Goal: Task Accomplishment & Management: Manage account settings

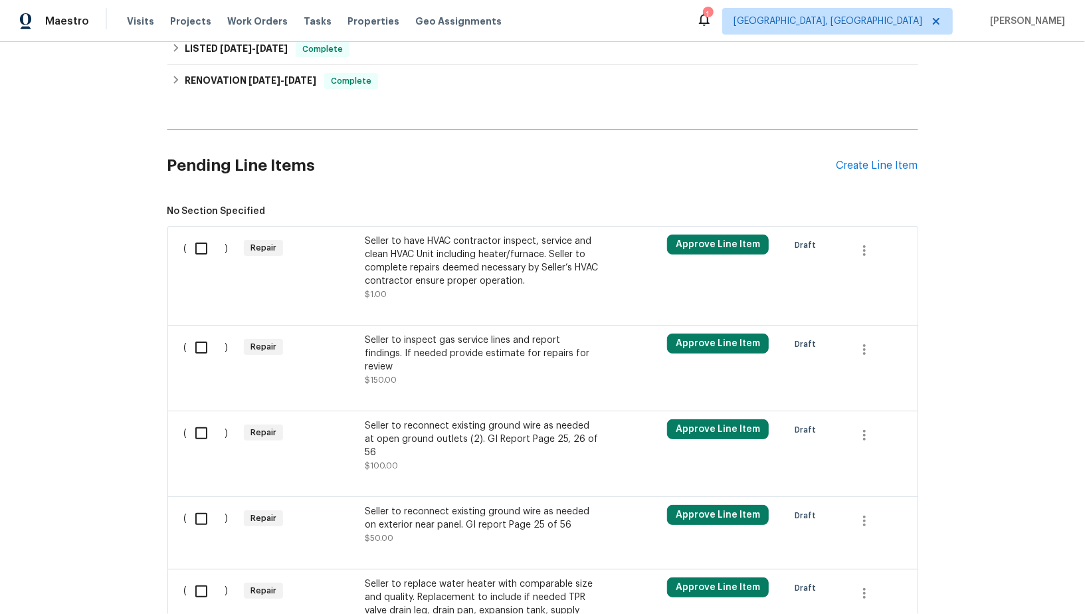
scroll to position [204, 0]
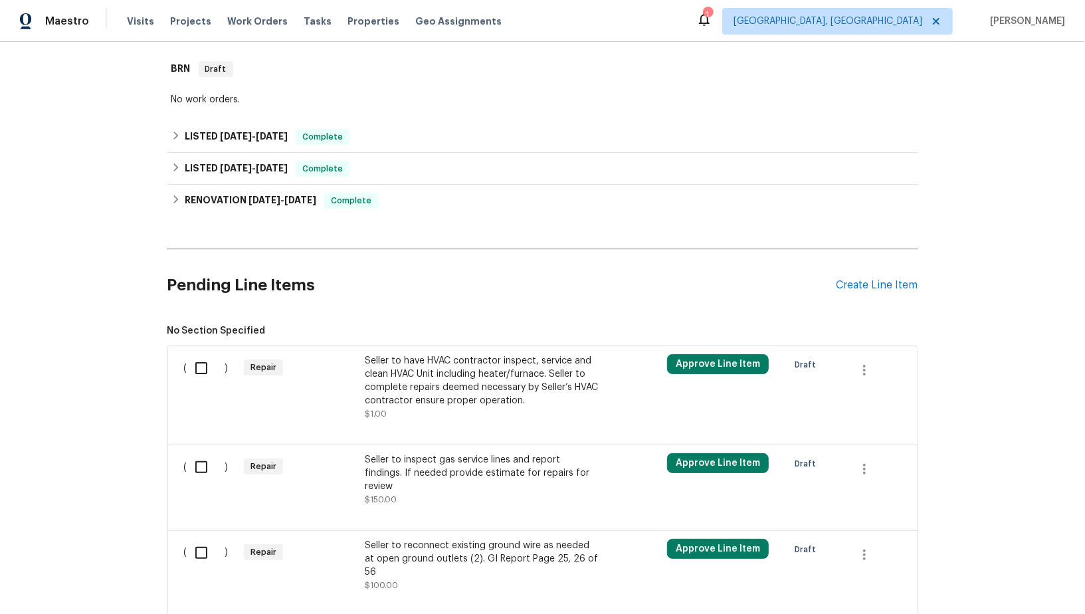
click at [420, 377] on div "Seller to have HVAC contractor inspect, service and clean HVAC Unit including h…" at bounding box center [482, 380] width 234 height 53
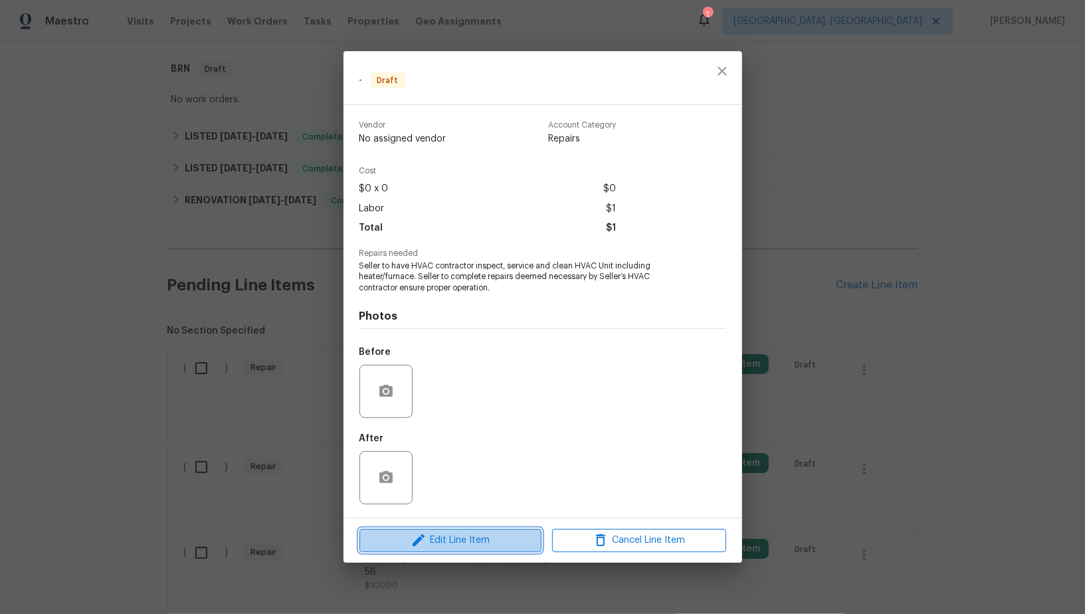
click at [438, 541] on span "Edit Line Item" at bounding box center [450, 540] width 174 height 17
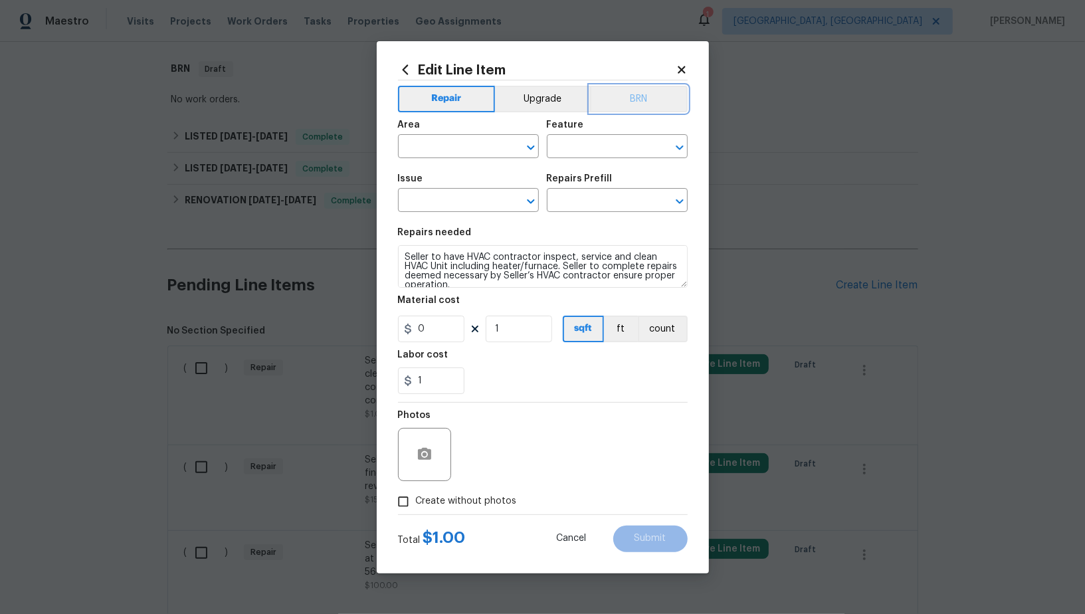
click at [634, 109] on button "BRN" at bounding box center [639, 99] width 98 height 27
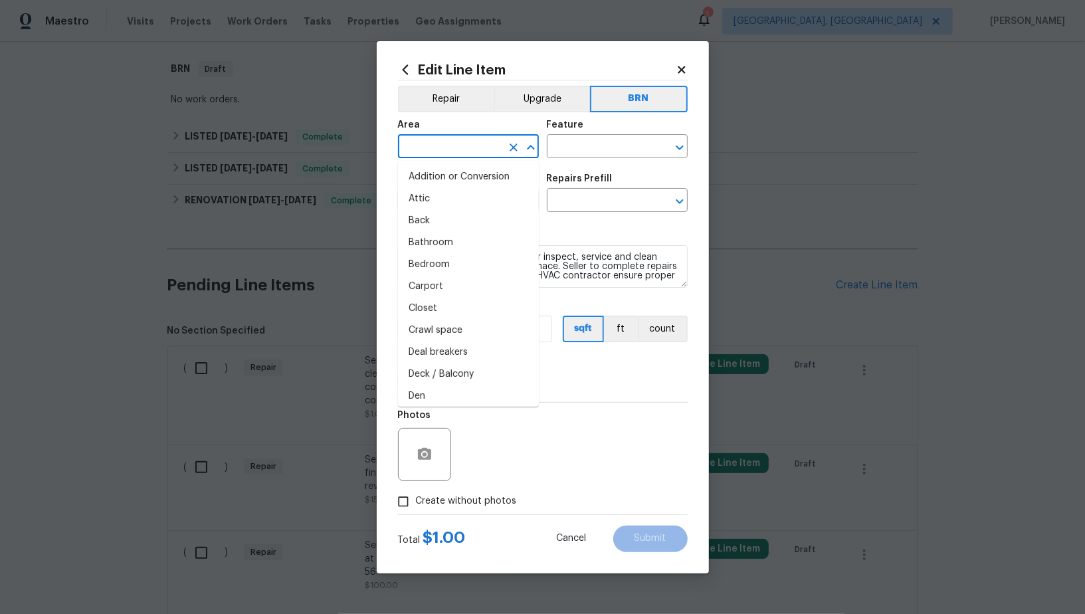
click at [443, 138] on input "text" at bounding box center [450, 147] width 104 height 21
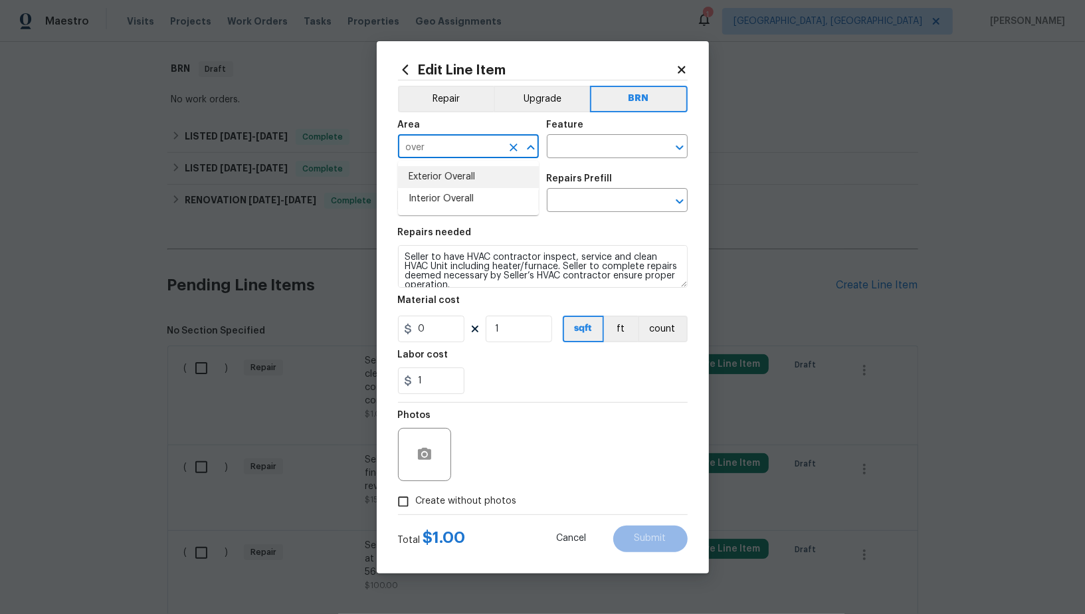
type input "over"
click at [458, 203] on li "Interior Overall" at bounding box center [468, 199] width 141 height 22
type input "Interior Overall"
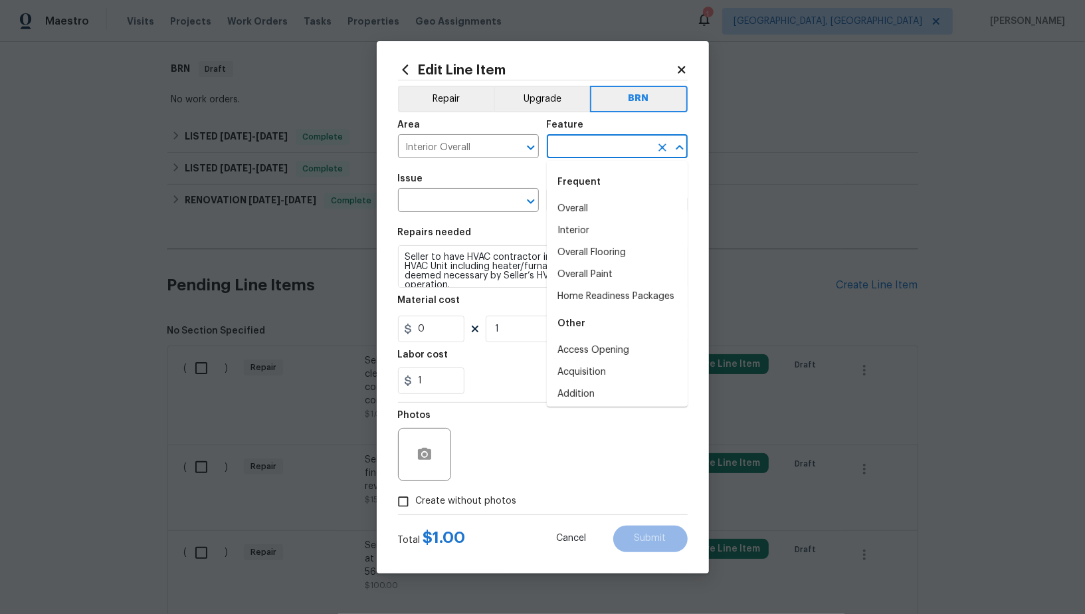
click at [578, 147] on input "text" at bounding box center [599, 147] width 104 height 21
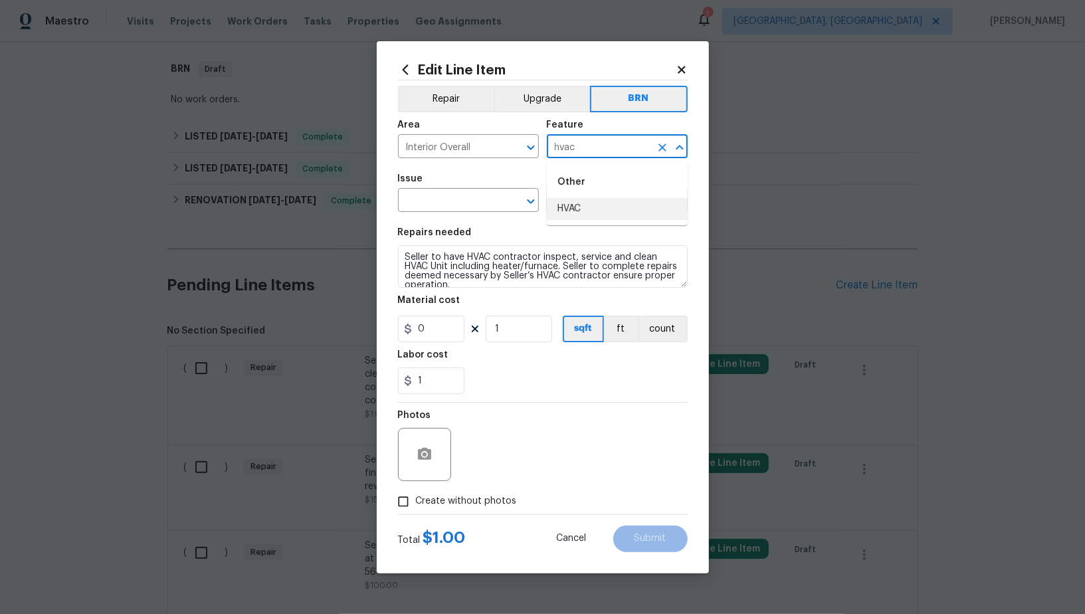
click at [583, 197] on div "Other" at bounding box center [617, 182] width 141 height 32
click at [570, 211] on li "HVAC" at bounding box center [617, 209] width 141 height 22
type input "HVAC"
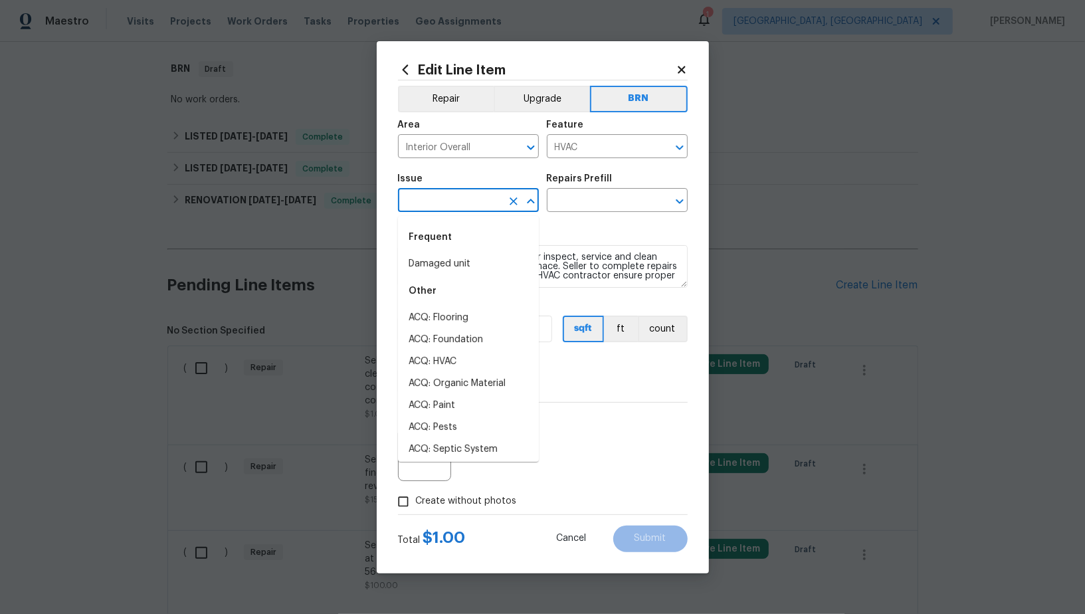
click at [438, 209] on input "text" at bounding box center [450, 201] width 104 height 21
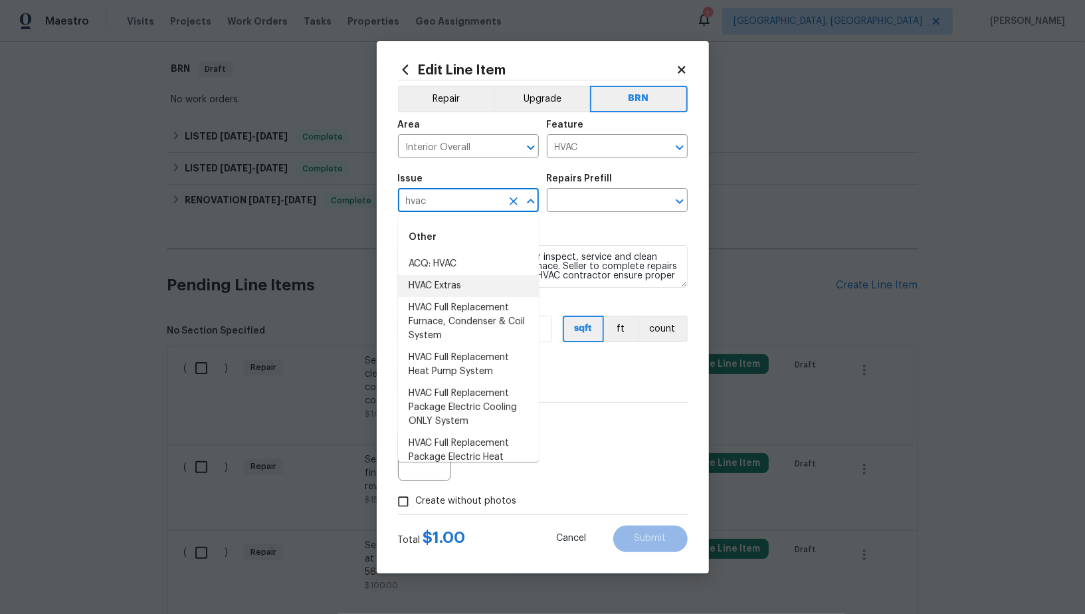
click at [449, 282] on li "HVAC Extras" at bounding box center [468, 286] width 141 height 22
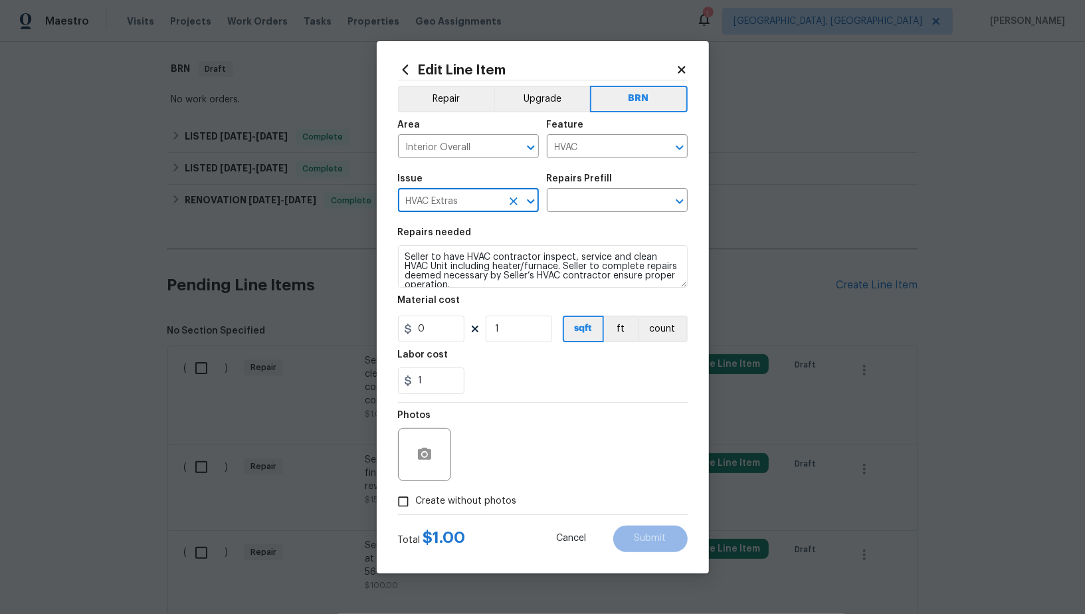
type input "HVAC Extras"
click at [515, 262] on textarea "Seller to have HVAC contractor inspect, service and clean HVAC Unit including h…" at bounding box center [543, 266] width 290 height 43
click at [594, 205] on input "text" at bounding box center [599, 201] width 104 height 21
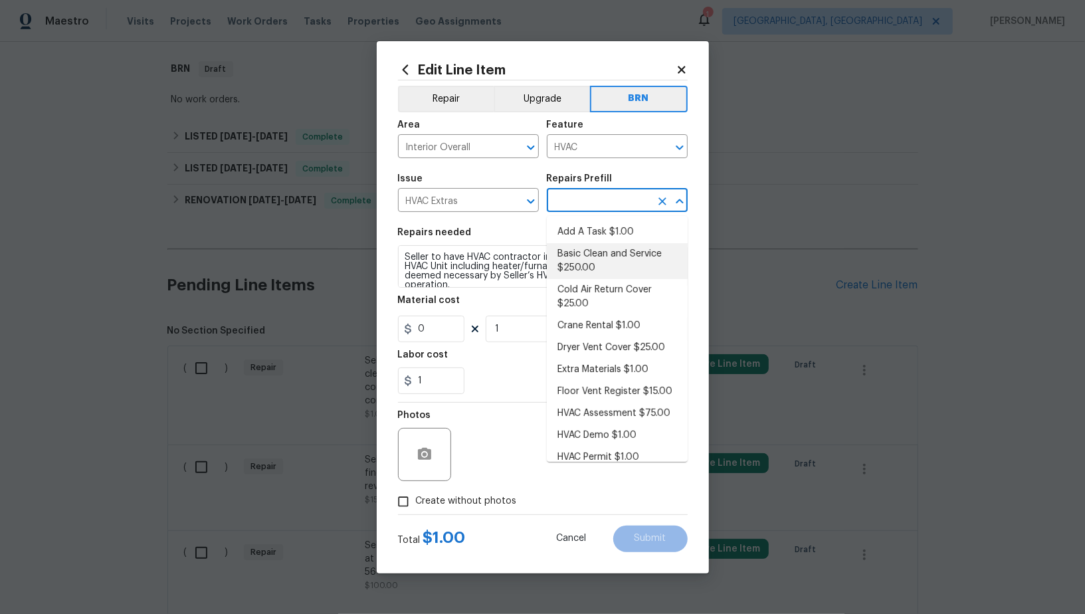
click at [590, 252] on li "Basic Clean and Service $250.00" at bounding box center [617, 261] width 141 height 36
type input "Basic Clean and Service $250.00"
type textarea "General Service HVAC system including: cleaning condenser and evaporator coils,…"
type input "250"
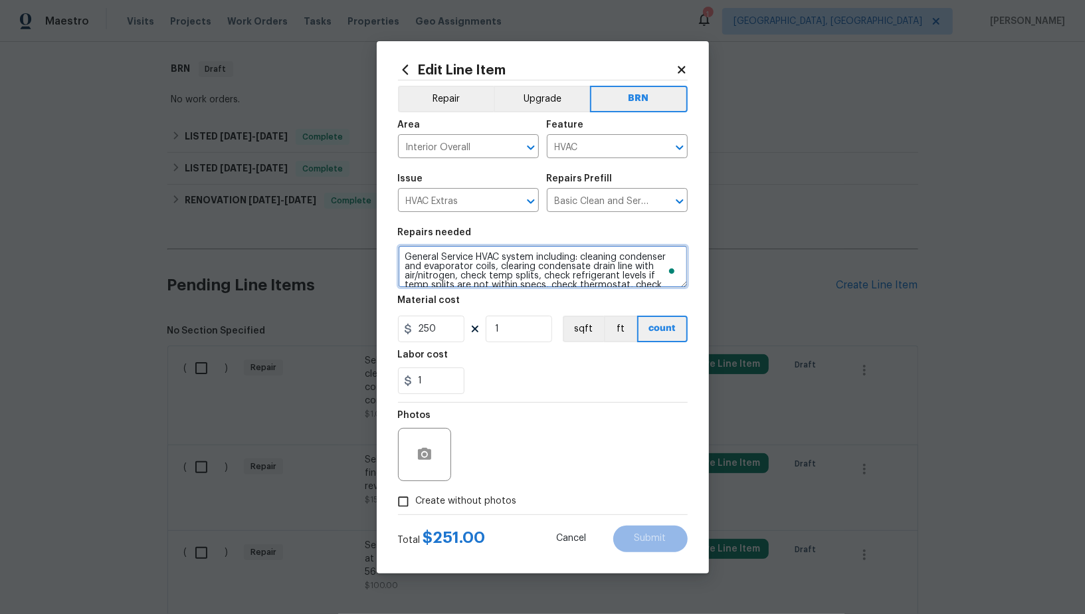
click at [540, 258] on textarea "General Service HVAC system including: cleaning condenser and evaporator coils,…" at bounding box center [543, 266] width 290 height 43
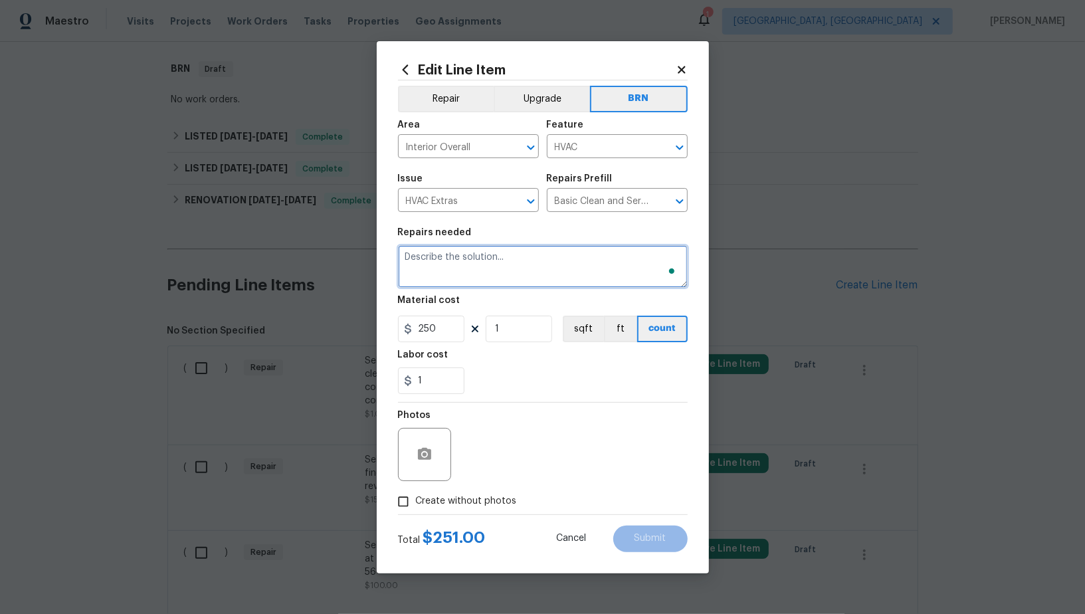
paste textarea "Seller to have HVAC contractor inspect, service and clean HVAC Unit including h…"
type textarea "Seller to have HVAC contractor inspect, service and clean HVAC Unit including h…"
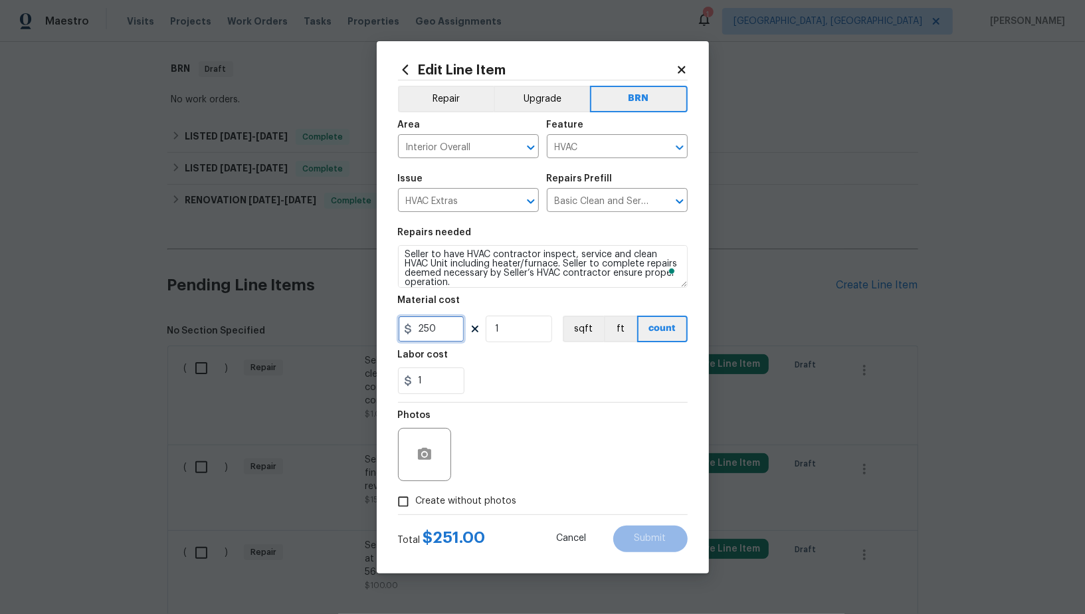
click at [453, 319] on input "250" at bounding box center [431, 328] width 66 height 27
type input "0"
click at [406, 493] on input "Create without photos" at bounding box center [403, 501] width 25 height 25
checkbox input "true"
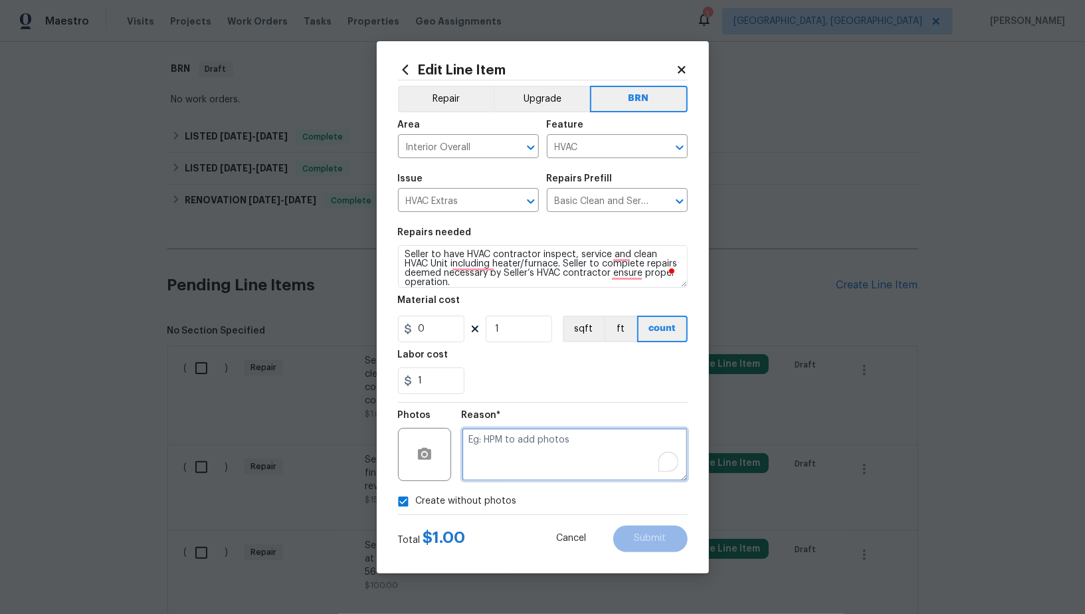
click at [541, 465] on textarea "To enrich screen reader interactions, please activate Accessibility in Grammarl…" at bounding box center [575, 454] width 226 height 53
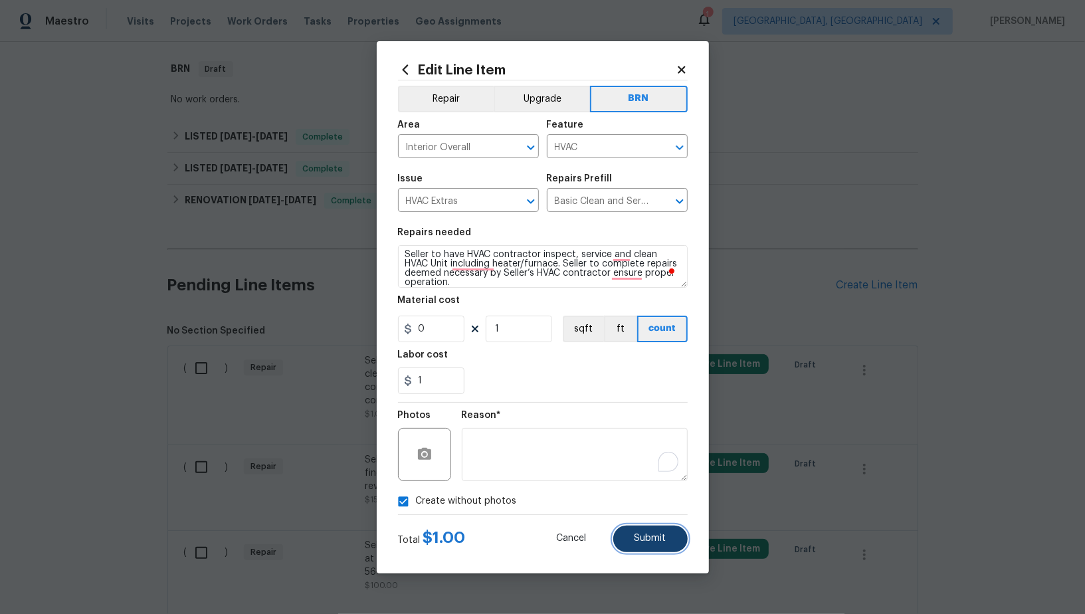
click at [637, 541] on span "Submit" at bounding box center [650, 538] width 32 height 10
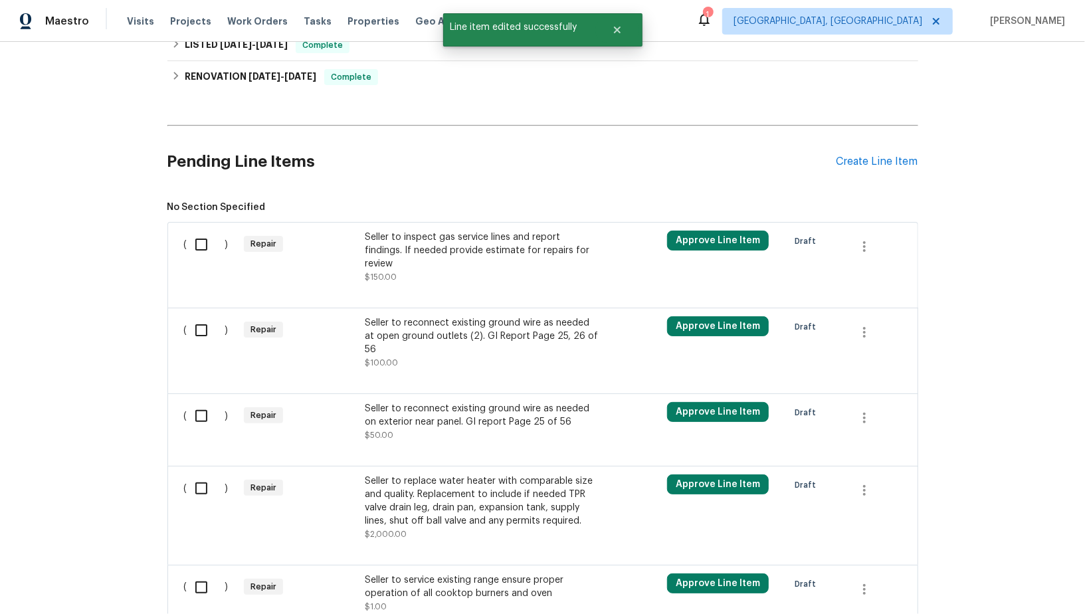
scroll to position [338, 0]
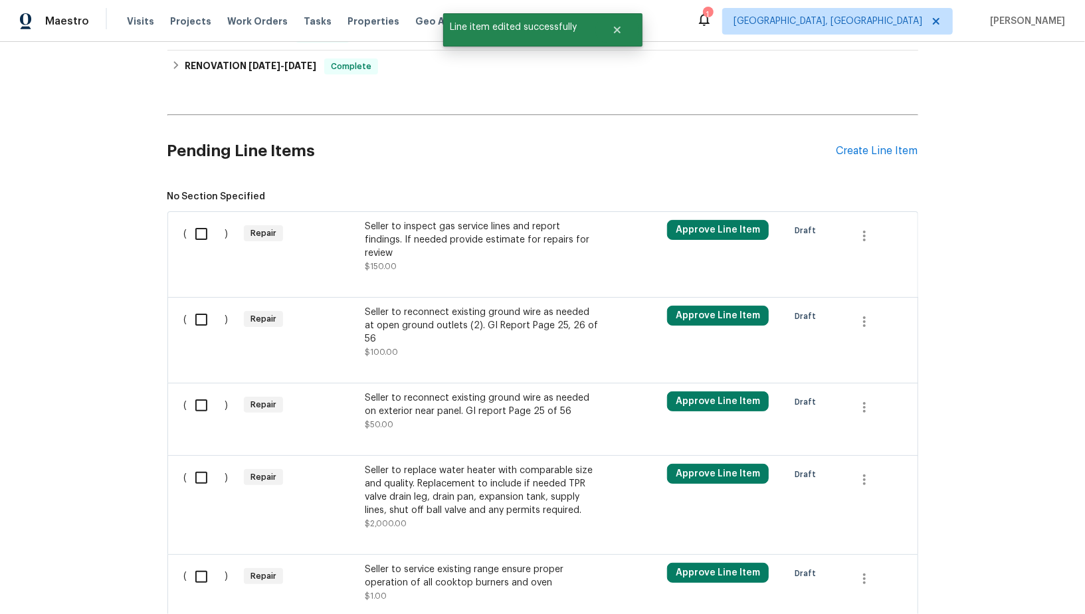
click at [425, 231] on div "Seller to inspect gas service lines and report findings. If needed provide esti…" at bounding box center [482, 240] width 234 height 40
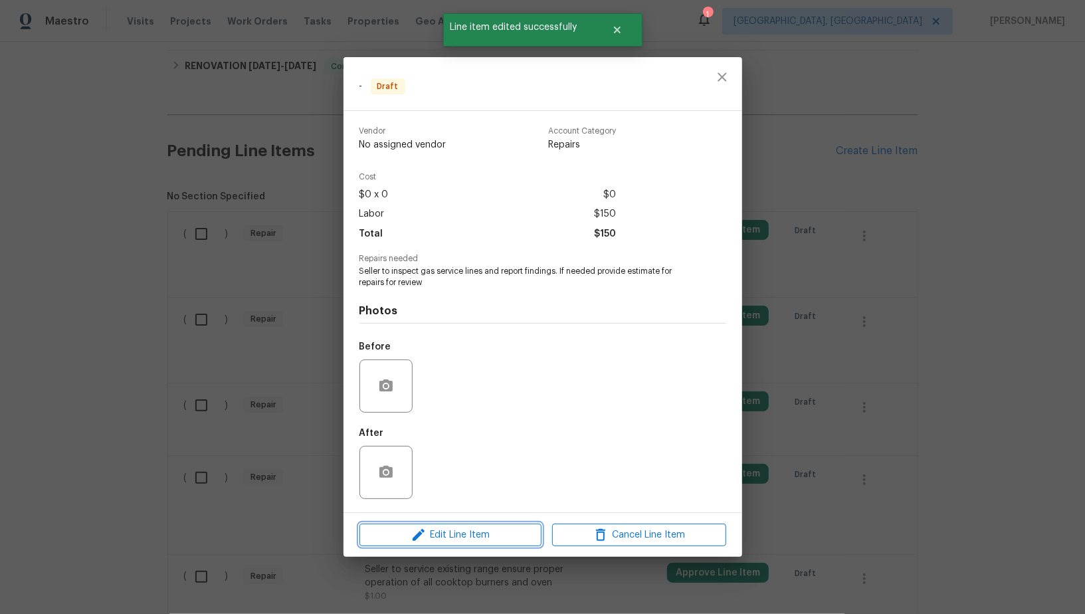
click at [448, 531] on span "Edit Line Item" at bounding box center [450, 535] width 174 height 17
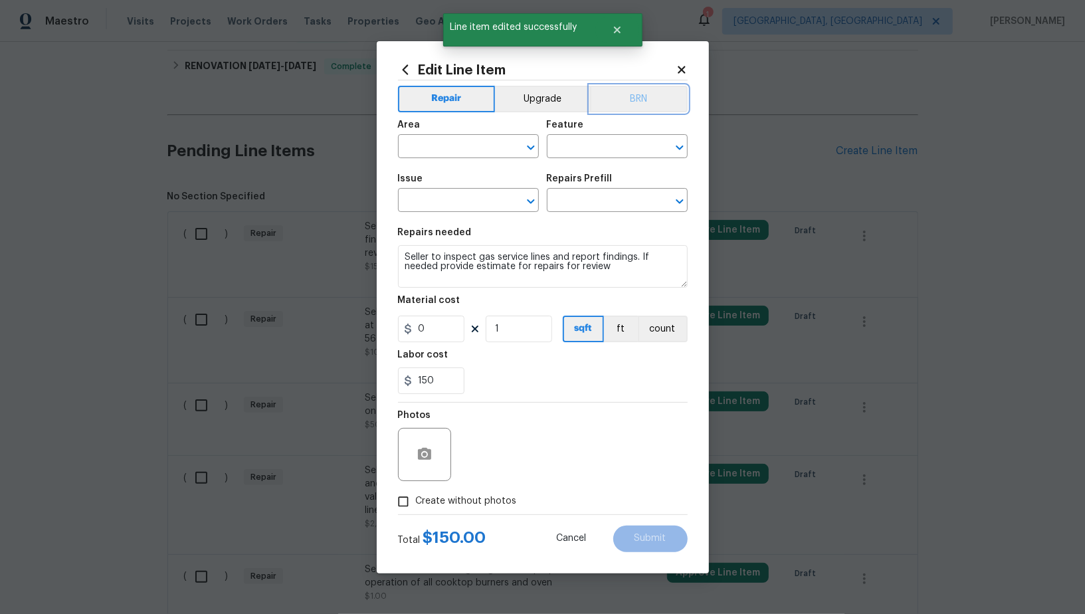
click at [611, 103] on button "BRN" at bounding box center [639, 99] width 98 height 27
click at [461, 145] on input "text" at bounding box center [450, 147] width 104 height 21
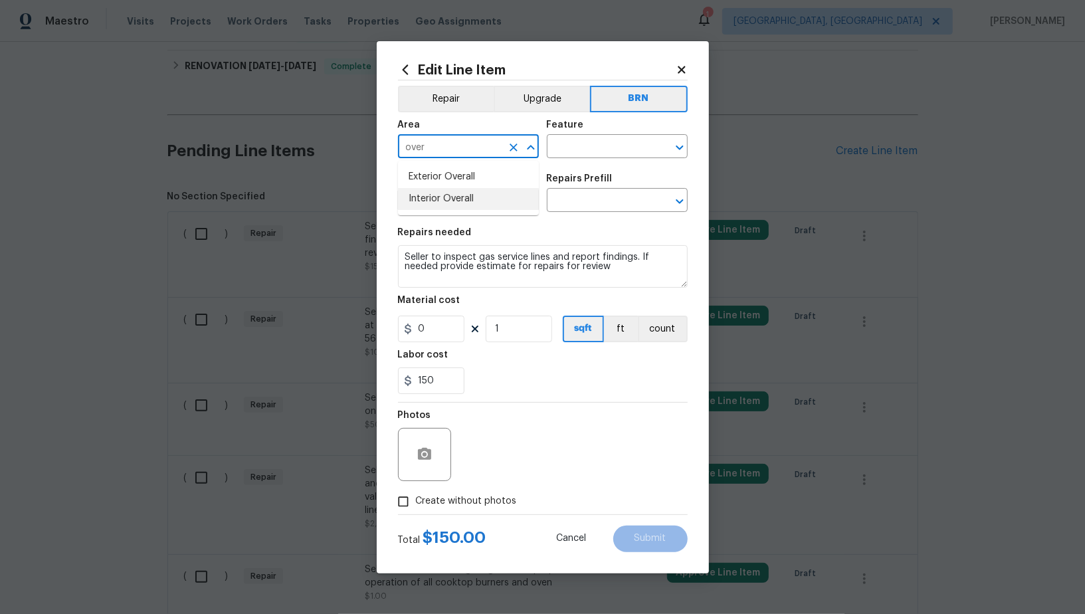
click at [470, 203] on li "Interior Overall" at bounding box center [468, 199] width 141 height 22
type input "Interior Overall"
click at [591, 151] on input "text" at bounding box center [599, 147] width 104 height 21
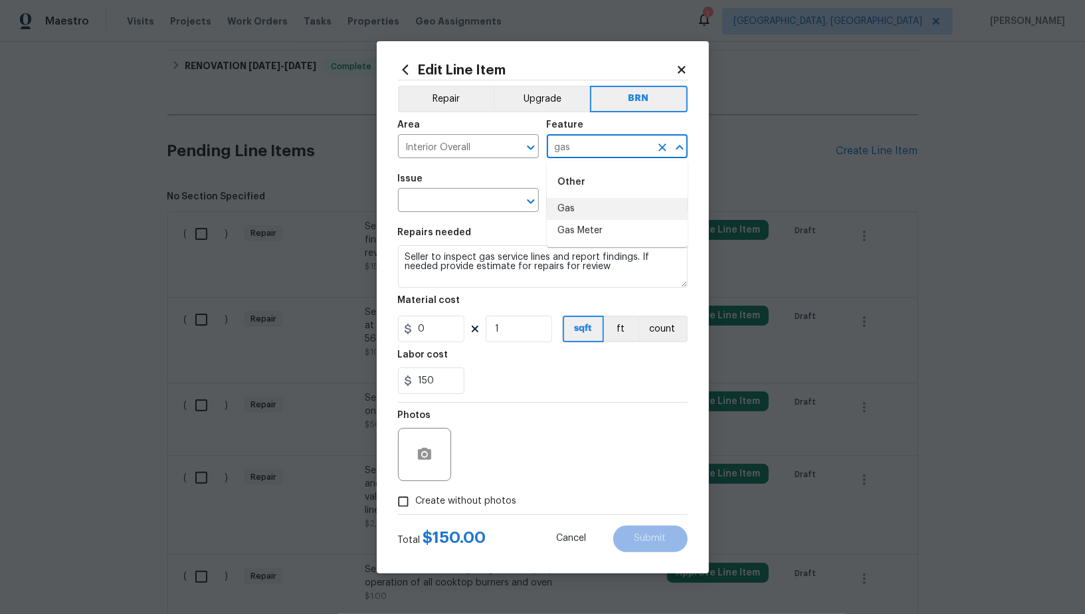
click at [591, 208] on li "Gas" at bounding box center [617, 209] width 141 height 22
type input "Gas"
click at [474, 211] on input "text" at bounding box center [450, 201] width 104 height 21
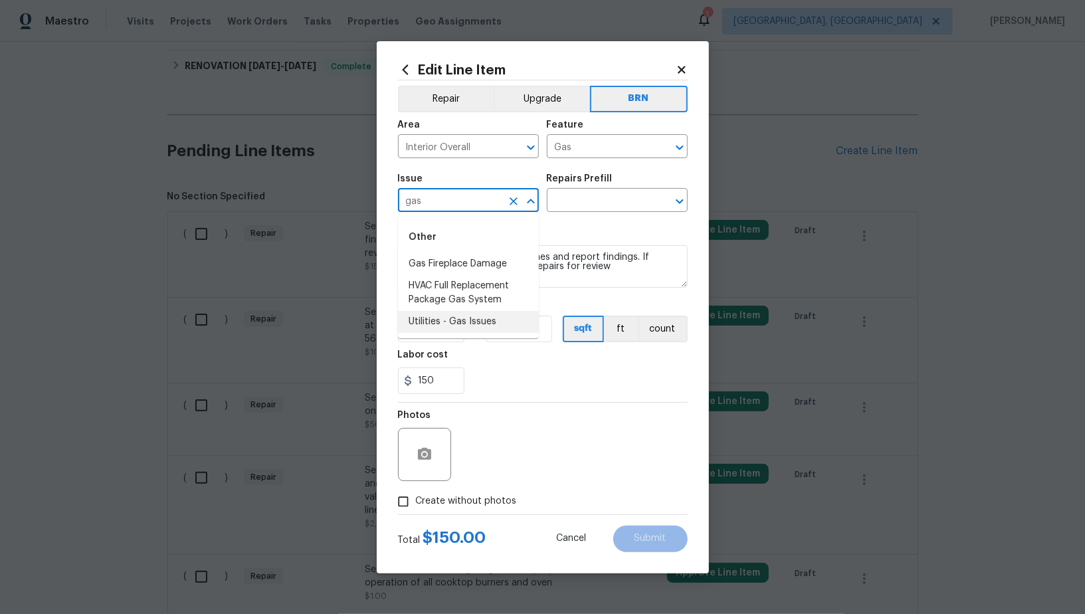
click at [481, 321] on li "Utilities - Gas Issues" at bounding box center [468, 322] width 141 height 22
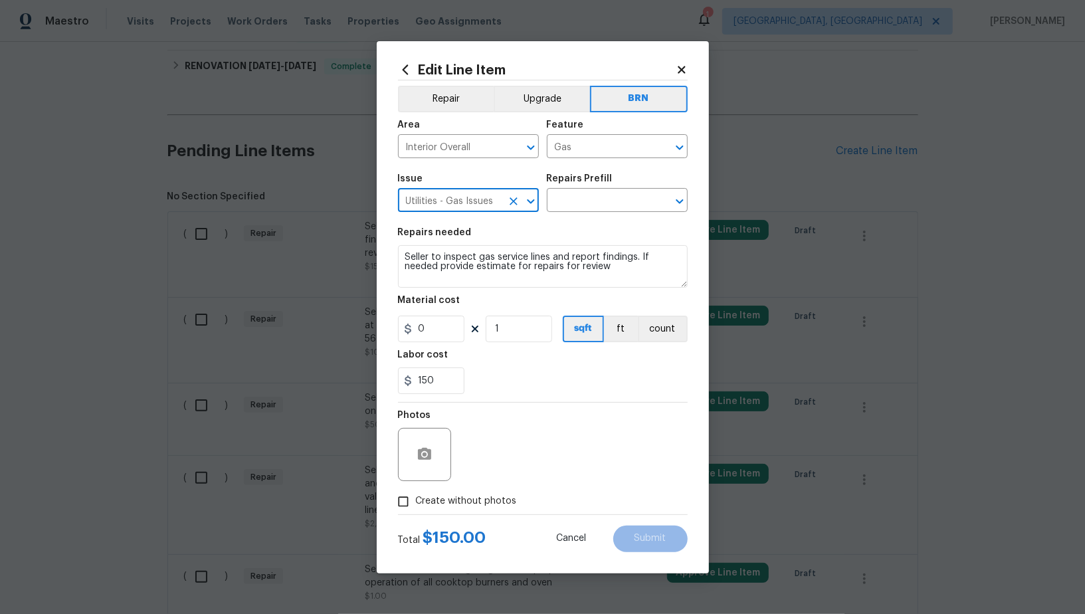
type input "Utilities - Gas Issues"
click at [541, 264] on textarea "Seller to inspect gas service lines and report findings. If needed provide esti…" at bounding box center [543, 266] width 290 height 43
click at [592, 199] on input "text" at bounding box center [599, 201] width 104 height 21
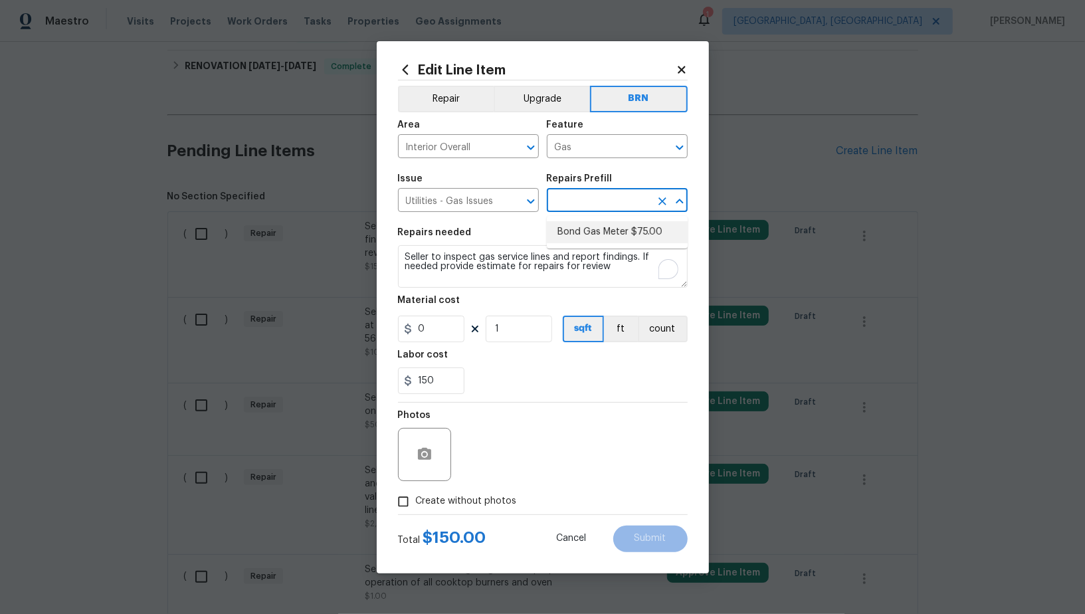
click at [595, 230] on li "Bond Gas Meter $75.00" at bounding box center [617, 232] width 141 height 22
type input "Bond Gas Meter $75.00"
type textarea "Bond Gas Meter: add grounding clamp to gas line near gas meter and wire to grou…"
type input "75"
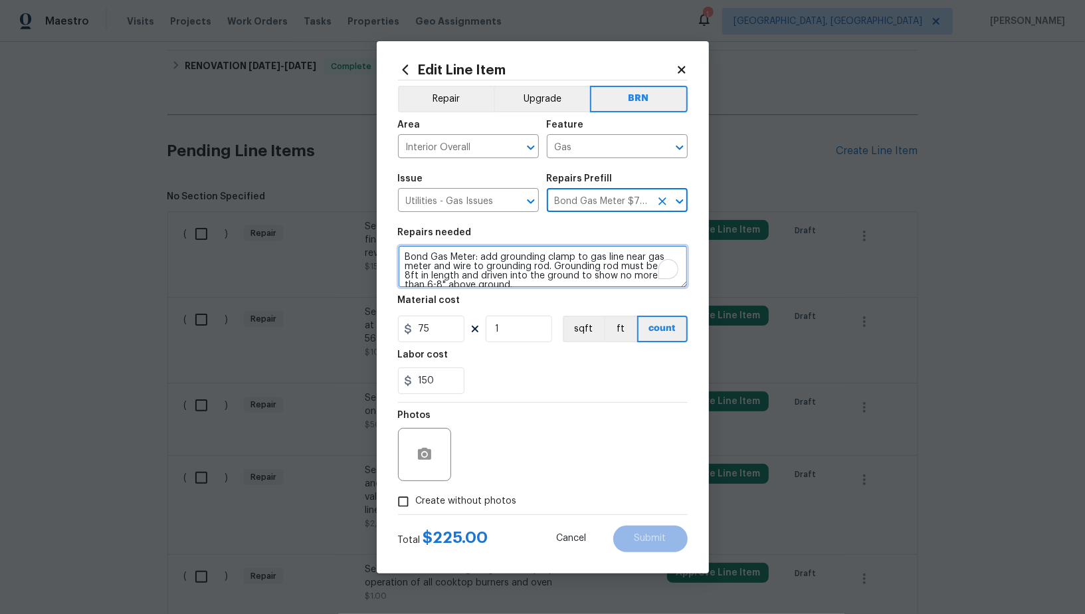
click at [544, 266] on textarea "Bond Gas Meter: add grounding clamp to gas line near gas meter and wire to grou…" at bounding box center [543, 266] width 290 height 43
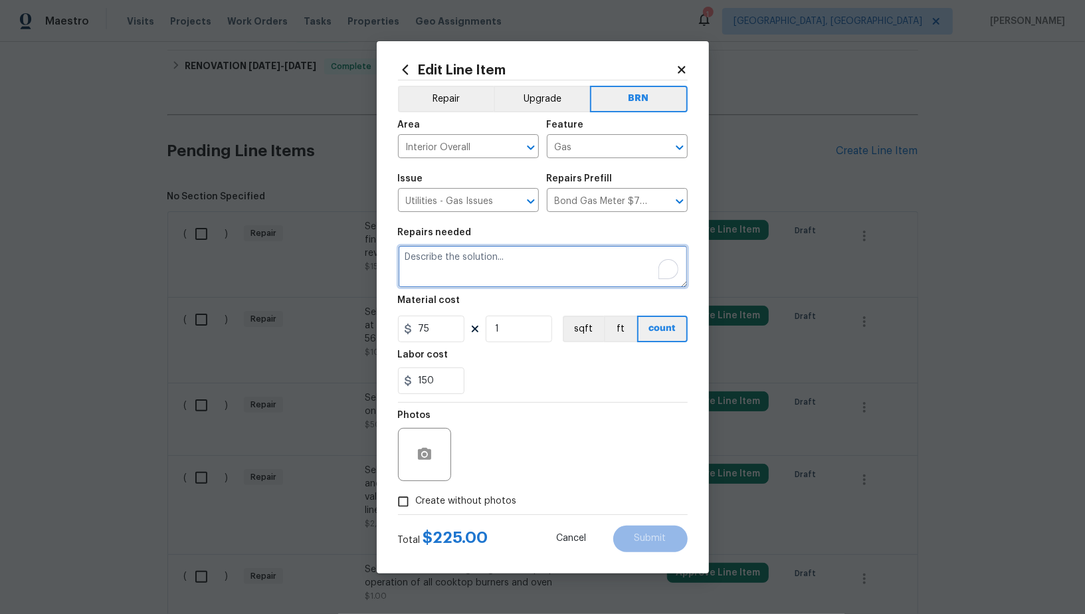
paste textarea "Seller to inspect gas service lines and report findings. If needed provide esti…"
type textarea "Seller to inspect gas service lines and report findings. If needed provide esti…"
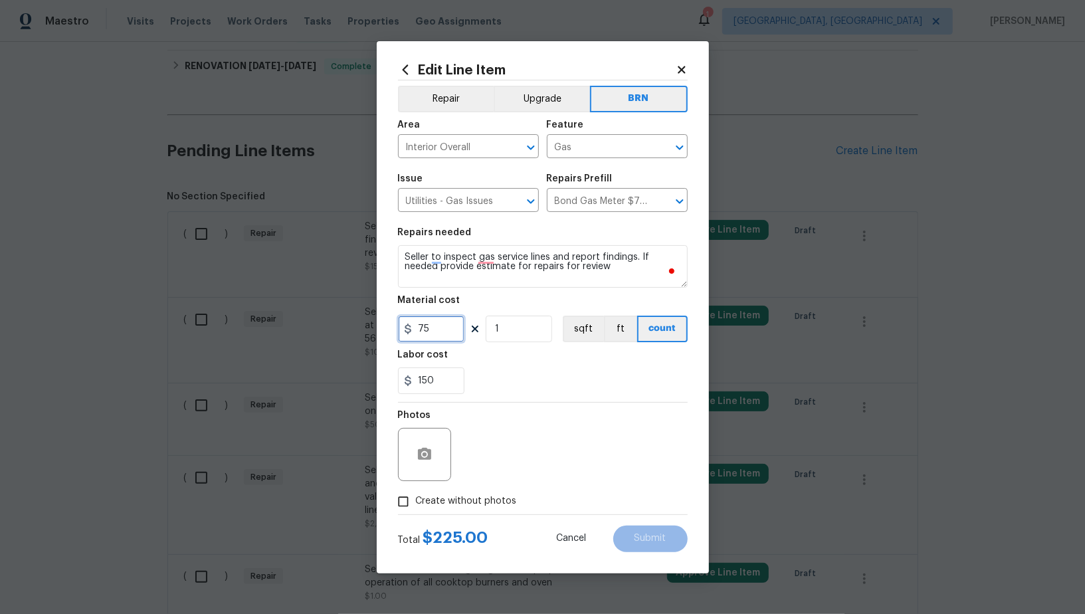
click at [450, 330] on input "75" at bounding box center [431, 328] width 66 height 27
type input "0"
click at [412, 503] on input "Create without photos" at bounding box center [403, 501] width 25 height 25
checkbox input "true"
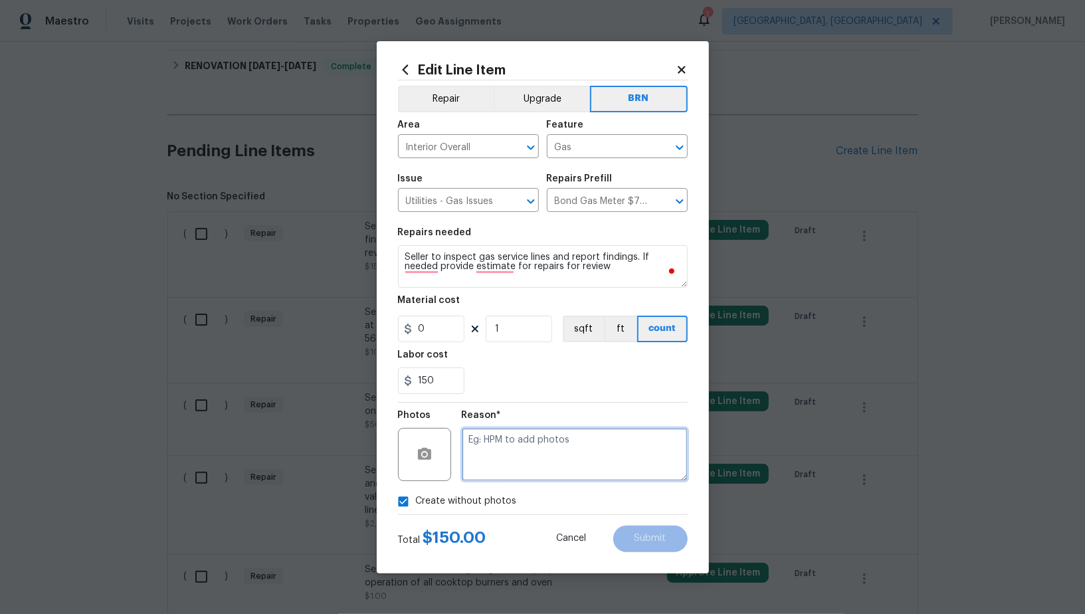
click at [601, 434] on textarea at bounding box center [575, 454] width 226 height 53
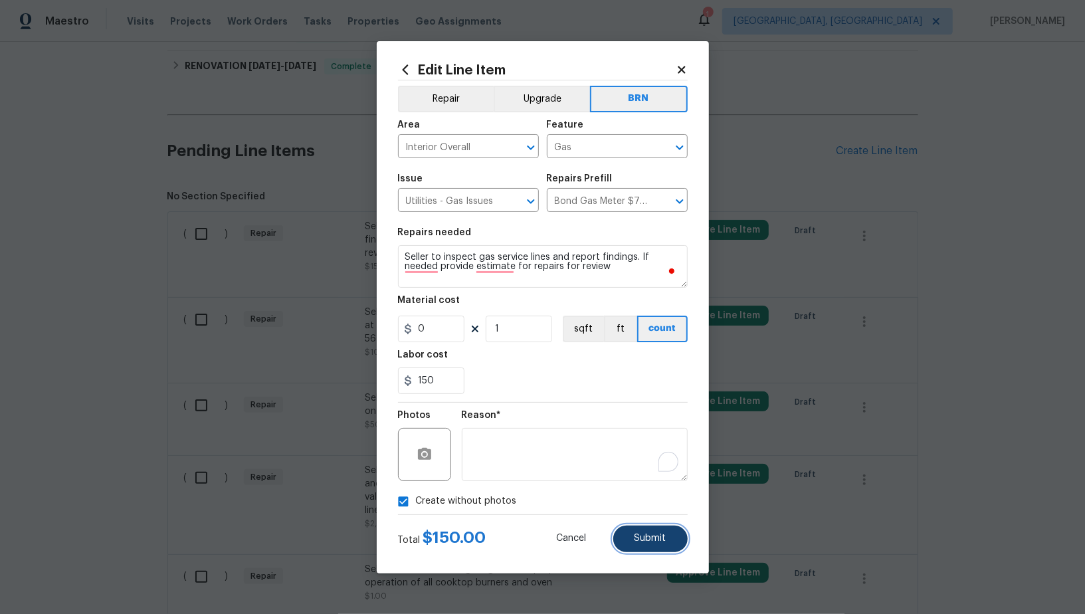
click at [646, 535] on span "Submit" at bounding box center [650, 538] width 32 height 10
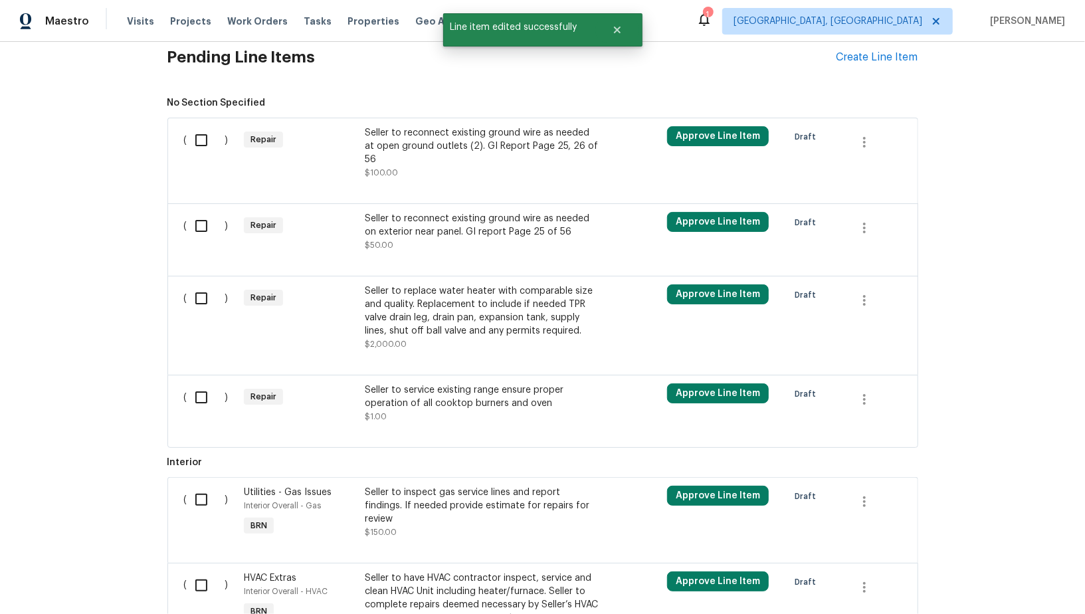
scroll to position [376, 0]
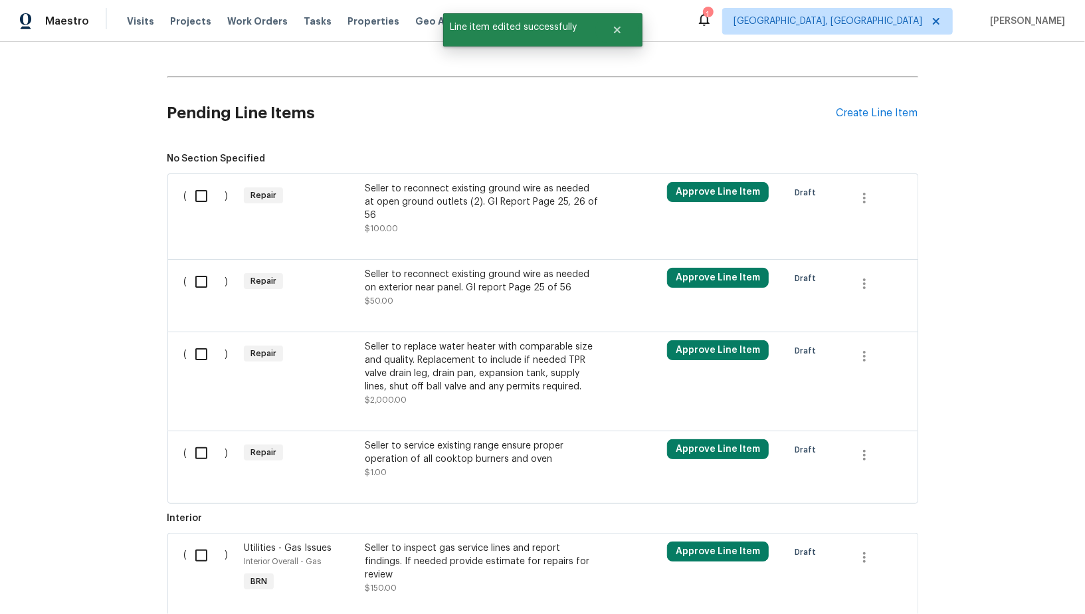
click at [444, 212] on div "Seller to reconnect existing ground wire as needed at open ground outlets (2). …" at bounding box center [482, 208] width 234 height 53
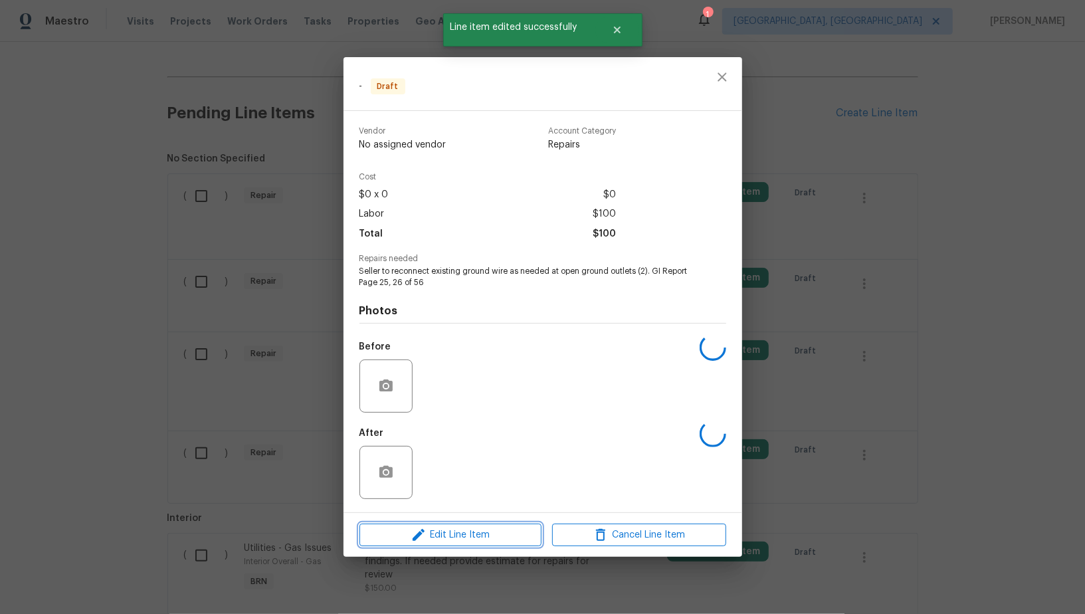
click at [440, 527] on span "Edit Line Item" at bounding box center [450, 535] width 174 height 17
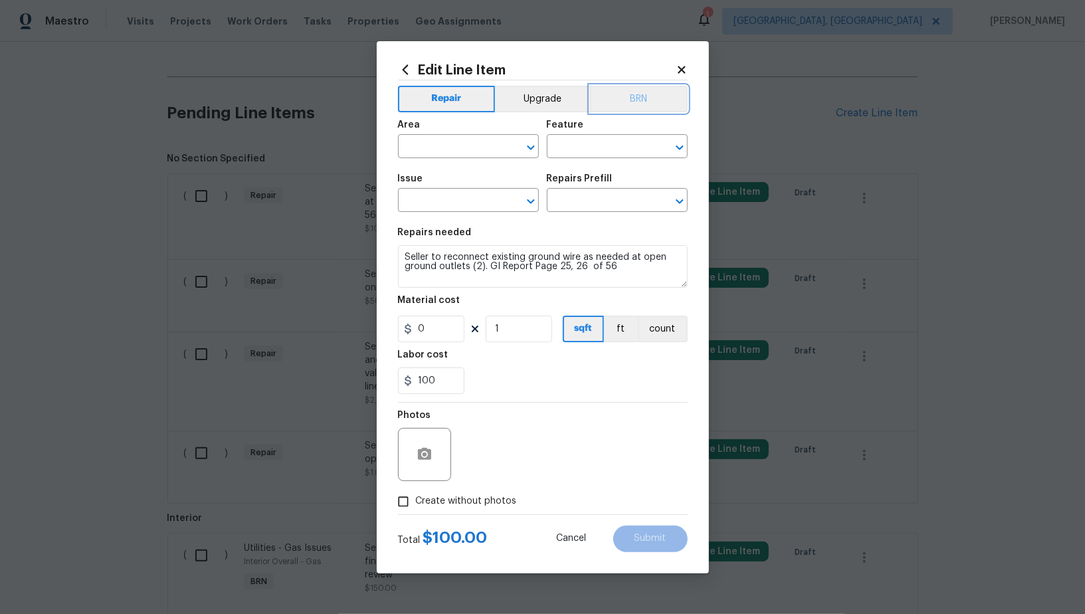
click at [624, 96] on button "BRN" at bounding box center [639, 99] width 98 height 27
click at [434, 153] on input "text" at bounding box center [450, 147] width 104 height 21
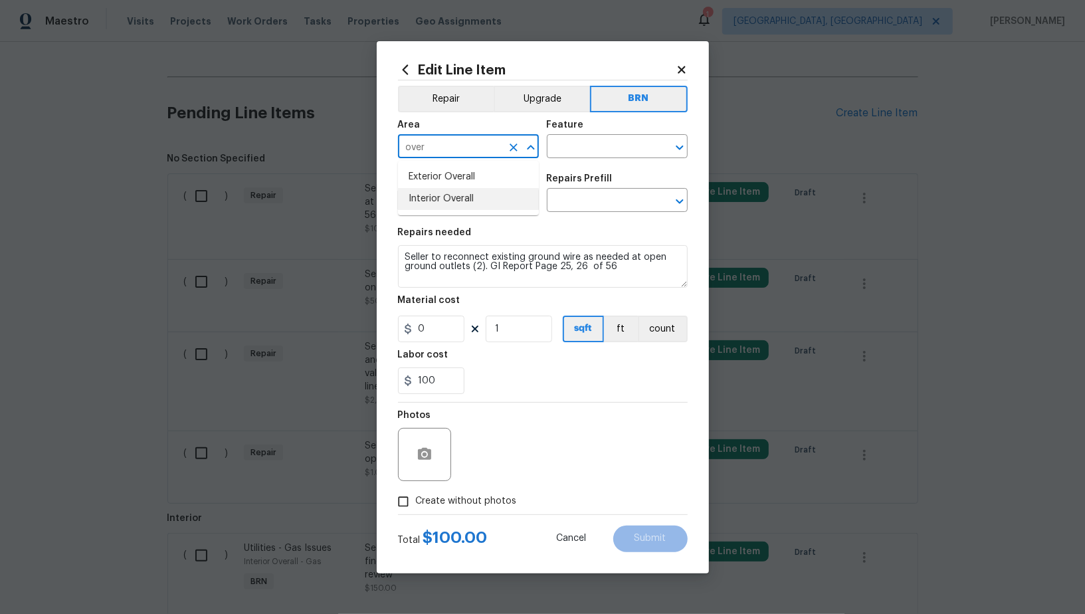
click at [452, 199] on li "Interior Overall" at bounding box center [468, 199] width 141 height 22
type input "Interior Overall"
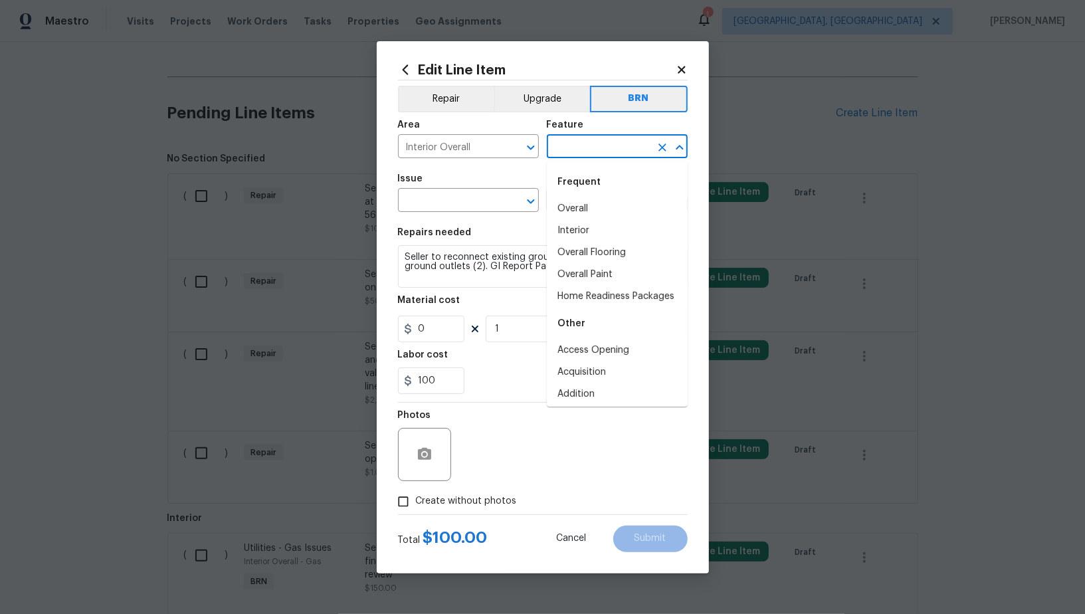
click at [610, 152] on input "text" at bounding box center [599, 147] width 104 height 21
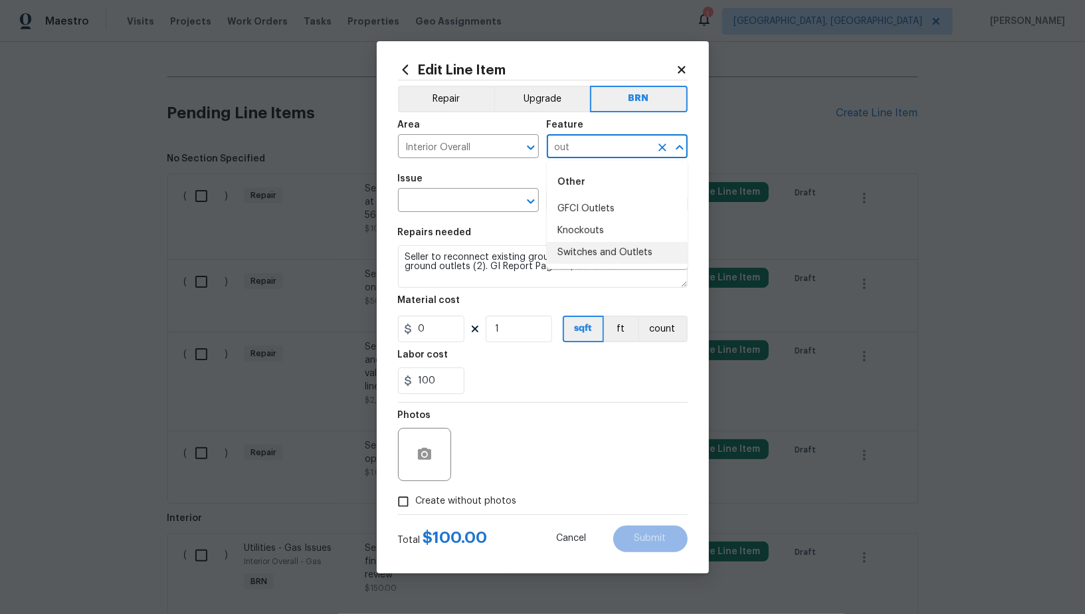
click at [584, 243] on li "Switches and Outlets" at bounding box center [617, 253] width 141 height 22
type input "Switches and Outlets"
click at [453, 206] on input "text" at bounding box center [450, 201] width 104 height 21
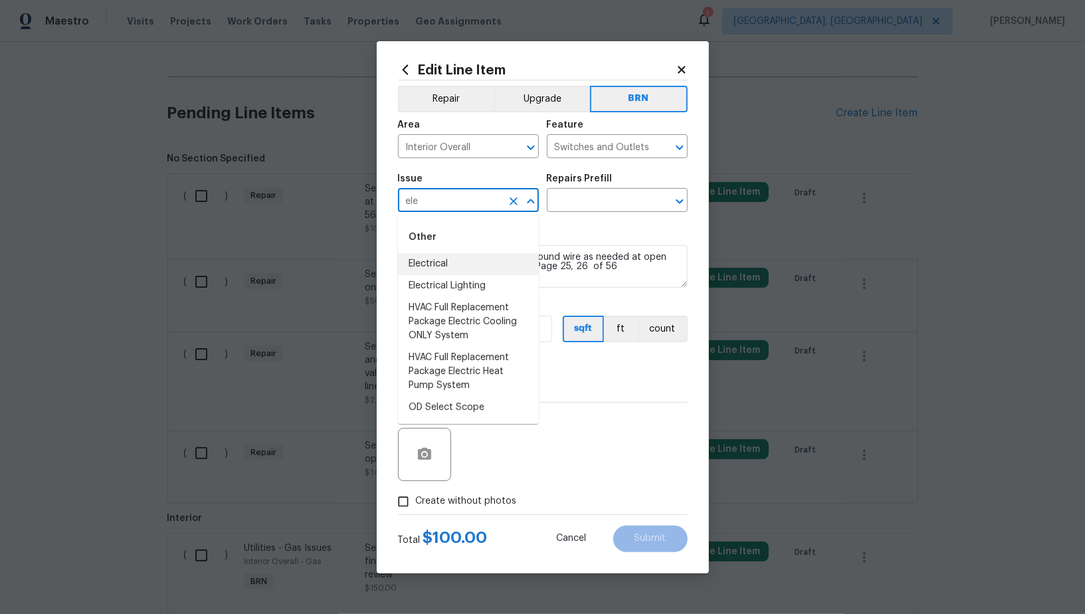
click at [438, 270] on li "Electrical" at bounding box center [468, 264] width 141 height 22
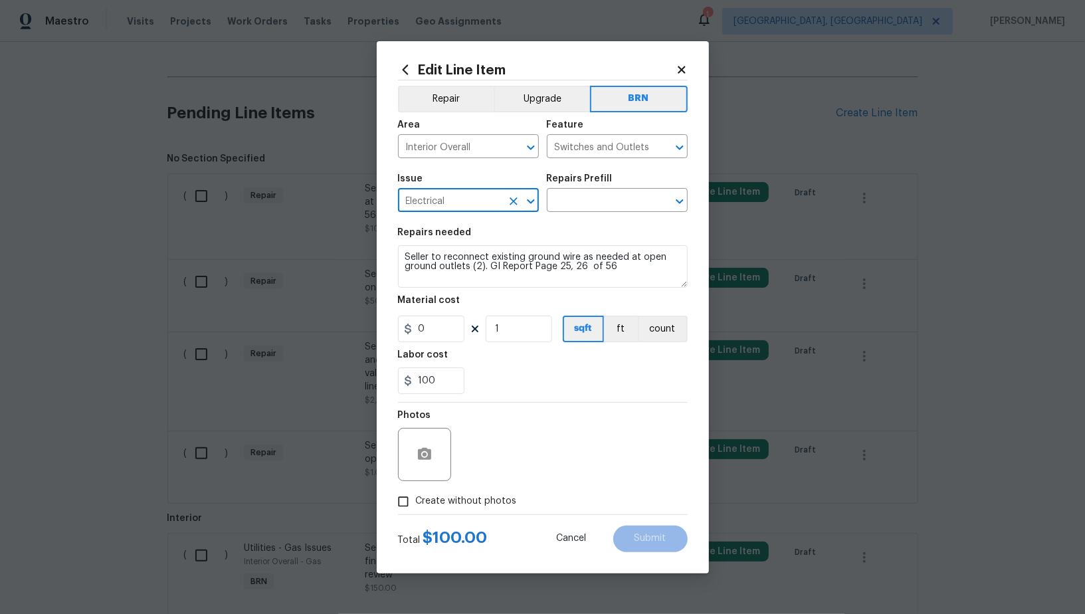
type input "Electrical"
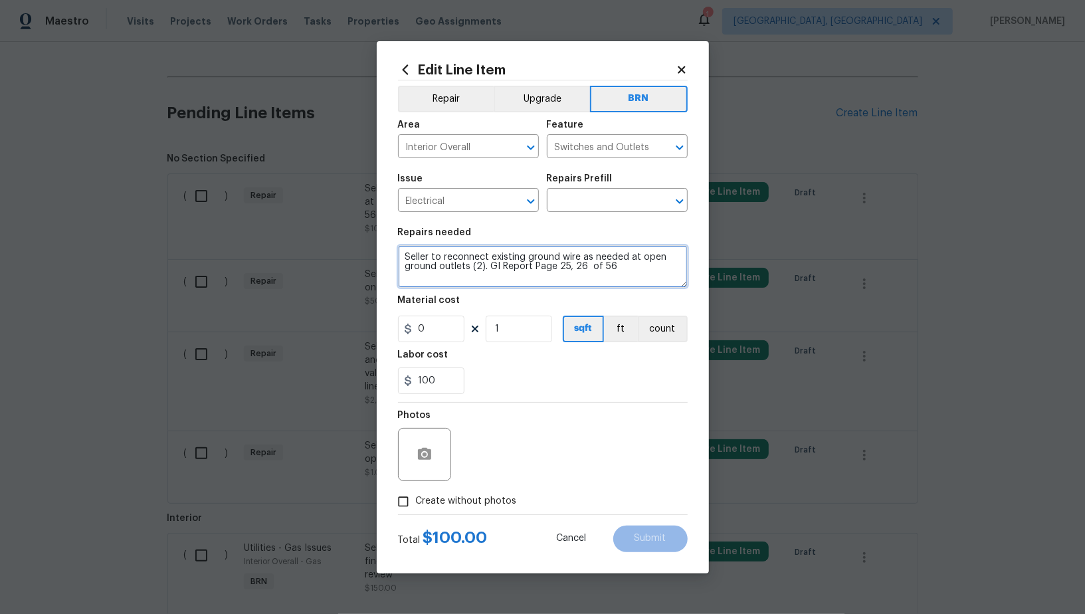
click at [512, 270] on textarea "Seller to reconnect existing ground wire as needed at open ground outlets (2). …" at bounding box center [543, 266] width 290 height 43
click at [604, 198] on input "text" at bounding box center [599, 201] width 104 height 21
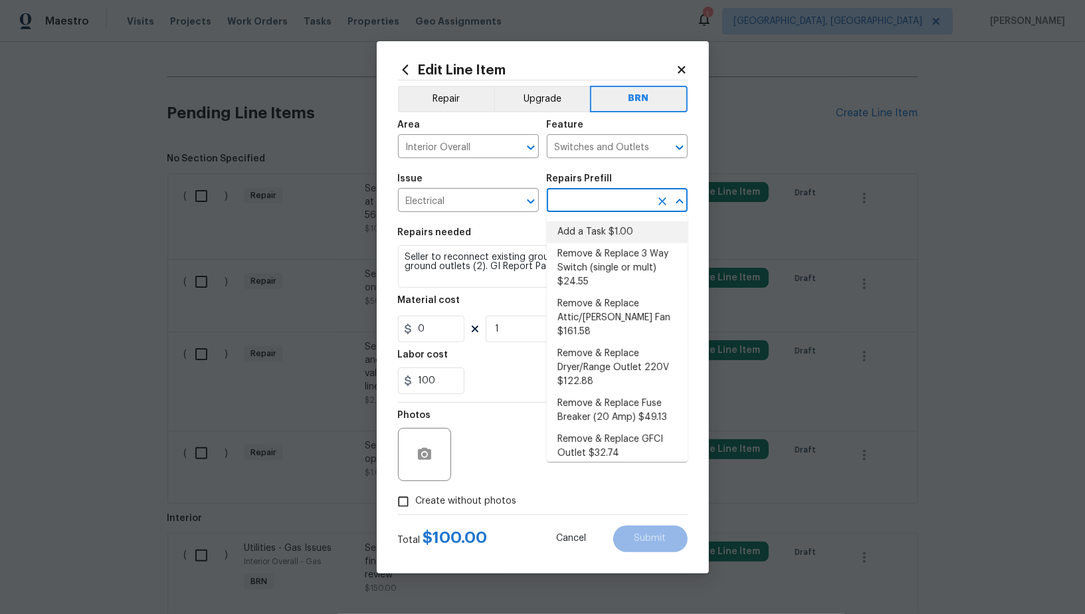
click at [604, 225] on li "Add a Task $1.00" at bounding box center [617, 232] width 141 height 22
type input "Add a Task $1.00"
type textarea "HPM to detail"
type input "1"
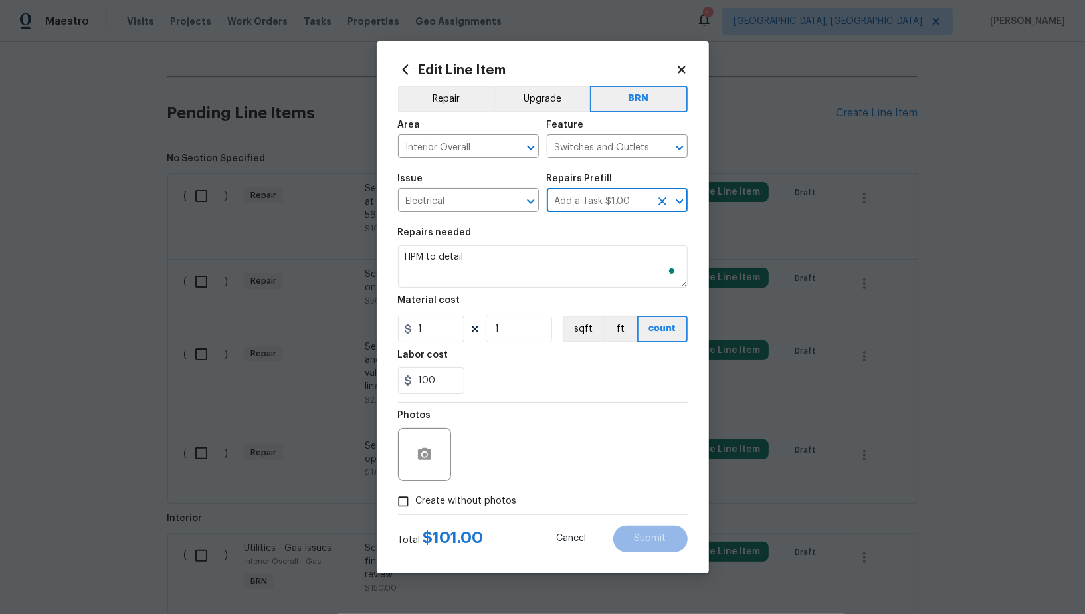
click at [531, 296] on div "Material cost" at bounding box center [543, 304] width 290 height 17
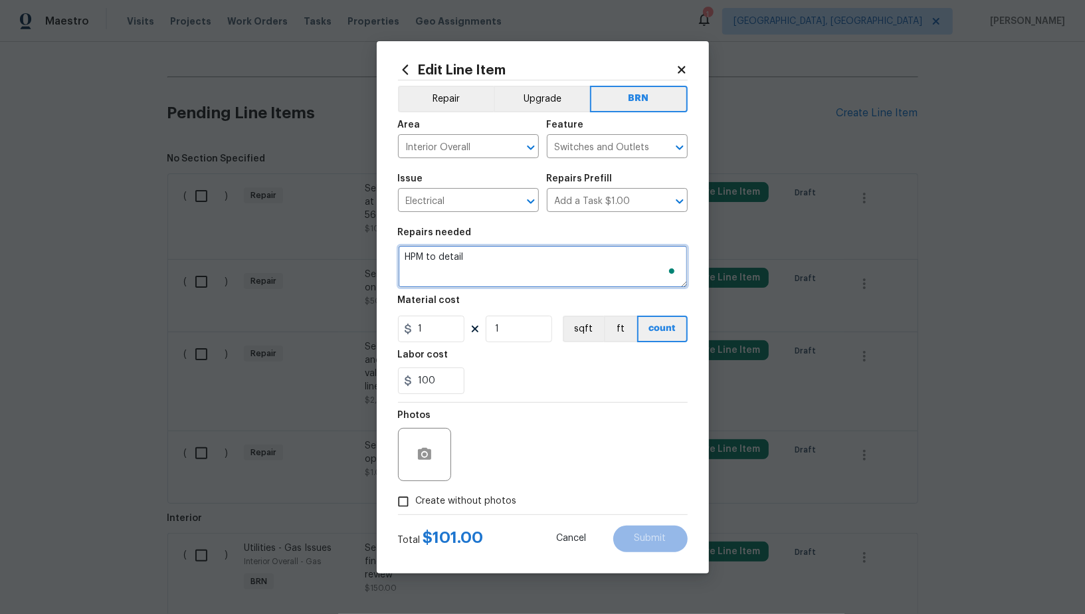
click at [483, 275] on textarea "HPM to detail" at bounding box center [543, 266] width 290 height 43
paste textarea "Seller to reconnect existing ground wire as needed at open ground outlets (2). …"
type textarea "Seller to reconnect existing ground wire as needed at open ground outlets (2). …"
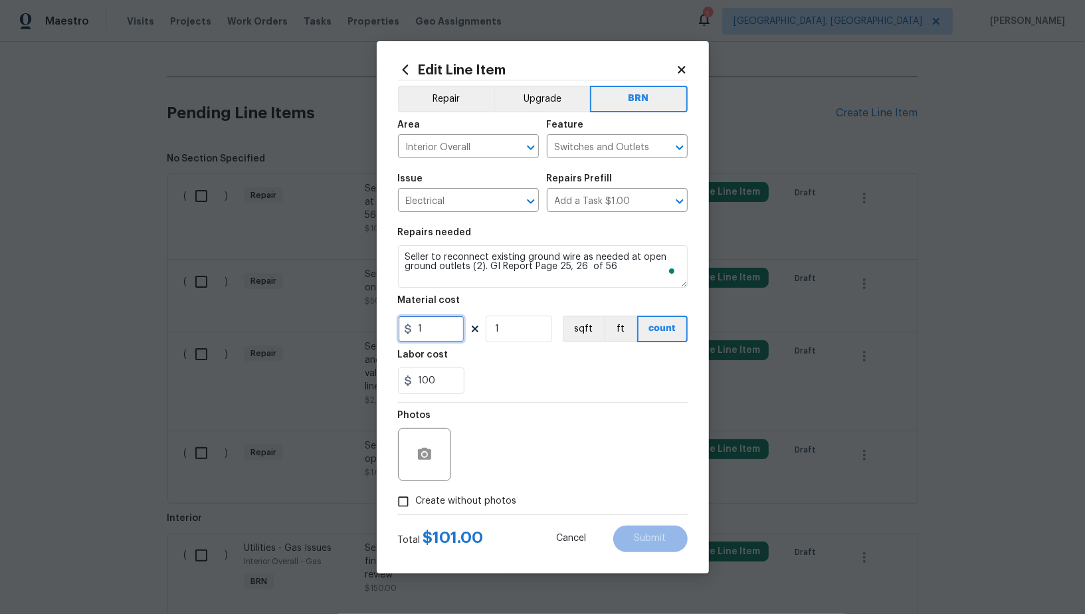
click at [438, 331] on input "1" at bounding box center [431, 328] width 66 height 27
type input "0"
click at [434, 458] on button "button" at bounding box center [424, 454] width 32 height 32
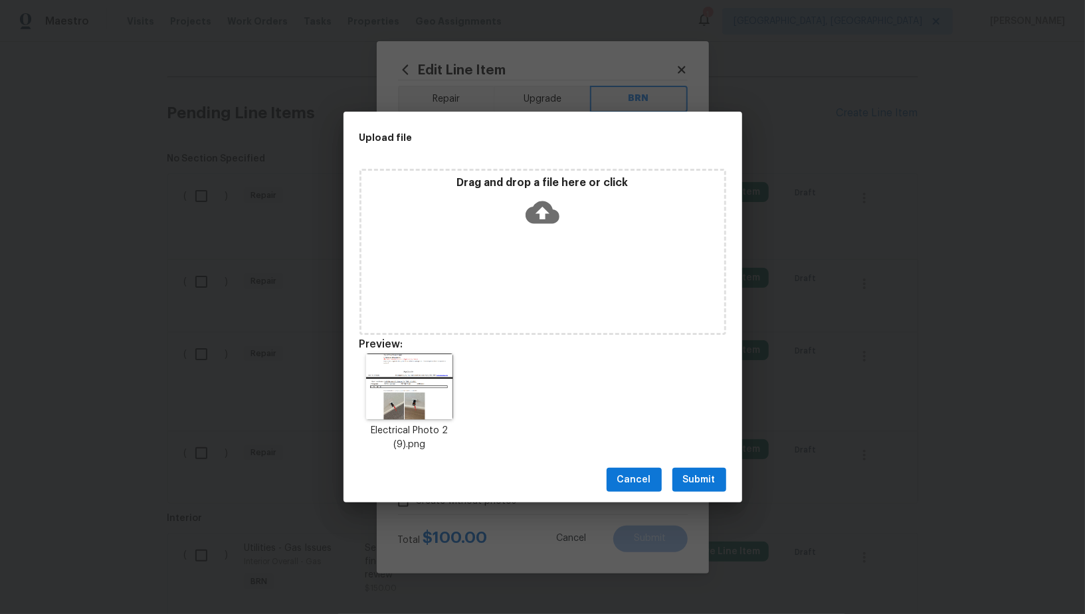
click at [684, 474] on span "Submit" at bounding box center [699, 480] width 33 height 17
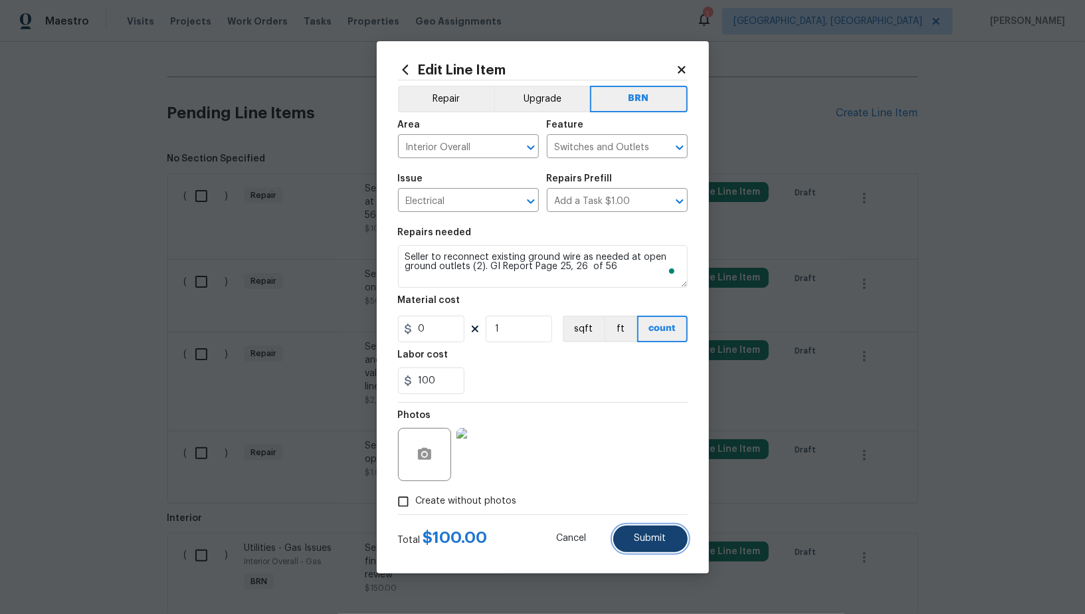
click at [650, 529] on button "Submit" at bounding box center [650, 538] width 74 height 27
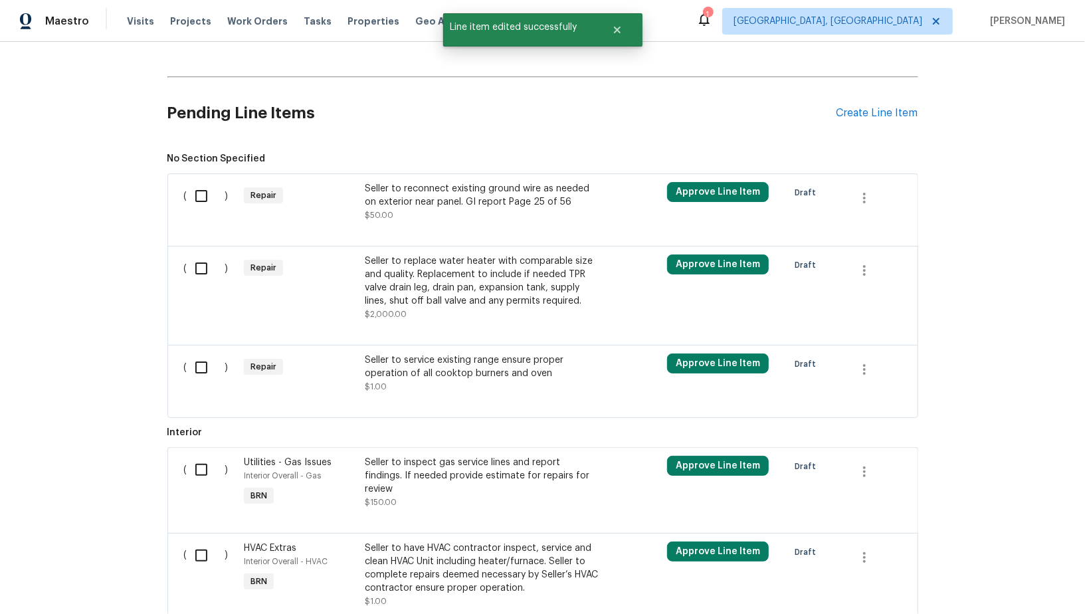
click at [454, 203] on div "Seller to reconnect existing ground wire as needed on exterior near panel. GI r…" at bounding box center [482, 195] width 234 height 27
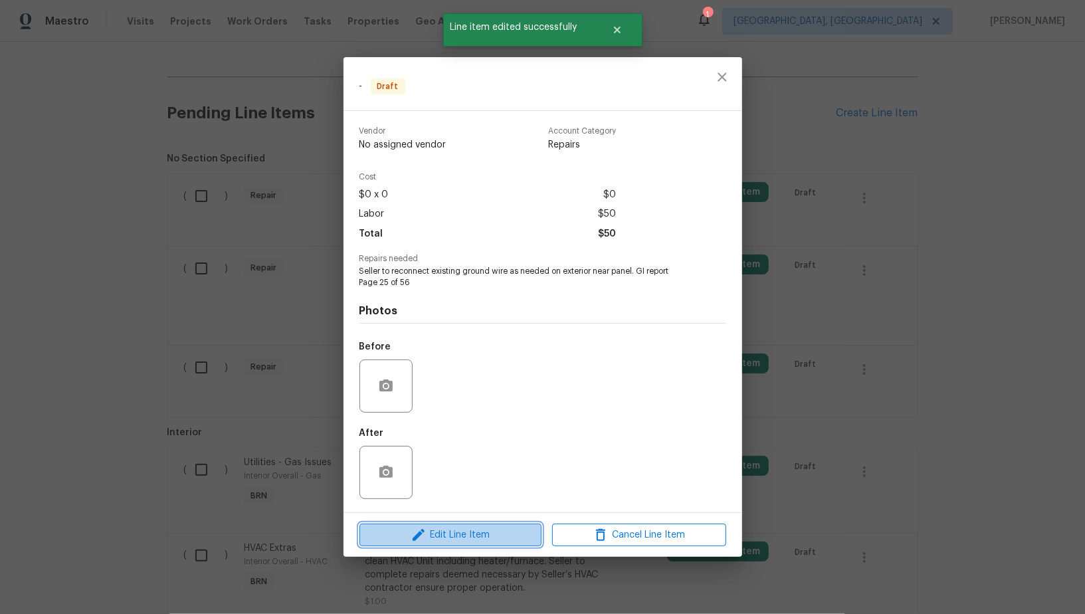
click at [460, 537] on span "Edit Line Item" at bounding box center [450, 535] width 174 height 17
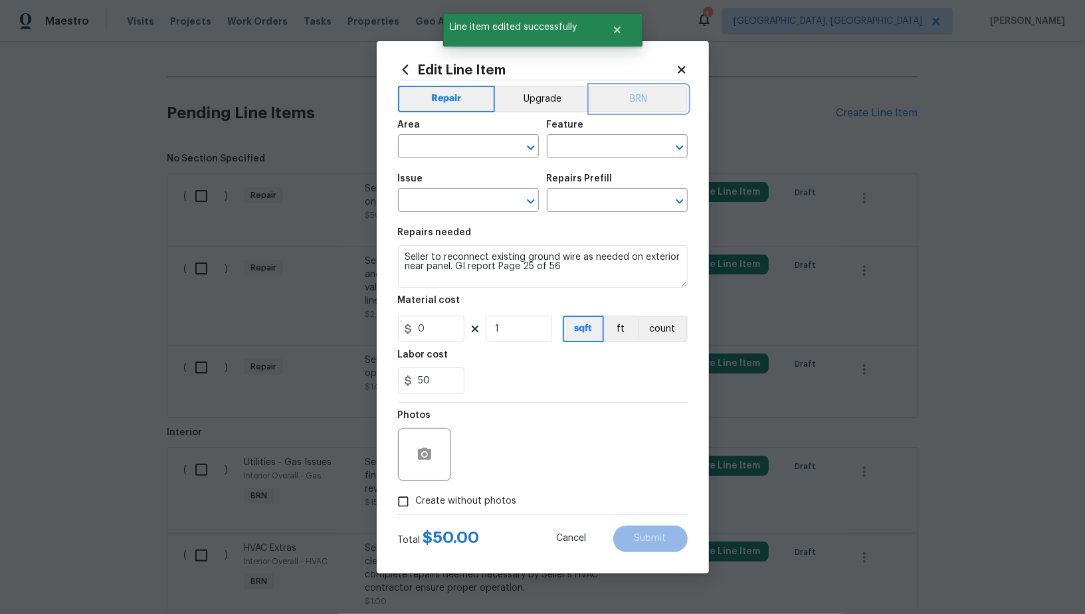
click at [615, 97] on button "BRN" at bounding box center [639, 99] width 98 height 27
click at [431, 152] on input "text" at bounding box center [450, 147] width 104 height 21
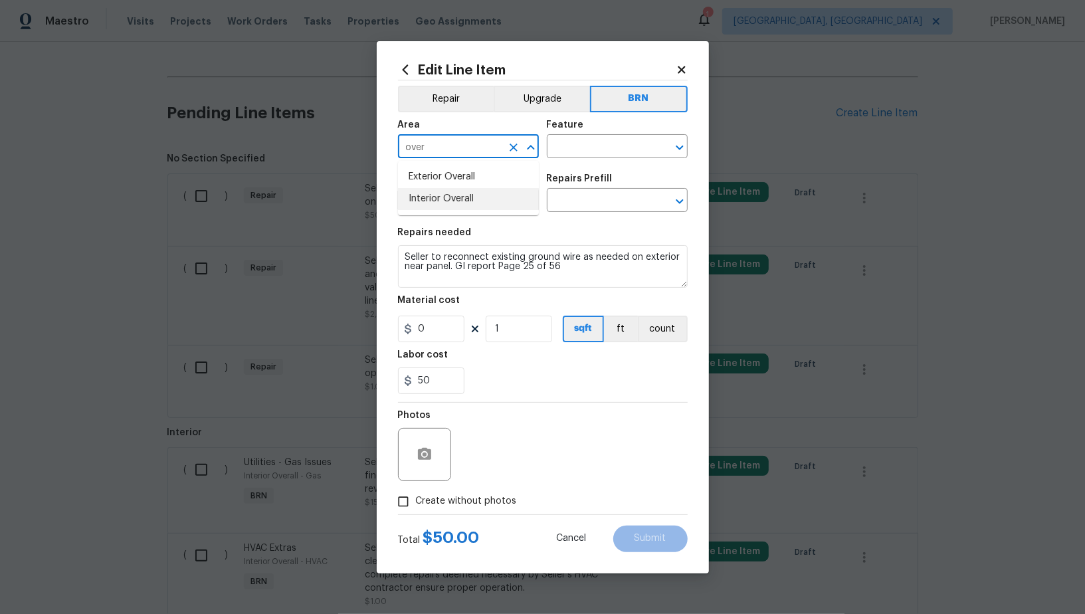
type input "over"
click at [466, 195] on li "Interior Overall" at bounding box center [468, 199] width 141 height 22
type input "Interior Overall"
click at [594, 148] on input "text" at bounding box center [599, 147] width 104 height 21
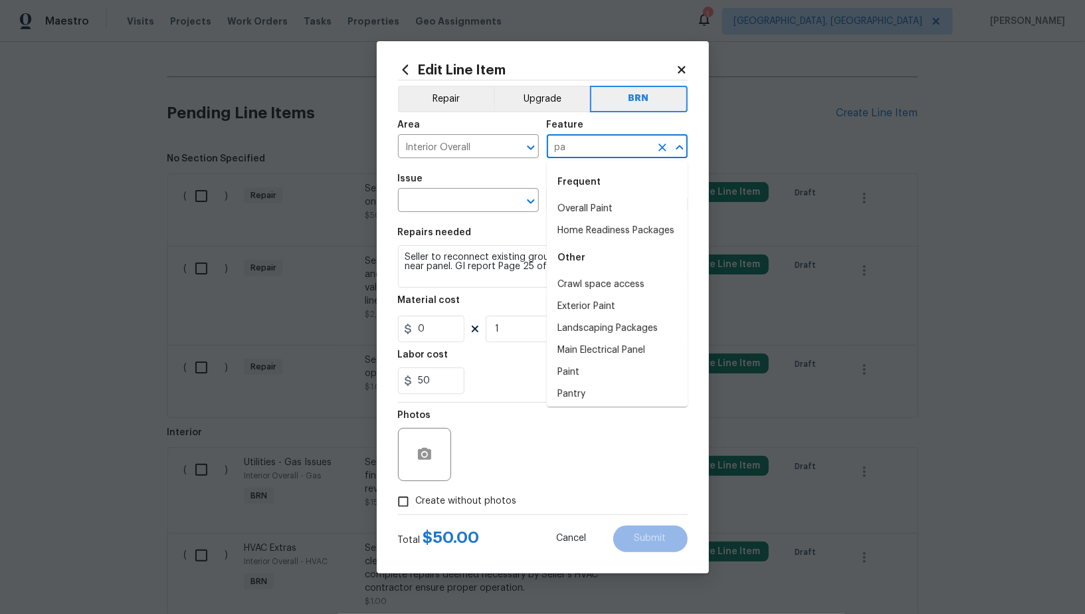
type input "p"
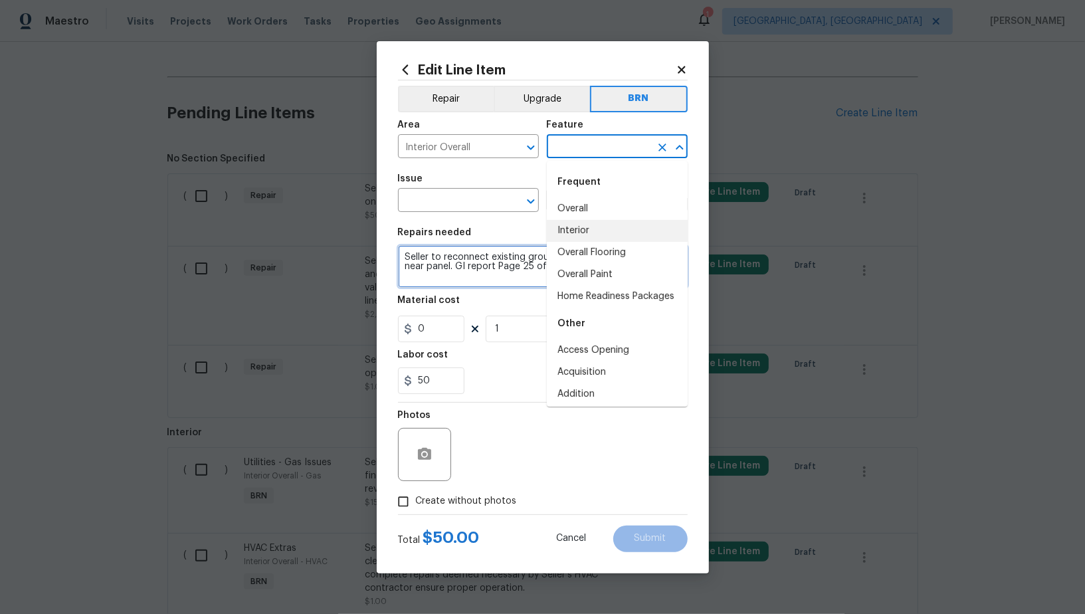
click at [485, 256] on textarea "Seller to reconnect existing ground wire as needed on exterior near panel. GI r…" at bounding box center [543, 266] width 290 height 43
click at [592, 151] on input "text" at bounding box center [599, 147] width 104 height 21
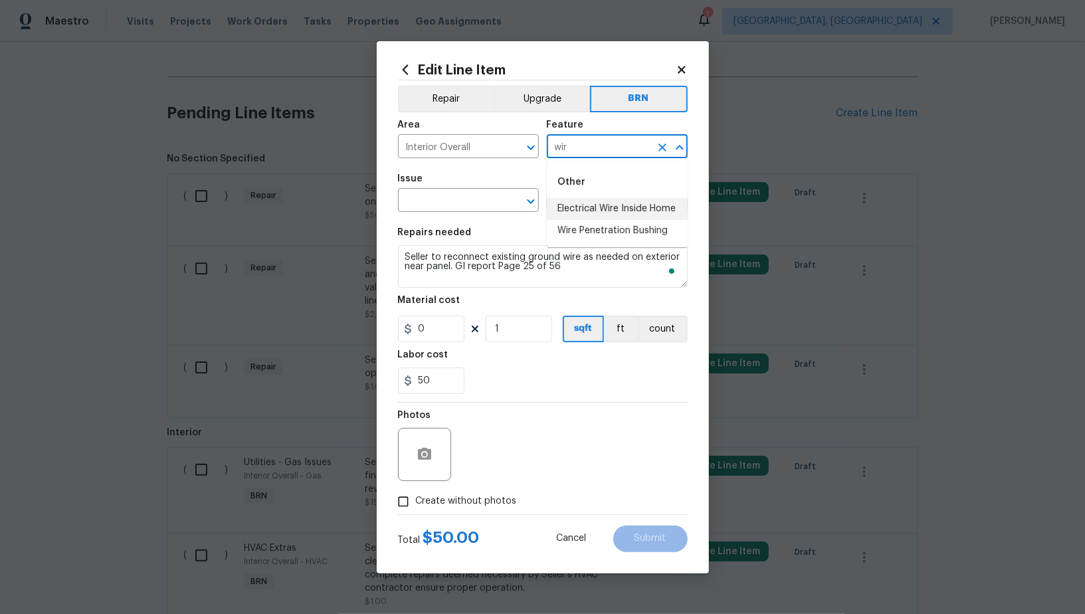
click at [608, 210] on li "Electrical Wire Inside Home" at bounding box center [617, 209] width 141 height 22
type input "Electrical Wire Inside Home"
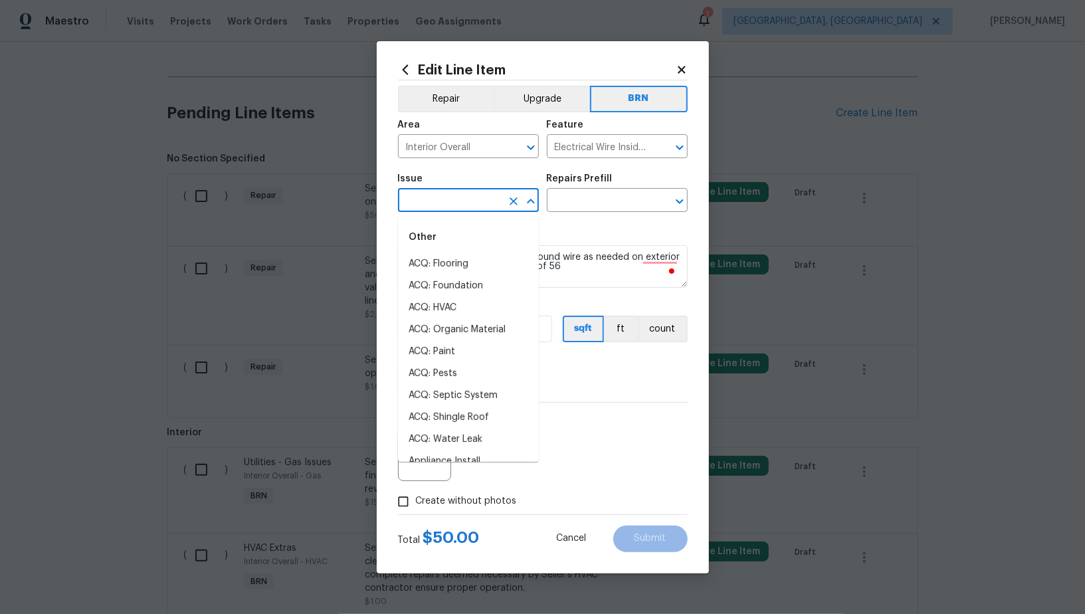
click at [471, 209] on input "text" at bounding box center [450, 201] width 104 height 21
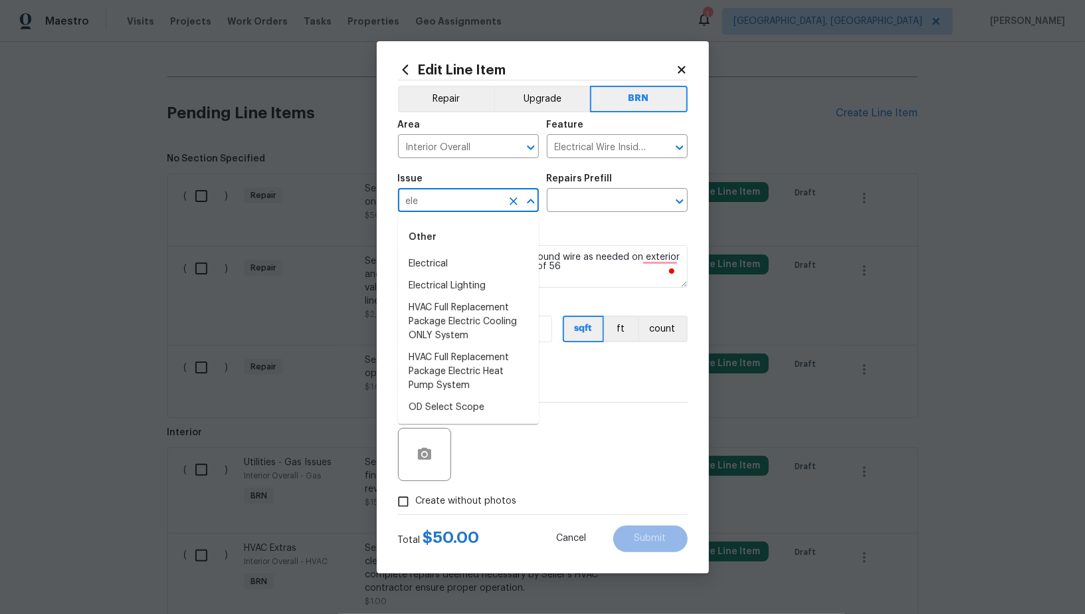
click at [457, 262] on li "Electrical" at bounding box center [468, 264] width 141 height 22
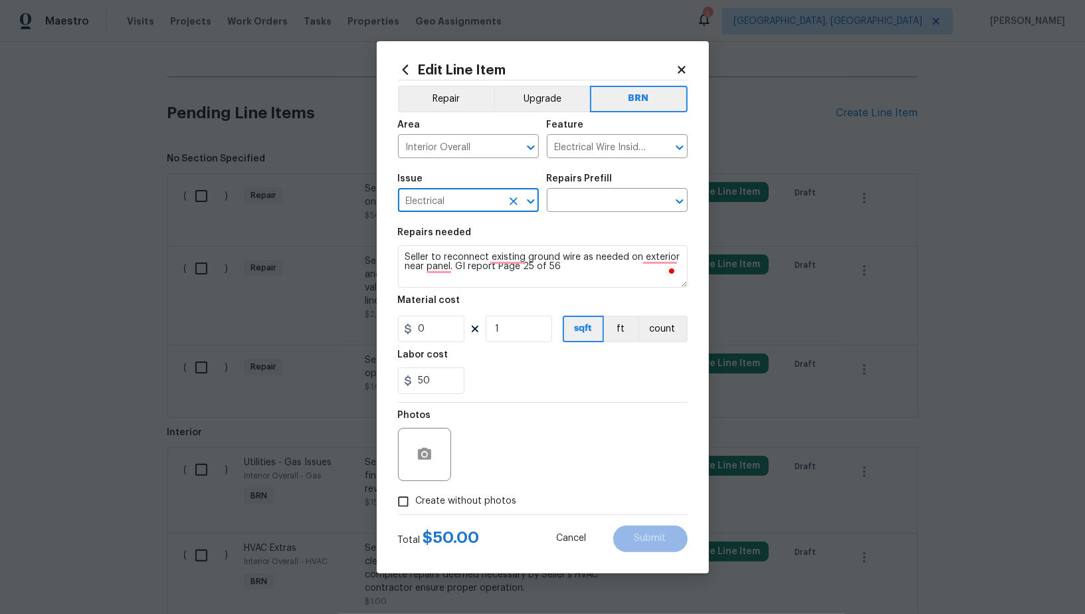
type input "Electrical"
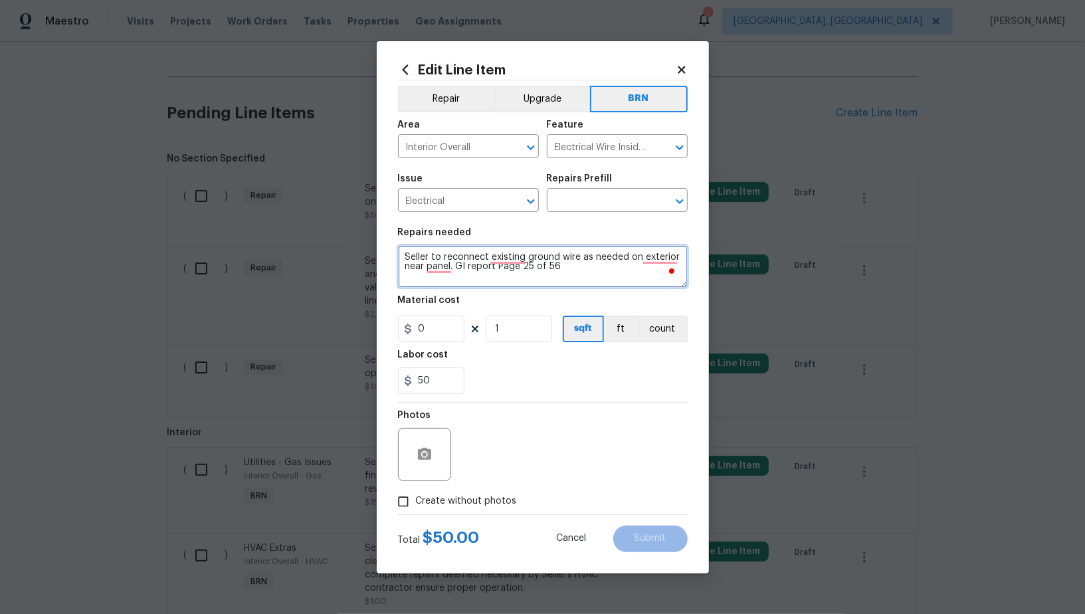
click at [548, 262] on textarea "Seller to reconnect existing ground wire as needed on exterior near panel. GI r…" at bounding box center [543, 266] width 290 height 43
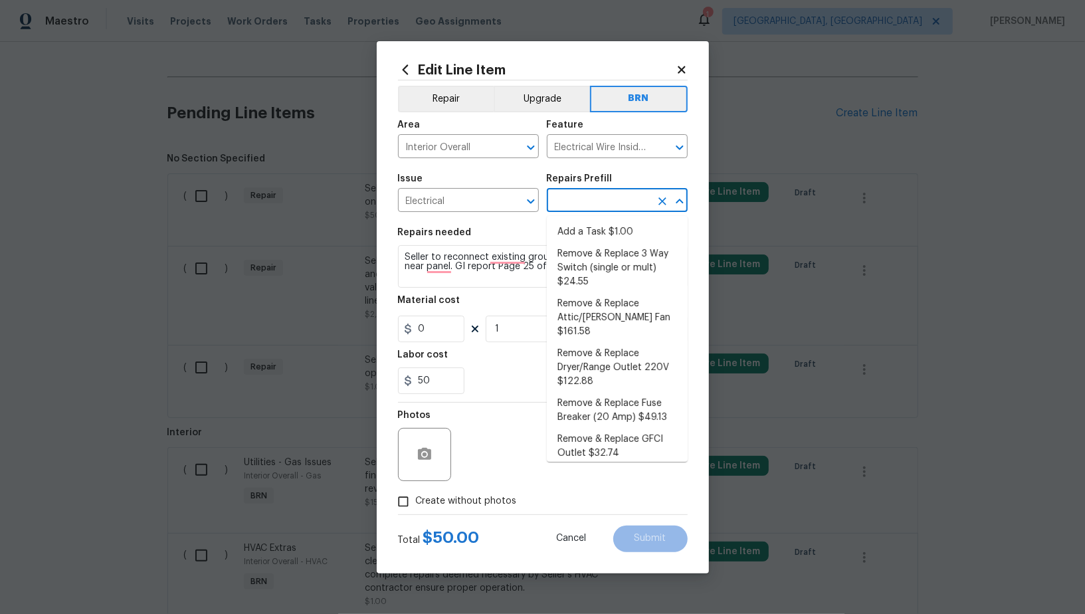
click at [586, 199] on input "text" at bounding box center [599, 201] width 104 height 21
click at [586, 231] on li "Add a Task $1.00" at bounding box center [617, 232] width 141 height 22
type input "Add a Task $1.00"
type textarea "HPM to detail"
type input "1"
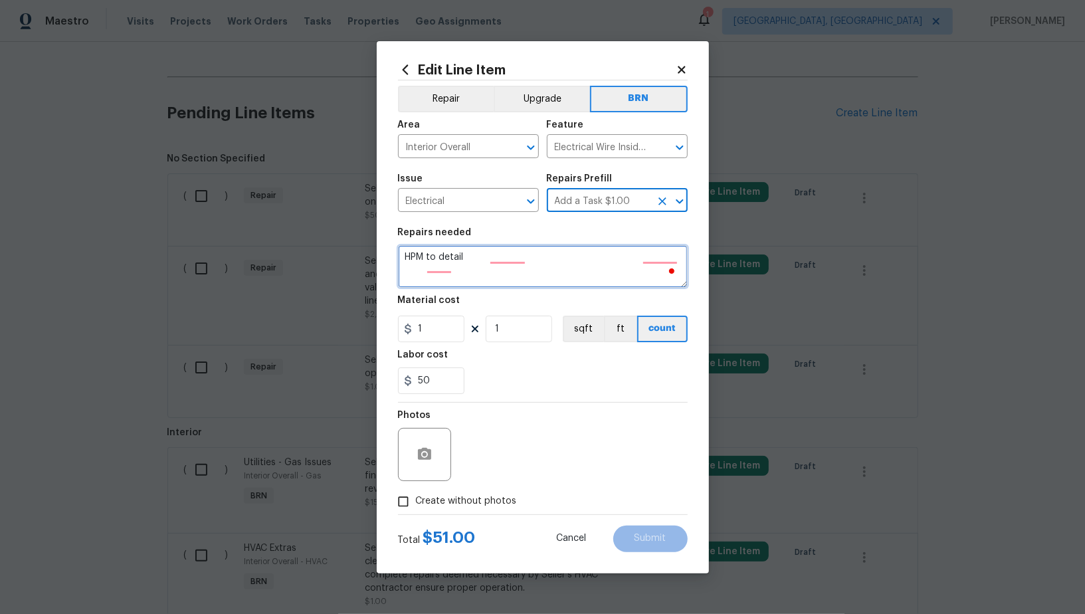
click at [545, 268] on textarea "HPM to detail" at bounding box center [543, 266] width 290 height 43
paste textarea "Seller to reconnect existing ground wire as needed on exterior near panel. GI r…"
type textarea "Seller to reconnect existing ground wire as needed on exterior near panel. GI r…"
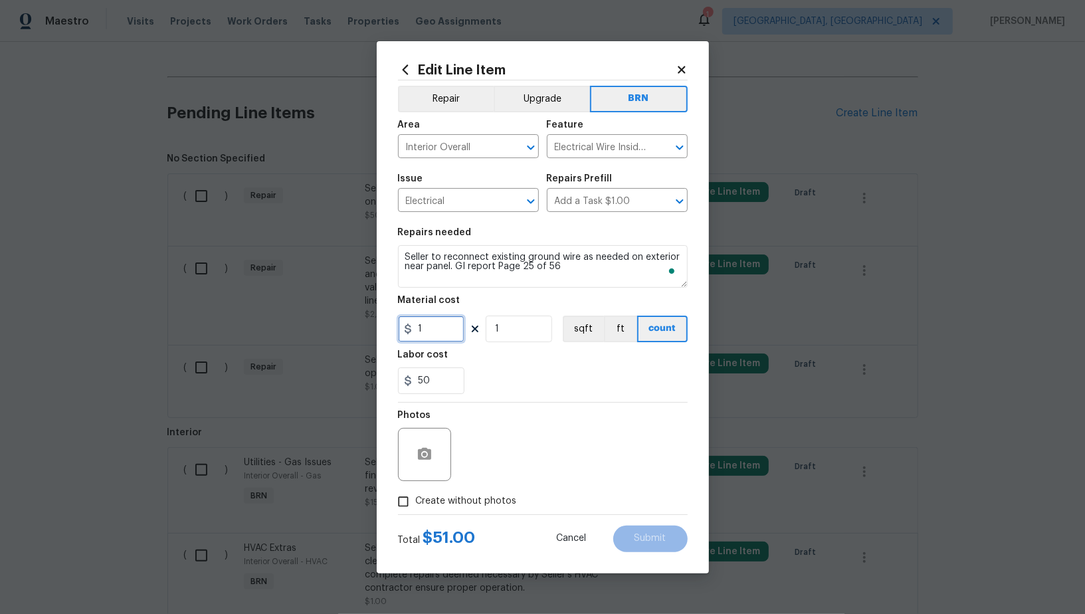
click at [442, 320] on input "1" at bounding box center [431, 328] width 66 height 27
type input "0"
click at [420, 455] on icon "button" at bounding box center [424, 454] width 13 height 12
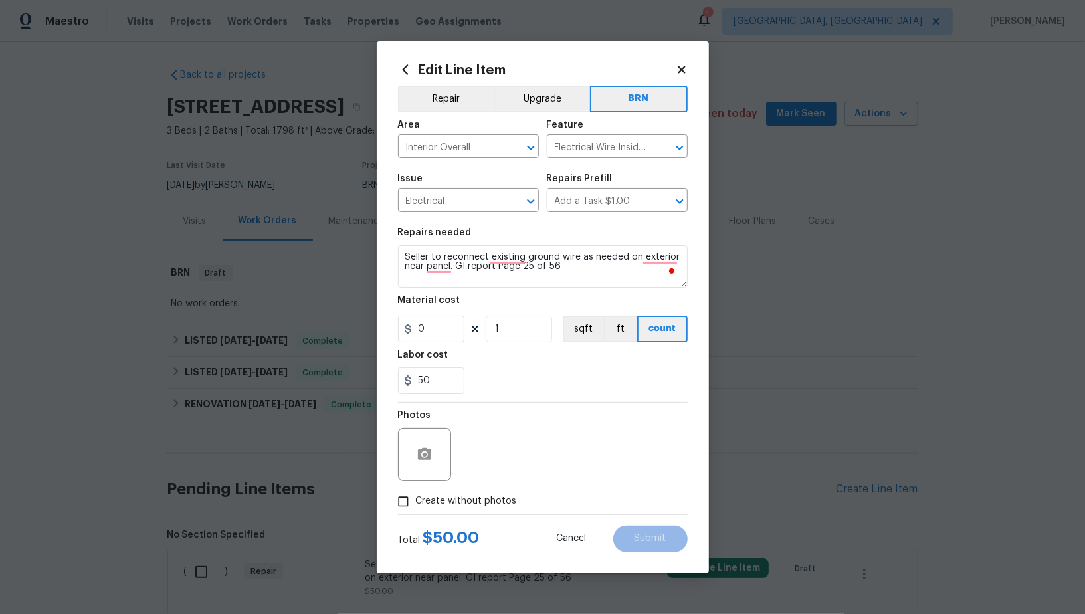
scroll to position [376, 0]
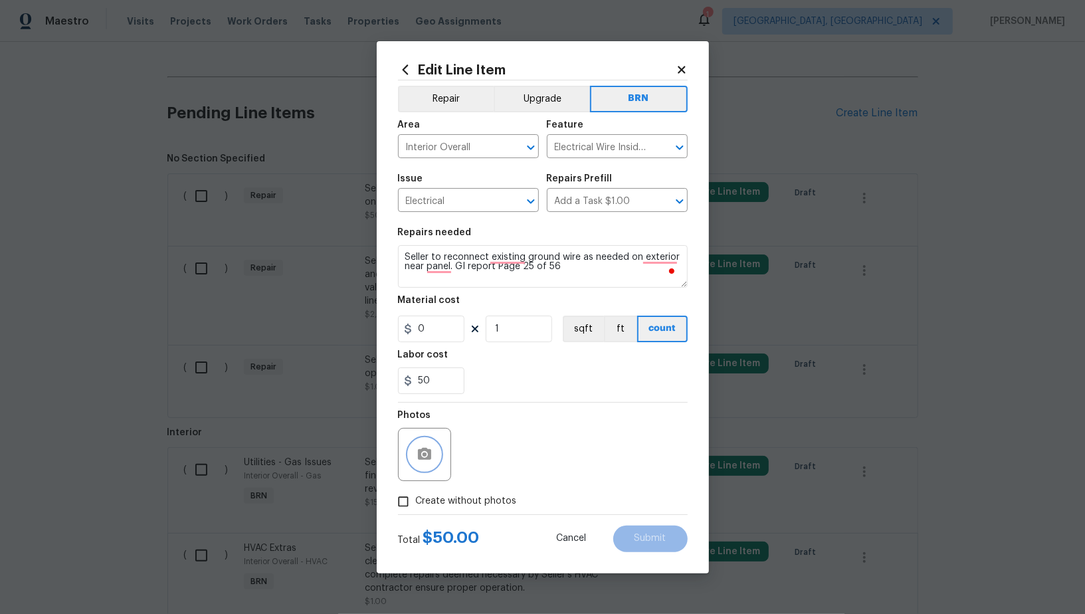
click at [424, 460] on icon "button" at bounding box center [424, 454] width 16 height 16
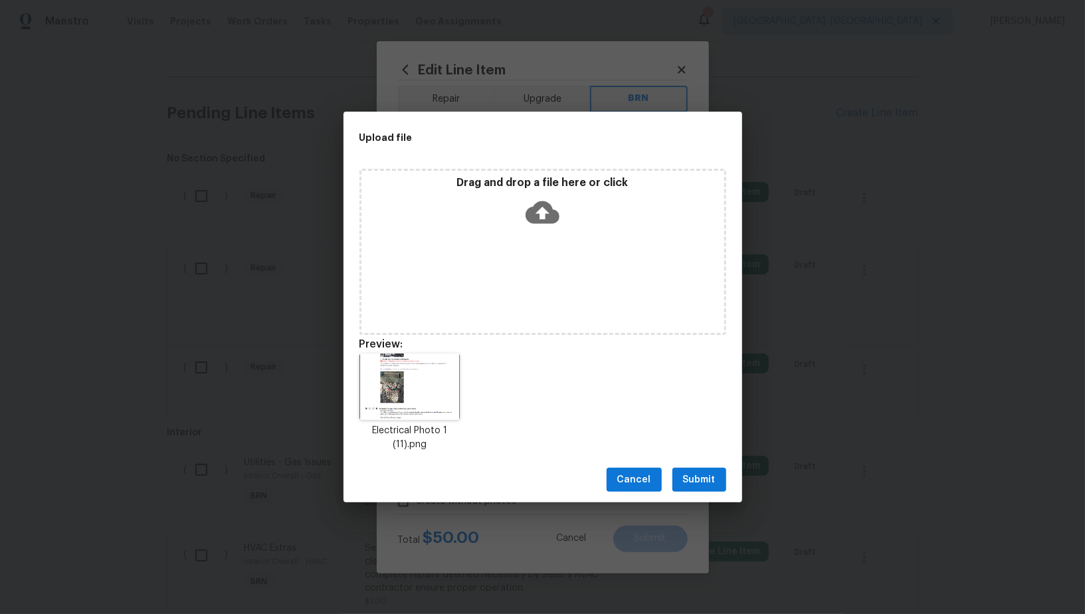
click at [716, 478] on button "Submit" at bounding box center [699, 480] width 54 height 25
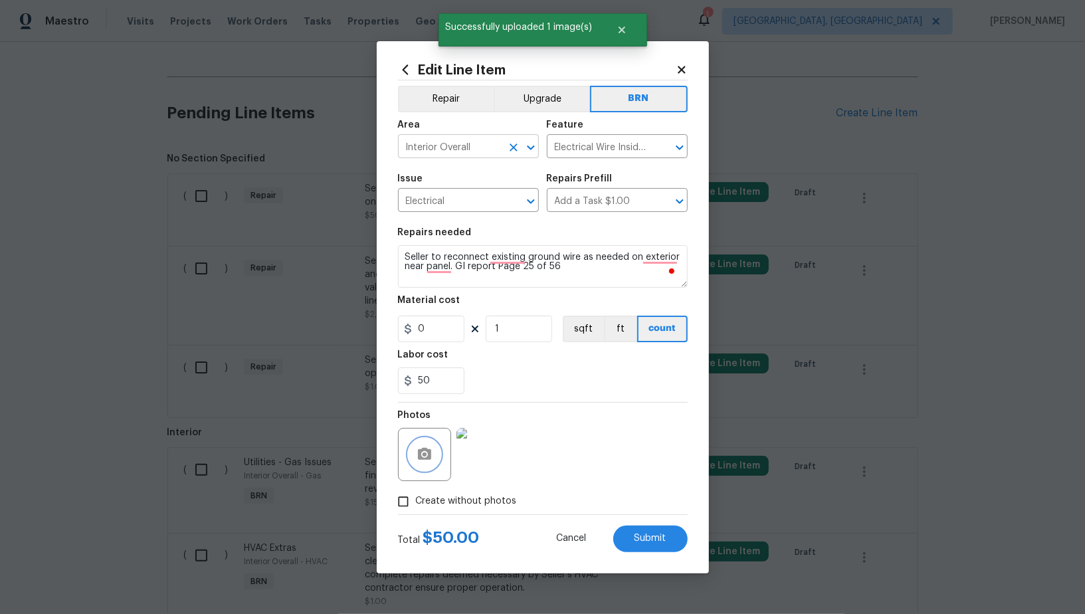
click at [513, 148] on icon "Clear" at bounding box center [513, 147] width 8 height 8
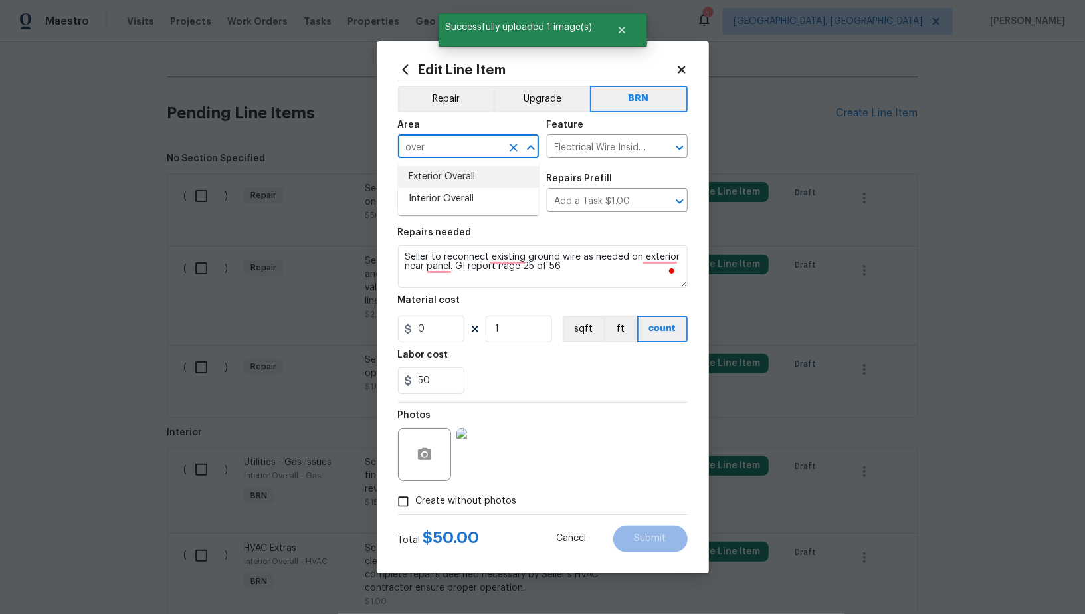
click at [473, 175] on li "Exterior Overall" at bounding box center [468, 177] width 141 height 22
type input "Exterior Overall"
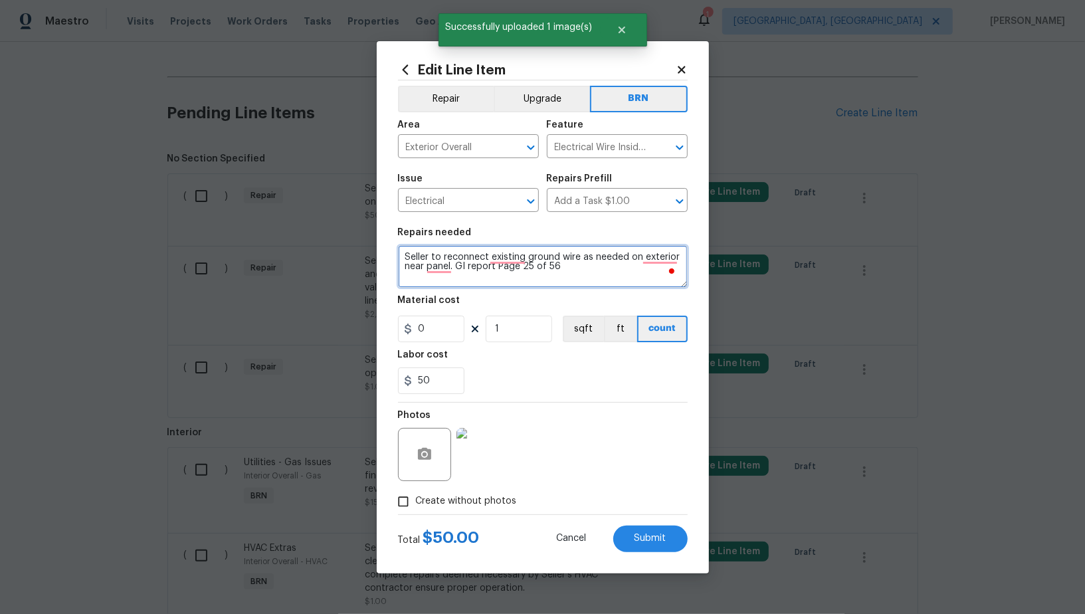
click at [535, 260] on textarea "Seller to reconnect existing ground wire as needed on exterior near panel. GI r…" at bounding box center [543, 266] width 290 height 43
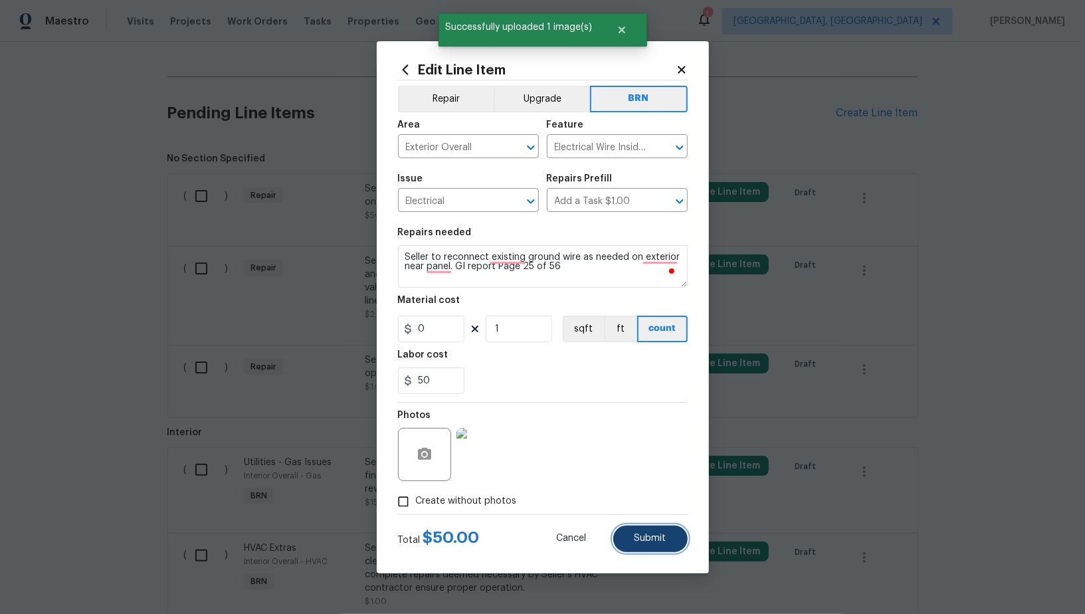
click at [657, 534] on span "Submit" at bounding box center [650, 538] width 32 height 10
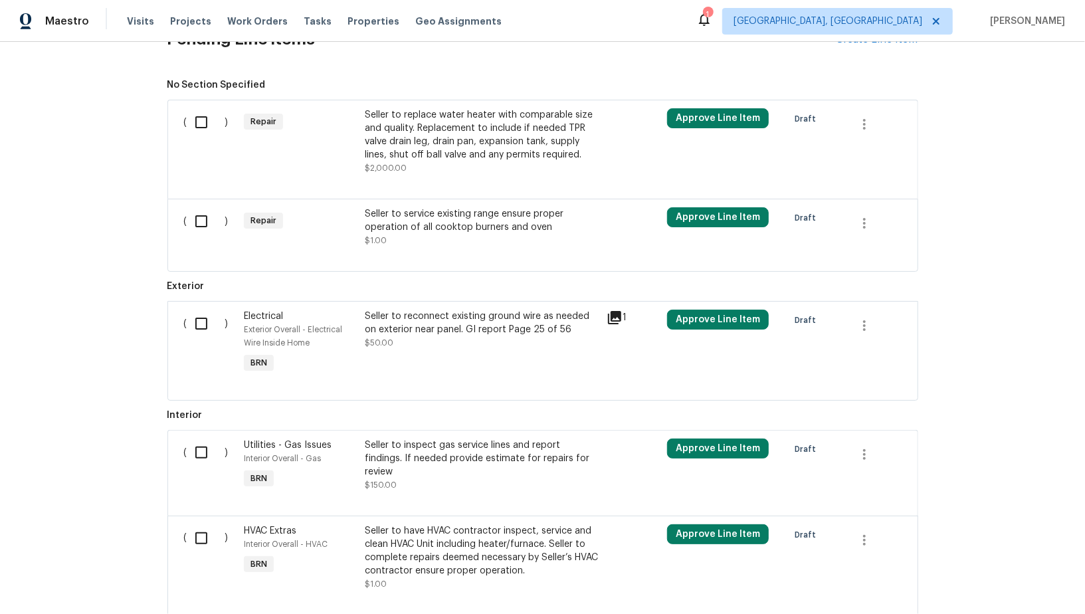
scroll to position [350, 0]
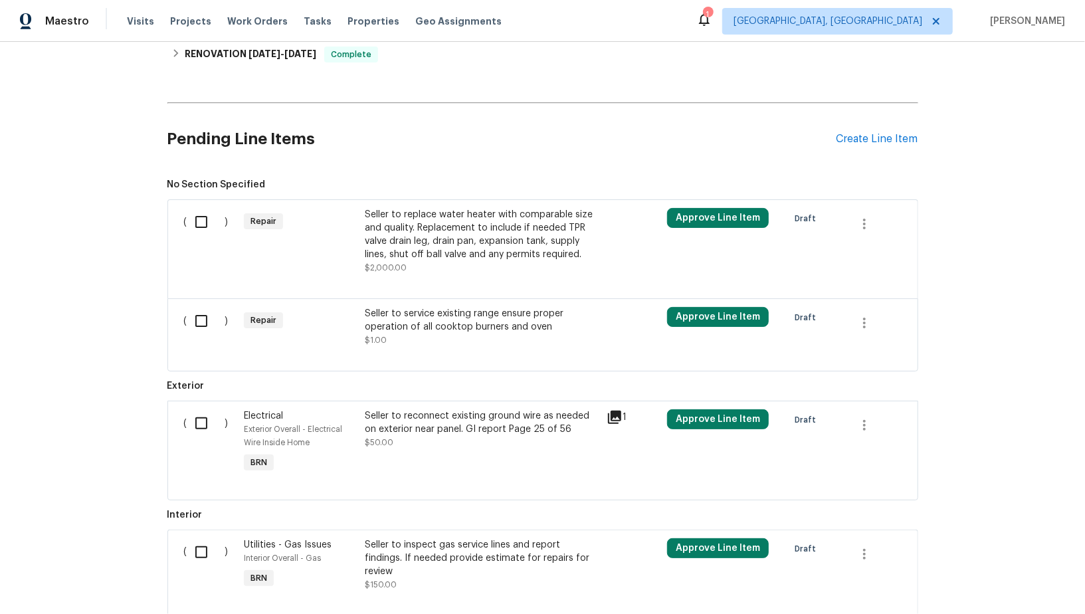
click at [432, 248] on div "Seller to replace water heater with comparable size and quality. Replacement to…" at bounding box center [482, 234] width 234 height 53
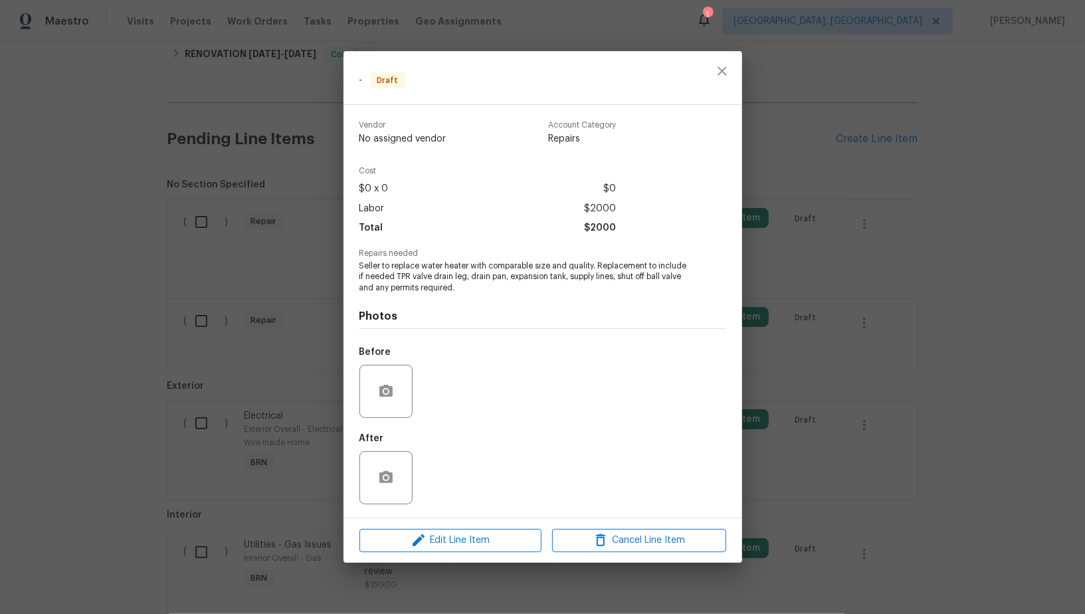
click at [458, 519] on div "Edit Line Item Cancel Line Item" at bounding box center [542, 540] width 398 height 44
click at [454, 533] on span "Edit Line Item" at bounding box center [450, 540] width 174 height 17
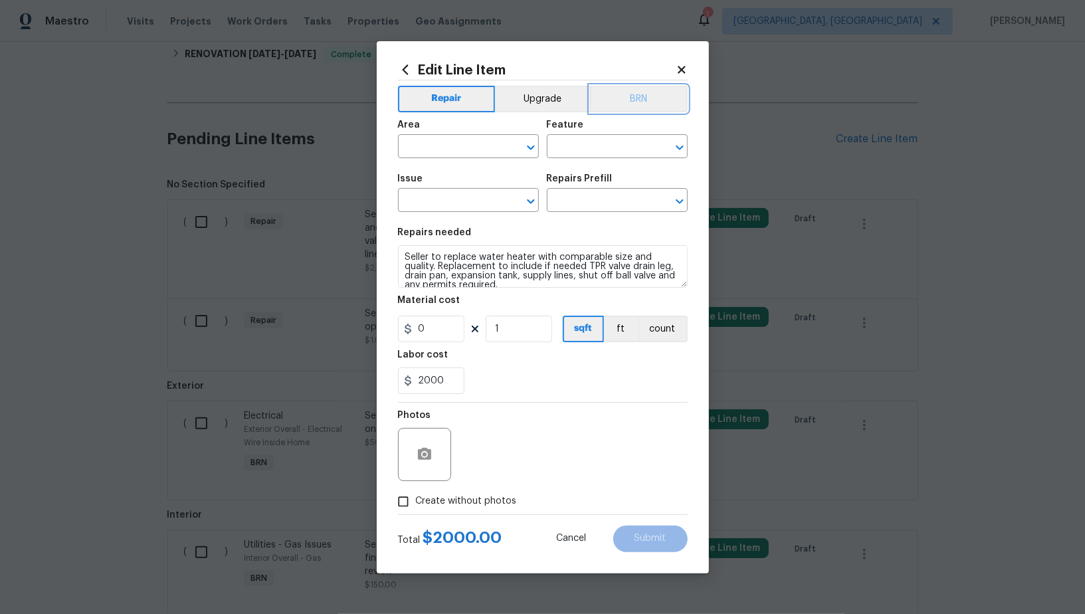
click at [633, 86] on button "BRN" at bounding box center [639, 99] width 98 height 27
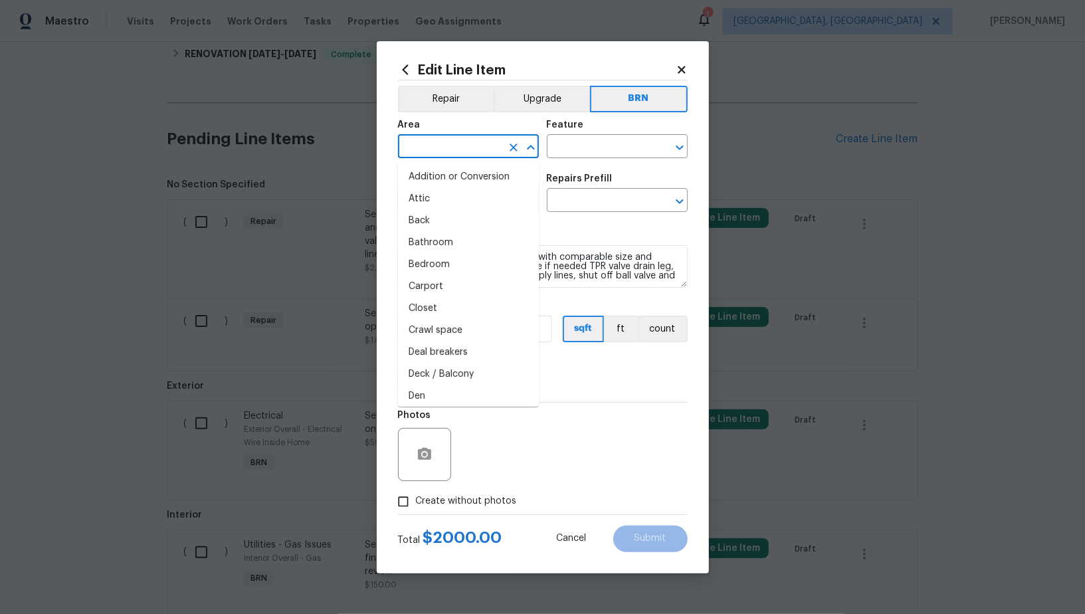
click at [470, 140] on input "text" at bounding box center [450, 147] width 104 height 21
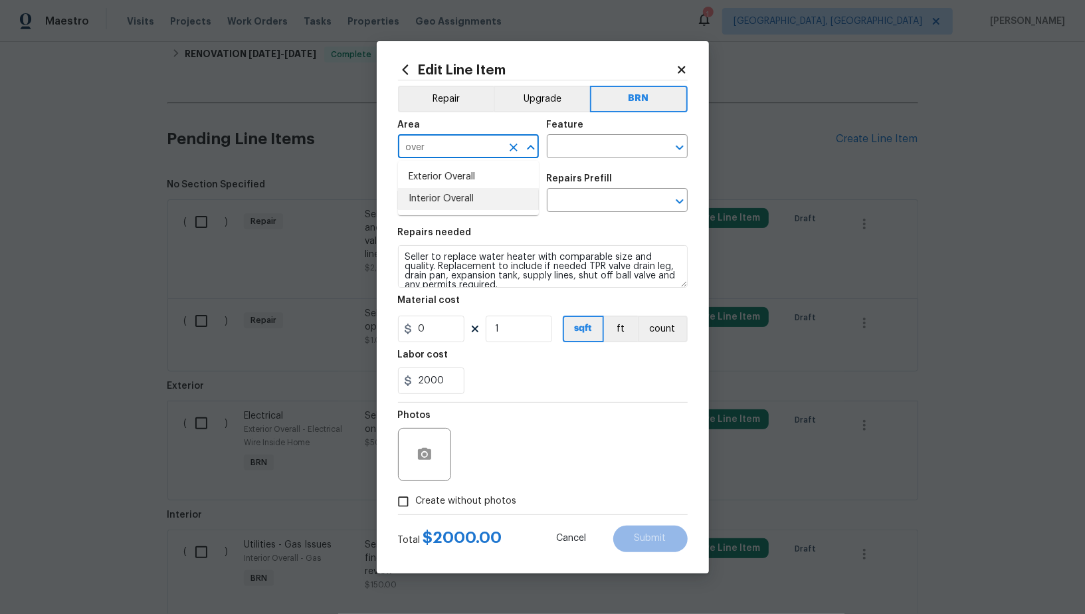
click at [459, 197] on li "Interior Overall" at bounding box center [468, 199] width 141 height 22
type input "Interior Overall"
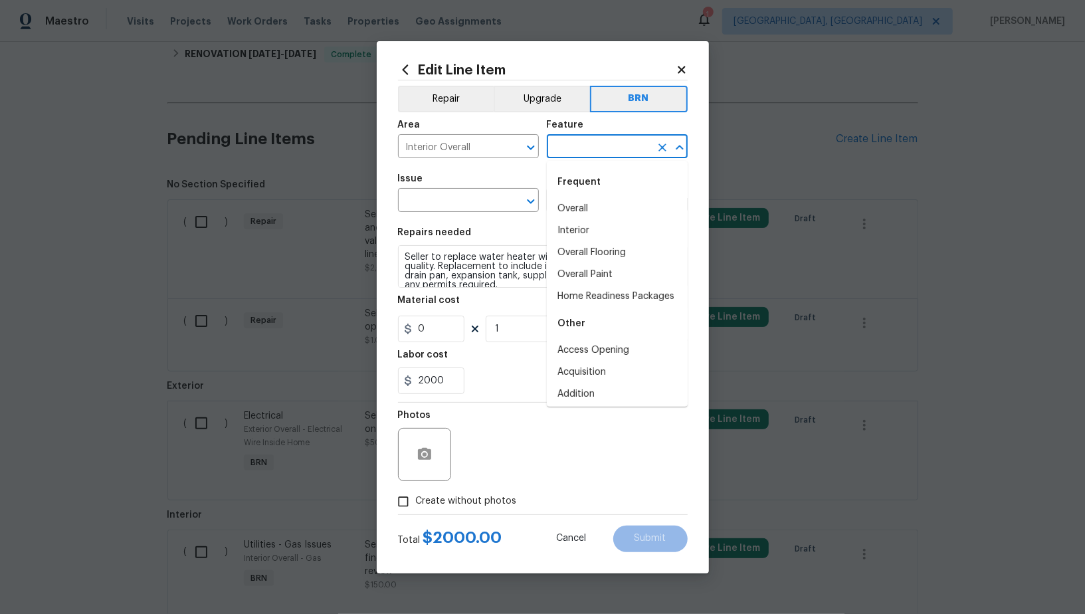
click at [569, 143] on input "text" at bounding box center [599, 147] width 104 height 21
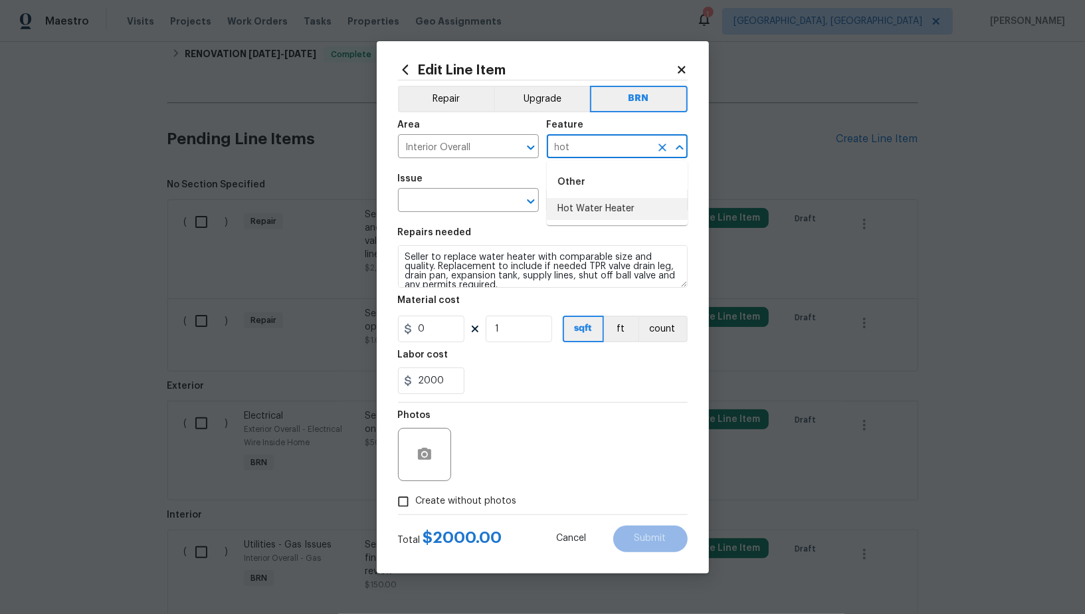
click at [576, 209] on li "Hot Water Heater" at bounding box center [617, 209] width 141 height 22
type input "Hot Water Heater"
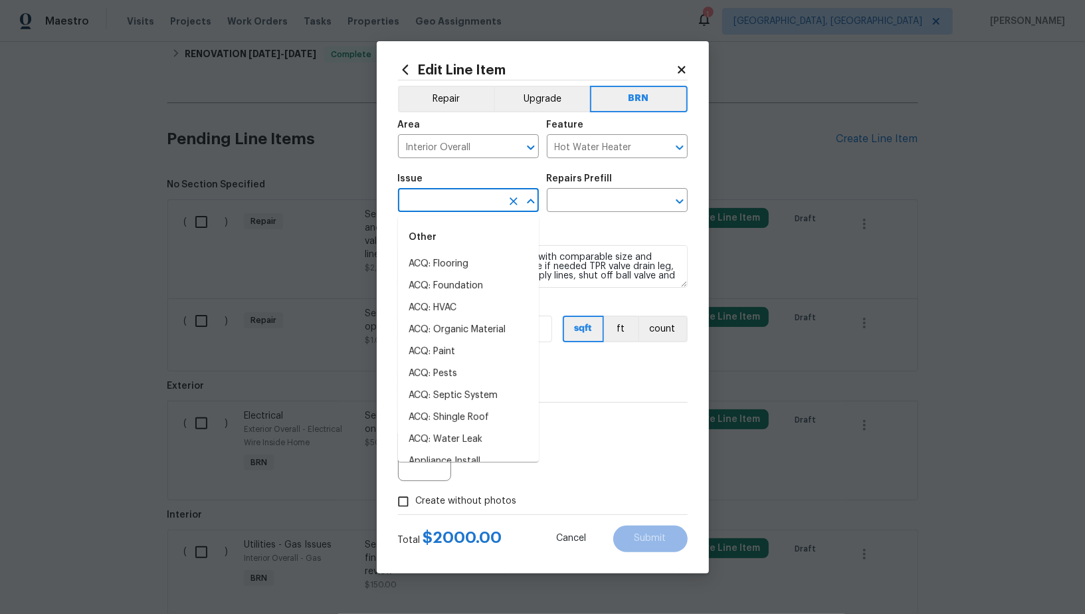
click at [441, 206] on input "text" at bounding box center [450, 201] width 104 height 21
type input "l"
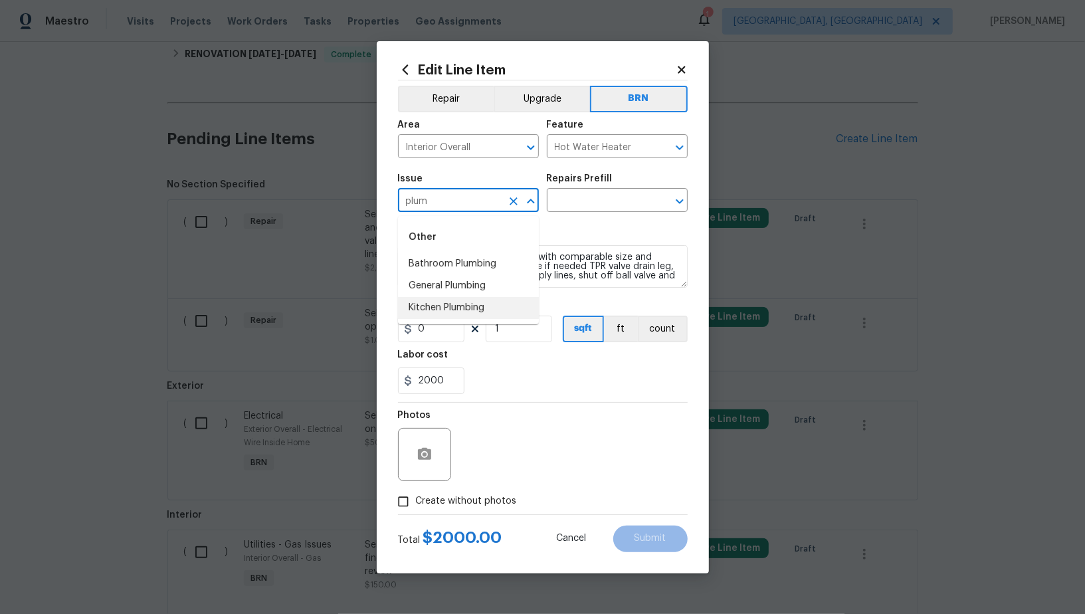
click at [428, 300] on li "Kitchen Plumbing" at bounding box center [468, 308] width 141 height 22
type input "Kitchen Plumbing"
click at [512, 201] on icon "Clear" at bounding box center [513, 201] width 8 height 8
click at [436, 284] on li "General Plumbing" at bounding box center [468, 286] width 141 height 22
type input "General Plumbing"
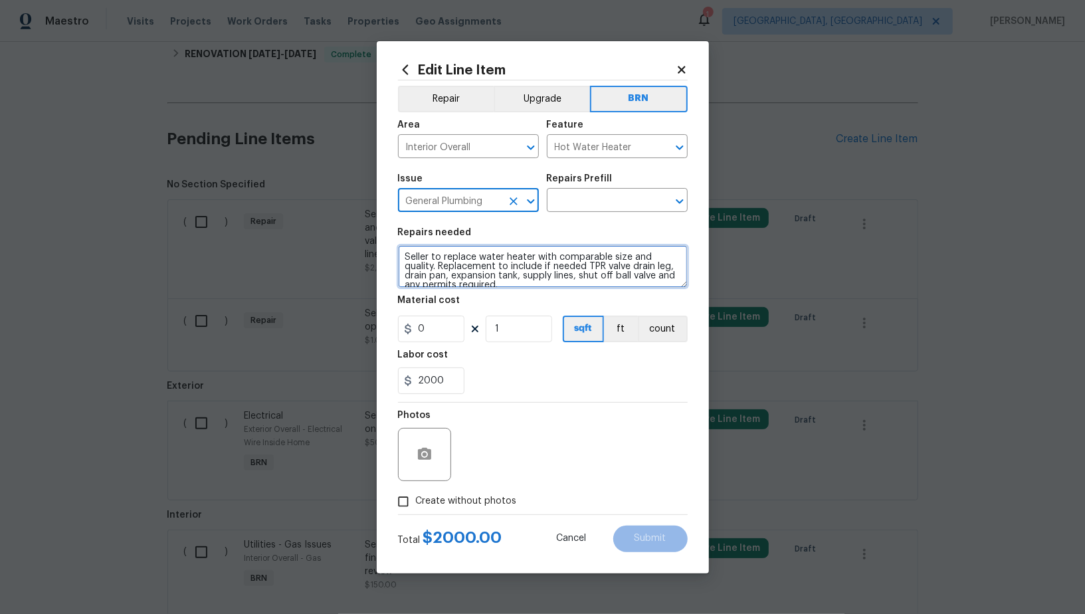
click at [524, 277] on textarea "Seller to replace water heater with comparable size and quality. Replacement to…" at bounding box center [543, 266] width 290 height 43
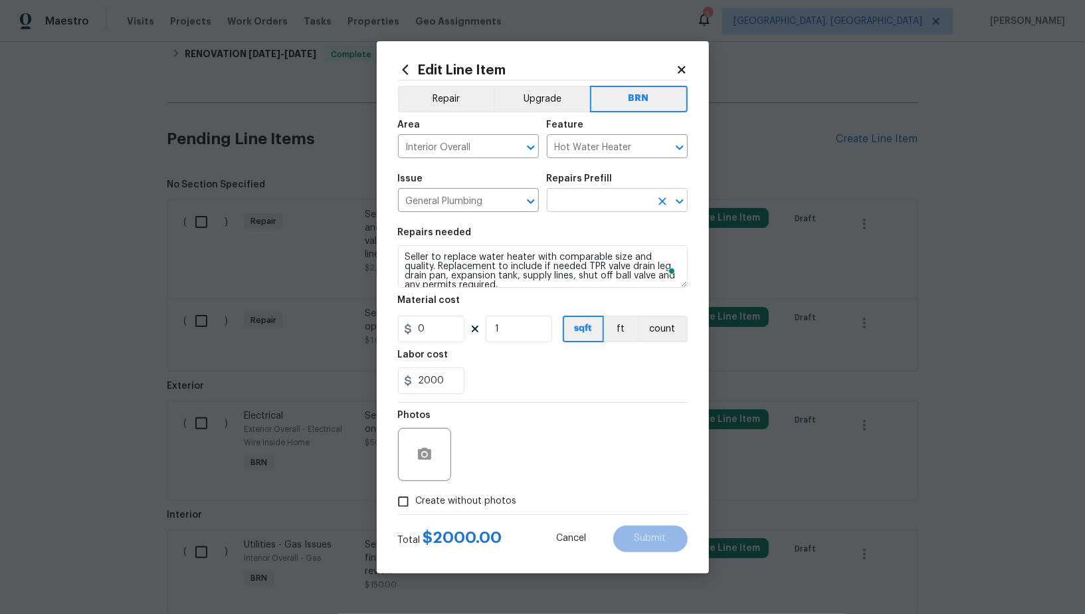
click at [588, 210] on input "text" at bounding box center [599, 201] width 104 height 21
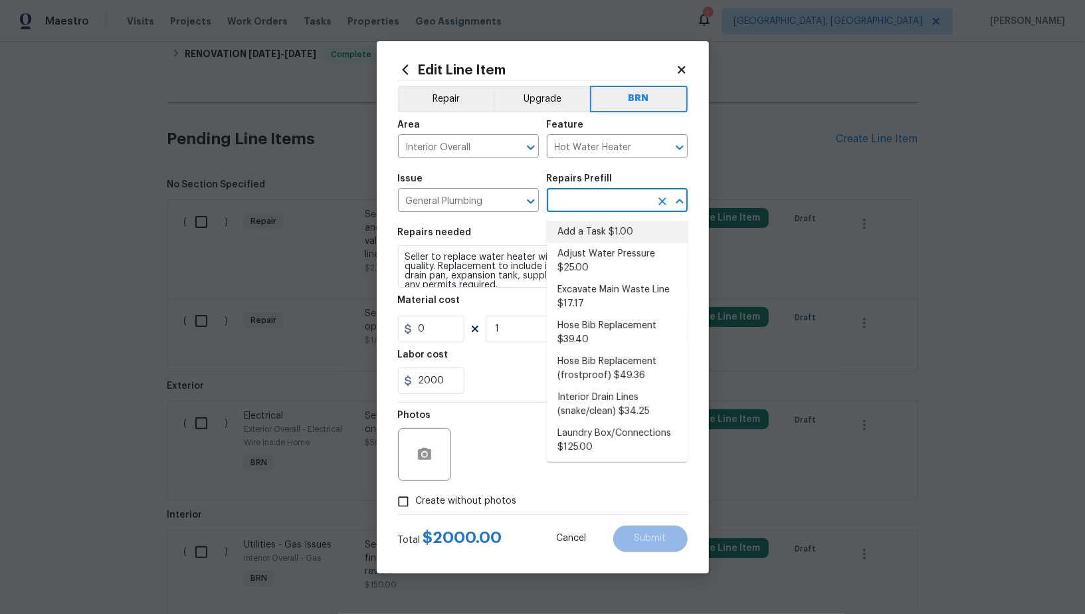
click at [584, 230] on li "Add a Task $1.00" at bounding box center [617, 232] width 141 height 22
type input "Plumbing"
type input "Add a Task $1.00"
type textarea "HPM to detail"
type input "1"
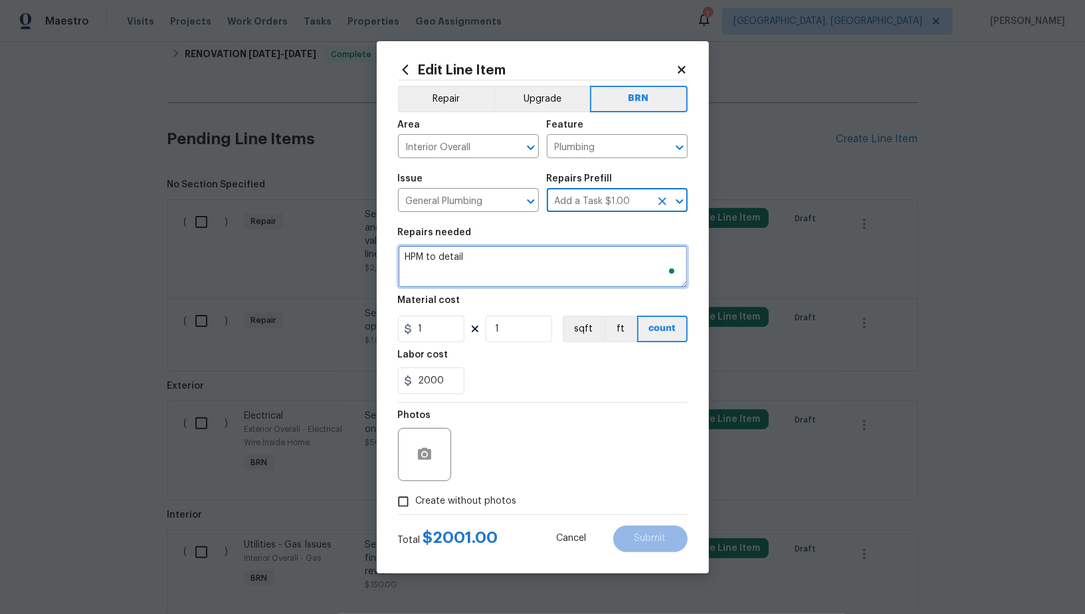
click at [544, 254] on textarea "HPM to detail" at bounding box center [543, 266] width 290 height 43
paste textarea "Seller to replace water heater with comparable size and quality. Replacement to…"
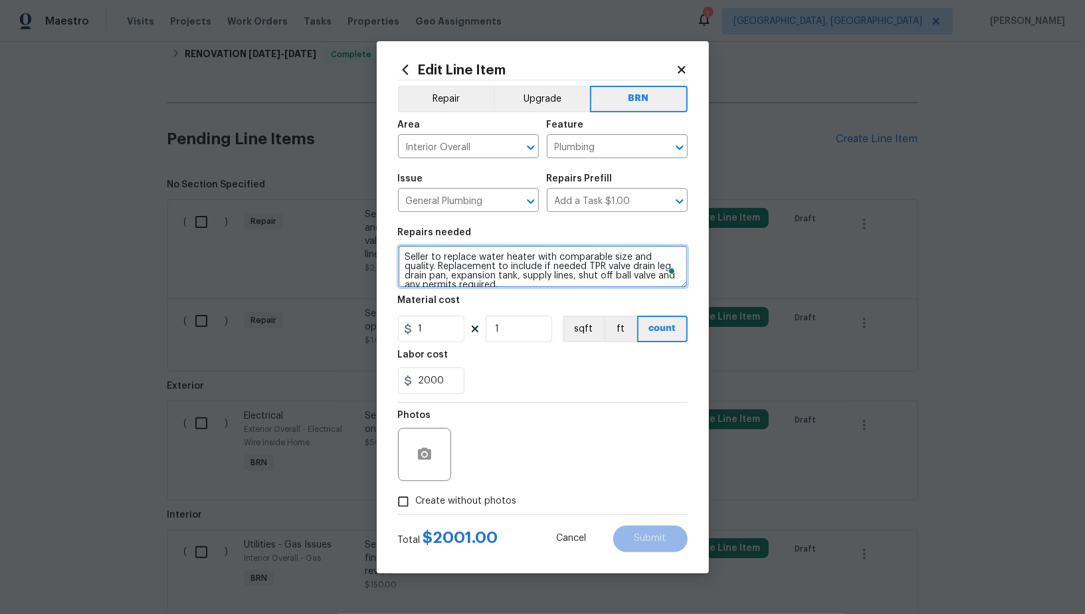
scroll to position [3, 0]
click at [663, 148] on icon "Clear" at bounding box center [662, 147] width 8 height 8
type textarea "Seller to replace water heater with comparable size and quality. Replacement to…"
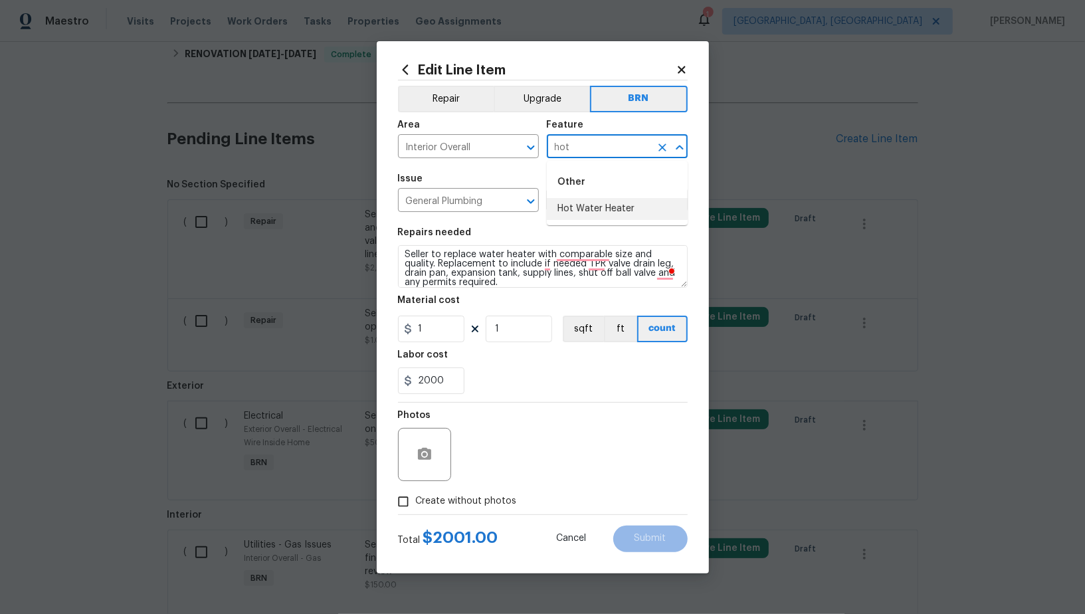
click at [574, 206] on li "Hot Water Heater" at bounding box center [617, 209] width 141 height 22
type input "Hot Water Heater"
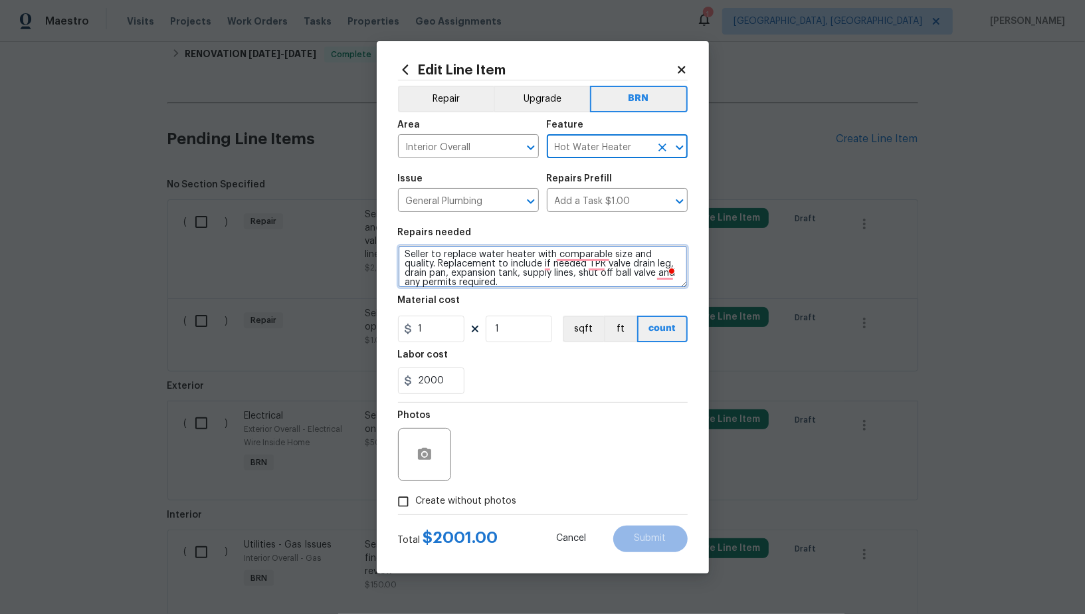
click at [498, 260] on textarea "Seller to replace water heater with comparable size and quality. Replacement to…" at bounding box center [543, 266] width 290 height 43
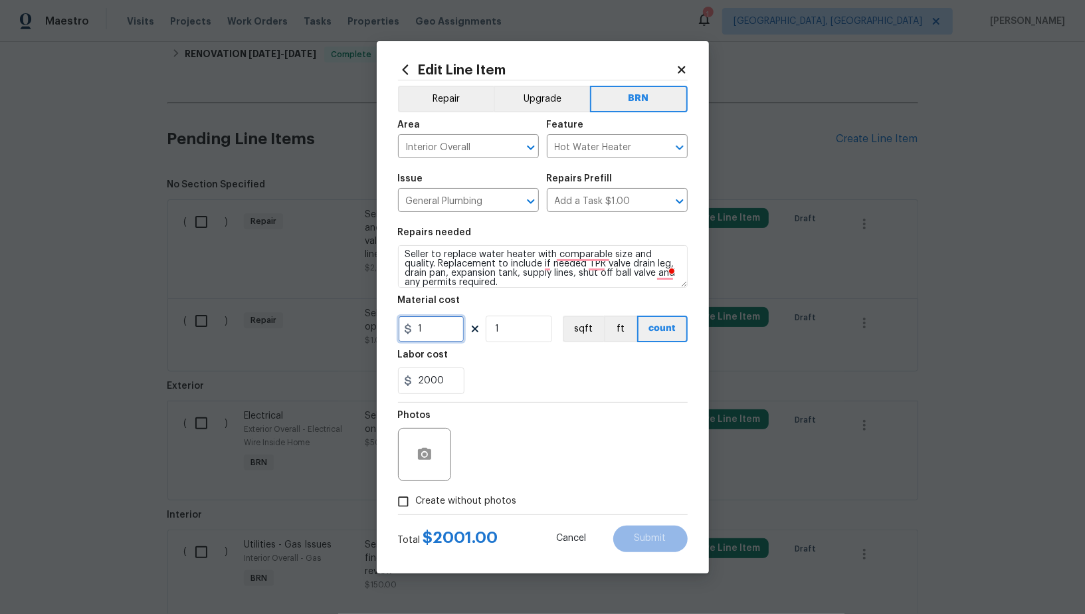
click at [445, 337] on input "1" at bounding box center [431, 328] width 66 height 27
type input "0"
click at [431, 448] on icon "button" at bounding box center [424, 454] width 16 height 16
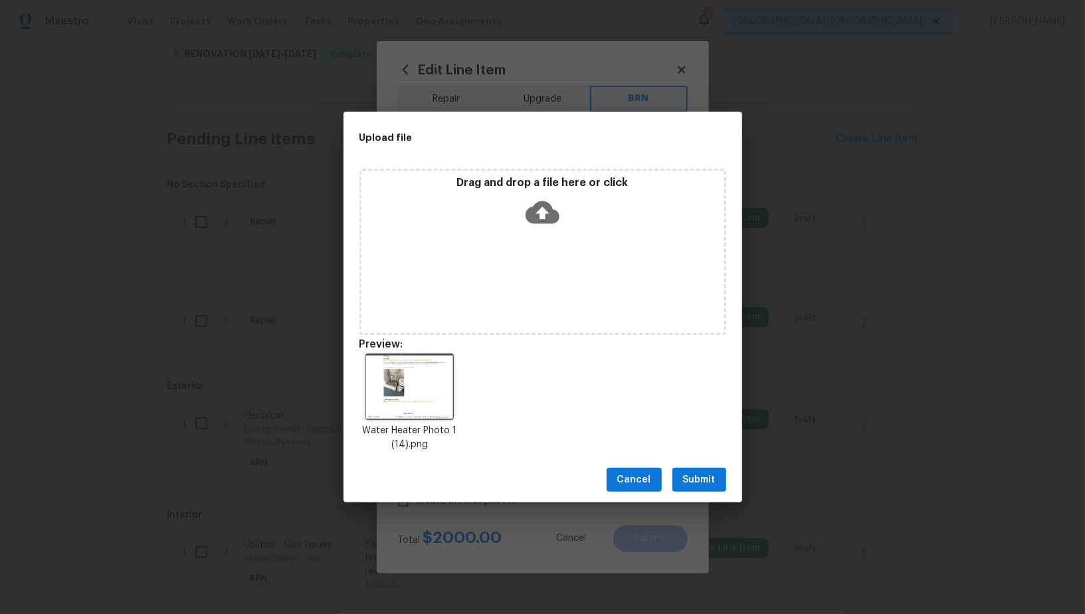
click at [702, 474] on span "Submit" at bounding box center [699, 480] width 33 height 17
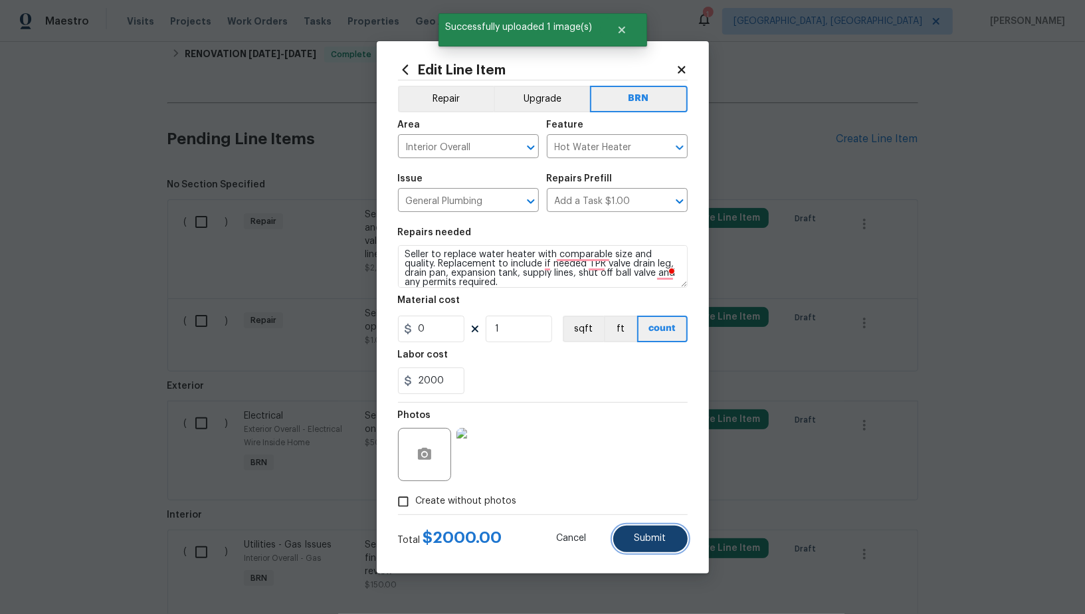
click at [661, 546] on button "Submit" at bounding box center [650, 538] width 74 height 27
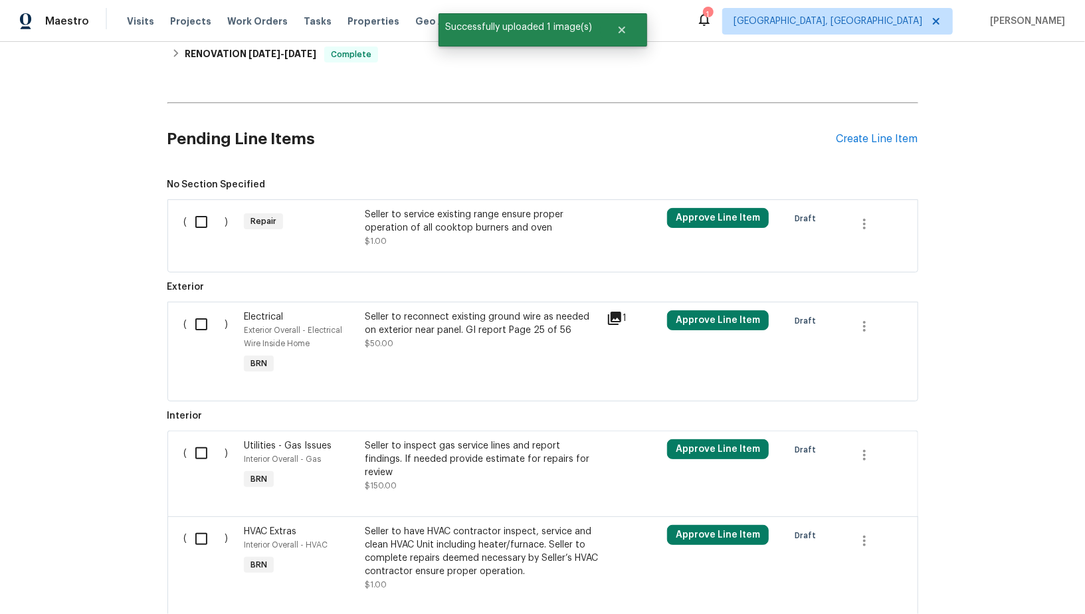
scroll to position [256, 0]
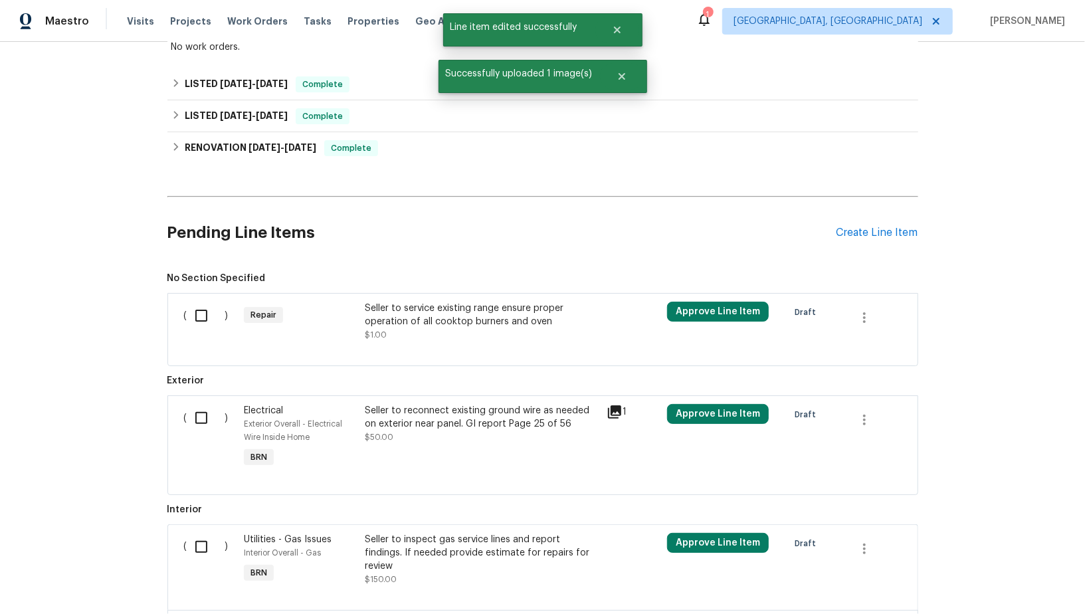
click at [439, 315] on div "Seller to service existing range ensure proper operation of all cooktop burners…" at bounding box center [482, 315] width 234 height 27
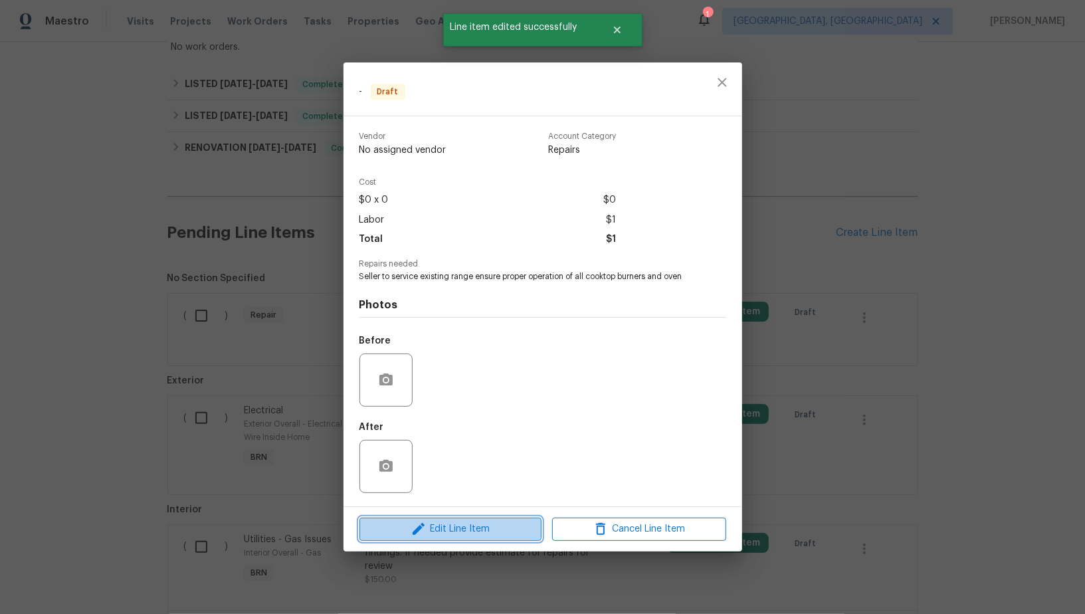
click at [458, 529] on span "Edit Line Item" at bounding box center [450, 529] width 174 height 17
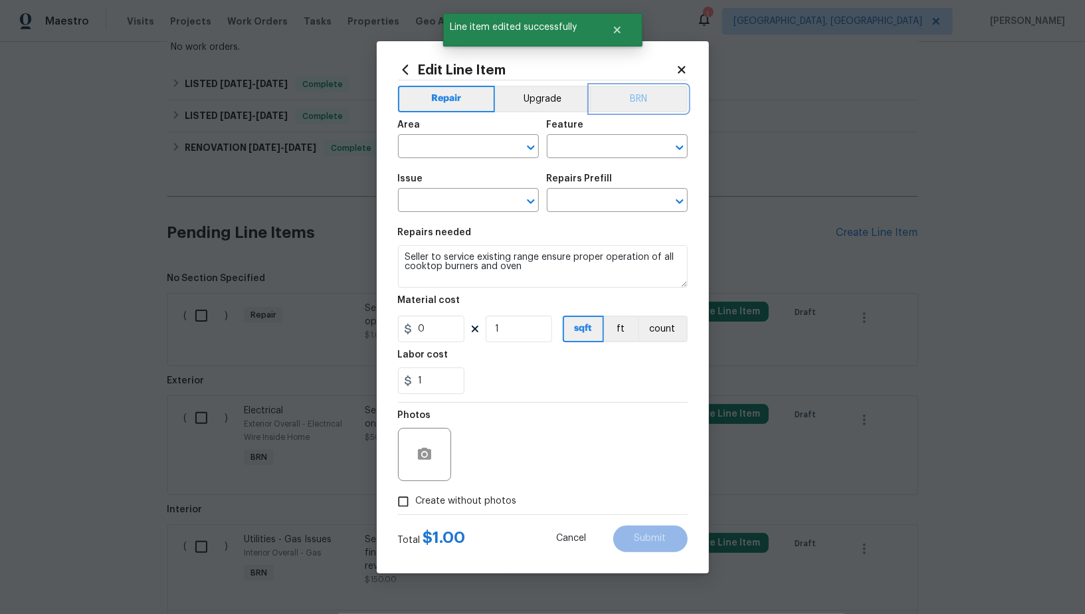
click at [644, 102] on button "BRN" at bounding box center [639, 99] width 98 height 27
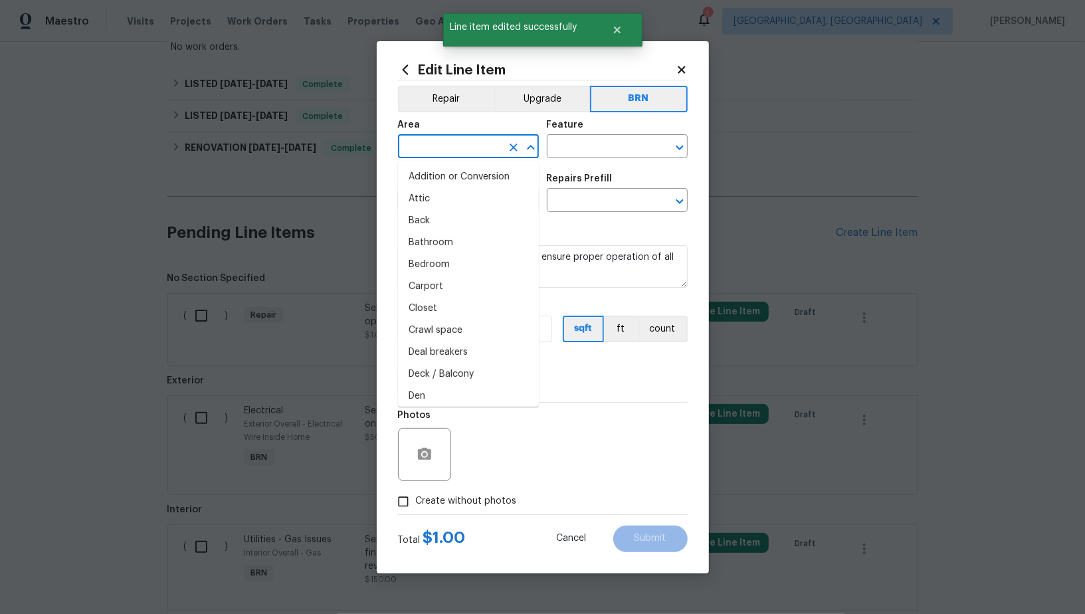
click at [442, 150] on input "text" at bounding box center [450, 147] width 104 height 21
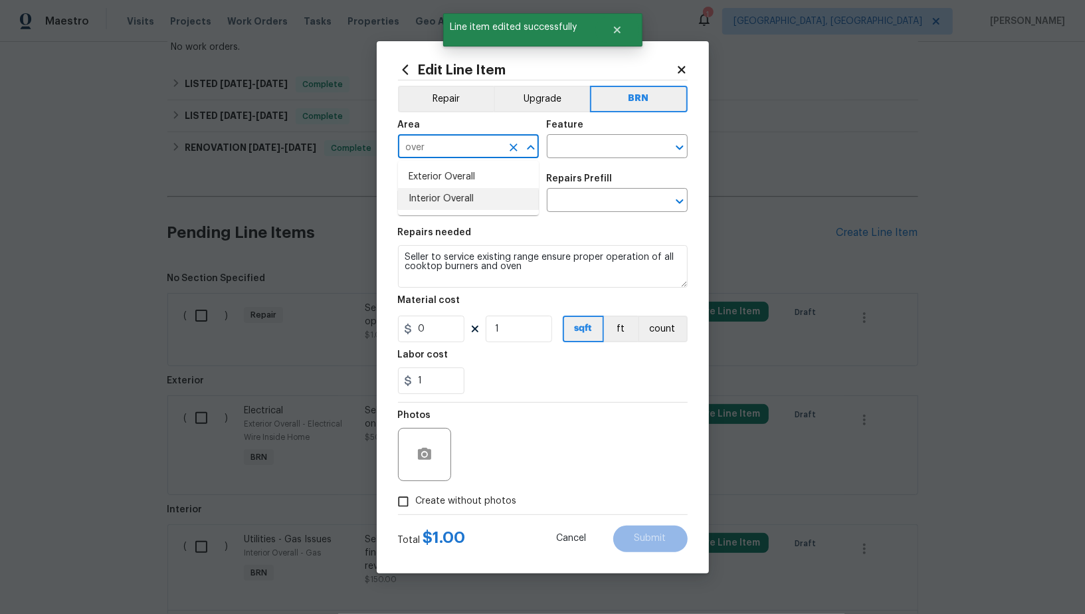
drag, startPoint x: 464, startPoint y: 203, endPoint x: 499, endPoint y: 185, distance: 39.2
click at [464, 203] on li "Interior Overall" at bounding box center [468, 199] width 141 height 22
type input "Interior Overall"
click at [569, 157] on input "text" at bounding box center [599, 147] width 104 height 21
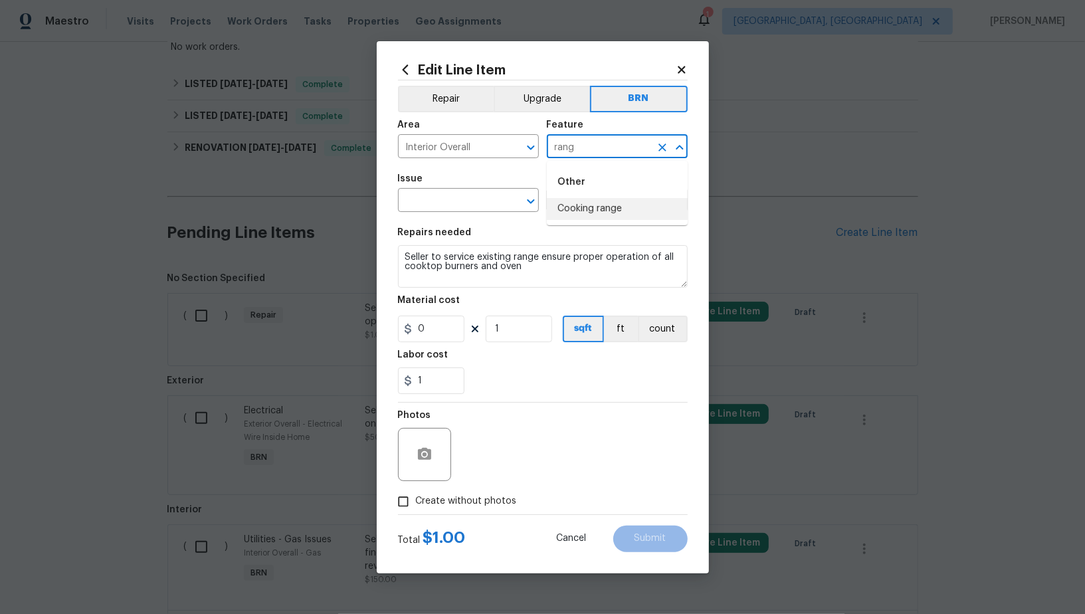
click at [590, 216] on li "Cooking range" at bounding box center [617, 209] width 141 height 22
type input "Cooking range"
click at [422, 214] on span "Issue ​" at bounding box center [468, 193] width 141 height 54
click at [422, 205] on input "text" at bounding box center [450, 201] width 104 height 21
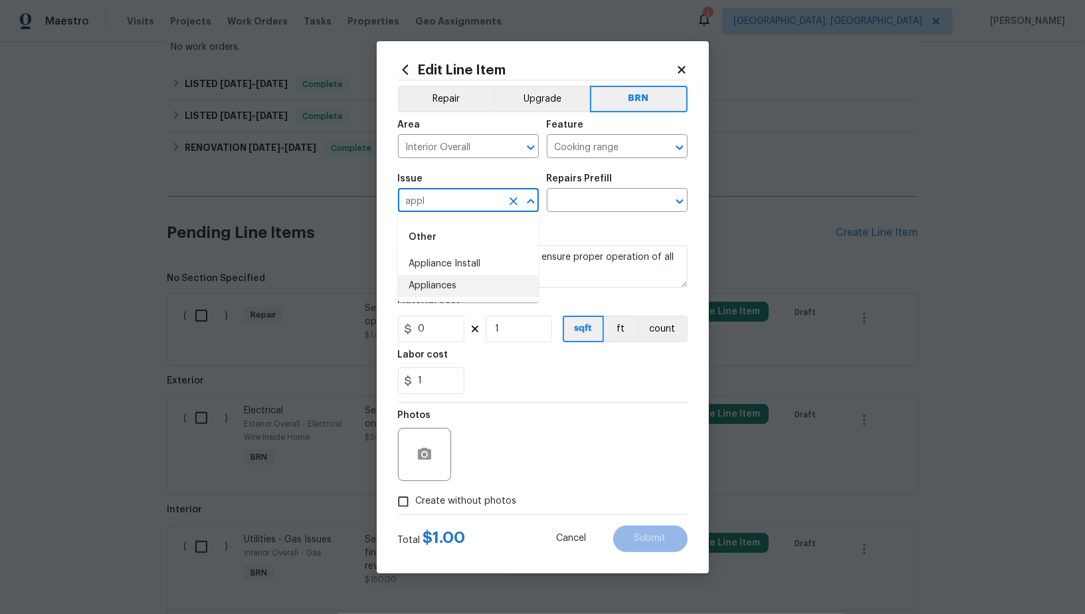
click at [429, 284] on li "Appliances" at bounding box center [468, 286] width 141 height 22
type input "Appliances"
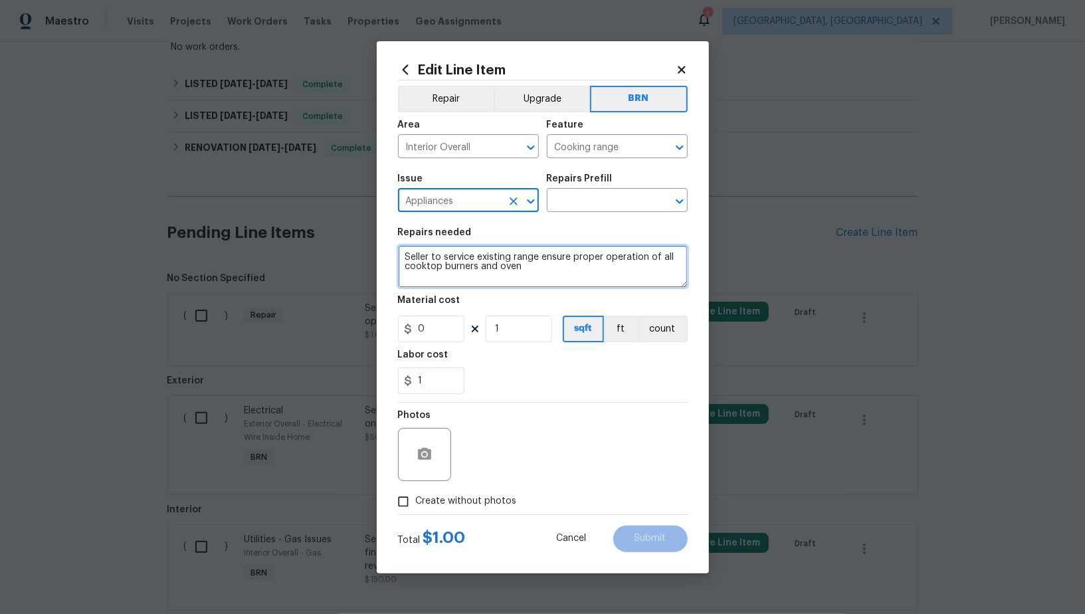
click at [499, 254] on textarea "Seller to service existing range ensure proper operation of all cooktop burners…" at bounding box center [543, 266] width 290 height 43
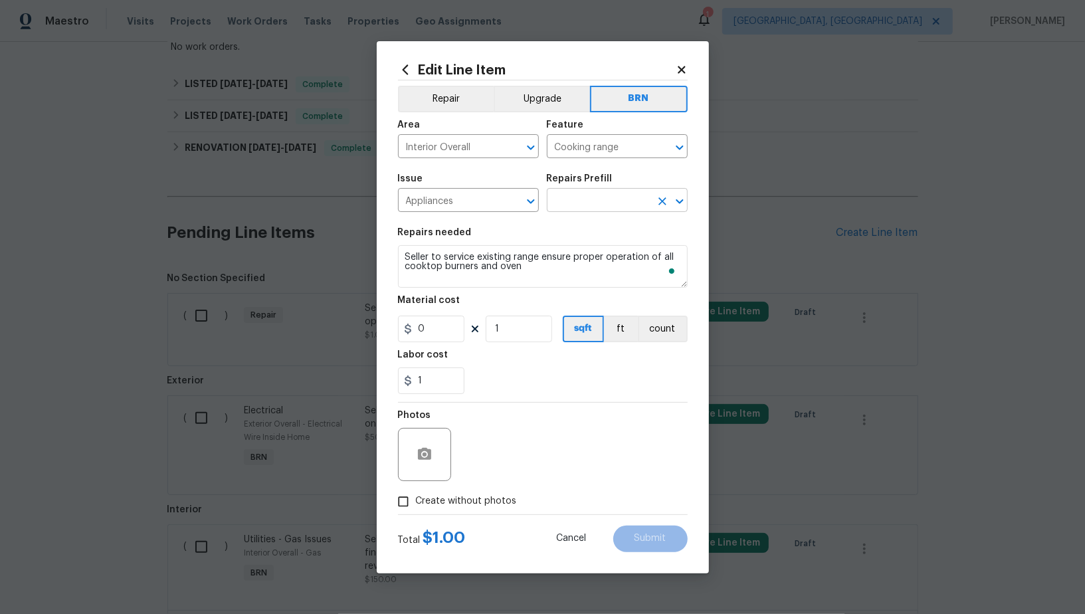
click at [584, 207] on input "text" at bounding box center [599, 201] width 104 height 21
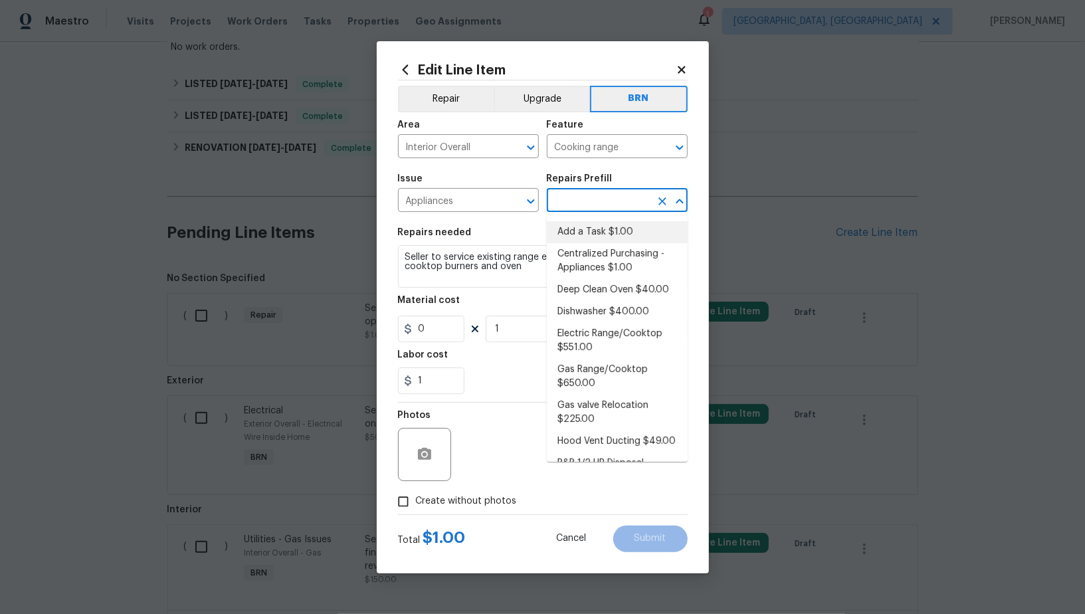
click at [586, 230] on li "Add a Task $1.00" at bounding box center [617, 232] width 141 height 22
type input "Appliances"
type input "Add a Task $1.00"
type textarea "HPM to detail"
type input "1"
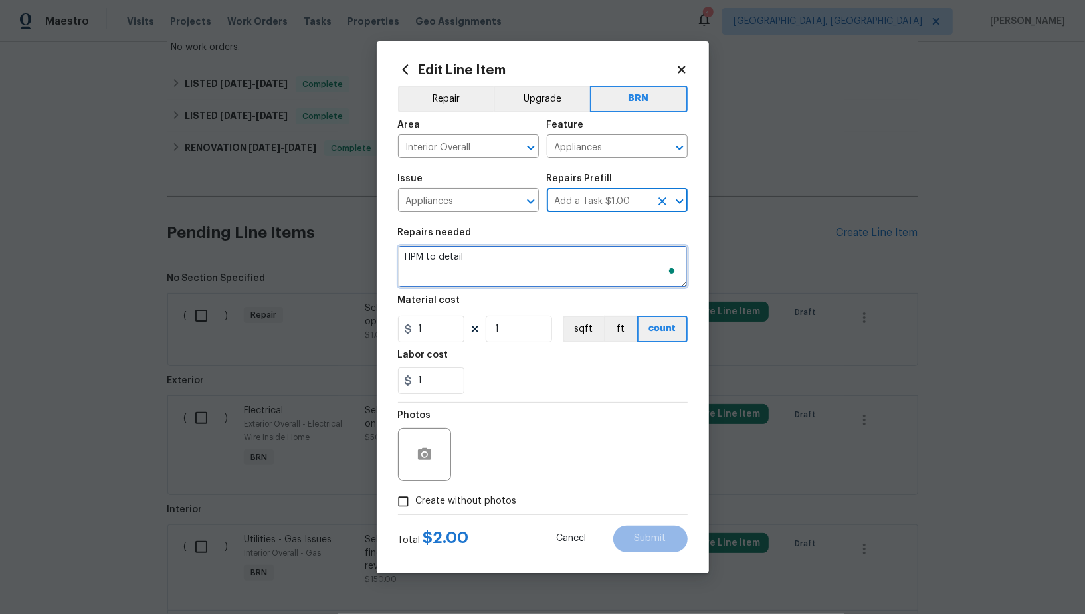
click at [531, 263] on textarea "HPM to detail" at bounding box center [543, 266] width 290 height 43
paste textarea "Seller to service existing range ensure proper operation of all cooktop burners…"
click at [659, 146] on icon "Clear" at bounding box center [661, 147] width 13 height 13
type textarea "Seller to service existing range ensure proper operation of all cooktop burners…"
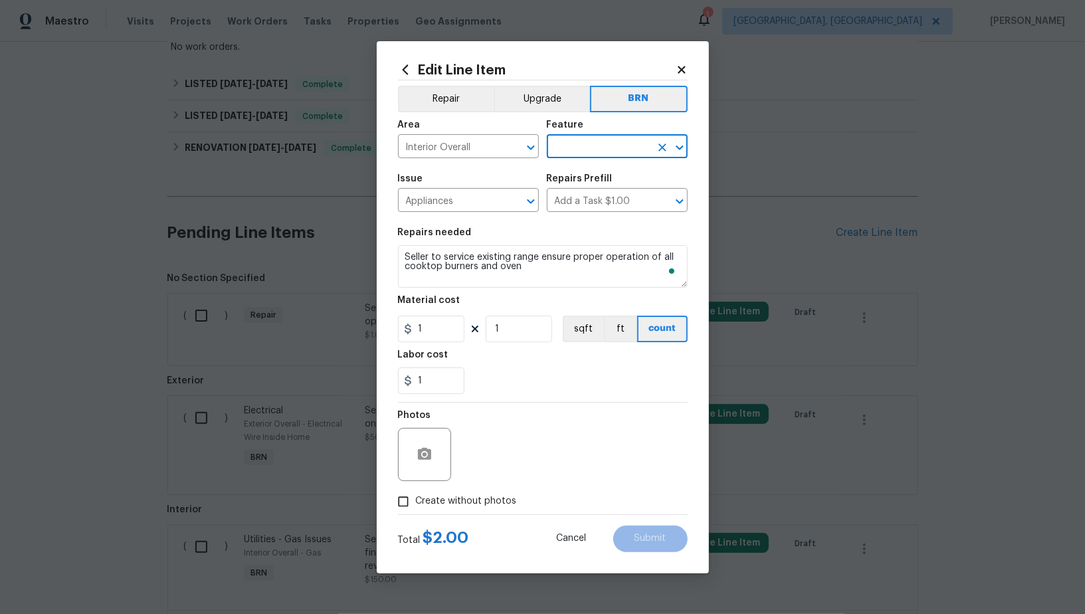
type input "t"
click at [618, 197] on div "Other" at bounding box center [617, 182] width 141 height 32
click at [614, 205] on li "Cooking range" at bounding box center [617, 209] width 141 height 22
type input "Cooking range"
click at [449, 335] on input "1" at bounding box center [431, 328] width 66 height 27
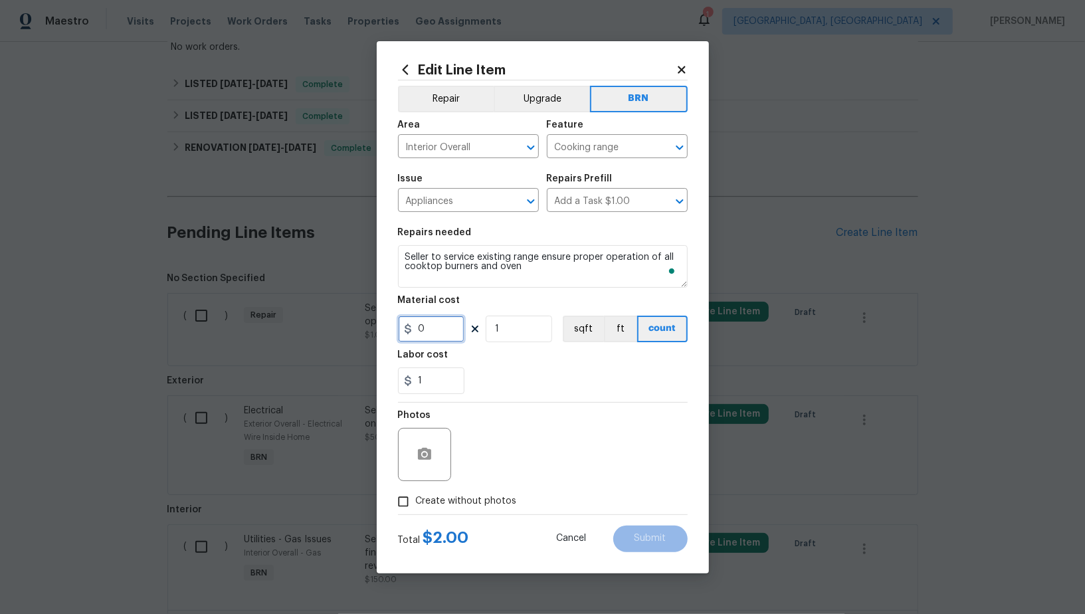
type input "0"
click at [424, 454] on circle "button" at bounding box center [424, 454] width 4 height 4
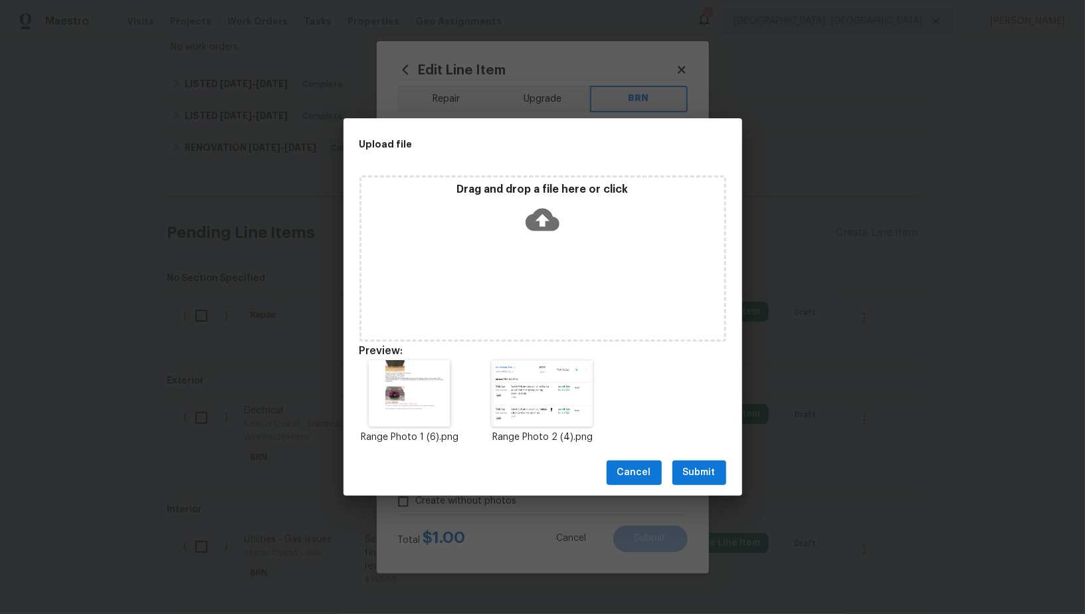
click at [697, 462] on button "Submit" at bounding box center [699, 472] width 54 height 25
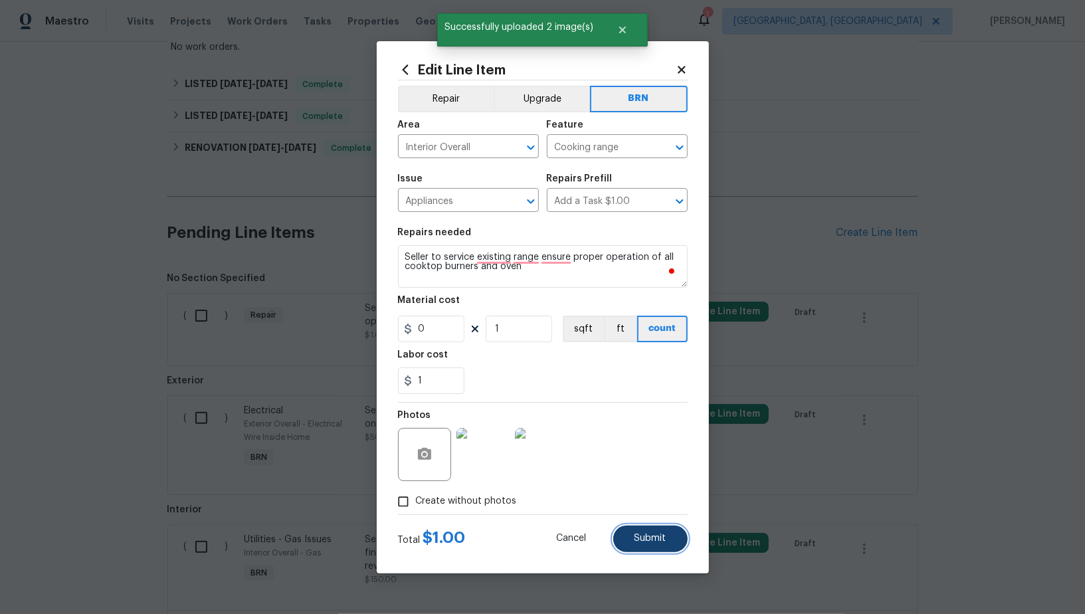
click at [640, 541] on span "Submit" at bounding box center [650, 538] width 32 height 10
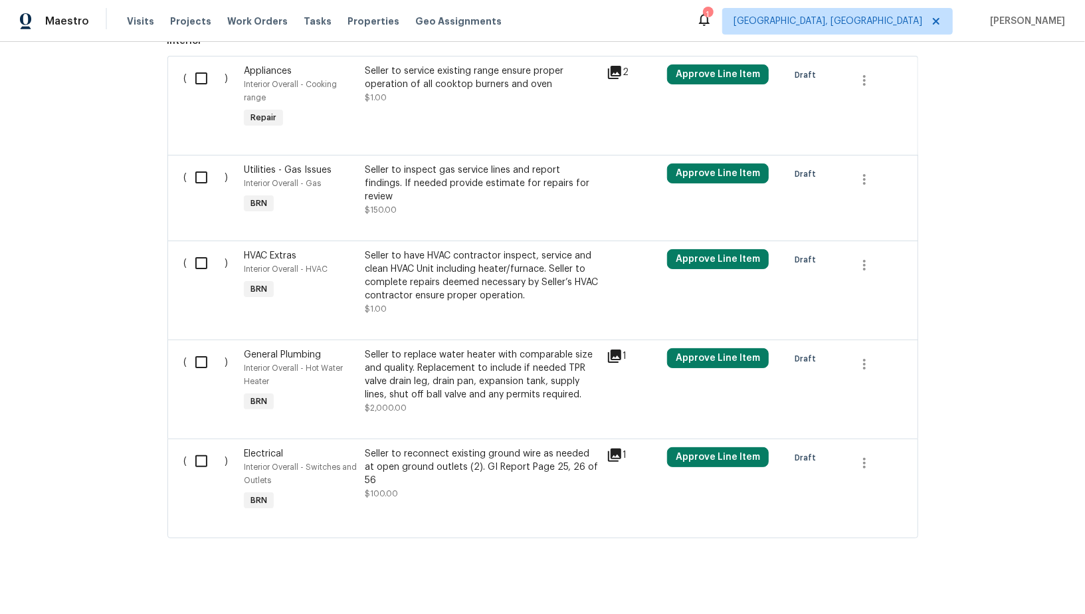
scroll to position [637, 0]
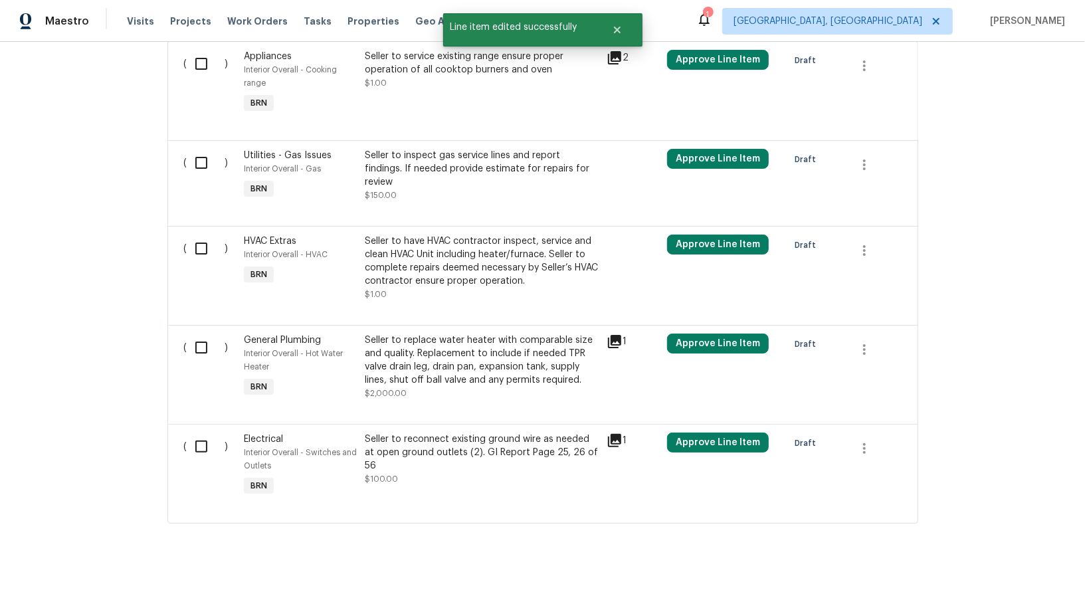
click at [426, 254] on div "Seller to have HVAC contractor inspect, service and clean HVAC Unit including h…" at bounding box center [482, 260] width 234 height 53
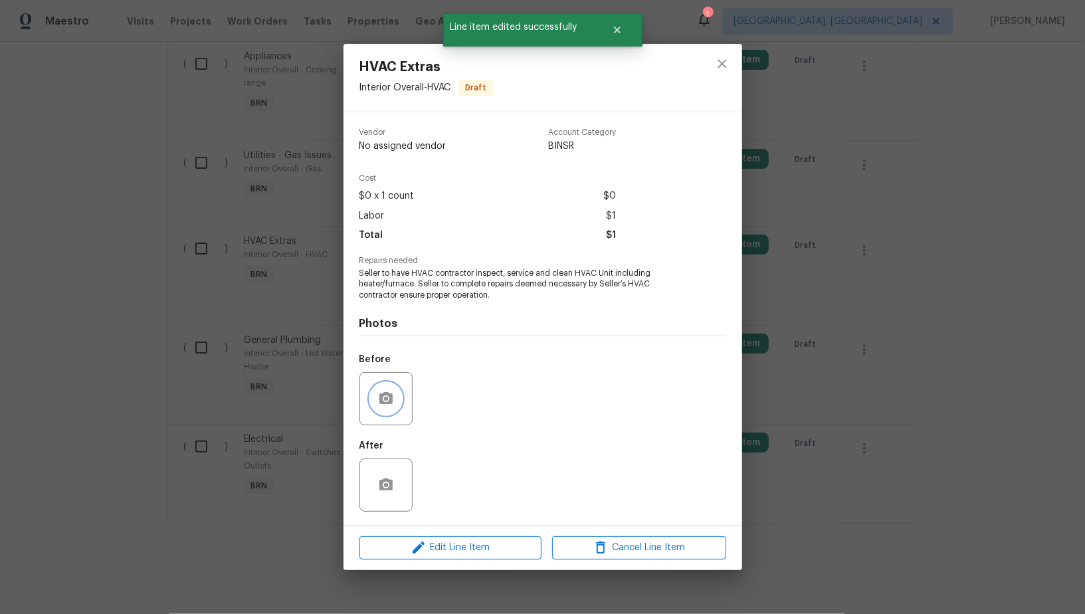
click at [385, 402] on icon "button" at bounding box center [385, 398] width 13 height 12
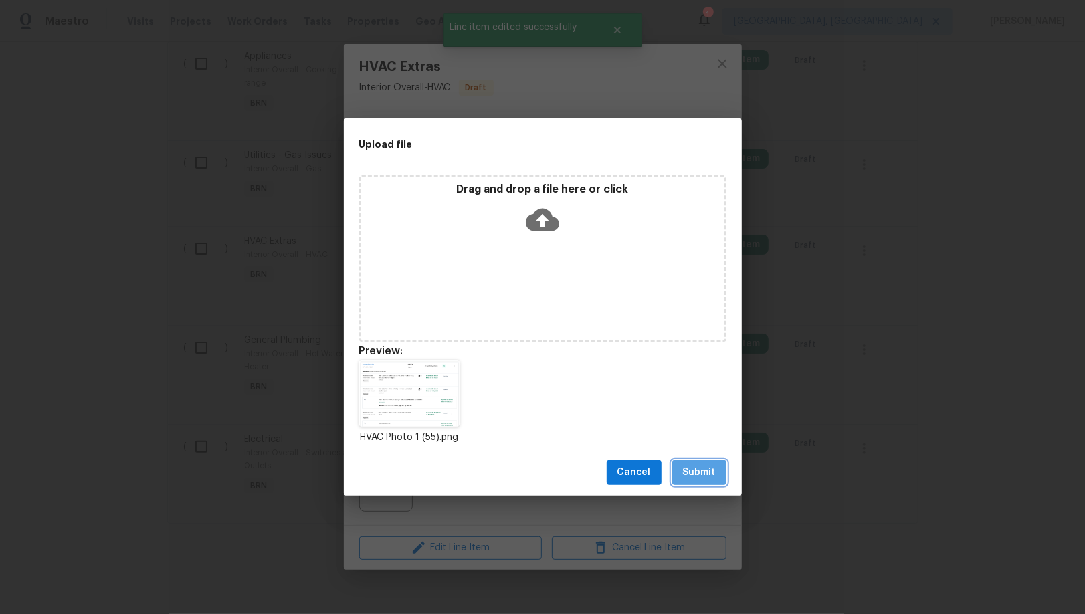
click at [696, 473] on span "Submit" at bounding box center [699, 472] width 33 height 17
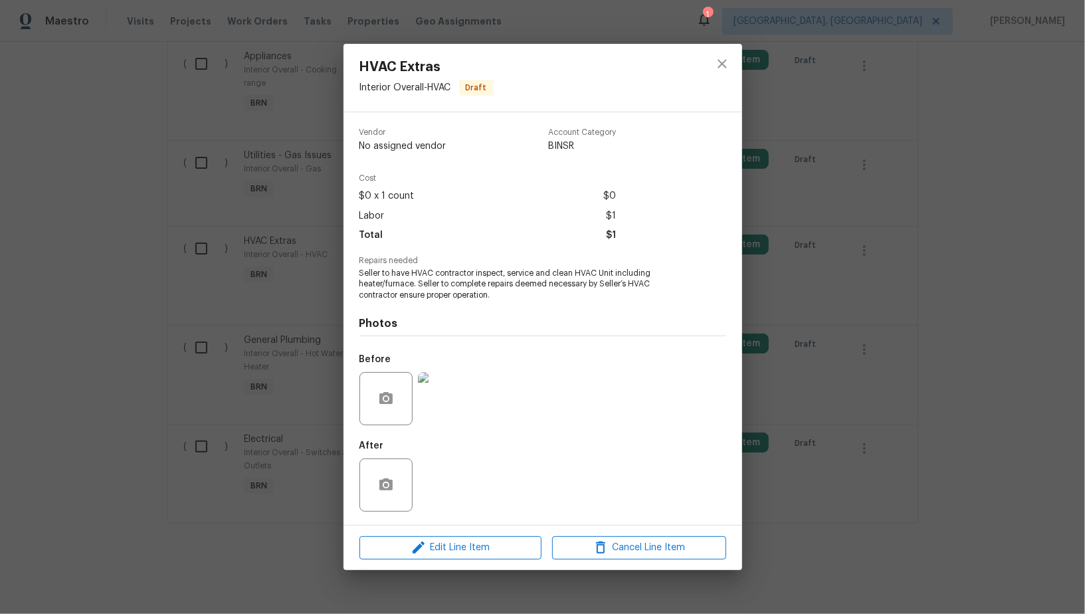
click at [236, 467] on div "HVAC Extras Interior Overall - HVAC Draft Vendor No assigned vendor Account Cat…" at bounding box center [542, 307] width 1085 height 614
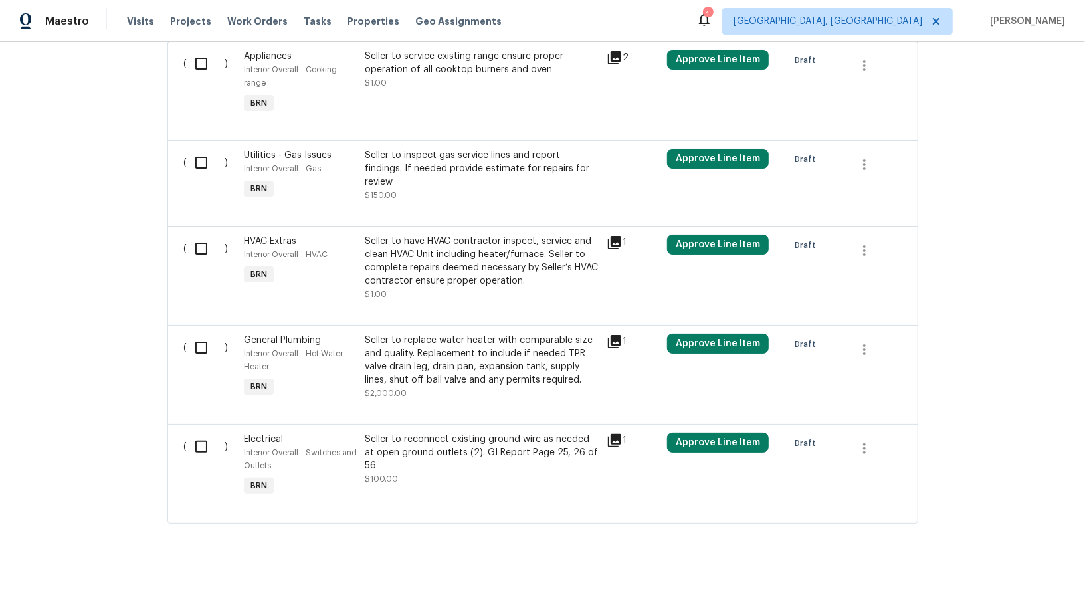
click at [199, 360] on input "checkbox" at bounding box center [206, 347] width 38 height 28
checkbox input "true"
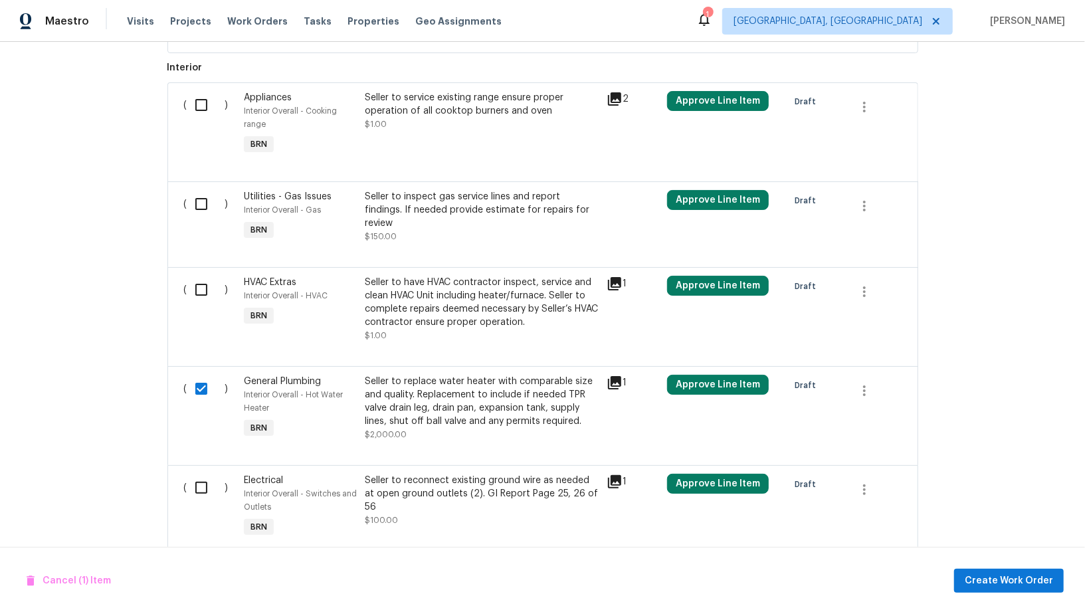
scroll to position [590, 0]
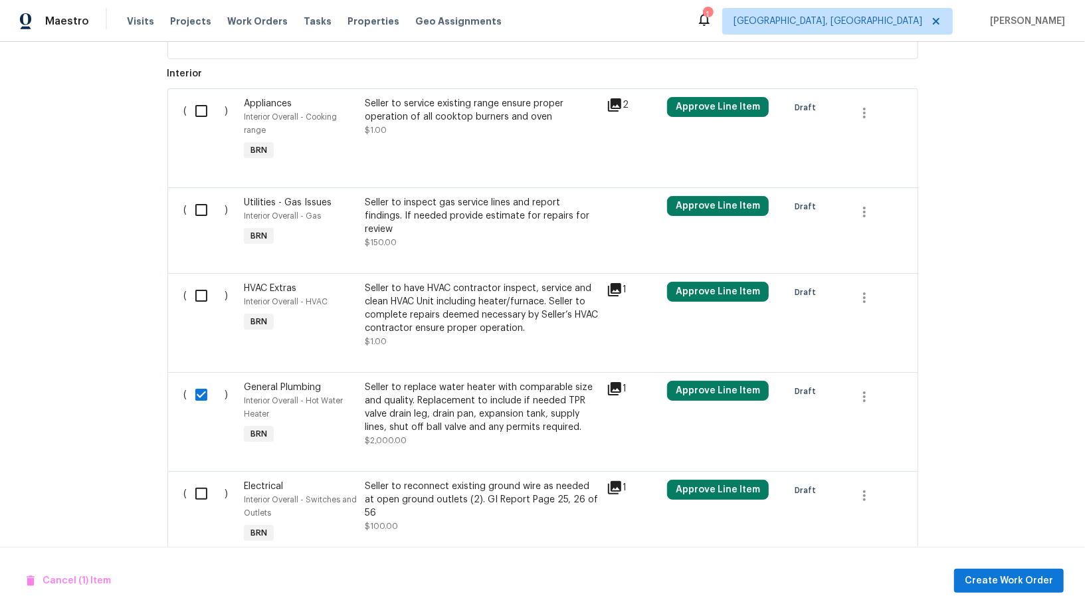
click at [204, 213] on input "checkbox" at bounding box center [206, 210] width 38 height 28
checkbox input "true"
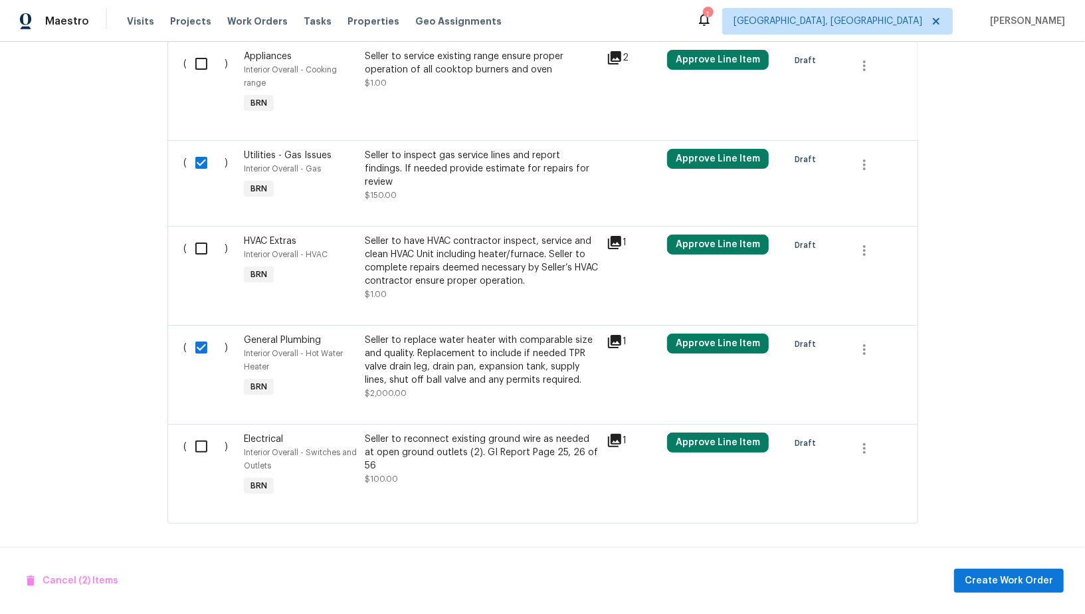
click at [195, 439] on input "checkbox" at bounding box center [206, 446] width 38 height 28
checkbox input "true"
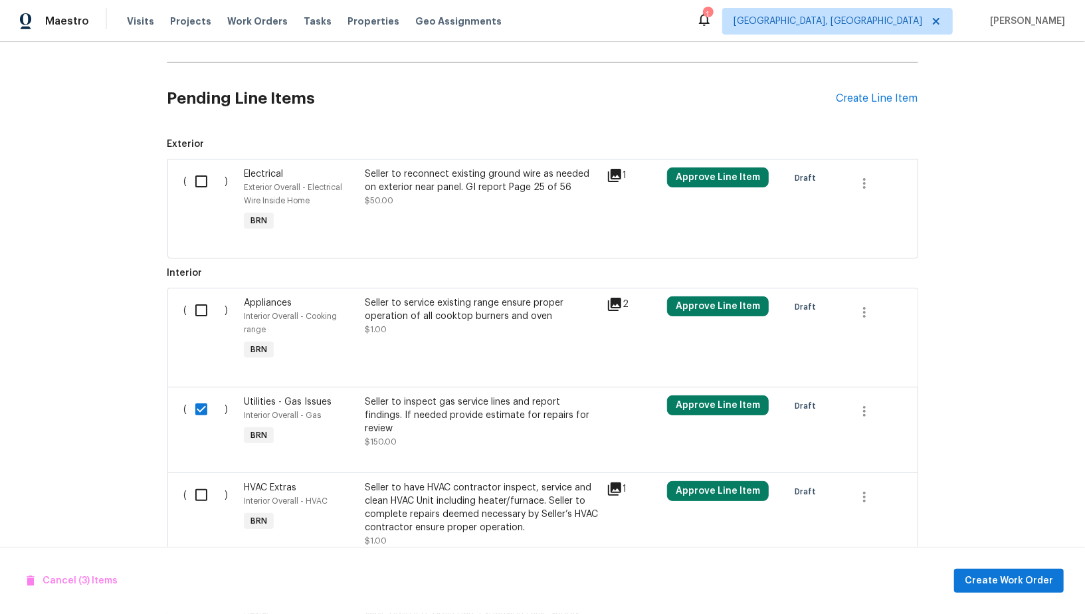
scroll to position [396, 0]
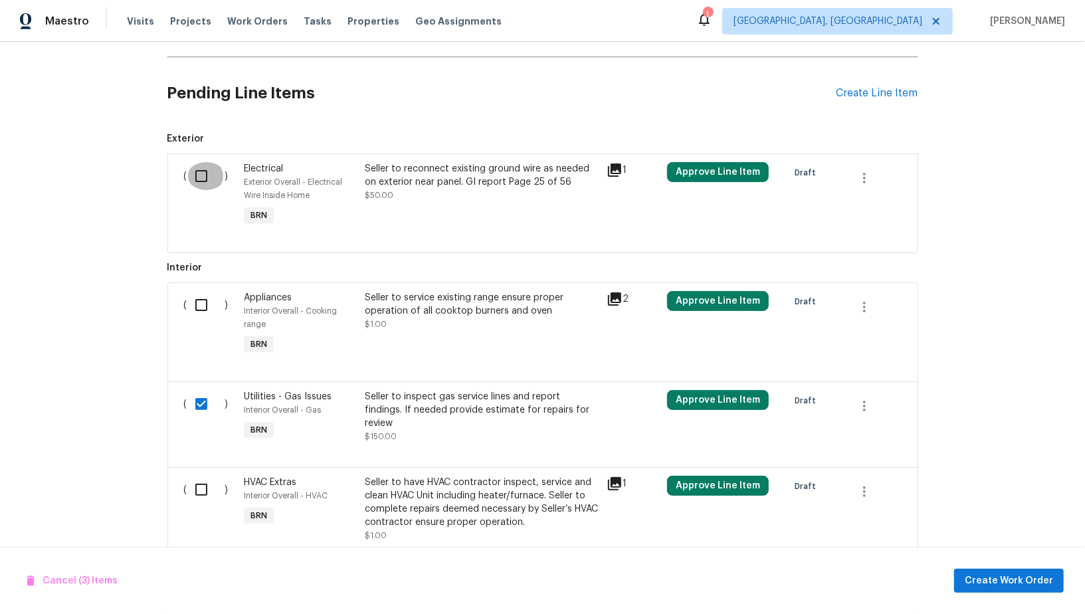
click at [197, 172] on input "checkbox" at bounding box center [206, 176] width 38 height 28
checkbox input "true"
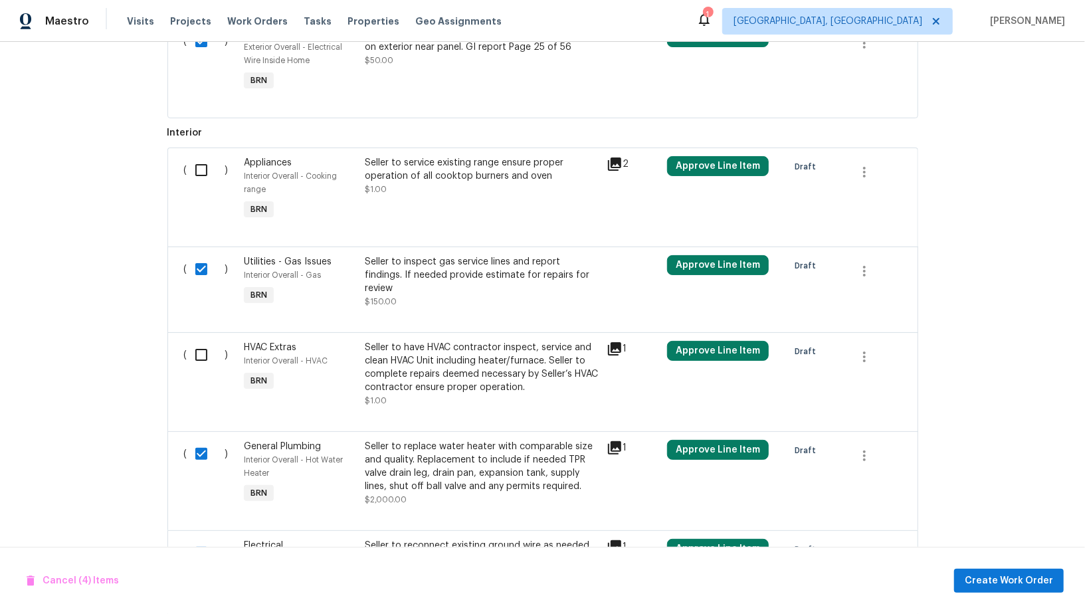
scroll to position [637, 0]
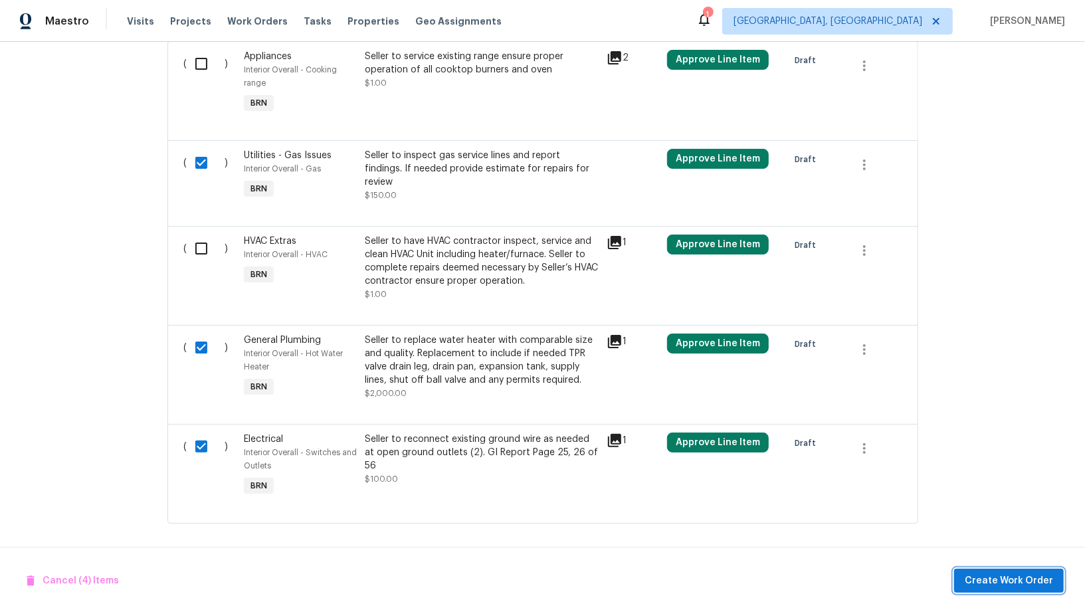
click at [985, 578] on span "Create Work Order" at bounding box center [1008, 580] width 88 height 17
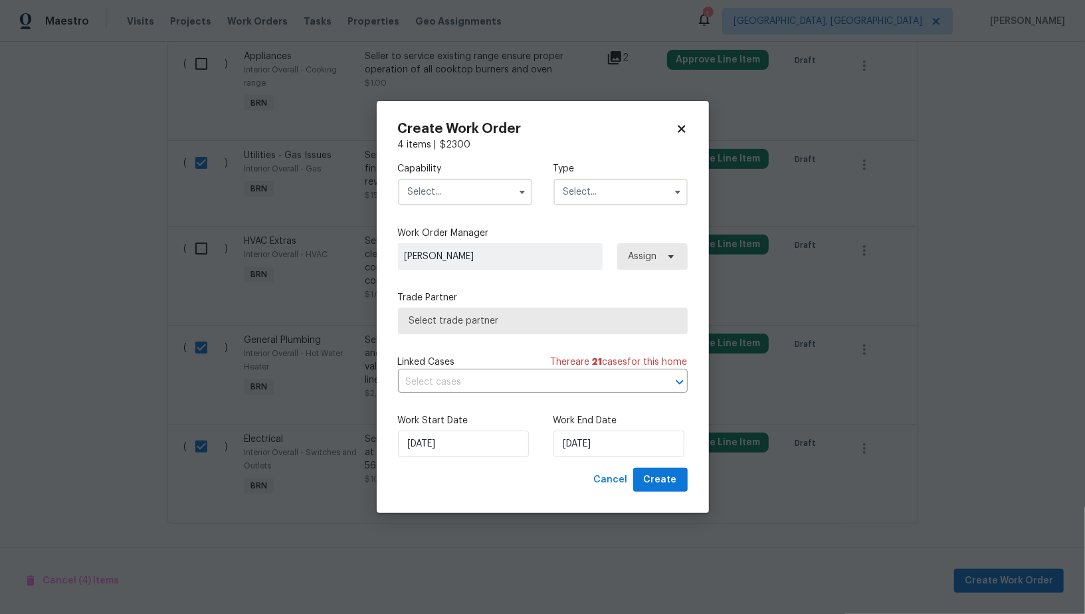
click at [492, 204] on input "text" at bounding box center [465, 192] width 134 height 27
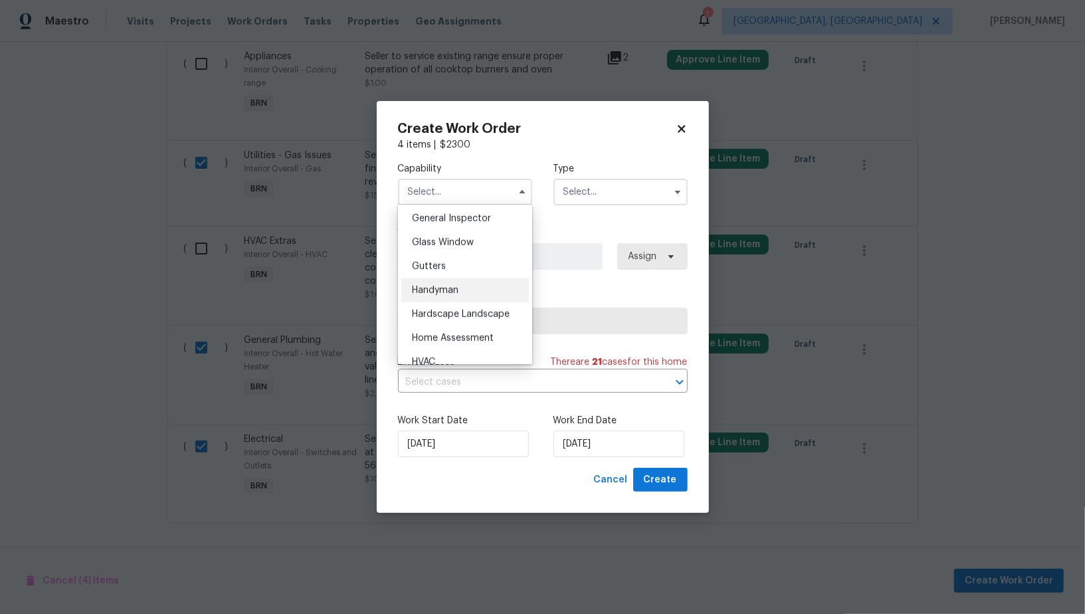
scroll to position [582, 0]
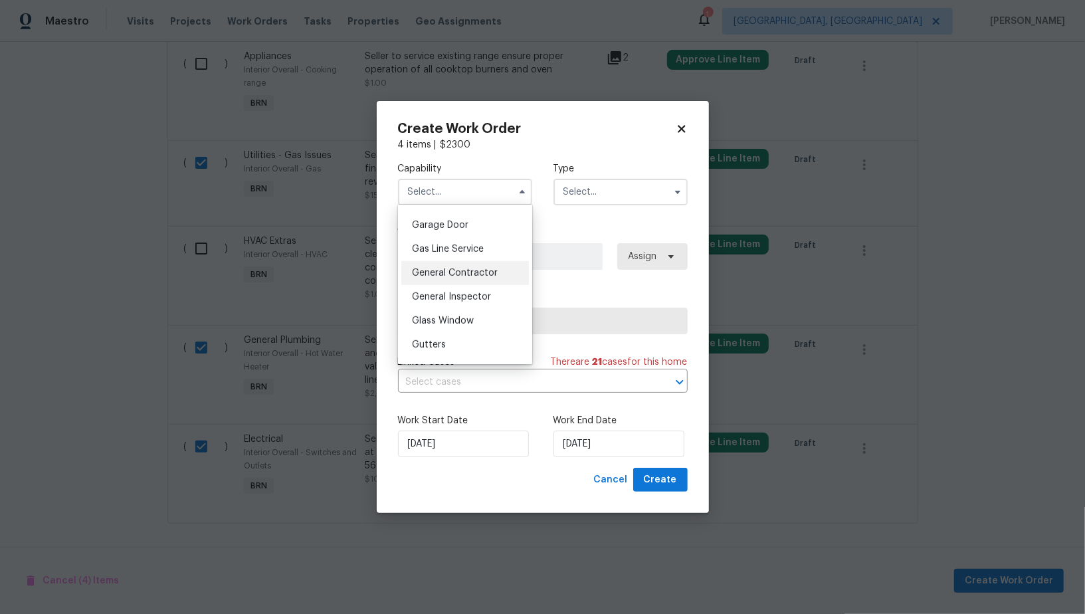
click at [465, 272] on span "General Contractor" at bounding box center [455, 272] width 86 height 9
type input "General Contractor"
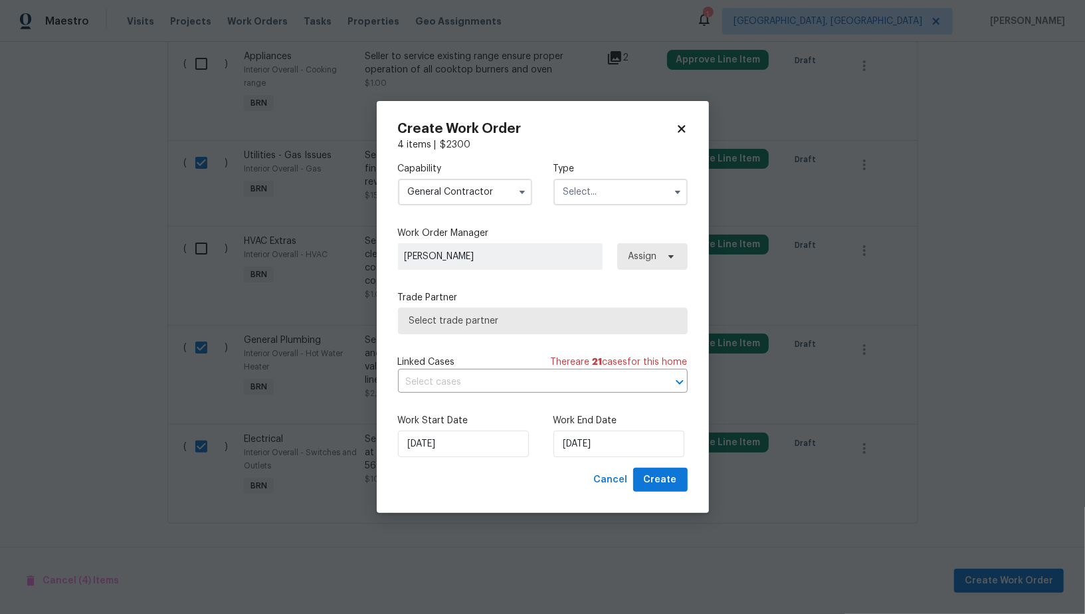
click at [610, 199] on input "text" at bounding box center [620, 192] width 134 height 27
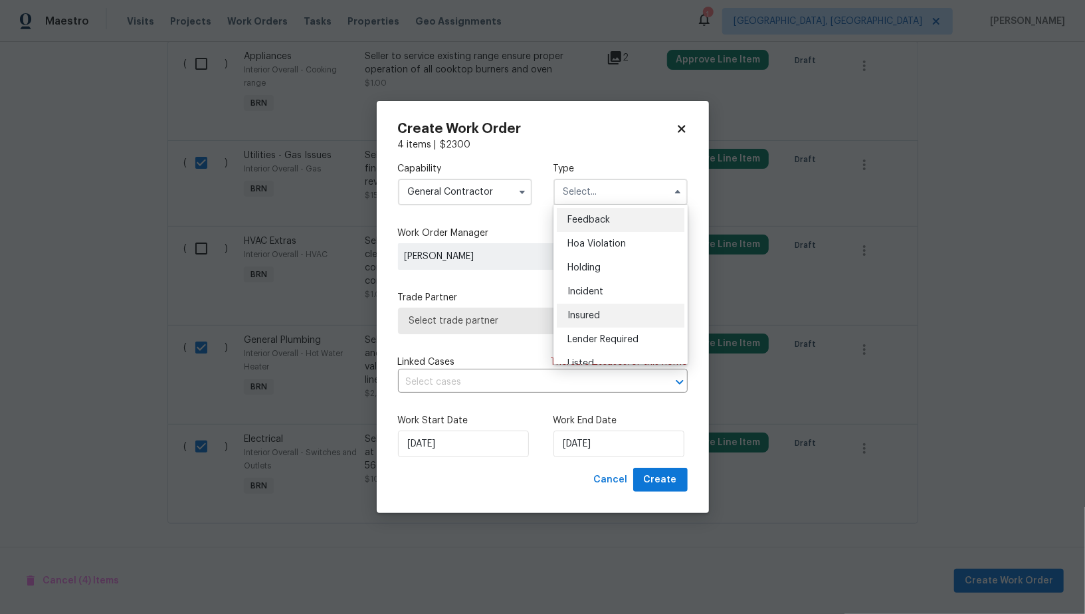
scroll to position [301, 0]
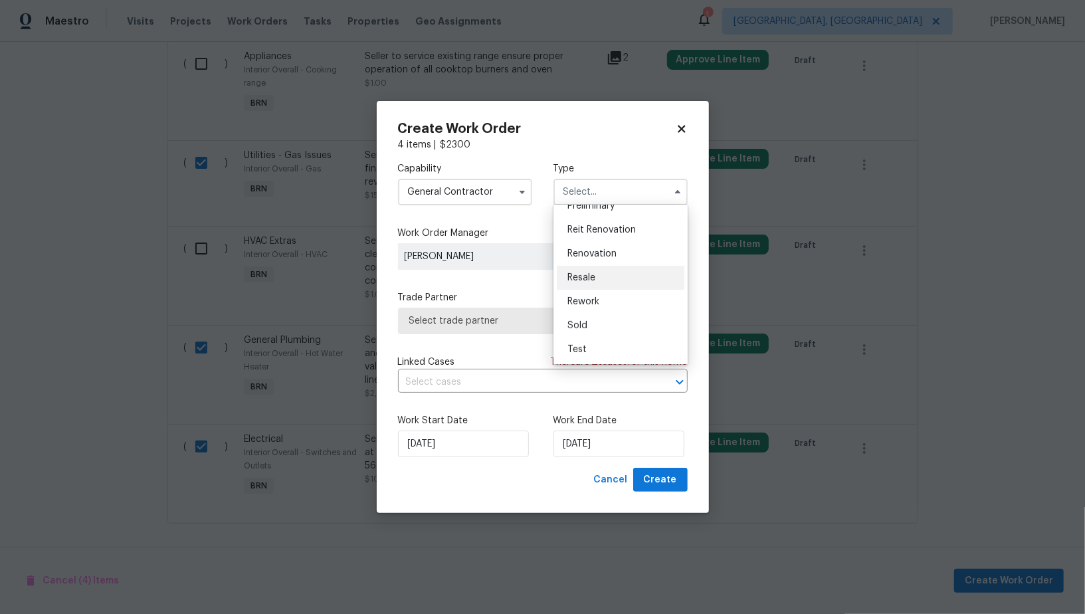
click at [596, 280] on div "Resale" at bounding box center [621, 278] width 128 height 24
type input "Resale"
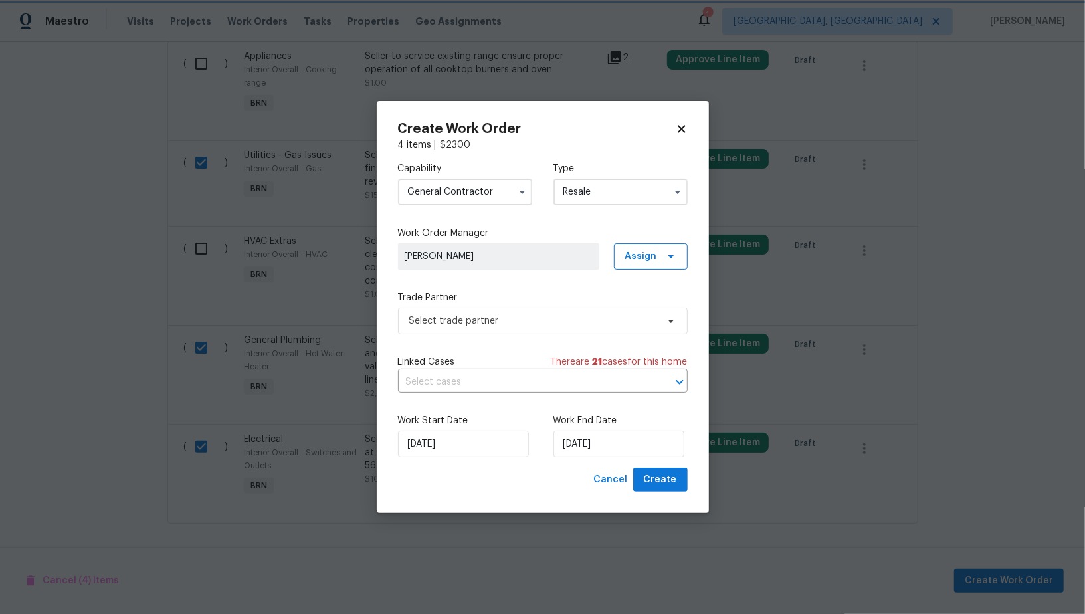
scroll to position [0, 0]
click at [541, 320] on span "Select trade partner" at bounding box center [533, 320] width 248 height 13
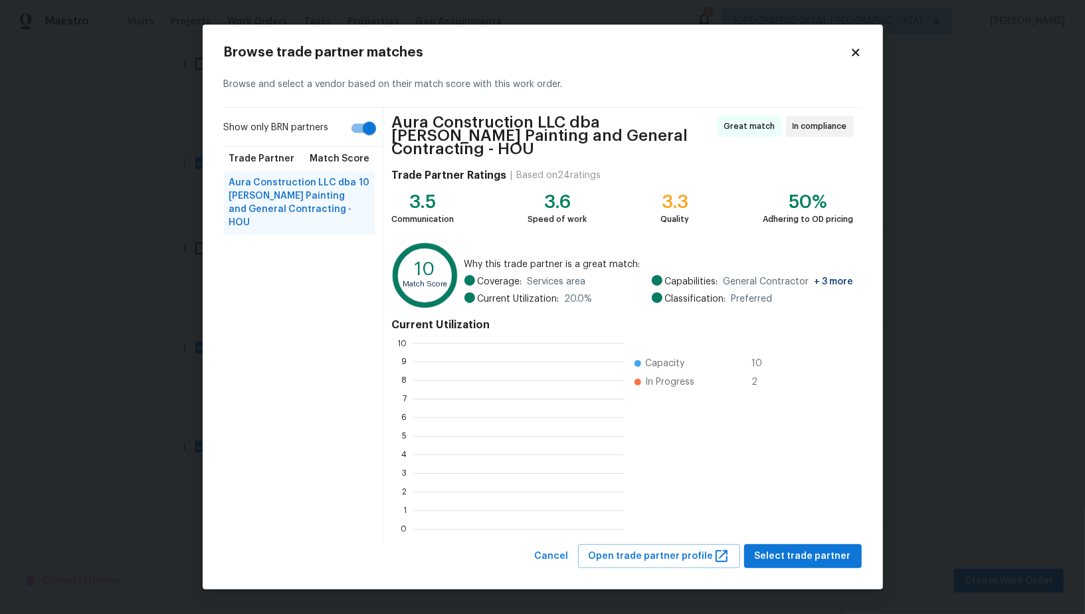
scroll to position [186, 210]
click at [790, 548] on span "Select trade partner" at bounding box center [802, 556] width 96 height 17
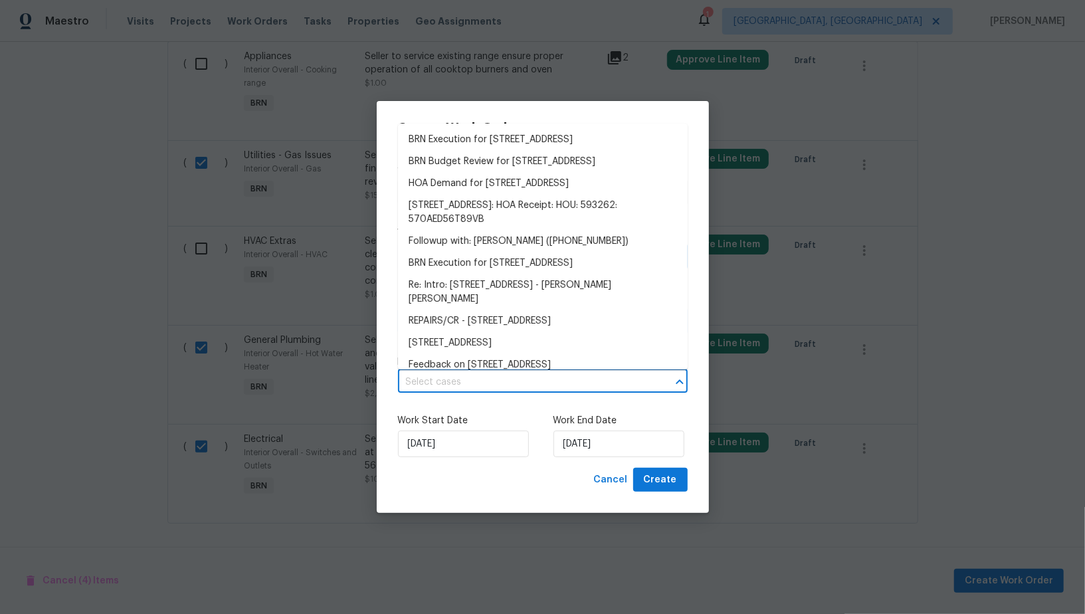
click at [503, 391] on input "text" at bounding box center [524, 382] width 252 height 21
click at [481, 141] on li "BRN Execution for 16450 Havenhurst Dr, Houston, TX 77059" at bounding box center [543, 140] width 290 height 22
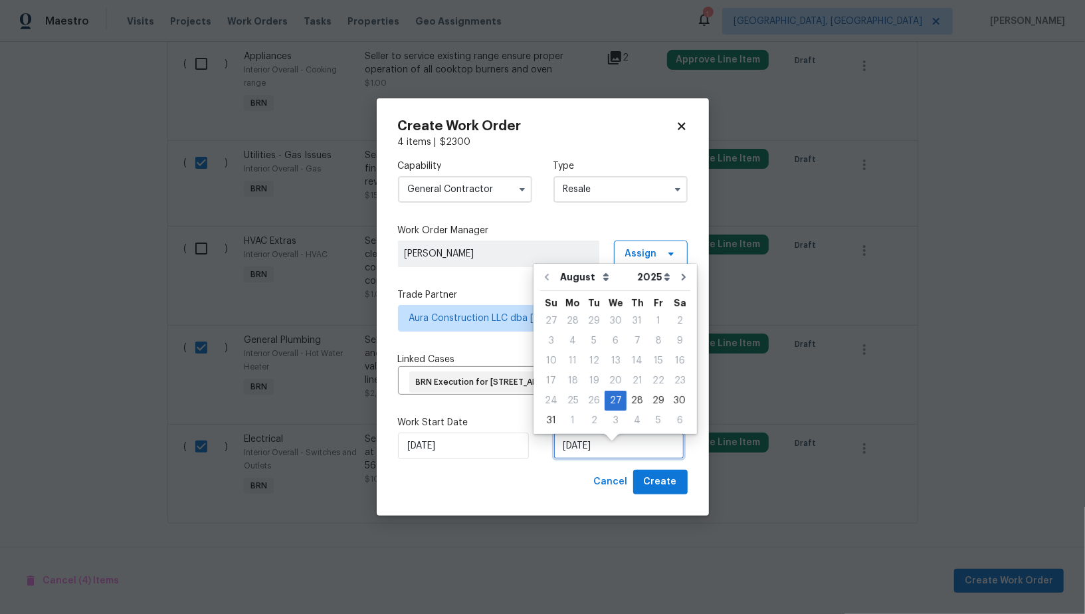
click at [594, 454] on input "[DATE]" at bounding box center [618, 445] width 131 height 27
click at [648, 396] on div "29" at bounding box center [658, 400] width 21 height 19
type input "[DATE]"
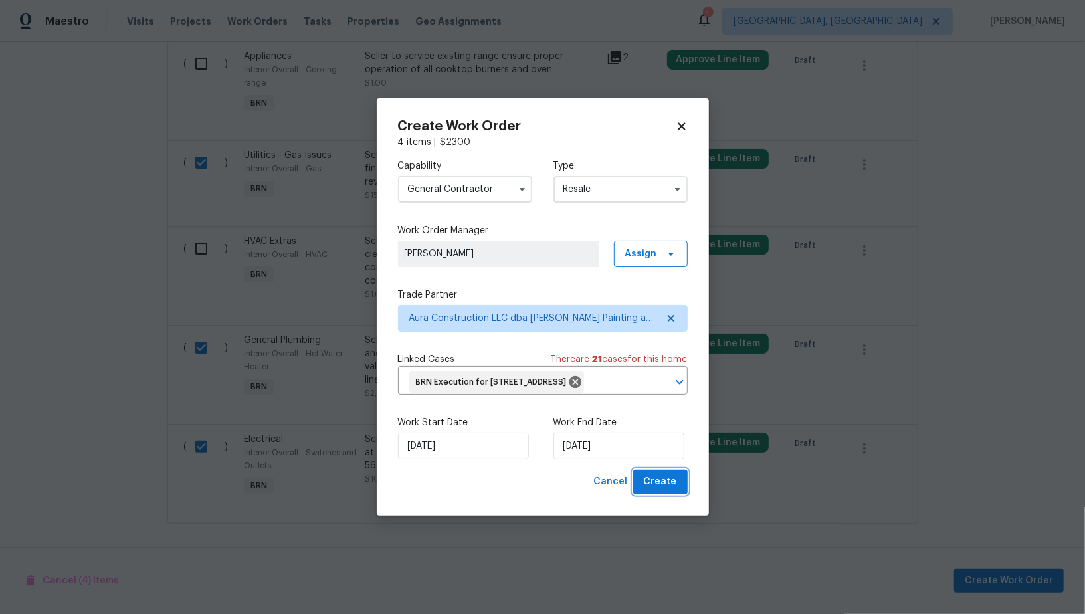
click at [661, 490] on span "Create" at bounding box center [660, 482] width 33 height 17
checkbox input "false"
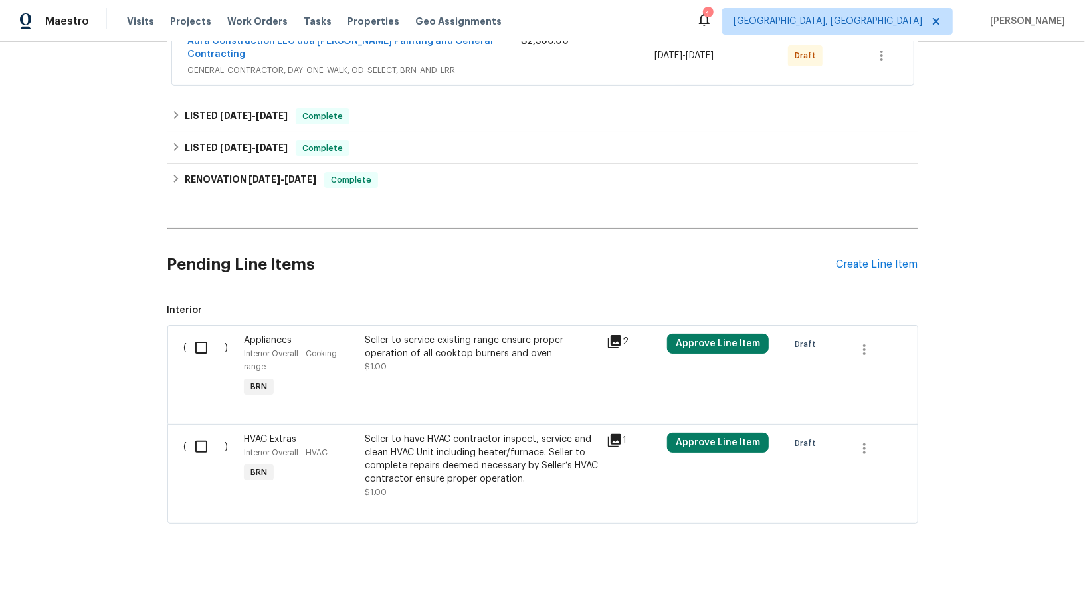
scroll to position [258, 0]
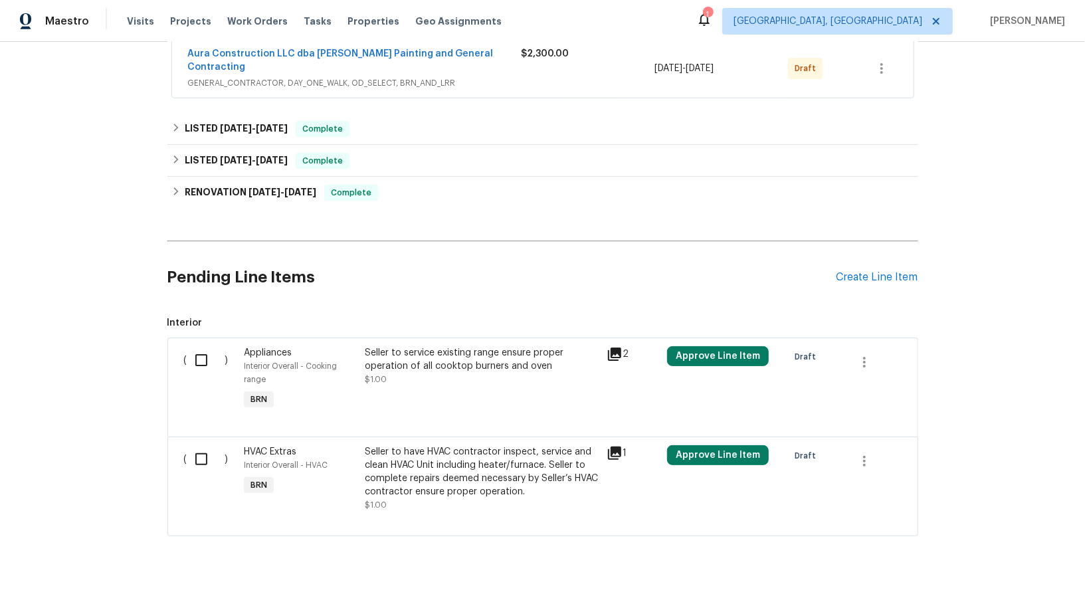
click at [197, 453] on input "checkbox" at bounding box center [206, 459] width 38 height 28
checkbox input "true"
click at [979, 579] on span "Create Work Order" at bounding box center [1008, 580] width 88 height 17
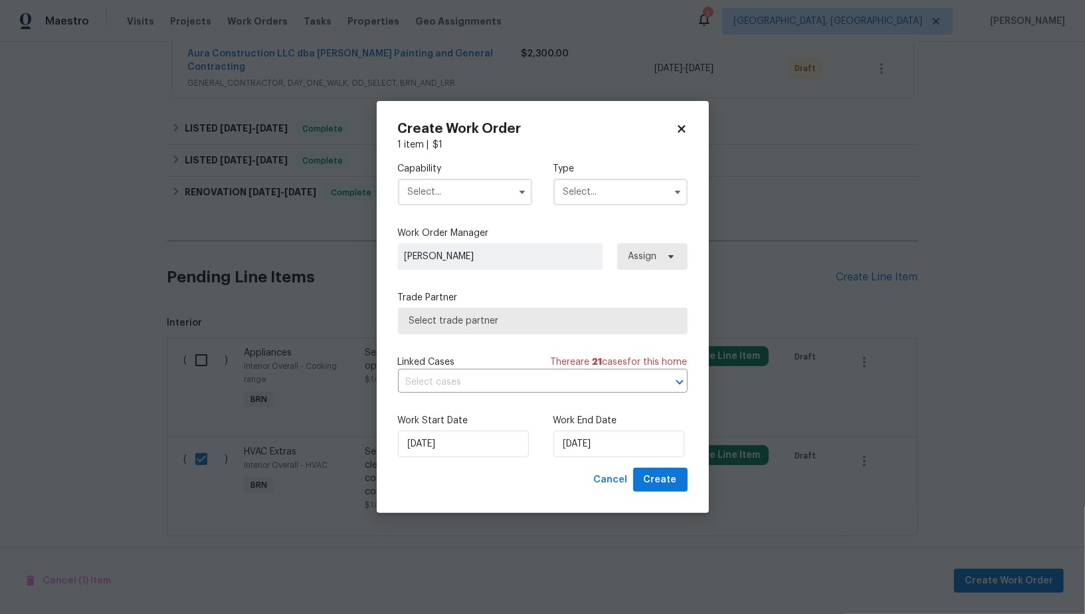
click at [474, 211] on div "Capability Type" at bounding box center [543, 183] width 290 height 64
click at [467, 193] on input "text" at bounding box center [465, 192] width 134 height 27
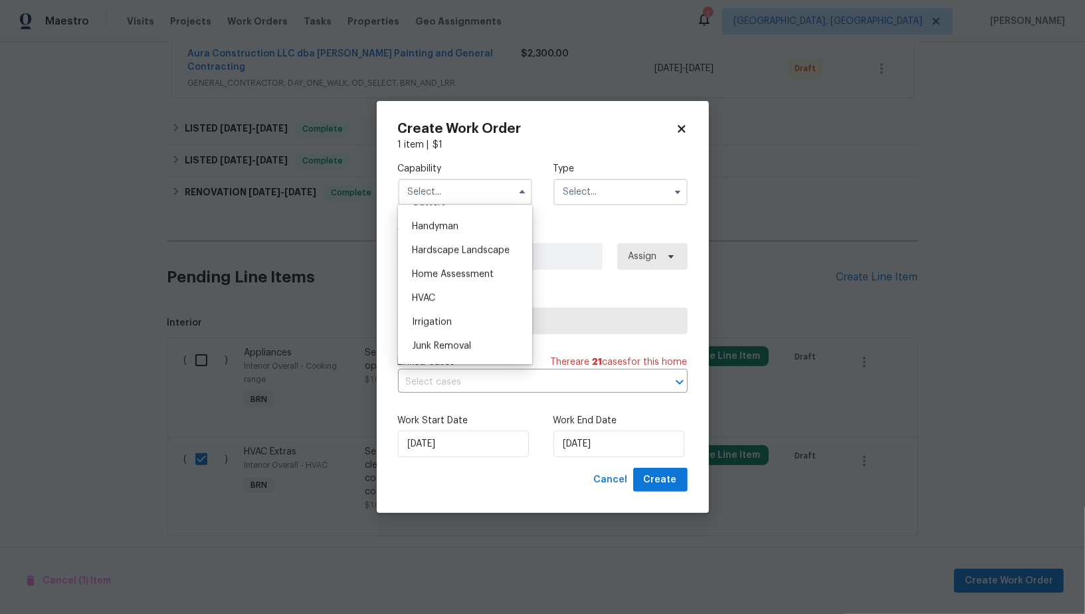
scroll to position [725, 0]
click at [451, 301] on div "HVAC" at bounding box center [465, 298] width 128 height 24
type input "HVAC"
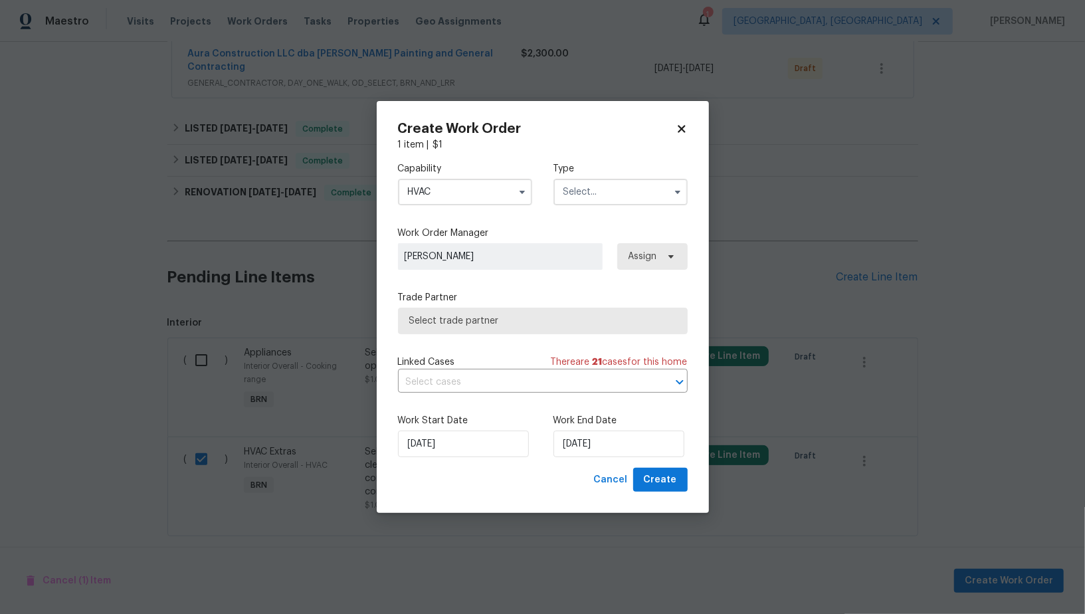
click at [595, 199] on input "text" at bounding box center [620, 192] width 134 height 27
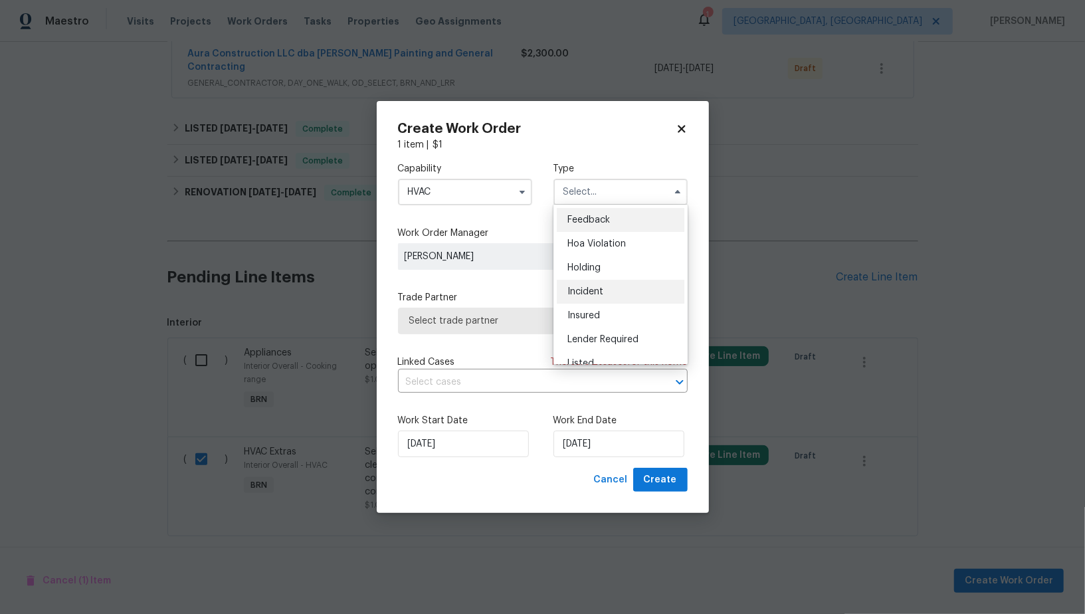
scroll to position [301, 0]
click at [594, 268] on div "Resale" at bounding box center [621, 278] width 128 height 24
type input "Resale"
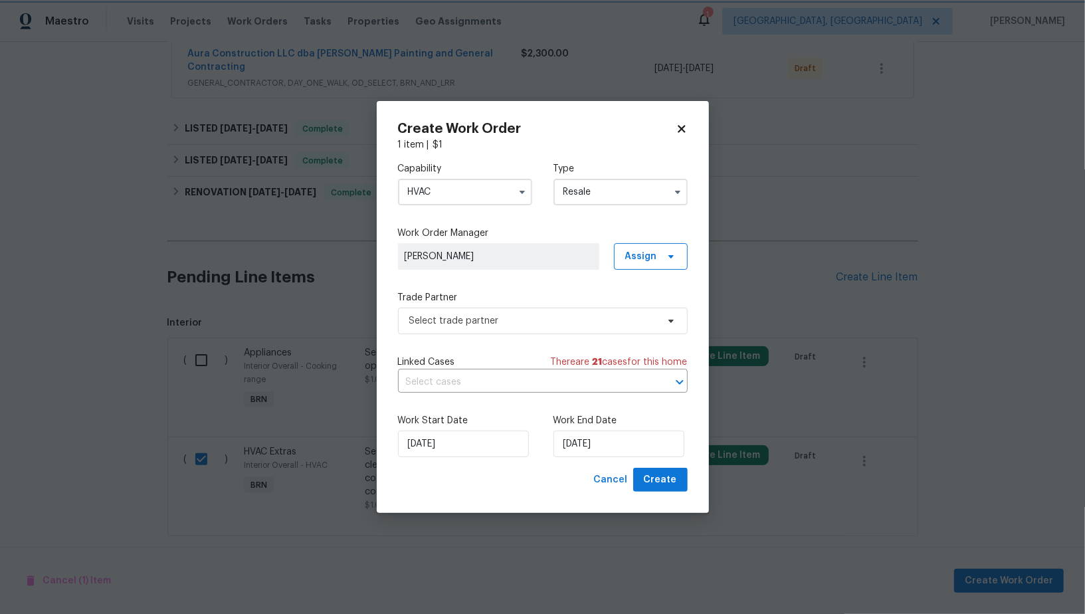
scroll to position [0, 0]
click at [561, 335] on div "Capability HVAC Type Resale Work Order Manager Padmapriya R Assign Trade Partne…" at bounding box center [543, 309] width 290 height 316
click at [546, 319] on span "Select trade partner" at bounding box center [533, 320] width 248 height 13
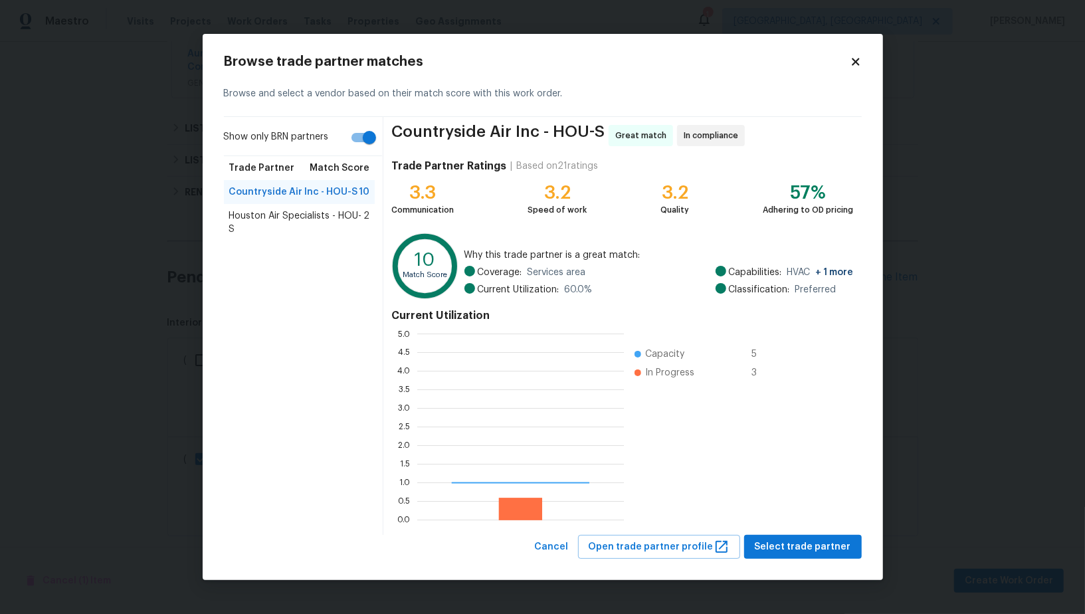
scroll to position [186, 207]
click at [810, 565] on div "Browse trade partner matches Browse and select a vendor based on their match sc…" at bounding box center [543, 307] width 680 height 547
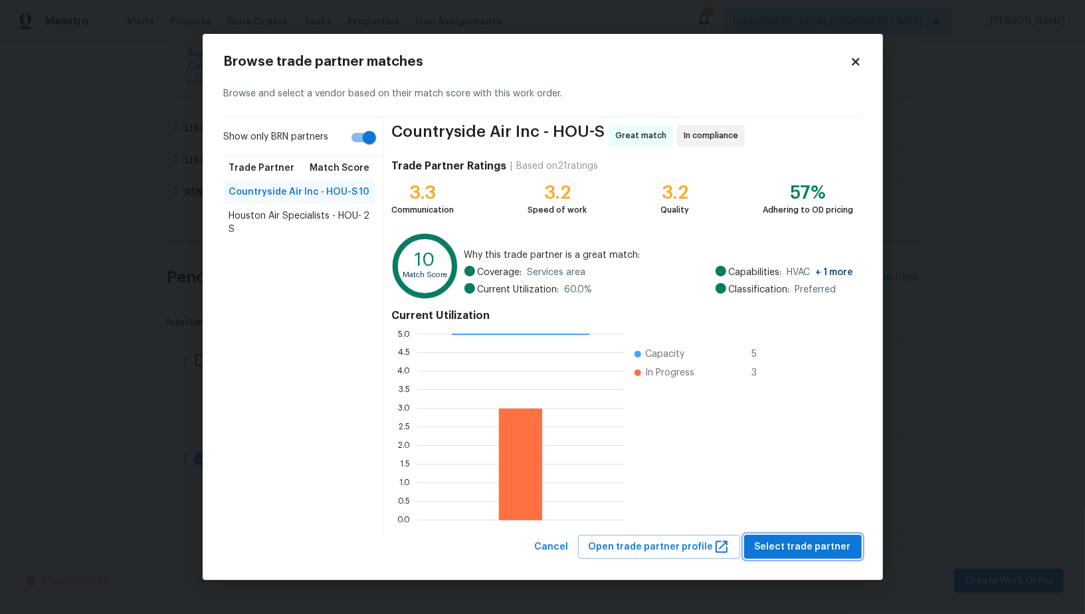
click at [804, 549] on span "Select trade partner" at bounding box center [802, 547] width 96 height 17
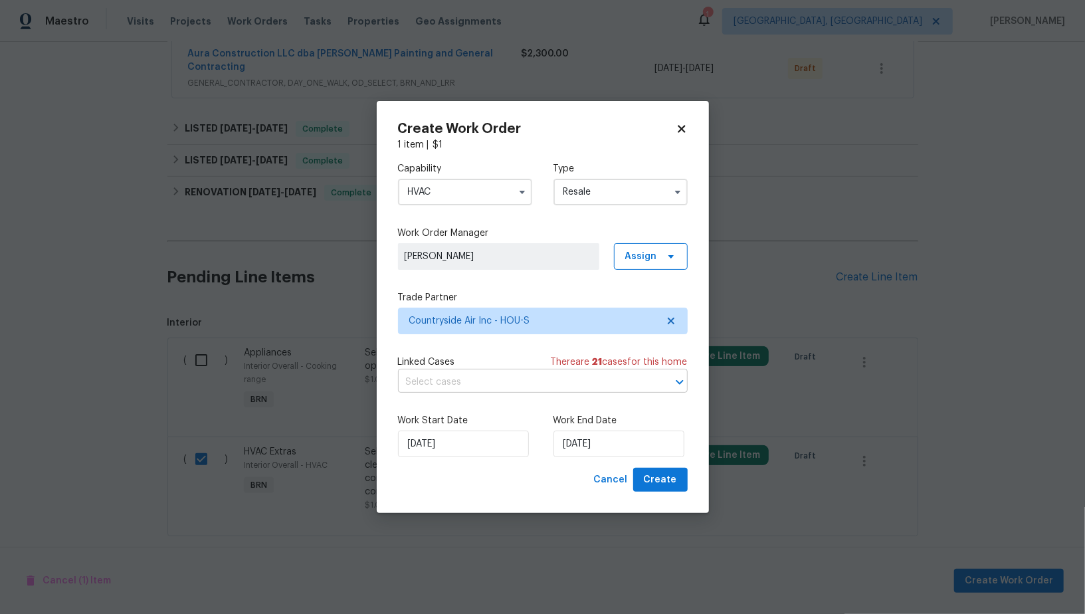
click at [495, 384] on input "text" at bounding box center [524, 382] width 252 height 21
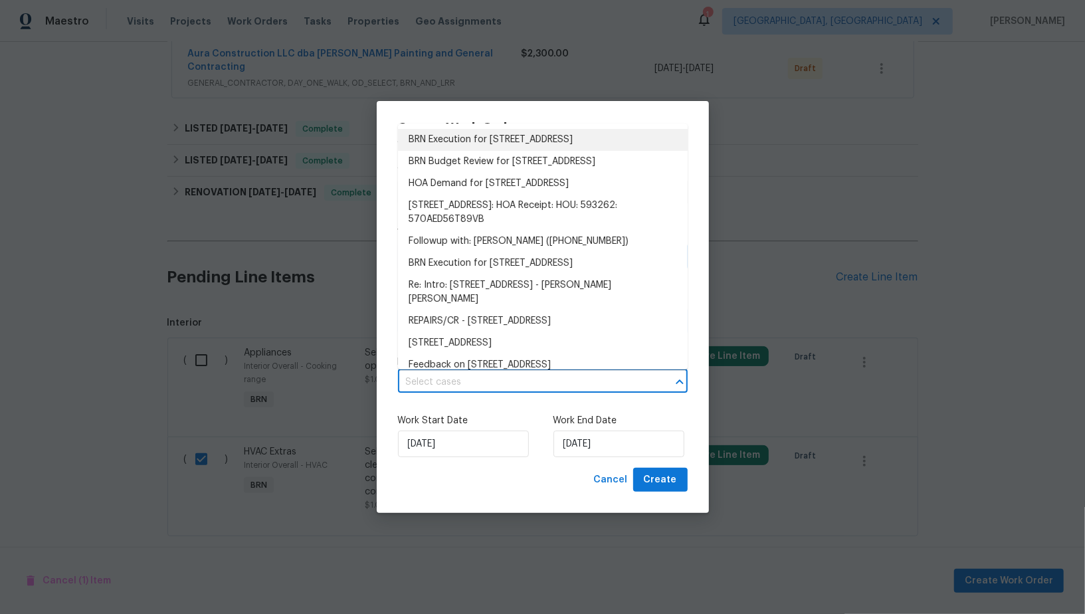
click at [466, 140] on li "BRN Execution for 16450 Havenhurst Dr, Houston, TX 77059" at bounding box center [543, 140] width 290 height 22
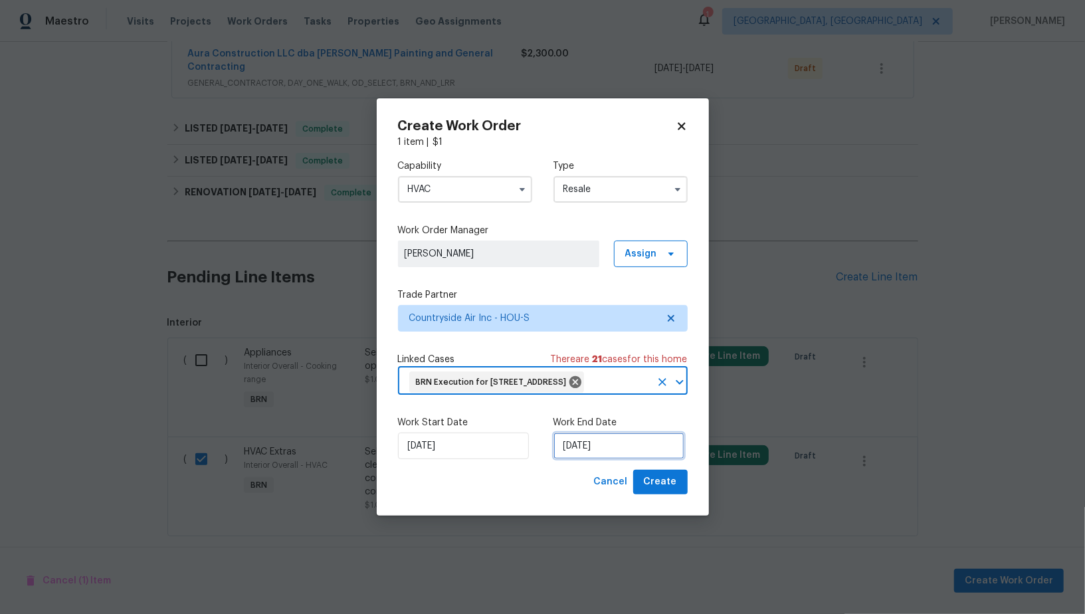
click at [594, 455] on input "27/08/2025" at bounding box center [618, 445] width 131 height 27
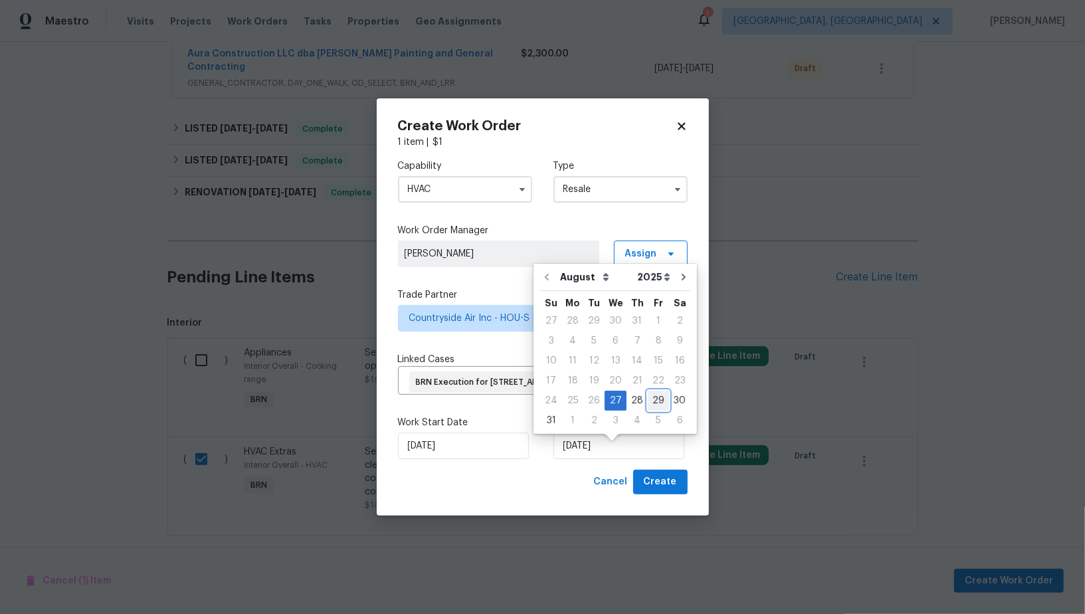
click at [650, 396] on div "29" at bounding box center [658, 400] width 21 height 19
type input "29/08/2025"
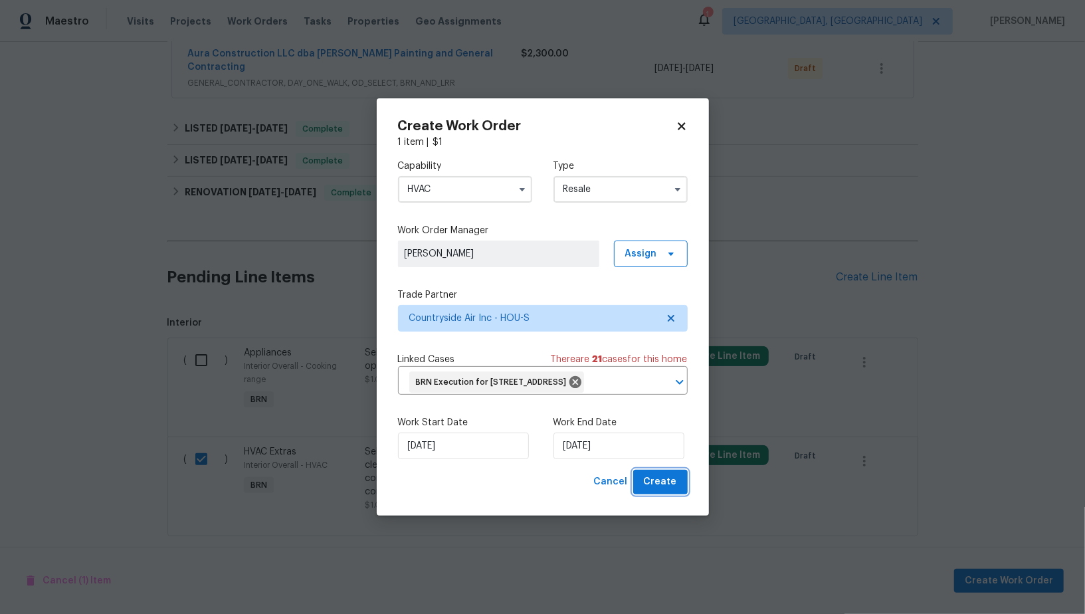
click at [663, 490] on span "Create" at bounding box center [660, 482] width 33 height 17
checkbox input "false"
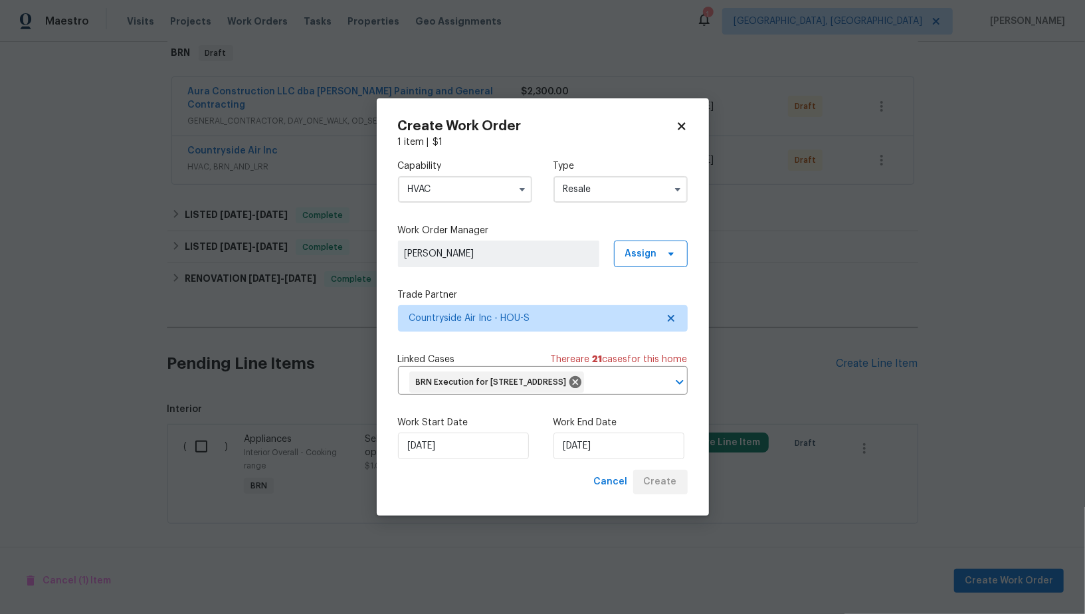
scroll to position [207, 0]
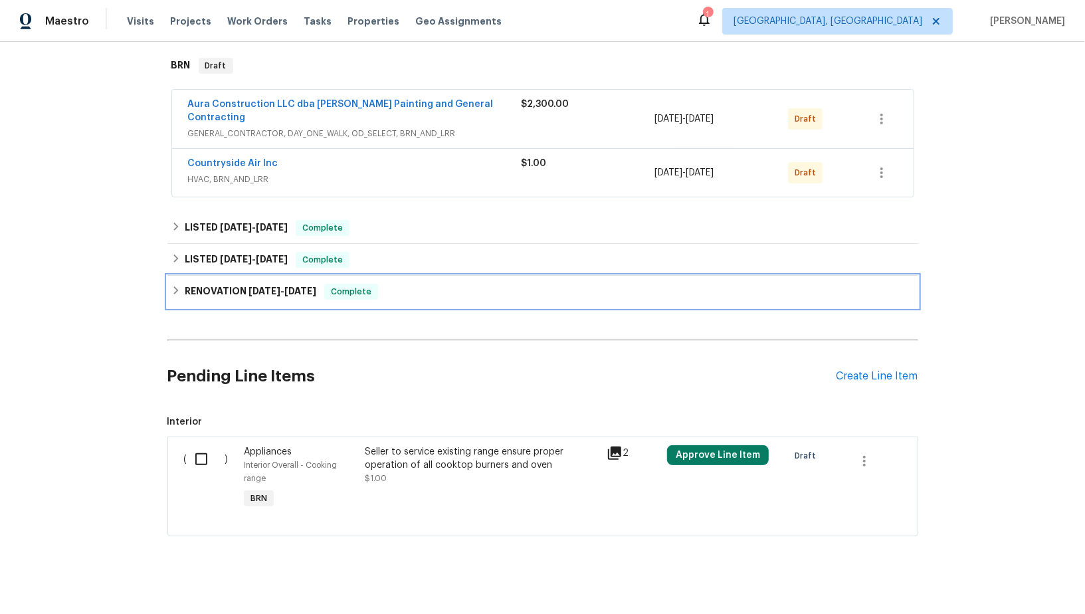
click at [192, 284] on h6 "RENOVATION 4/1/25 - 7/2/25" at bounding box center [250, 292] width 131 height 16
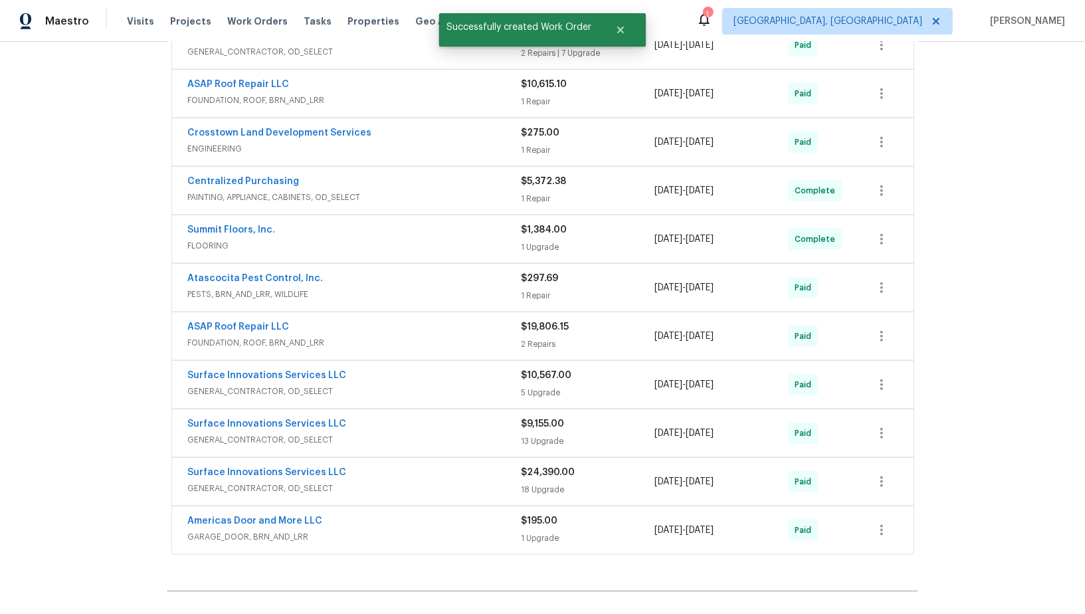
scroll to position [1049, 0]
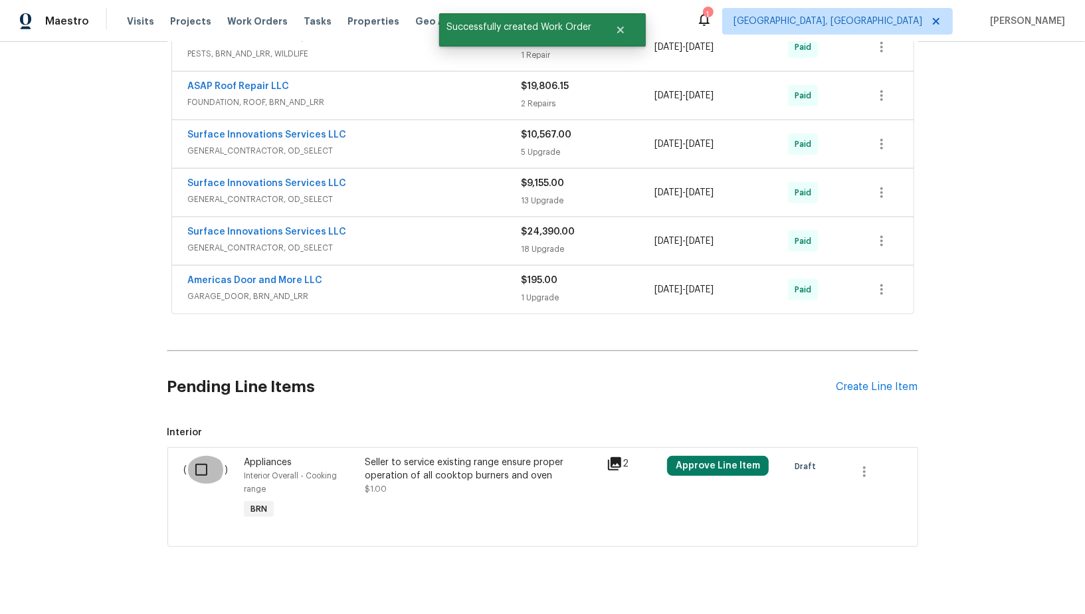
click at [202, 456] on input "checkbox" at bounding box center [206, 470] width 38 height 28
checkbox input "true"
click at [985, 575] on span "Create Work Order" at bounding box center [1008, 580] width 88 height 17
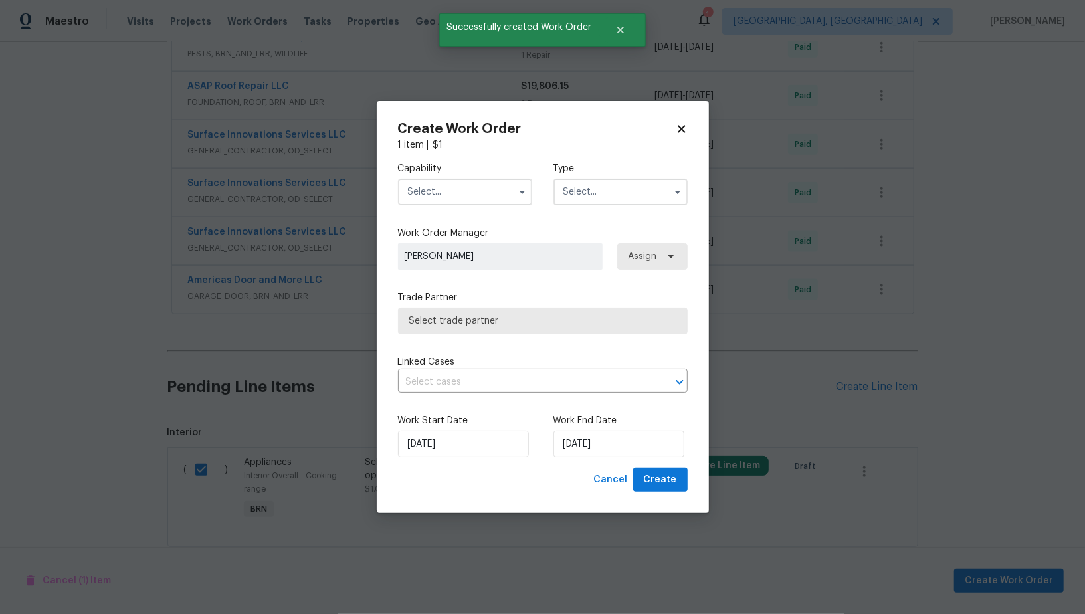
click at [466, 191] on input "text" at bounding box center [465, 192] width 134 height 27
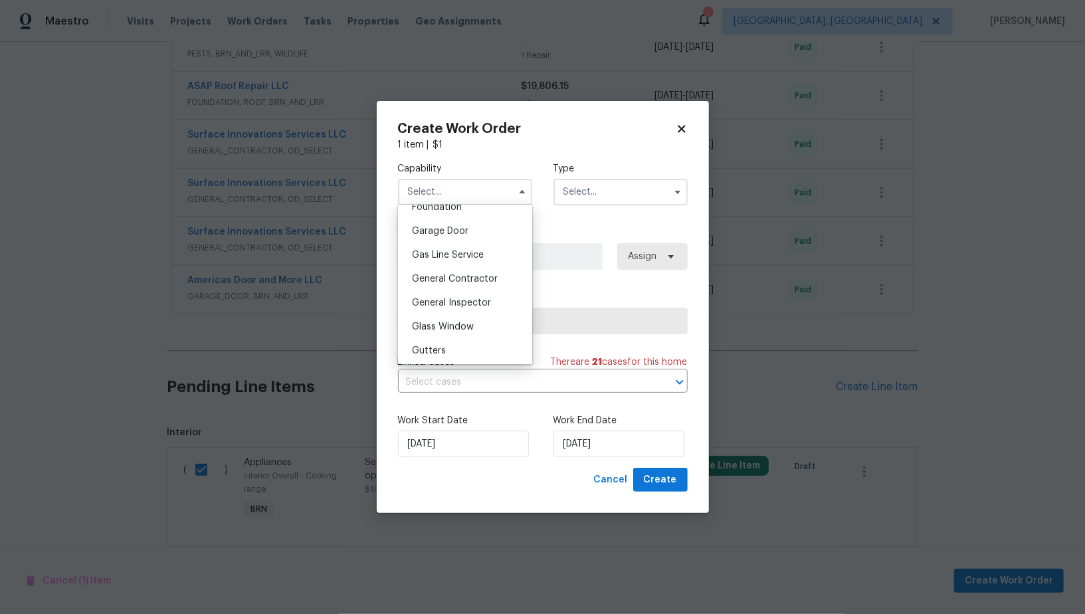
scroll to position [587, 0]
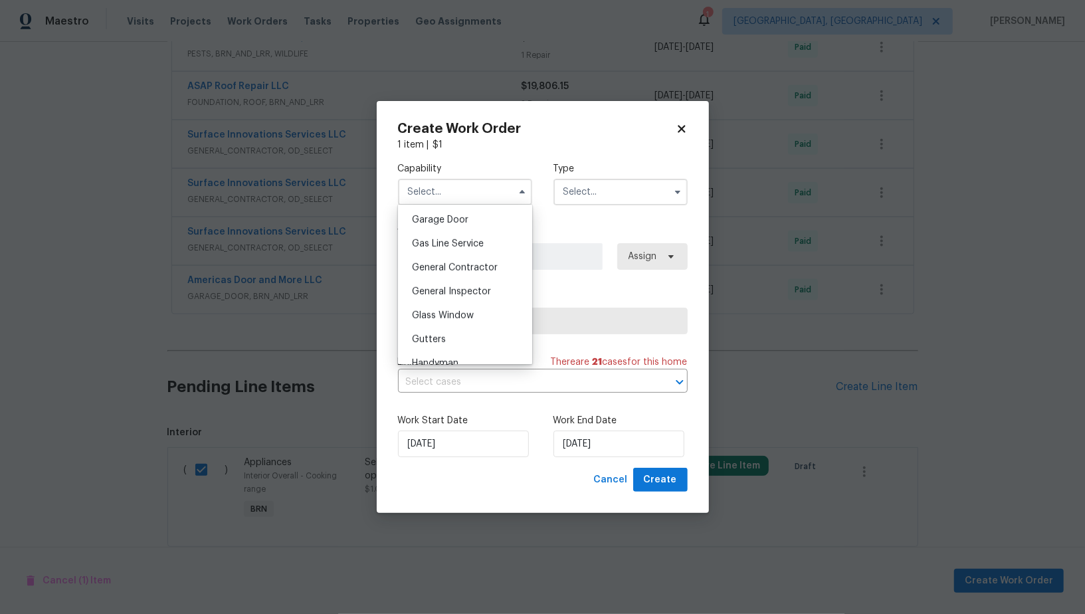
click at [466, 272] on div "General Contractor" at bounding box center [465, 268] width 128 height 24
type input "General Contractor"
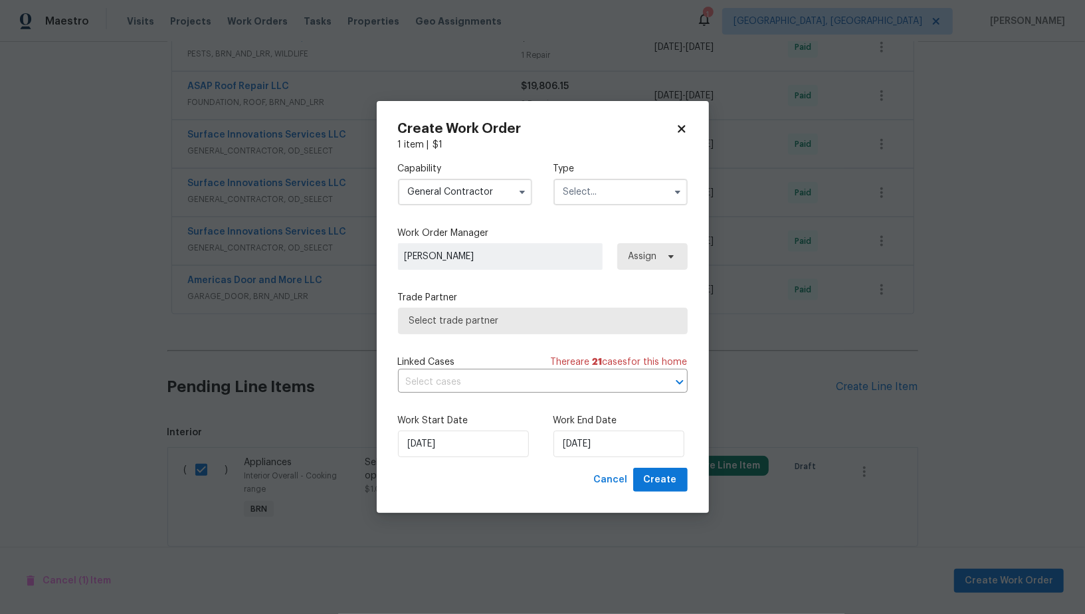
click at [618, 189] on input "text" at bounding box center [620, 192] width 134 height 27
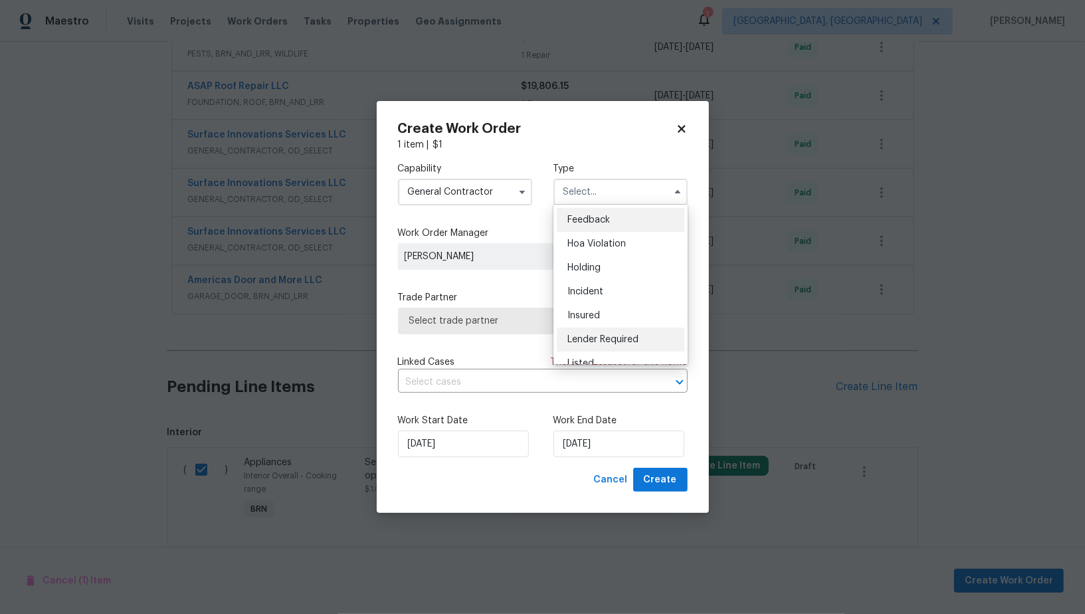
scroll to position [301, 0]
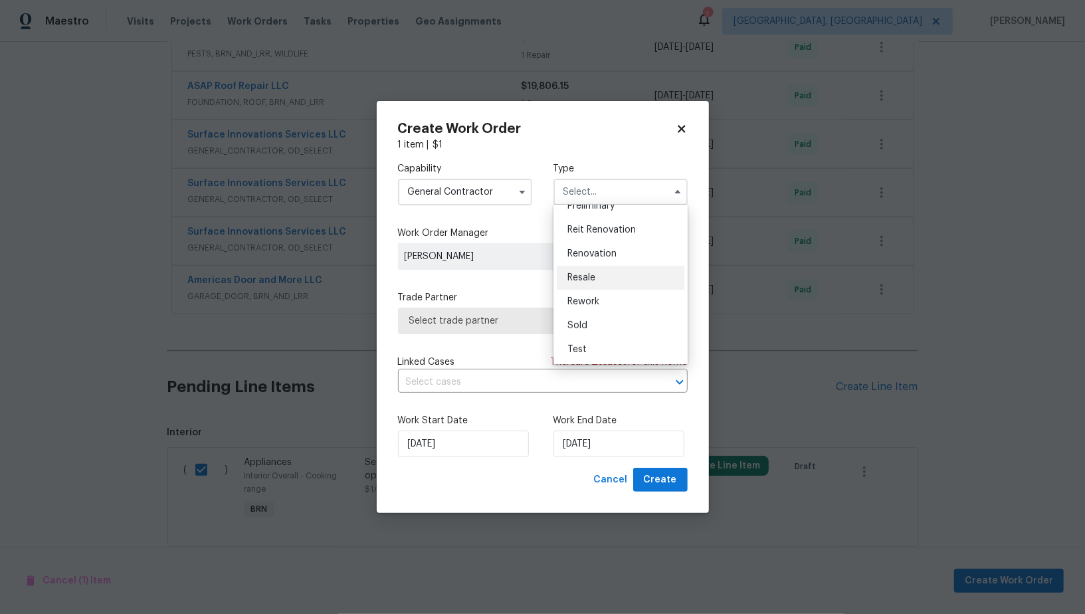
click at [589, 280] on span "Resale" at bounding box center [581, 277] width 28 height 9
type input "Resale"
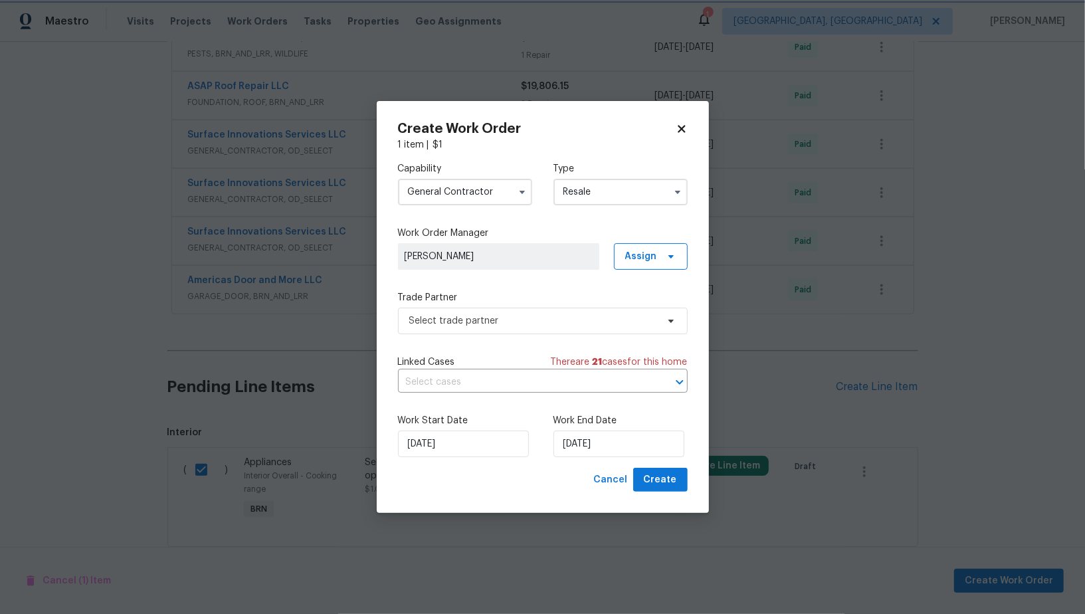
scroll to position [0, 0]
click at [564, 323] on span "Select trade partner" at bounding box center [533, 320] width 248 height 13
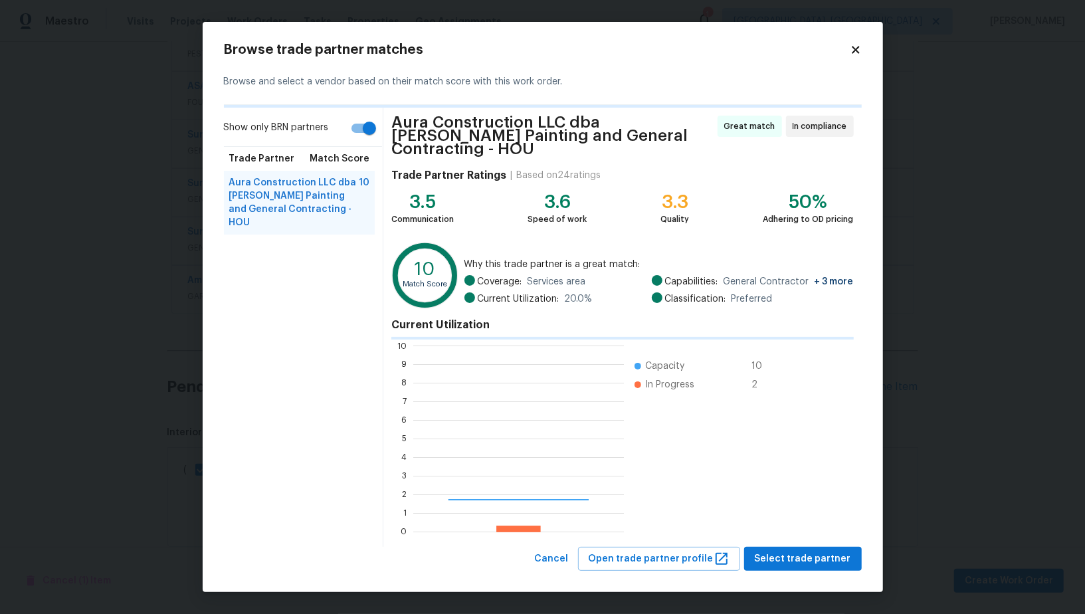
scroll to position [186, 210]
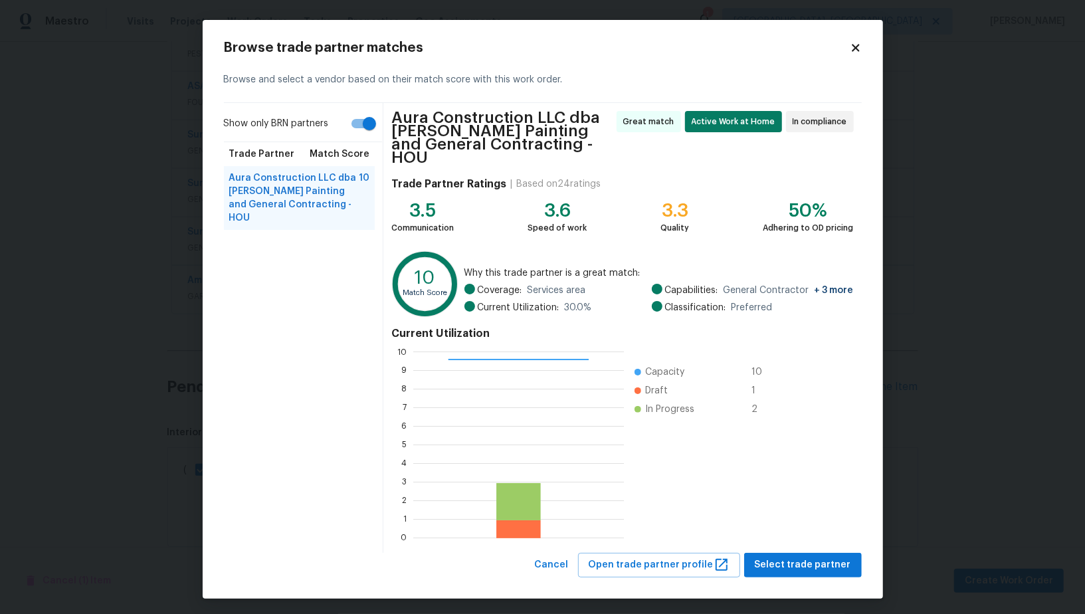
click at [363, 136] on input "Show only BRN partners" at bounding box center [369, 123] width 76 height 25
checkbox input "false"
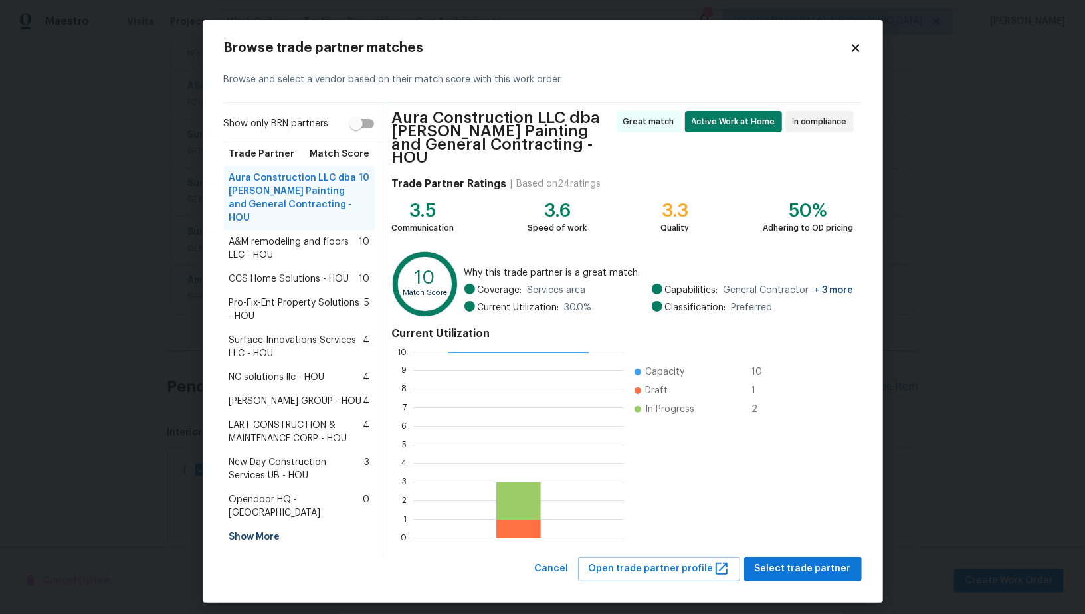
click at [314, 341] on span "Surface Innovations Services LLC - HOU" at bounding box center [296, 346] width 134 height 27
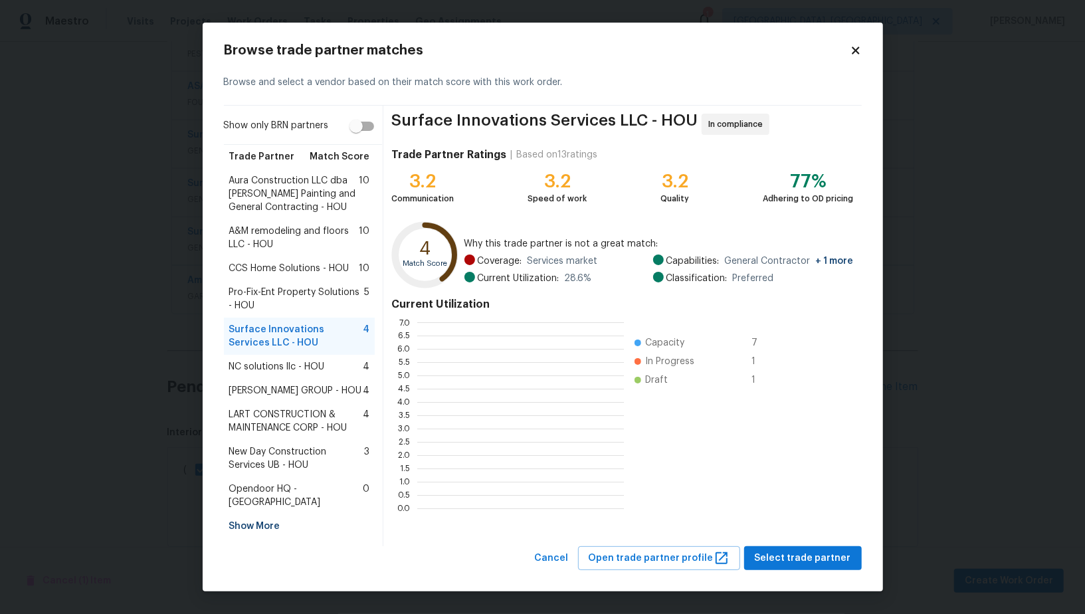
scroll to position [186, 207]
click at [804, 553] on span "Select trade partner" at bounding box center [802, 558] width 96 height 17
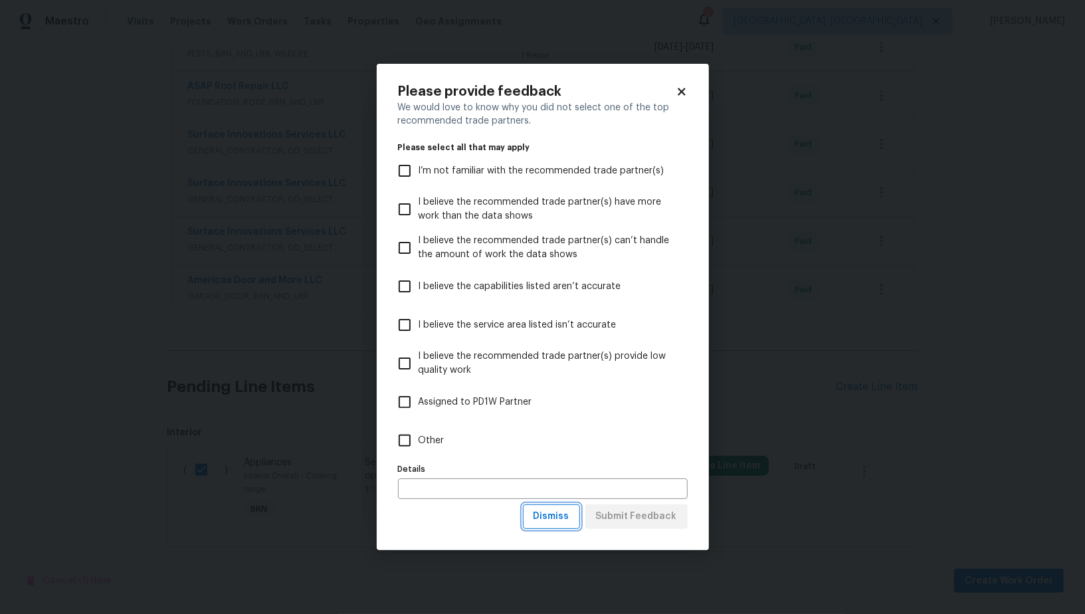
click at [567, 521] on span "Dismiss" at bounding box center [551, 516] width 36 height 17
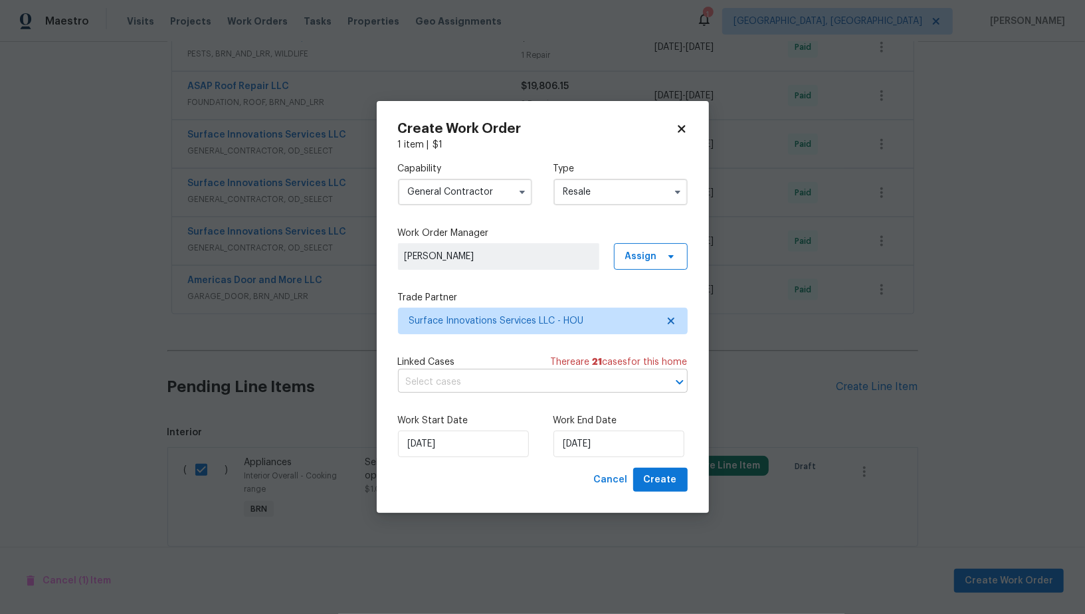
click at [486, 384] on input "text" at bounding box center [524, 382] width 252 height 21
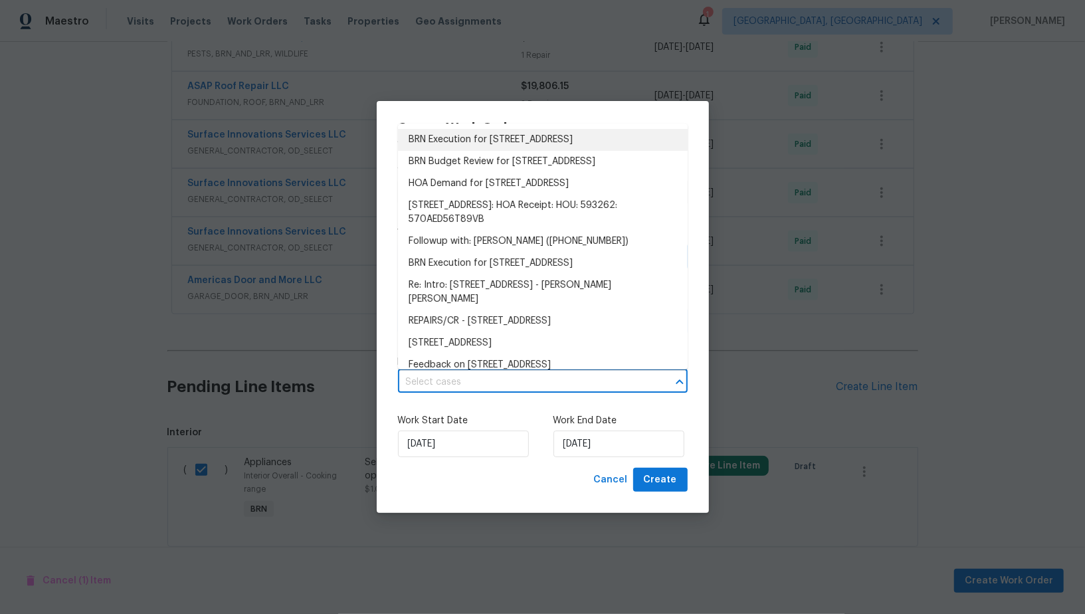
click at [476, 141] on li "BRN Execution for 16450 Havenhurst Dr, Houston, TX 77059" at bounding box center [543, 140] width 290 height 22
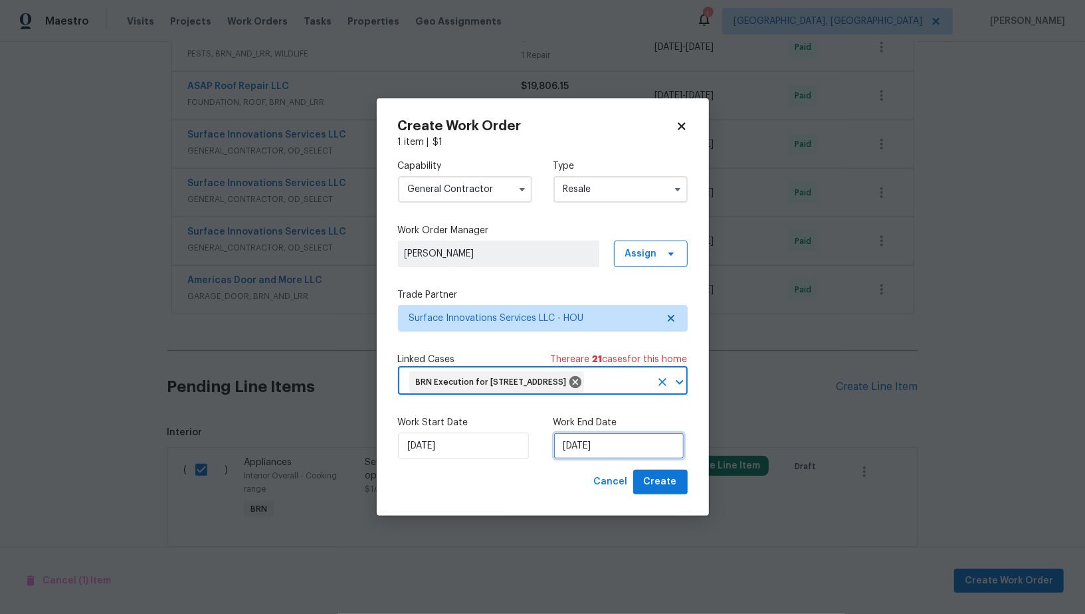
click at [590, 459] on input "27/08/2025" at bounding box center [618, 445] width 131 height 27
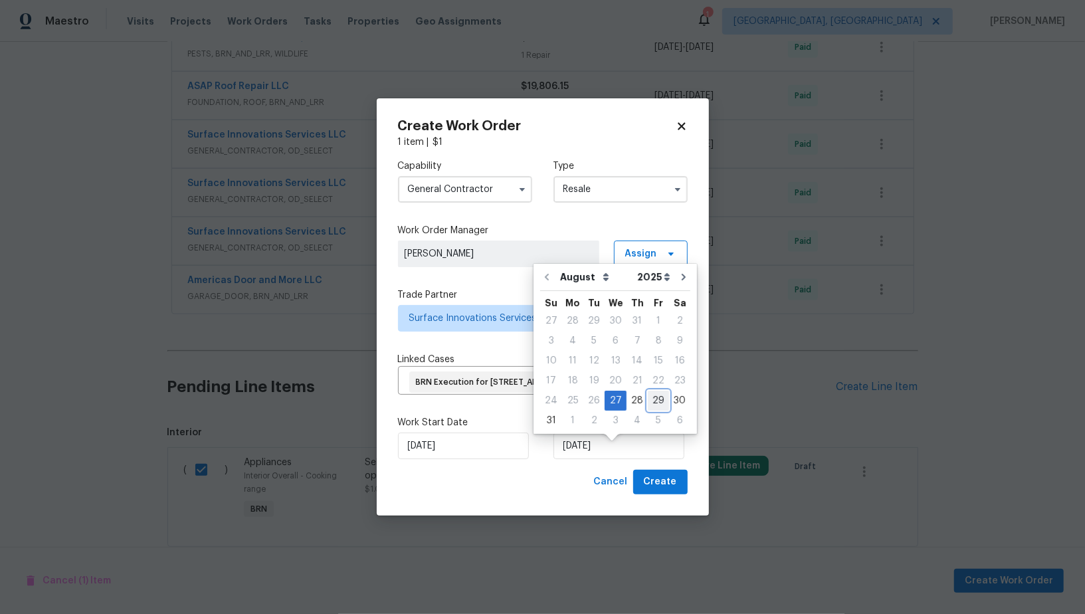
click at [652, 400] on div "29" at bounding box center [658, 400] width 21 height 19
type input "29/08/2025"
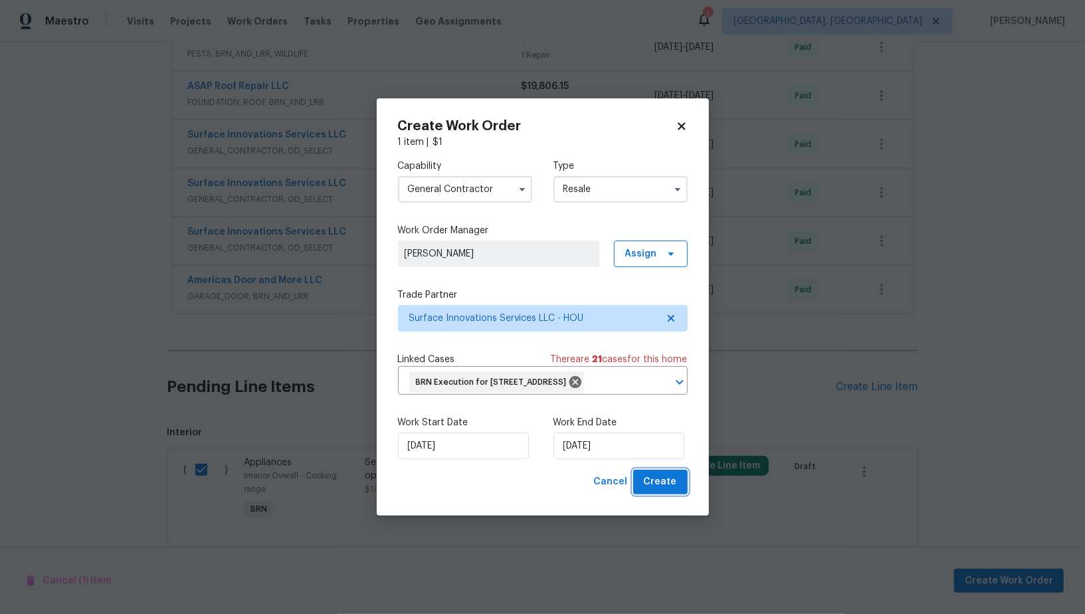
click at [662, 490] on span "Create" at bounding box center [660, 482] width 33 height 17
checkbox input "false"
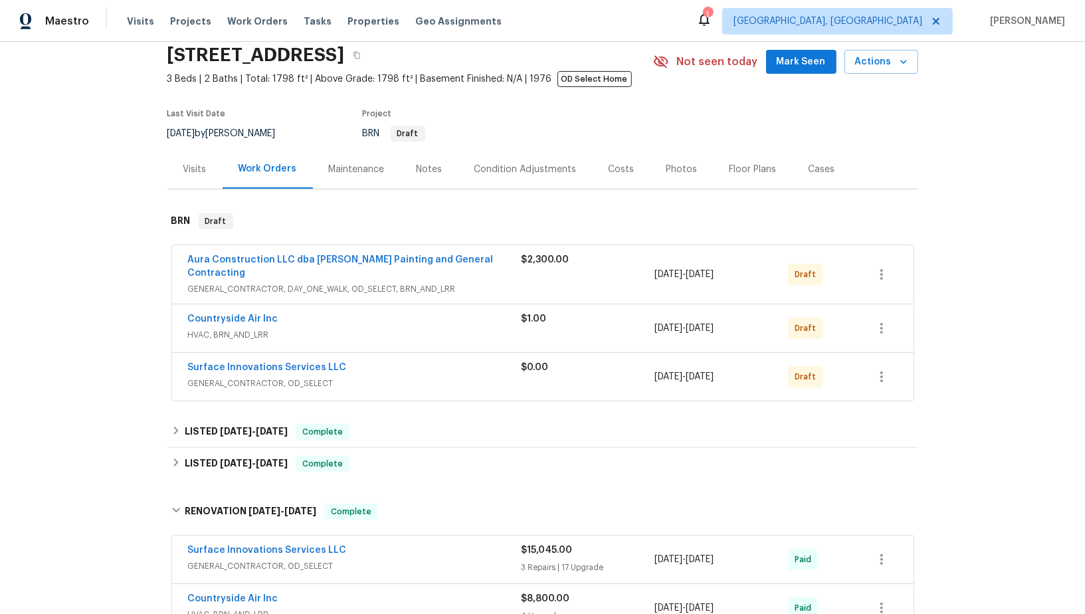
scroll to position [0, 0]
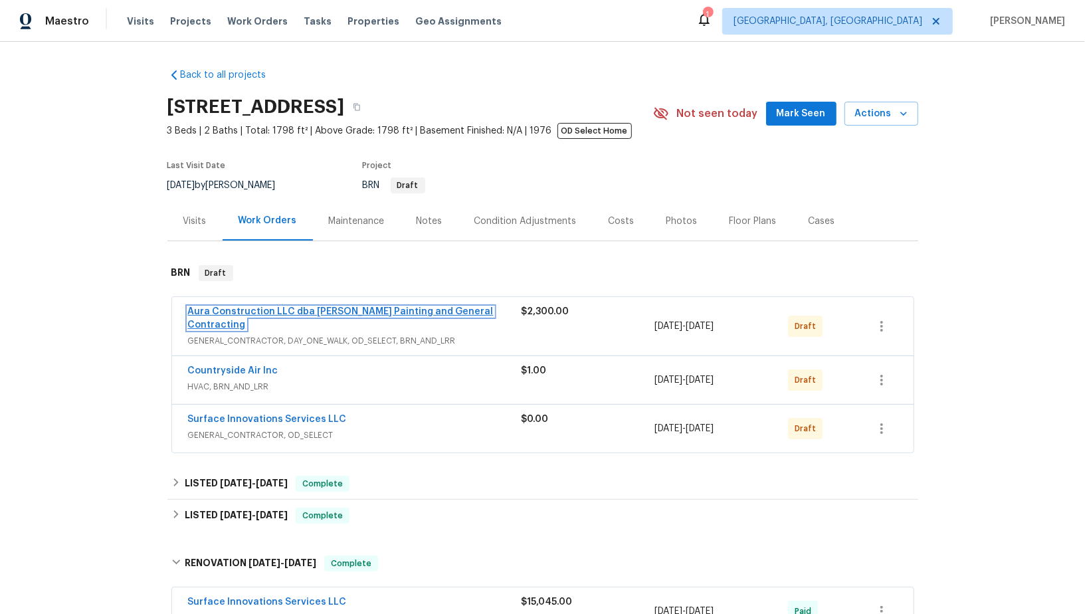
click at [255, 313] on link "Aura Construction LLC dba Logan's Painting and General Contracting" at bounding box center [340, 318] width 305 height 23
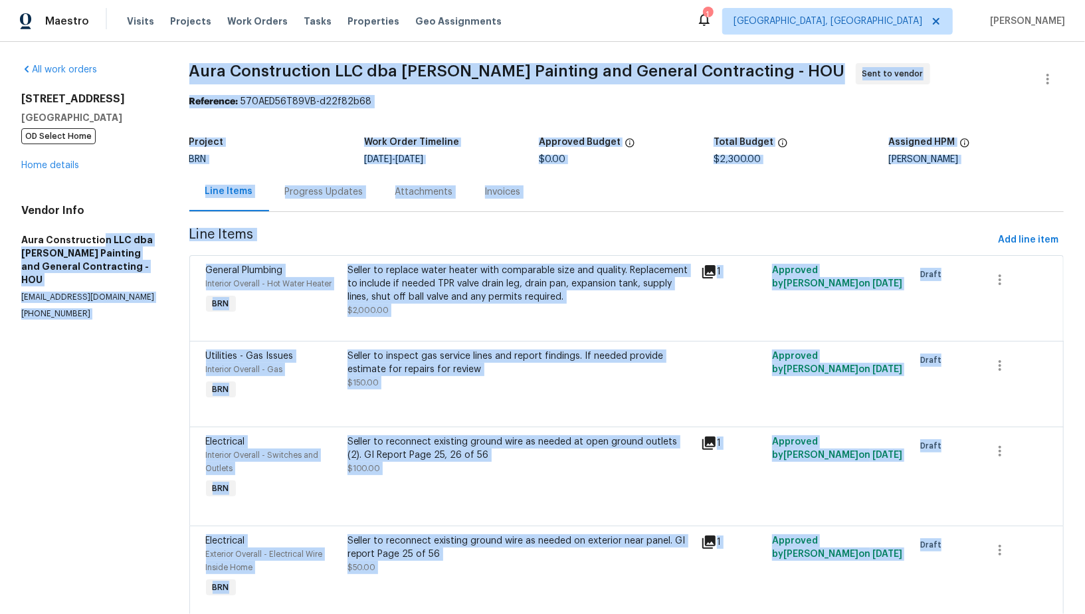
drag, startPoint x: 10, startPoint y: 223, endPoint x: 100, endPoint y: 238, distance: 90.8
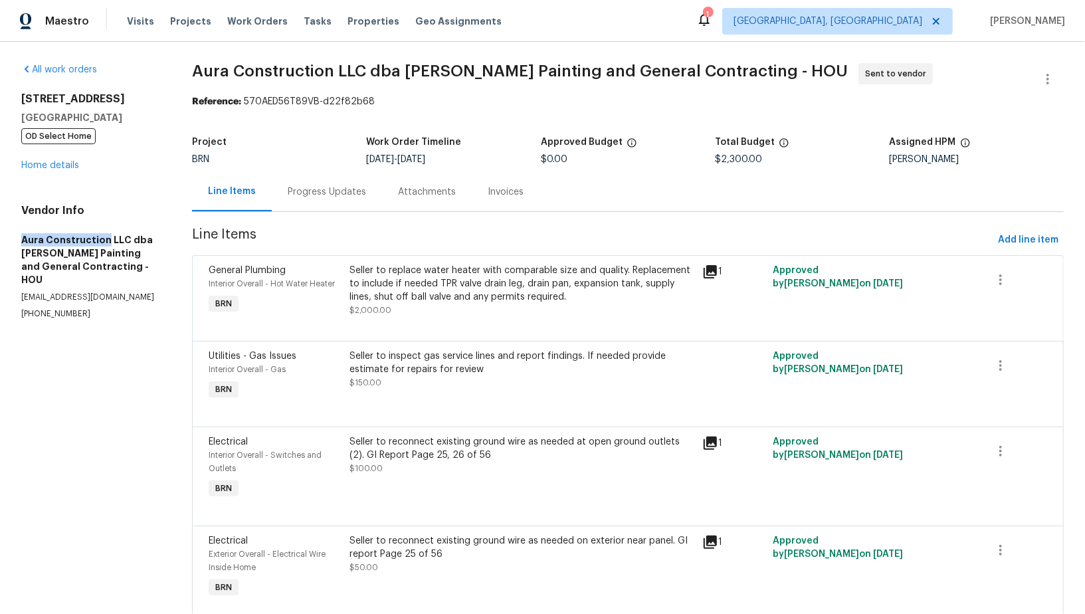
drag, startPoint x: 7, startPoint y: 237, endPoint x: 102, endPoint y: 237, distance: 95.0
click at [102, 237] on div "All work orders 16450 Havenhurst Dr Houston, TX 77059 OD Select Home Home detai…" at bounding box center [542, 352] width 1085 height 620
copy h5 "Aura Construction"
click at [62, 164] on link "Home details" at bounding box center [50, 165] width 58 height 9
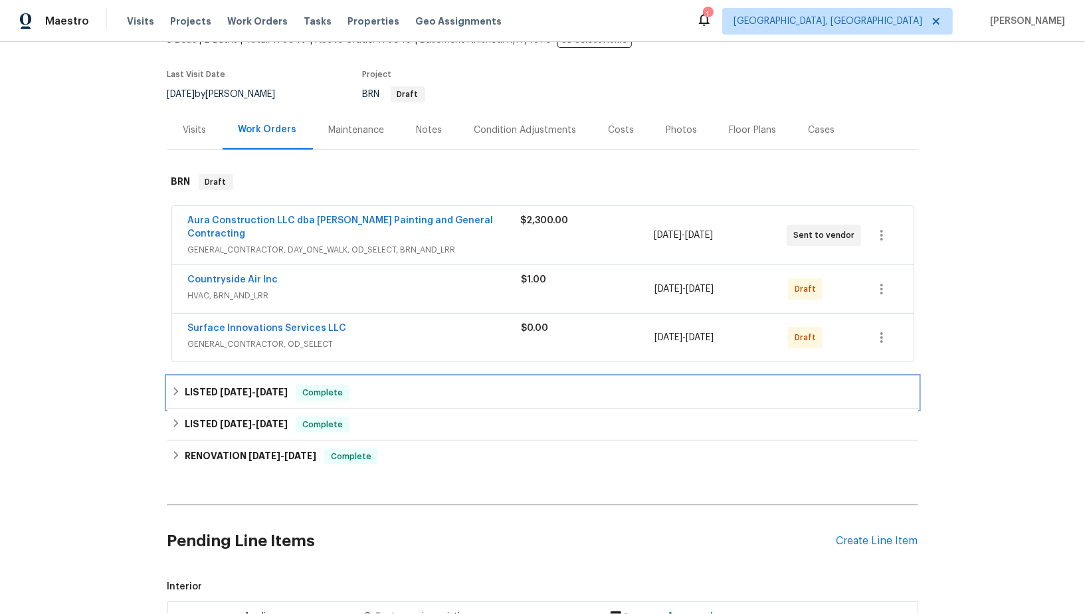
click at [182, 385] on div "LISTED 8/18/25 - 8/20/25 Complete" at bounding box center [542, 393] width 742 height 16
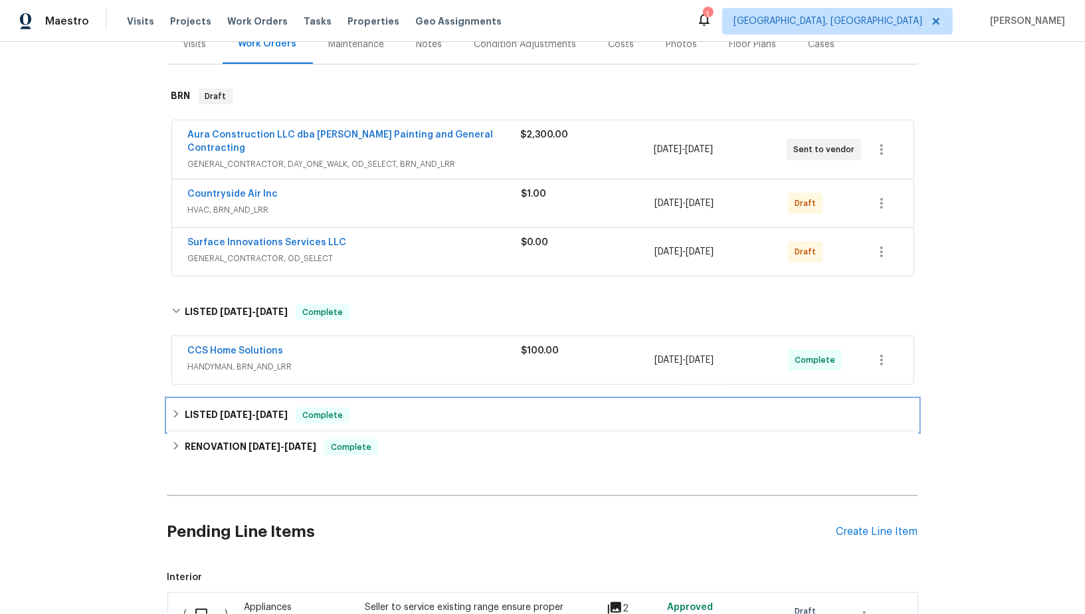
click at [184, 407] on div "LISTED 8/2/25 - 8/5/25 Complete" at bounding box center [542, 415] width 742 height 16
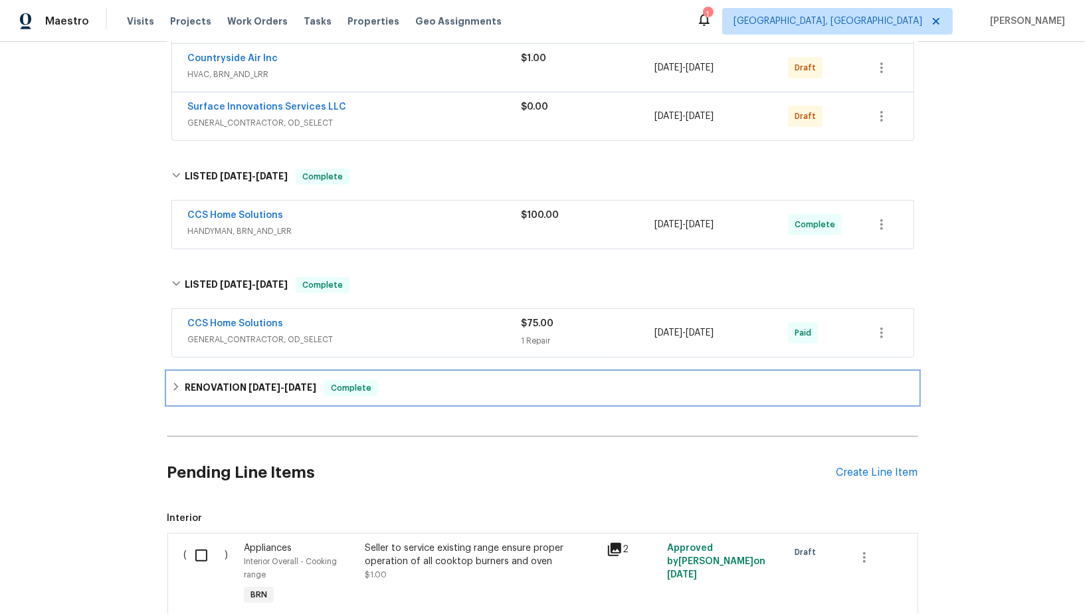
click at [177, 385] on div "RENOVATION 4/1/25 - 7/2/25 Complete" at bounding box center [542, 388] width 750 height 32
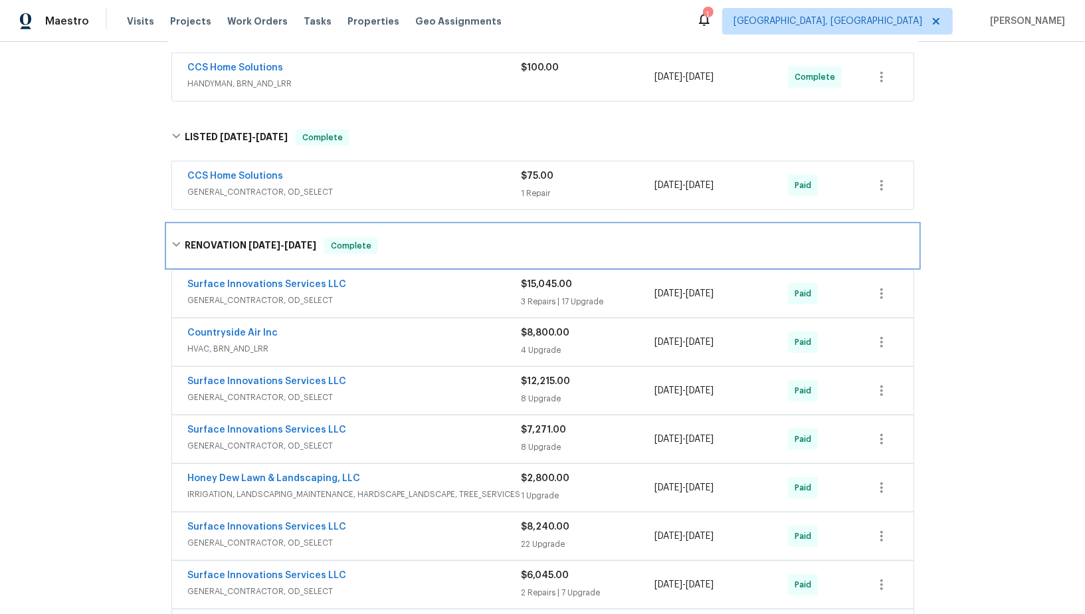
scroll to position [479, 0]
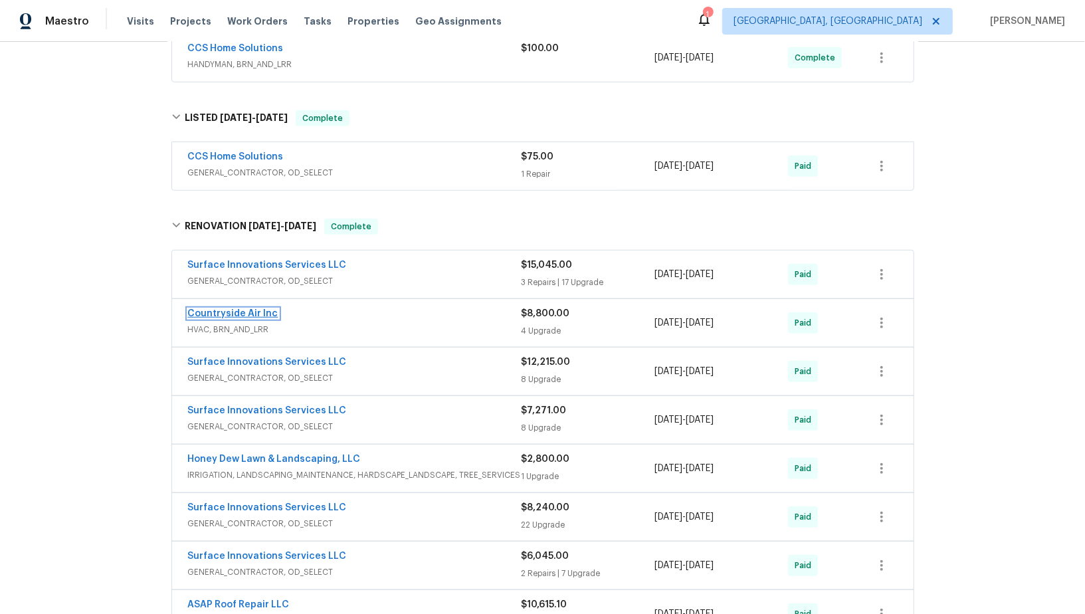
click at [240, 309] on link "Countryside Air Inc" at bounding box center [233, 313] width 90 height 9
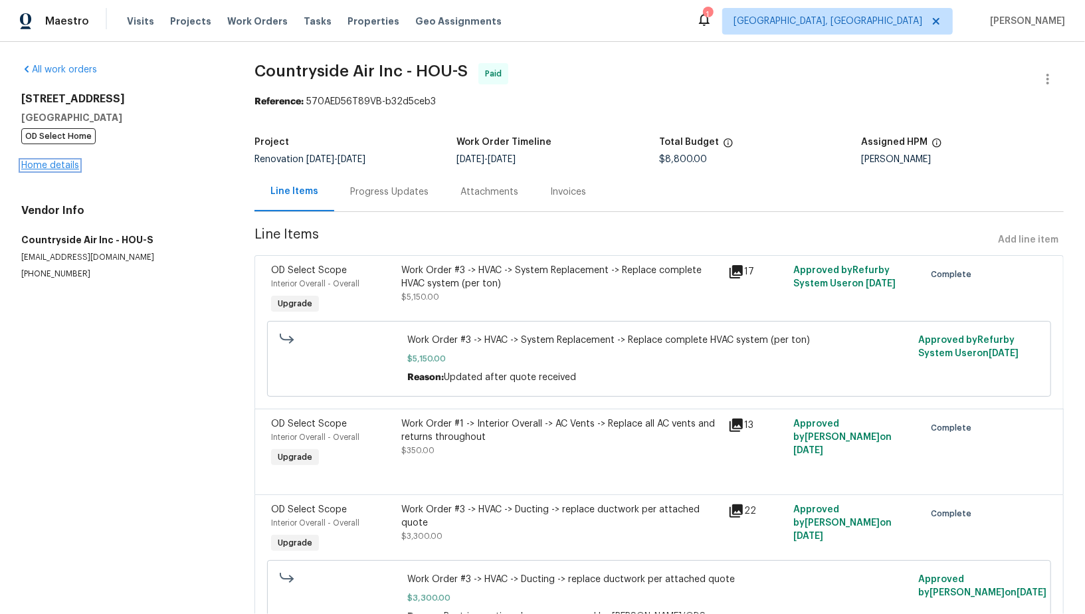
click at [56, 165] on link "Home details" at bounding box center [50, 165] width 58 height 9
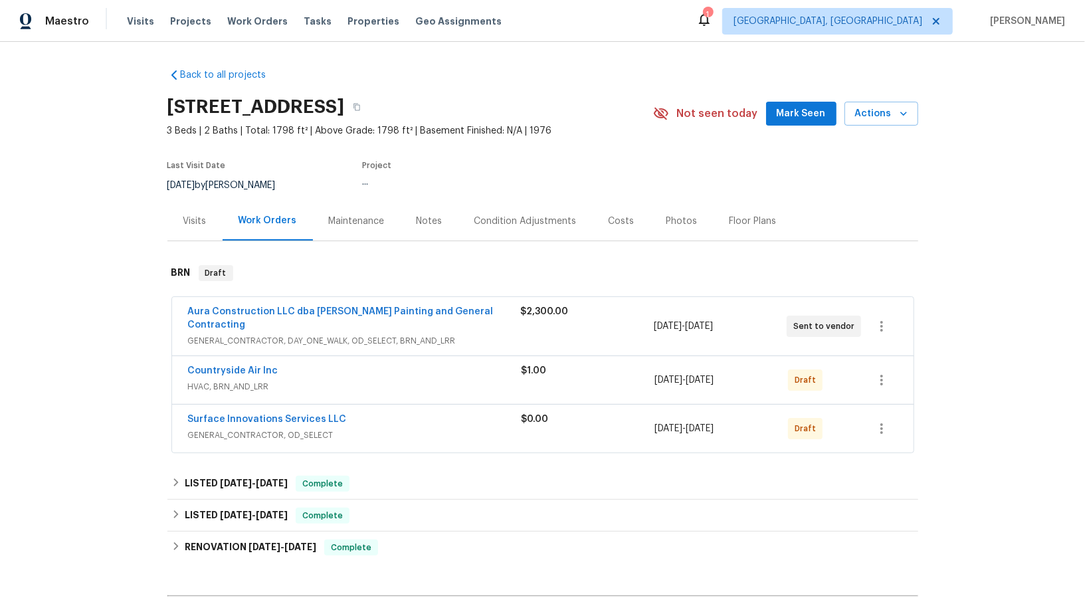
scroll to position [50, 0]
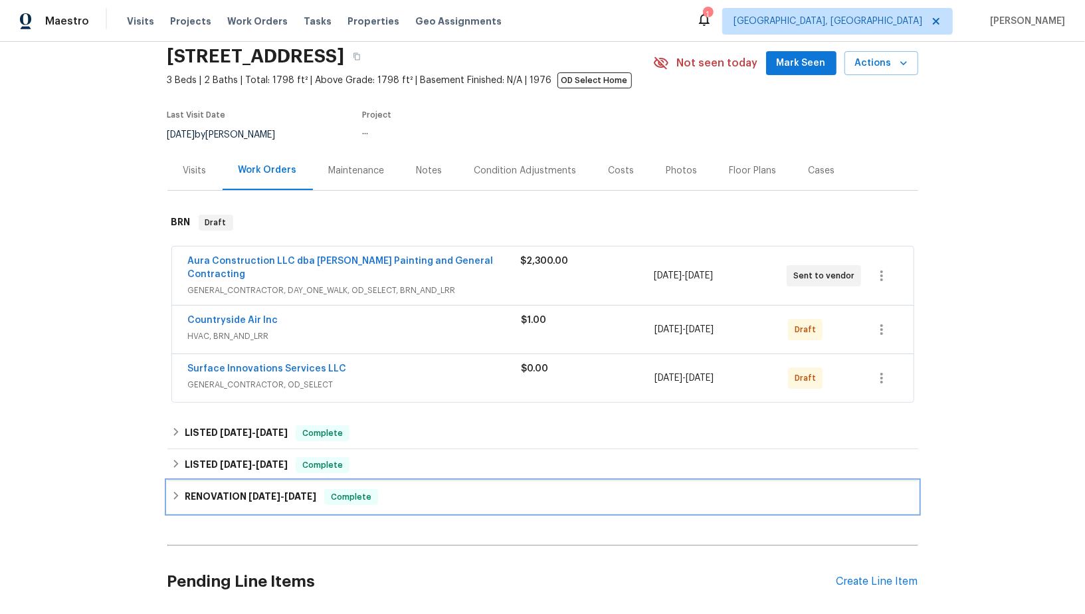
click at [185, 489] on h6 "RENOVATION 4/1/25 - 7/2/25" at bounding box center [250, 497] width 131 height 16
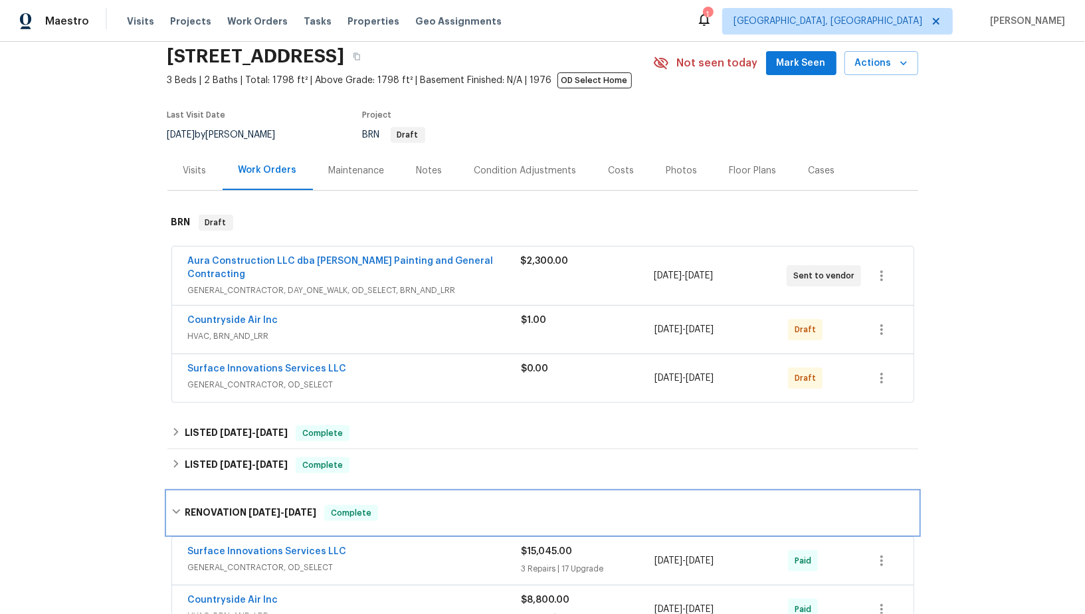
scroll to position [424, 0]
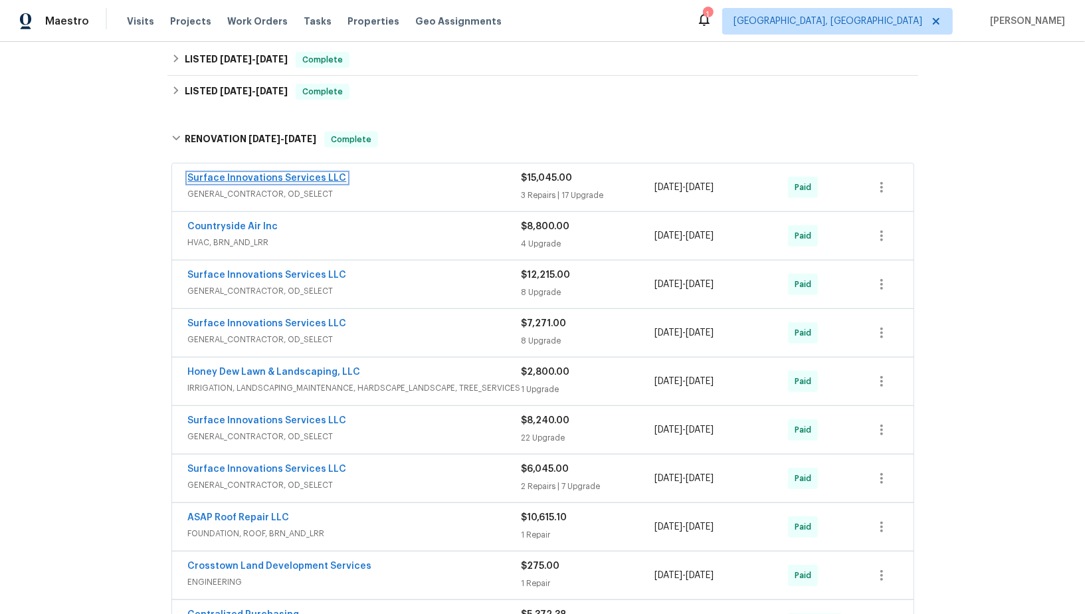
click at [273, 173] on link "Surface Innovations Services LLC" at bounding box center [267, 177] width 159 height 9
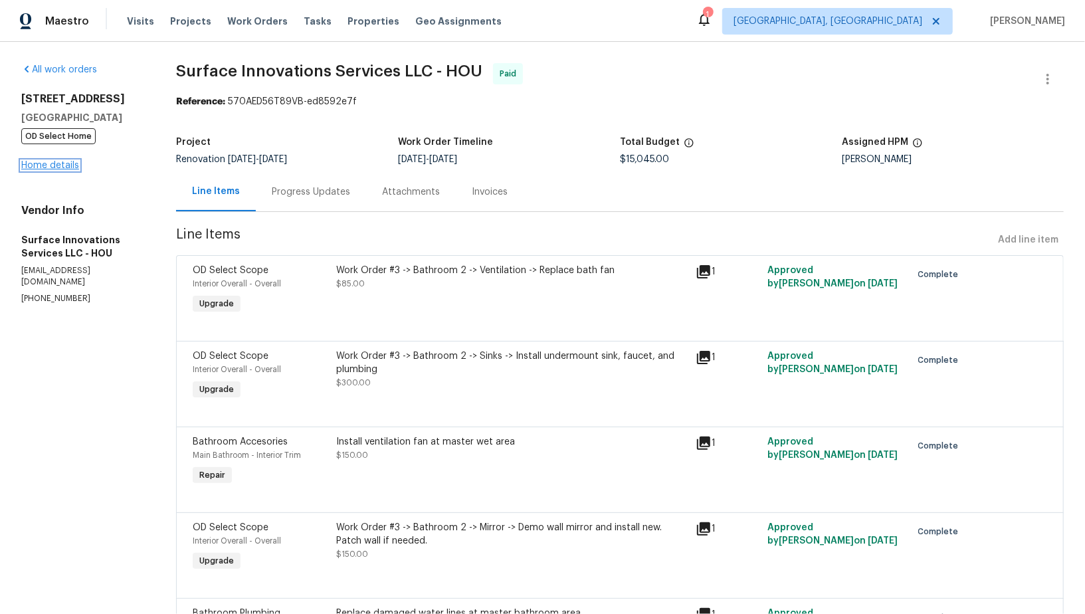
click at [50, 167] on link "Home details" at bounding box center [50, 165] width 58 height 9
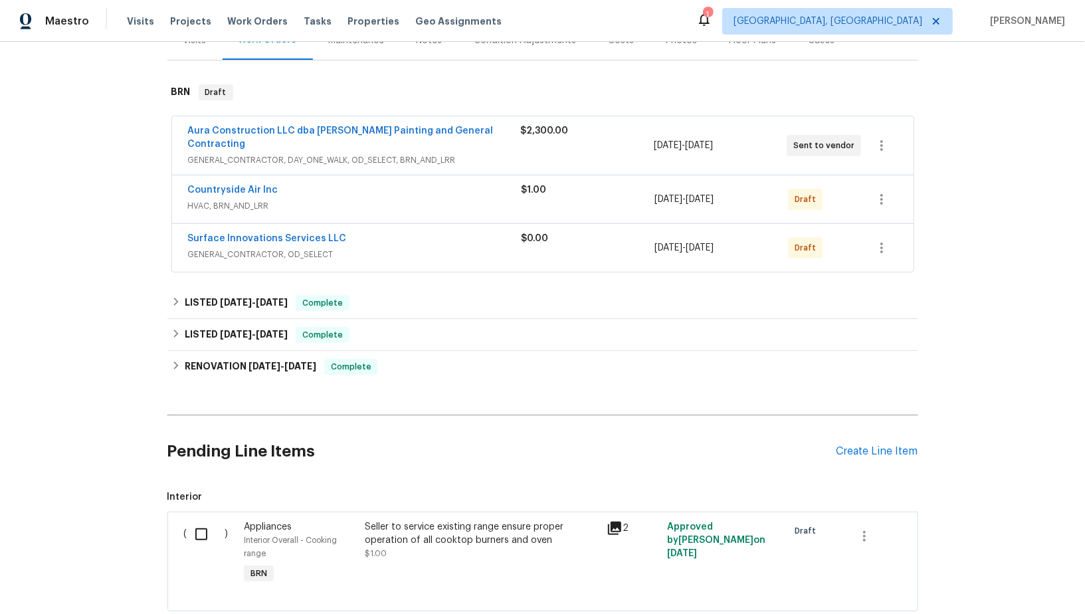
click at [160, 359] on div "Back to all projects 16450 Havenhurst Dr, Houston, TX 77059 3 Beds | 2 Baths | …" at bounding box center [542, 328] width 1085 height 572
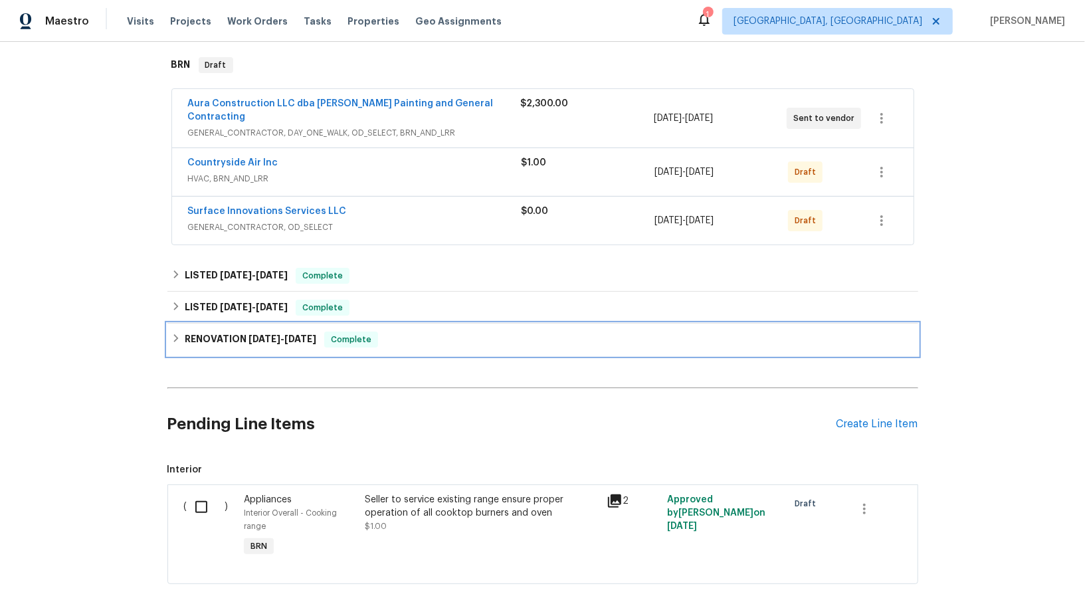
click at [197, 331] on h6 "RENOVATION 4/1/25 - 7/2/25" at bounding box center [250, 339] width 131 height 16
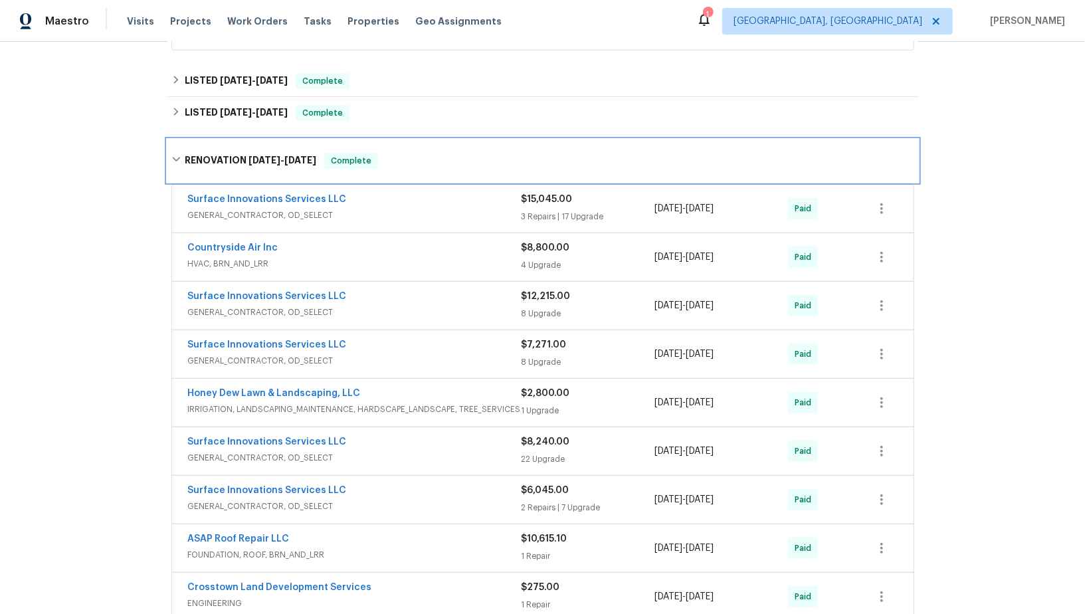
scroll to position [440, 0]
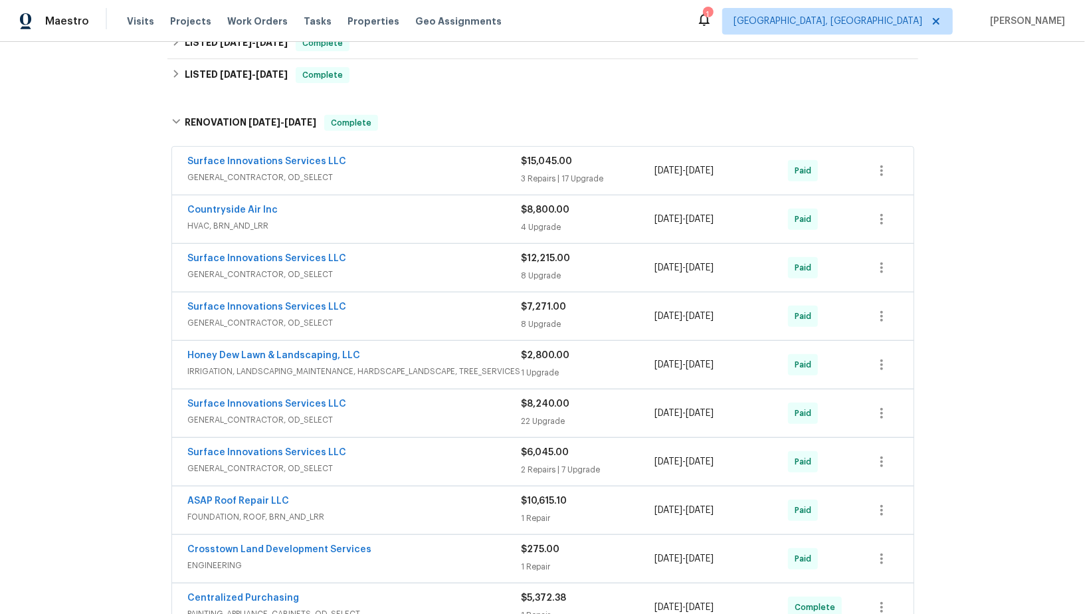
click at [239, 268] on span "GENERAL_CONTRACTOR, OD_SELECT" at bounding box center [354, 274] width 333 height 13
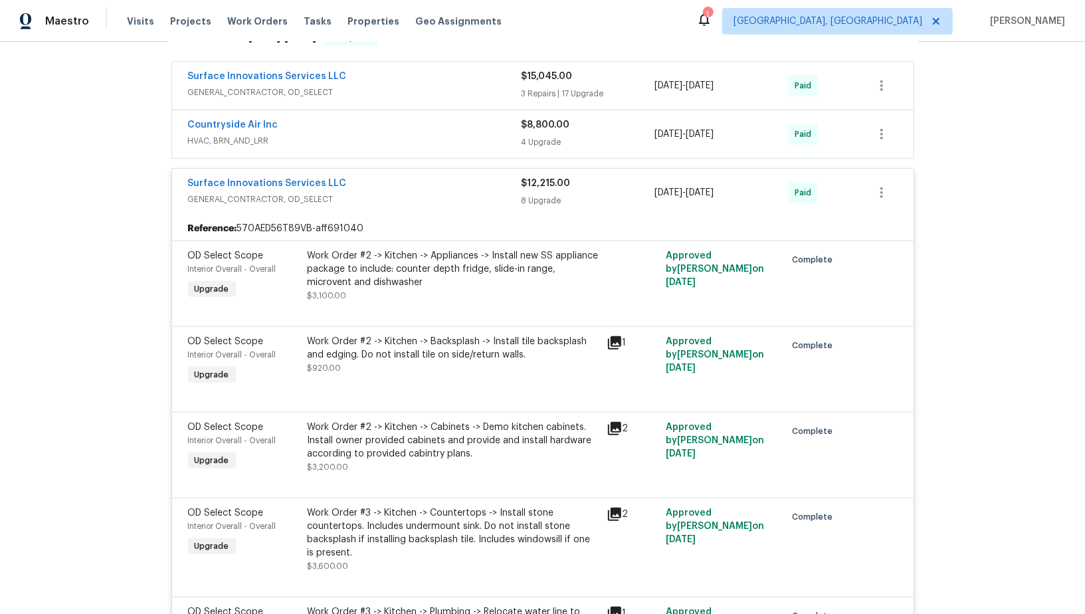
scroll to position [557, 0]
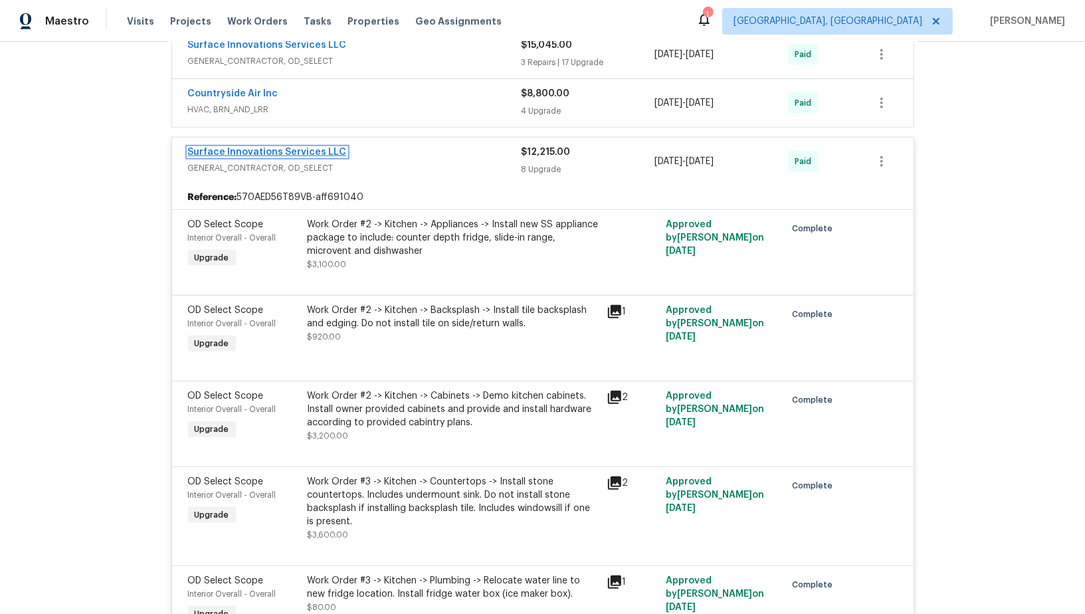
click at [289, 147] on link "Surface Innovations Services LLC" at bounding box center [267, 151] width 159 height 9
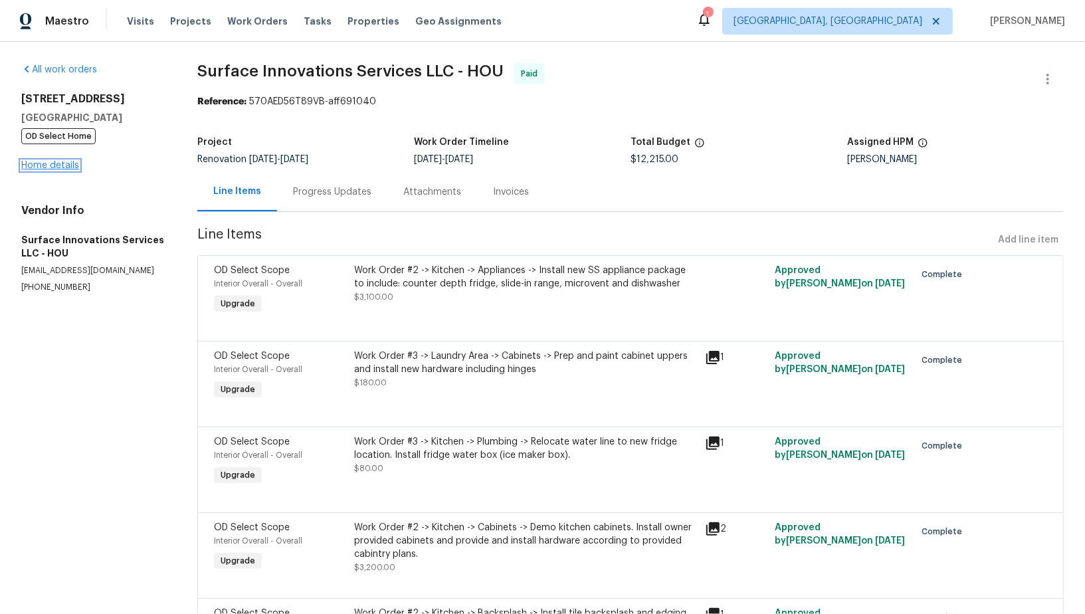
click at [68, 169] on link "Home details" at bounding box center [50, 165] width 58 height 9
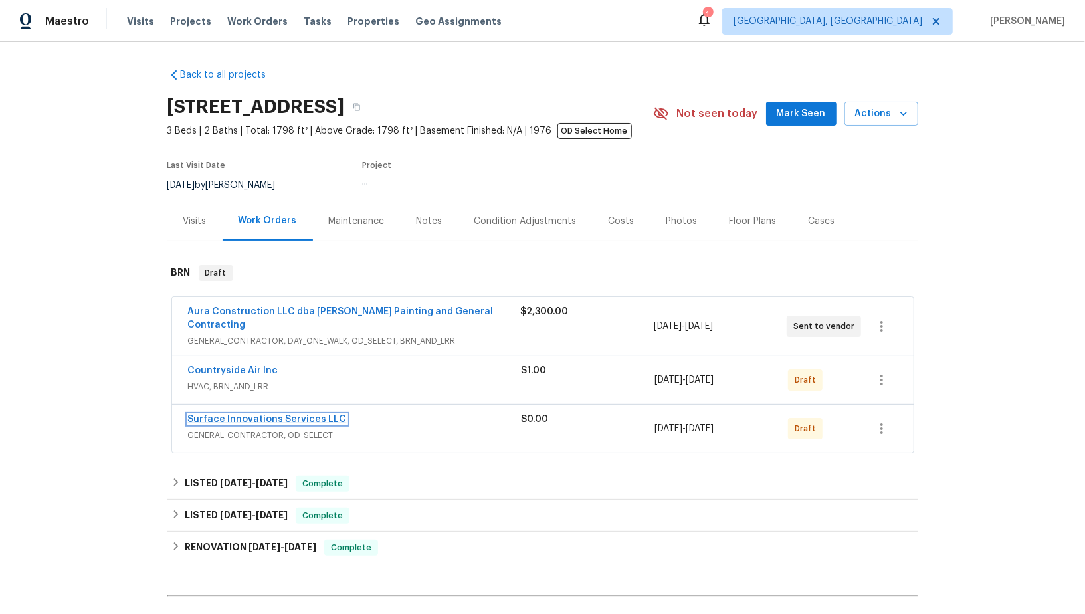
click at [301, 414] on link "Surface Innovations Services LLC" at bounding box center [267, 418] width 159 height 9
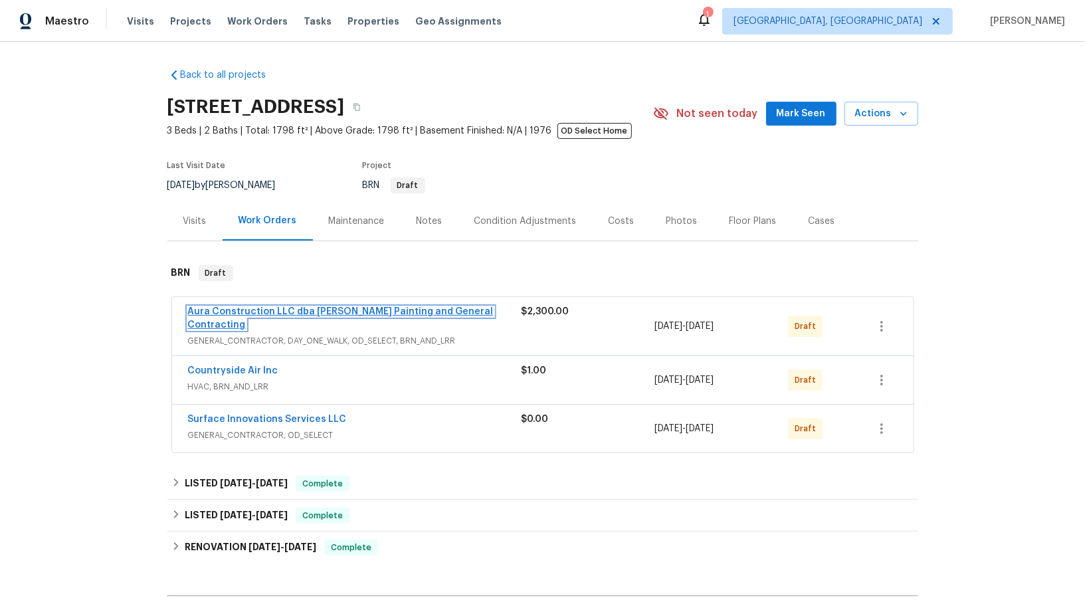
click at [260, 315] on link "Aura Construction LLC dba [PERSON_NAME] Painting and General Contracting" at bounding box center [340, 318] width 305 height 23
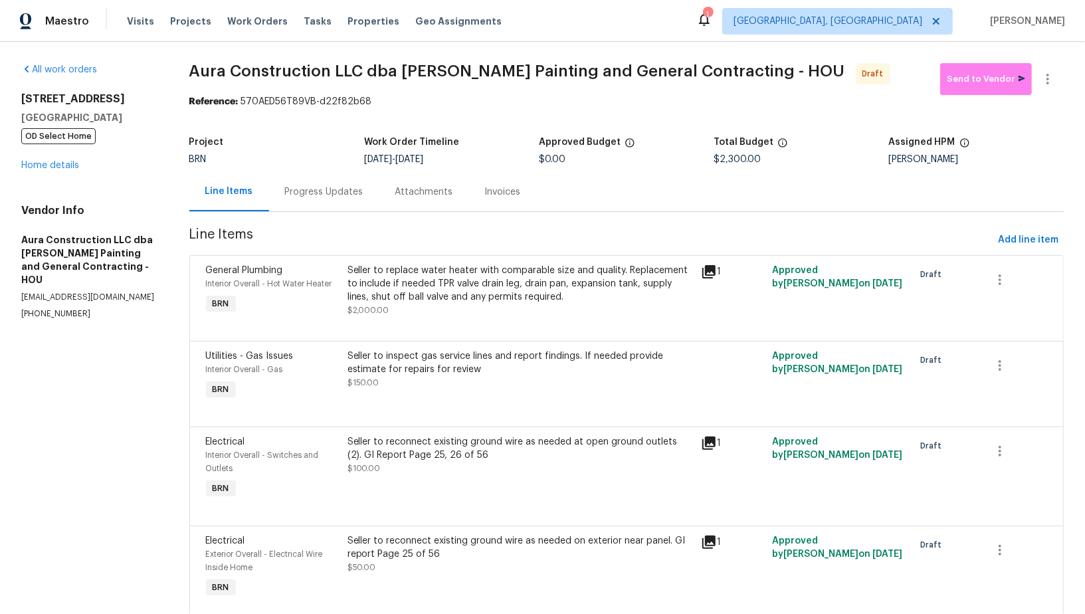
scroll to position [48, 0]
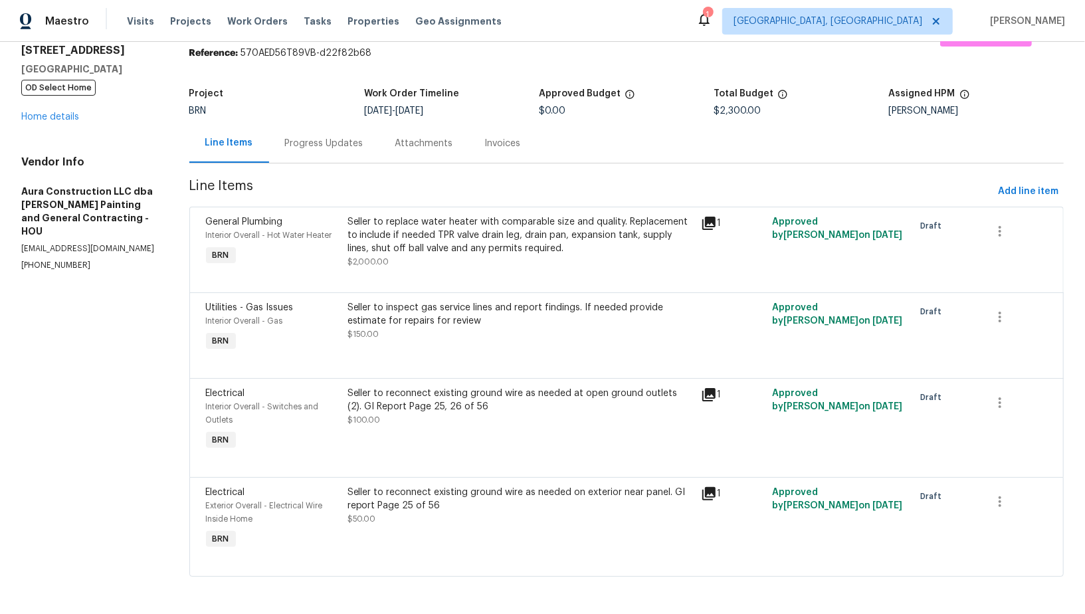
click at [341, 150] on div "Progress Updates" at bounding box center [324, 143] width 110 height 39
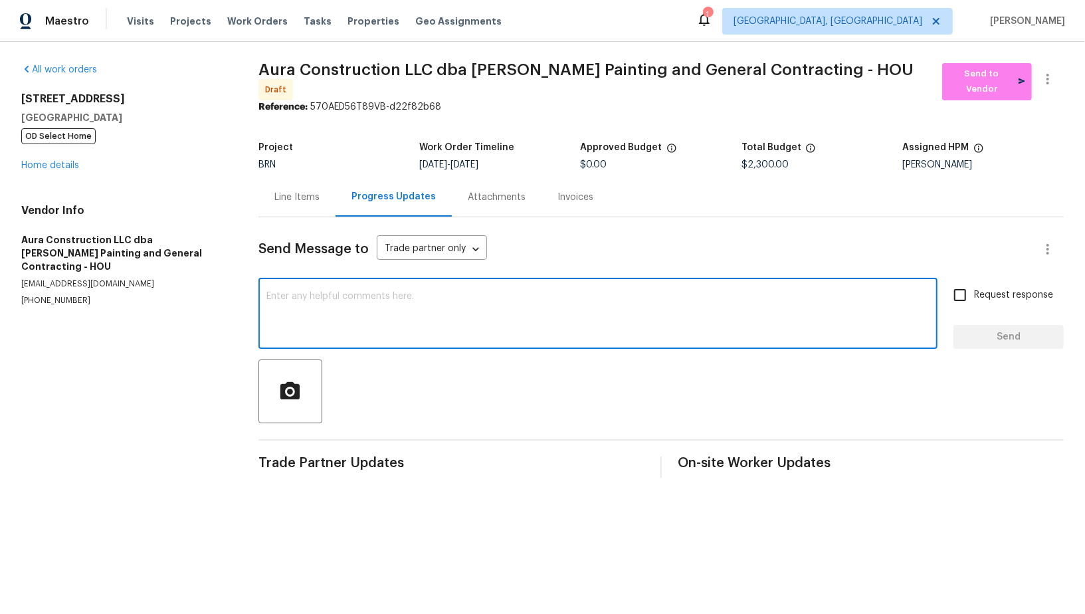
click at [398, 292] on textarea at bounding box center [597, 315] width 663 height 46
paste textarea "Hi, I'm [PERSON_NAME] from Opendoor. Just wanted to check if you received the W…"
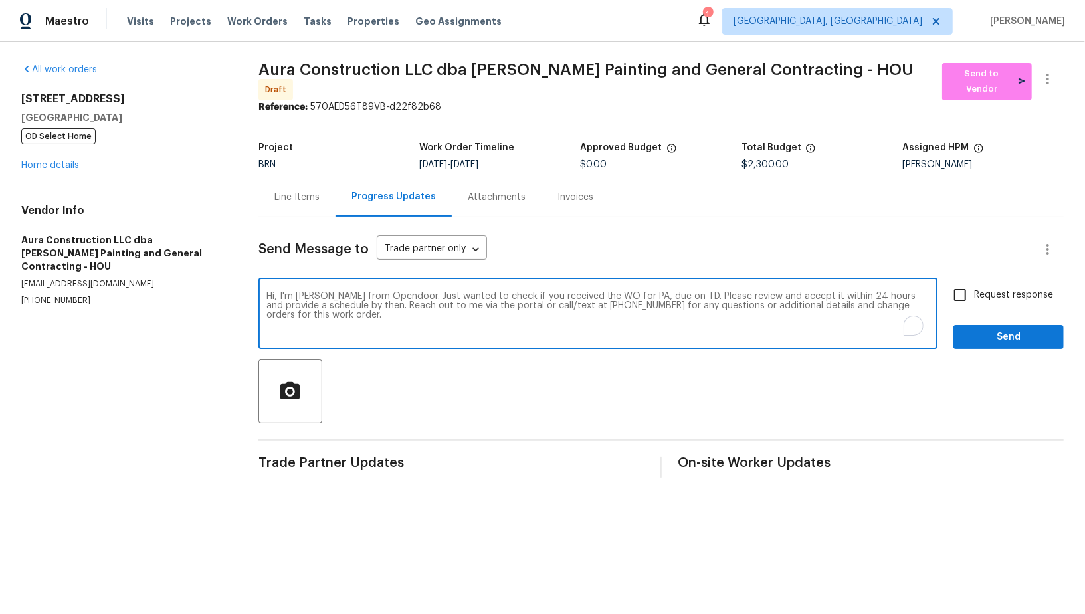
click at [646, 292] on textarea "Hi, I'm [PERSON_NAME] from Opendoor. Just wanted to check if you received the W…" at bounding box center [597, 315] width 663 height 46
paste textarea "[STREET_ADDRESS]"
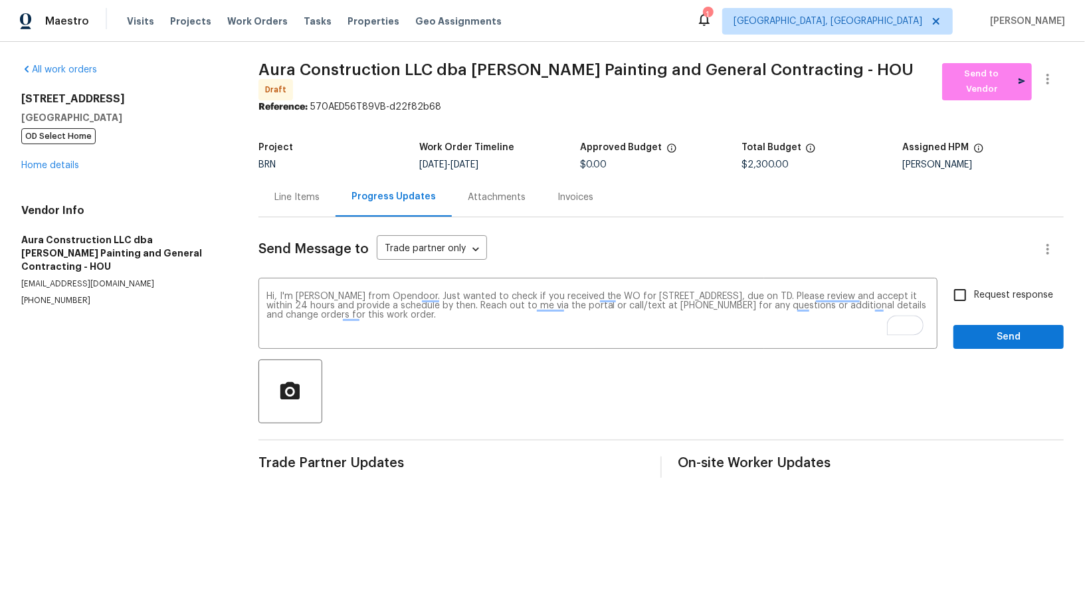
drag, startPoint x: 475, startPoint y: 158, endPoint x: 550, endPoint y: 158, distance: 75.0
click at [550, 160] on div "[DATE] - [DATE]" at bounding box center [499, 164] width 161 height 9
copy span "[DATE]"
click at [861, 292] on textarea "Hi, I'm [PERSON_NAME] from Opendoor. Just wanted to check if you received the W…" at bounding box center [597, 315] width 663 height 46
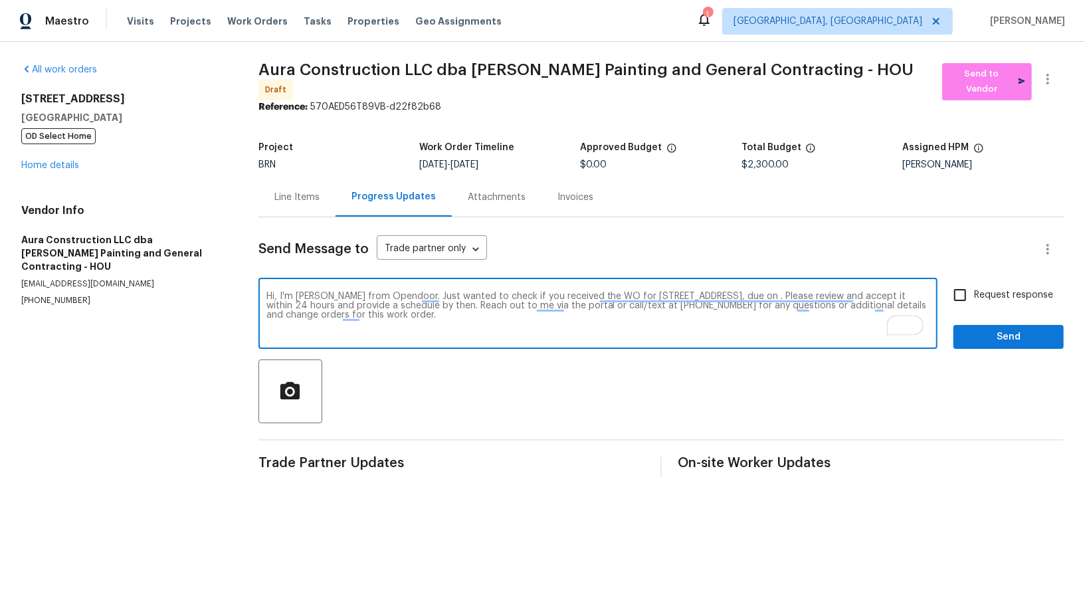
paste textarea "[DATE]"
type textarea "Hi, I'm [PERSON_NAME] from Opendoor. Just wanted to check if you received the W…"
drag, startPoint x: 853, startPoint y: 288, endPoint x: 899, endPoint y: 288, distance: 45.2
click at [899, 292] on textarea "Hi, I'm [PERSON_NAME] from Opendoor. Just wanted to check if you received the W…" at bounding box center [597, 315] width 663 height 46
click at [698, 327] on textarea "Hi, I'm [PERSON_NAME] from Opendoor. Just wanted to check if you received the W…" at bounding box center [597, 315] width 663 height 46
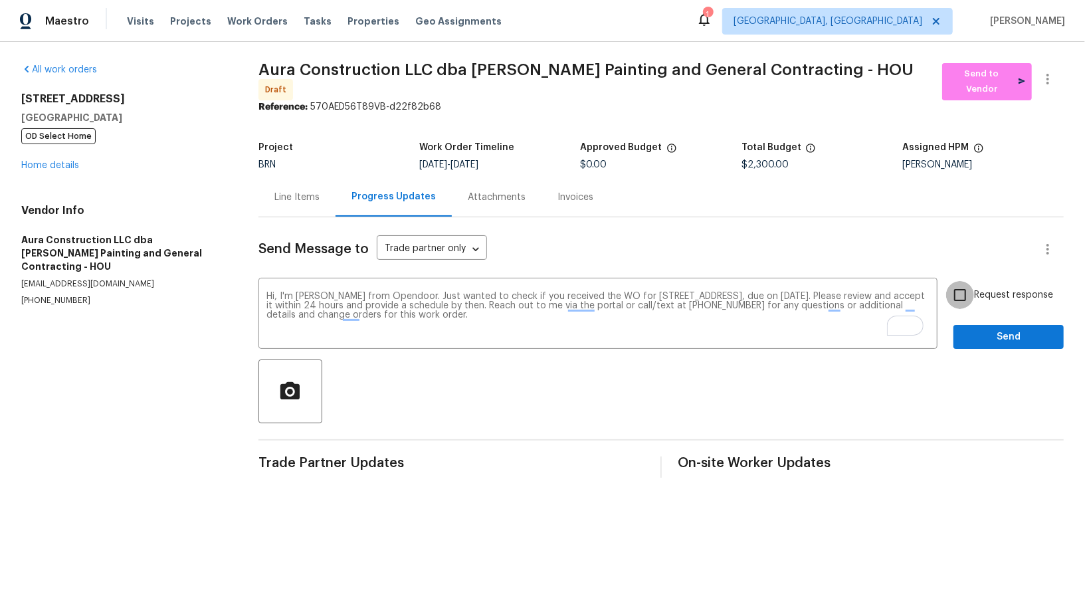
click at [962, 288] on input "Request response" at bounding box center [960, 295] width 28 height 28
checkbox input "true"
click at [988, 329] on span "Send" at bounding box center [1008, 337] width 89 height 17
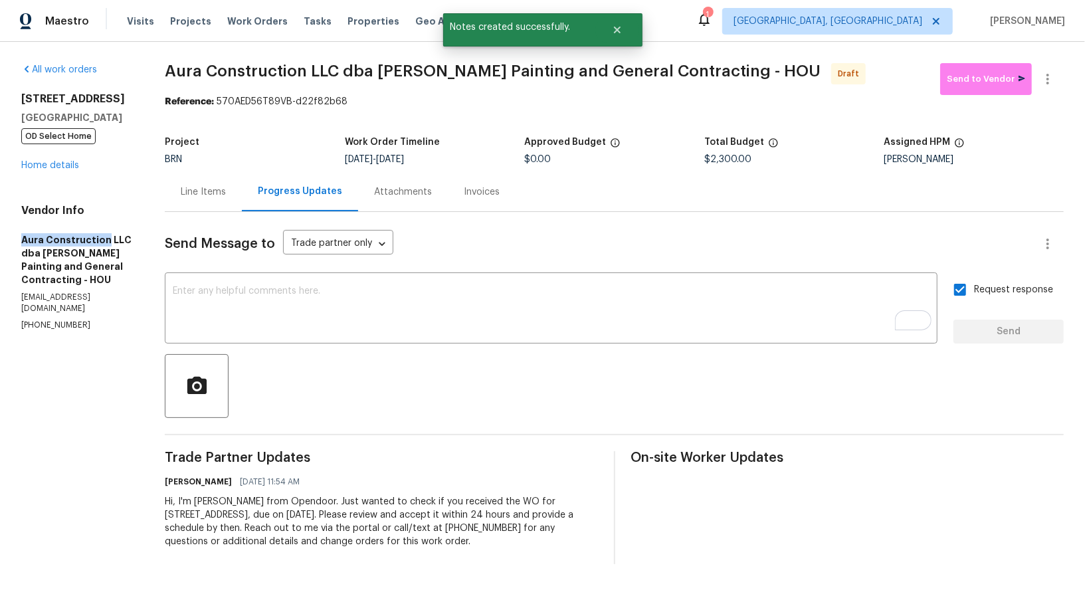
drag, startPoint x: 15, startPoint y: 240, endPoint x: 104, endPoint y: 240, distance: 89.0
click at [104, 240] on div "All work orders [STREET_ADDRESS][PERSON_NAME] OD Select Home Home details Vendo…" at bounding box center [542, 313] width 1085 height 543
copy h5 "Aura Construction"
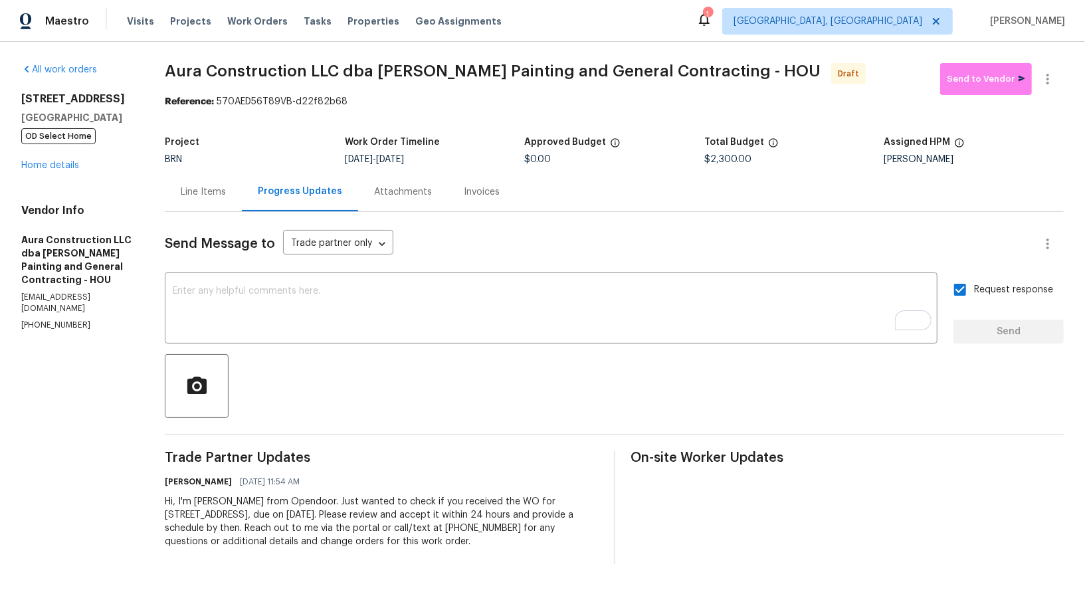
click at [203, 203] on div "Line Items" at bounding box center [203, 191] width 77 height 39
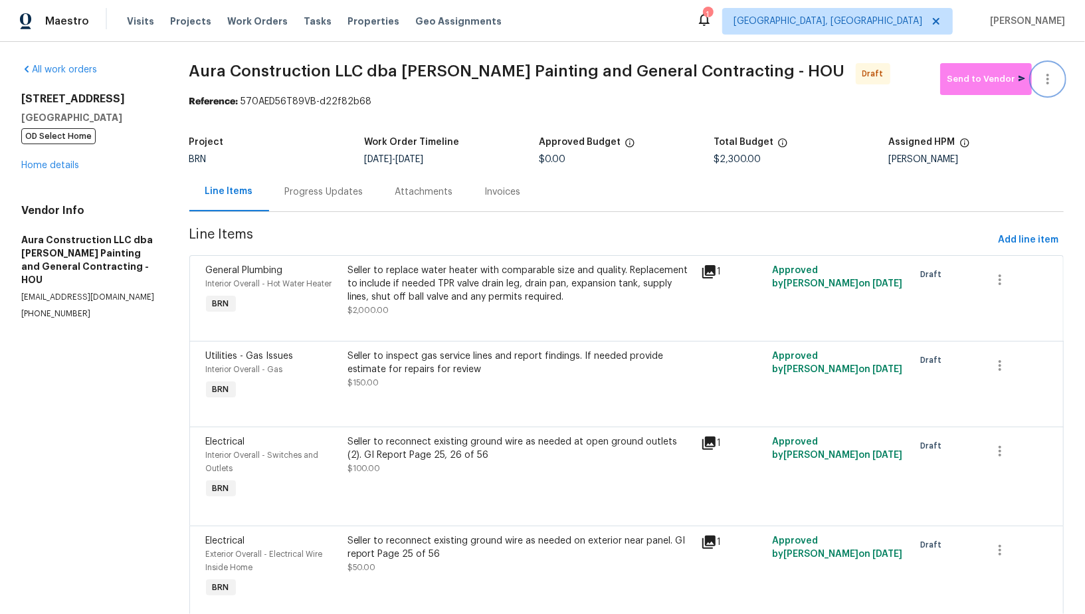
click at [1053, 73] on icon "button" at bounding box center [1047, 79] width 16 height 16
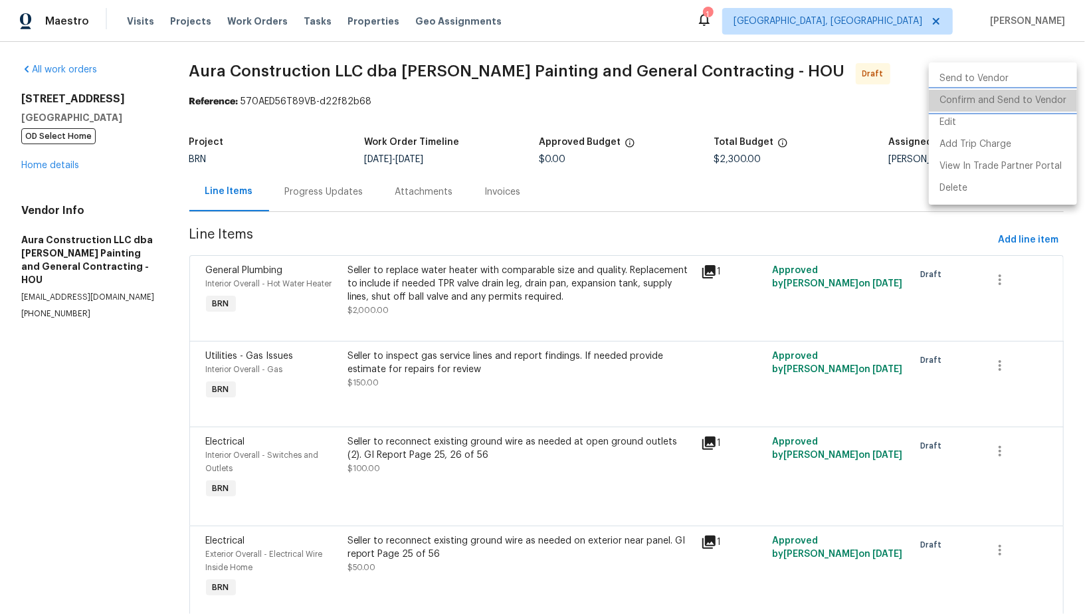
click at [1032, 108] on li "Confirm and Send to Vendor" at bounding box center [1002, 101] width 148 height 22
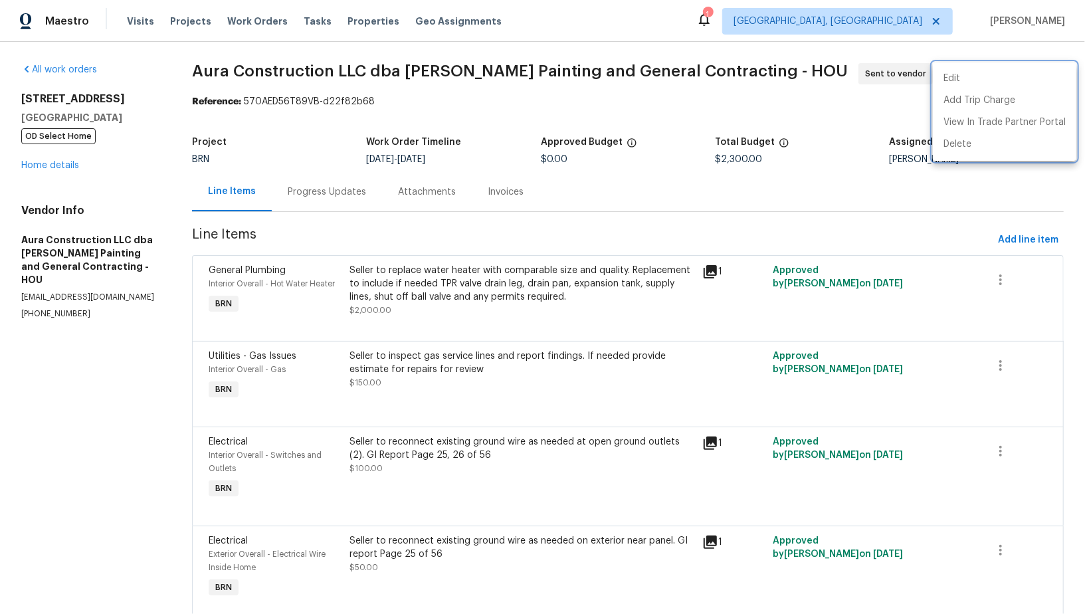
click at [64, 169] on div at bounding box center [542, 307] width 1085 height 614
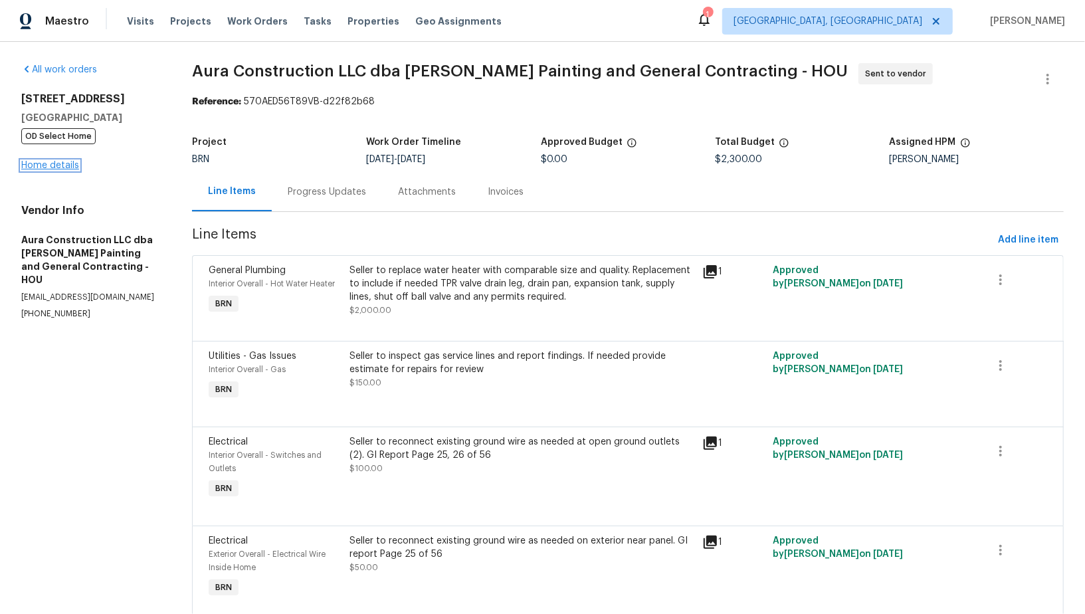
click at [64, 166] on link "Home details" at bounding box center [50, 165] width 58 height 9
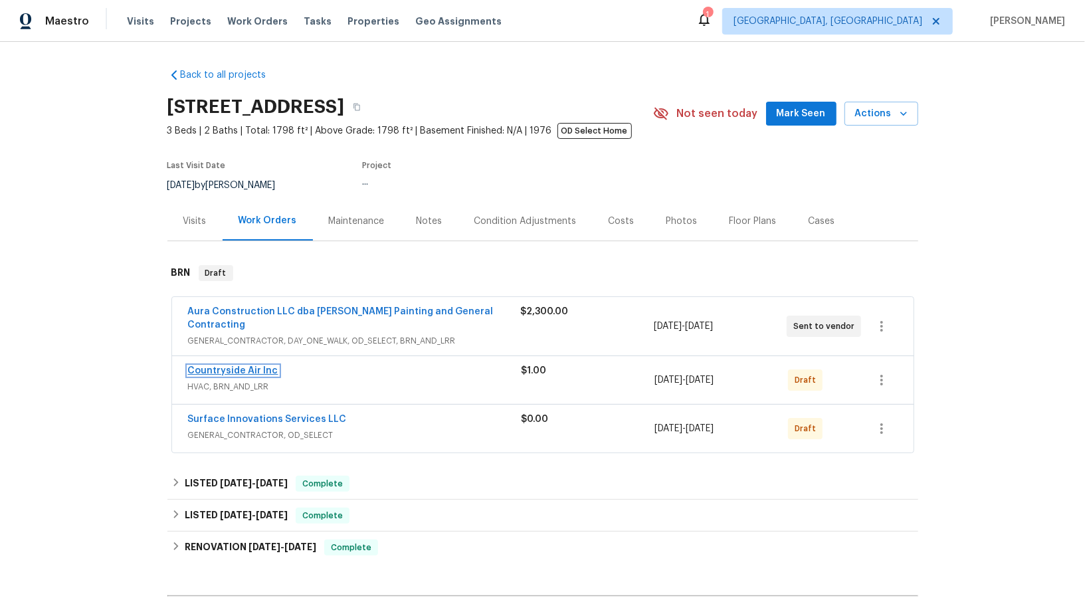
click at [227, 366] on link "Countryside Air Inc" at bounding box center [233, 370] width 90 height 9
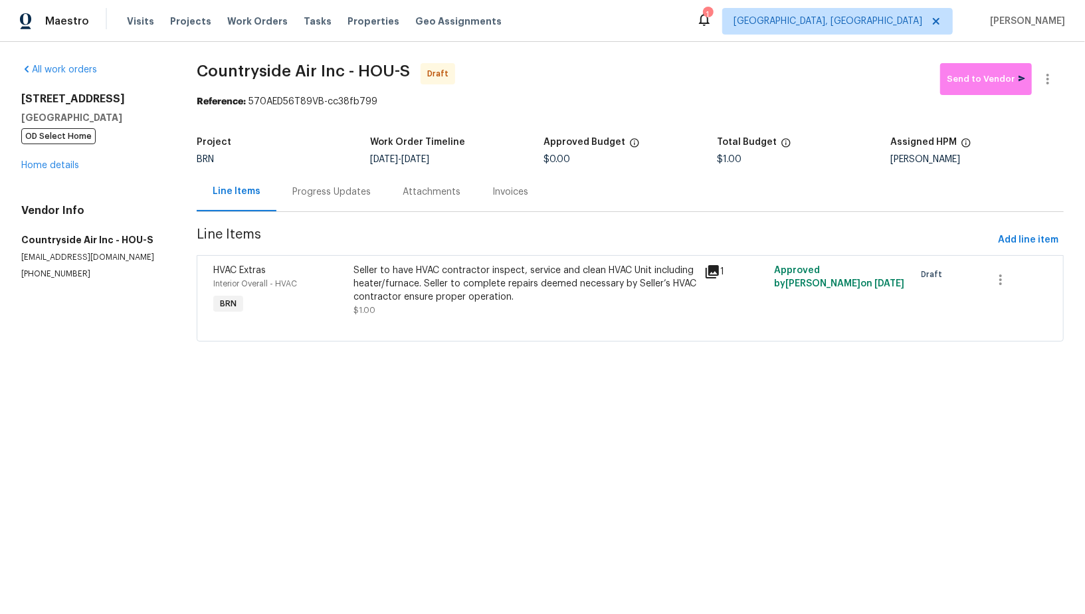
click at [351, 191] on div "Progress Updates" at bounding box center [331, 191] width 78 height 13
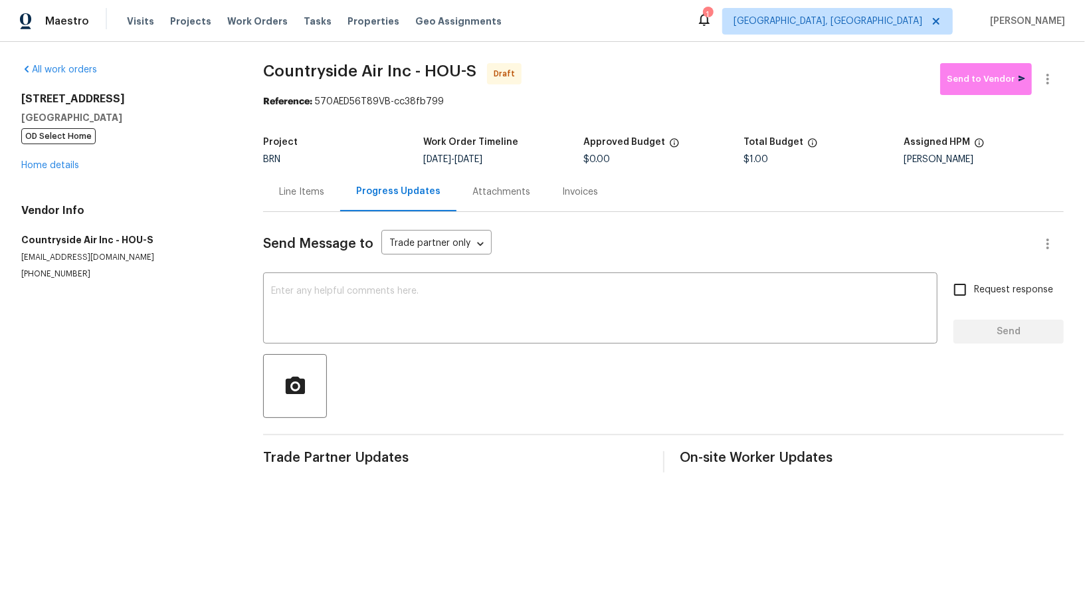
click at [298, 193] on div "Line Items" at bounding box center [301, 191] width 45 height 13
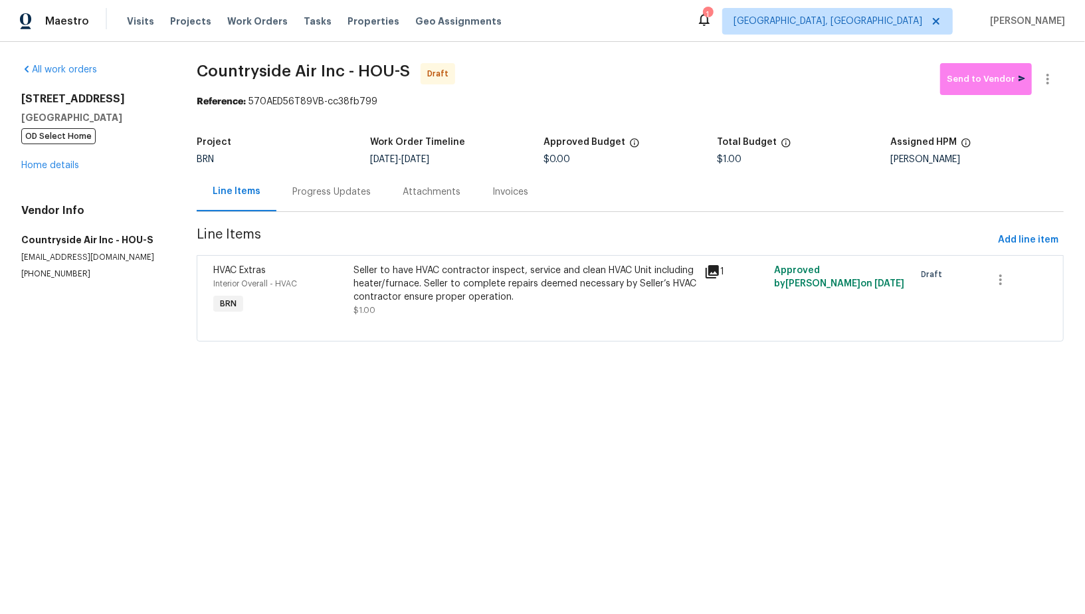
click at [456, 306] on div "Seller to have HVAC contractor inspect, service and clean HVAC Unit including h…" at bounding box center [524, 290] width 343 height 53
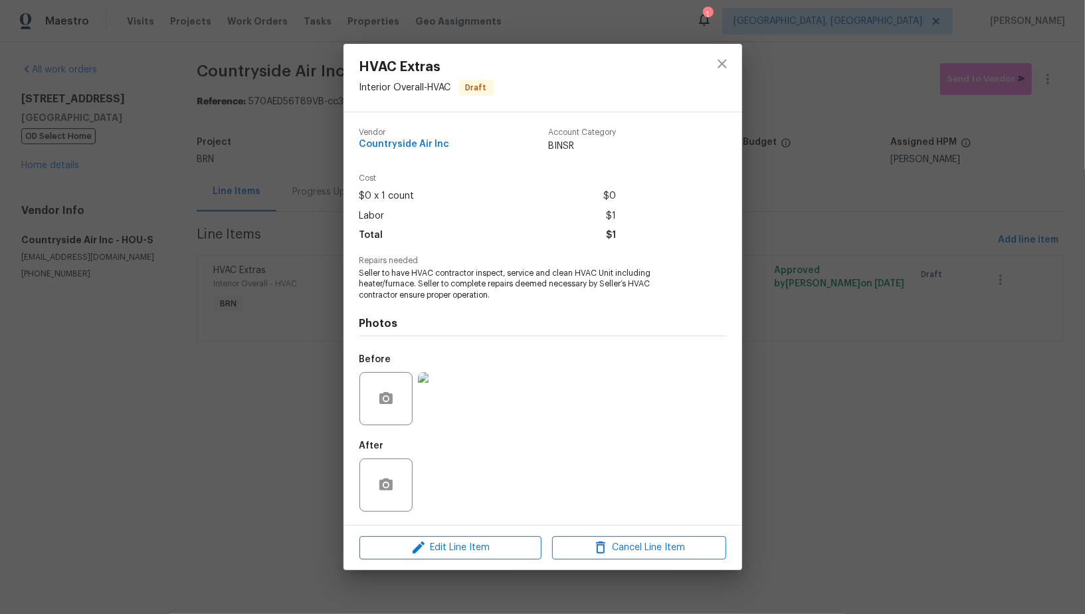
click at [444, 396] on img at bounding box center [444, 398] width 53 height 53
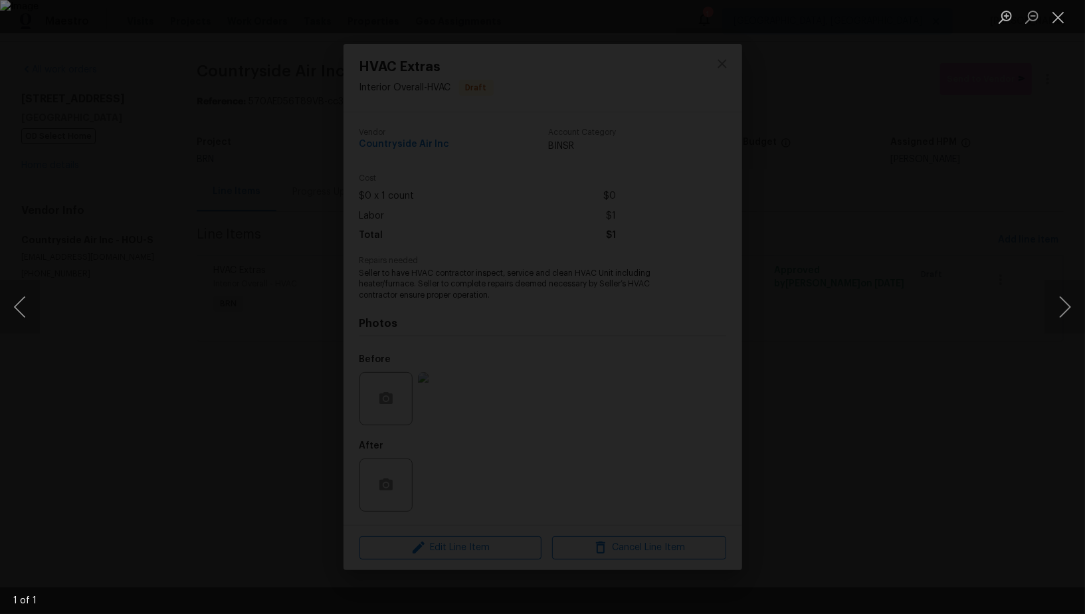
click at [897, 355] on div "Lightbox" at bounding box center [542, 307] width 1085 height 614
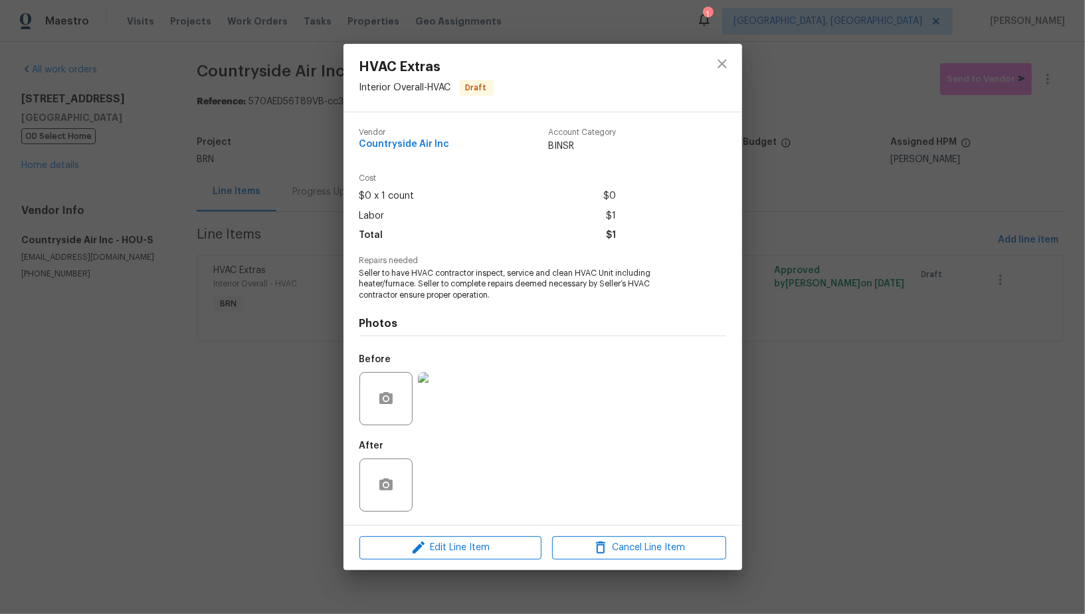
click at [897, 355] on div "HVAC Extras Interior Overall - HVAC Draft Vendor Countryside Air Inc Account Ca…" at bounding box center [542, 307] width 1085 height 614
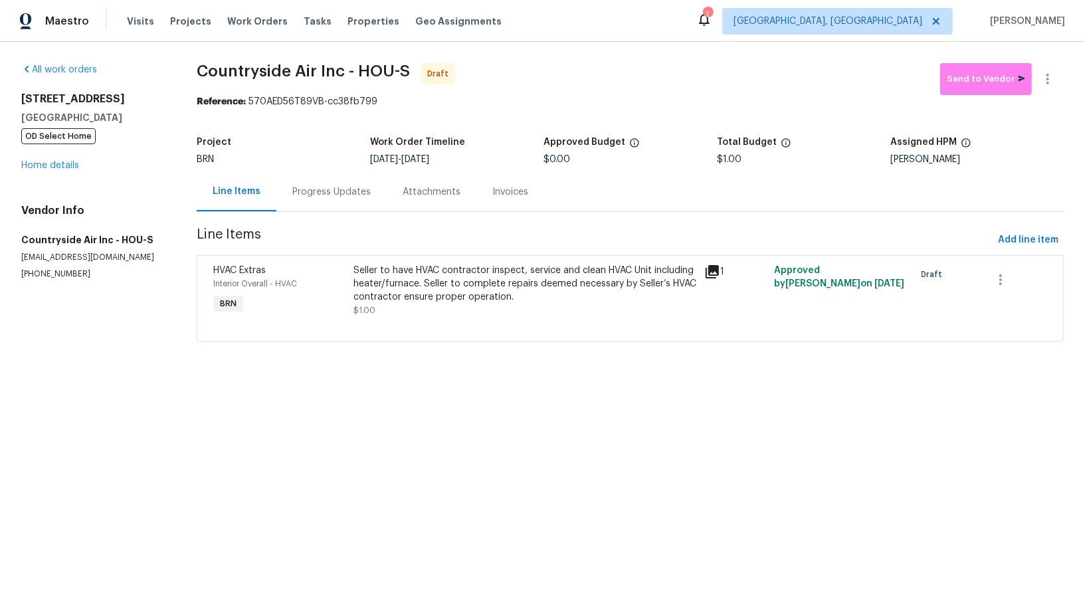
click at [332, 195] on div "Progress Updates" at bounding box center [331, 191] width 78 height 13
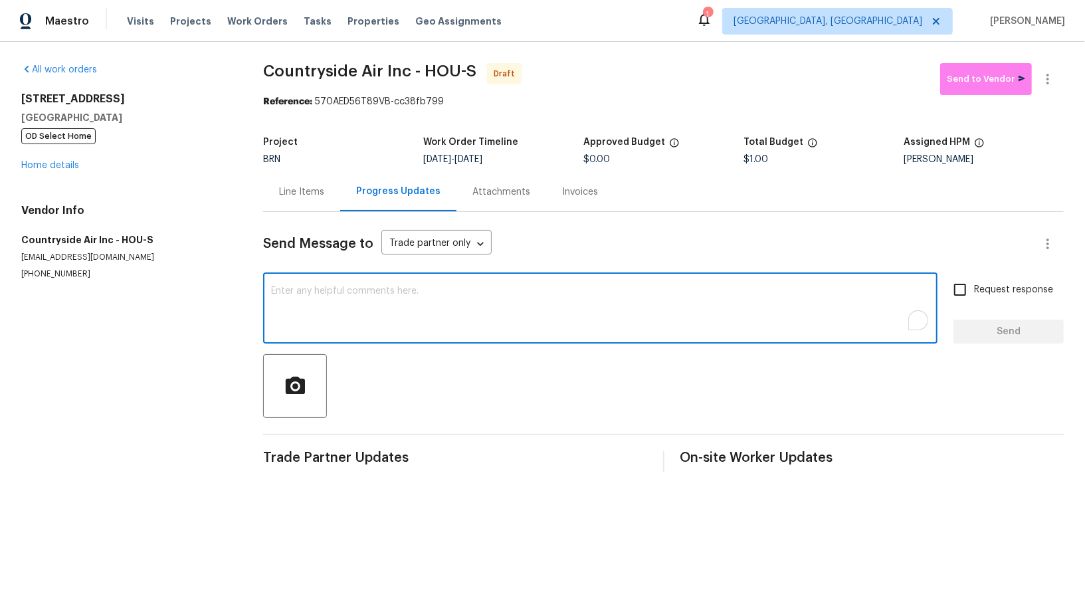
click at [371, 329] on textarea "To enrich screen reader interactions, please activate Accessibility in Grammarl…" at bounding box center [600, 309] width 658 height 46
type textarea "hELL"
paste textarea "inspect, service and clean HVAC Unit including heater/furnace."
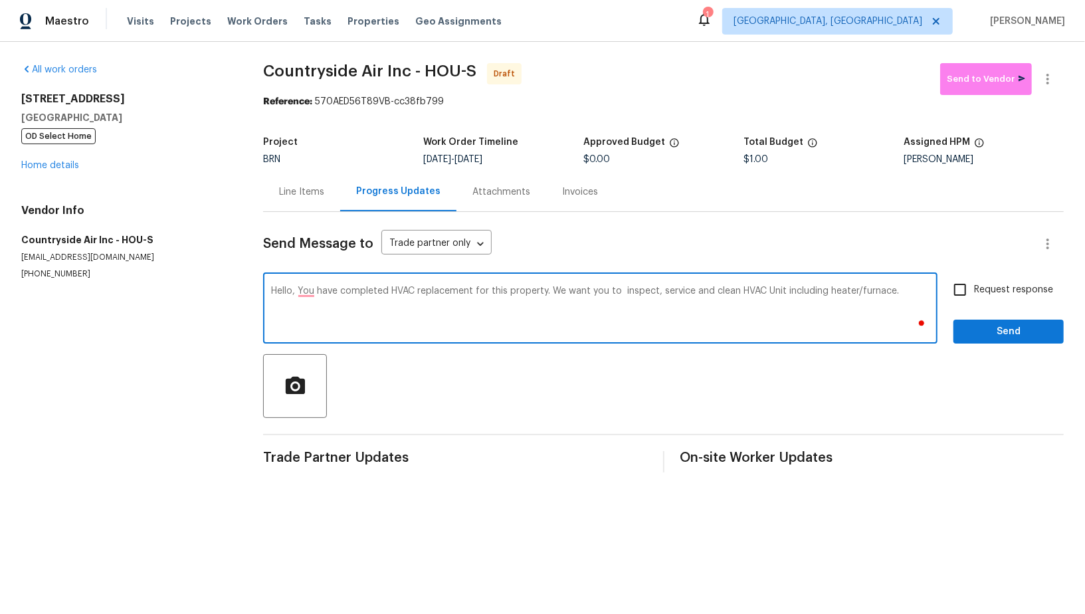
click at [619, 294] on textarea "Hello, You have completed HVAC replacement for this property. We want you to in…" at bounding box center [600, 309] width 658 height 46
click at [897, 291] on textarea "Hello, You have completed HVAC replacement for this property. We want you to in…" at bounding box center [600, 309] width 658 height 46
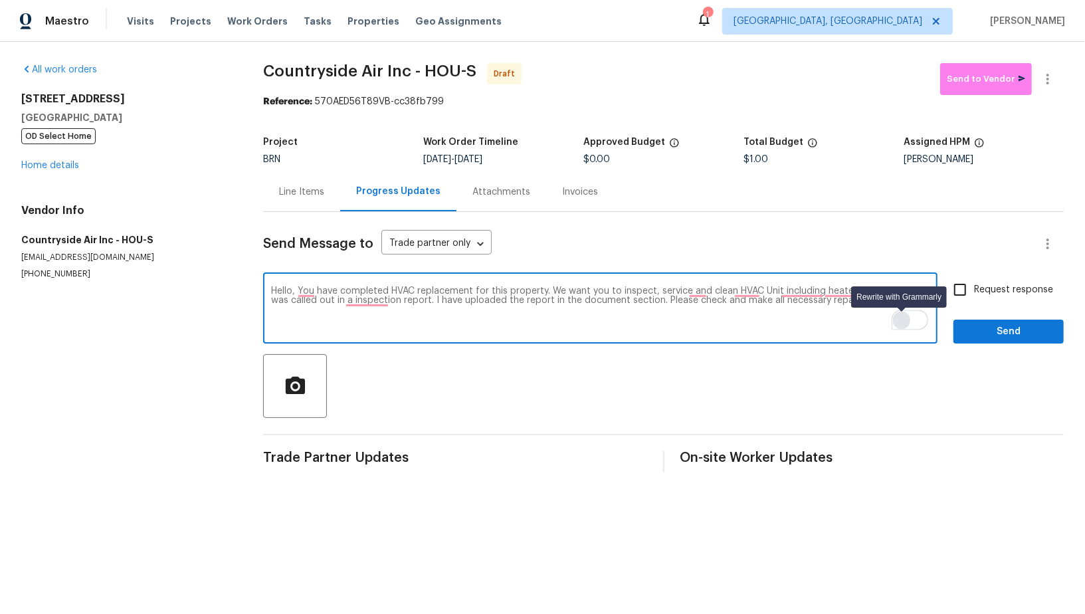
drag, startPoint x: 296, startPoint y: 292, endPoint x: 902, endPoint y: 322, distance: 606.4
click at [902, 322] on div "Hello, You have completed HVAC replacement for this property. We want you to in…" at bounding box center [600, 310] width 674 height 68
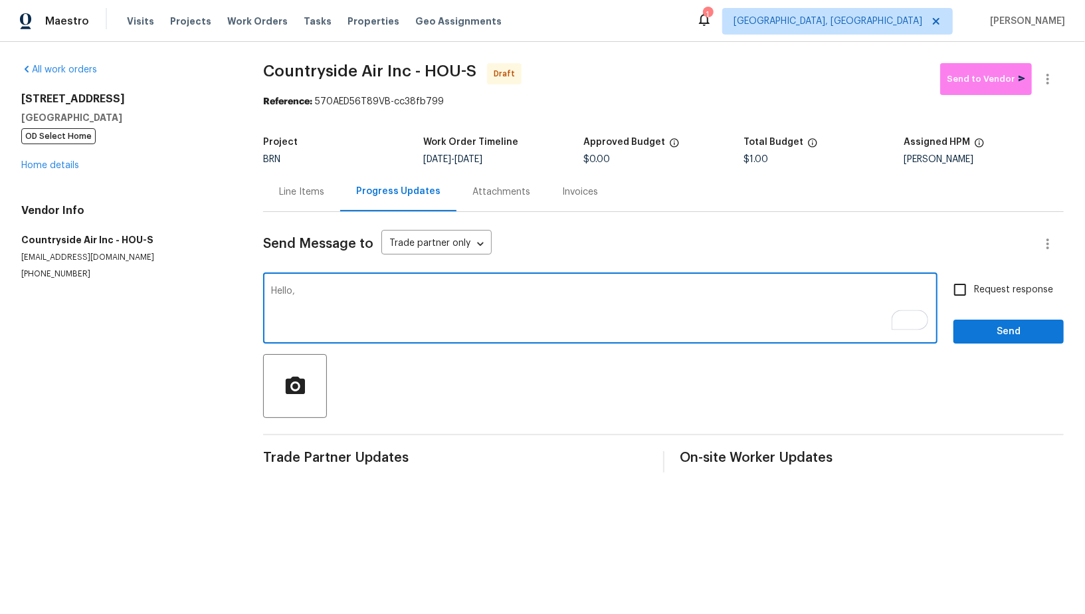
paste textarea "You have completed the HVAC replacement for this property. We would like you to…"
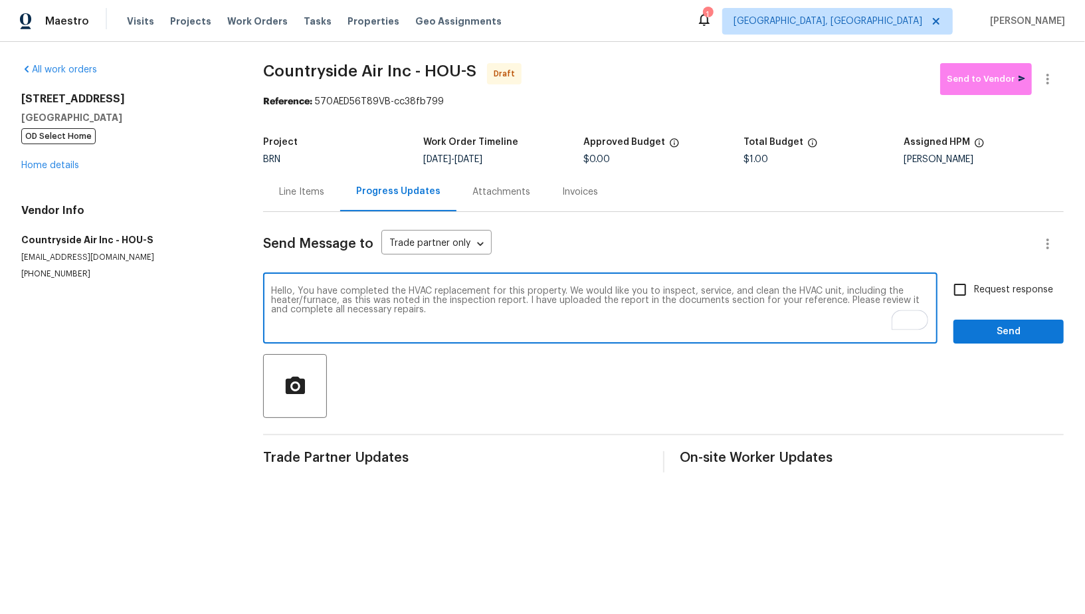
type textarea "Hello, You have completed the HVAC replacement for this property. We would like…"
click at [970, 293] on input "Request response" at bounding box center [960, 290] width 28 height 28
checkbox input "true"
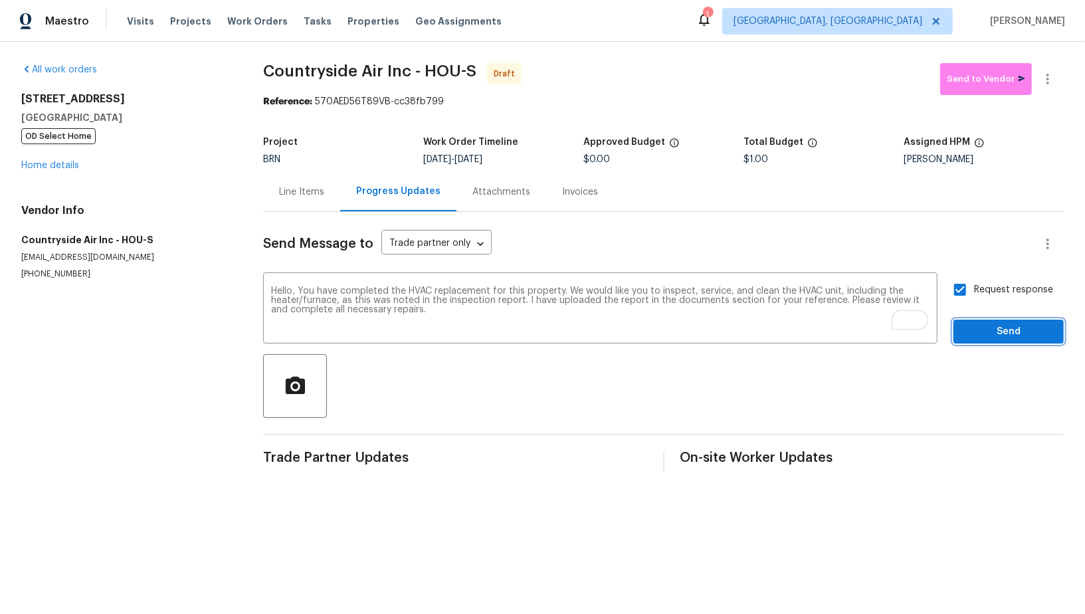
click at [986, 328] on span "Send" at bounding box center [1008, 331] width 89 height 17
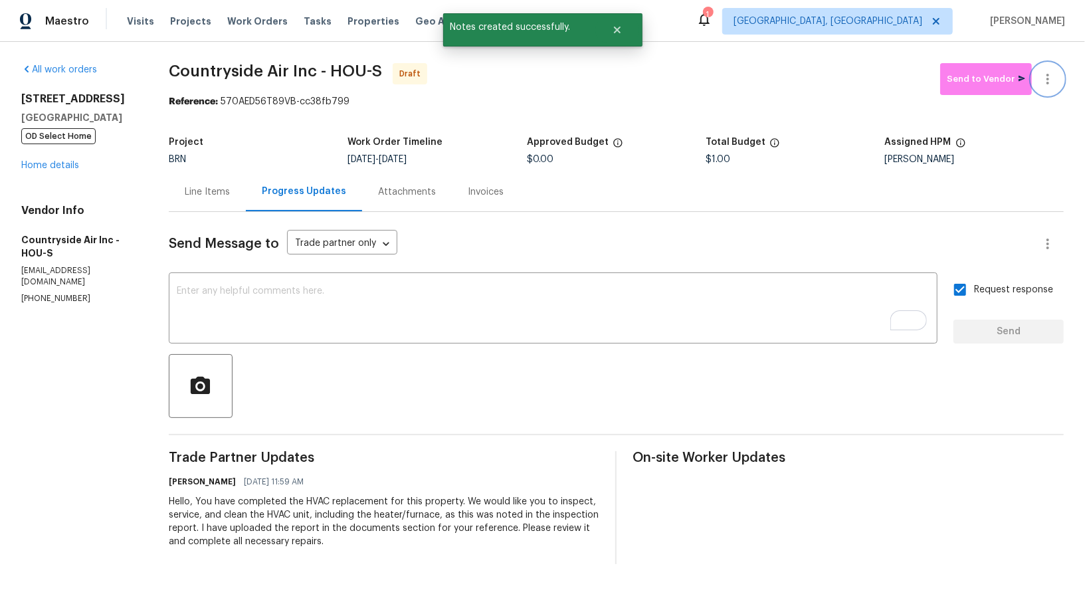
click at [1049, 74] on icon "button" at bounding box center [1047, 79] width 16 height 16
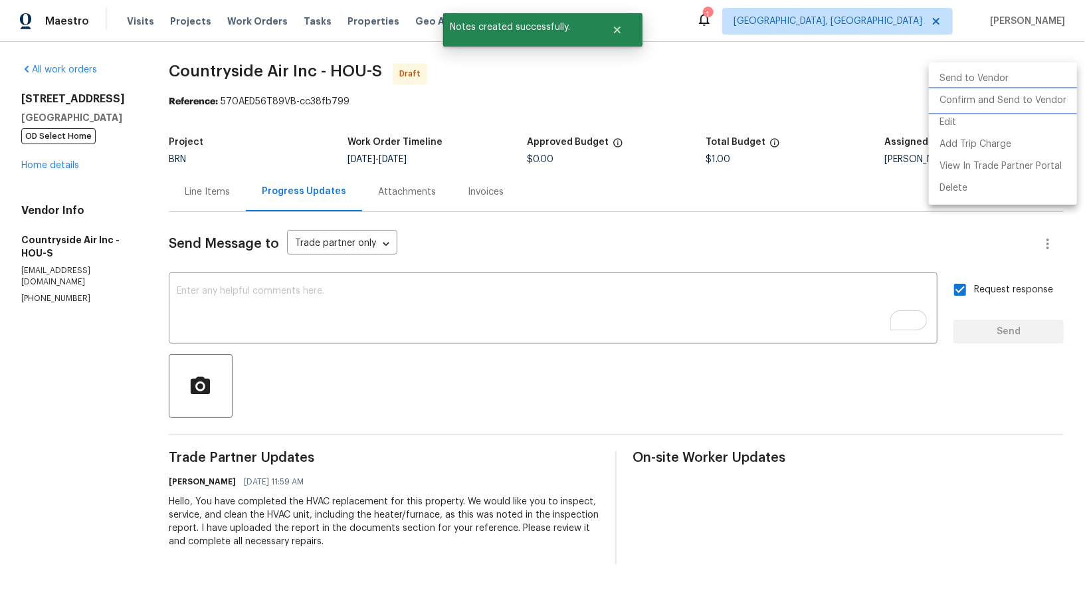
click at [1031, 98] on li "Confirm and Send to Vendor" at bounding box center [1002, 101] width 148 height 22
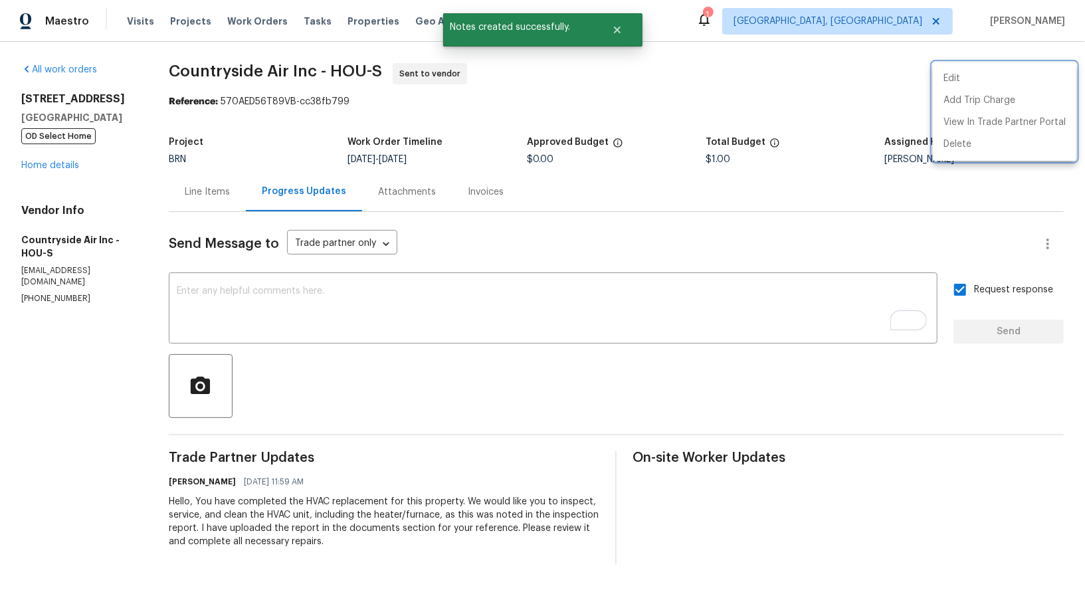
click at [217, 190] on div at bounding box center [542, 307] width 1085 height 614
click at [217, 190] on div "Line Items" at bounding box center [207, 191] width 45 height 13
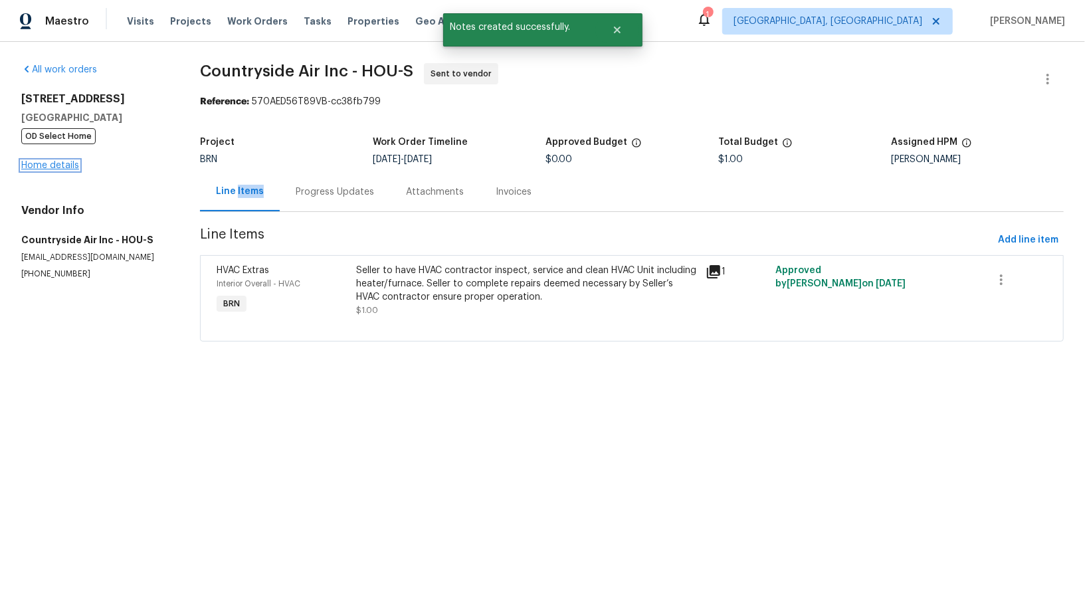
click at [58, 164] on link "Home details" at bounding box center [50, 165] width 58 height 9
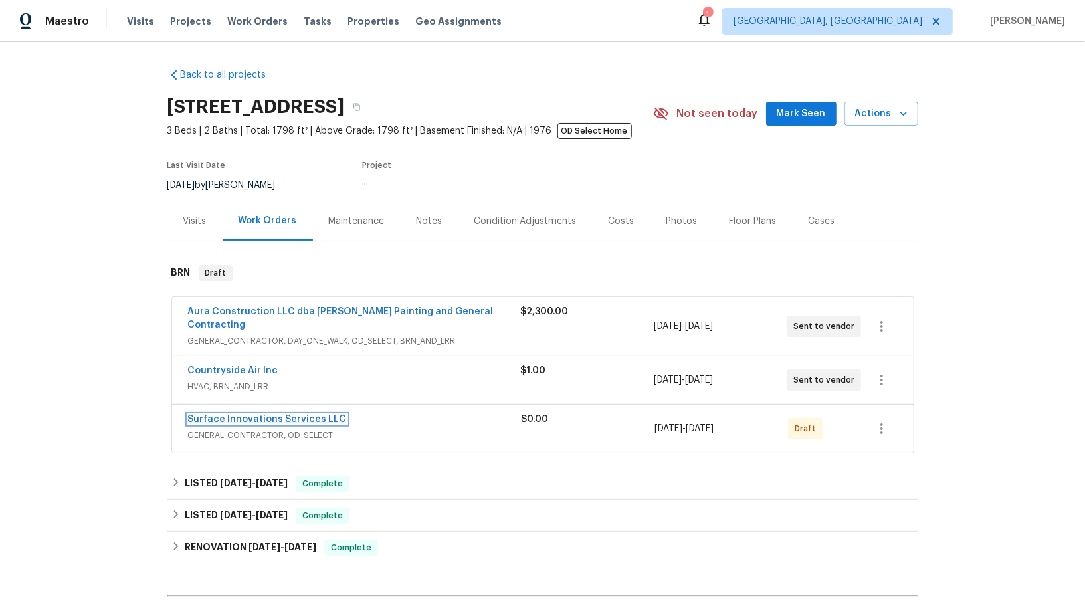
click at [240, 414] on link "Surface Innovations Services LLC" at bounding box center [267, 418] width 159 height 9
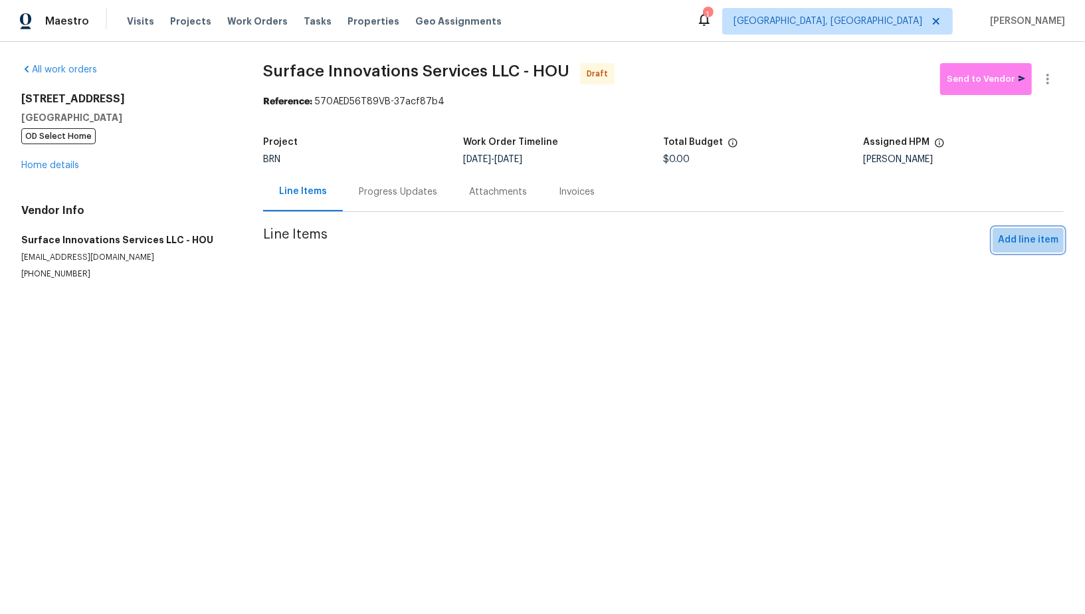
click at [1031, 243] on span "Add line item" at bounding box center [1028, 240] width 60 height 17
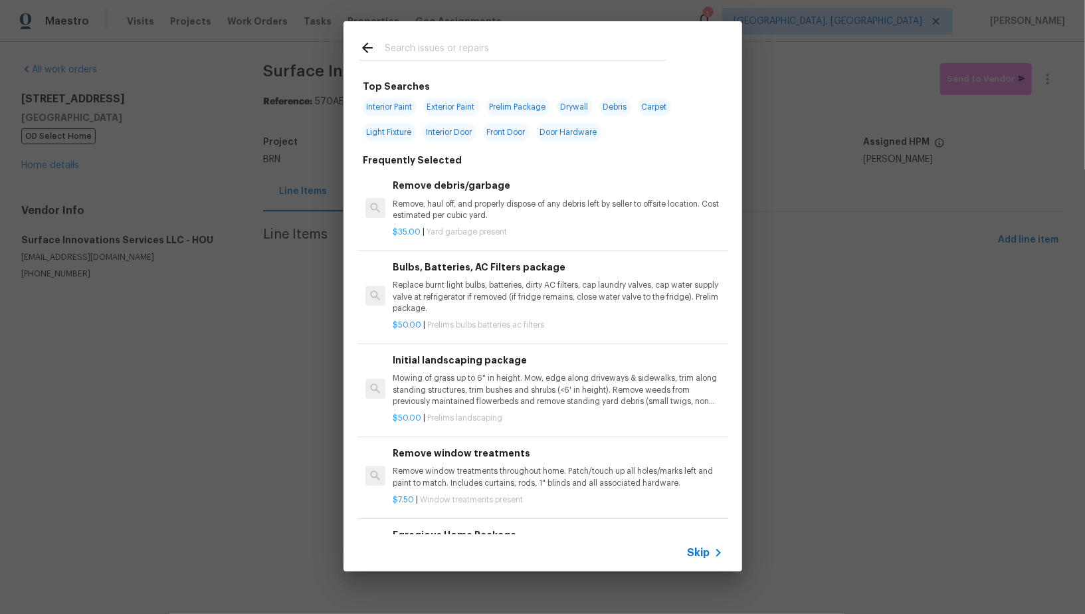
click at [704, 547] on span "Skip" at bounding box center [698, 552] width 23 height 13
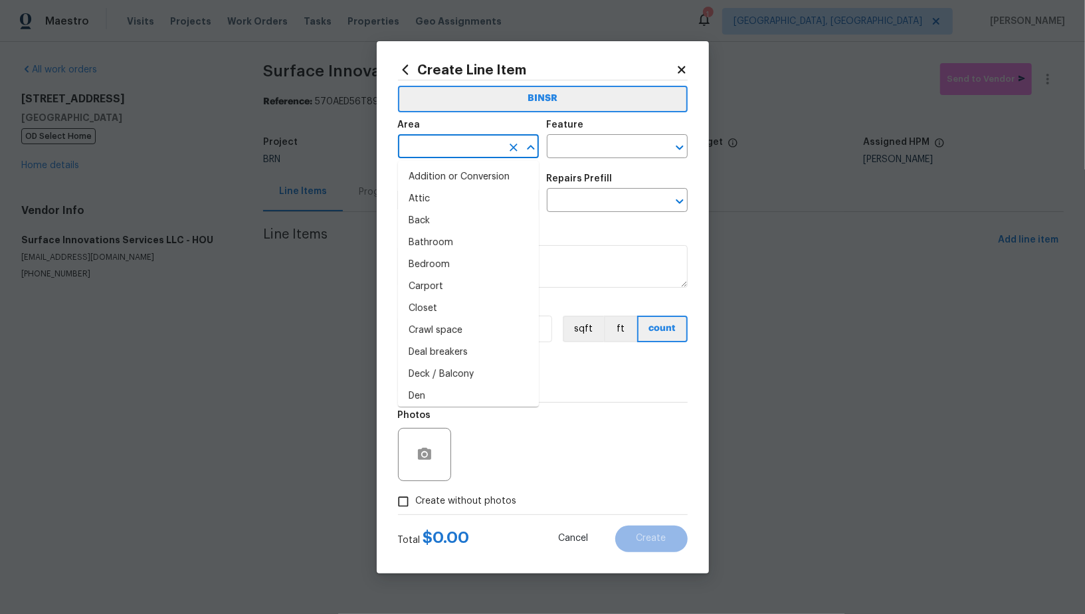
click at [466, 155] on input "text" at bounding box center [450, 147] width 104 height 21
type input "o"
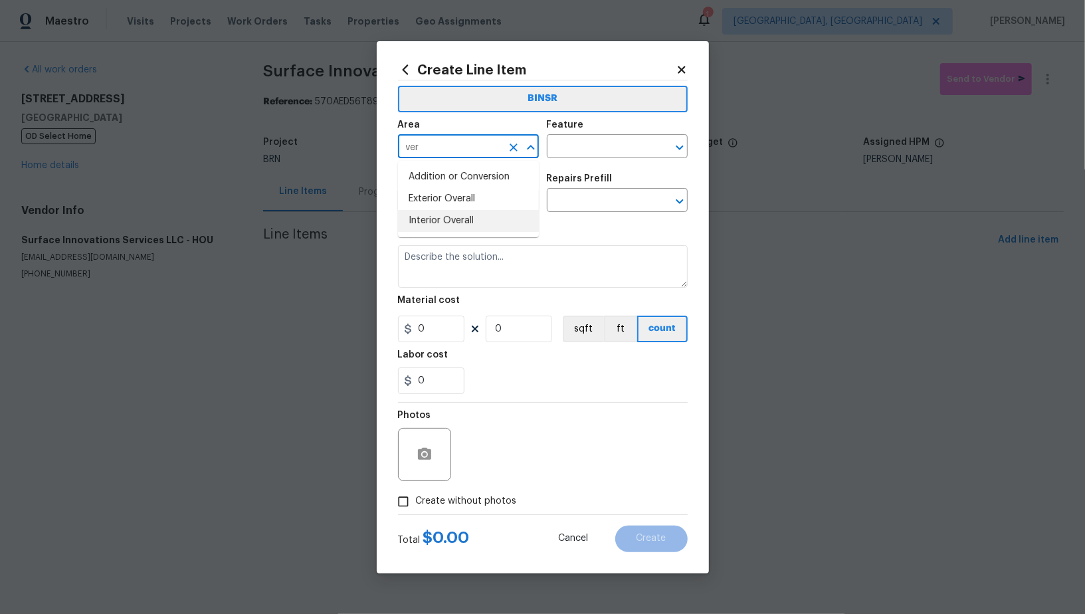
click at [471, 212] on li "Interior Overall" at bounding box center [468, 221] width 141 height 22
type input "Interior Overall"
click at [595, 133] on div "Feature" at bounding box center [617, 128] width 141 height 17
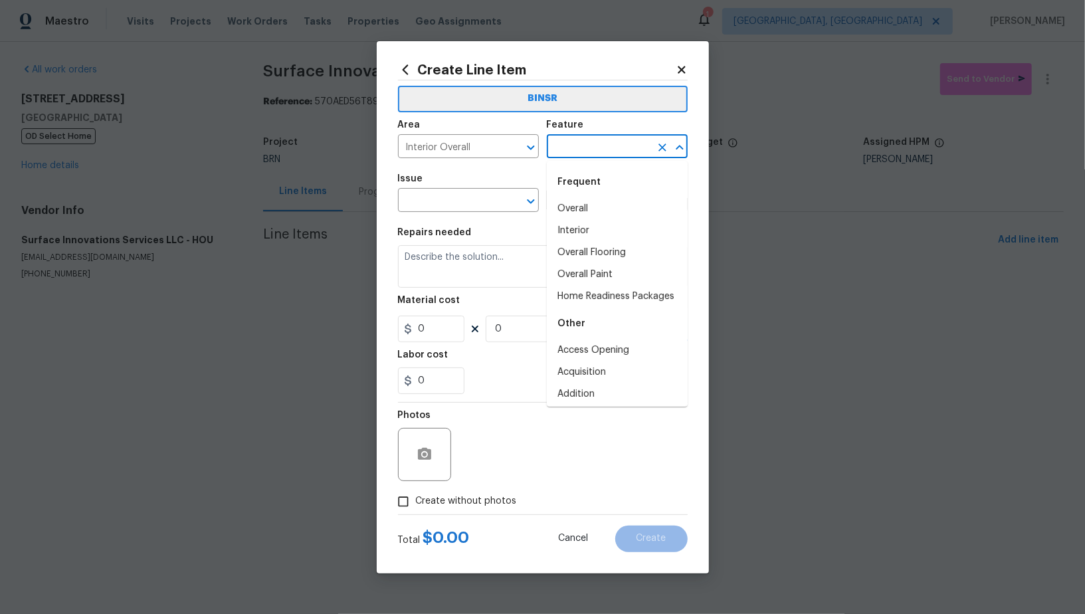
click at [583, 147] on input "text" at bounding box center [599, 147] width 104 height 21
type input "c"
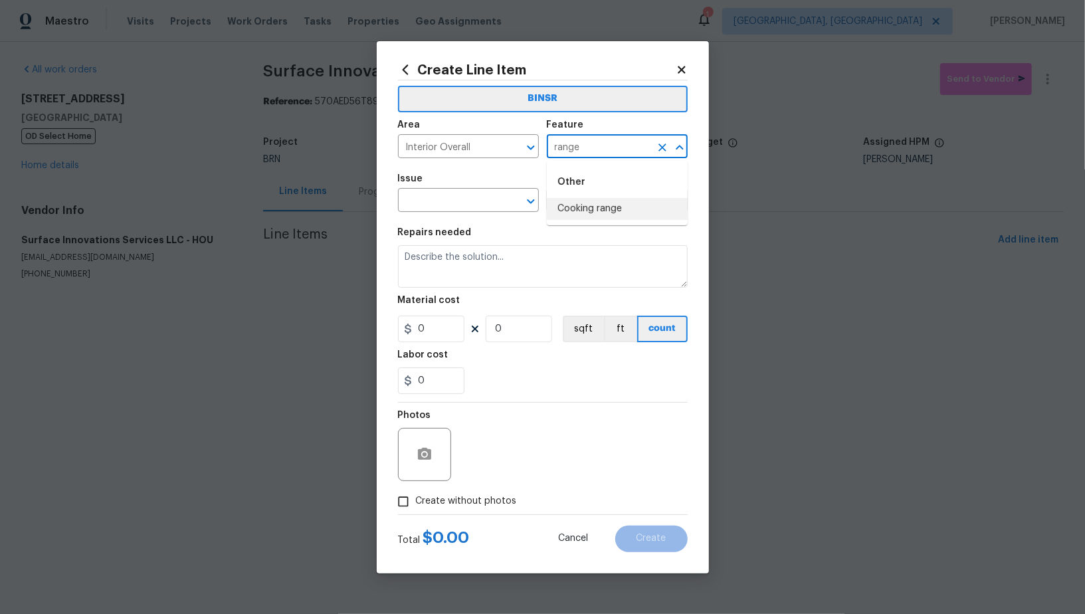
click at [580, 213] on li "Cooking range" at bounding box center [617, 209] width 141 height 22
type input "Cooking range"
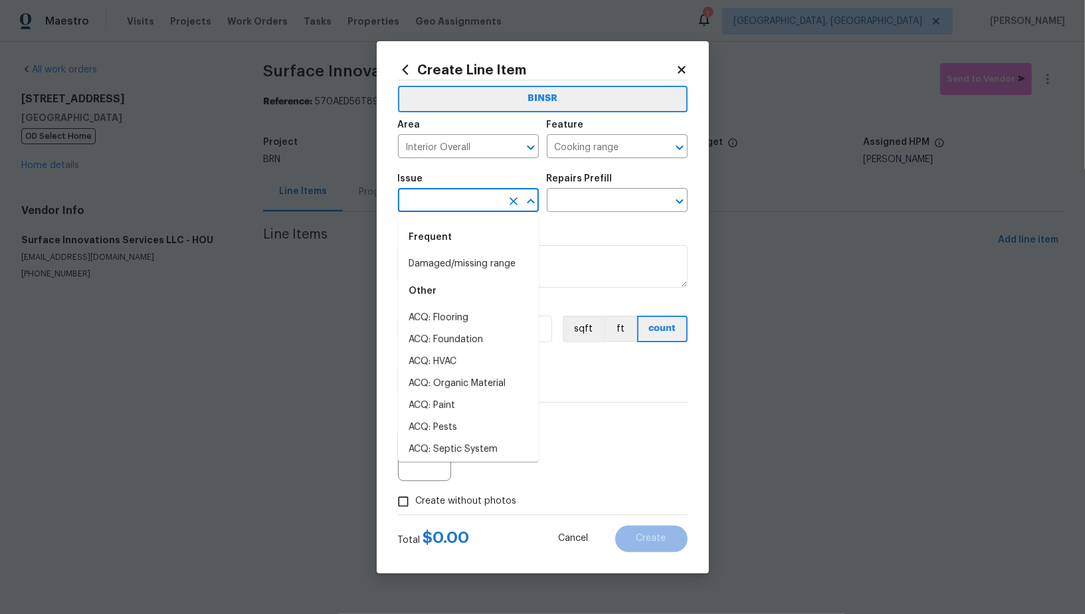
click at [454, 197] on input "text" at bounding box center [450, 201] width 104 height 21
type input "a"
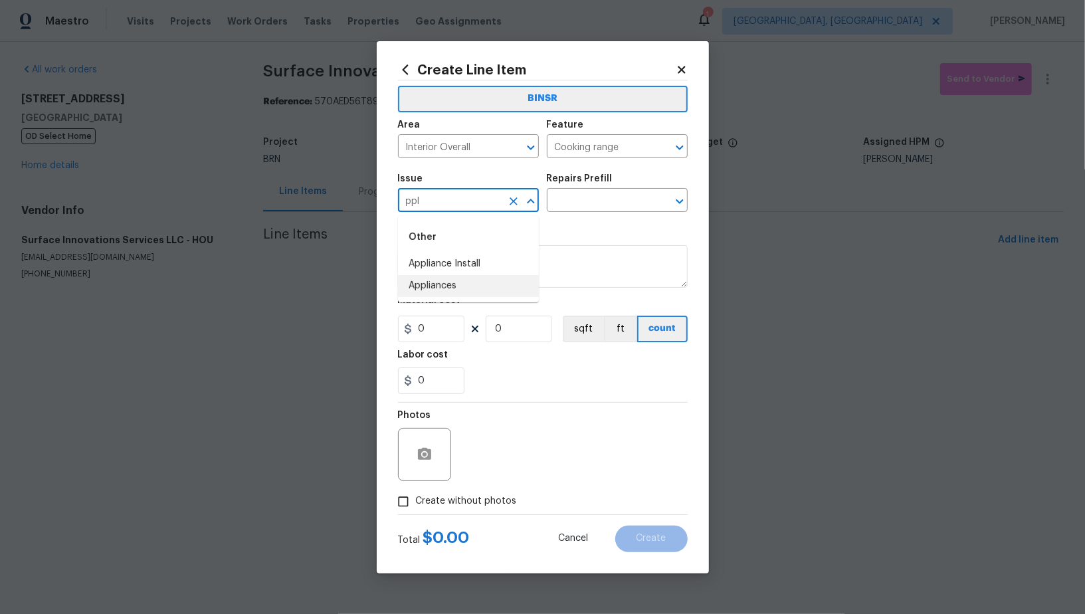
click at [469, 286] on li "Appliances" at bounding box center [468, 286] width 141 height 22
type input "Appliances"
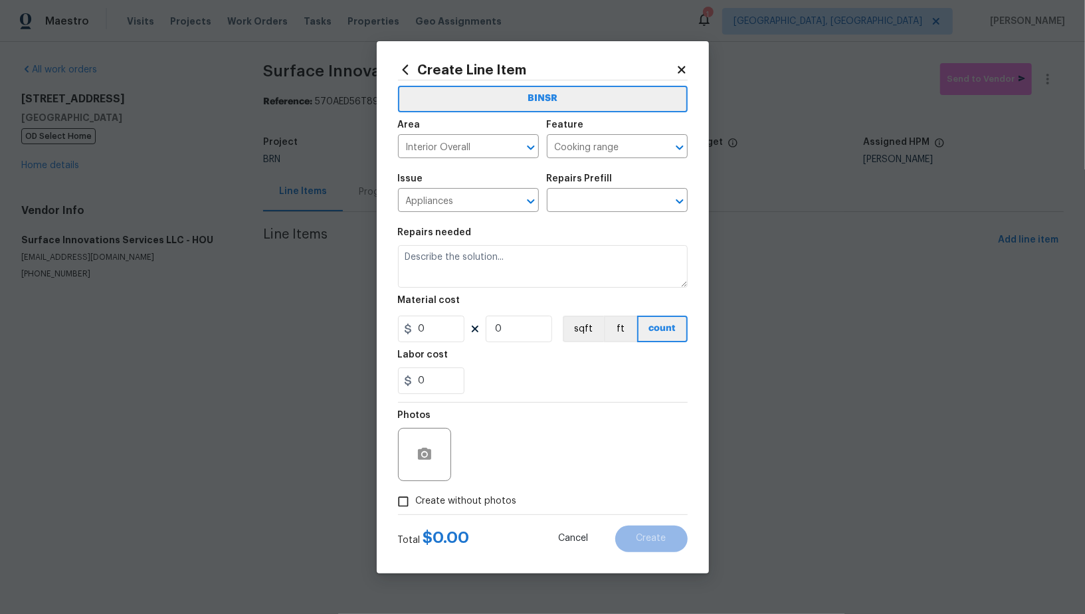
click at [612, 184] on div "Repairs Prefill" at bounding box center [617, 182] width 141 height 17
click at [604, 200] on input "text" at bounding box center [599, 201] width 104 height 21
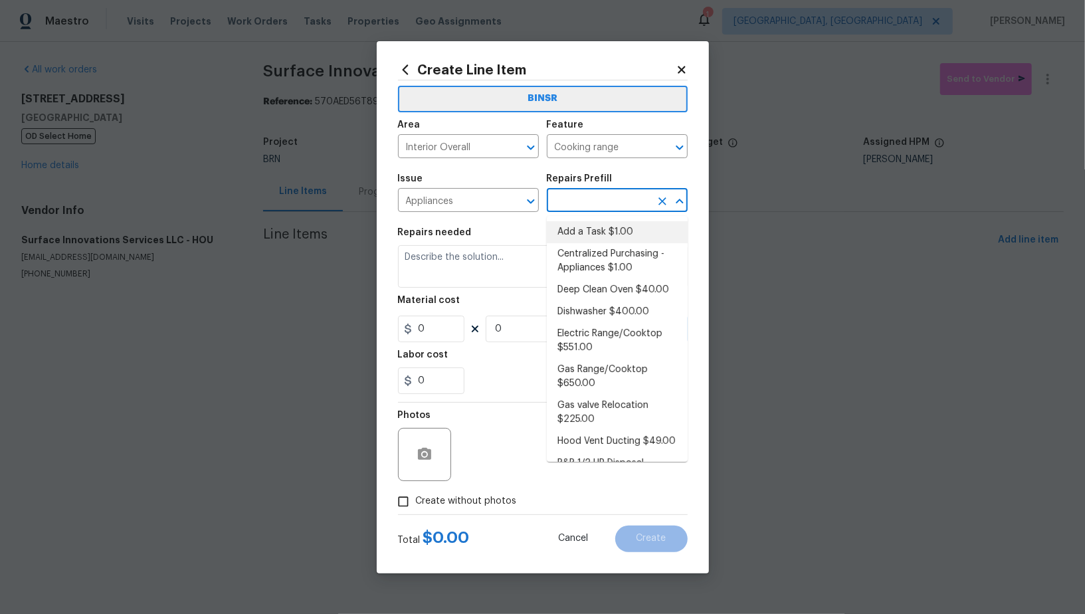
click at [613, 226] on li "Add a Task $1.00" at bounding box center [617, 232] width 141 height 22
type input "Appliances"
type input "Add a Task $1.00"
type textarea "HPM to detail"
type input "1"
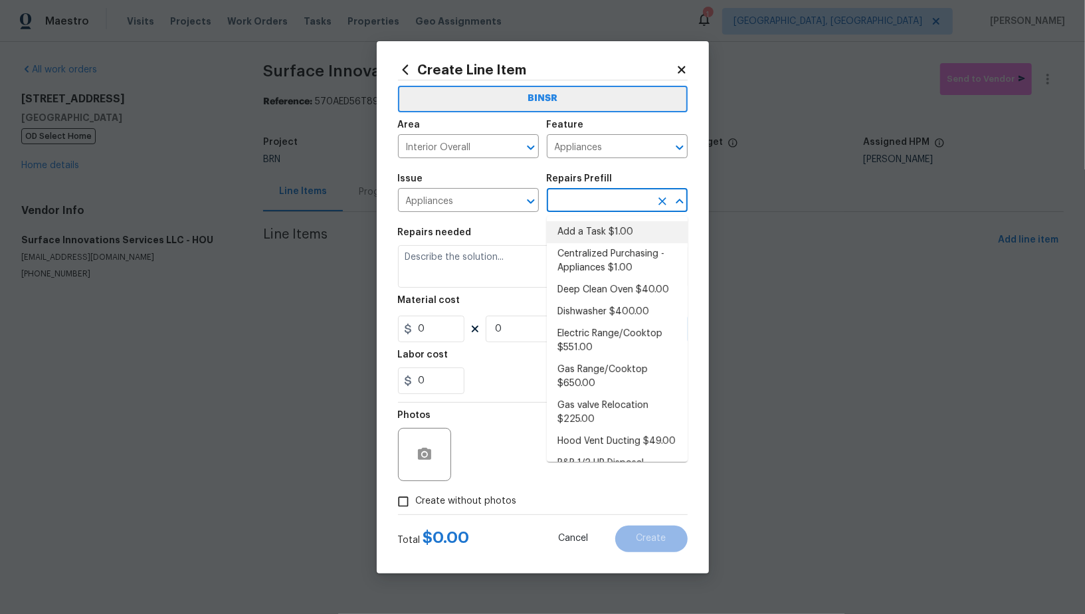
type input "1"
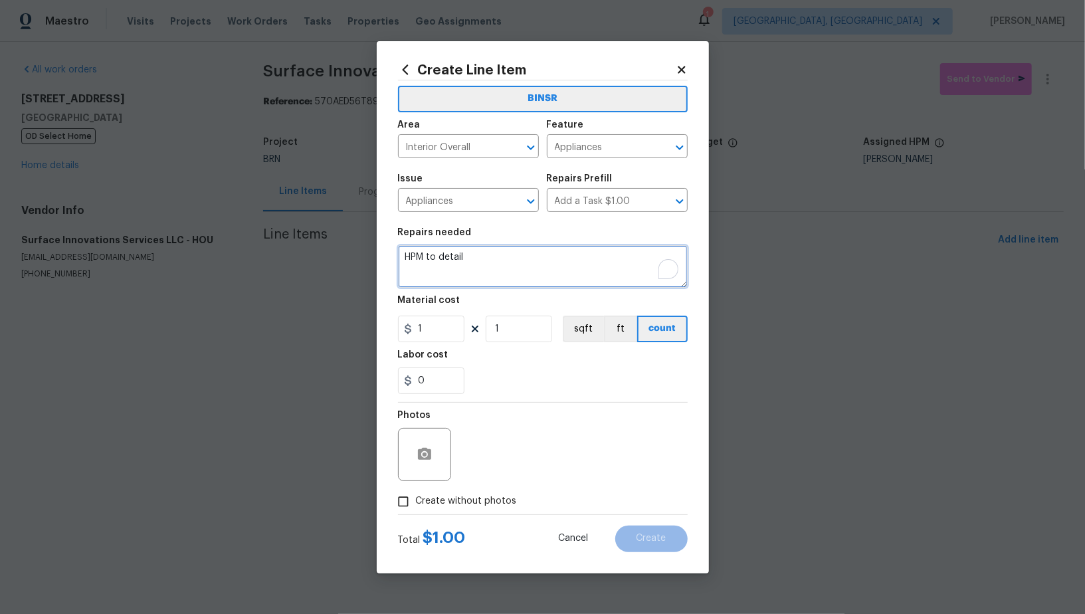
click at [559, 268] on textarea "HPM to detail" at bounding box center [543, 266] width 290 height 43
paste textarea "Seller to service existing range ensure proper operation of all cooktop burners…"
click at [661, 153] on icon "Clear" at bounding box center [661, 147] width 13 height 13
type textarea "Seller to service existing range ensure proper operation of all cooktop burners…"
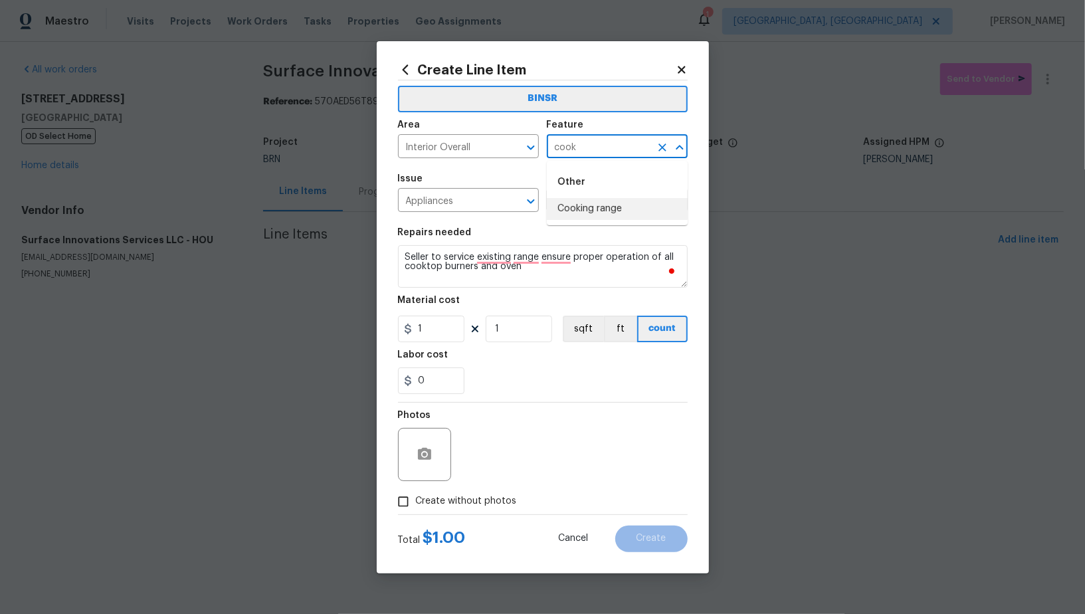
click at [638, 207] on li "Cooking range" at bounding box center [617, 209] width 141 height 22
type input "Cooking range"
click at [440, 341] on input "1" at bounding box center [431, 328] width 66 height 27
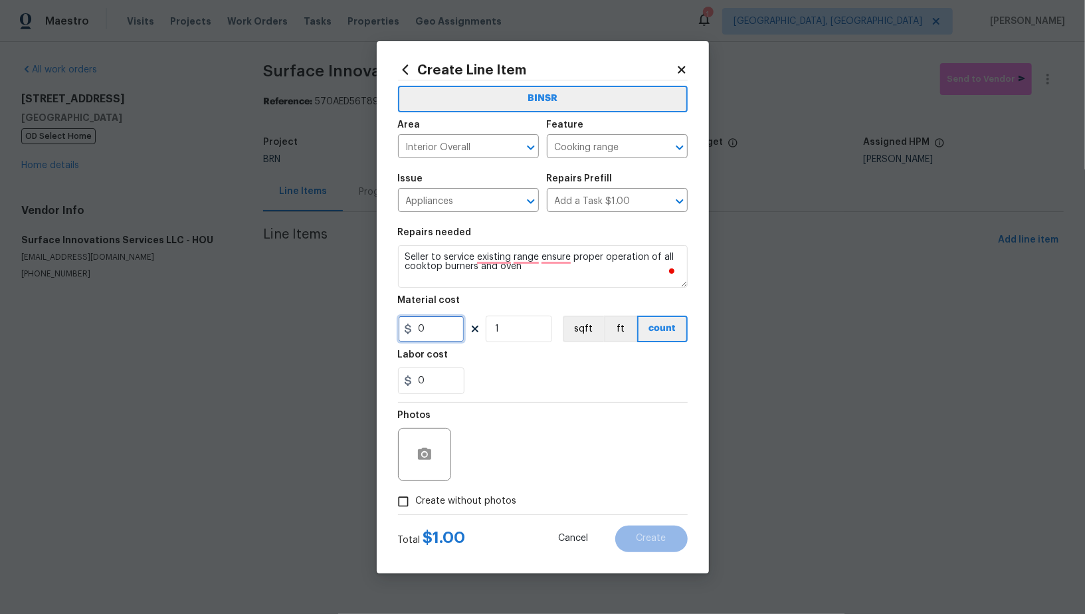
type input "0"
click at [438, 379] on input "0" at bounding box center [431, 380] width 66 height 27
type input "1"
click at [423, 453] on circle "button" at bounding box center [424, 454] width 4 height 4
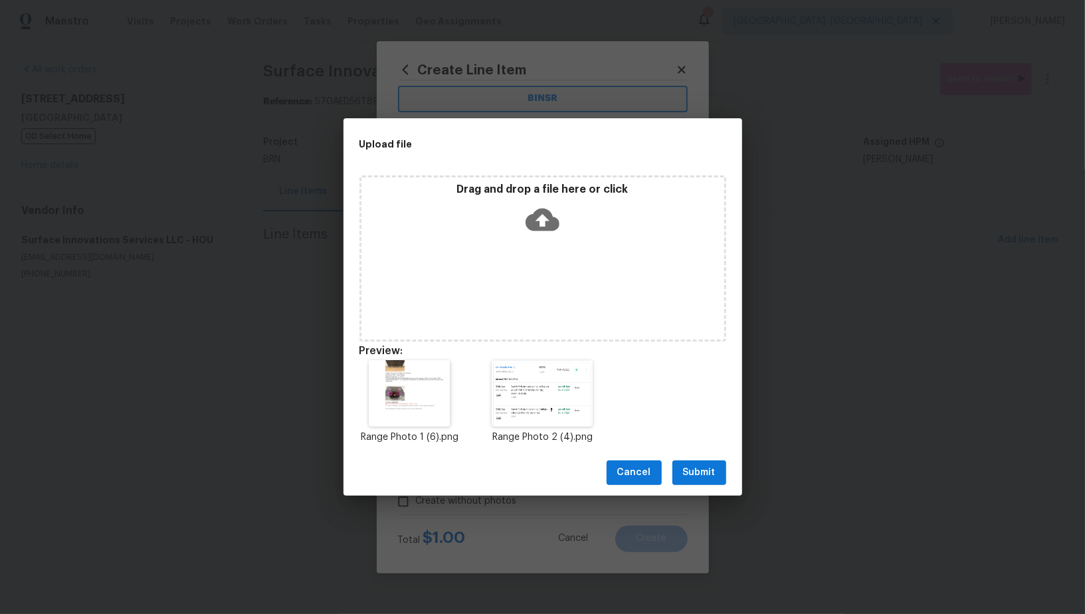
click at [693, 465] on span "Submit" at bounding box center [699, 472] width 33 height 17
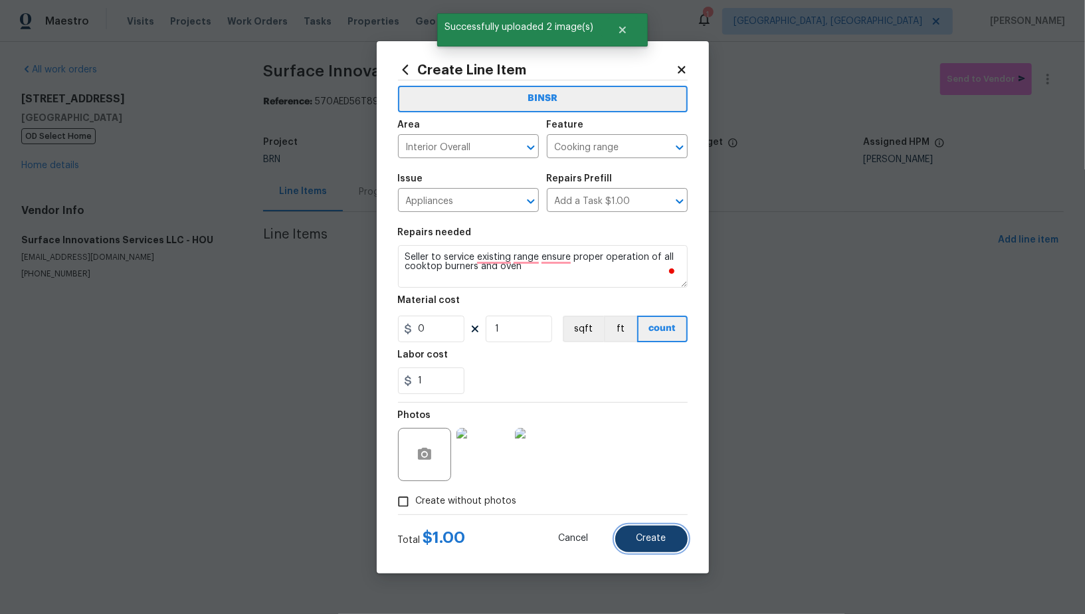
click at [679, 534] on button "Create" at bounding box center [651, 538] width 72 height 27
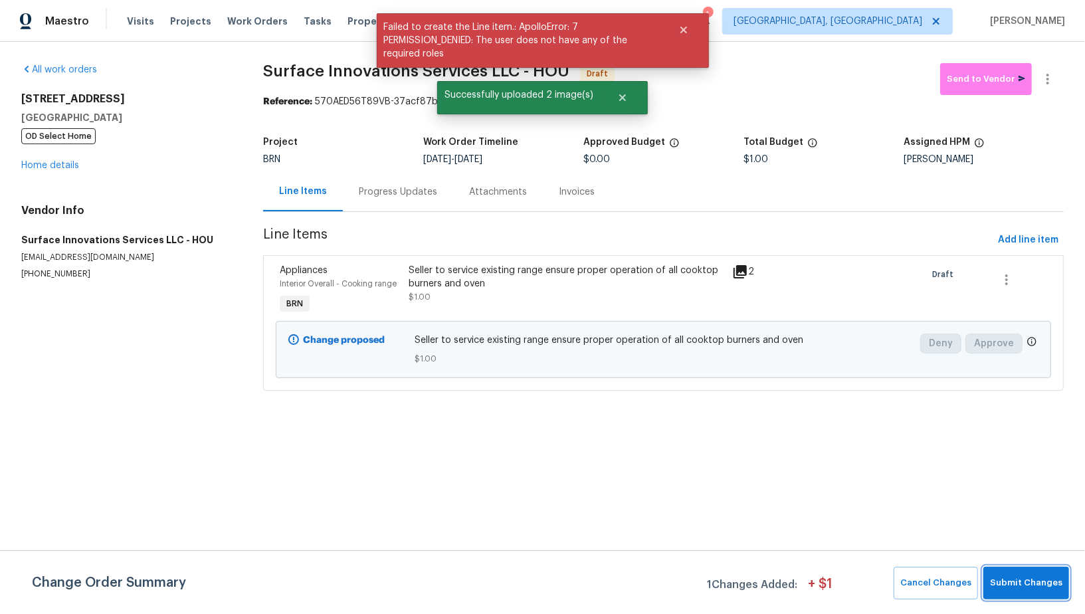
click at [1037, 579] on span "Submit Changes" at bounding box center [1026, 582] width 72 height 15
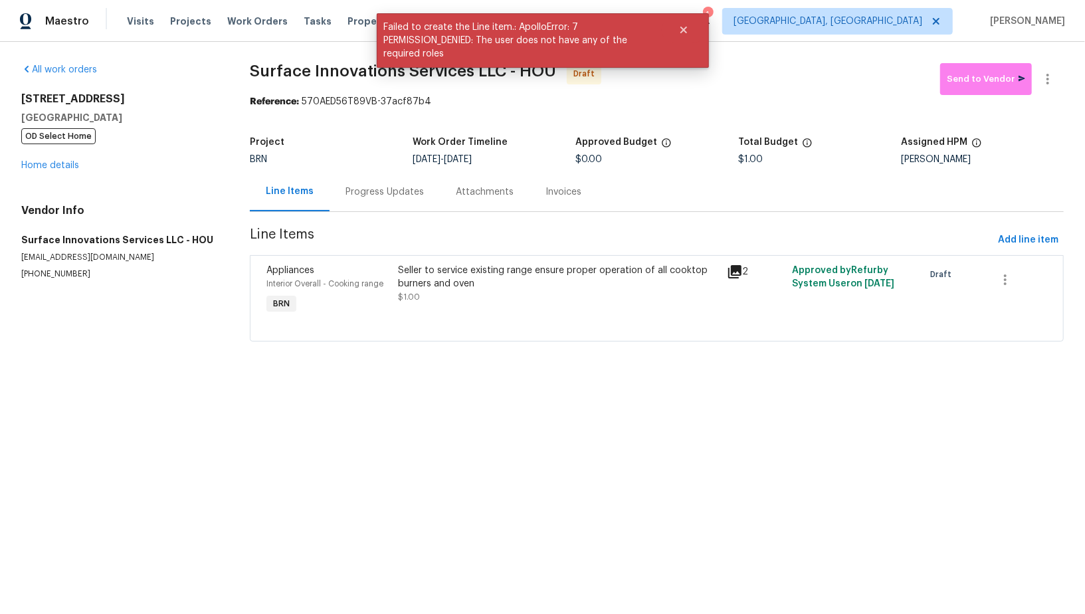
click at [470, 302] on div "Seller to service existing range ensure proper operation of all cooktop burners…" at bounding box center [558, 284] width 320 height 40
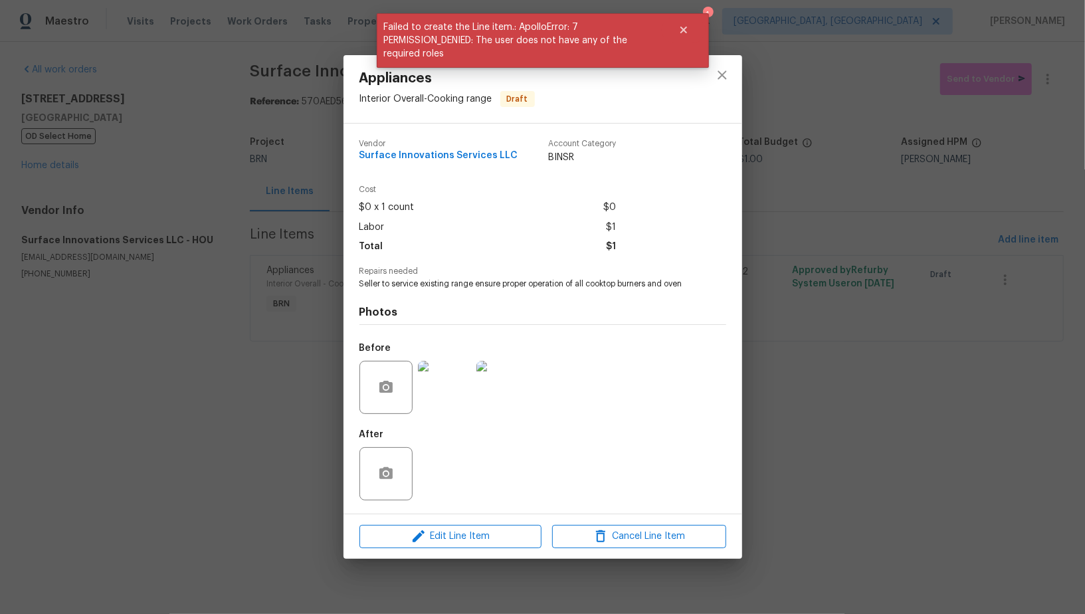
click at [437, 382] on img at bounding box center [444, 387] width 53 height 53
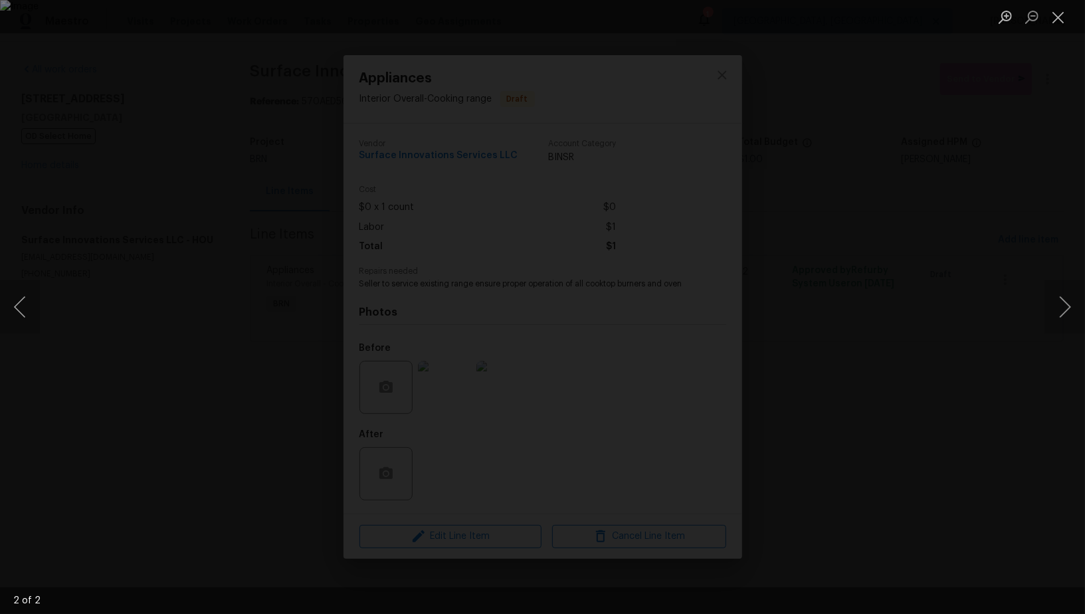
click at [906, 423] on div "Lightbox" at bounding box center [542, 307] width 1085 height 614
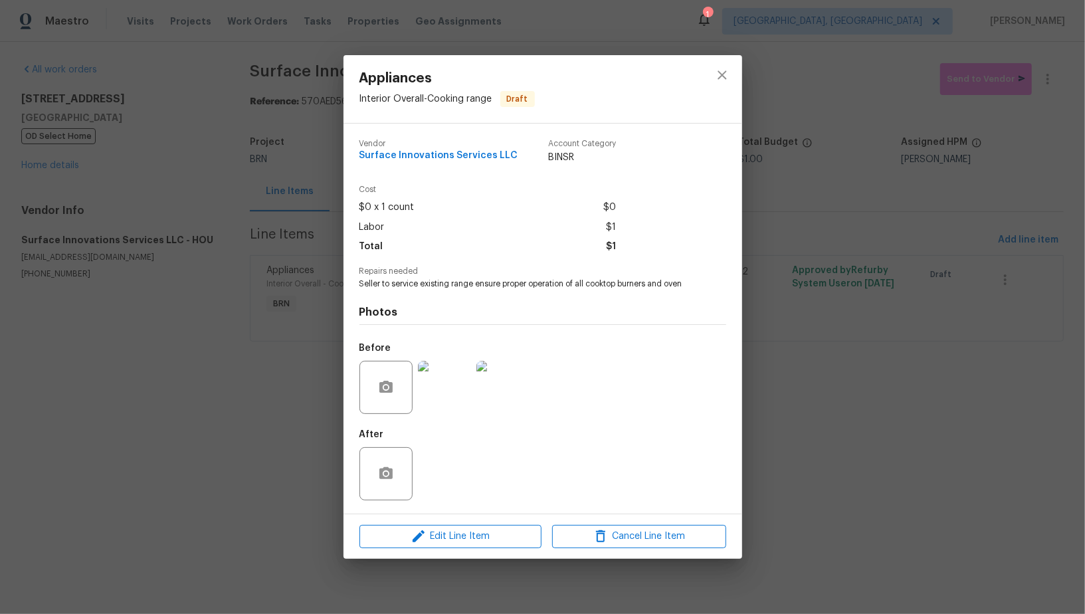
click at [906, 423] on div "Appliances Interior Overall - Cooking range Draft Vendor Surface Innovations Se…" at bounding box center [542, 307] width 1085 height 614
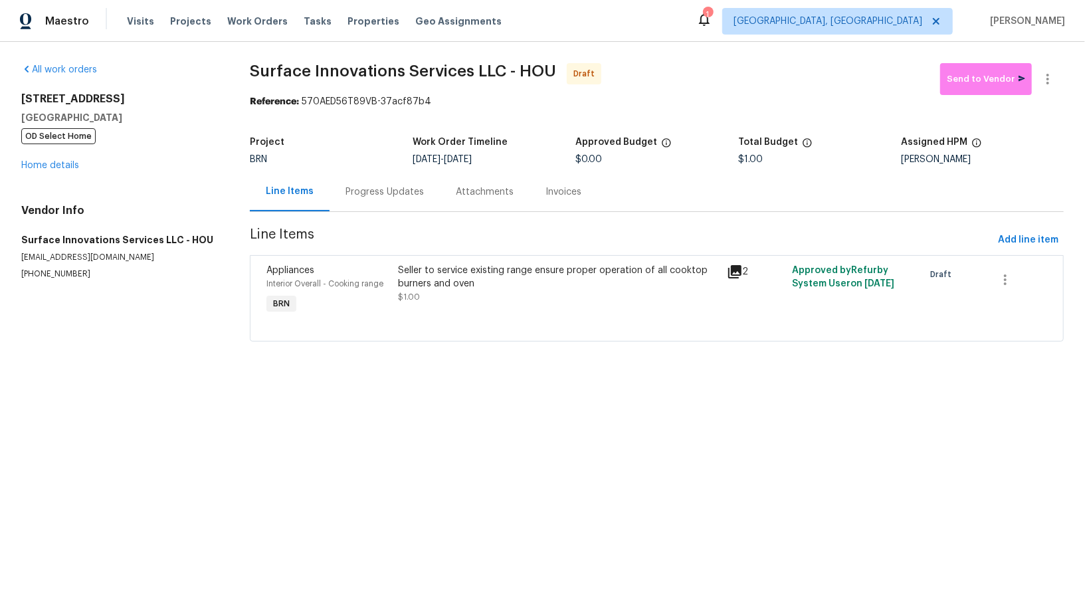
click at [382, 190] on div "Progress Updates" at bounding box center [384, 191] width 78 height 13
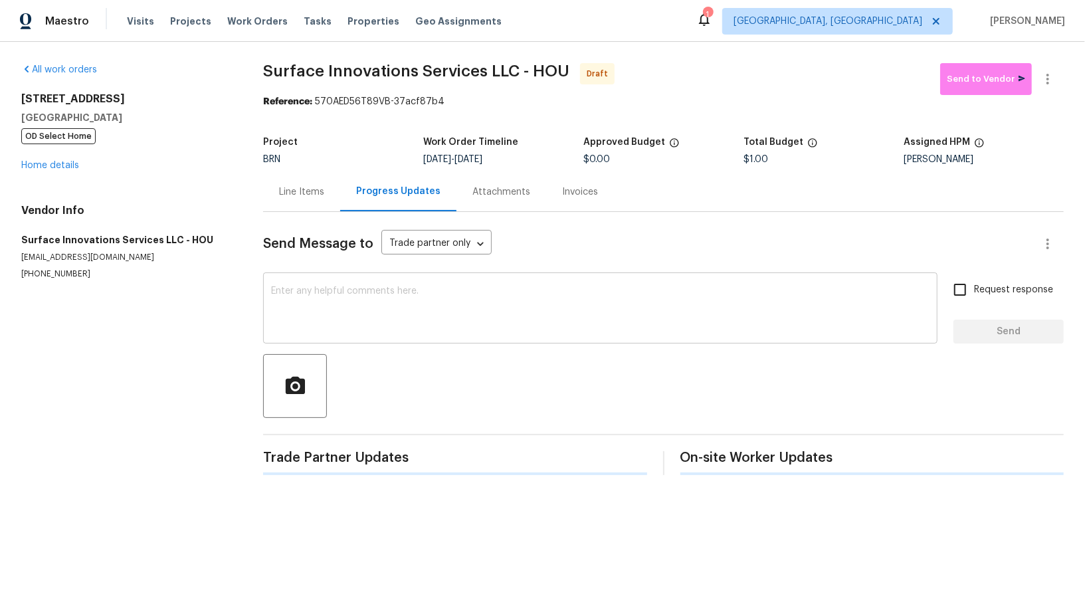
click at [383, 322] on textarea at bounding box center [600, 309] width 658 height 46
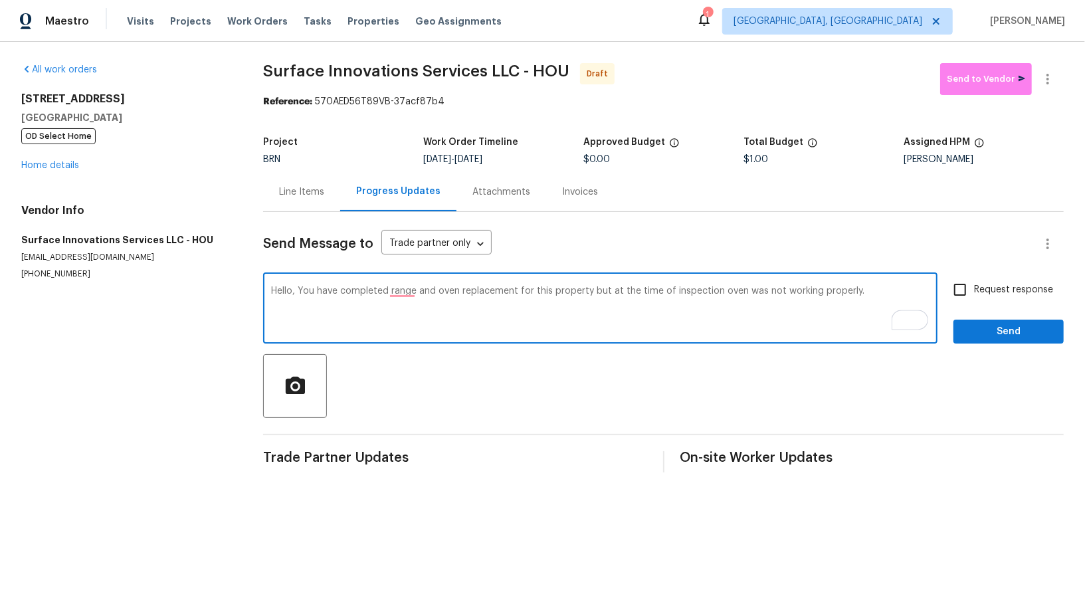
click at [401, 293] on textarea "Hello, You have completed range and oven replacement for this property but at t…" at bounding box center [600, 309] width 658 height 46
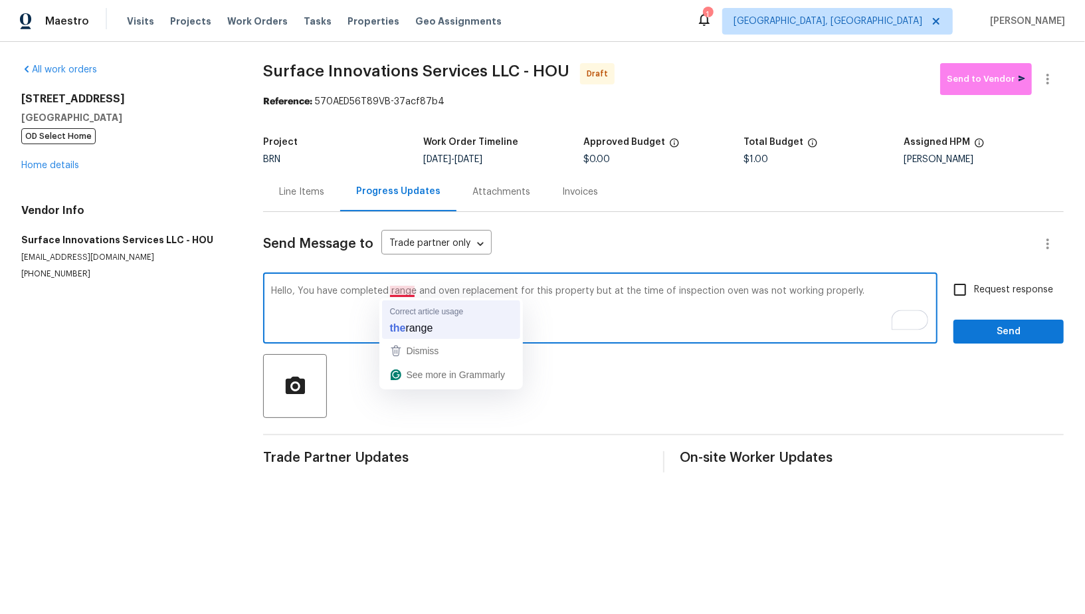
type textarea "Hello, You have completed the range and oven replacement for this property but …"
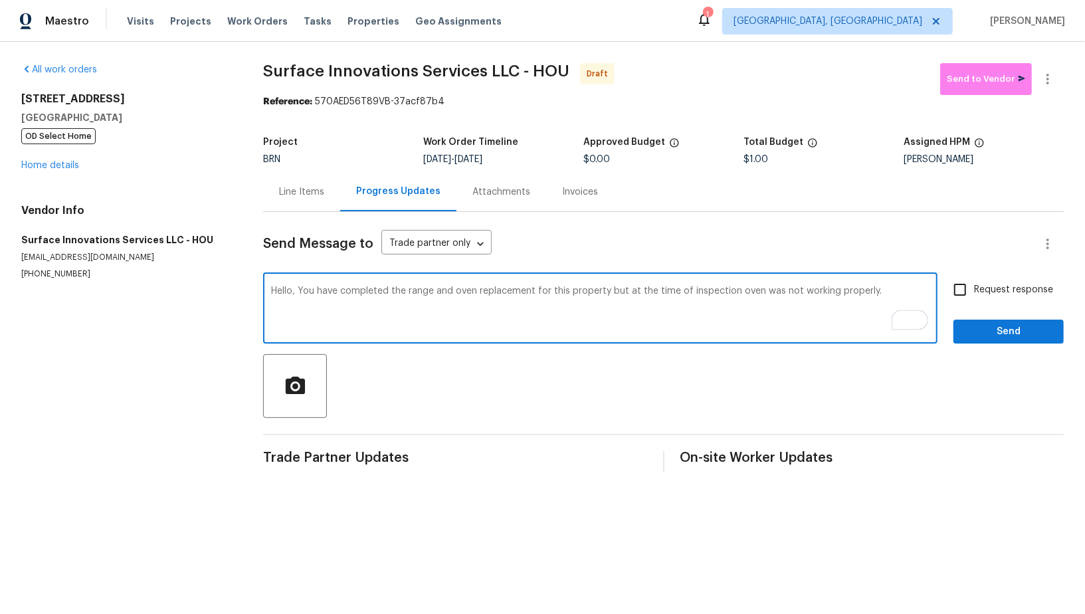
click at [307, 195] on div "Line Items" at bounding box center [301, 191] width 45 height 13
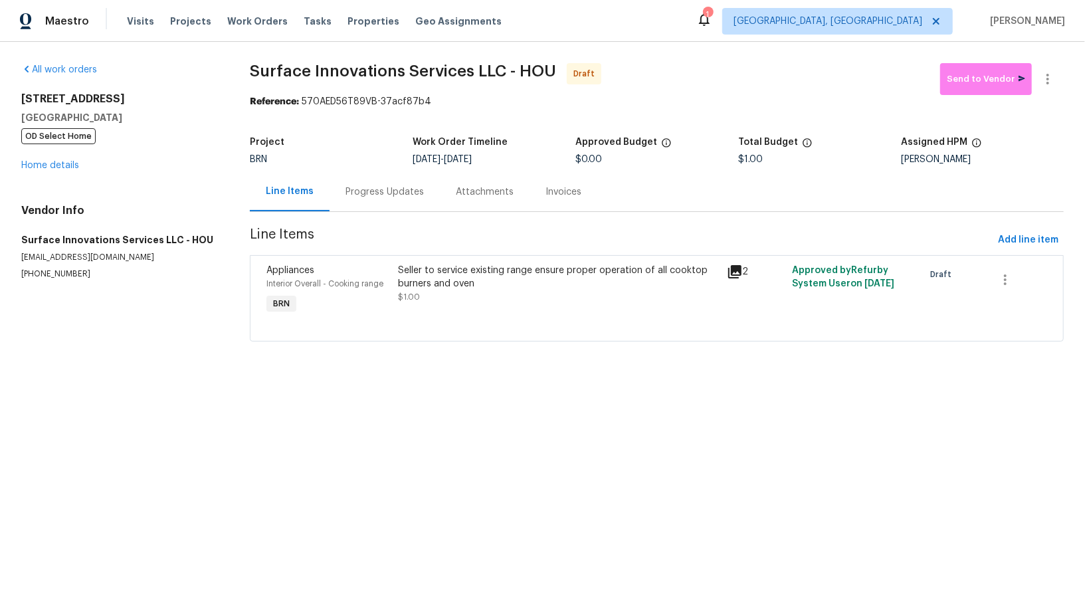
click at [478, 323] on div at bounding box center [656, 325] width 780 height 16
click at [474, 311] on div "Seller to service existing range ensure proper operation of all cooktop burners…" at bounding box center [558, 290] width 328 height 61
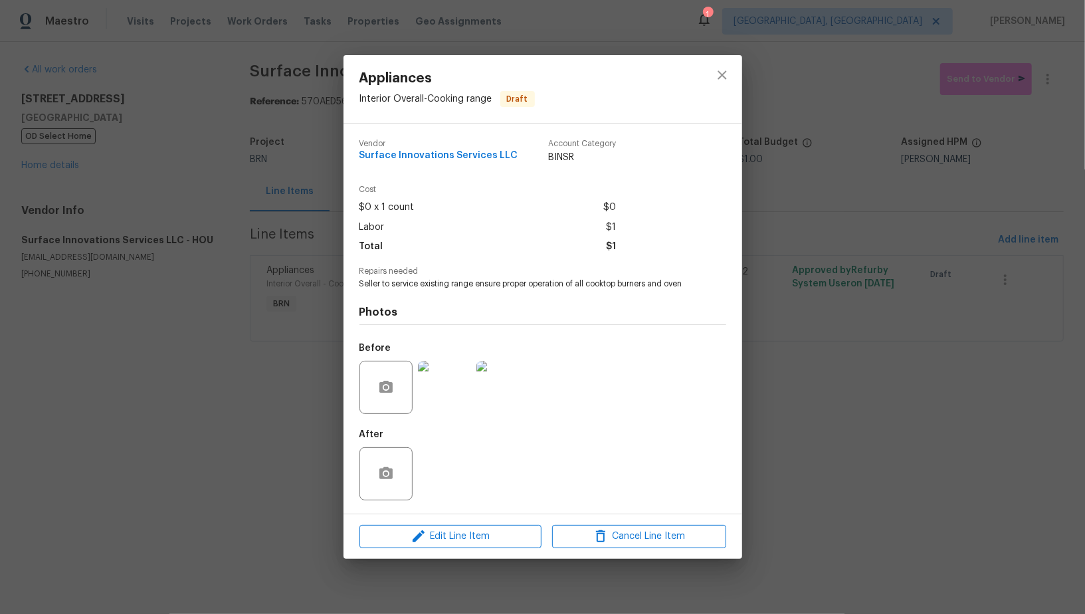
click at [451, 394] on img at bounding box center [444, 387] width 53 height 53
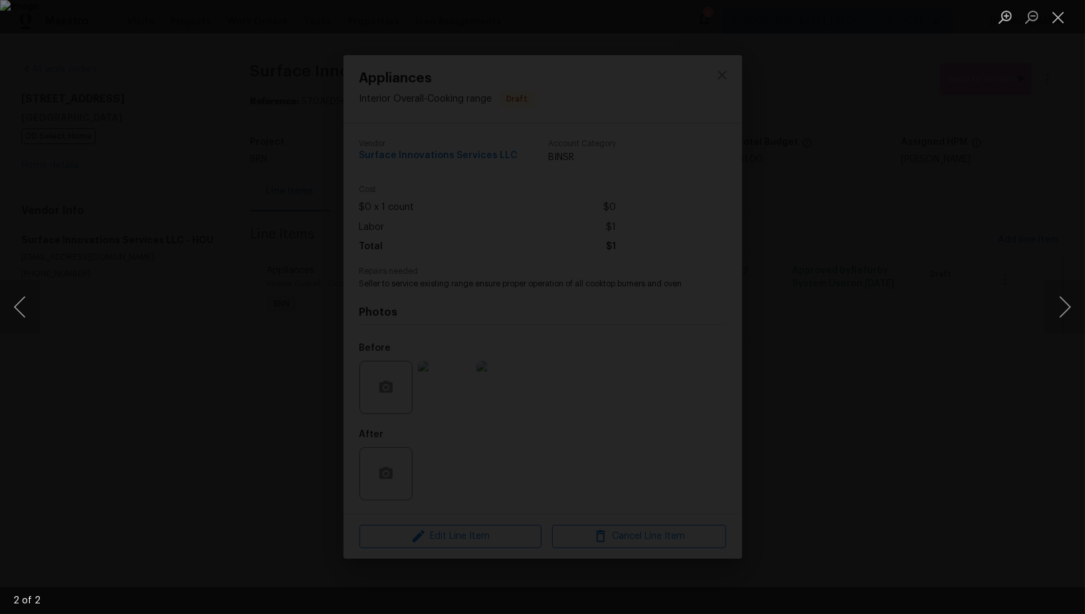
click at [911, 416] on div "Lightbox" at bounding box center [542, 307] width 1085 height 614
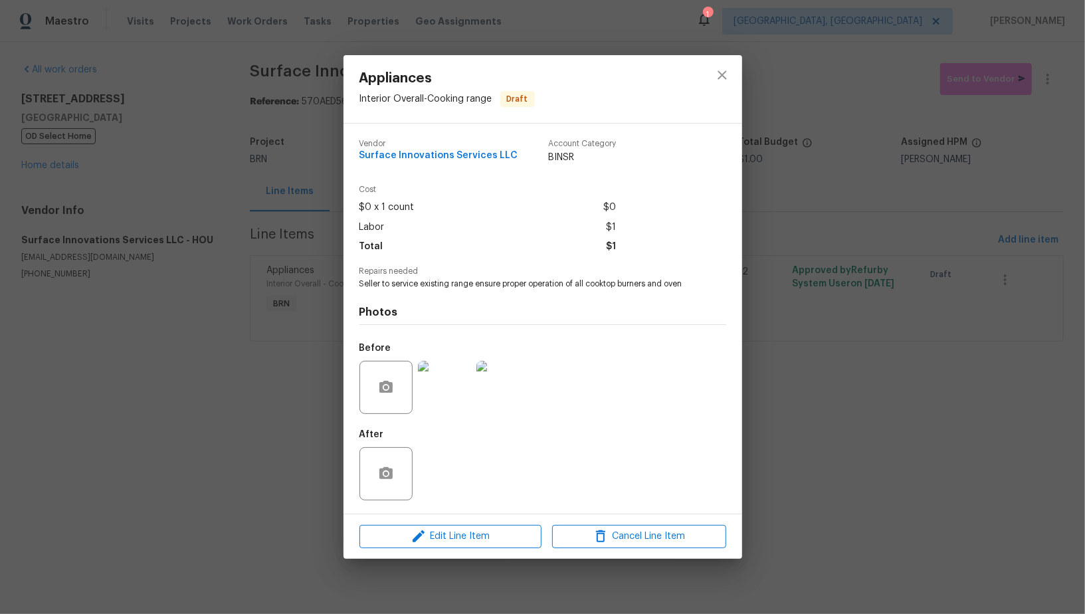
click at [291, 282] on div "Appliances Interior Overall - Cooking range Draft Vendor Surface Innovations Se…" at bounding box center [542, 307] width 1085 height 614
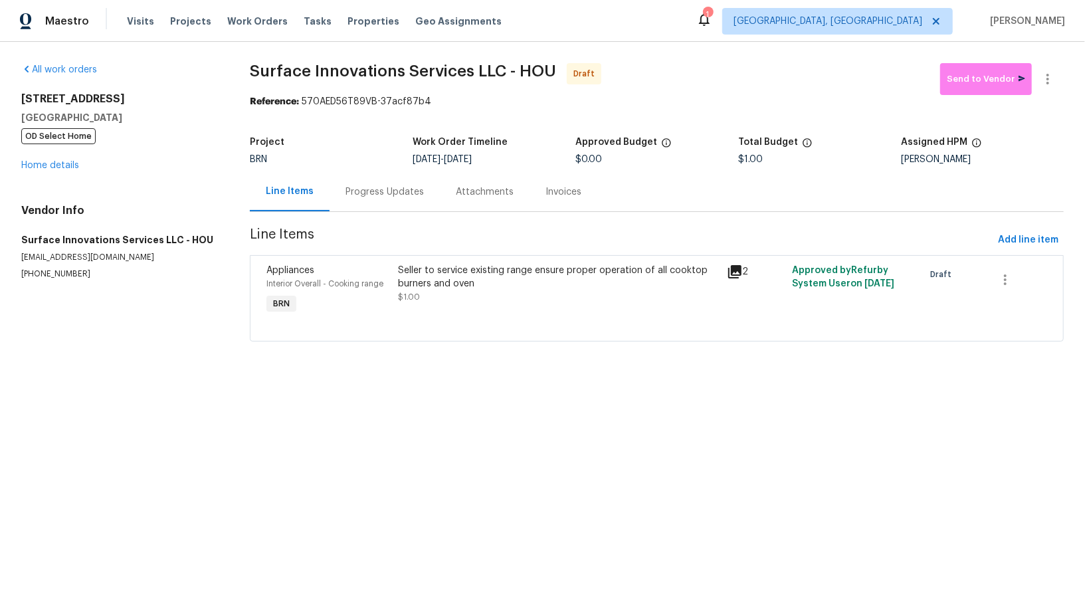
click at [383, 161] on div "BRN" at bounding box center [331, 159] width 163 height 9
click at [383, 195] on div "Progress Updates" at bounding box center [384, 191] width 78 height 13
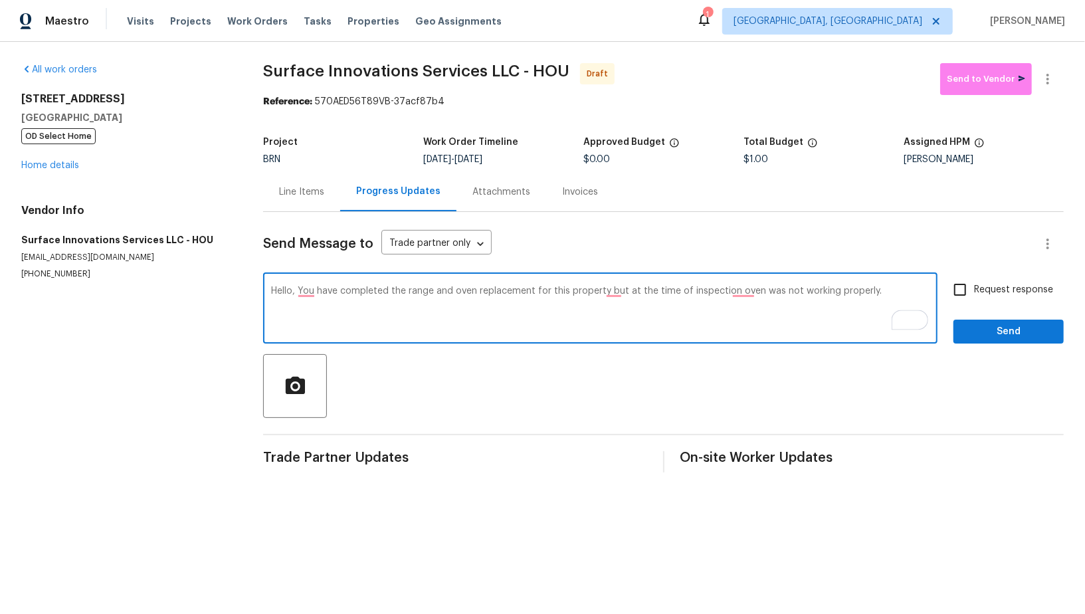
drag, startPoint x: 825, startPoint y: 292, endPoint x: 790, endPoint y: 291, distance: 34.5
click at [790, 292] on textarea "Hello, You have completed the range and oven replacement for this property but …" at bounding box center [600, 309] width 658 height 46
click at [743, 292] on textarea "Hello, You have completed the range and oven replacement for this property but …" at bounding box center [600, 309] width 658 height 46
click at [307, 294] on textarea "Hello, You have completed the range and oven replacement for this property but …" at bounding box center [600, 309] width 658 height 46
click at [612, 297] on textarea "Hello, you have completed the range and oven replacement for this property but …" at bounding box center [600, 309] width 658 height 46
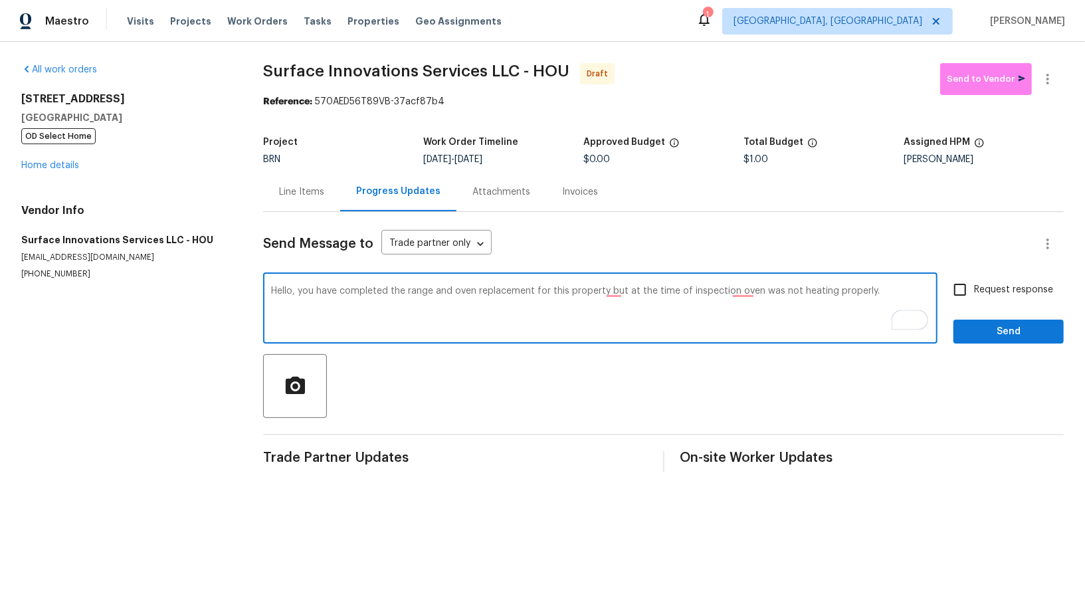
click at [612, 294] on textarea "Hello, you have completed the range and oven replacement for this property but …" at bounding box center [600, 309] width 658 height 46
click at [748, 293] on textarea "Hello, you have completed the range and oven replacement for this property, but…" at bounding box center [600, 309] width 658 height 46
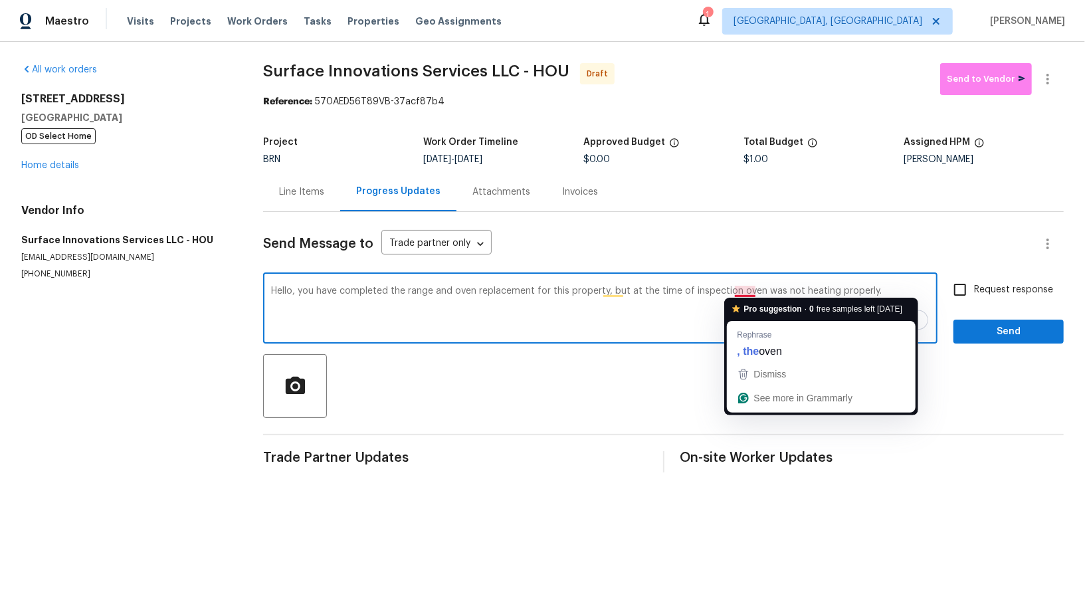
click at [738, 288] on textarea "Hello, you have completed the range and oven replacement for this property, but…" at bounding box center [600, 309] width 658 height 46
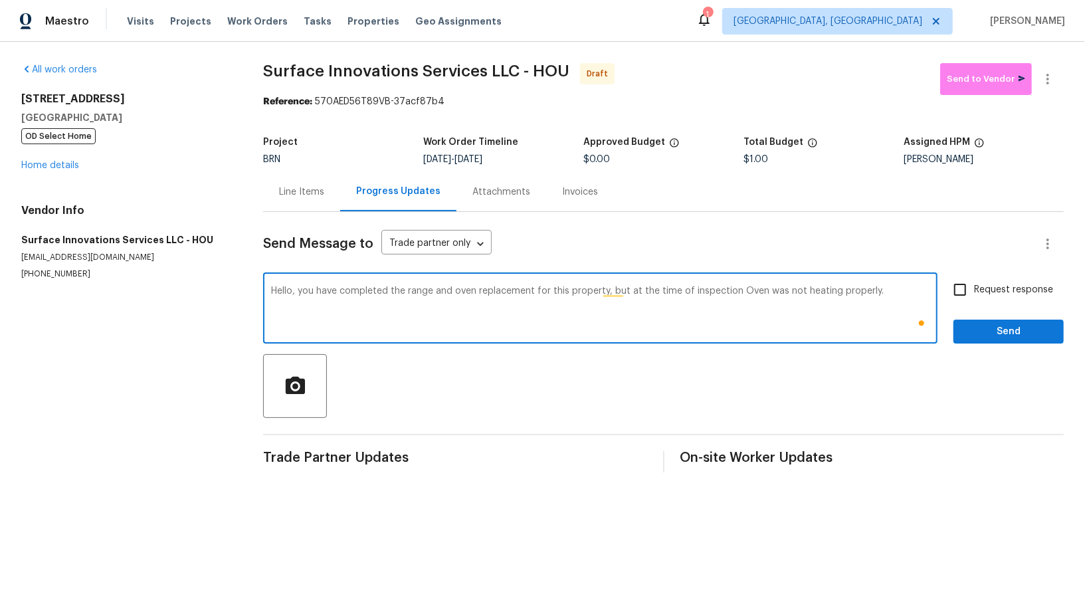
click at [891, 291] on textarea "Hello, you have completed the range and oven replacement for this property, but…" at bounding box center [600, 309] width 658 height 46
paste textarea "Reach out to me via the portal or call/text at 650-800-9524 for any questions o…"
type textarea "Hello, you have completed the range and oven replacement for this property, but…"
click at [957, 292] on input "Request response" at bounding box center [960, 290] width 28 height 28
checkbox input "true"
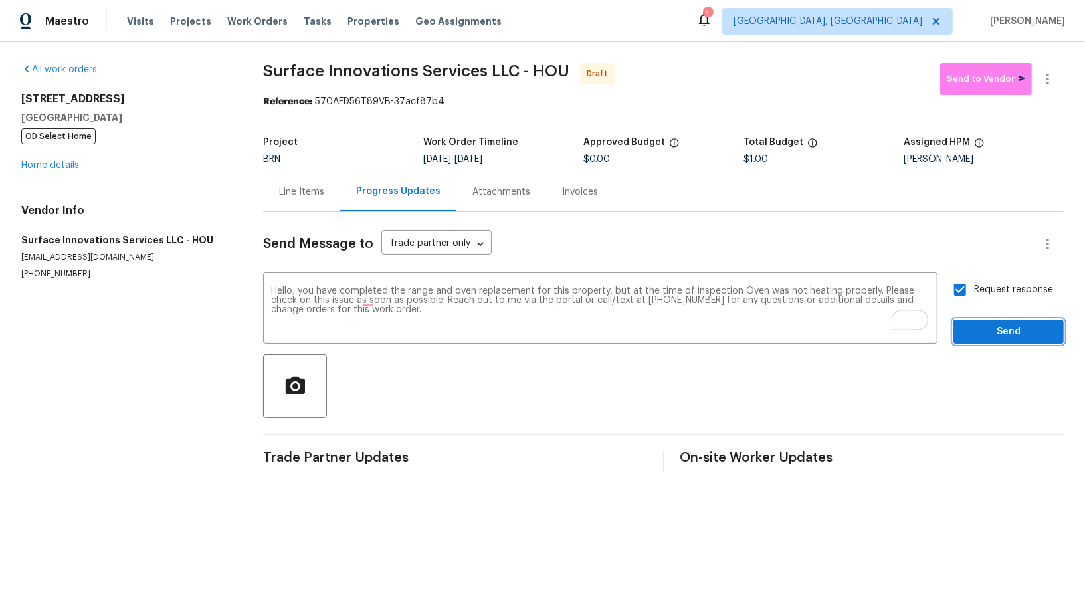
click at [971, 341] on button "Send" at bounding box center [1008, 331] width 110 height 25
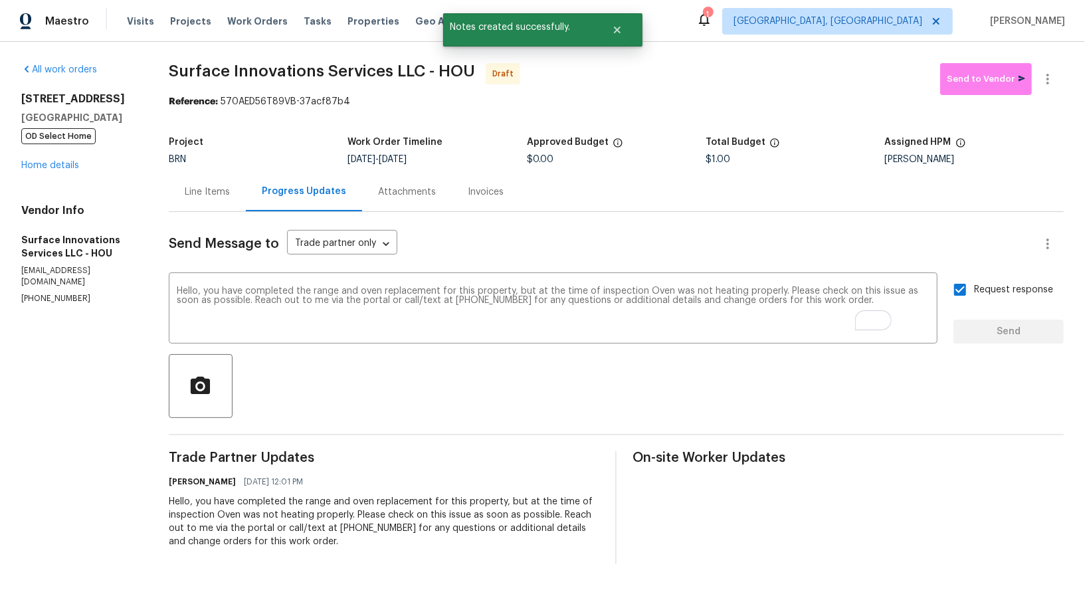
click at [246, 184] on div "Line Items" at bounding box center [207, 191] width 77 height 39
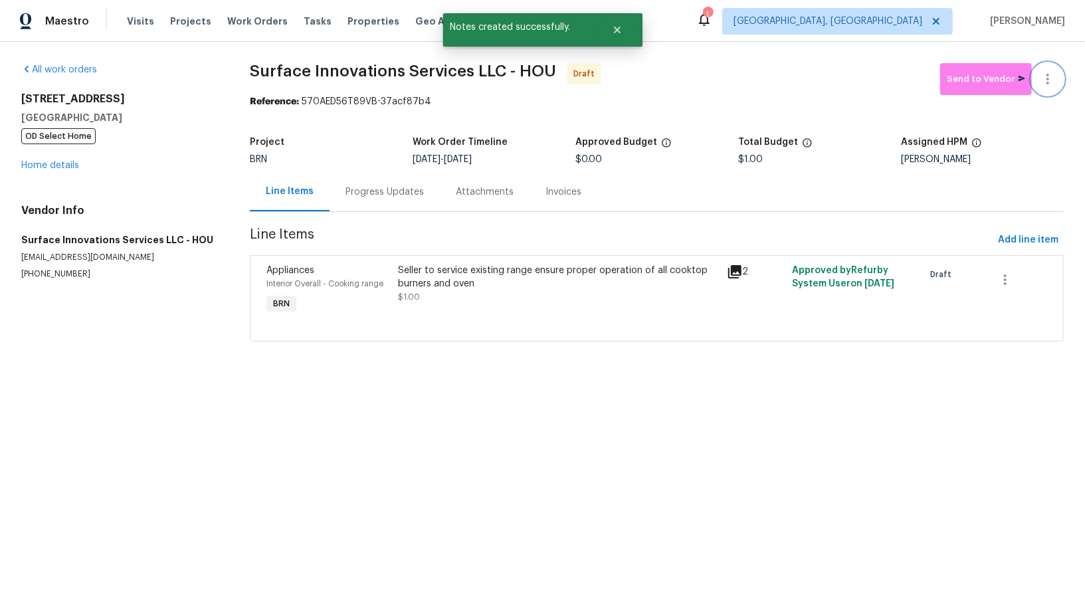
click at [1047, 71] on icon "button" at bounding box center [1047, 79] width 16 height 16
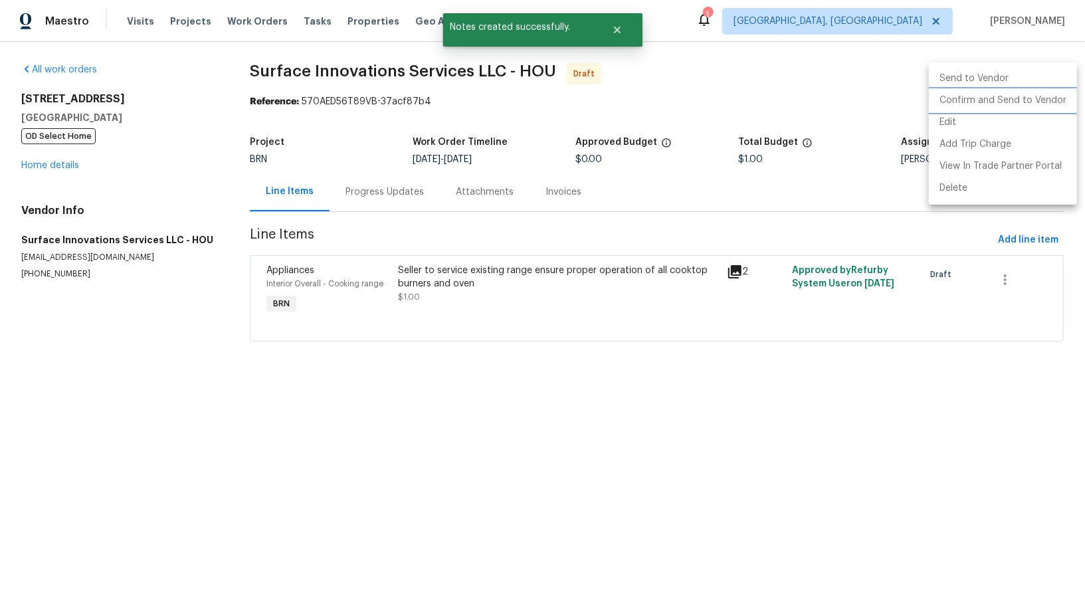
click at [1034, 102] on li "Confirm and Send to Vendor" at bounding box center [1002, 101] width 148 height 22
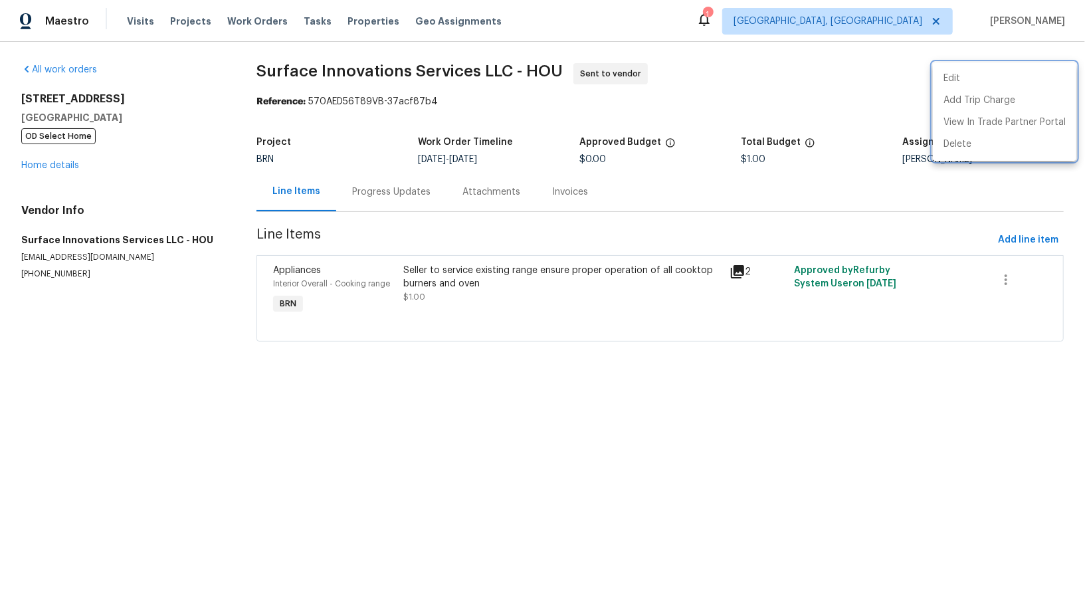
click at [68, 170] on div at bounding box center [542, 307] width 1085 height 614
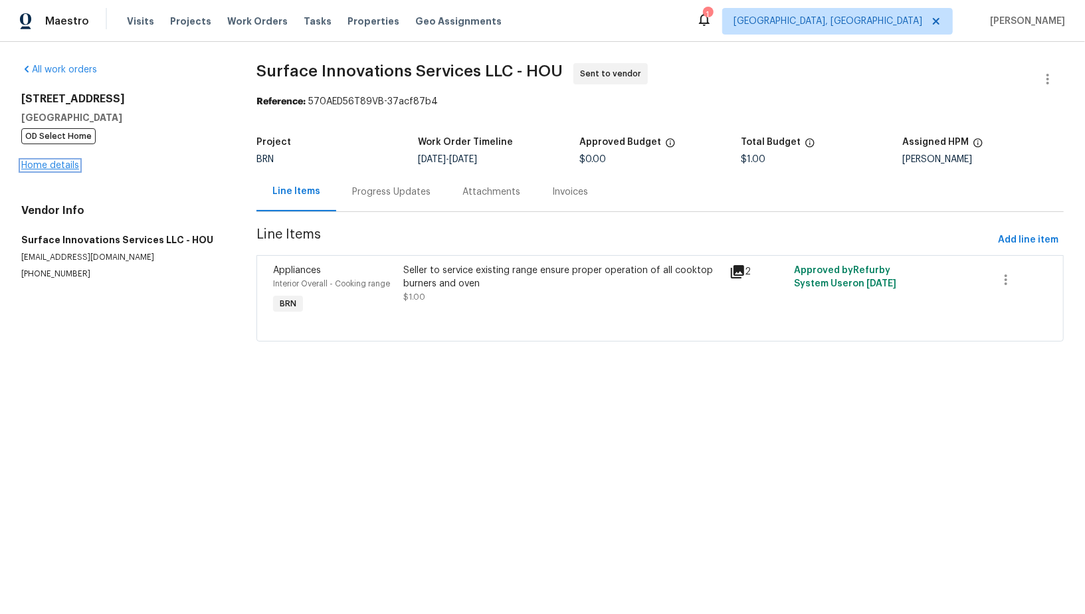
click at [62, 163] on link "Home details" at bounding box center [50, 165] width 58 height 9
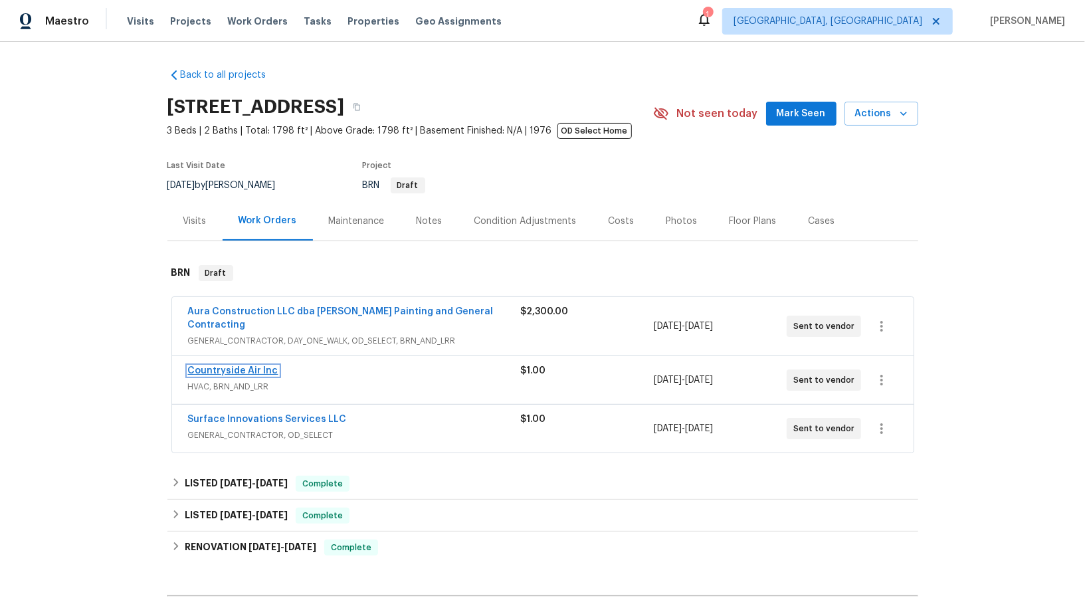
click at [246, 366] on link "Countryside Air Inc" at bounding box center [233, 370] width 90 height 9
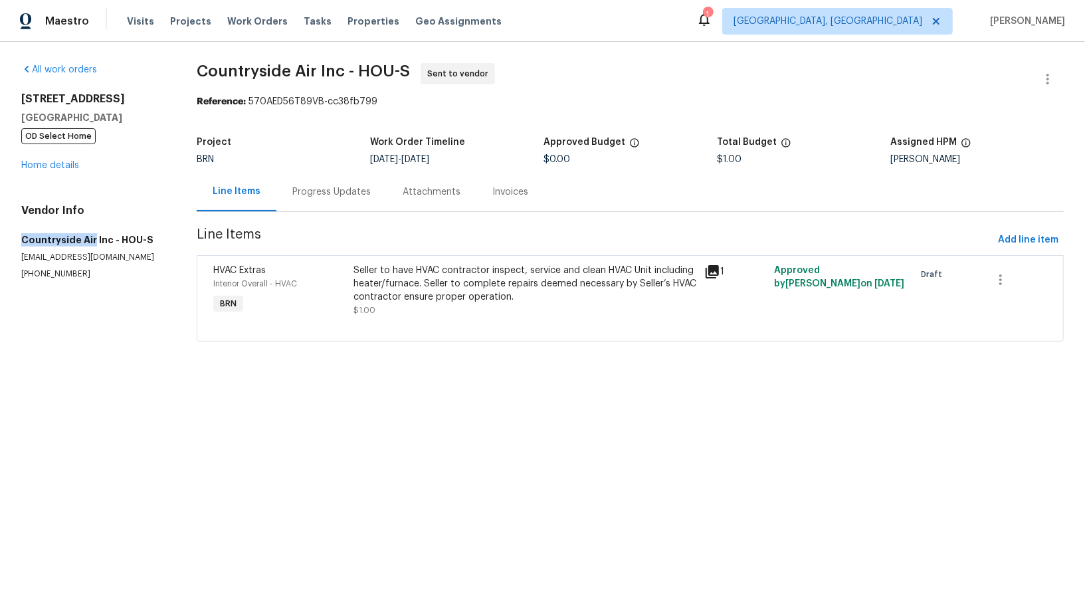
drag, startPoint x: 1, startPoint y: 218, endPoint x: 90, endPoint y: 238, distance: 90.4
click at [90, 238] on div "All work orders 16450 Havenhurst Dr Houston, TX 77059 OD Select Home Home detai…" at bounding box center [542, 210] width 1085 height 337
copy h5 "Countryside Air"
click at [63, 159] on div "16450 Havenhurst Dr Houston, TX 77059 OD Select Home Home details" at bounding box center [94, 132] width 147 height 80
click at [56, 163] on link "Home details" at bounding box center [50, 165] width 58 height 9
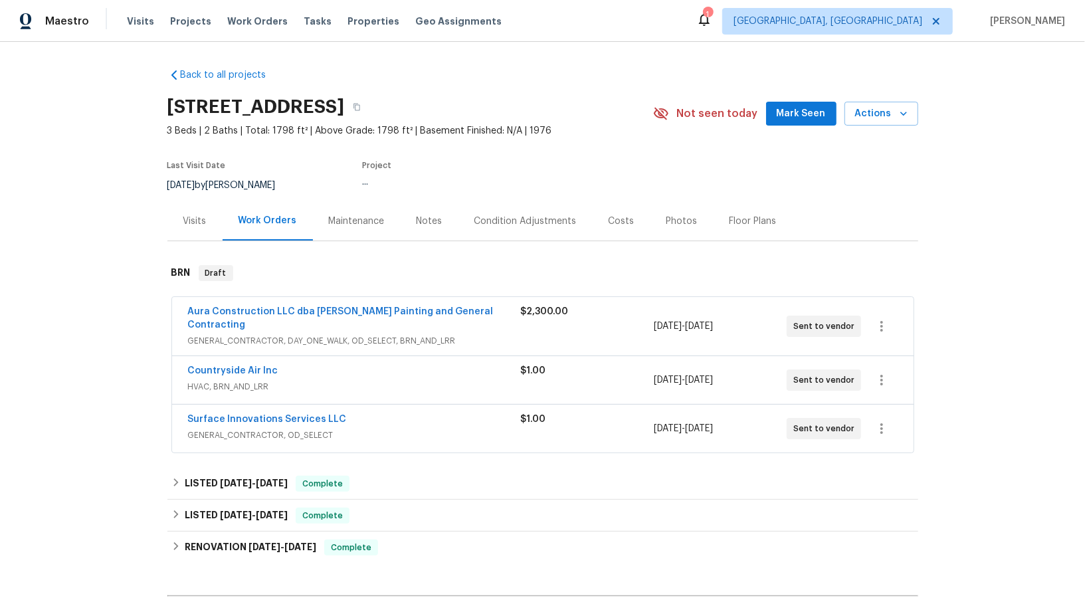
click at [255, 412] on span "Surface Innovations Services LLC" at bounding box center [267, 418] width 159 height 13
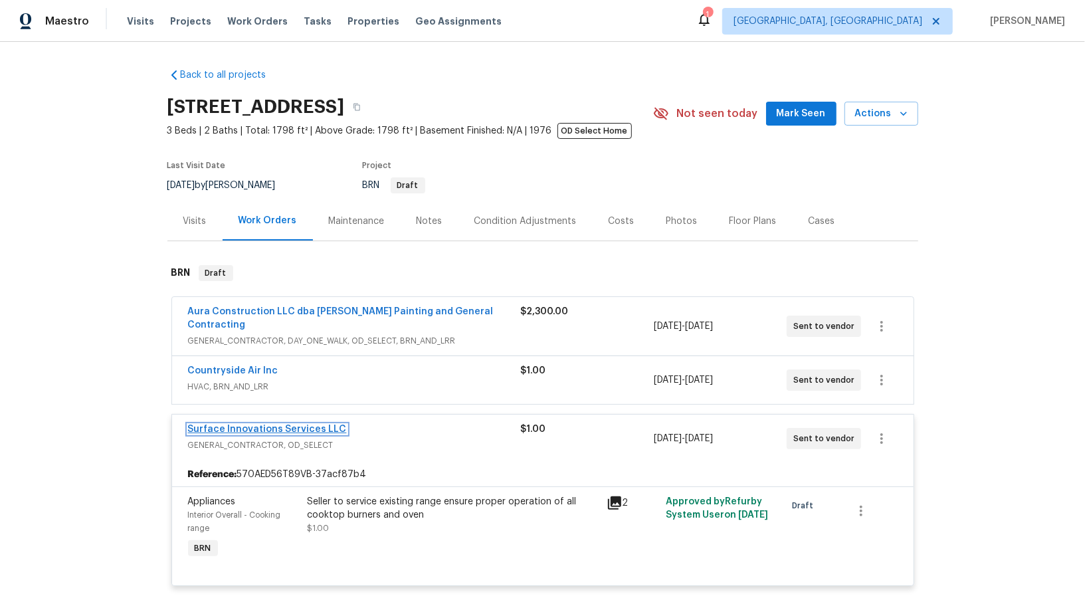
click at [244, 424] on link "Surface Innovations Services LLC" at bounding box center [267, 428] width 159 height 9
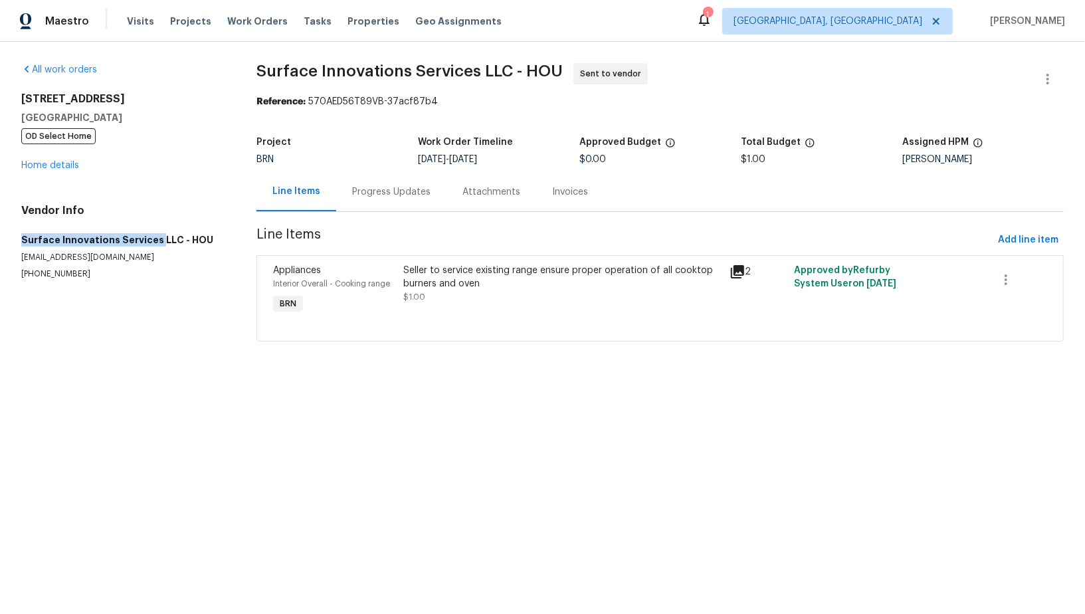
drag, startPoint x: 13, startPoint y: 230, endPoint x: 153, endPoint y: 241, distance: 139.9
click at [153, 241] on div "All work orders 16450 Havenhurst Dr Houston, TX 77059 OD Select Home Home detai…" at bounding box center [542, 210] width 1085 height 337
copy h5 "Surface Innovations Services"
click at [37, 166] on link "Home details" at bounding box center [50, 165] width 58 height 9
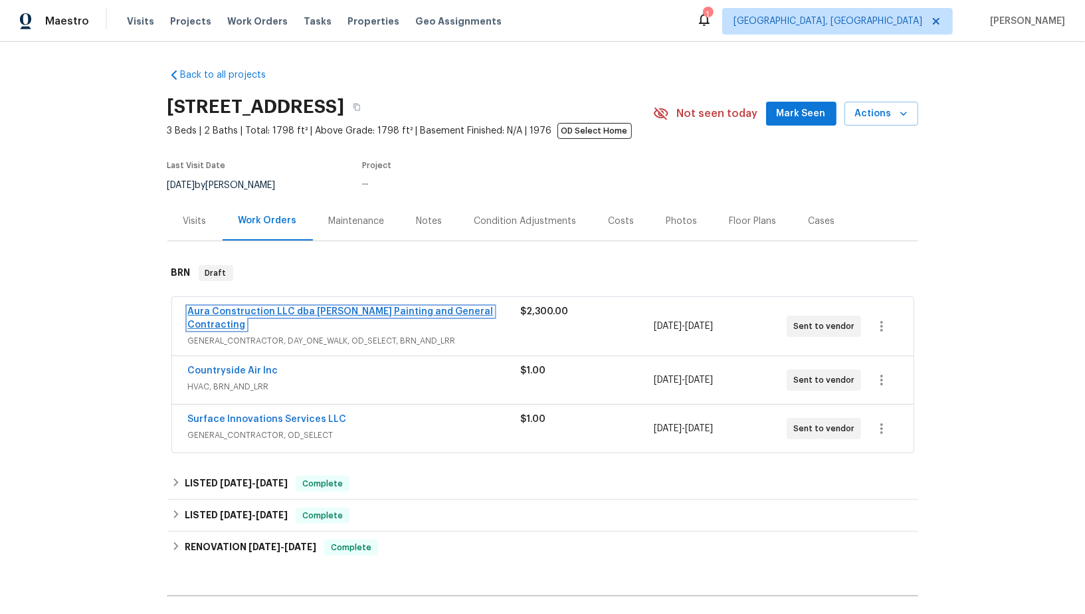
click at [280, 312] on link "Aura Construction LLC dba [PERSON_NAME] Painting and General Contracting" at bounding box center [340, 318] width 305 height 23
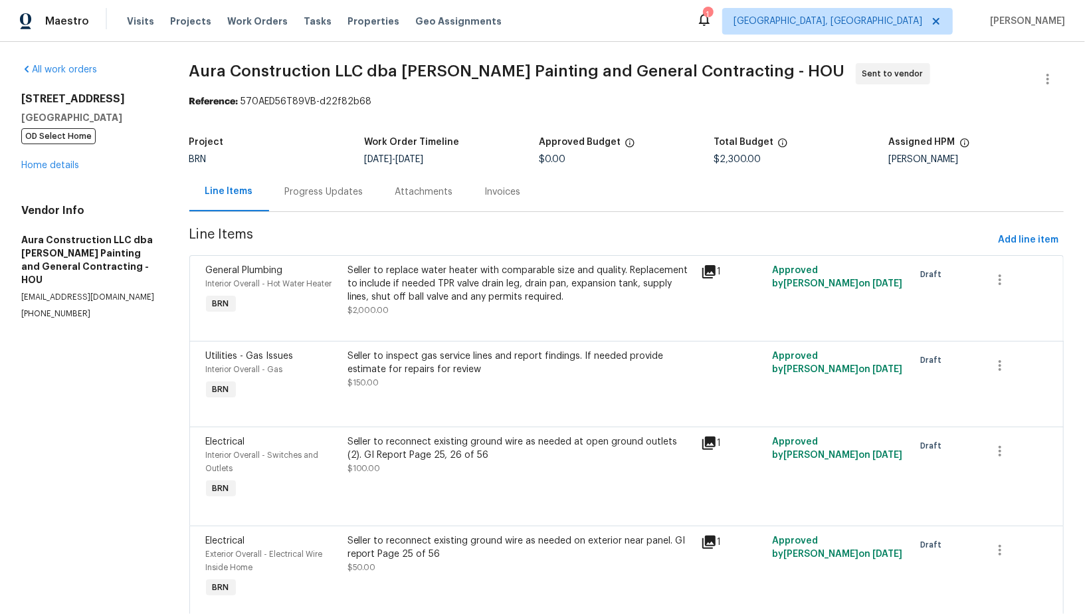
scroll to position [48, 0]
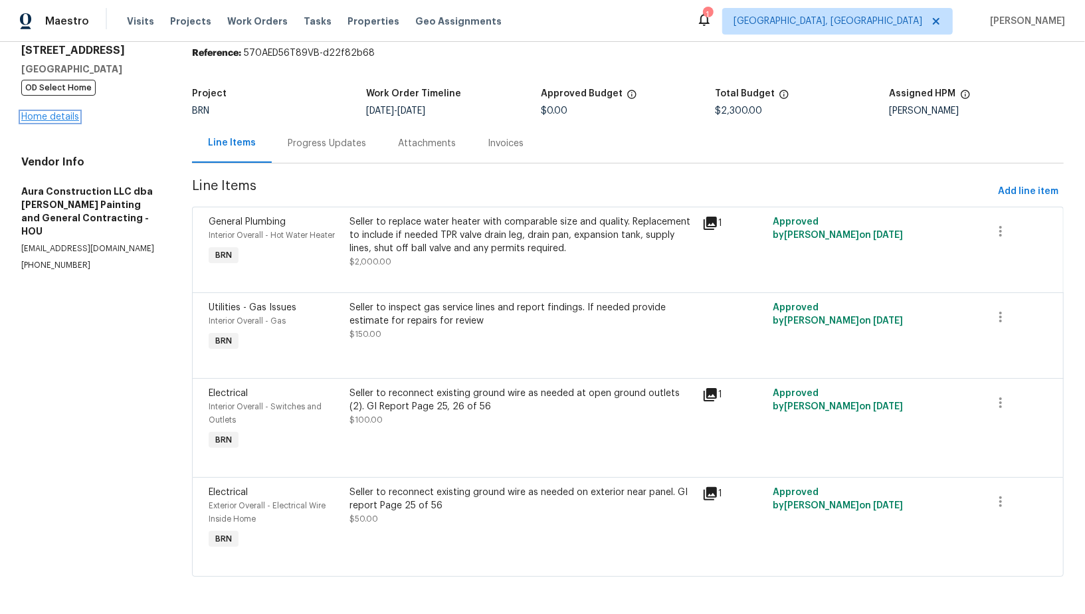
click at [68, 114] on link "Home details" at bounding box center [50, 116] width 58 height 9
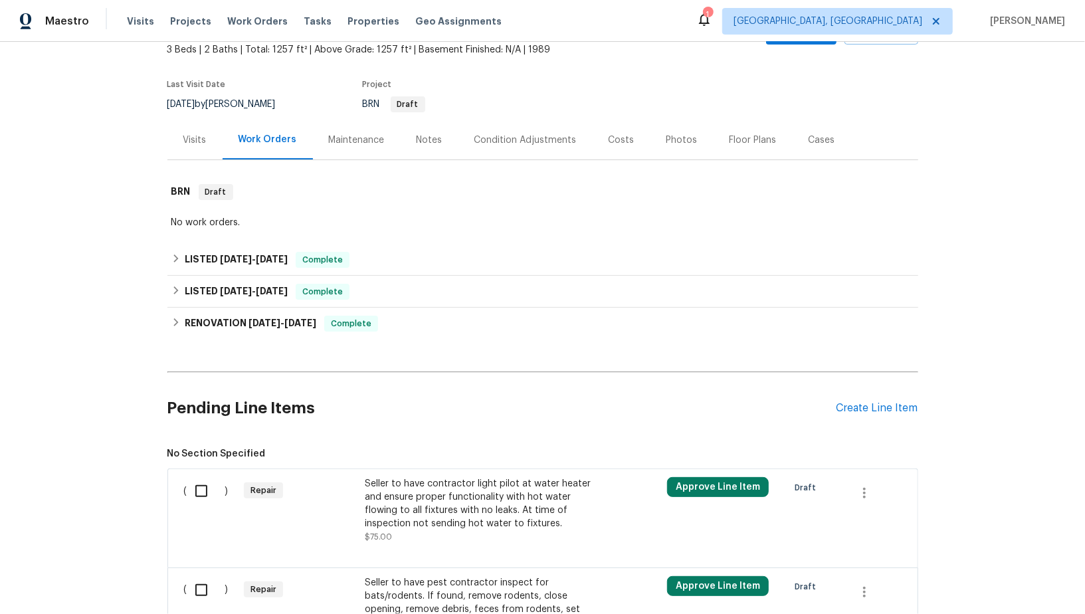
scroll to position [249, 0]
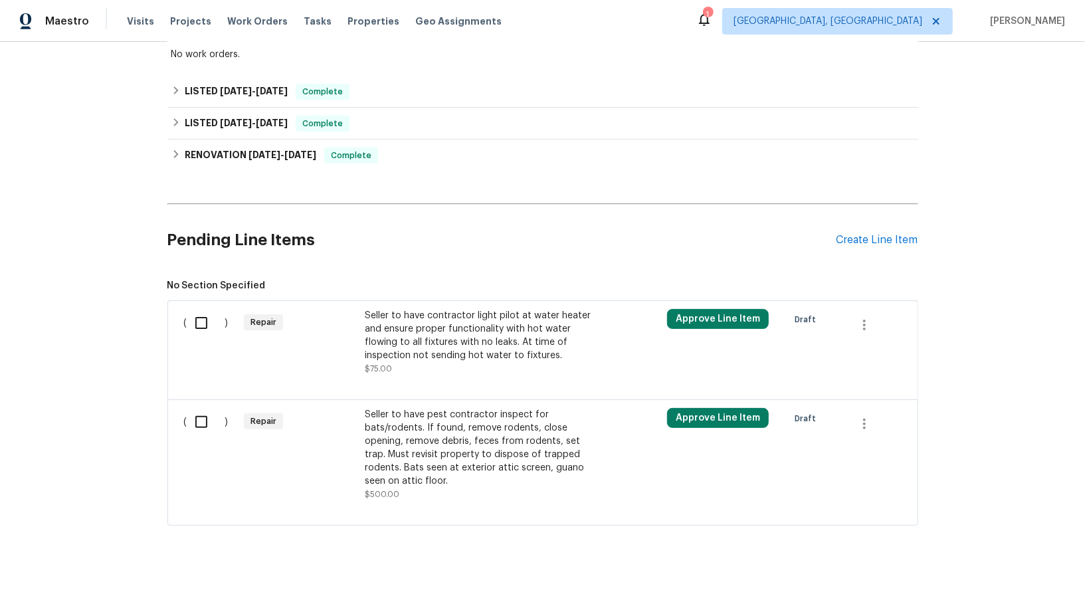
click at [432, 325] on div "Seller to have contractor light pilot at water heater and ensure proper functio…" at bounding box center [482, 335] width 234 height 53
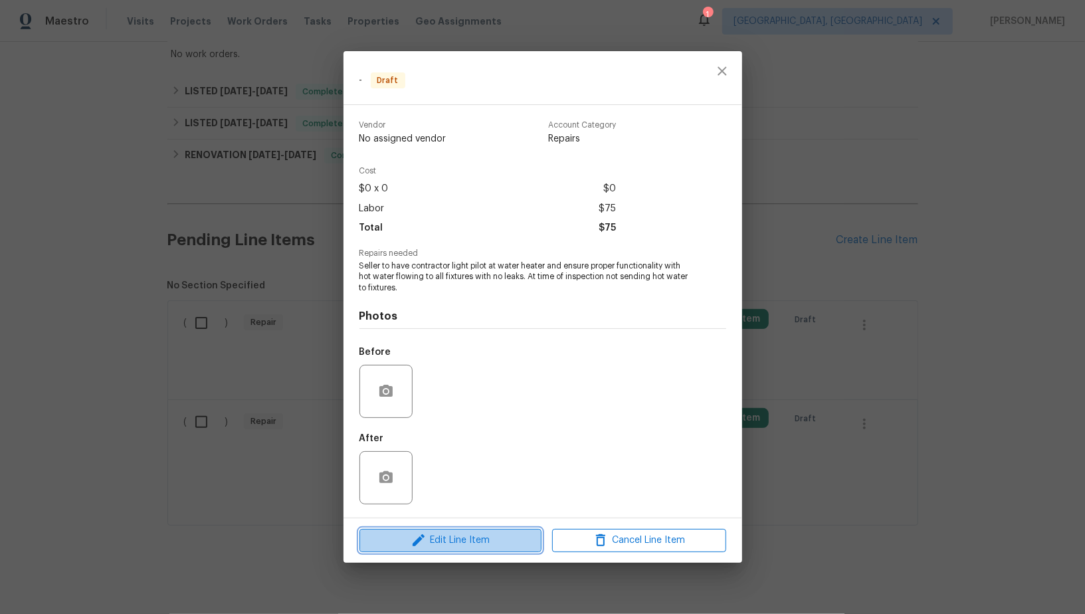
click at [467, 538] on span "Edit Line Item" at bounding box center [450, 540] width 174 height 17
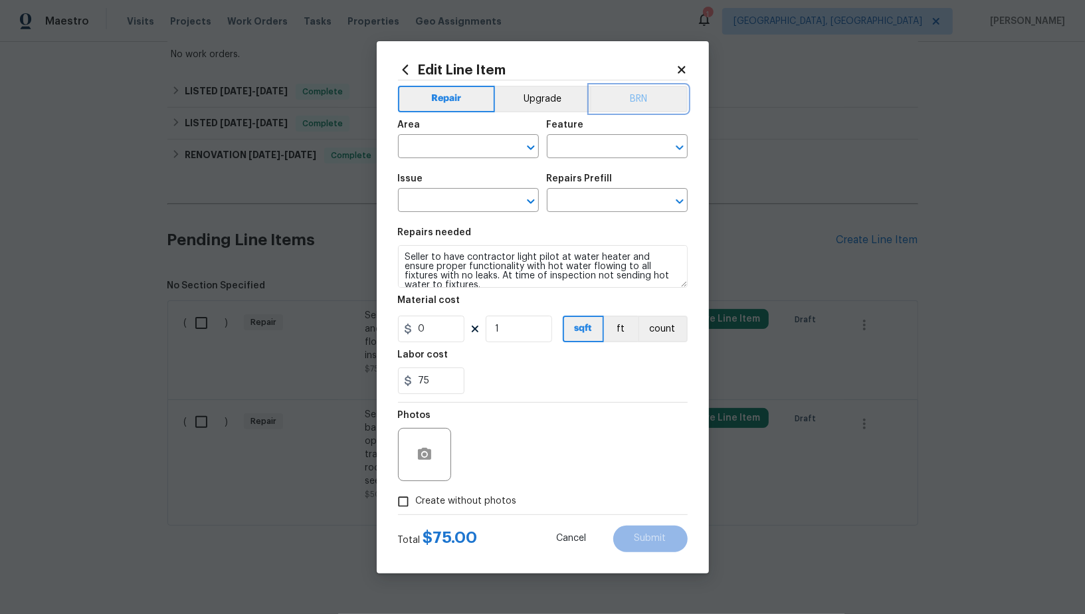
click at [649, 106] on button "BRN" at bounding box center [639, 99] width 98 height 27
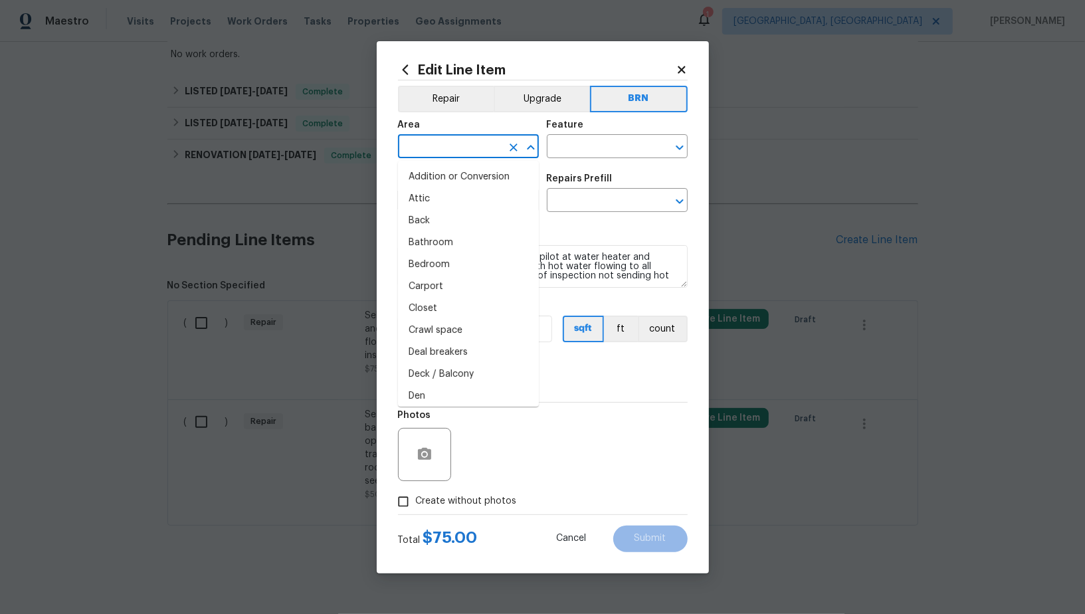
click at [459, 144] on input "text" at bounding box center [450, 147] width 104 height 21
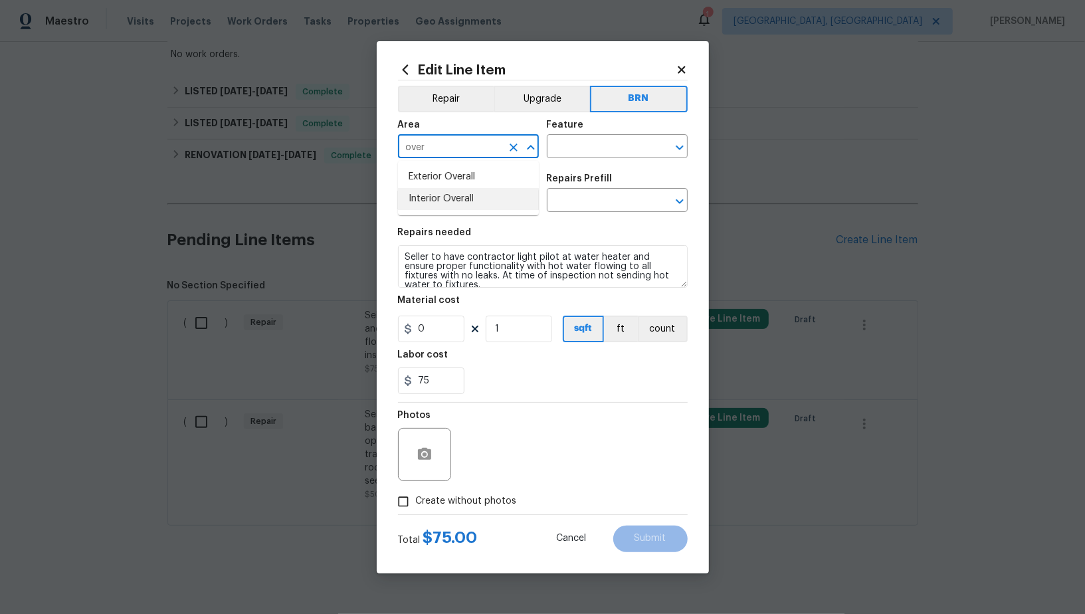
click at [450, 194] on li "Interior Overall" at bounding box center [468, 199] width 141 height 22
type input "Interior Overall"
click at [584, 141] on input "text" at bounding box center [599, 147] width 104 height 21
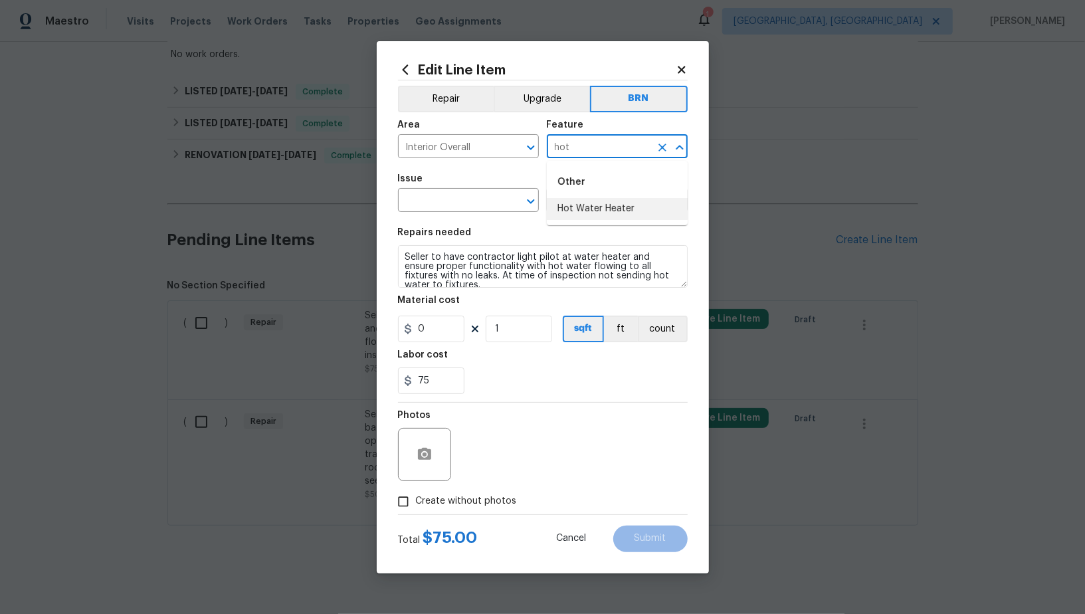
click at [575, 203] on li "Hot Water Heater" at bounding box center [617, 209] width 141 height 22
type input "Hot Water Heater"
click at [454, 212] on input "text" at bounding box center [450, 201] width 104 height 21
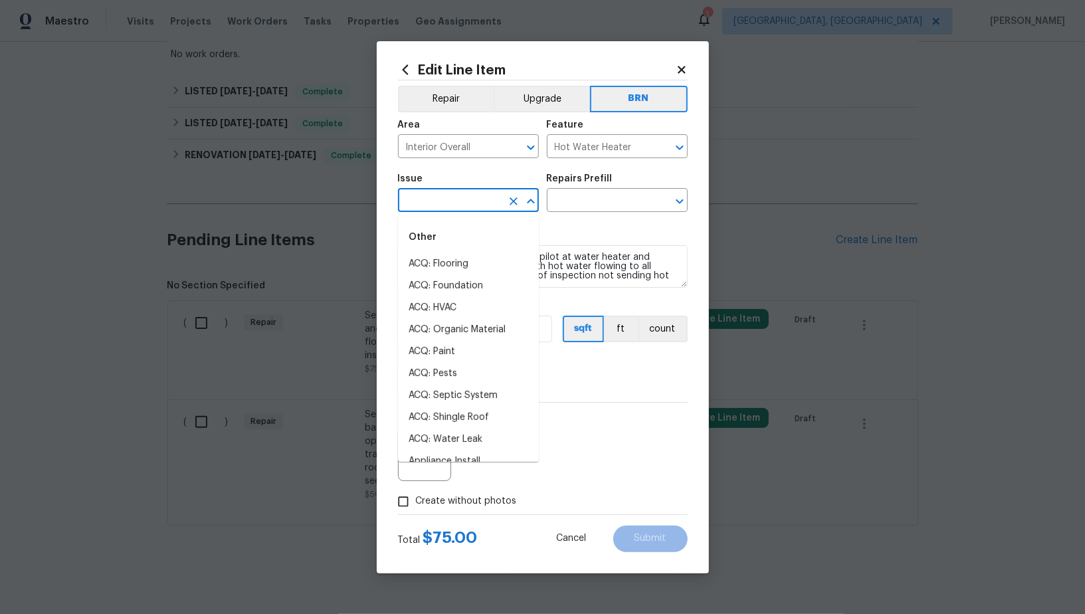
type input "p"
type input "l"
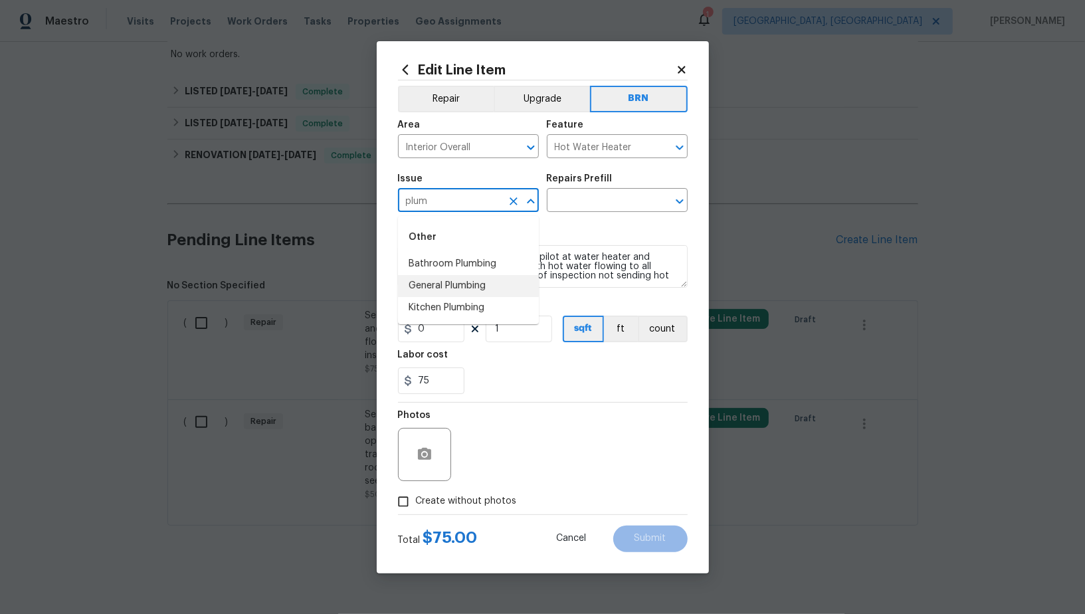
click at [444, 280] on li "General Plumbing" at bounding box center [468, 286] width 141 height 22
type input "General Plumbing"
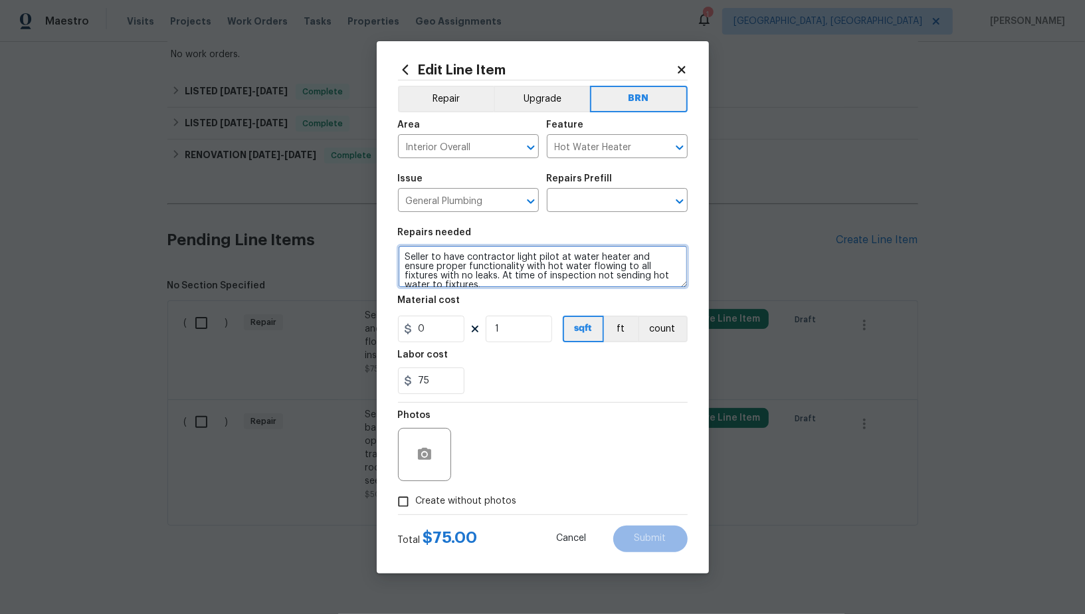
click at [538, 268] on textarea "Seller to have contractor light pilot at water heater and ensure proper functio…" at bounding box center [543, 266] width 290 height 43
click at [602, 193] on input "text" at bounding box center [599, 201] width 104 height 21
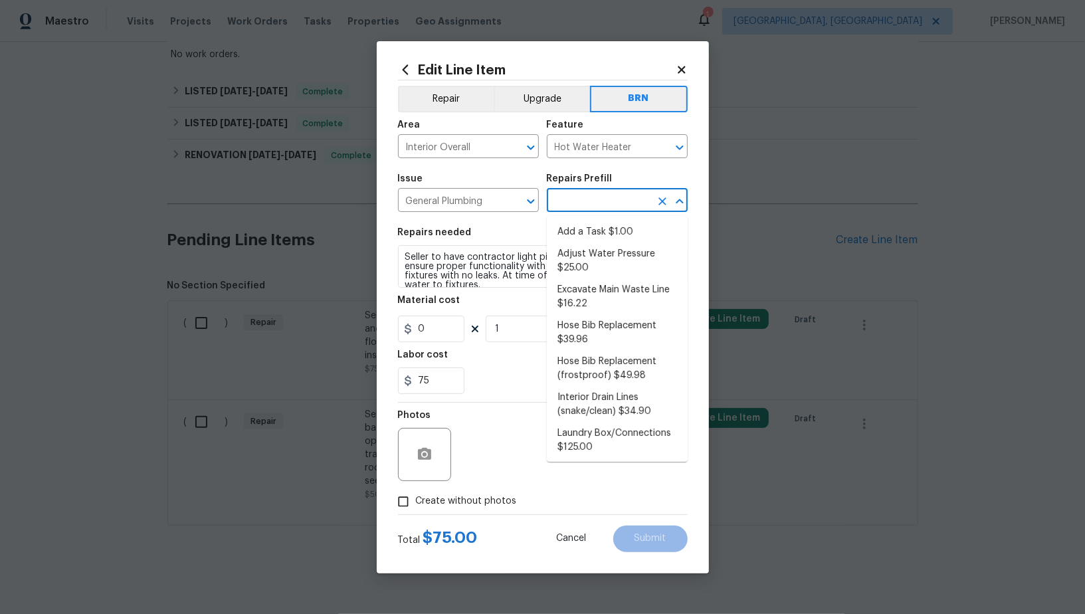
click at [598, 218] on ul "Add a Task $1.00 Adjust Water Pressure $25.00 Excavate Main Waste Line $16.22 H…" at bounding box center [617, 339] width 141 height 246
click at [596, 224] on li "Add a Task $1.00" at bounding box center [617, 232] width 141 height 22
type input "Plumbing"
type input "Add a Task $1.00"
type textarea "HPM to detail"
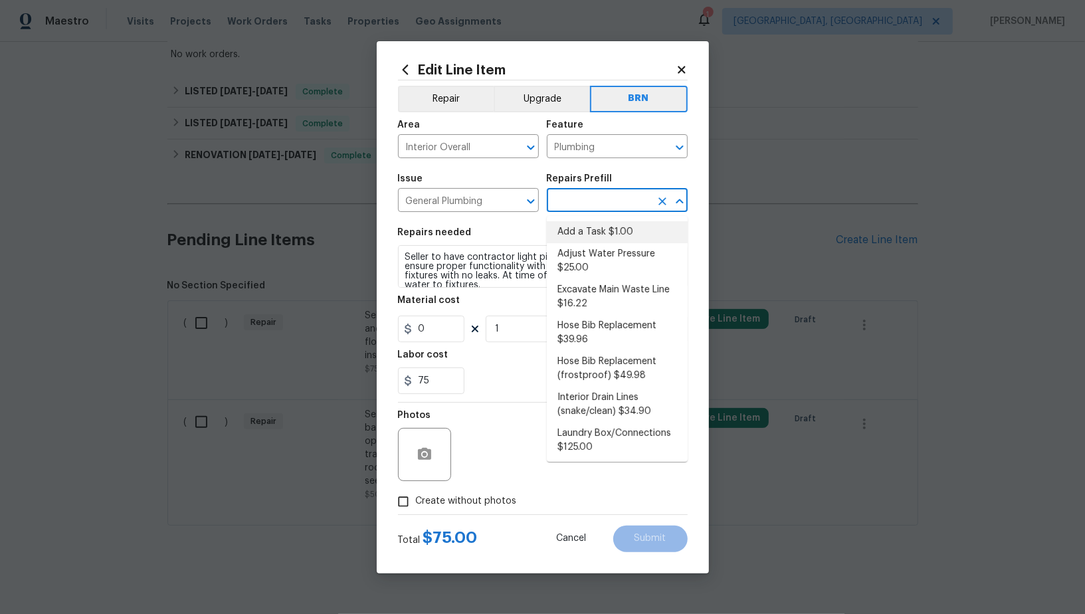
type input "1"
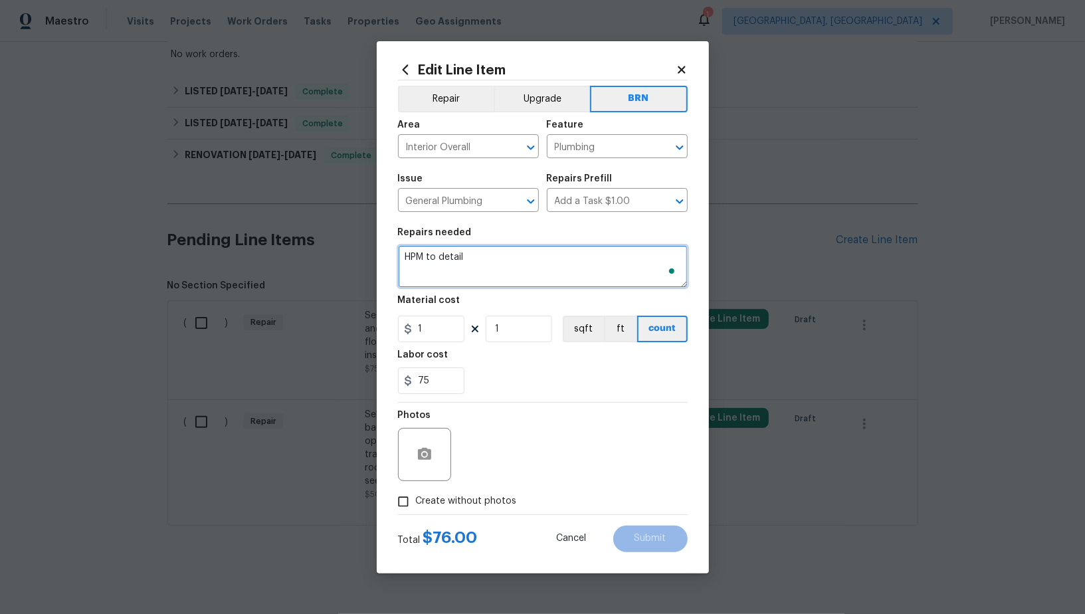
click at [542, 270] on textarea "HPM to detail" at bounding box center [543, 266] width 290 height 43
paste textarea "Seller to have contractor light pilot at water heater and ensure proper functio…"
click at [658, 153] on icon "Clear" at bounding box center [661, 147] width 13 height 13
type textarea "Seller to have contractor light pilot at water heater and ensure proper functio…"
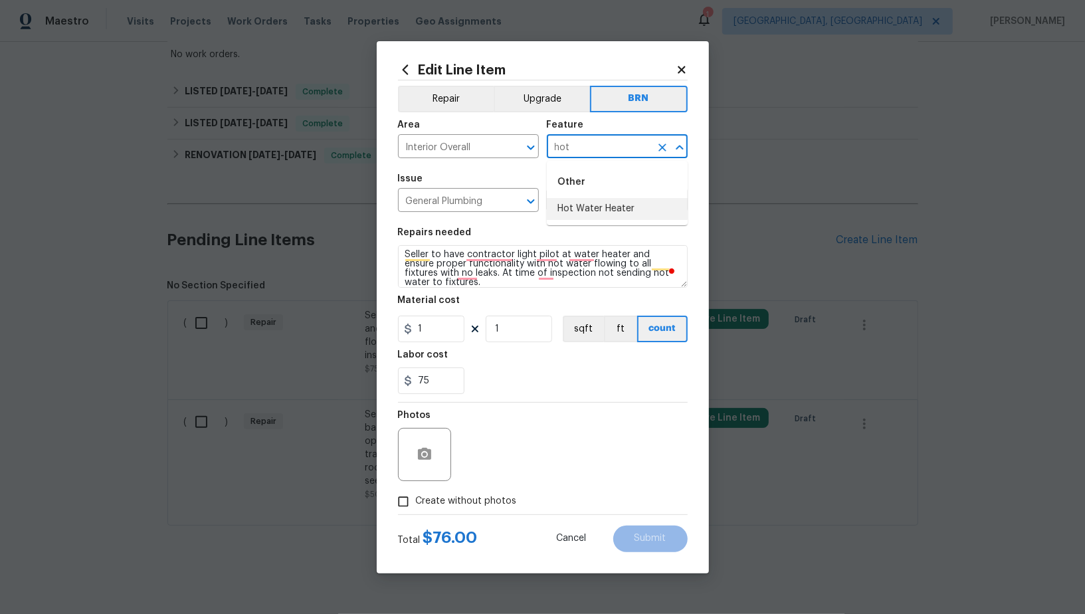
click at [642, 209] on li "Hot Water Heater" at bounding box center [617, 209] width 141 height 22
type input "Hot Water Heater"
click at [447, 328] on input "1" at bounding box center [431, 328] width 66 height 27
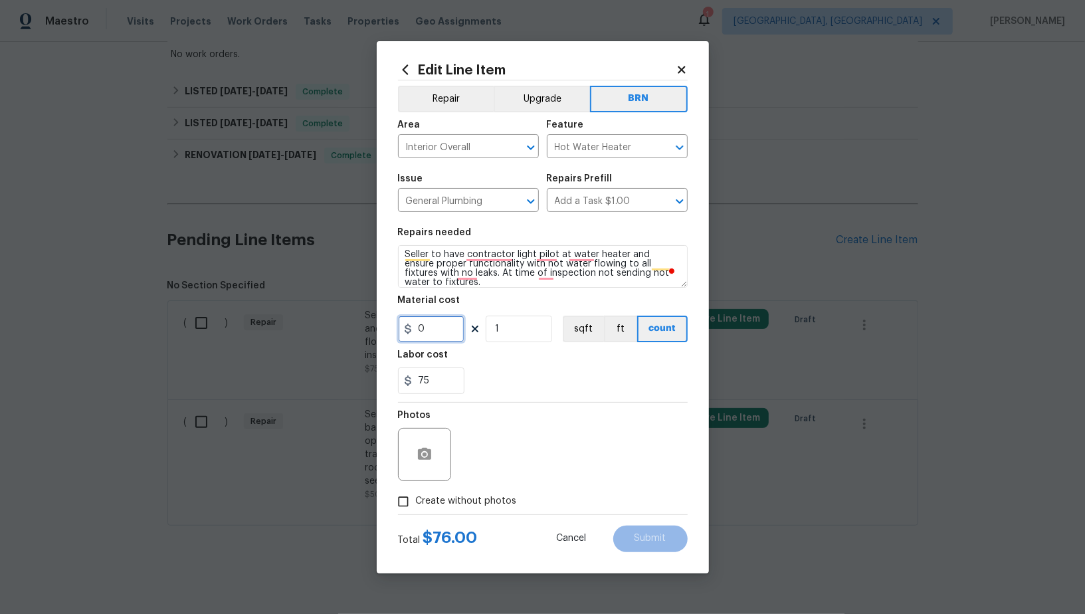
type input "0"
click at [400, 491] on input "Create without photos" at bounding box center [403, 501] width 25 height 25
checkbox input "true"
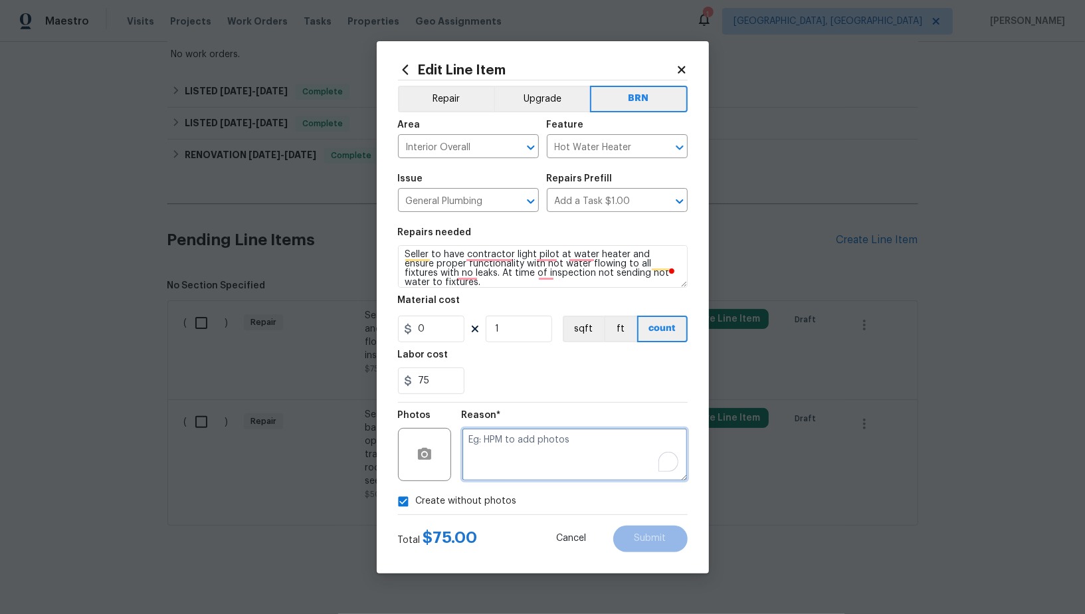
click at [551, 458] on textarea "To enrich screen reader interactions, please activate Accessibility in Grammarl…" at bounding box center [575, 454] width 226 height 53
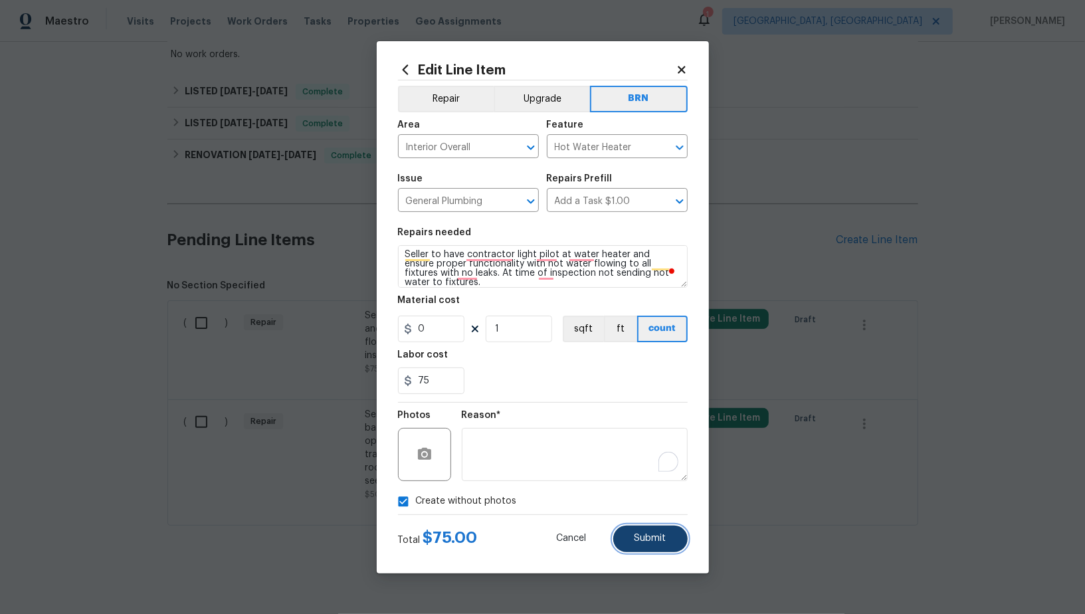
click at [654, 544] on button "Submit" at bounding box center [650, 538] width 74 height 27
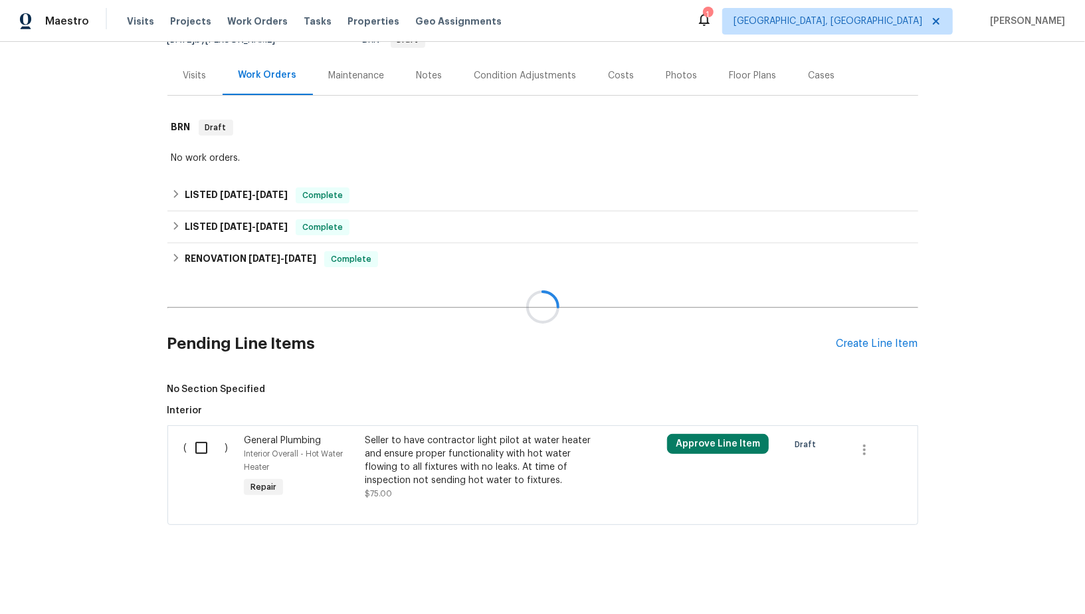
scroll to position [249, 0]
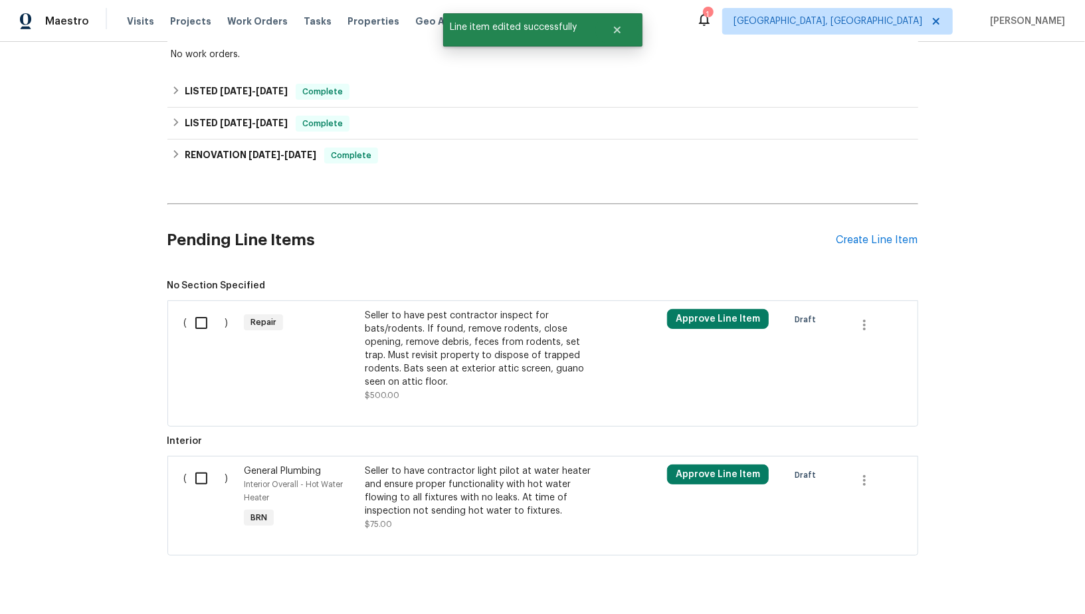
click at [426, 347] on div "Seller to have pest contractor inspect for bats/rodents. If found, remove roden…" at bounding box center [482, 349] width 234 height 80
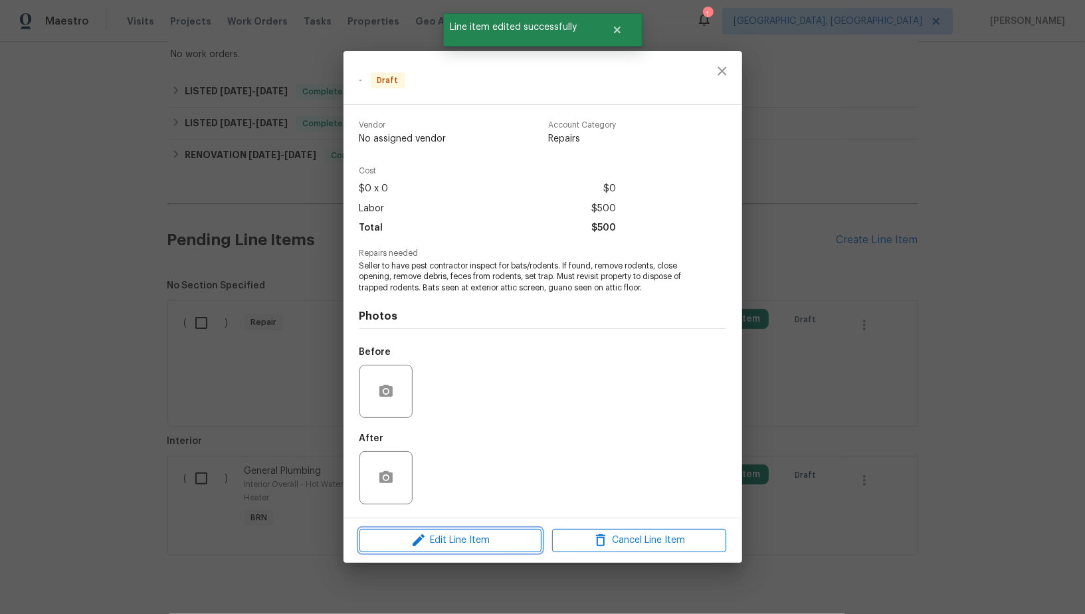
click at [442, 541] on span "Edit Line Item" at bounding box center [450, 540] width 174 height 17
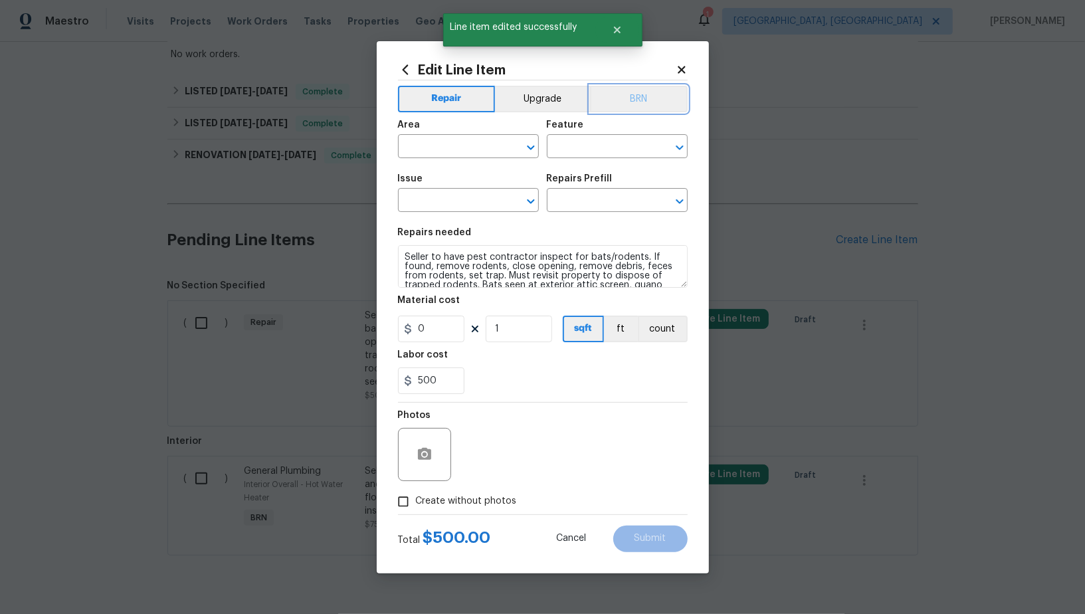
click at [623, 90] on button "BRN" at bounding box center [639, 99] width 98 height 27
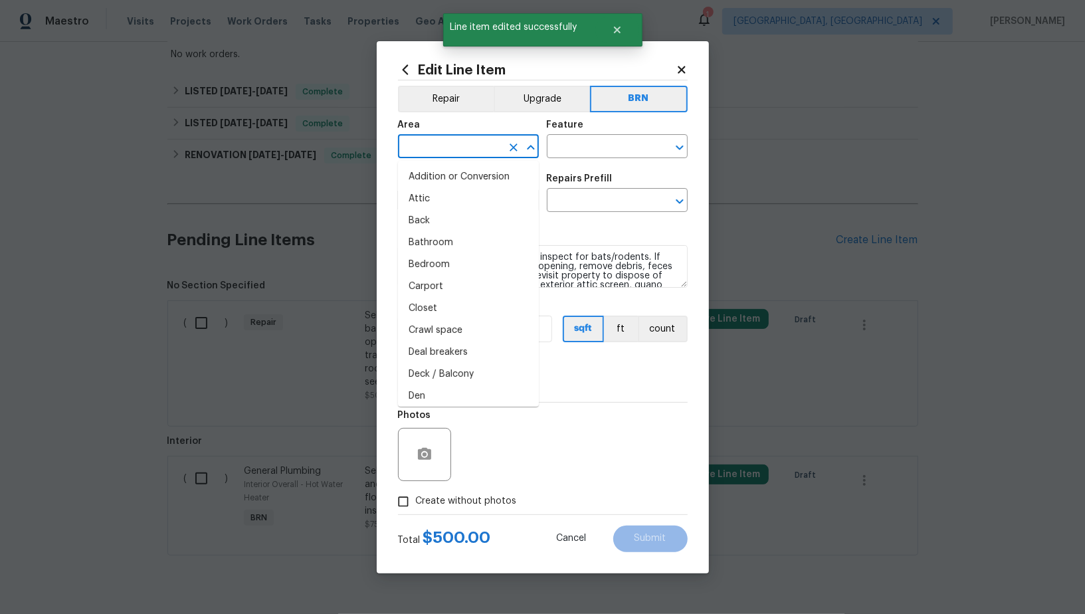
click at [454, 155] on input "text" at bounding box center [450, 147] width 104 height 21
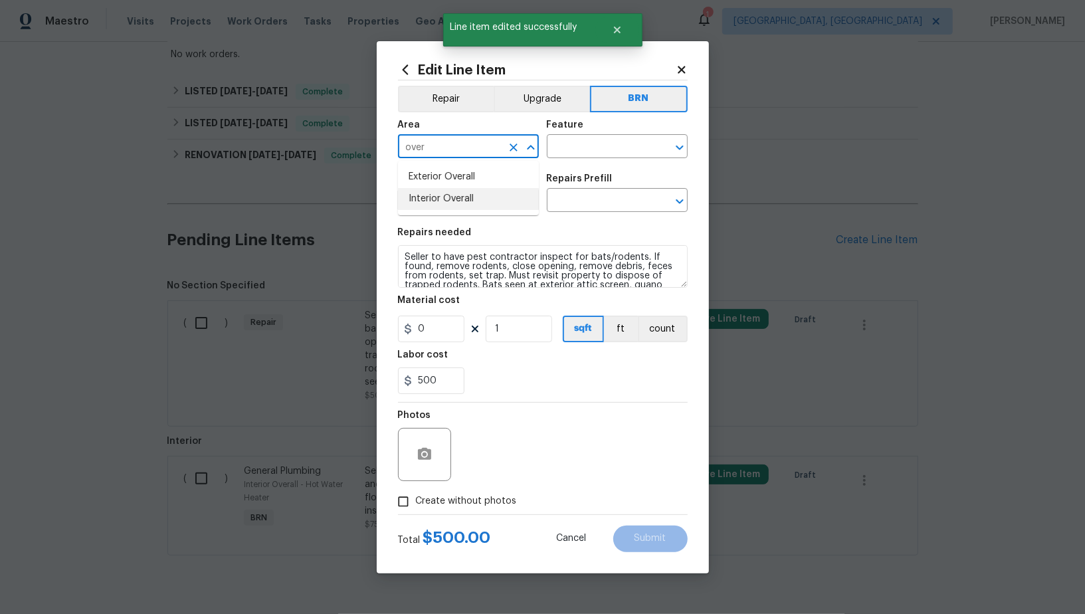
click at [474, 203] on li "Interior Overall" at bounding box center [468, 199] width 141 height 22
type input "Interior Overall"
click at [595, 131] on div "Feature" at bounding box center [617, 128] width 141 height 17
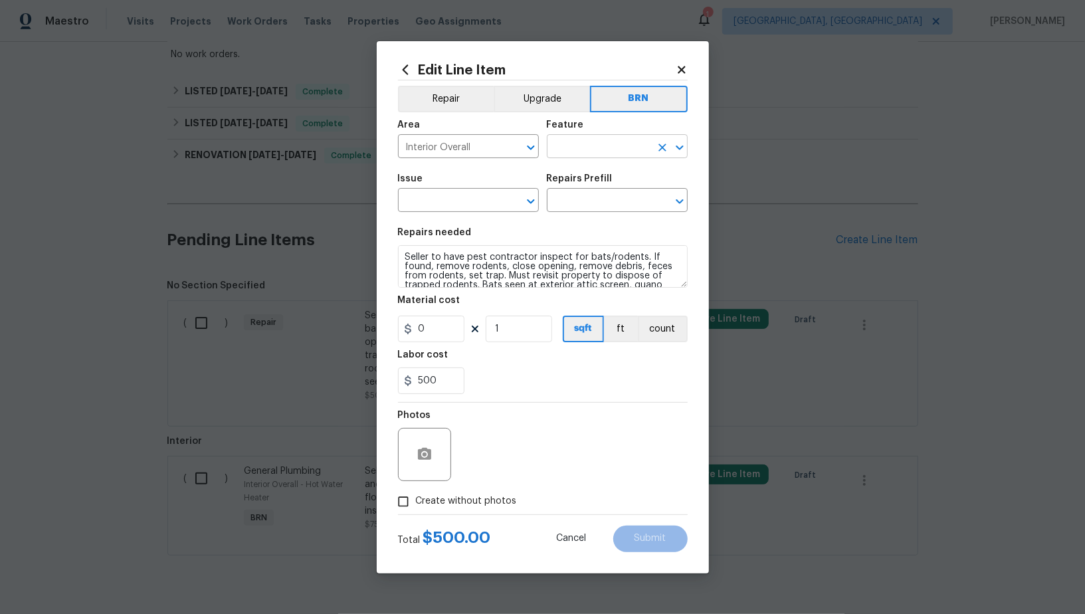
click at [592, 137] on input "text" at bounding box center [599, 147] width 104 height 21
type input "o"
click at [568, 195] on div "Other" at bounding box center [617, 182] width 141 height 32
click at [559, 204] on li "Pests" at bounding box center [617, 209] width 141 height 22
type input "Pests"
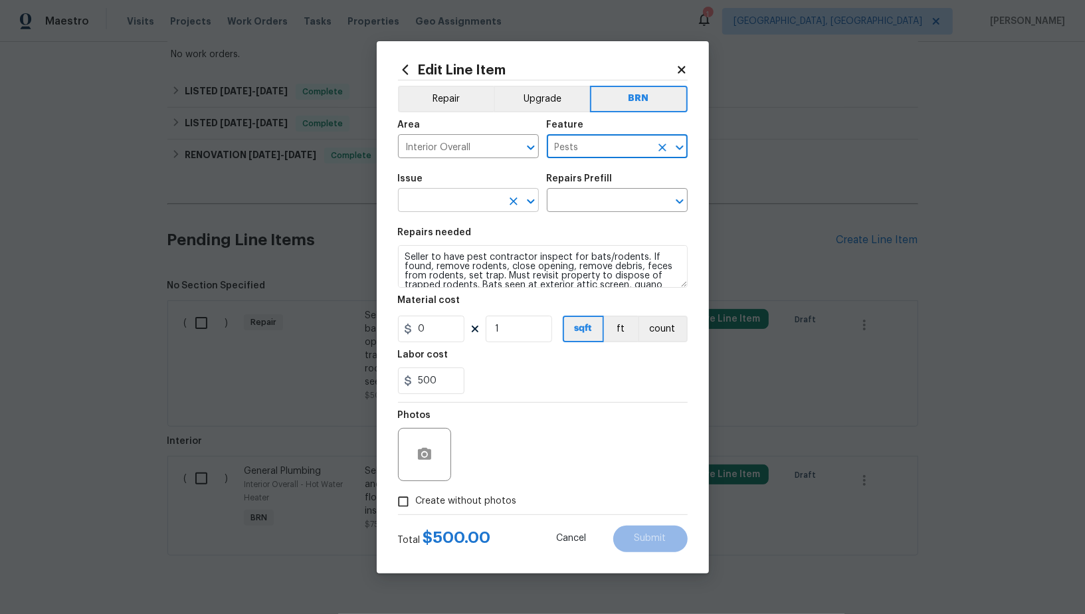
click at [469, 207] on input "text" at bounding box center [450, 201] width 104 height 21
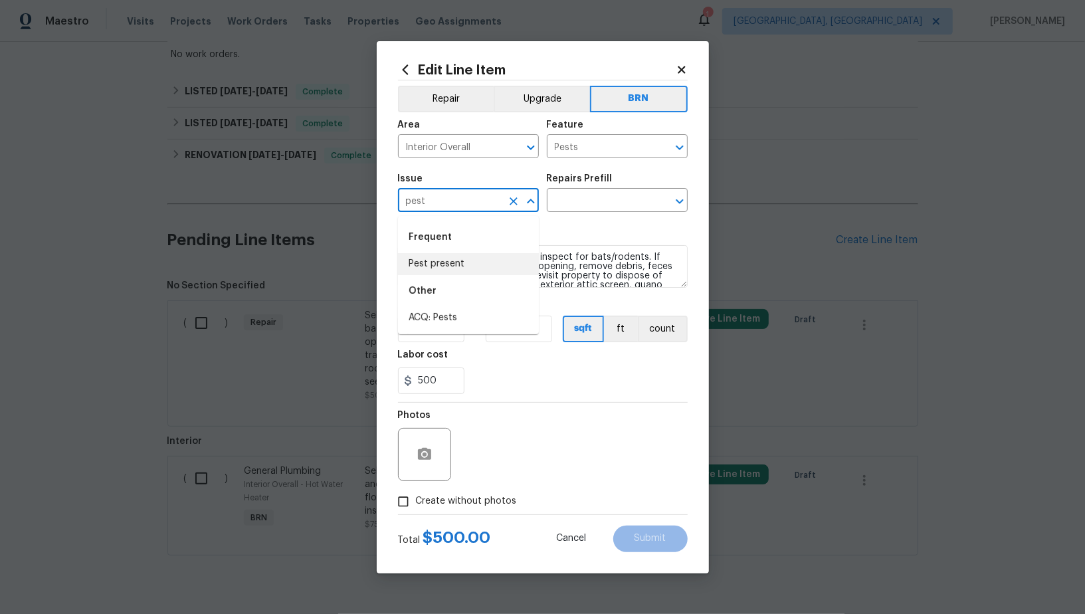
click at [458, 256] on li "Pest present" at bounding box center [468, 264] width 141 height 22
type input "Pest present"
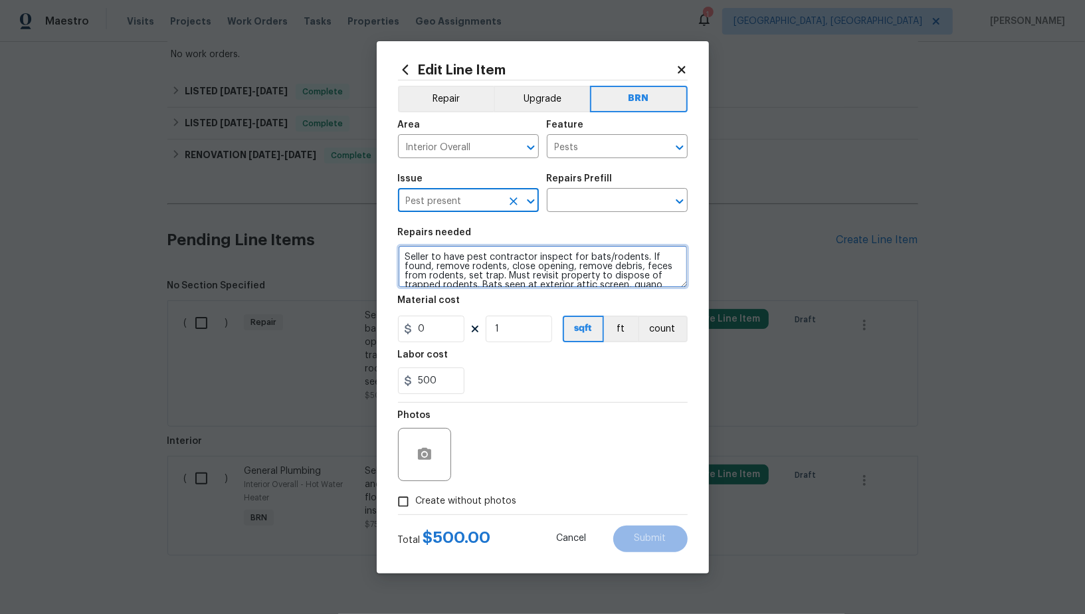
click at [534, 263] on textarea "Seller to have pest contractor inspect for bats/rodents. If found, remove roden…" at bounding box center [543, 266] width 290 height 43
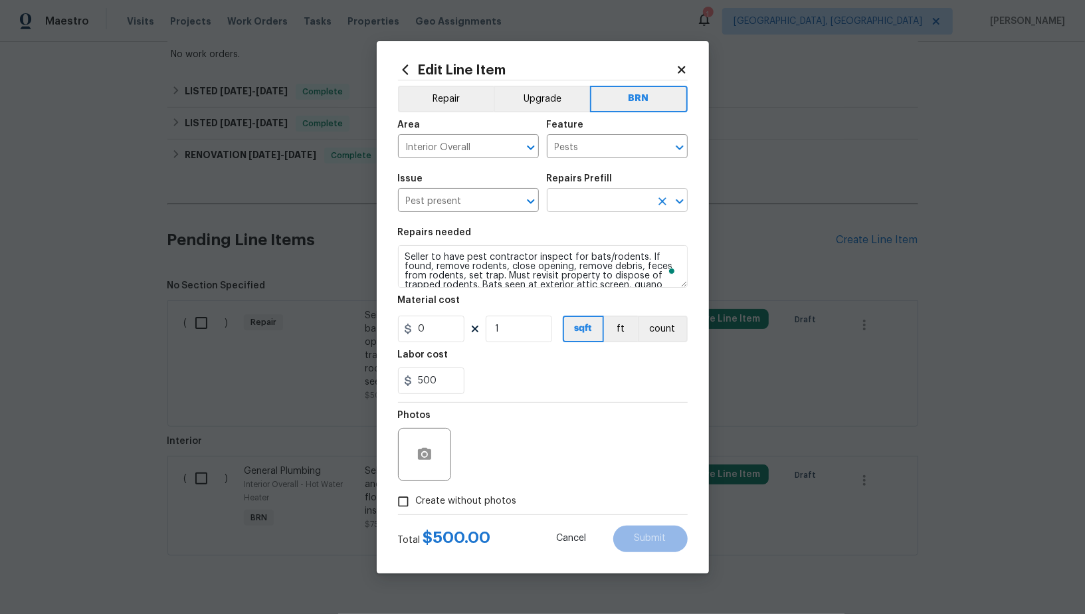
click at [585, 203] on input "text" at bounding box center [599, 201] width 104 height 21
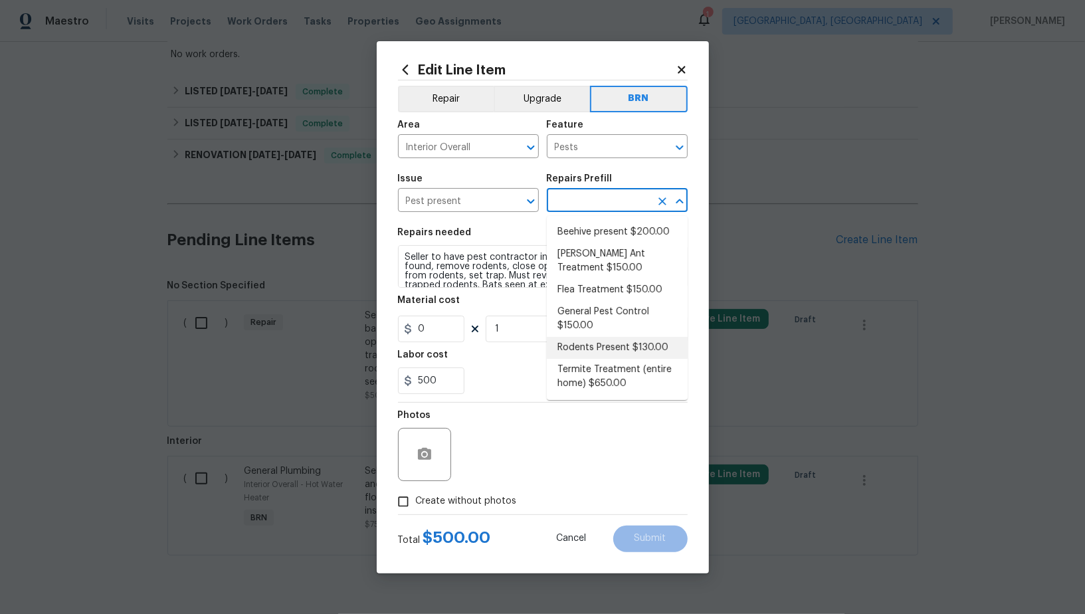
click at [610, 350] on li "Rodents Present $130.00" at bounding box center [617, 348] width 141 height 22
type input "Rodents Present $130.00"
type textarea "Remove rodents, close opening, remove debris, feces from rodents, set trap. Mus…"
type input "130"
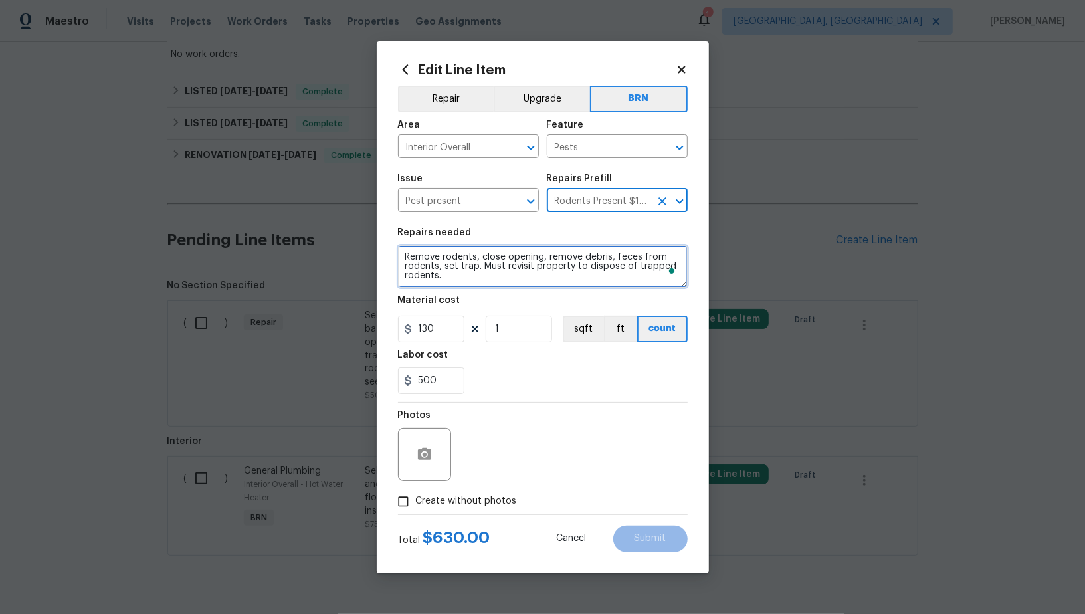
click at [545, 256] on textarea "Remove rodents, close opening, remove debris, feces from rodents, set trap. Mus…" at bounding box center [543, 266] width 290 height 43
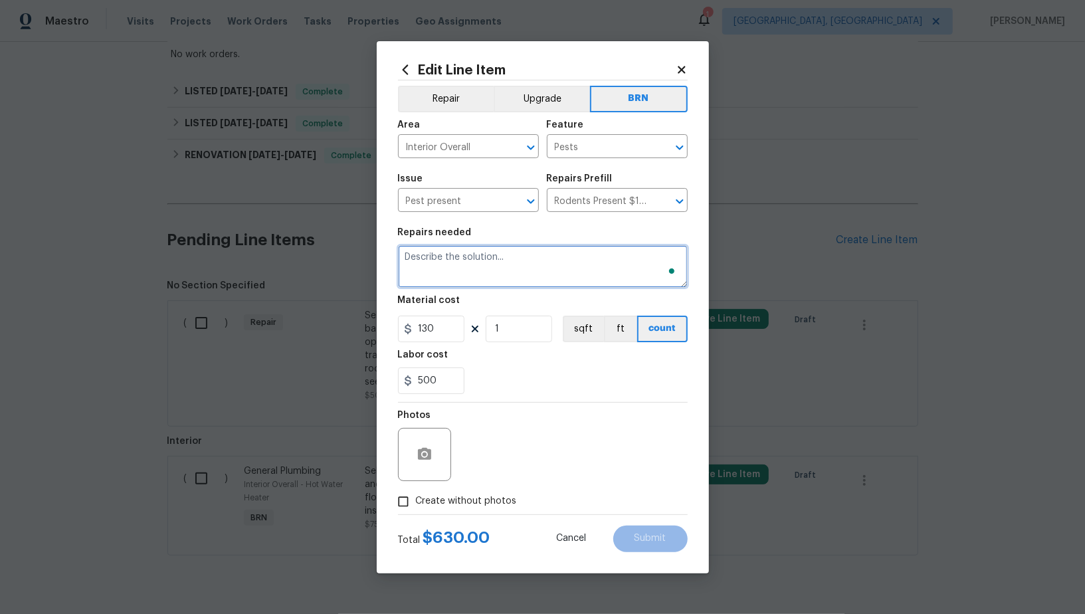
paste textarea "Seller to have pest contractor inspect for bats/rodents. If found, remove roden…"
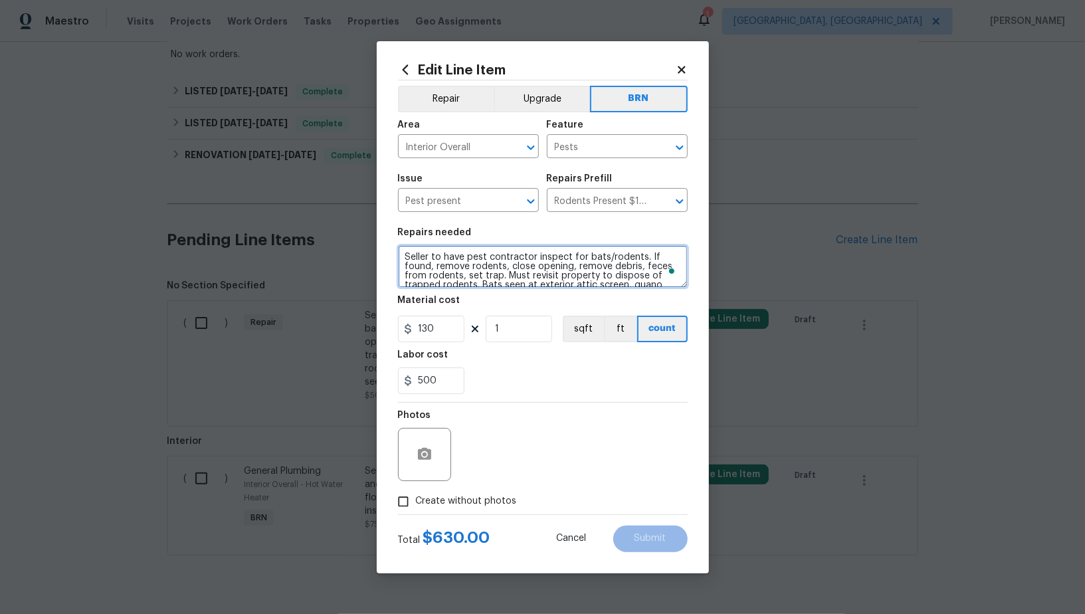
scroll to position [12, 0]
type textarea "Seller to have pest contractor inspect for bats/rodents. If found, remove roden…"
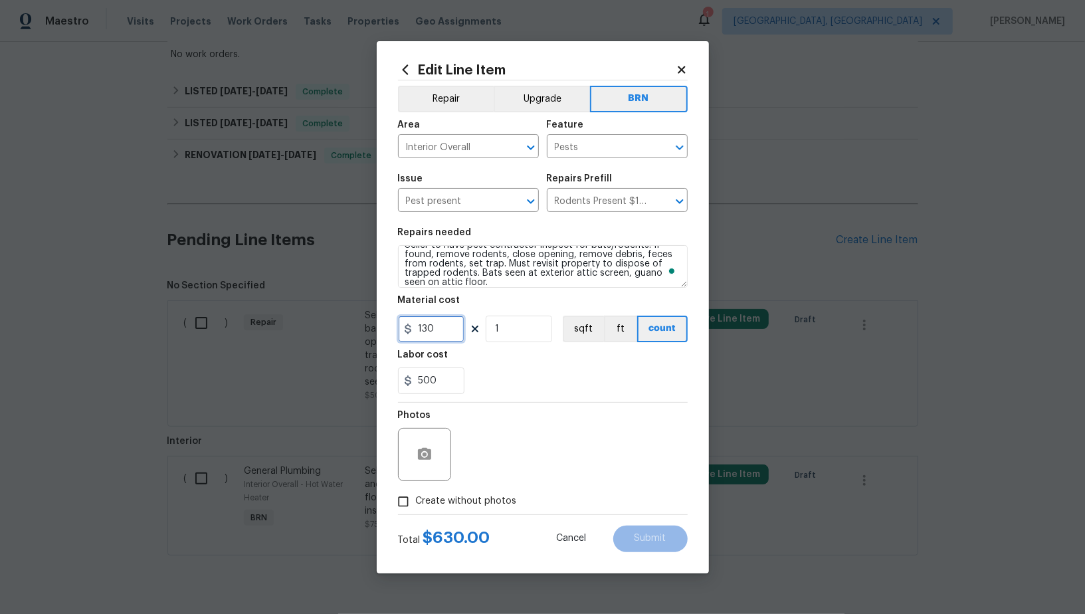
click at [432, 341] on input "130" at bounding box center [431, 328] width 66 height 27
type input "0"
click at [389, 503] on div "Edit Line Item Repair Upgrade BRN Area Interior Overall ​ Feature Pests ​ Issue…" at bounding box center [543, 307] width 332 height 532
drag, startPoint x: 411, startPoint y: 508, endPoint x: 438, endPoint y: 488, distance: 33.2
click at [411, 508] on input "Create without photos" at bounding box center [403, 501] width 25 height 25
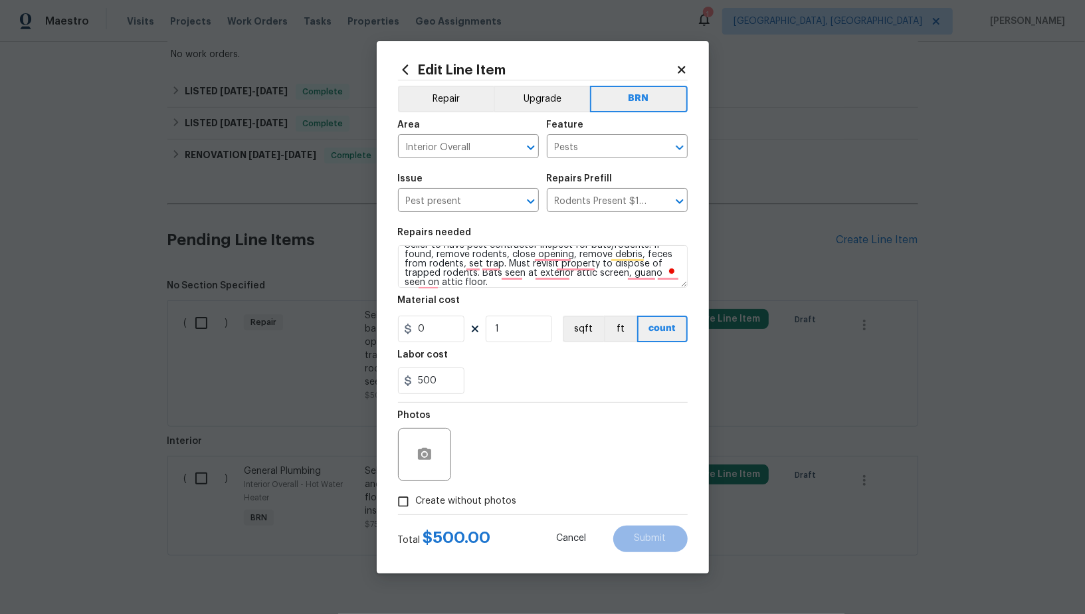
checkbox input "true"
click at [542, 449] on textarea at bounding box center [575, 454] width 226 height 53
click at [654, 540] on span "Submit" at bounding box center [650, 538] width 32 height 10
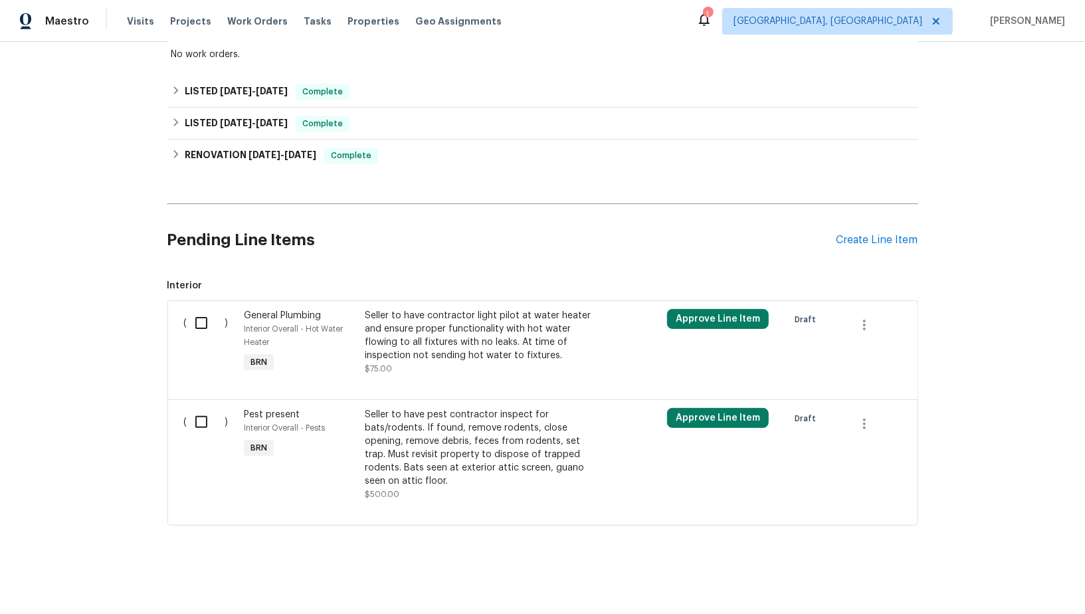
scroll to position [250, 0]
click at [197, 428] on input "checkbox" at bounding box center [206, 421] width 38 height 28
checkbox input "true"
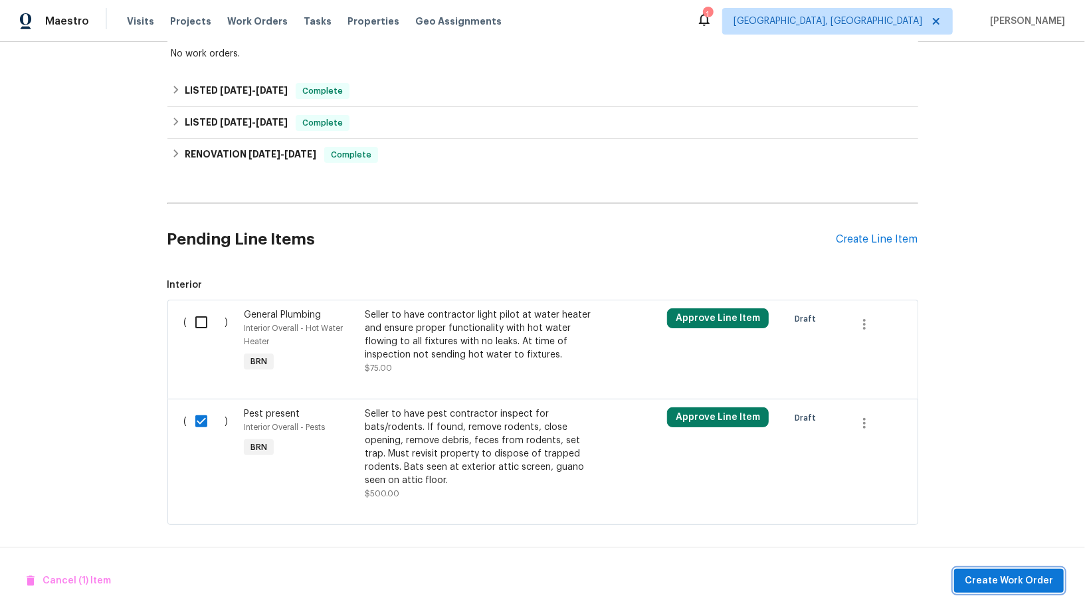
click at [1015, 586] on span "Create Work Order" at bounding box center [1008, 580] width 88 height 17
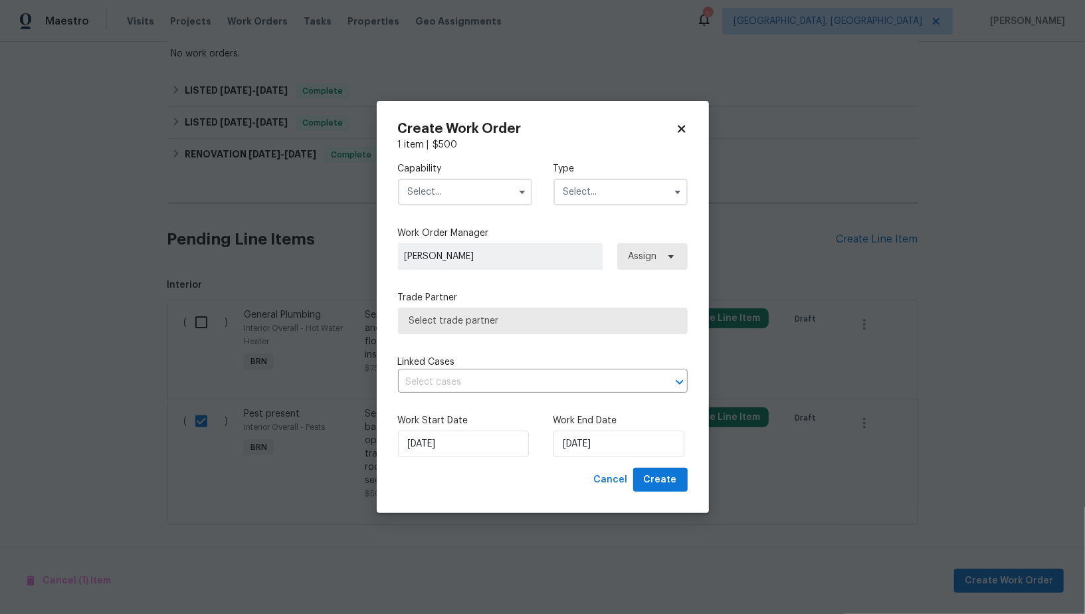
click at [458, 201] on input "text" at bounding box center [465, 192] width 134 height 27
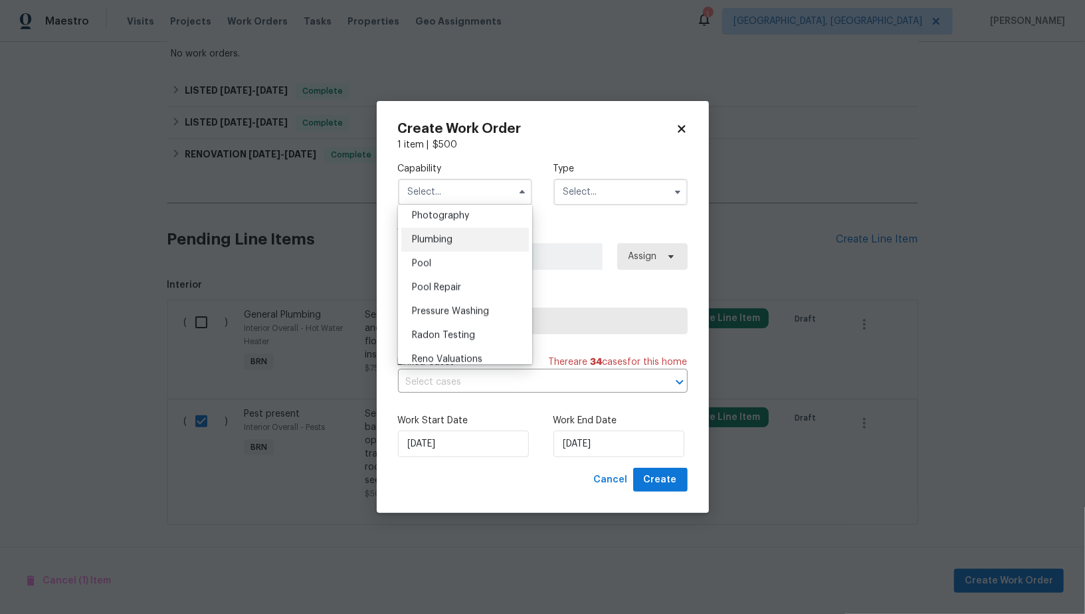
scroll to position [1103, 0]
click at [457, 246] on div "Pests" at bounding box center [465, 256] width 128 height 24
type input "Pests"
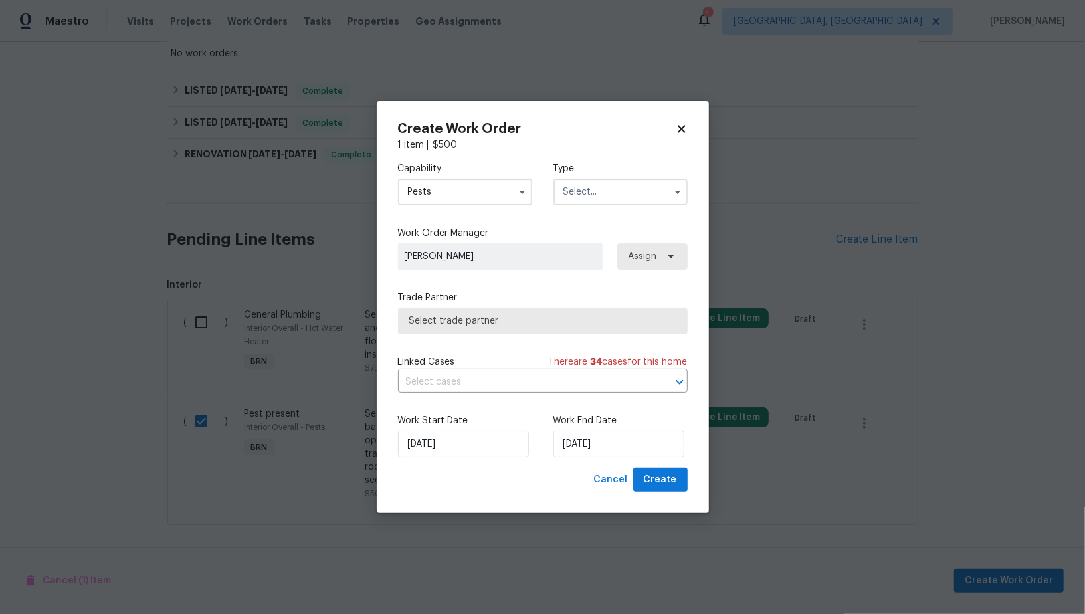
click at [614, 176] on div "Type" at bounding box center [620, 183] width 134 height 43
click at [600, 193] on input "text" at bounding box center [620, 192] width 134 height 27
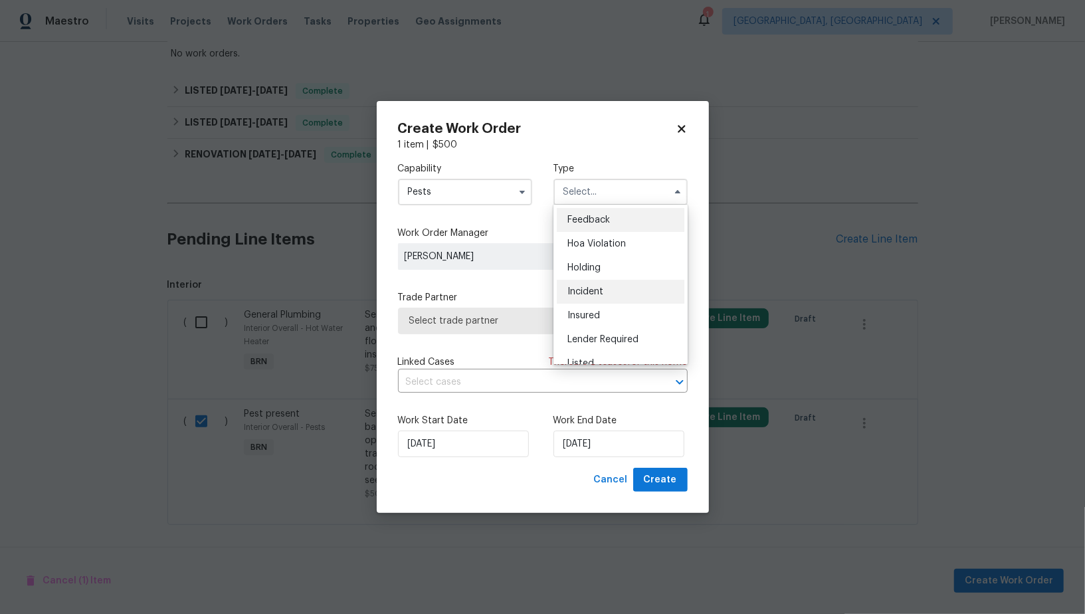
scroll to position [301, 0]
click at [587, 277] on span "Resale" at bounding box center [581, 277] width 28 height 9
type input "Resale"
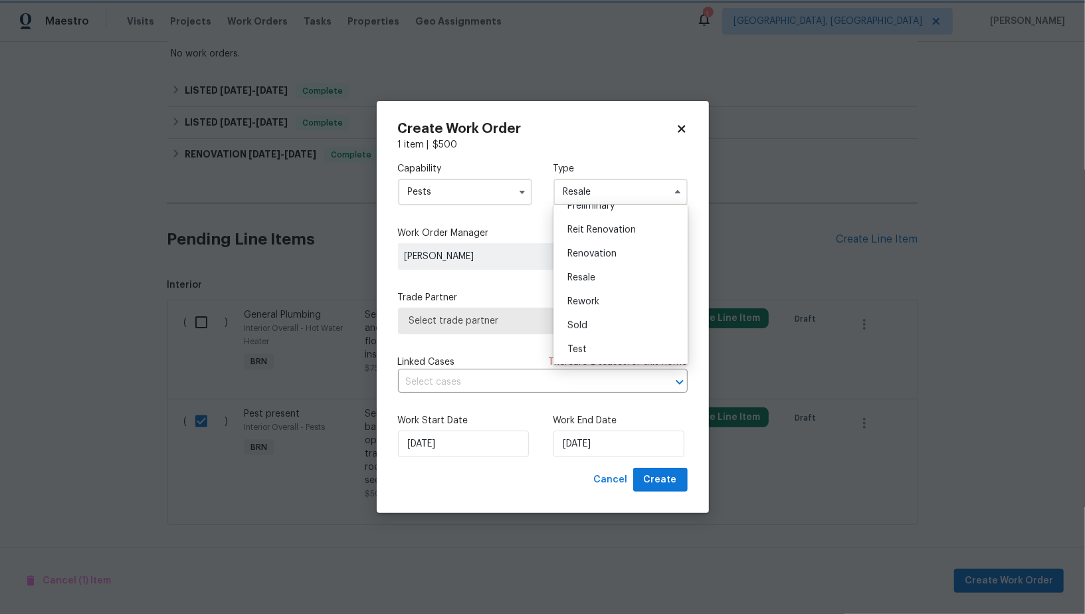
scroll to position [0, 0]
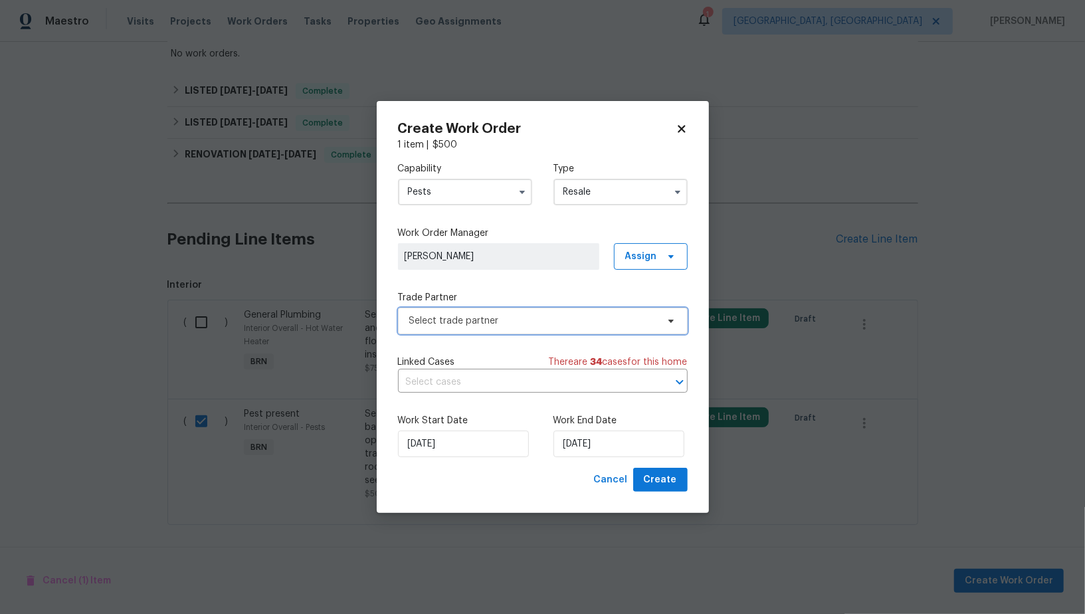
click at [543, 326] on span "Select trade partner" at bounding box center [533, 320] width 248 height 13
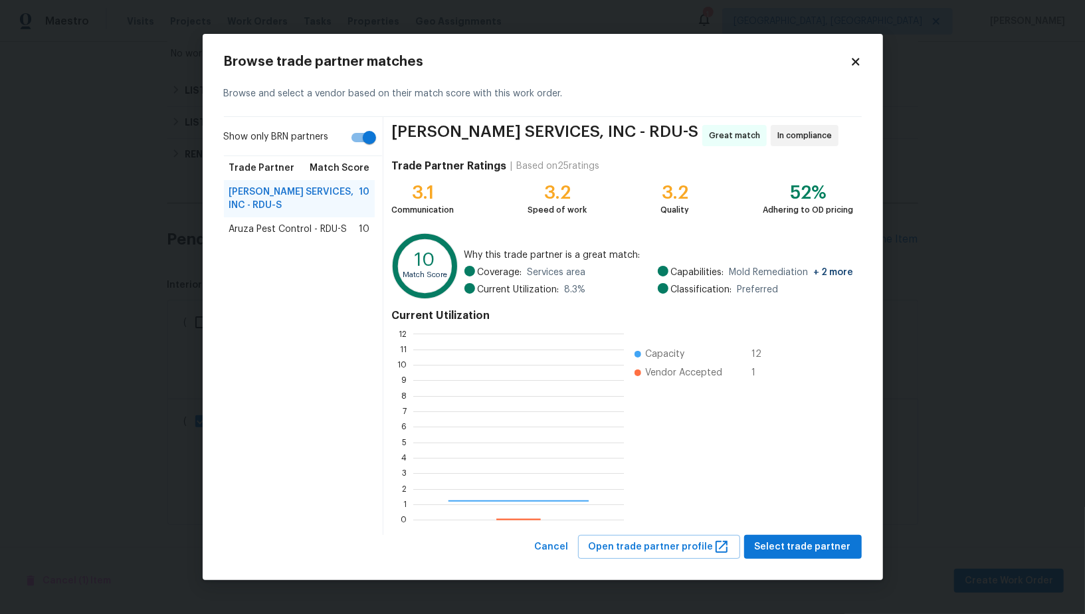
scroll to position [186, 210]
click at [779, 543] on span "Select trade partner" at bounding box center [802, 547] width 96 height 17
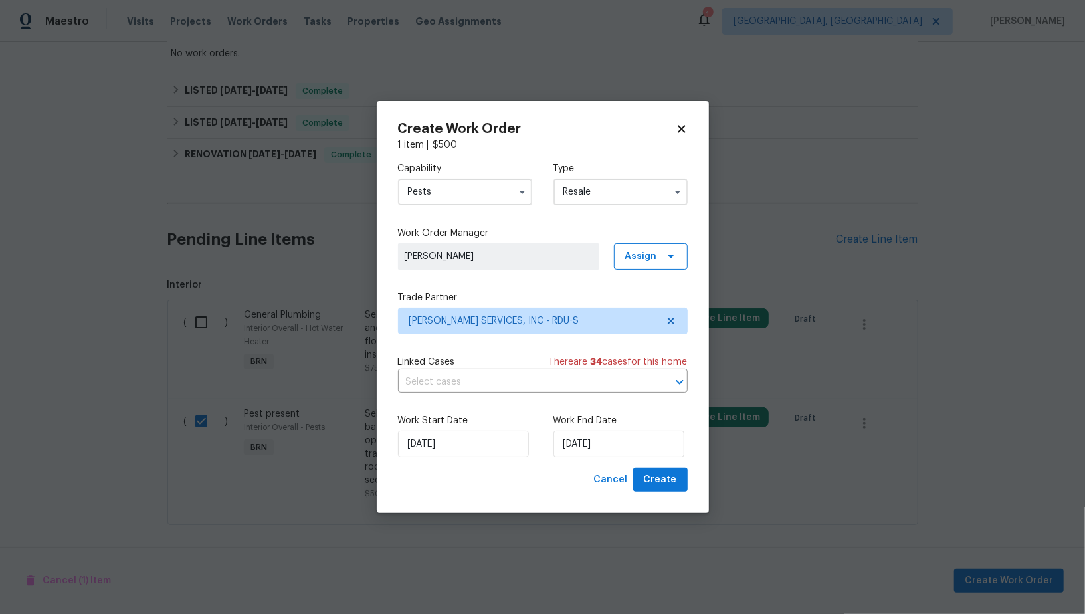
click at [543, 404] on div "Work Start Date [DATE] Work End Date [DATE]" at bounding box center [543, 435] width 290 height 64
click at [540, 396] on div "Capability Pests Type Resale Work Order Manager [PERSON_NAME] Assign Trade Part…" at bounding box center [543, 309] width 290 height 316
click at [537, 389] on input "text" at bounding box center [524, 382] width 252 height 21
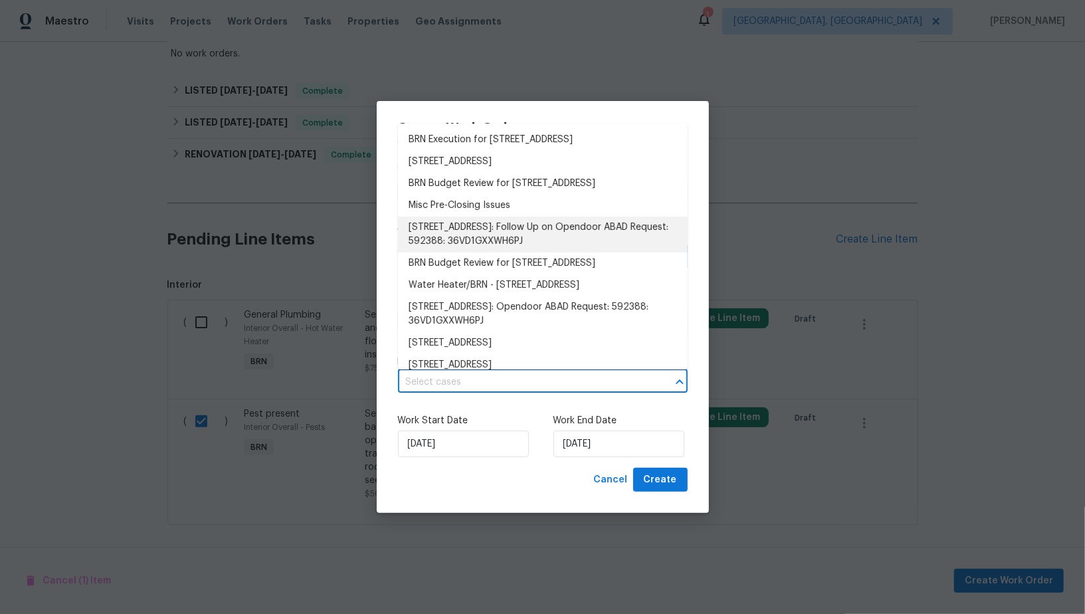
click at [487, 129] on li "BRN Execution for [STREET_ADDRESS]" at bounding box center [543, 140] width 290 height 22
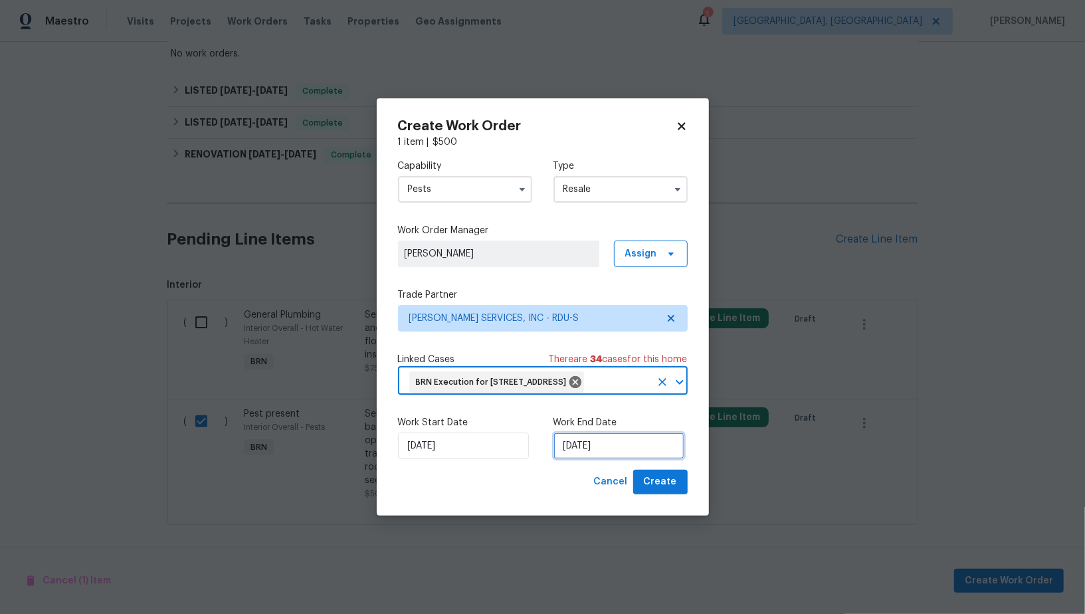
click at [596, 454] on input "[DATE]" at bounding box center [618, 445] width 131 height 27
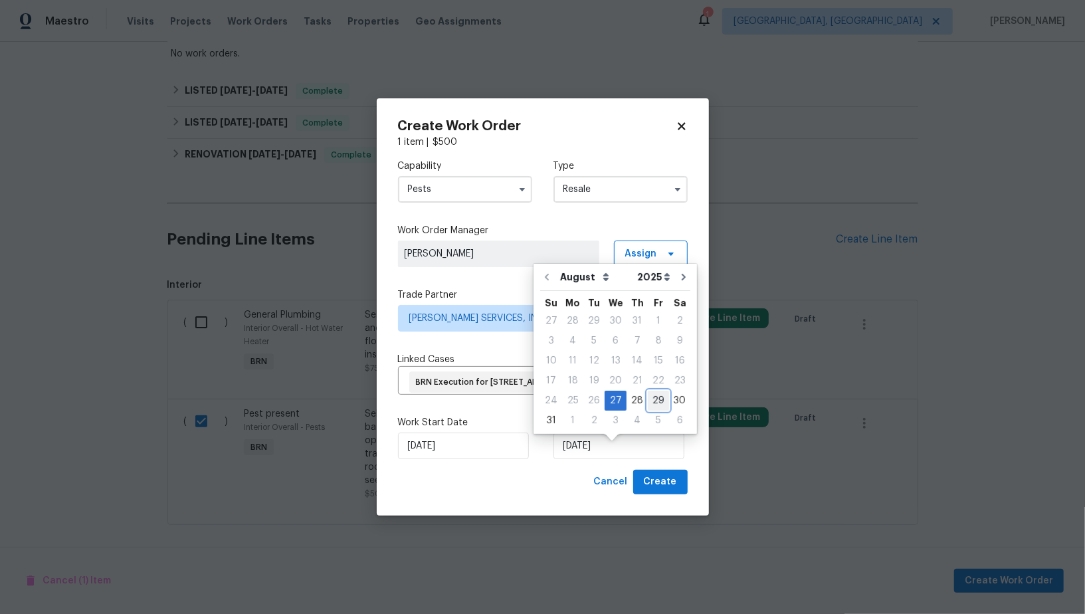
click at [650, 397] on div "29" at bounding box center [658, 400] width 21 height 19
type input "29/08/2025"
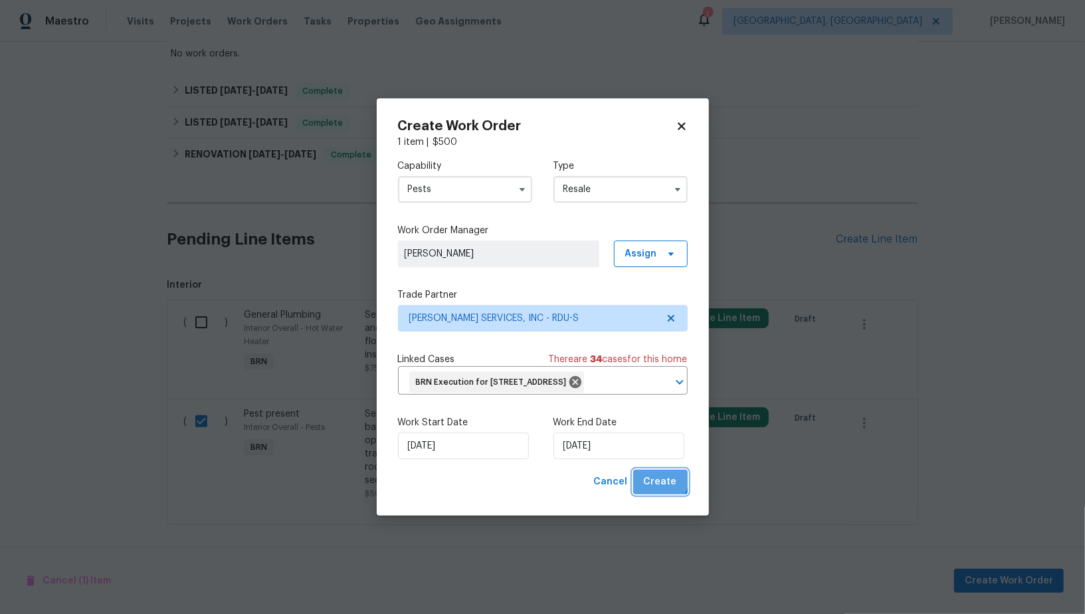
click at [659, 489] on span "Create" at bounding box center [660, 482] width 33 height 17
checkbox input "false"
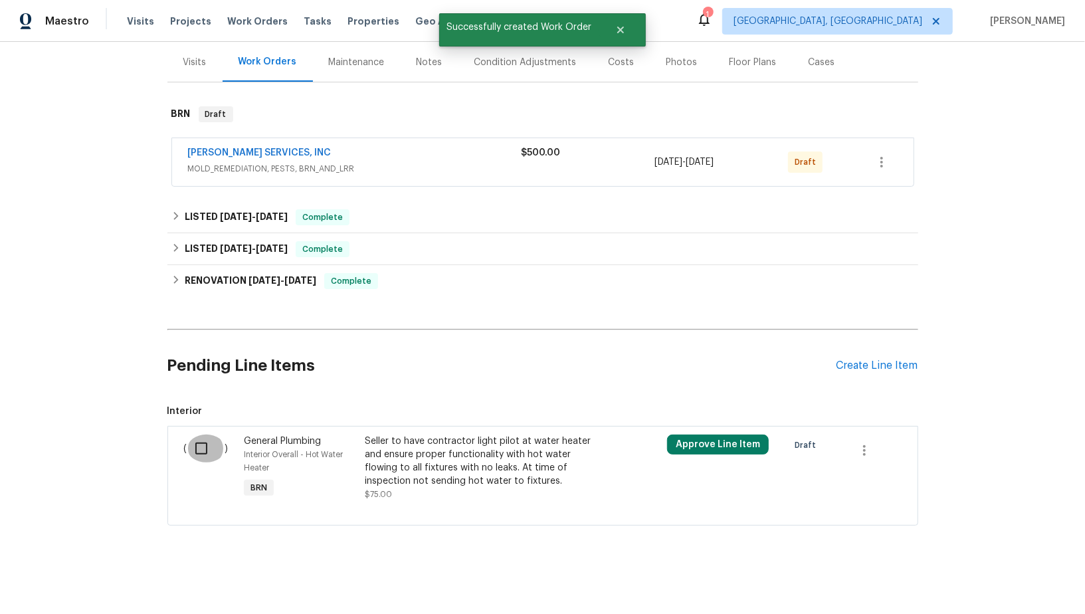
click at [215, 445] on input "checkbox" at bounding box center [206, 448] width 38 height 28
checkbox input "true"
click at [1006, 576] on span "Create Work Order" at bounding box center [1008, 580] width 88 height 17
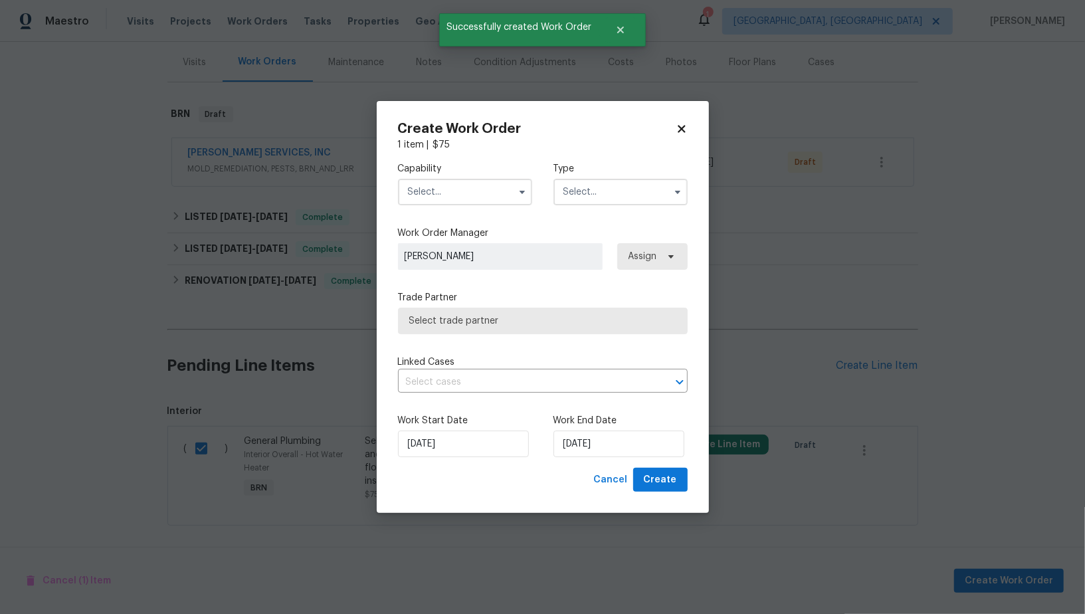
click at [481, 195] on input "text" at bounding box center [465, 192] width 134 height 27
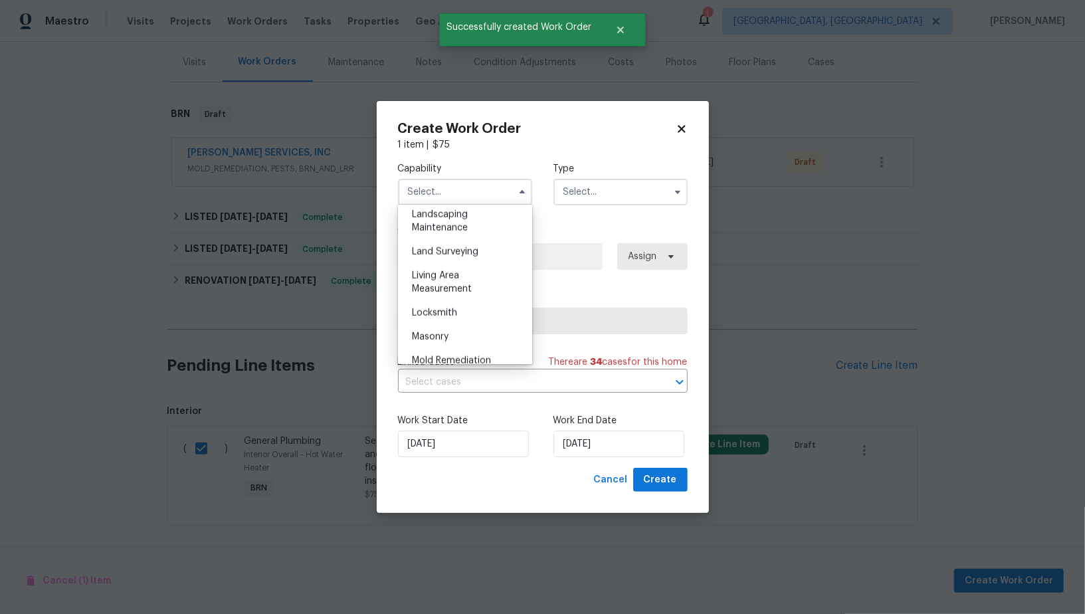
scroll to position [729, 0]
click at [466, 230] on div "Handyman" at bounding box center [465, 222] width 128 height 24
type input "Handyman"
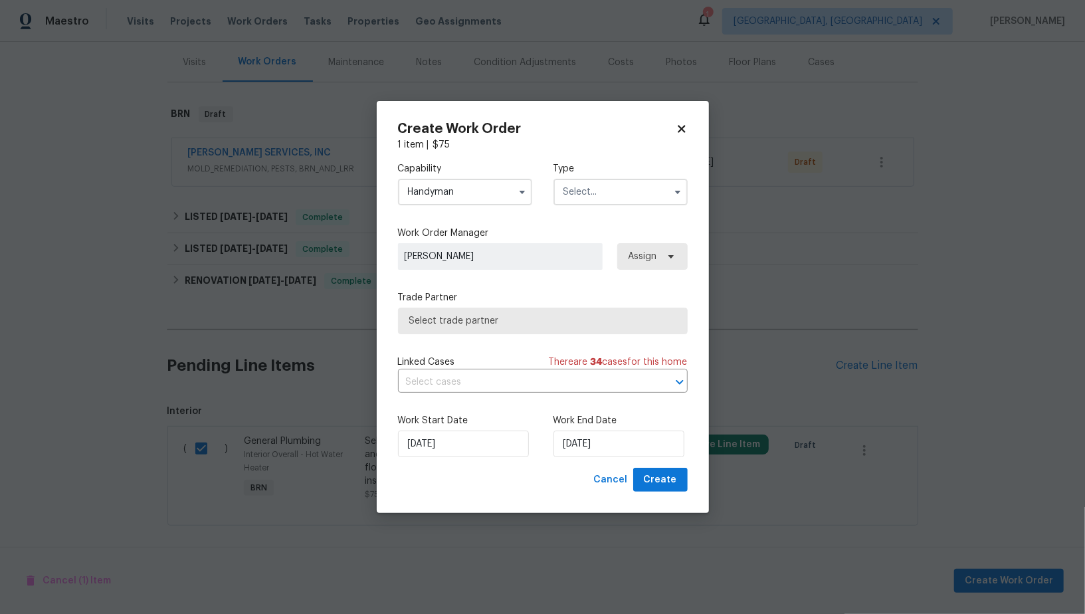
click at [592, 189] on input "text" at bounding box center [620, 192] width 134 height 27
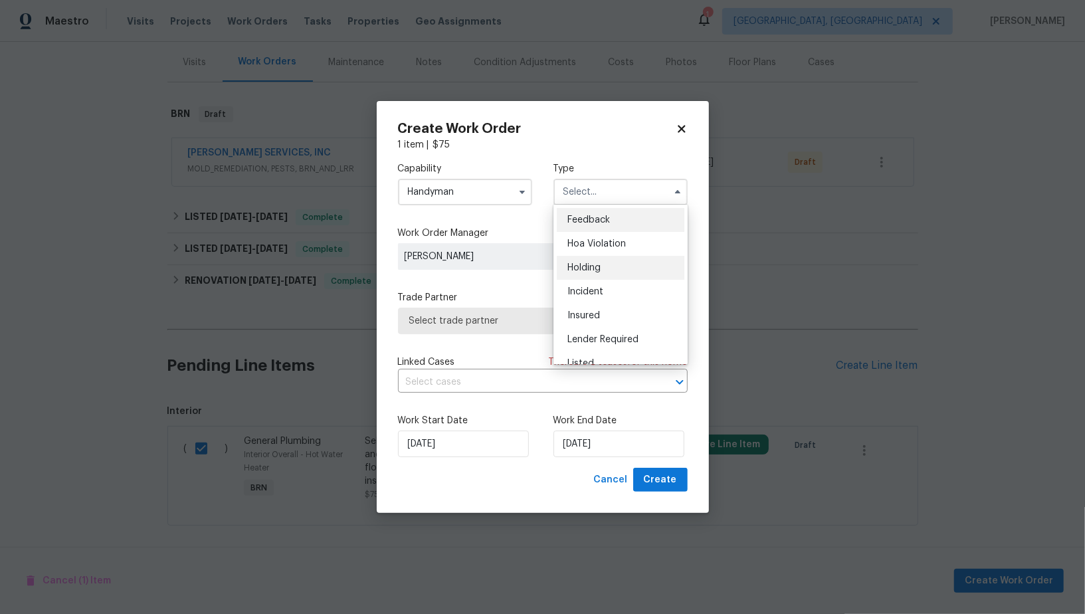
scroll to position [301, 0]
click at [589, 268] on div "Resale" at bounding box center [621, 278] width 128 height 24
type input "Resale"
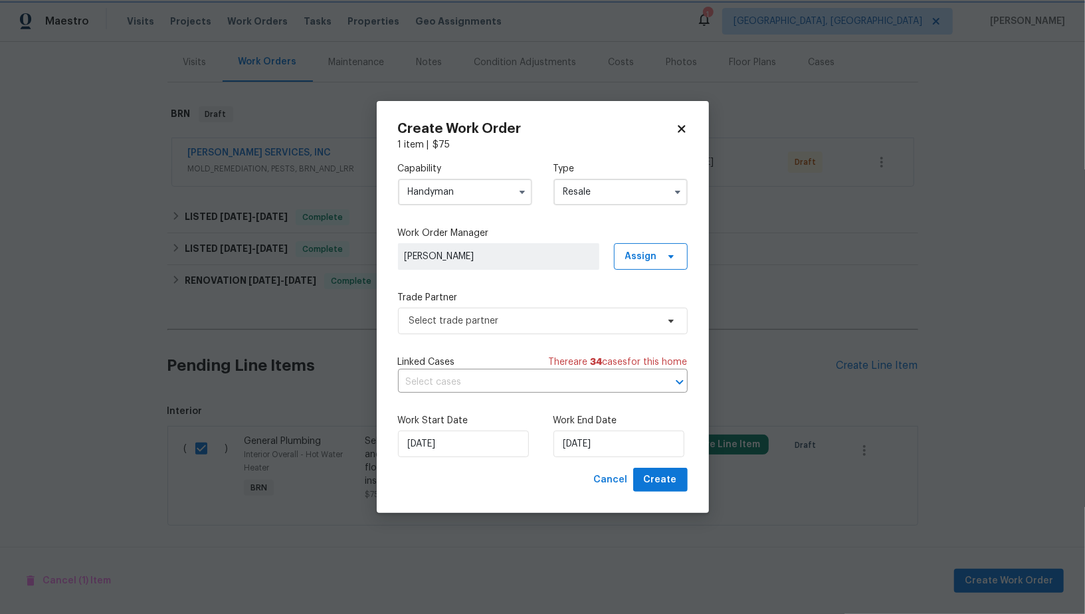
scroll to position [0, 0]
click at [557, 317] on span "Select trade partner" at bounding box center [533, 320] width 248 height 13
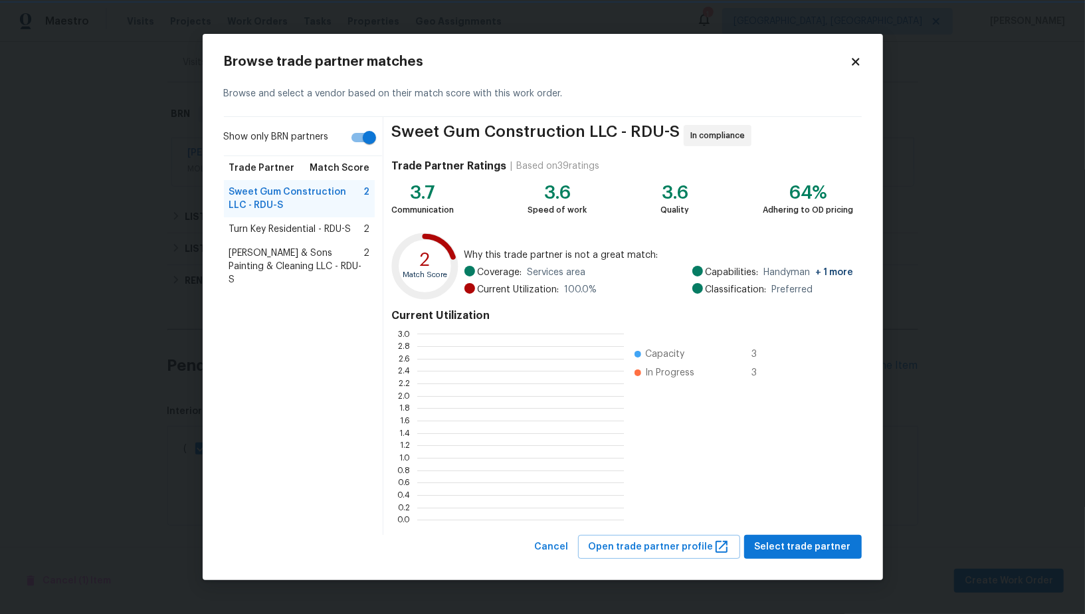
scroll to position [1, 1]
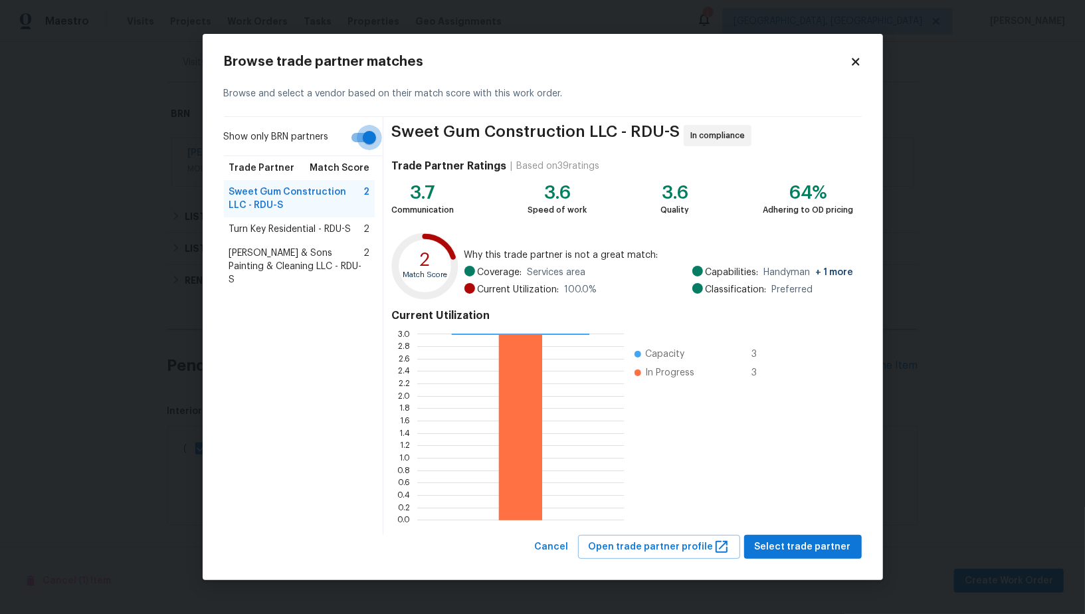
click at [368, 145] on input "Show only BRN partners" at bounding box center [369, 137] width 76 height 25
checkbox input "false"
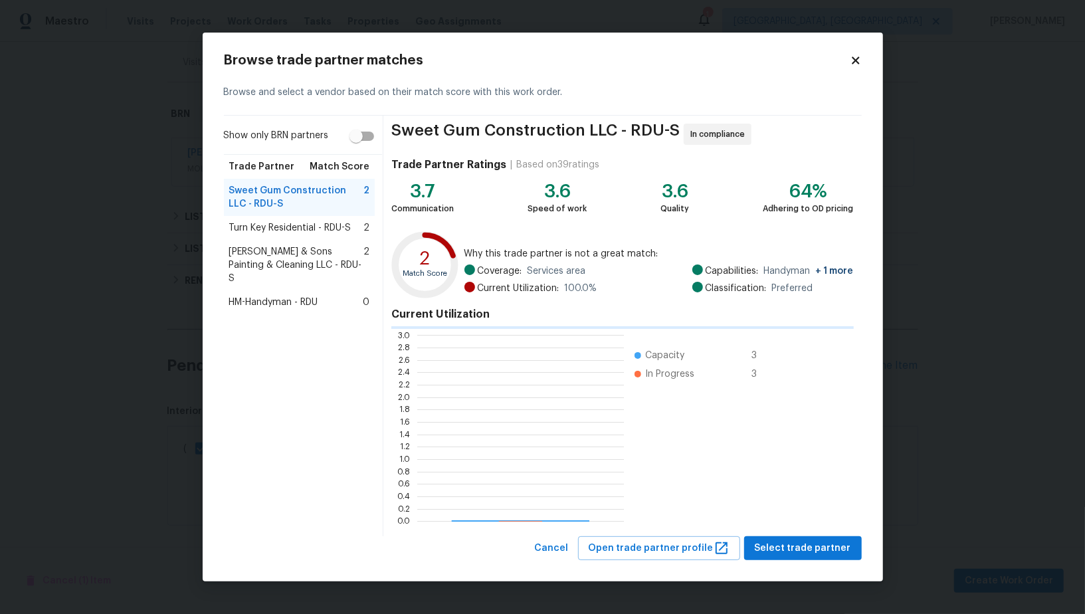
scroll to position [186, 207]
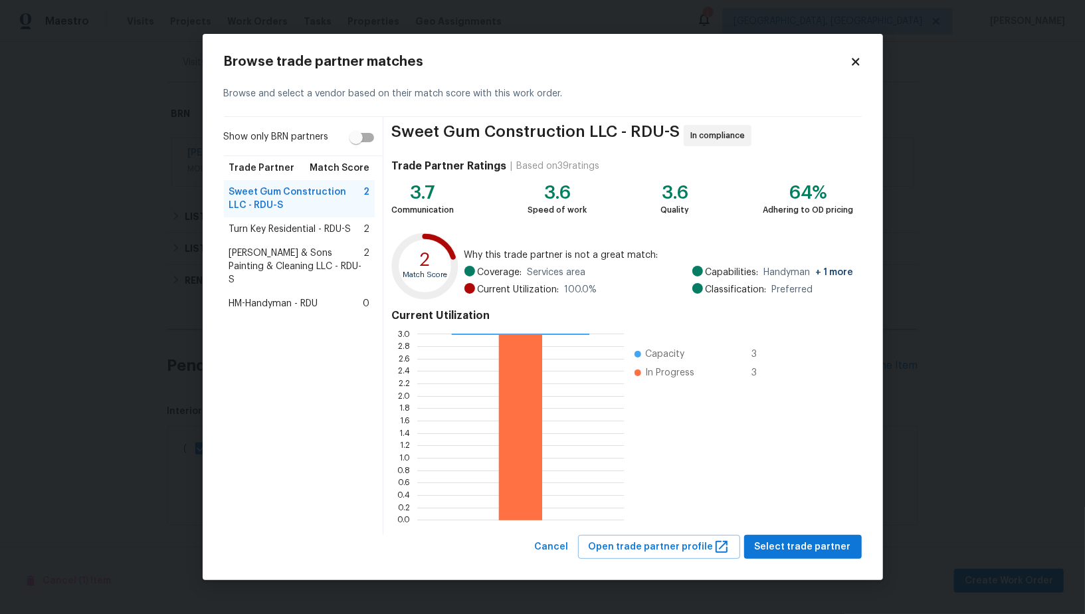
click at [294, 230] on span "Turn Key Residential - RDU-S" at bounding box center [290, 228] width 122 height 13
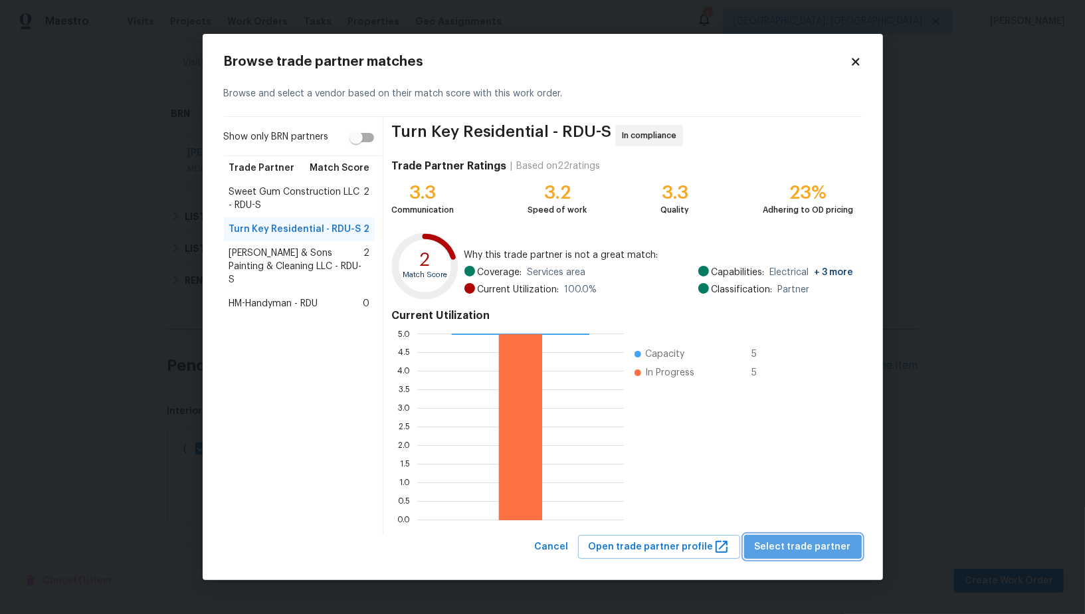
click at [813, 541] on span "Select trade partner" at bounding box center [802, 547] width 96 height 17
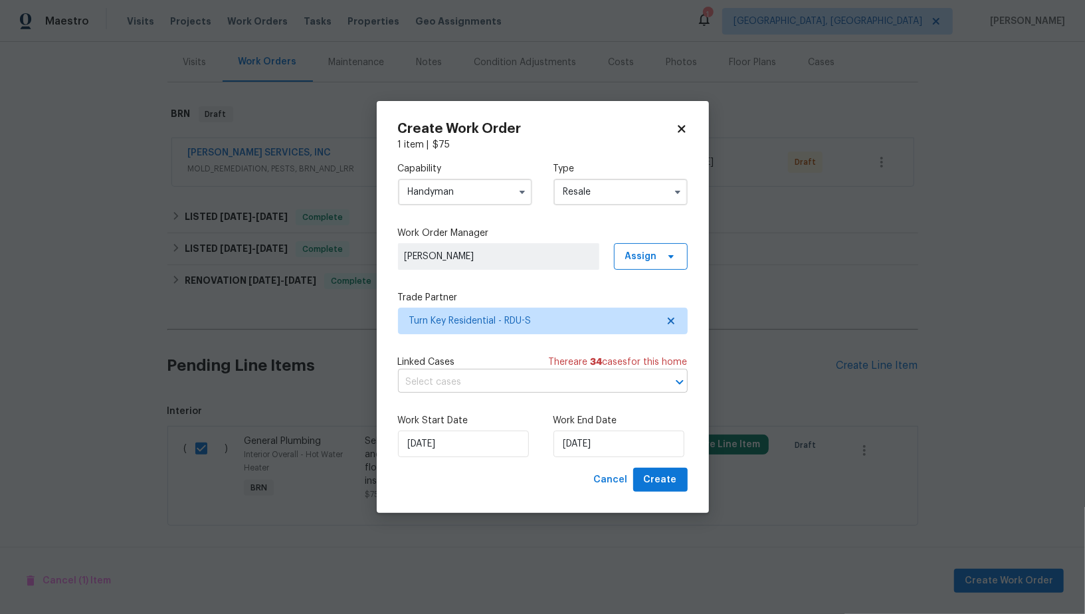
click at [509, 383] on input "text" at bounding box center [524, 382] width 252 height 21
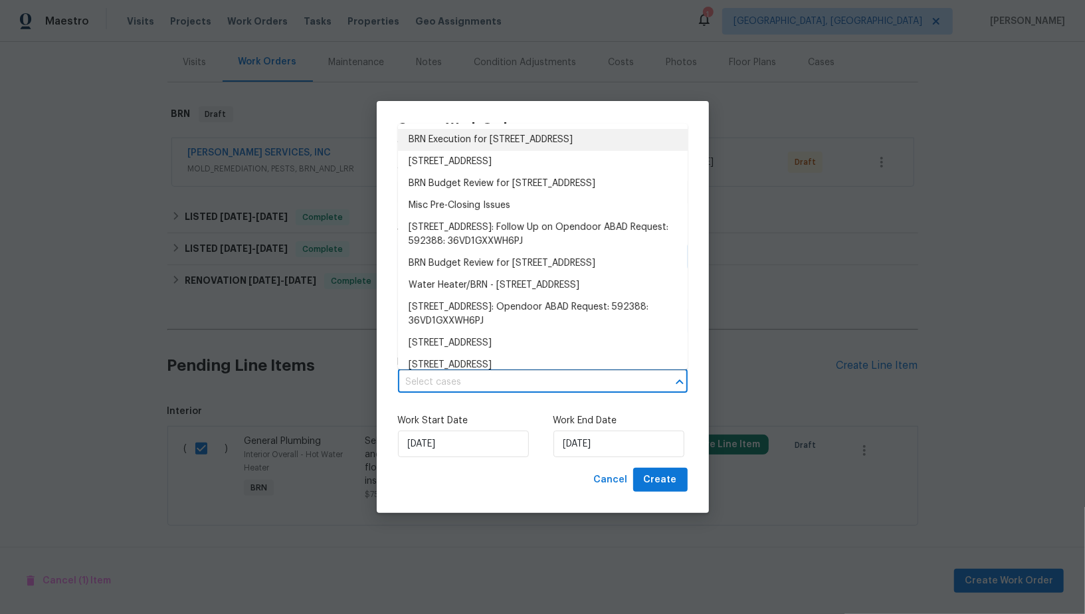
click at [502, 134] on li "BRN Execution for 2705 Ramblegate Ln, Durham, NC 27705" at bounding box center [543, 140] width 290 height 22
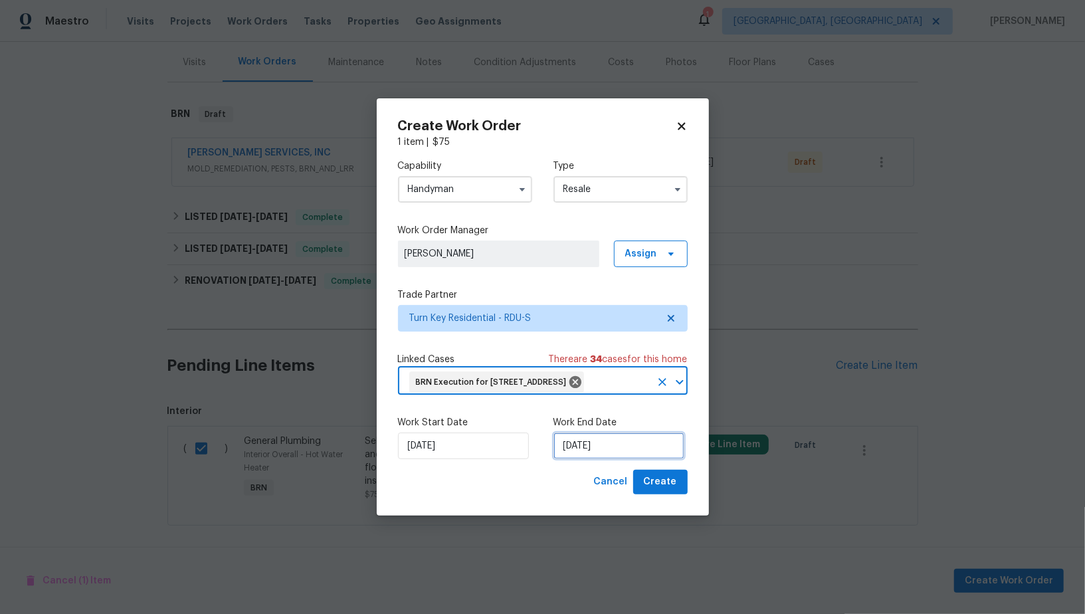
click at [608, 457] on input "27/08/2025" at bounding box center [618, 445] width 131 height 27
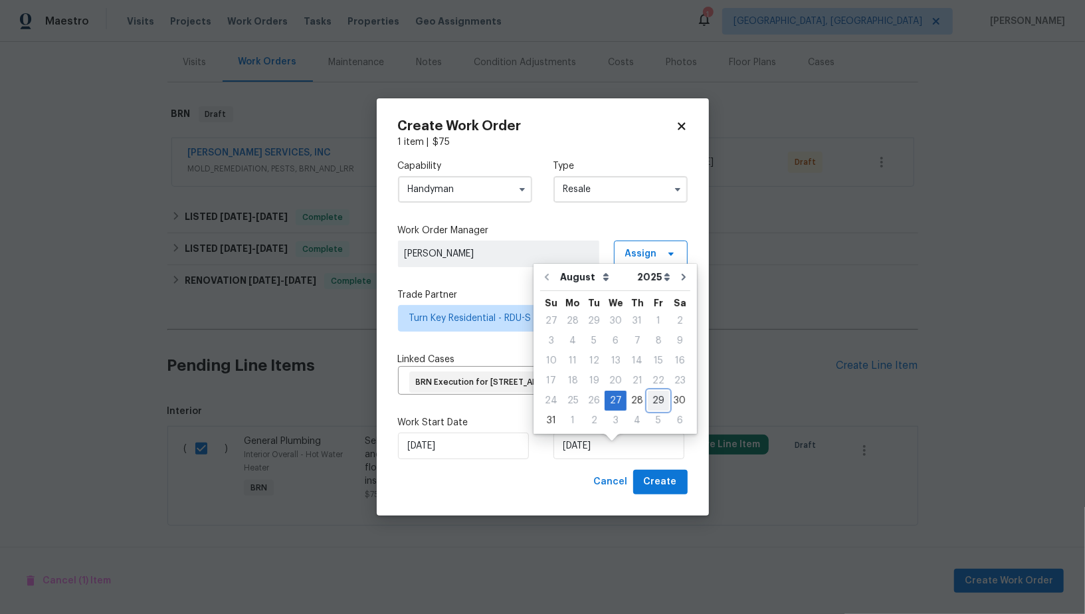
click at [655, 403] on div "29" at bounding box center [658, 400] width 21 height 19
type input "29/08/2025"
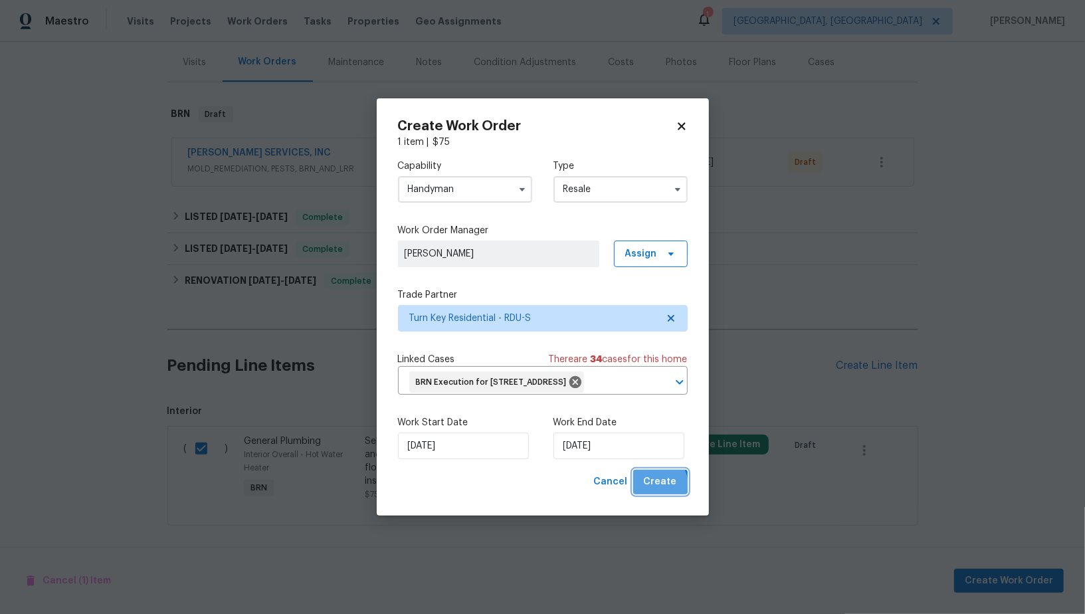
click at [658, 490] on span "Create" at bounding box center [660, 482] width 33 height 17
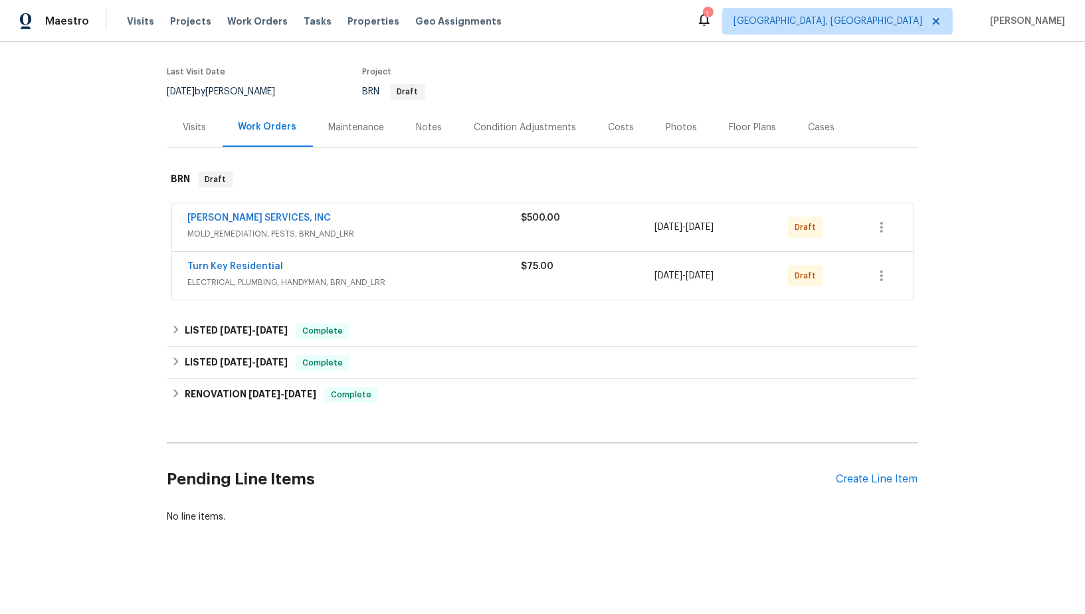
scroll to position [91, 0]
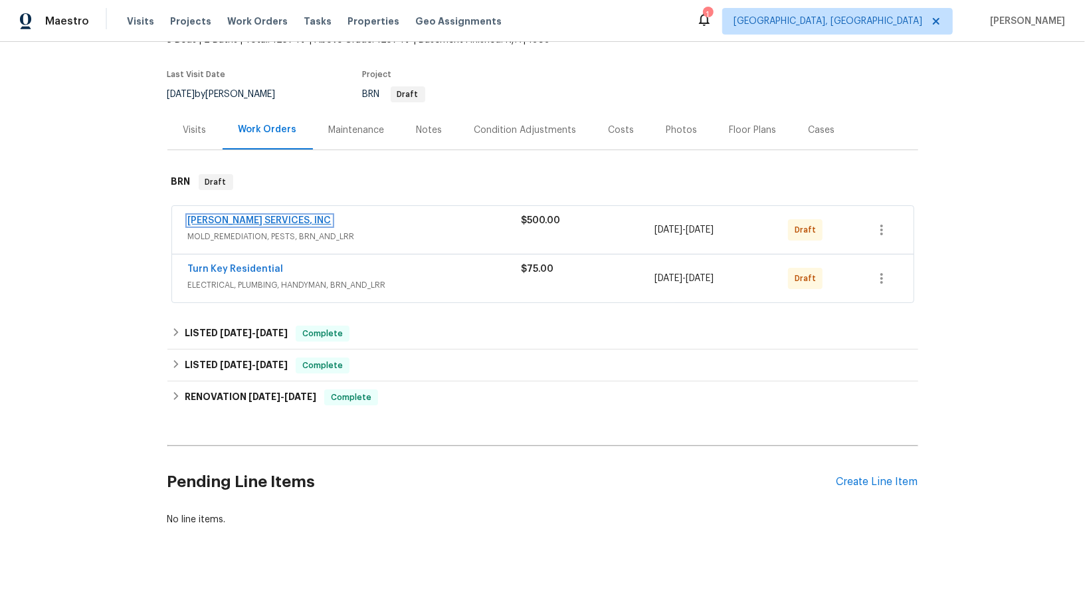
click at [240, 223] on link "CANADY'S SERVICES, INC" at bounding box center [259, 220] width 143 height 9
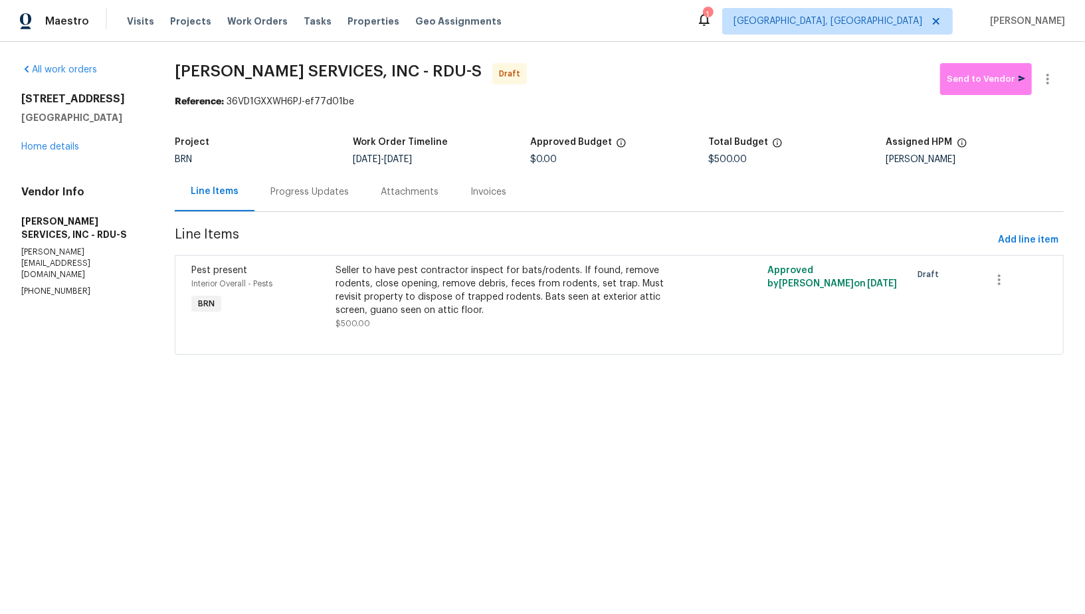
click at [316, 207] on div "Progress Updates" at bounding box center [309, 191] width 110 height 39
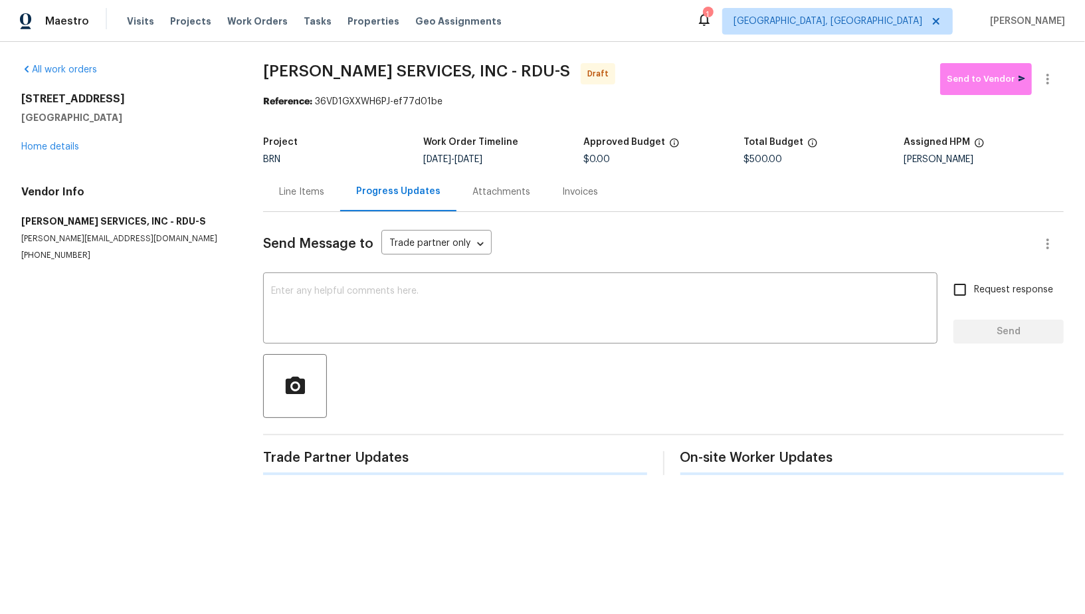
click at [413, 347] on div "Send Message to Trade partner only Trade partner only ​ x ​ Request response Se…" at bounding box center [663, 343] width 800 height 263
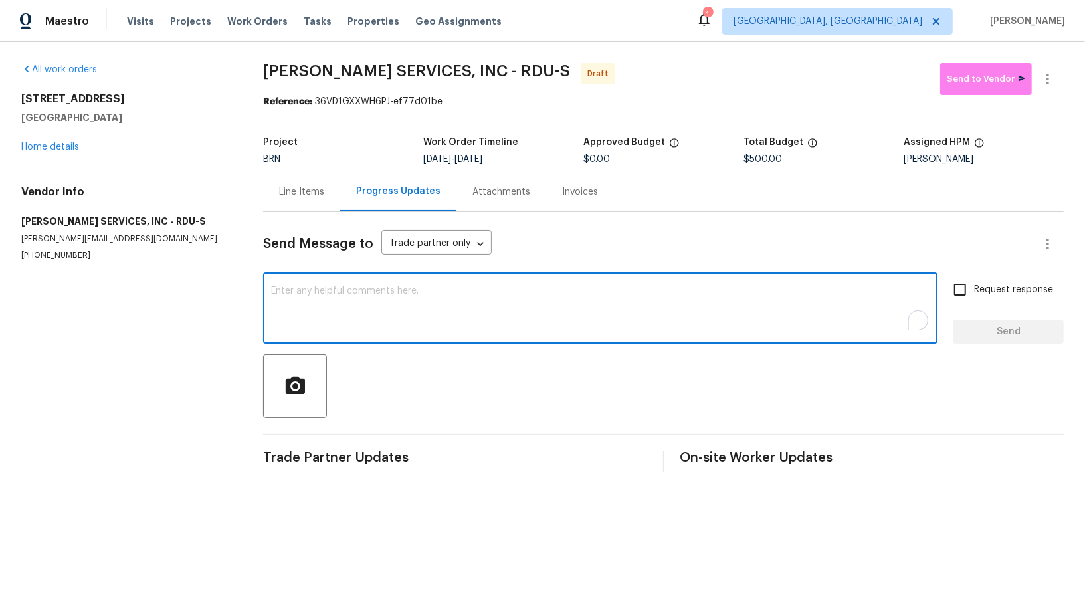
click at [485, 309] on textarea "To enrich screen reader interactions, please activate Accessibility in Grammarl…" at bounding box center [600, 309] width 658 height 46
paste textarea "Hi, I'm Padmapriya from Opendoor. Just wanted to check if you received the WO f…"
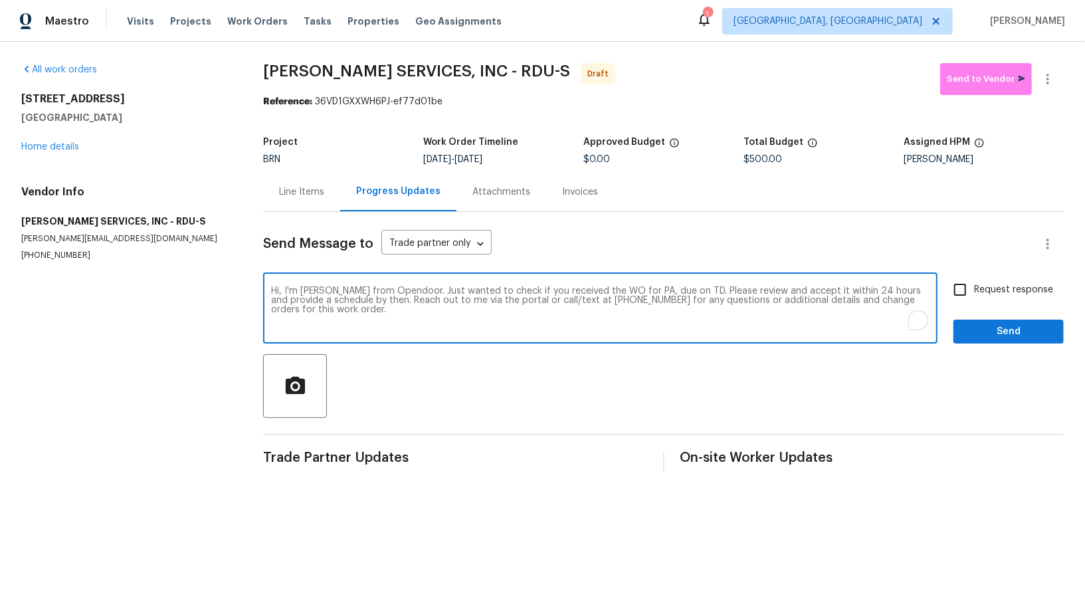
click at [646, 290] on textarea "Hi, I'm Padmapriya from Opendoor. Just wanted to check if you received the WO f…" at bounding box center [600, 309] width 658 height 46
paste textarea "2705 Ramblegate Ln, Durham, NC 27705"
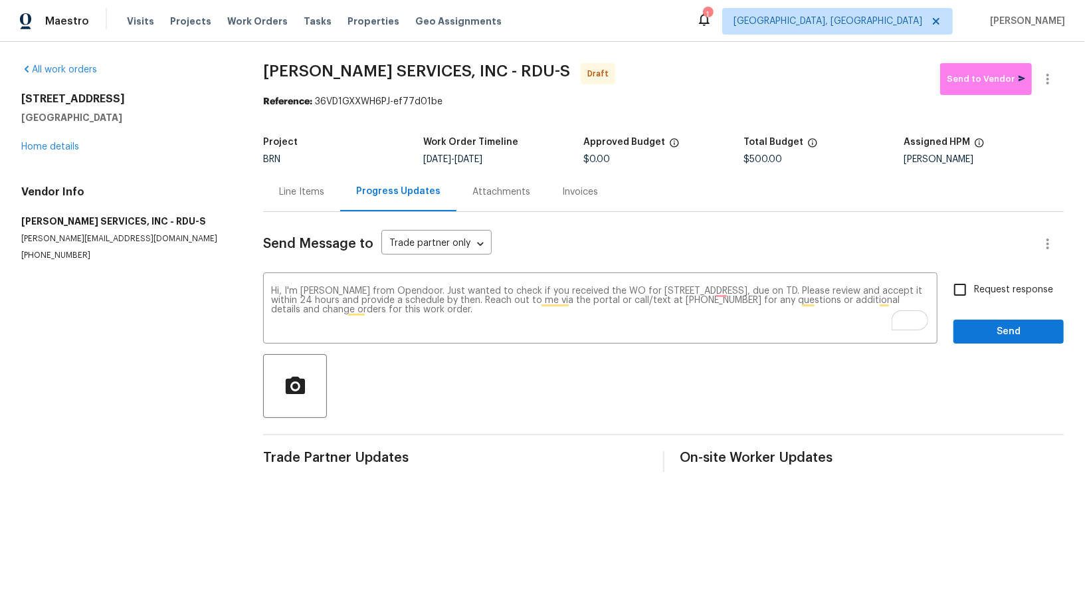
drag, startPoint x: 475, startPoint y: 156, endPoint x: 538, endPoint y: 156, distance: 63.1
click at [537, 156] on div "8/27/2025 - 8/29/2025" at bounding box center [503, 159] width 160 height 9
copy span "8/29/2025"
click at [857, 290] on textarea "Hi, I'm Padmapriya from Opendoor. Just wanted to check if you received the WO f…" at bounding box center [600, 309] width 658 height 46
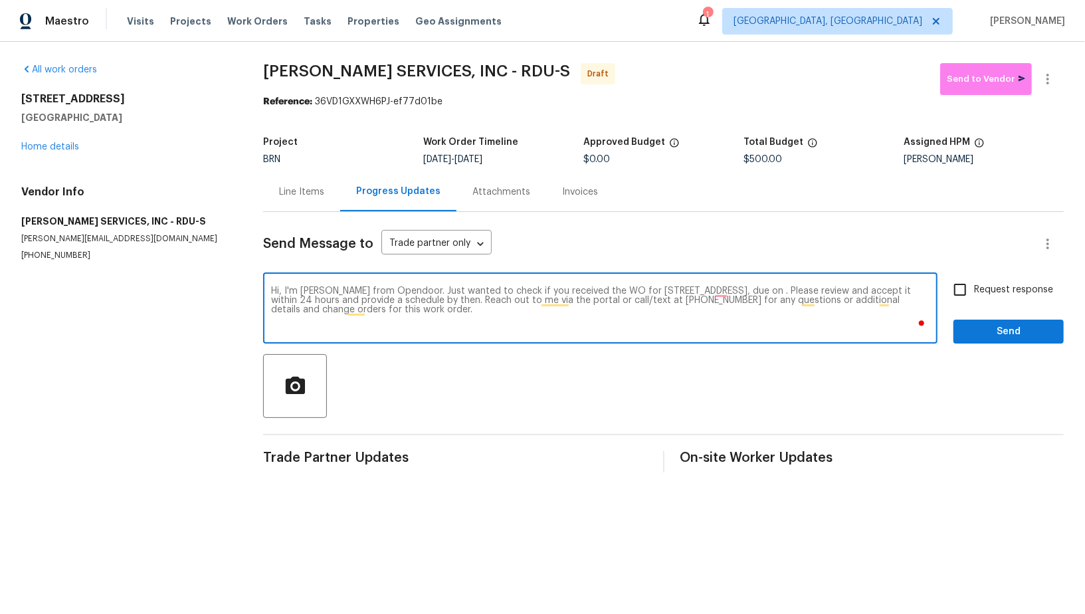
paste textarea "8/29/2025"
type textarea "Hi, I'm Padmapriya from Opendoor. Just wanted to check if you received the WO f…"
click at [969, 289] on input "Request response" at bounding box center [960, 290] width 28 height 28
checkbox input "true"
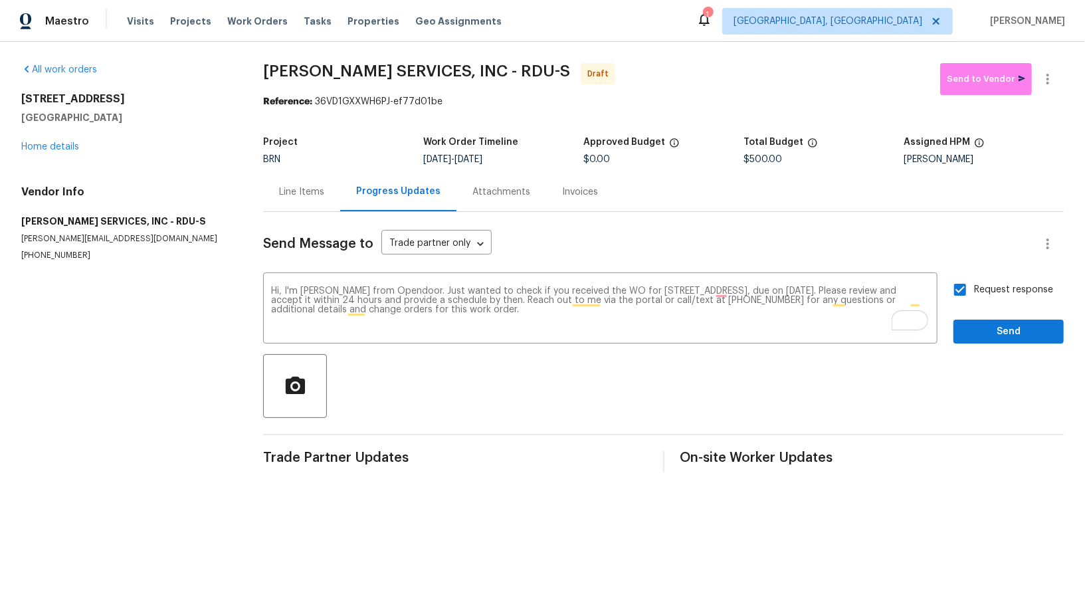
click at [985, 344] on div "Send Message to Trade partner only Trade partner only ​ Hi, I'm Padmapriya from…" at bounding box center [663, 342] width 800 height 260
click at [984, 339] on button "Send" at bounding box center [1008, 331] width 110 height 25
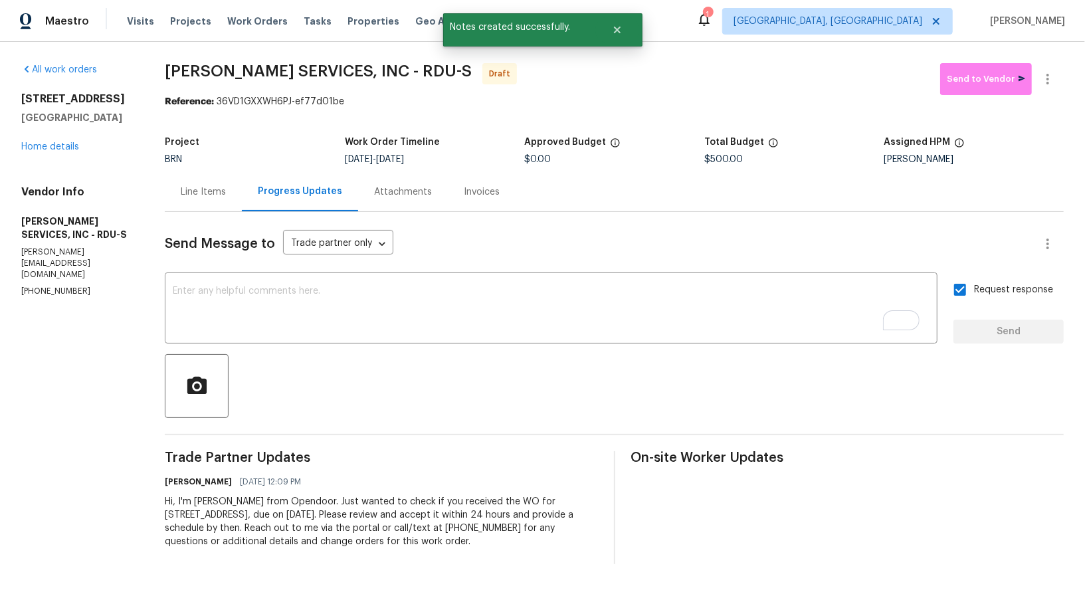
click at [44, 139] on div "2705 Ramblegate Ln Durham, NC 27705 Home details" at bounding box center [77, 122] width 112 height 61
click at [44, 145] on link "Home details" at bounding box center [50, 146] width 58 height 9
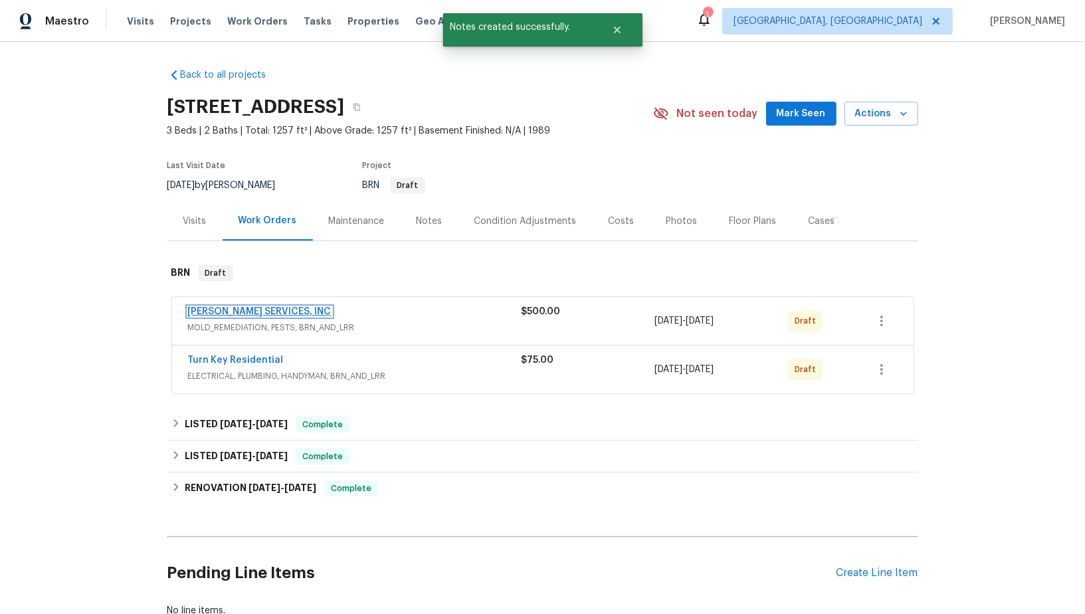
click at [243, 311] on link "CANADY'S SERVICES, INC" at bounding box center [259, 311] width 143 height 9
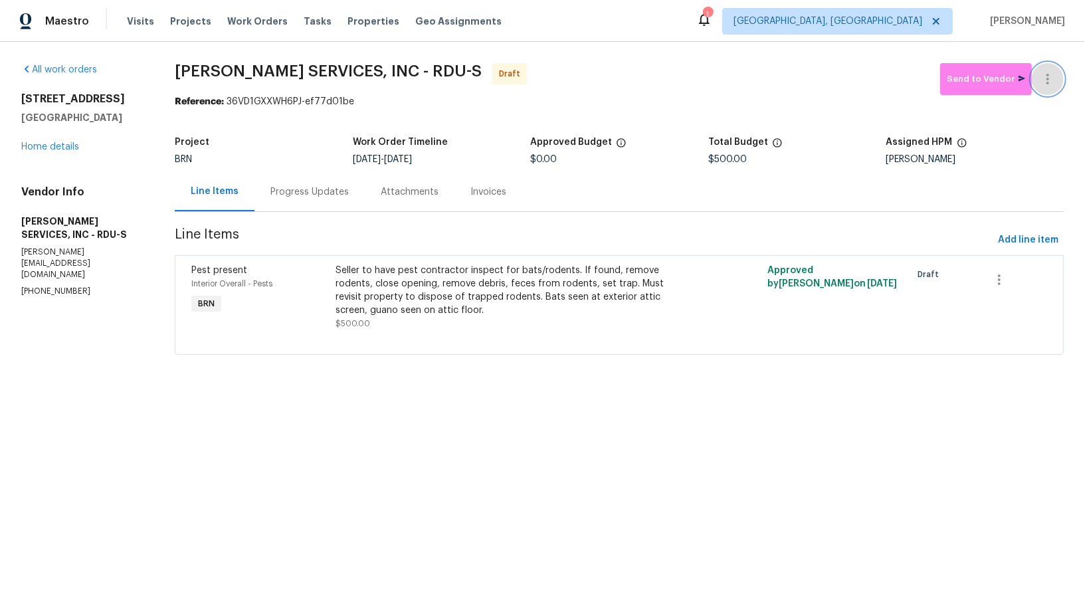
click at [1041, 78] on icon "button" at bounding box center [1047, 79] width 16 height 16
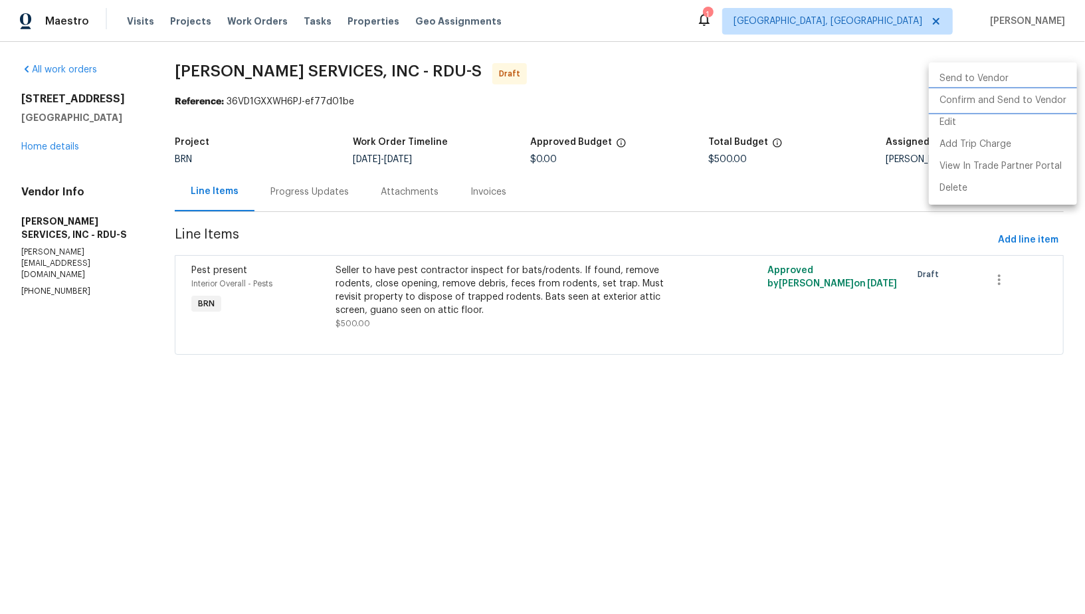
click at [1020, 104] on li "Confirm and Send to Vendor" at bounding box center [1002, 101] width 148 height 22
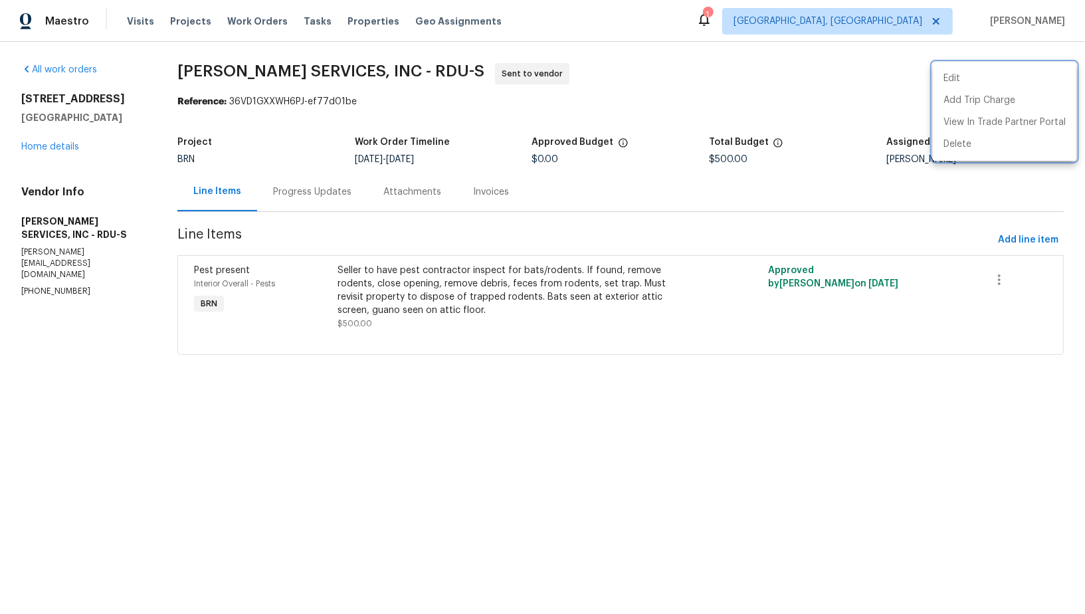
click at [304, 190] on div at bounding box center [542, 307] width 1085 height 614
click at [296, 189] on div "Progress Updates" at bounding box center [312, 191] width 78 height 13
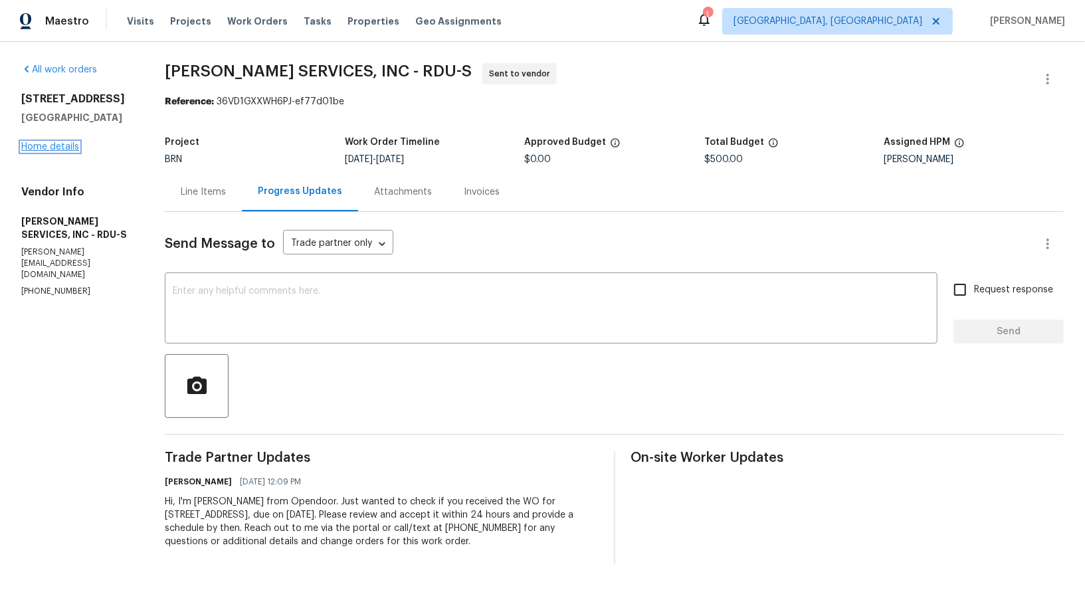
click at [43, 147] on link "Home details" at bounding box center [50, 146] width 58 height 9
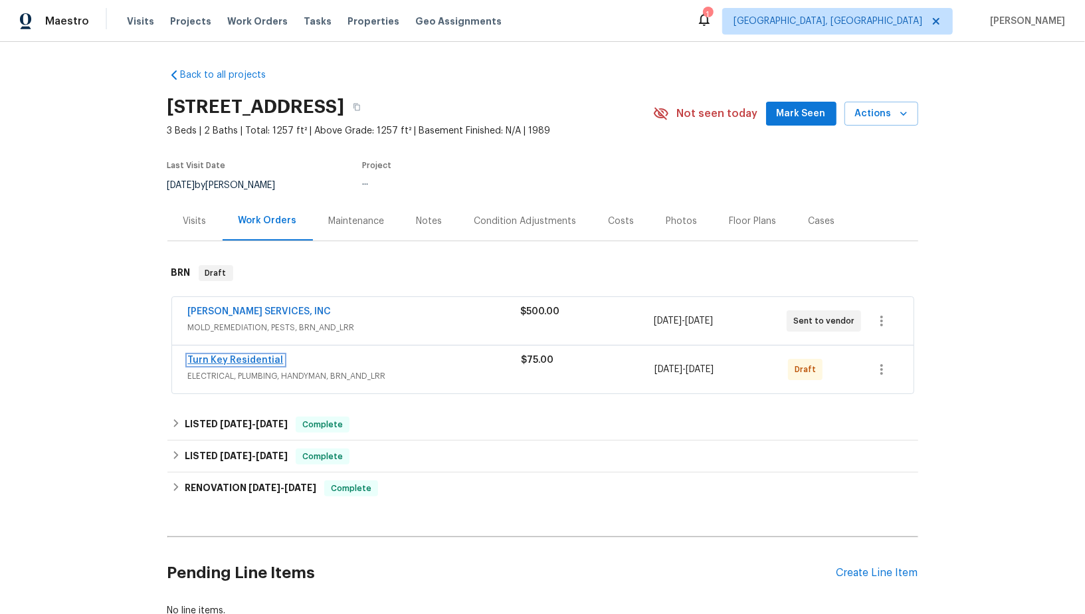
click at [236, 355] on link "Turn Key Residential" at bounding box center [236, 359] width 96 height 9
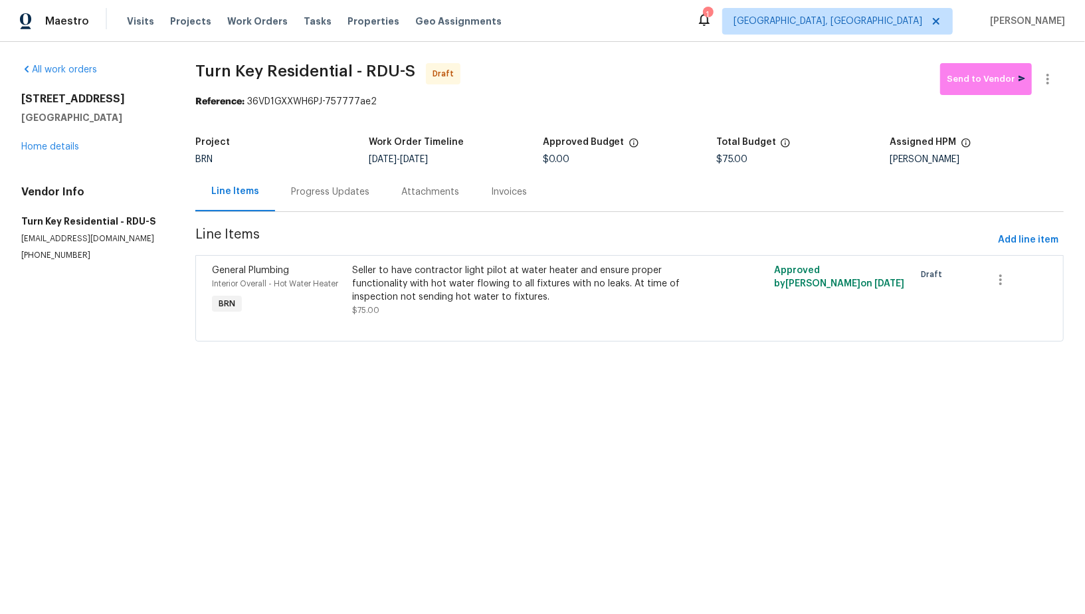
click at [311, 191] on div "Progress Updates" at bounding box center [330, 191] width 78 height 13
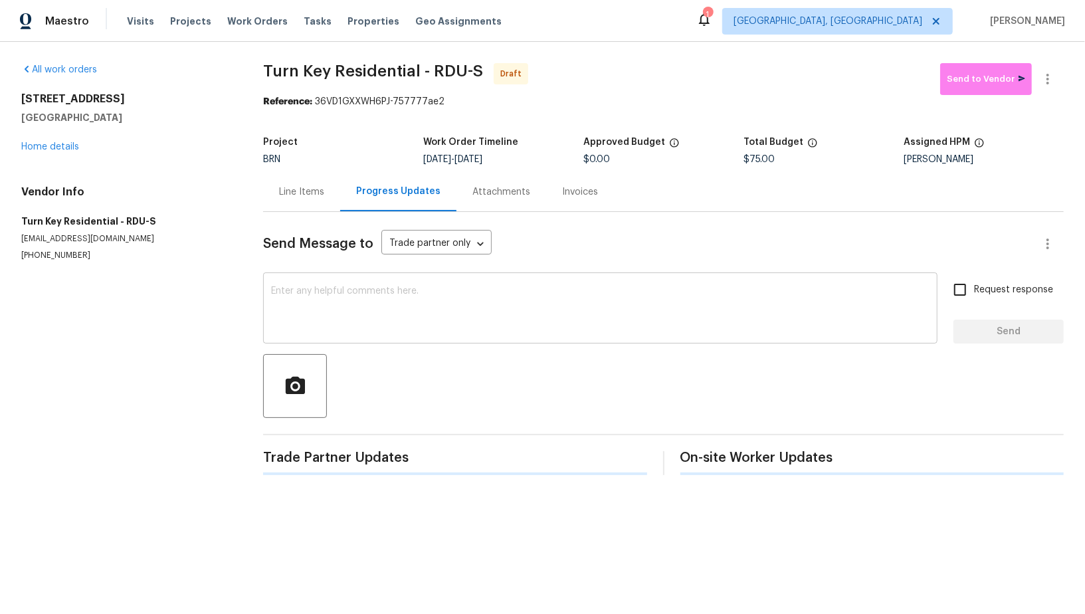
click at [368, 318] on textarea at bounding box center [600, 309] width 658 height 46
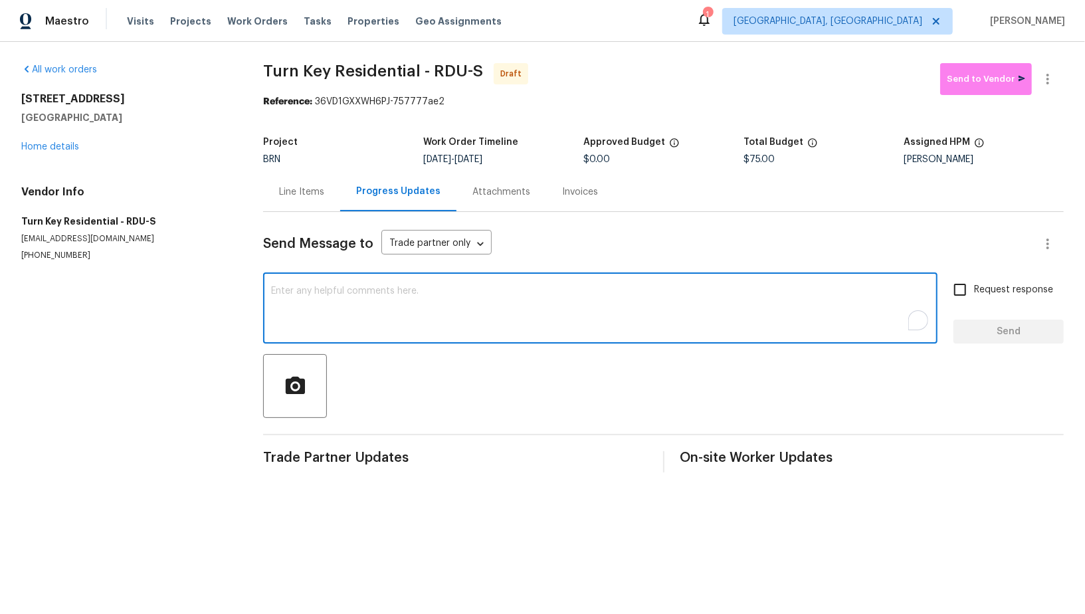
paste textarea "Hi, I'm Padmapriya from Opendoor. Just wanted to check if you received the WO f…"
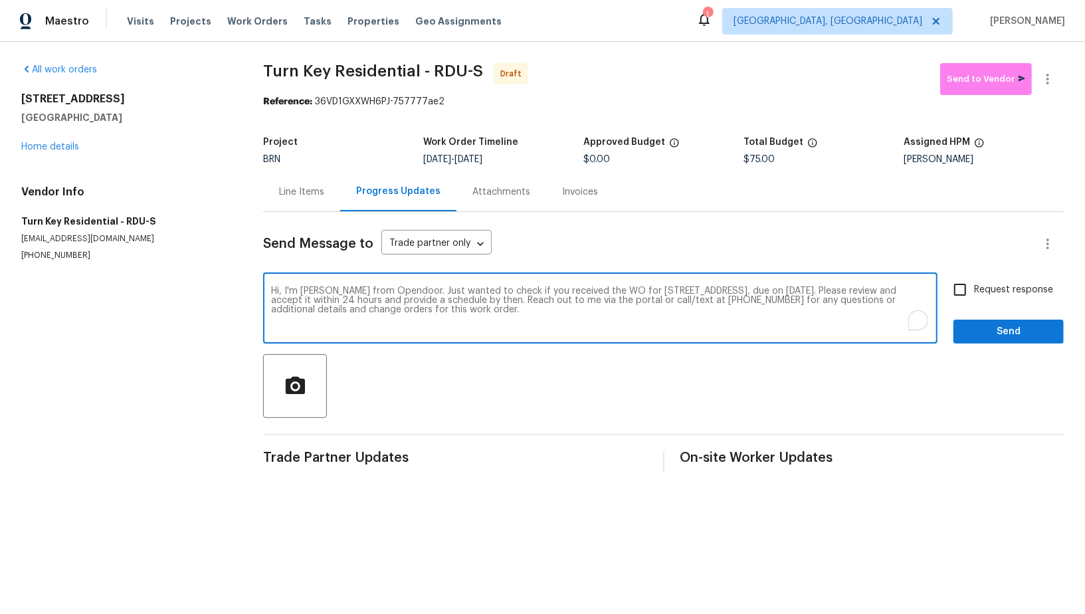
type textarea "Hi, I'm Padmapriya from Opendoor. Just wanted to check if you received the WO f…"
click at [965, 286] on input "Request response" at bounding box center [960, 290] width 28 height 28
checkbox input "true"
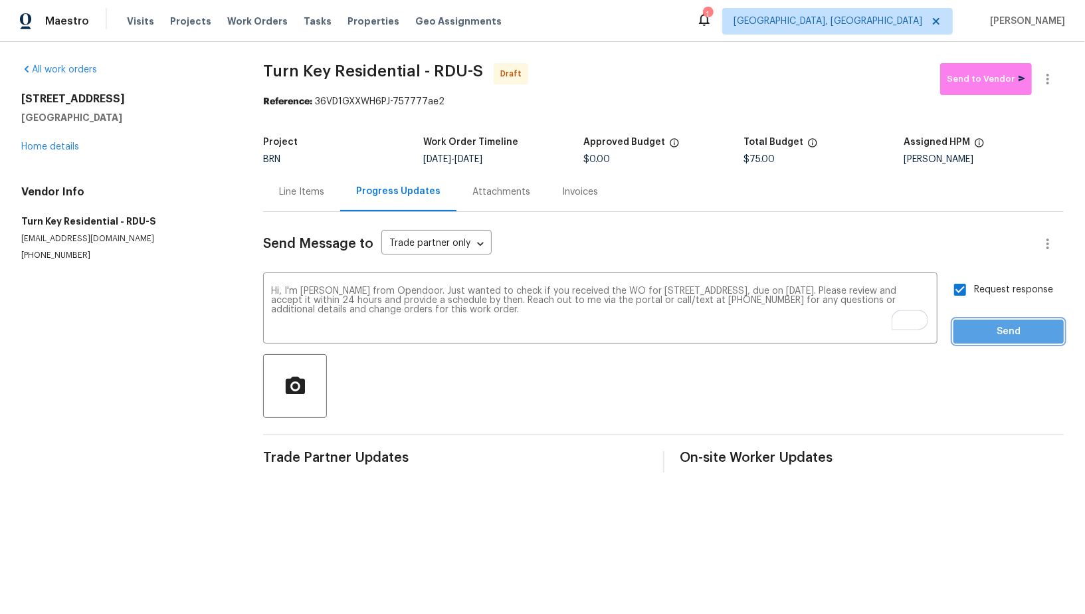
click at [975, 326] on span "Send" at bounding box center [1008, 331] width 89 height 17
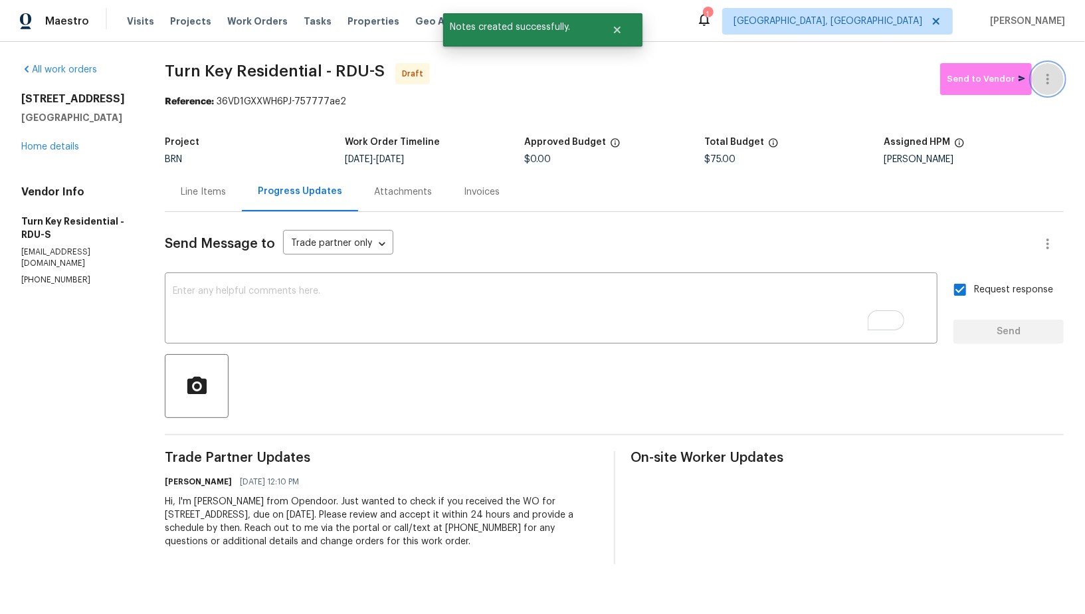
click at [1053, 79] on icon "button" at bounding box center [1047, 79] width 16 height 16
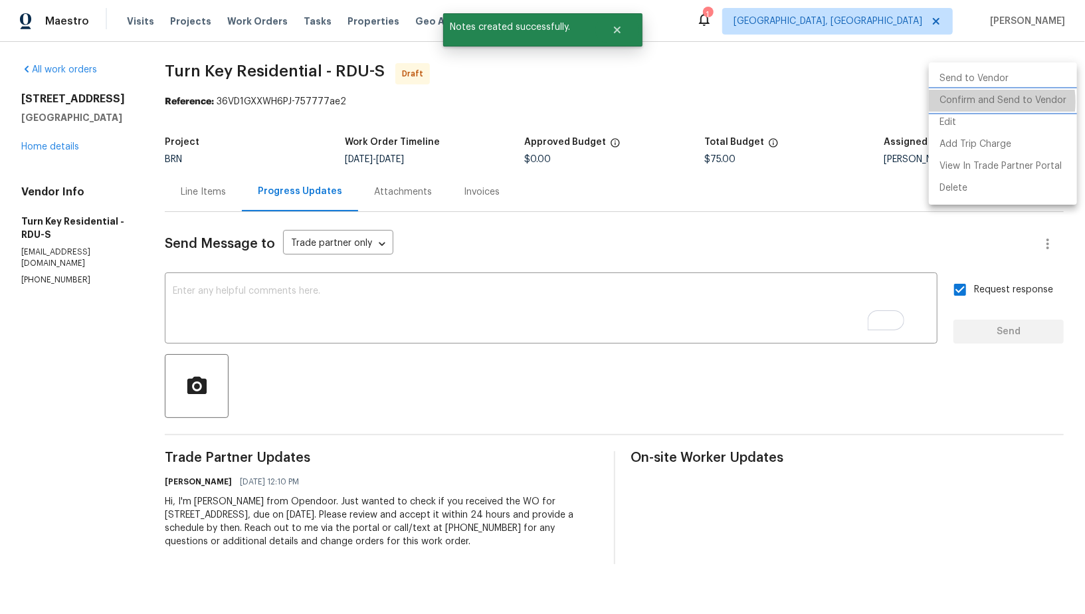
click at [986, 102] on li "Confirm and Send to Vendor" at bounding box center [1002, 101] width 148 height 22
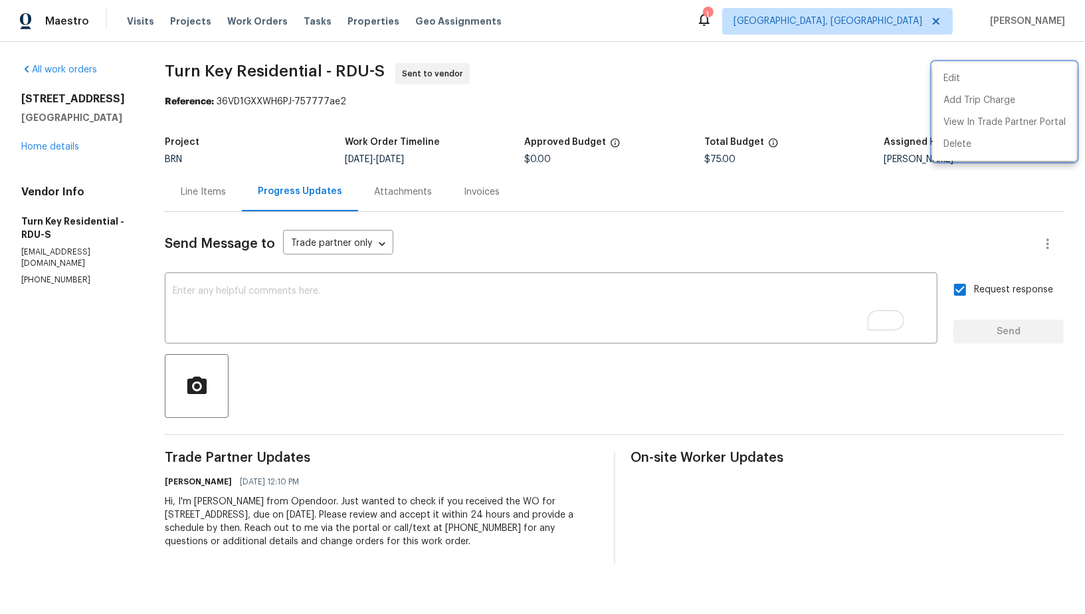
click at [213, 170] on div at bounding box center [542, 307] width 1085 height 614
click at [214, 179] on div "Line Items" at bounding box center [203, 191] width 77 height 39
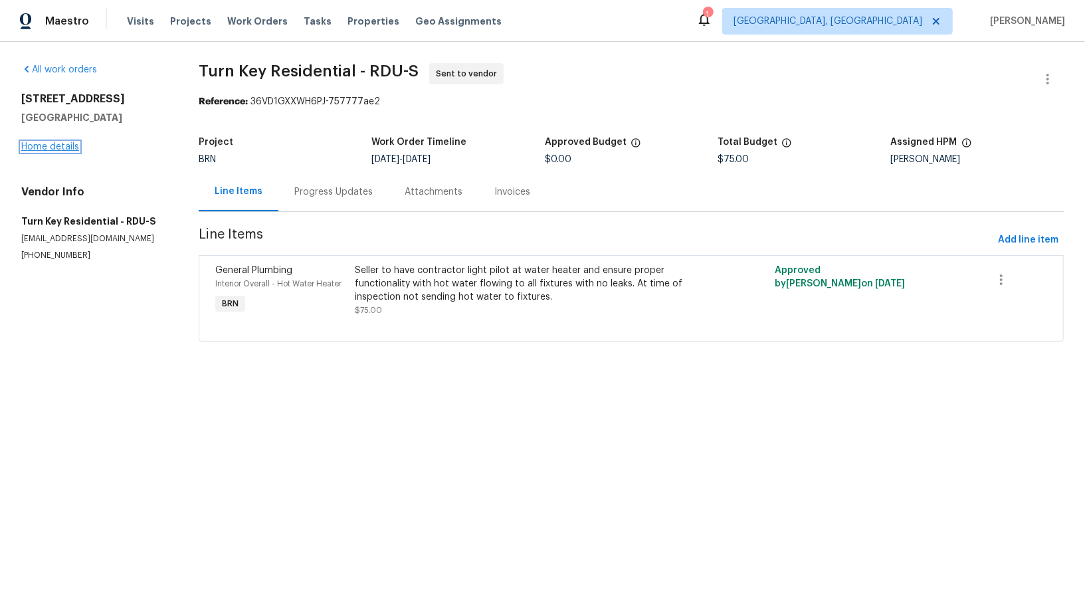
click at [62, 147] on link "Home details" at bounding box center [50, 146] width 58 height 9
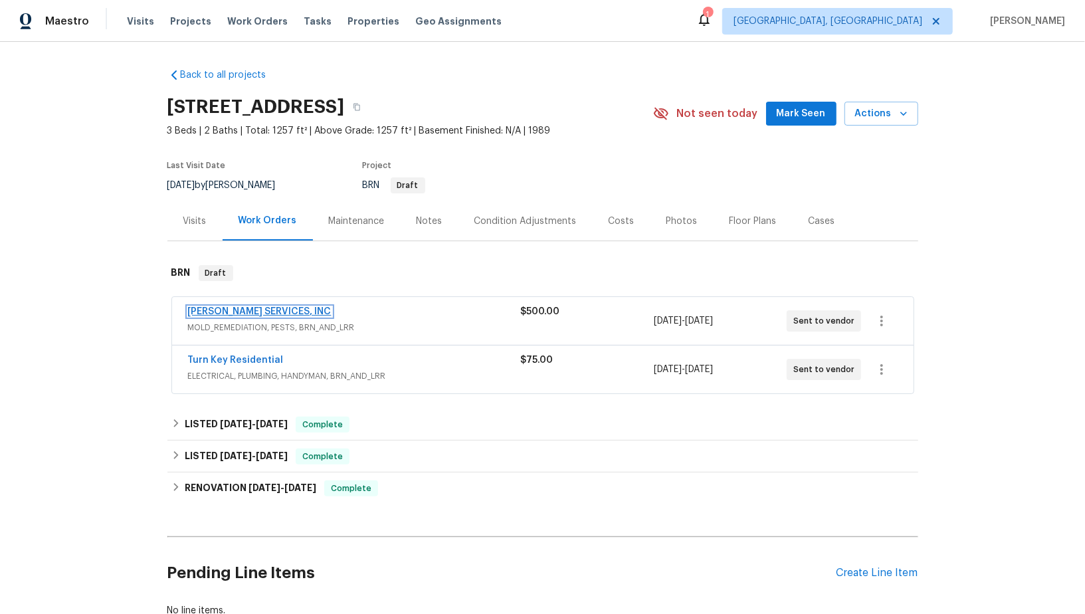
click at [238, 310] on link "CANADY'S SERVICES, INC" at bounding box center [259, 311] width 143 height 9
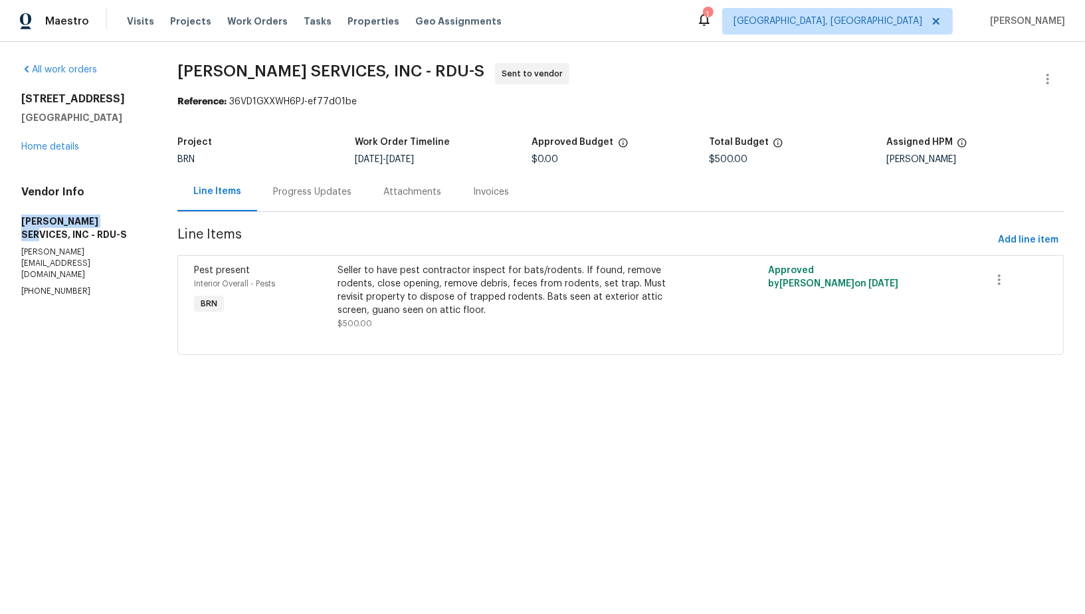
drag, startPoint x: 13, startPoint y: 221, endPoint x: 115, endPoint y: 221, distance: 101.6
click at [115, 221] on div "All work orders 2705 Ramblegate Ln Durham, NC 27705 Home details Vendor Info CA…" at bounding box center [542, 217] width 1085 height 350
copy h5 "CANADY'S SERVICES"
click at [58, 142] on link "Home details" at bounding box center [50, 146] width 58 height 9
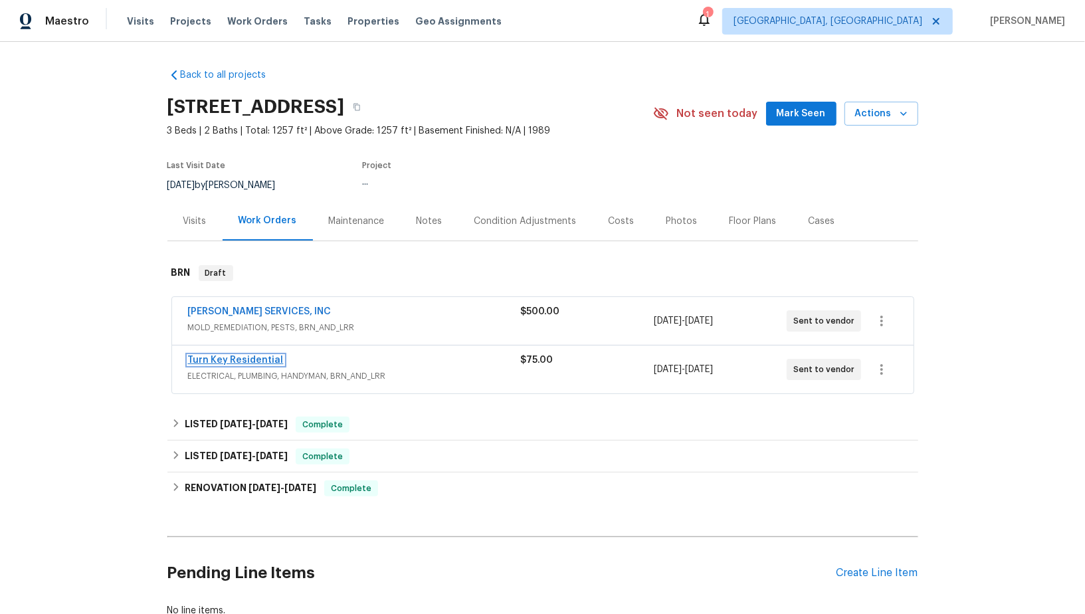
click at [251, 362] on link "Turn Key Residential" at bounding box center [236, 359] width 96 height 9
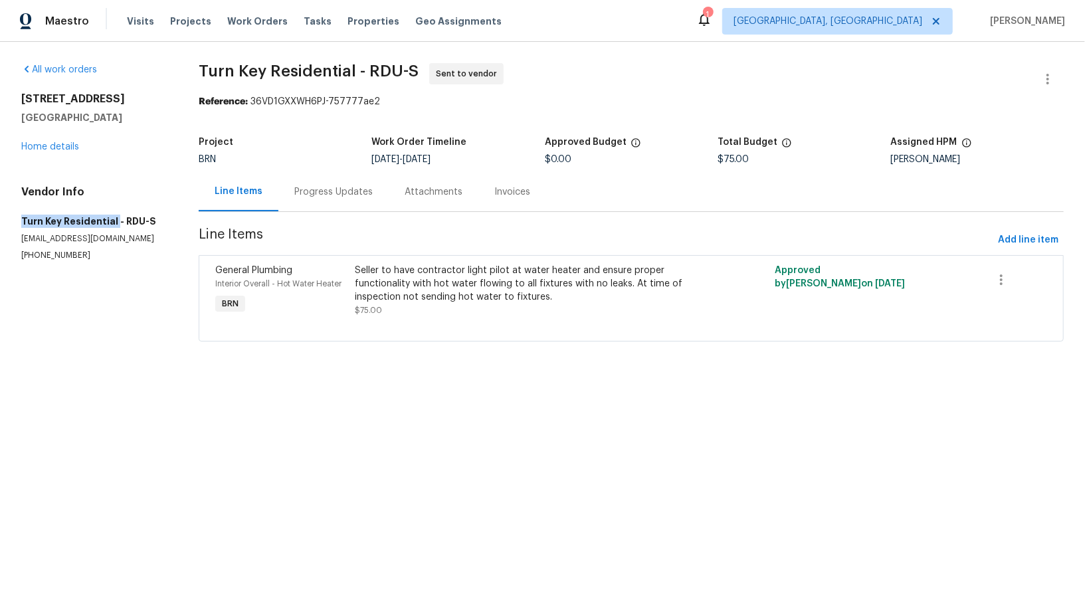
drag, startPoint x: 9, startPoint y: 223, endPoint x: 113, endPoint y: 224, distance: 103.6
click at [113, 224] on div "All work orders 2705 Ramblegate Ln Durham, NC 27705 Home details Vendor Info Tu…" at bounding box center [542, 210] width 1085 height 337
copy h5 "Turn Key Residential"
click at [53, 145] on link "Home details" at bounding box center [50, 146] width 58 height 9
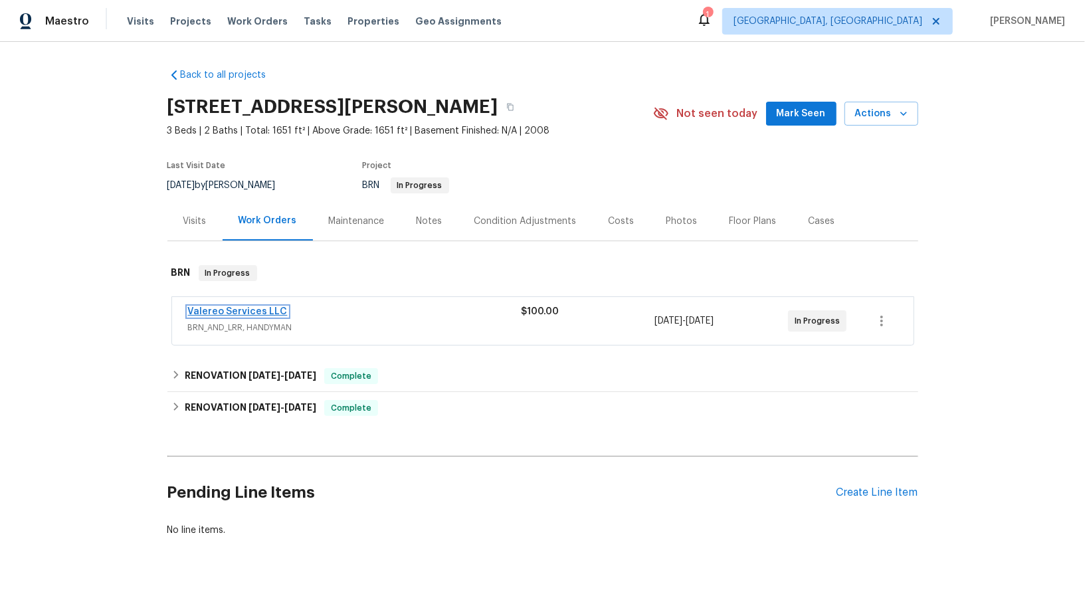
click at [208, 311] on link "Valereo Services LLC" at bounding box center [238, 311] width 100 height 9
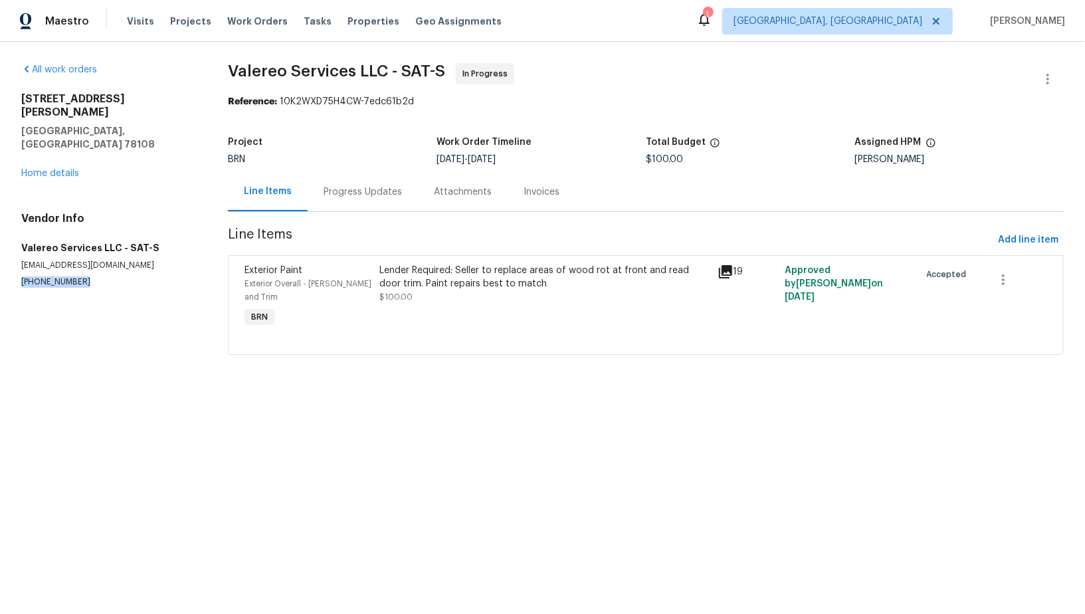
drag, startPoint x: 81, startPoint y: 260, endPoint x: 0, endPoint y: 259, distance: 81.0
click at [0, 259] on div "All work orders [STREET_ADDRESS][PERSON_NAME] Home details Vendor Info Valereo …" at bounding box center [542, 217] width 1085 height 350
copy p "[PHONE_NUMBER]"
click at [492, 290] on div "Lender Required: Seller to replace areas of wood rot at front and read door tri…" at bounding box center [543, 284] width 329 height 40
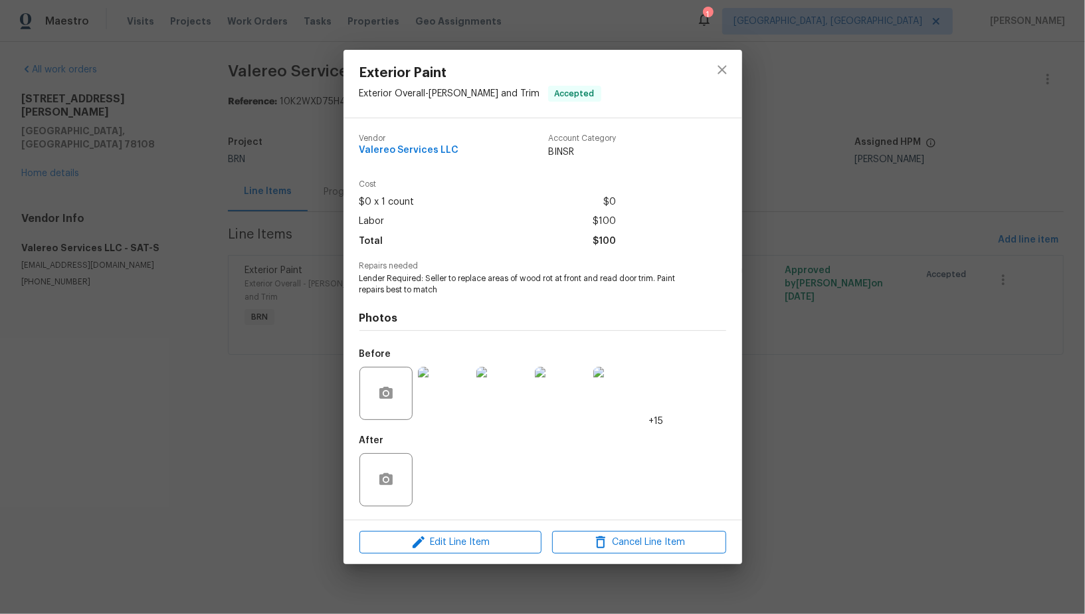
click at [788, 238] on div "Exterior Paint Exterior Overall - [PERSON_NAME] and Trim Accepted Vendor Valere…" at bounding box center [542, 307] width 1085 height 614
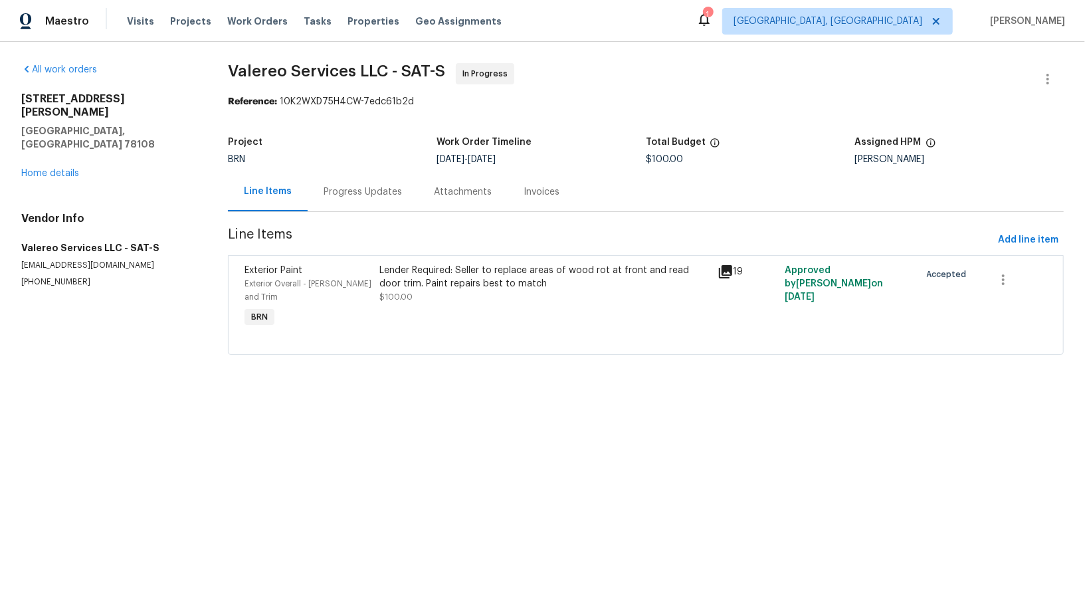
click at [476, 311] on div "Lender Required: Seller to replace areas of wood rot at front and read door tri…" at bounding box center [543, 297] width 337 height 74
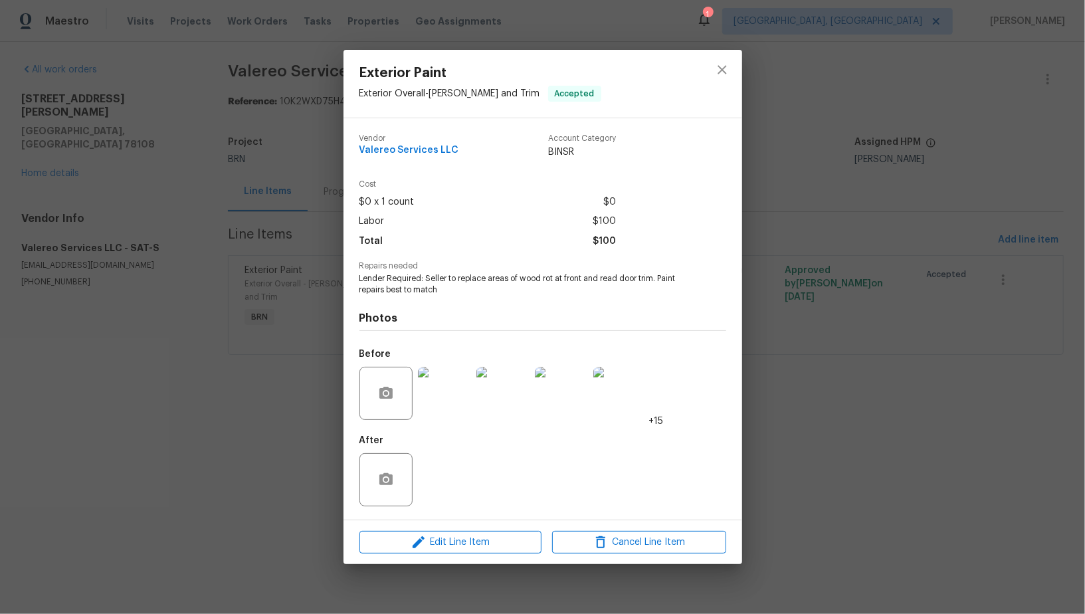
click at [436, 410] on img at bounding box center [444, 393] width 53 height 53
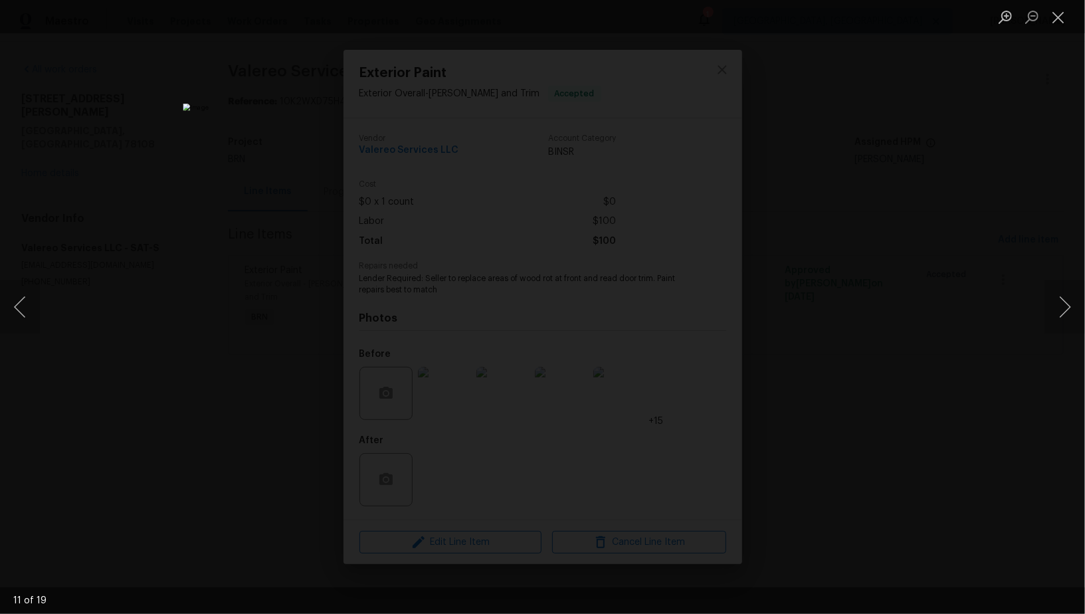
click at [857, 355] on div "Lightbox" at bounding box center [542, 307] width 1085 height 614
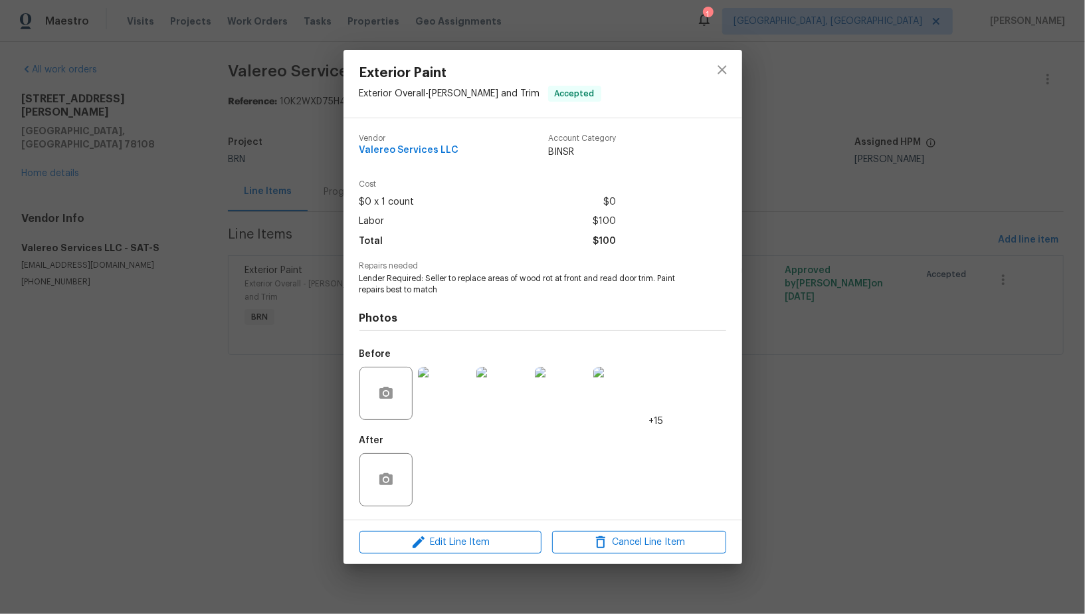
click at [806, 353] on div "Exterior Paint Exterior Overall - [PERSON_NAME] and Trim Accepted Vendor Valere…" at bounding box center [542, 307] width 1085 height 614
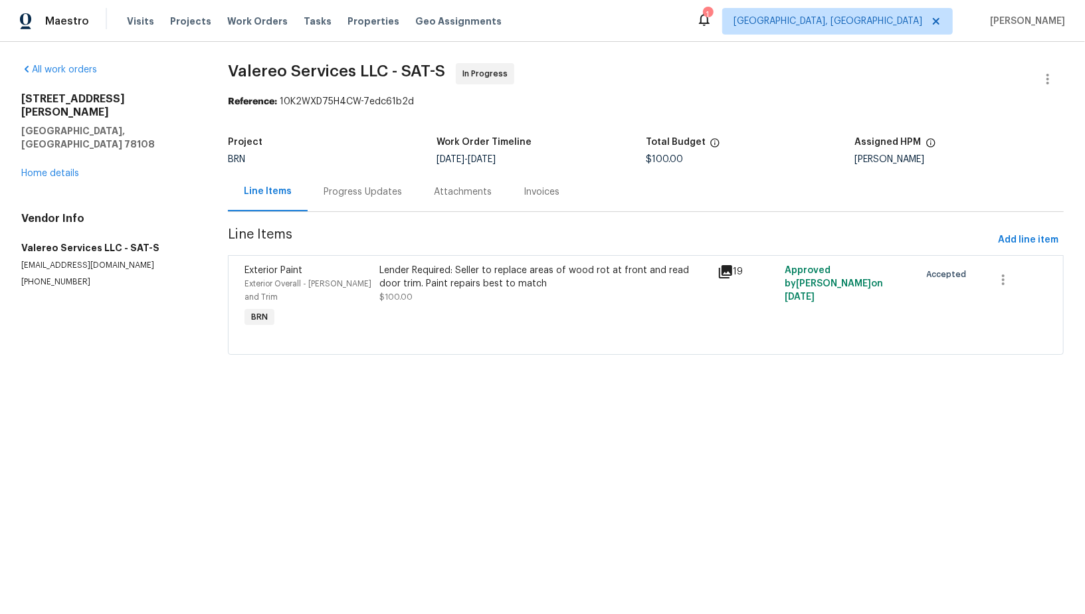
click at [400, 286] on div "Lender Required: Seller to replace areas of wood rot at front and read door tri…" at bounding box center [543, 277] width 329 height 27
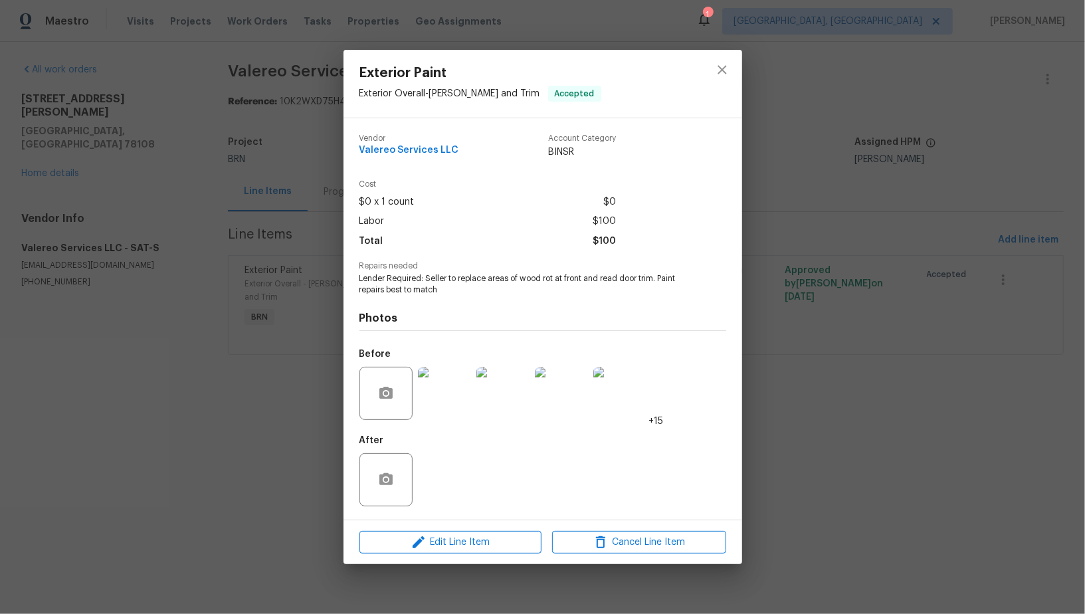
click at [458, 395] on img at bounding box center [444, 393] width 53 height 53
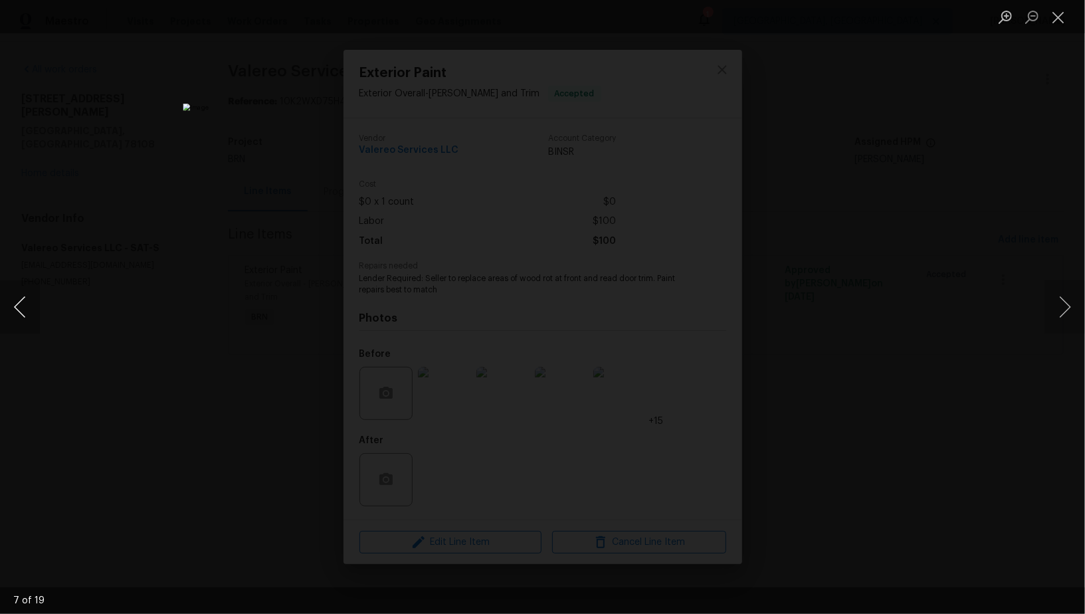
click at [20, 302] on button "Previous image" at bounding box center [20, 306] width 40 height 53
click at [25, 310] on button "Previous image" at bounding box center [20, 306] width 40 height 53
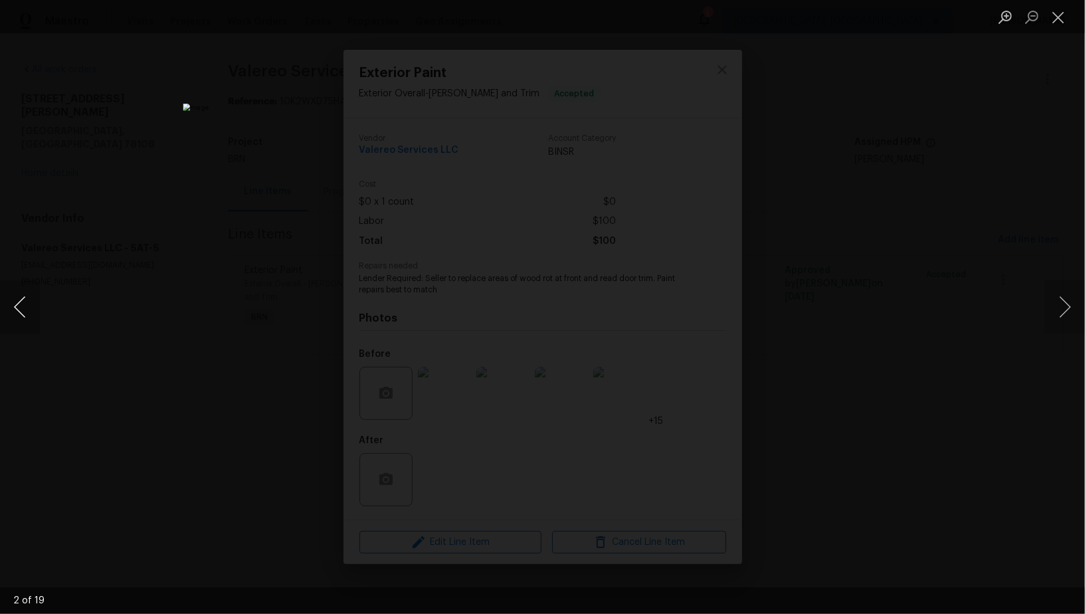
click at [14, 318] on button "Previous image" at bounding box center [20, 306] width 40 height 53
click at [19, 315] on button "Previous image" at bounding box center [20, 306] width 40 height 53
click at [948, 414] on div "Lightbox" at bounding box center [542, 307] width 1085 height 614
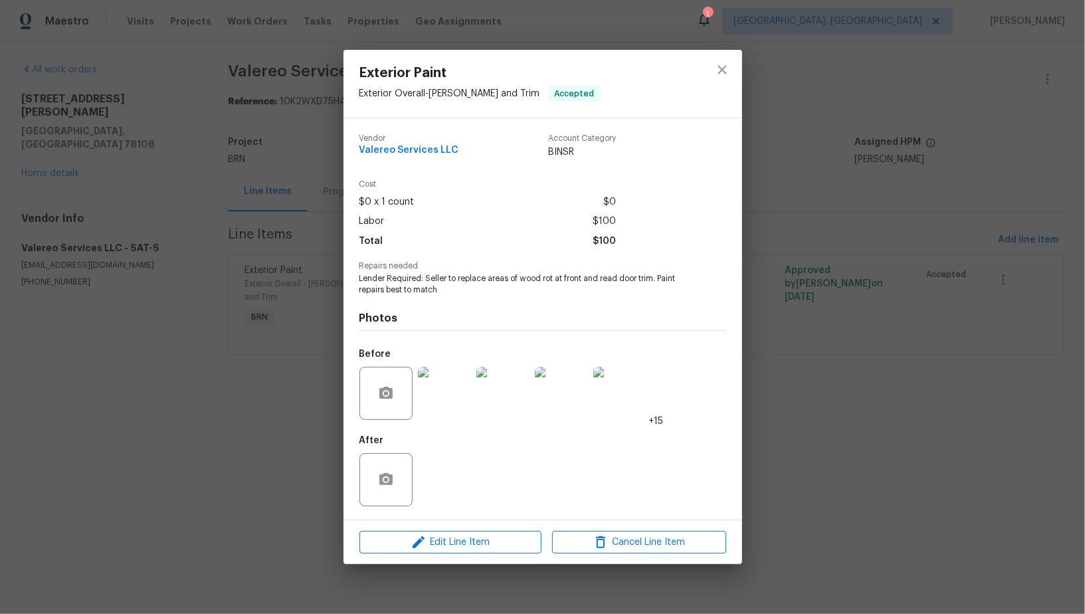
click at [628, 402] on img at bounding box center [619, 393] width 53 height 53
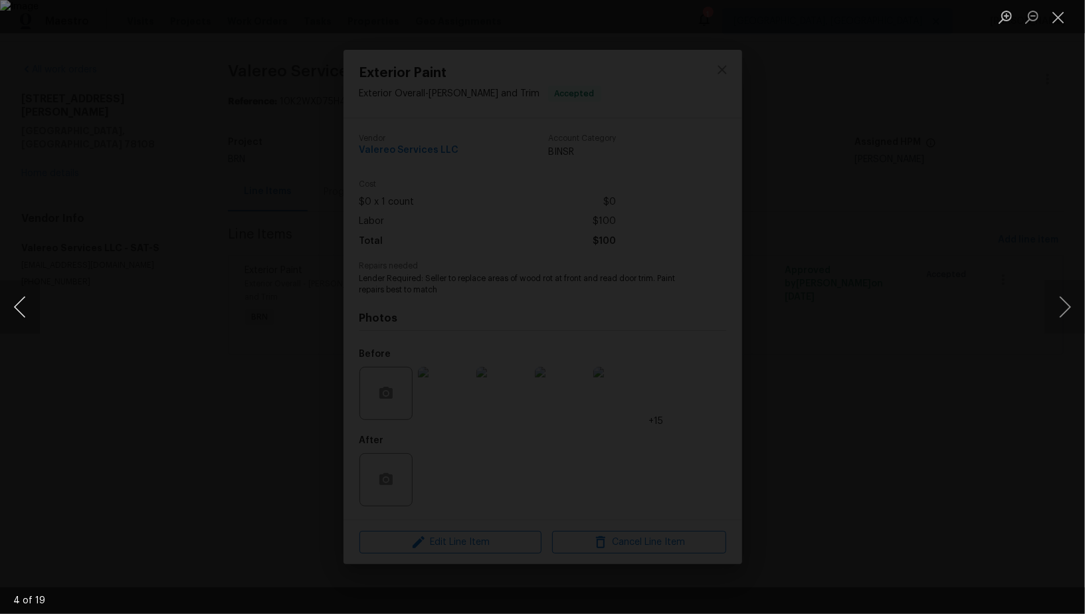
click at [19, 320] on button "Previous image" at bounding box center [20, 306] width 40 height 53
click at [883, 376] on div "Lightbox" at bounding box center [542, 307] width 1085 height 614
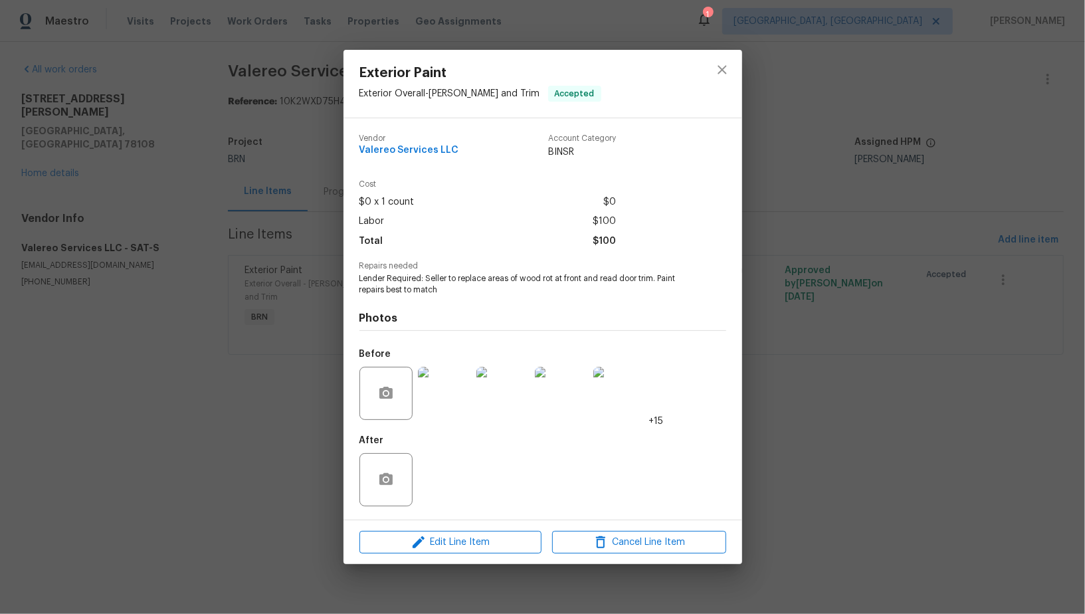
click at [910, 376] on div "Exterior Paint Exterior Overall - [PERSON_NAME] and Trim Accepted Vendor Valere…" at bounding box center [542, 307] width 1085 height 614
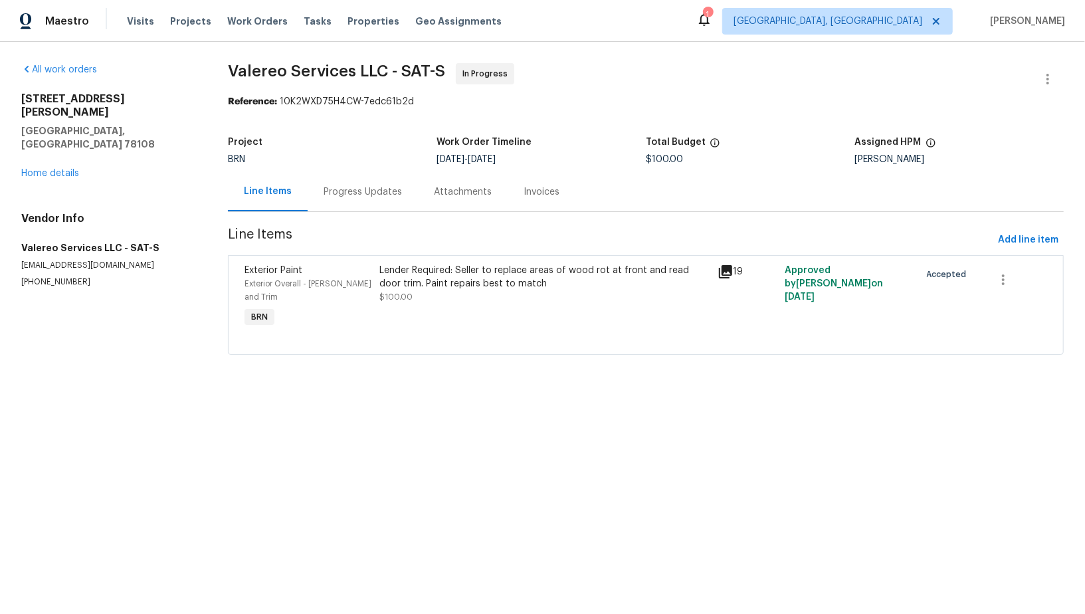
click at [421, 297] on div "Lender Required: Seller to replace areas of wood rot at front and read door tri…" at bounding box center [543, 284] width 329 height 40
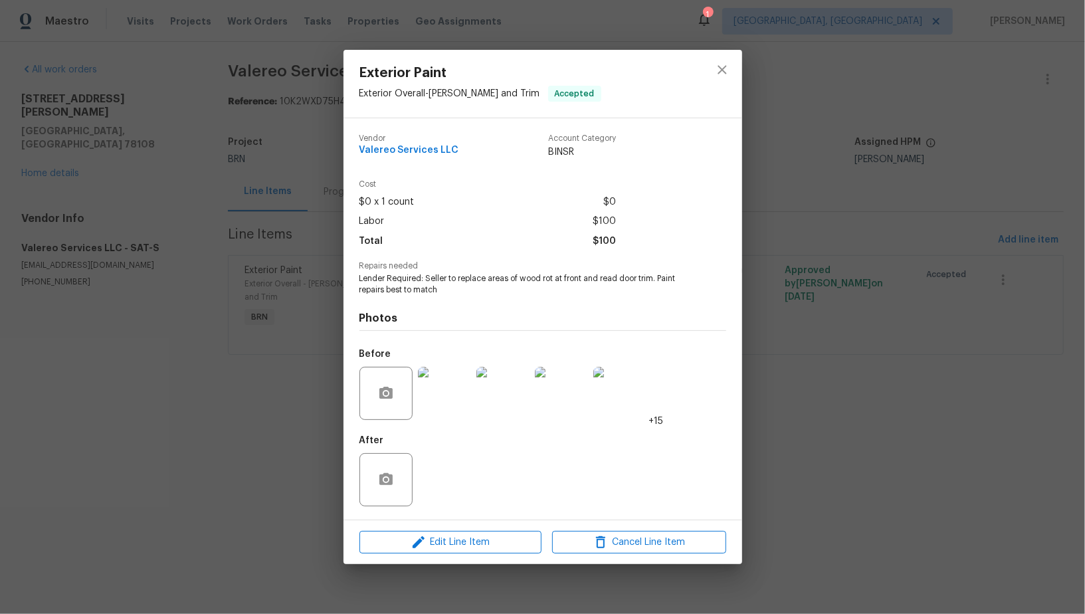
click at [447, 406] on img at bounding box center [444, 393] width 53 height 53
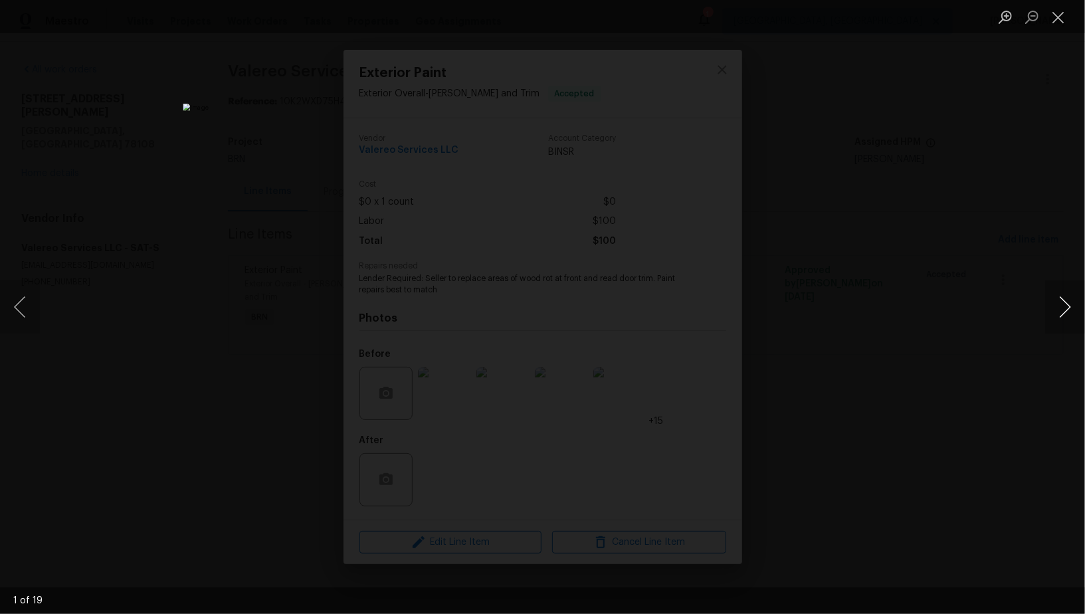
click at [1073, 304] on button "Next image" at bounding box center [1065, 306] width 40 height 53
click at [1063, 315] on button "Next image" at bounding box center [1065, 306] width 40 height 53
click at [1070, 313] on button "Next image" at bounding box center [1065, 306] width 40 height 53
click at [1063, 311] on button "Next image" at bounding box center [1065, 306] width 40 height 53
click at [883, 337] on div "Lightbox" at bounding box center [542, 307] width 1085 height 614
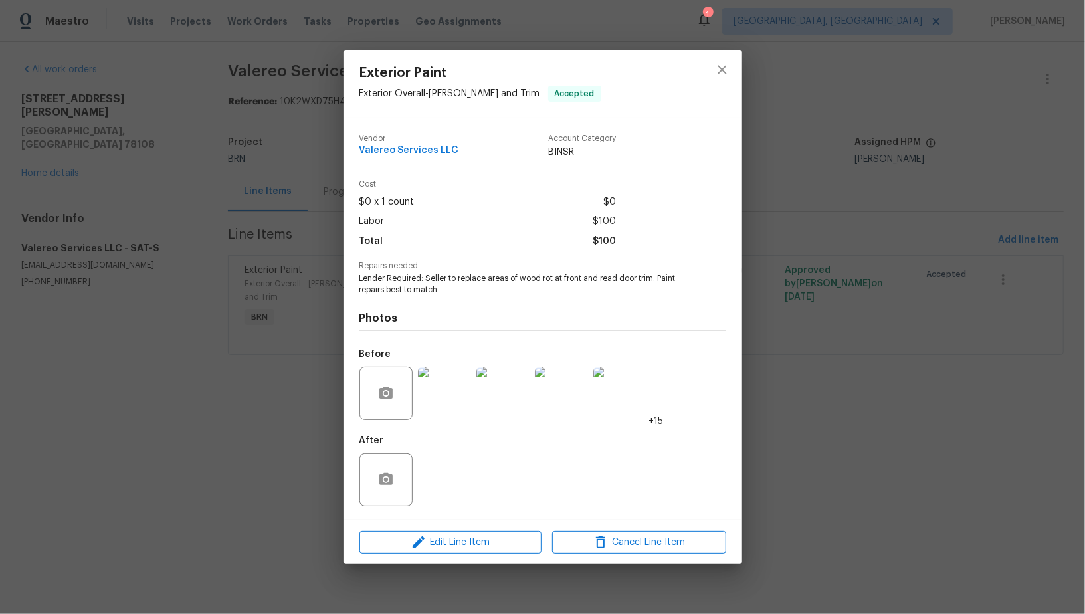
click at [883, 337] on div "Exterior Paint Exterior Overall - Eaves and Trim Accepted Vendor Valereo Servic…" at bounding box center [542, 307] width 1085 height 614
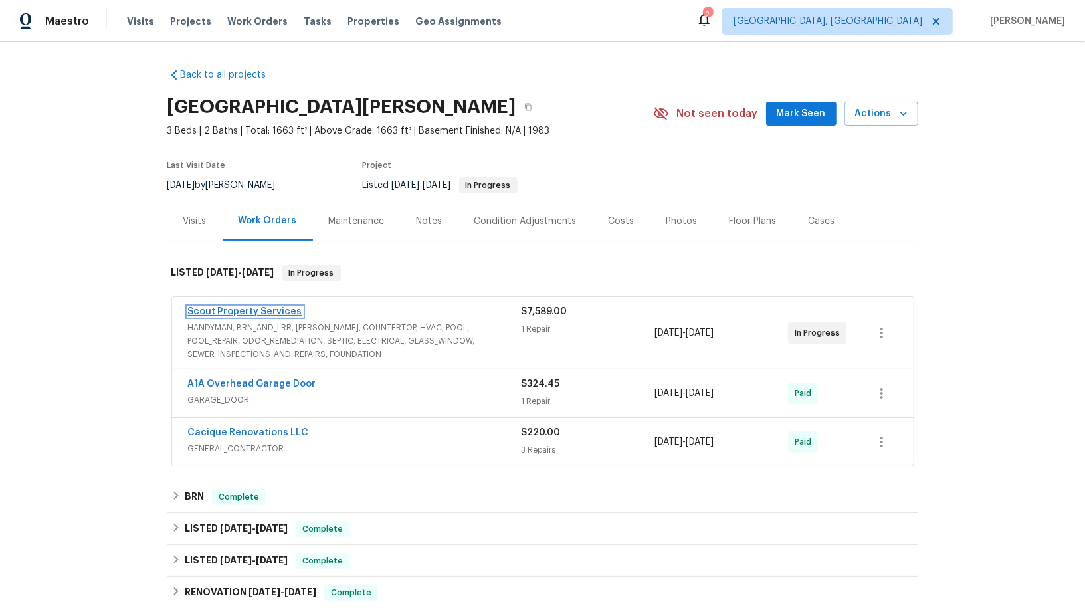
click at [254, 314] on link "Scout Property Services" at bounding box center [245, 311] width 114 height 9
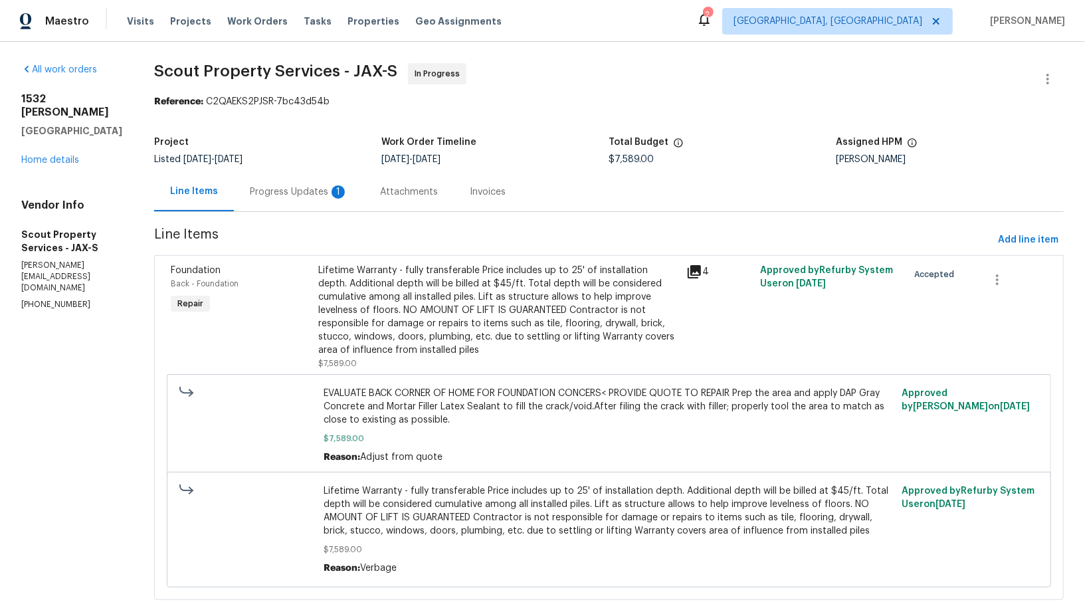
click at [380, 198] on div "Attachments" at bounding box center [409, 191] width 58 height 13
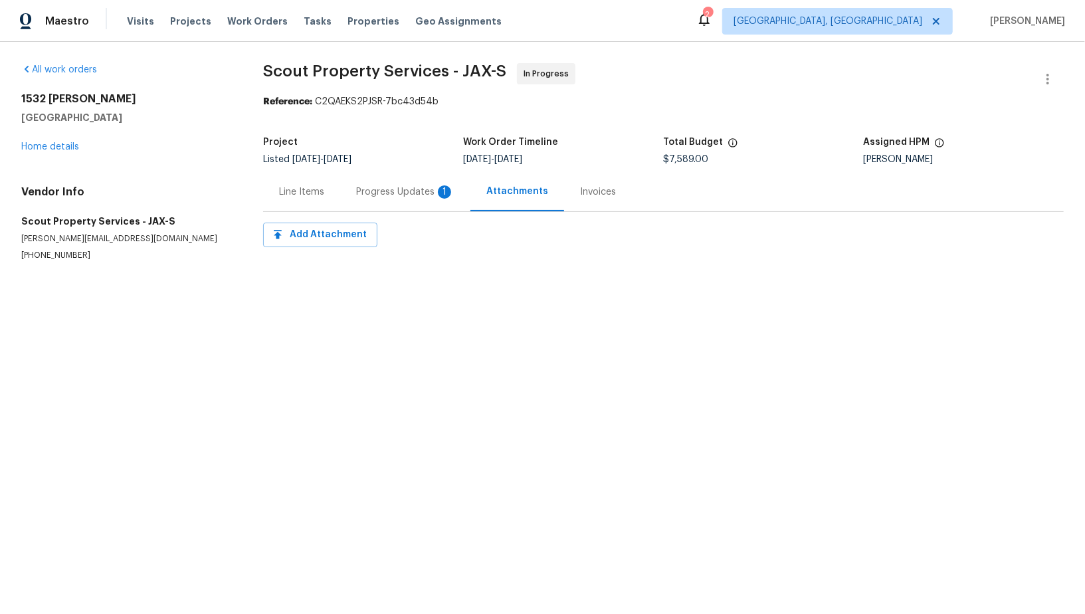
click at [359, 194] on div "Progress Updates 1" at bounding box center [405, 191] width 98 height 13
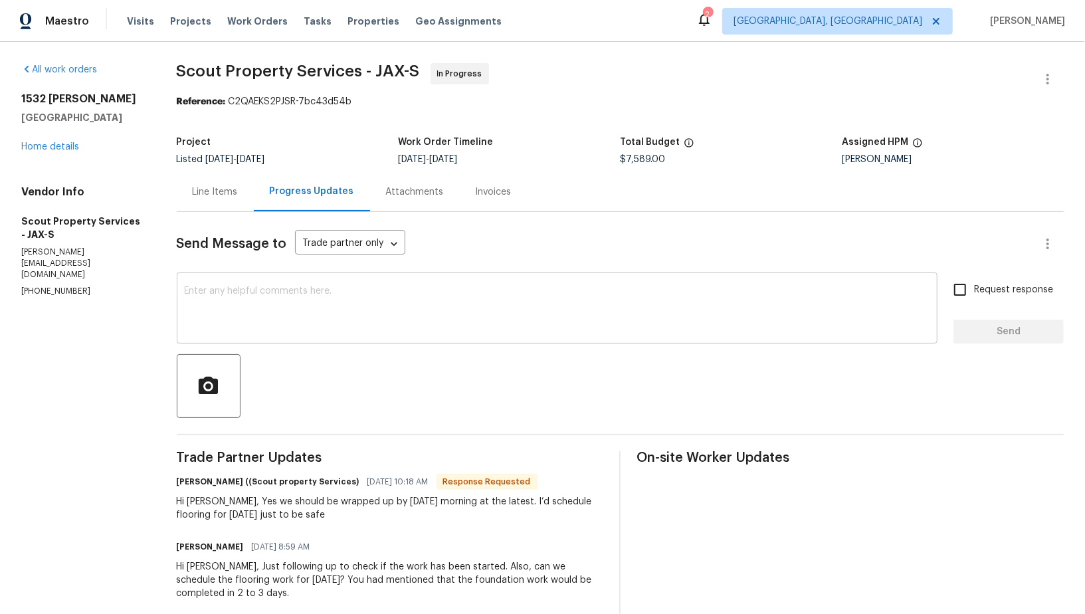
click at [296, 302] on textarea at bounding box center [557, 309] width 745 height 46
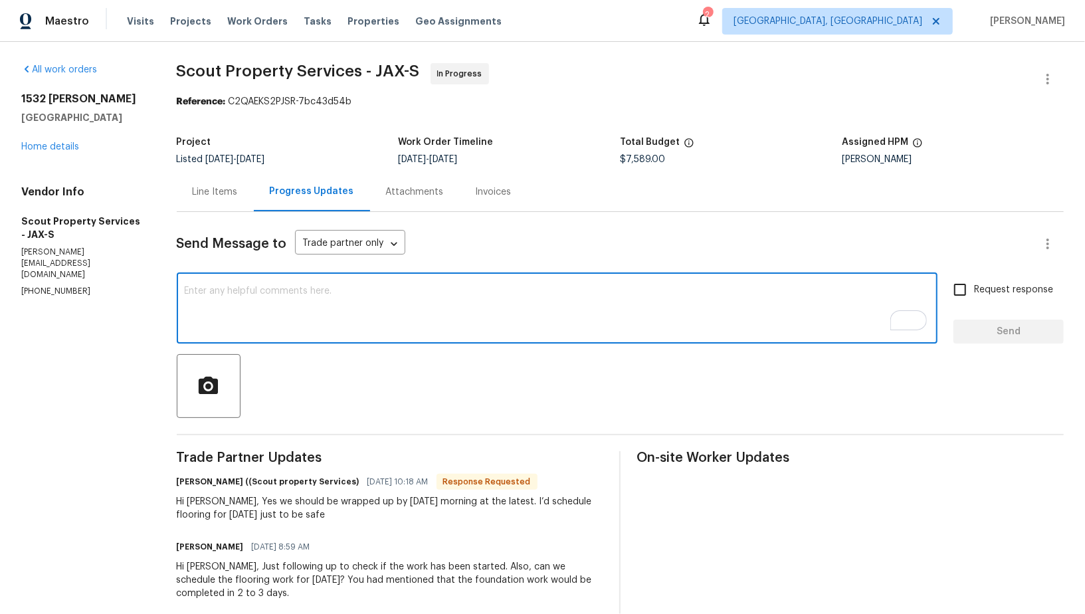
click at [325, 328] on textarea "To enrich screen reader interactions, please activate Accessibility in Grammarl…" at bounding box center [557, 309] width 745 height 46
click at [296, 315] on textarea "To enrich screen reader interactions, please activate Accessibility in Grammarl…" at bounding box center [557, 309] width 745 height 46
type textarea "Got it, Thank you!"
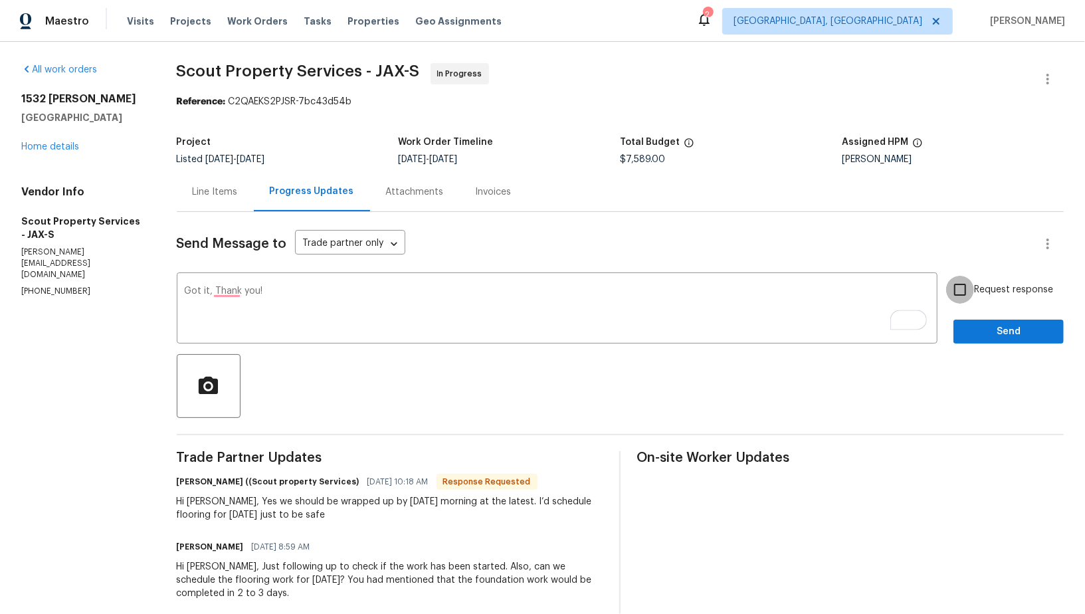
click at [966, 298] on input "Request response" at bounding box center [960, 290] width 28 height 28
checkbox input "true"
click at [971, 337] on span "Send" at bounding box center [1008, 331] width 89 height 17
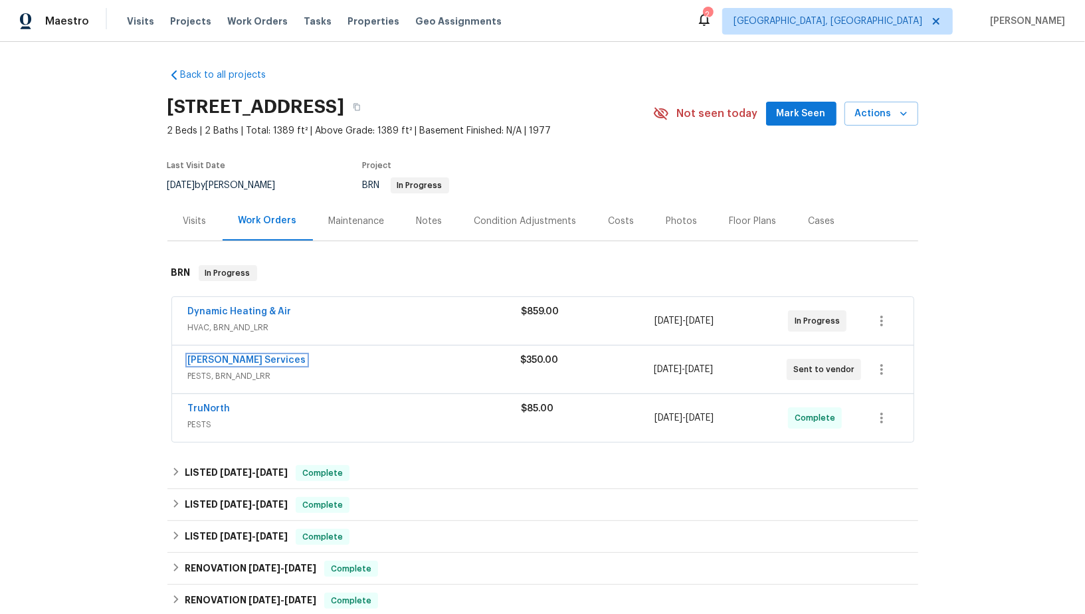
click at [222, 358] on link "[PERSON_NAME] Services" at bounding box center [247, 359] width 118 height 9
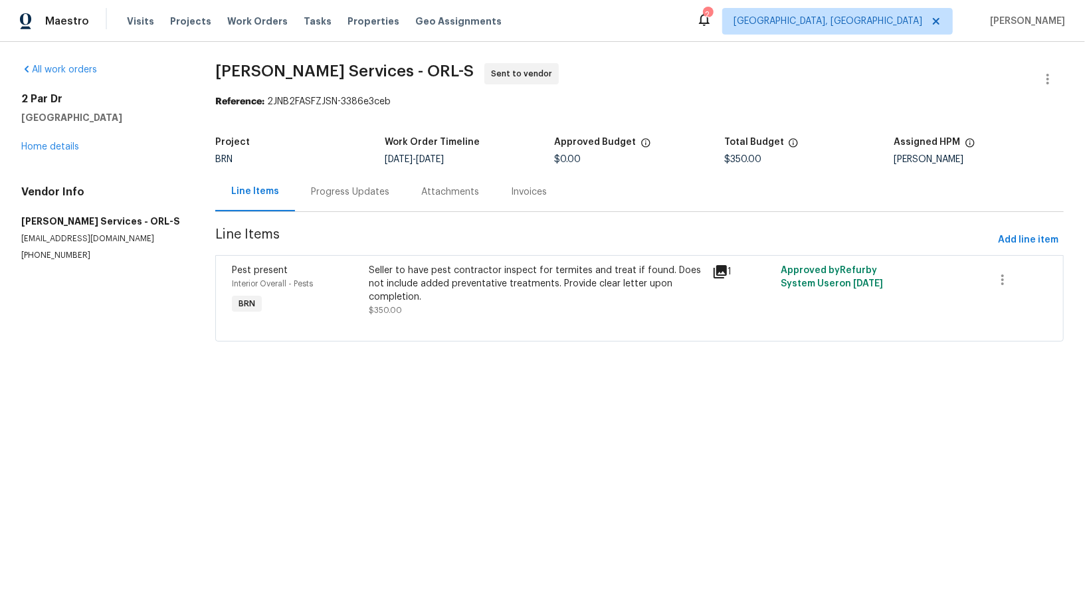
click at [343, 195] on div "Progress Updates" at bounding box center [350, 191] width 78 height 13
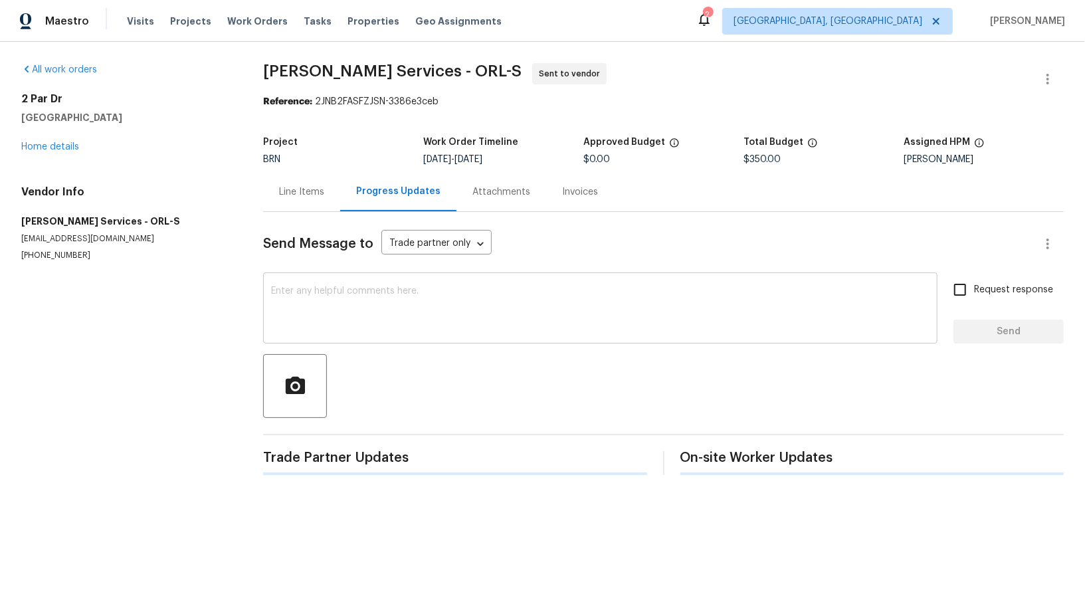
click at [340, 287] on textarea at bounding box center [600, 309] width 658 height 46
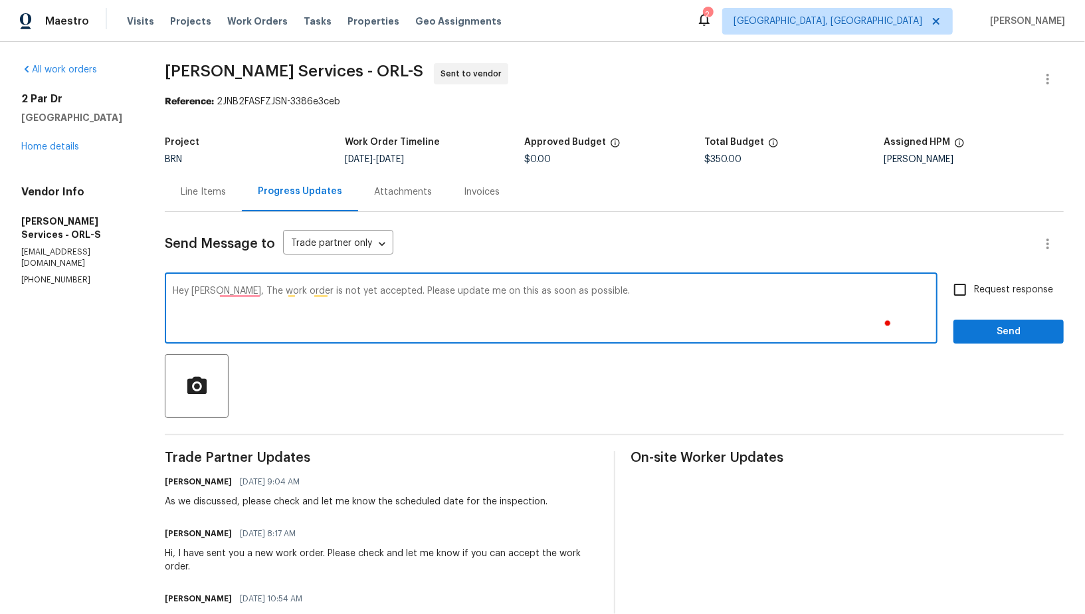
type textarea "Hey Tisha, The work order is not yet accepted. Please update me on this as soon…"
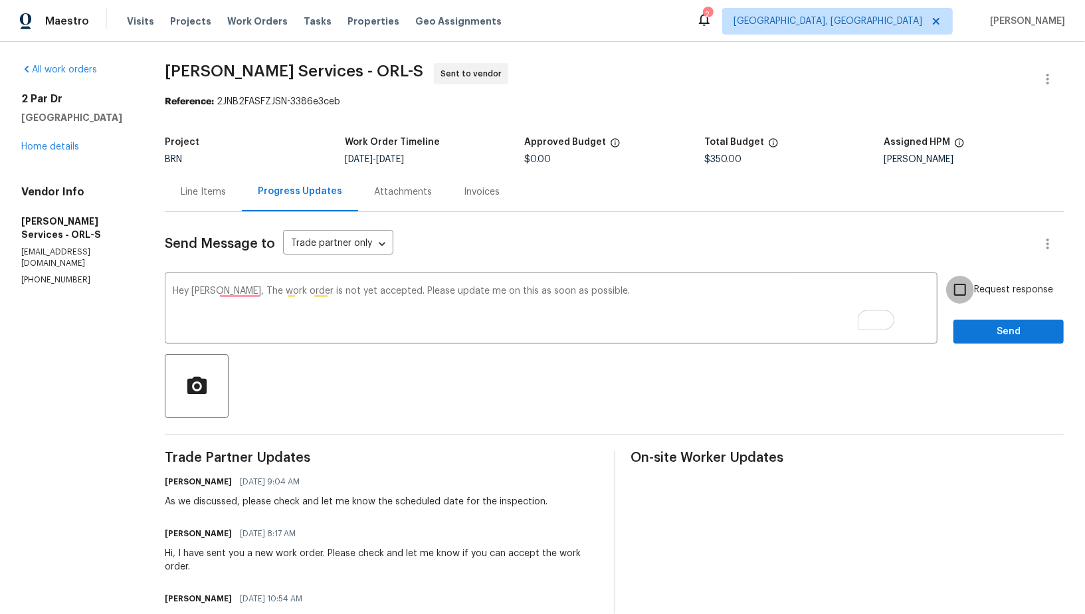
click at [962, 290] on input "Request response" at bounding box center [960, 290] width 28 height 28
checkbox input "true"
click at [984, 333] on span "Send" at bounding box center [1008, 331] width 89 height 17
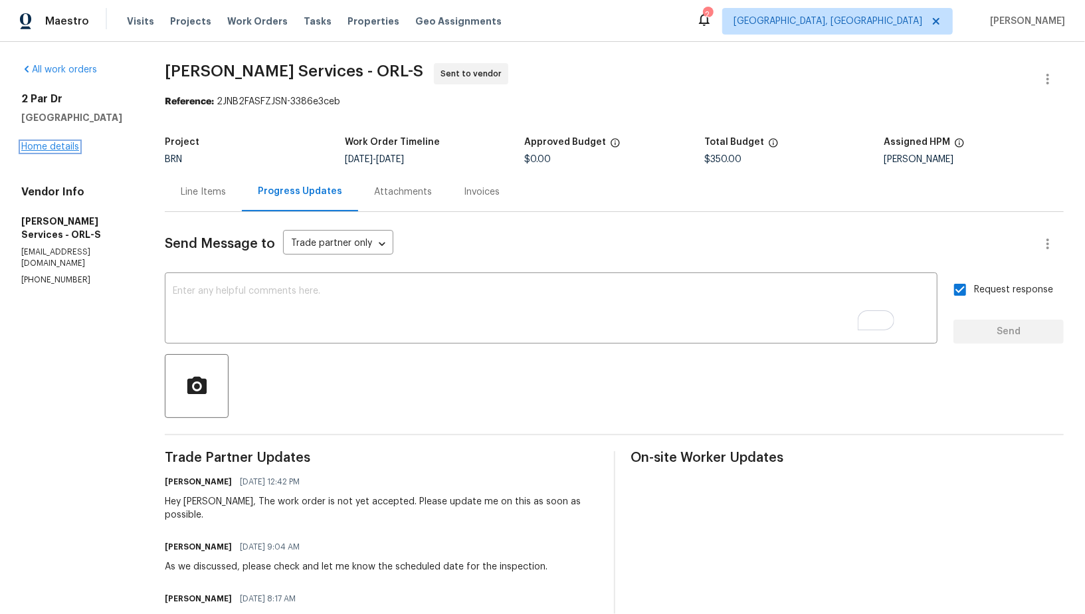
click at [69, 147] on link "Home details" at bounding box center [50, 146] width 58 height 9
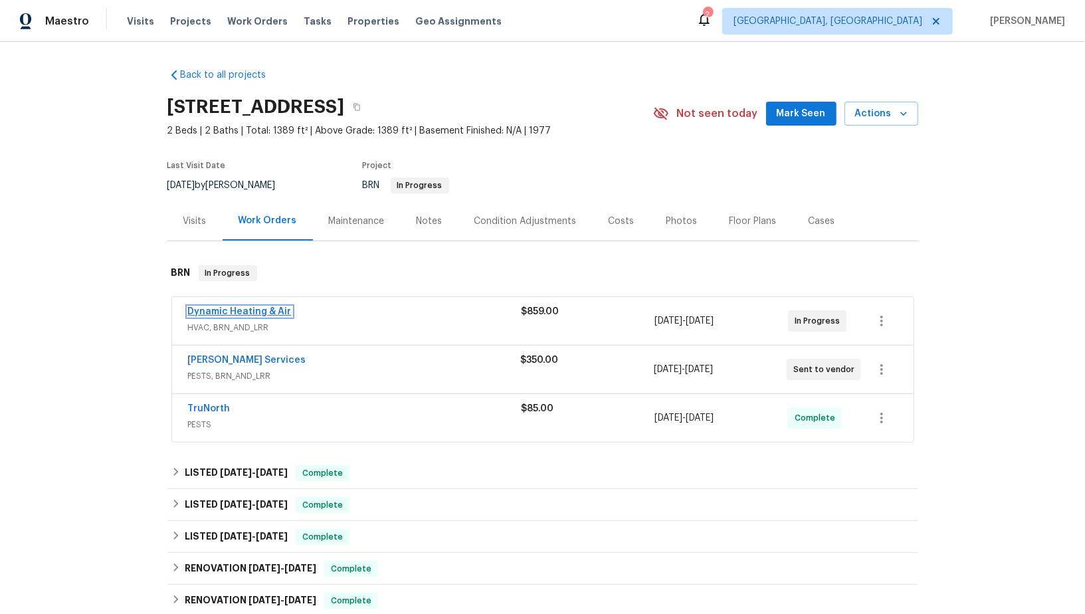
click at [232, 311] on link "Dynamic Heating & Air" at bounding box center [240, 311] width 104 height 9
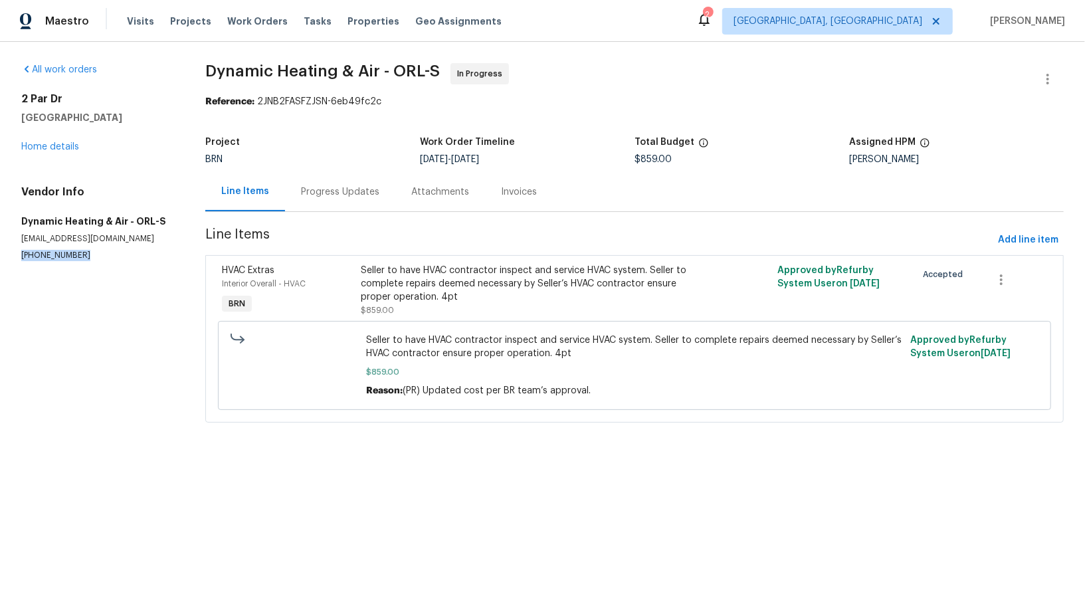
drag, startPoint x: 80, startPoint y: 258, endPoint x: 0, endPoint y: 256, distance: 80.4
click at [0, 256] on div "All work orders 2 Par Dr New Smyrna Beach, FL 32168 Home details Vendor Info Dy…" at bounding box center [542, 251] width 1085 height 418
copy p "(407) 417-5719"
click at [336, 188] on div "Progress Updates" at bounding box center [340, 191] width 78 height 13
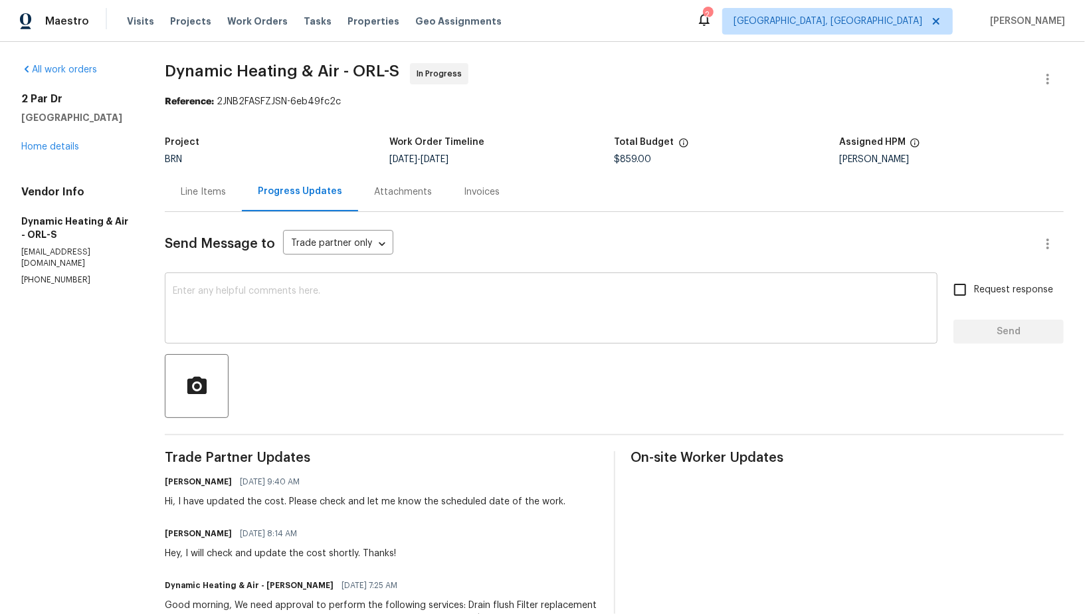
click at [309, 309] on textarea at bounding box center [551, 309] width 756 height 46
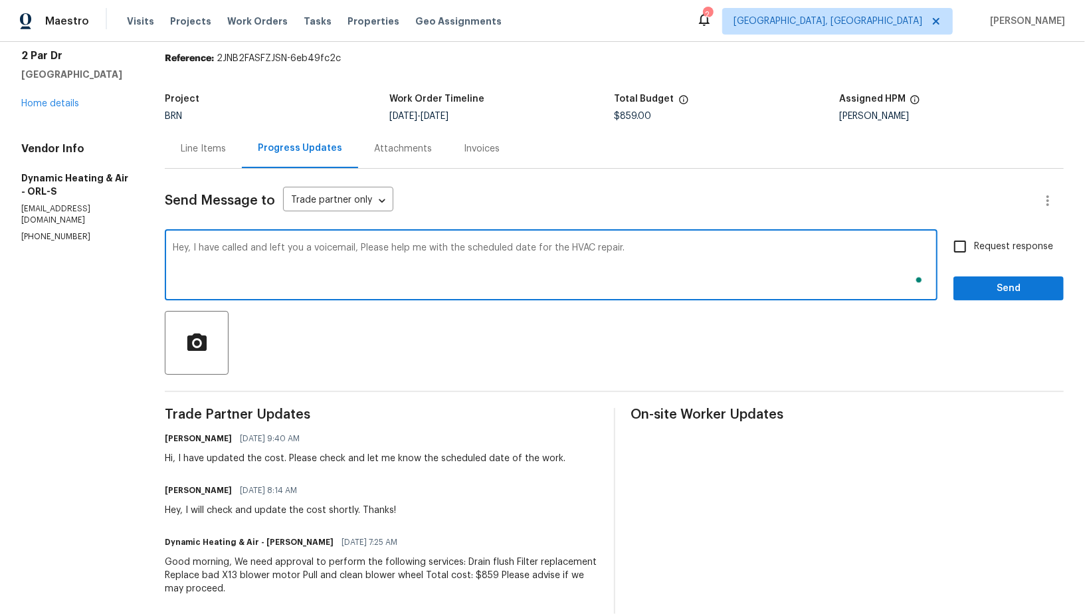
scroll to position [87, 0]
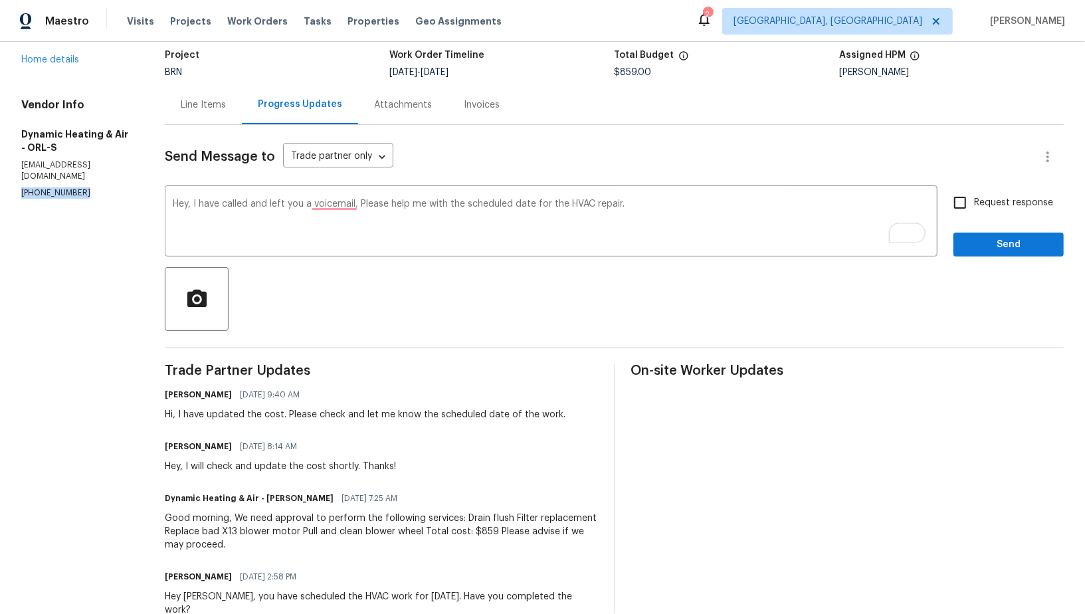
drag, startPoint x: 78, startPoint y: 197, endPoint x: 0, endPoint y: 197, distance: 77.7
click at [0, 197] on div "All work orders 2 Par Dr New Smyrna Beach, FL 32168 Home details Vendor Info Dy…" at bounding box center [542, 499] width 1085 height 1089
copy p "(407) 417-5719"
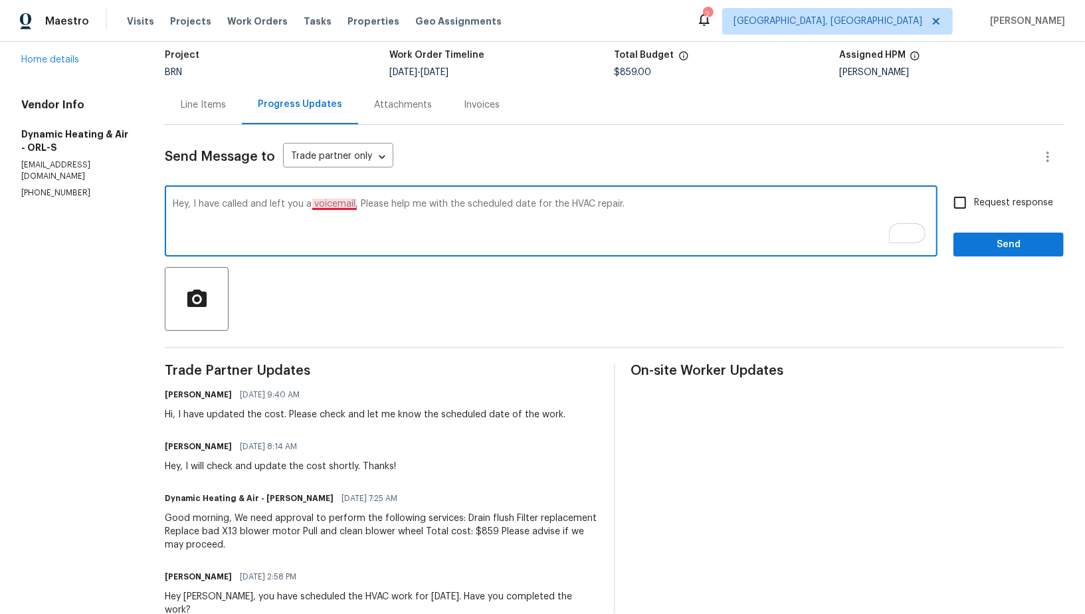
click at [356, 207] on textarea "Hey, I have called and left you a voicemail, Please help me with the scheduled …" at bounding box center [551, 222] width 756 height 46
paste textarea "(407) 417-5719"
click at [738, 222] on textarea "Hey, I have called and left you a voicemail (407) 417-5719, Please help me with…" at bounding box center [551, 222] width 756 height 46
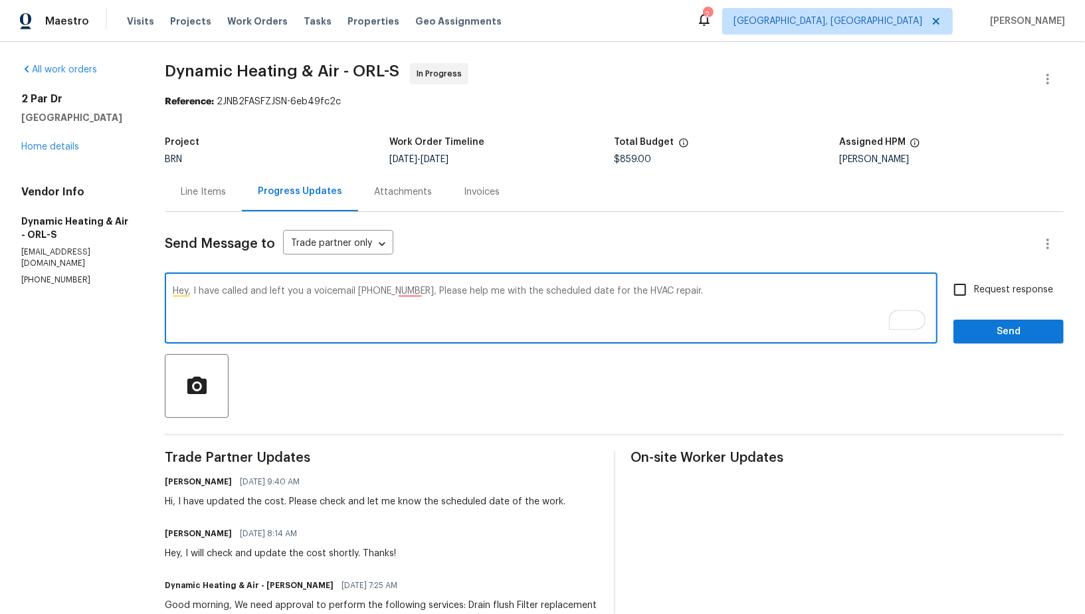
type textarea "Hey, I have called and left you a voicemail (407) 417-5719, Please help me with…"
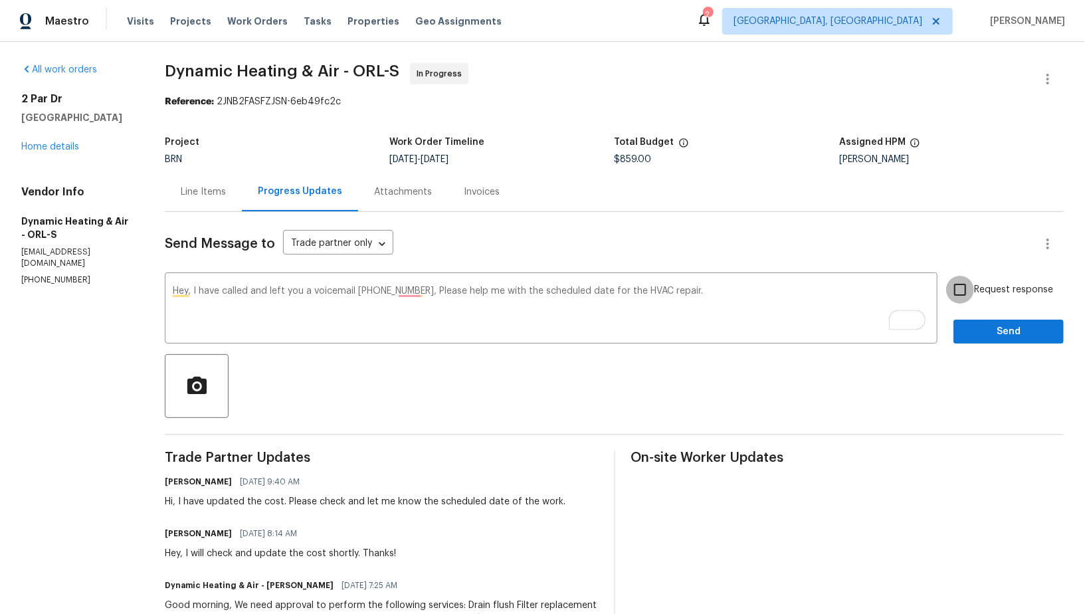
click at [955, 291] on input "Request response" at bounding box center [960, 290] width 28 height 28
checkbox input "true"
click at [983, 336] on span "Send" at bounding box center [1008, 331] width 89 height 17
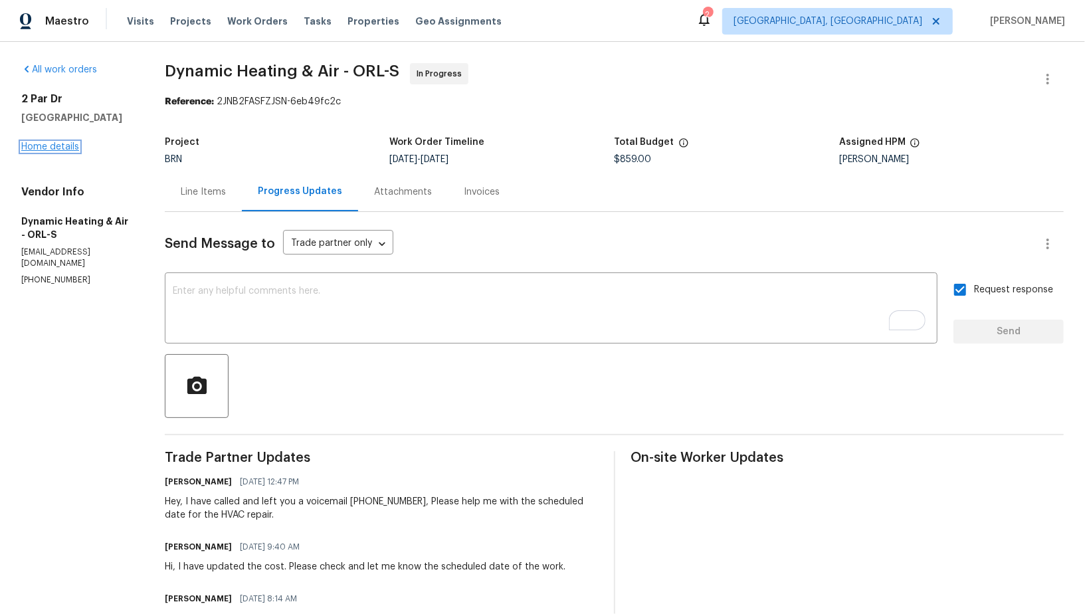
click at [49, 151] on link "Home details" at bounding box center [50, 146] width 58 height 9
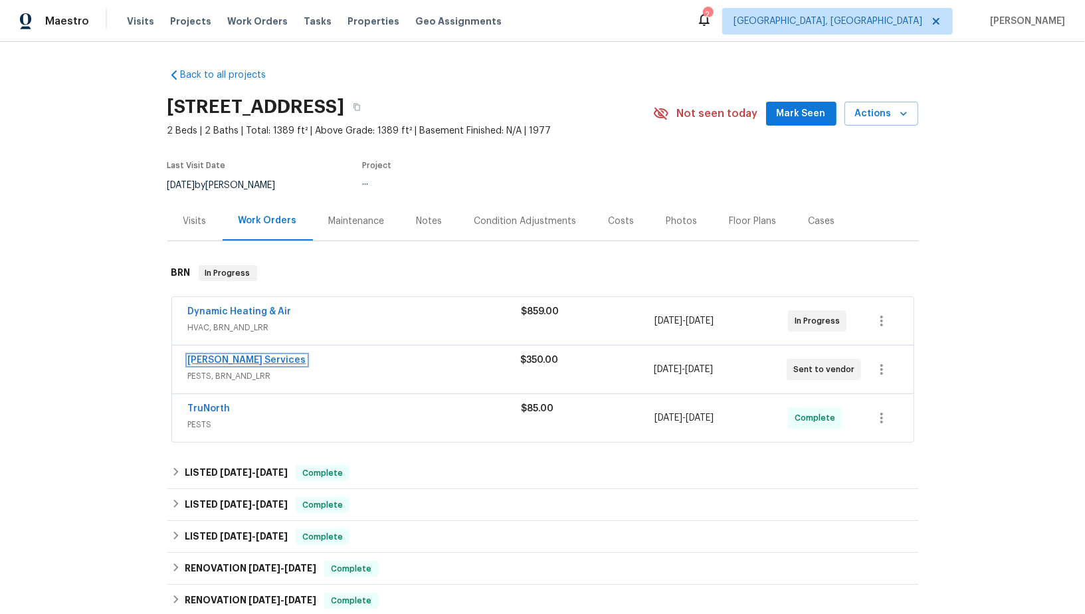
click at [246, 356] on link "Massey Services" at bounding box center [247, 359] width 118 height 9
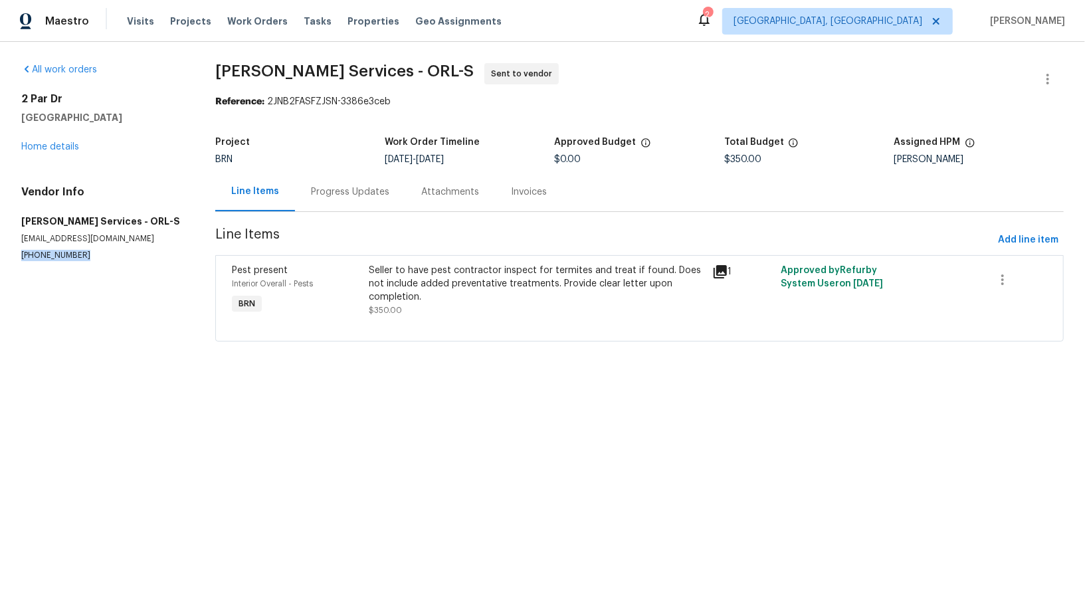
drag, startPoint x: 80, startPoint y: 256, endPoint x: 2, endPoint y: 255, distance: 78.4
click at [0, 255] on div "All work orders 2 Par Dr New Smyrna Beach, FL 32168 Home details Vendor Info Ma…" at bounding box center [542, 210] width 1085 height 337
copy p "(407) 645-2500"
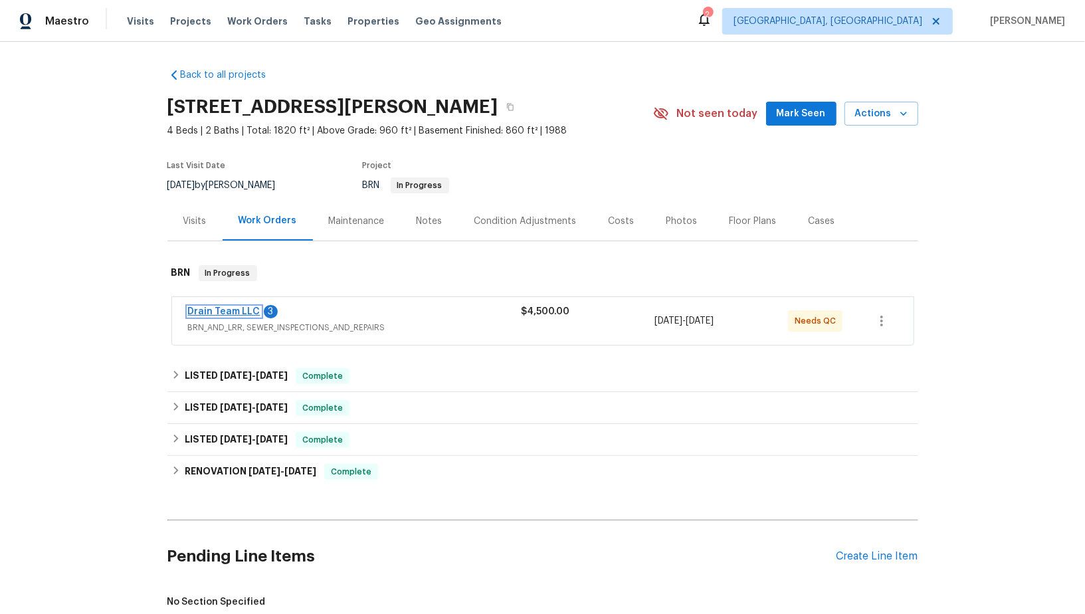
click at [234, 309] on link "Drain Team LLC" at bounding box center [224, 311] width 72 height 9
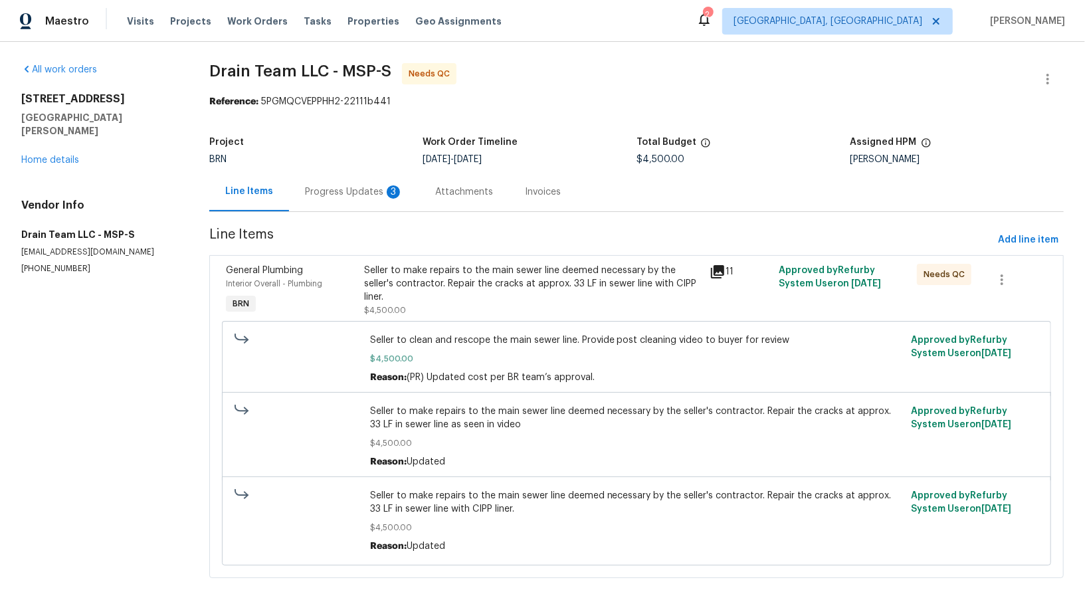
click at [354, 195] on div "Progress Updates 3" at bounding box center [354, 191] width 98 height 13
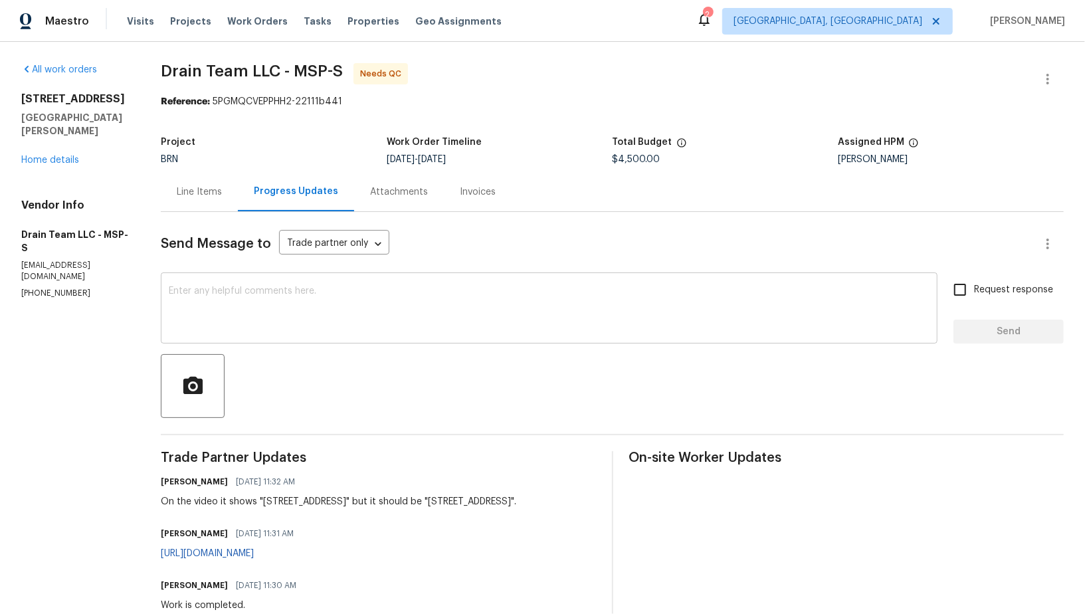
click at [337, 326] on textarea at bounding box center [549, 309] width 760 height 46
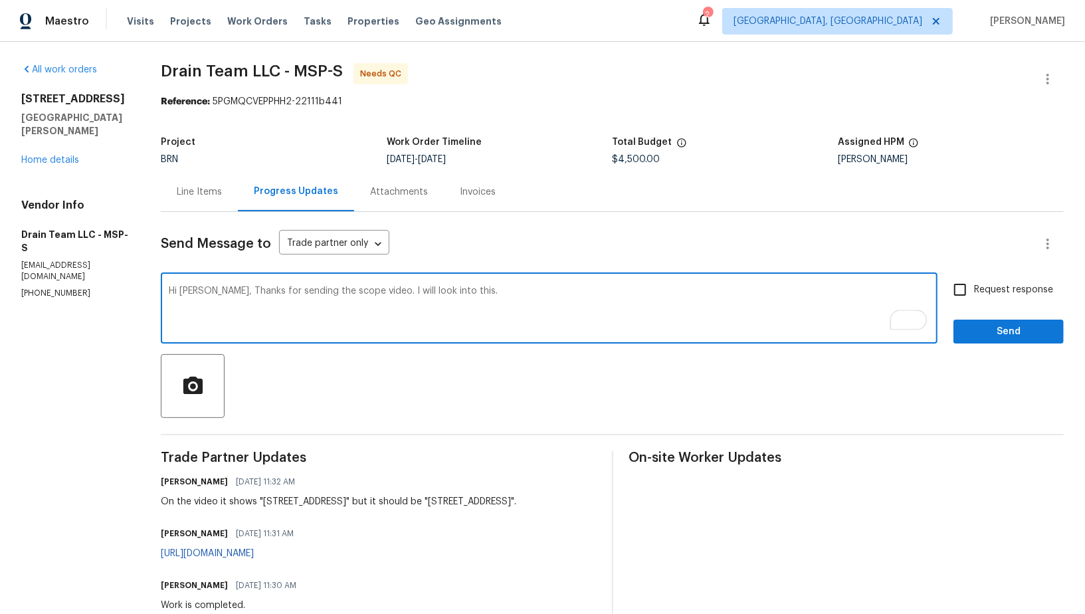
click at [311, 290] on textarea "Hi Yang, Thanks for sending the scope video. I will look into this." at bounding box center [549, 309] width 760 height 46
click at [551, 296] on textarea "Hi Yang, Thanks for sending the rescope video. I will look into this." at bounding box center [549, 309] width 760 height 46
type textarea "Hi [PERSON_NAME], Thanks for sending the rescope video. I will look into this."
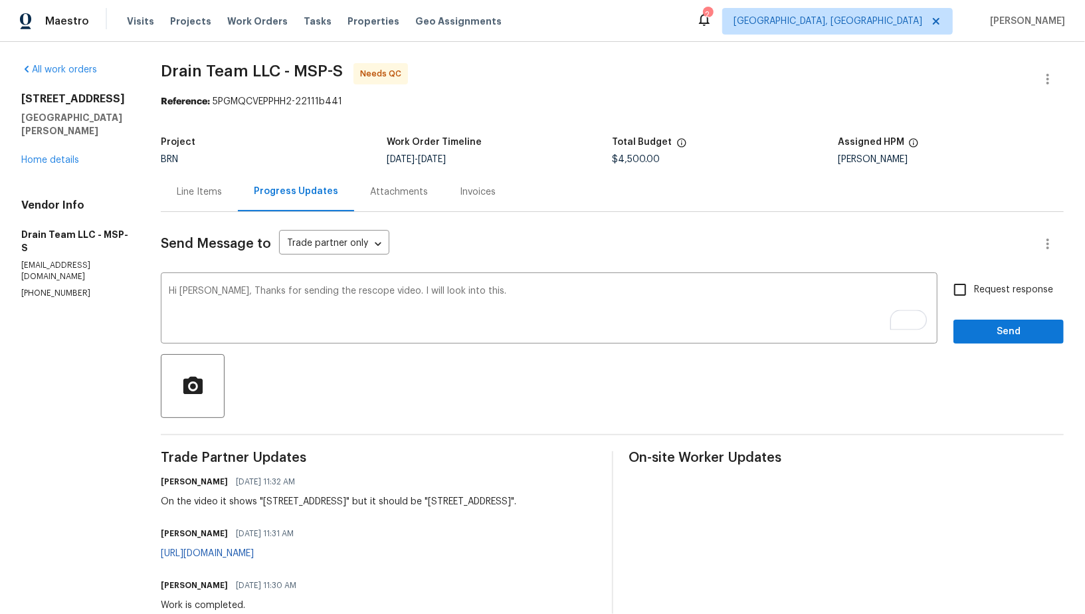
click at [978, 286] on span "Request response" at bounding box center [1013, 290] width 79 height 14
click at [974, 286] on input "Request response" at bounding box center [960, 290] width 28 height 28
checkbox input "true"
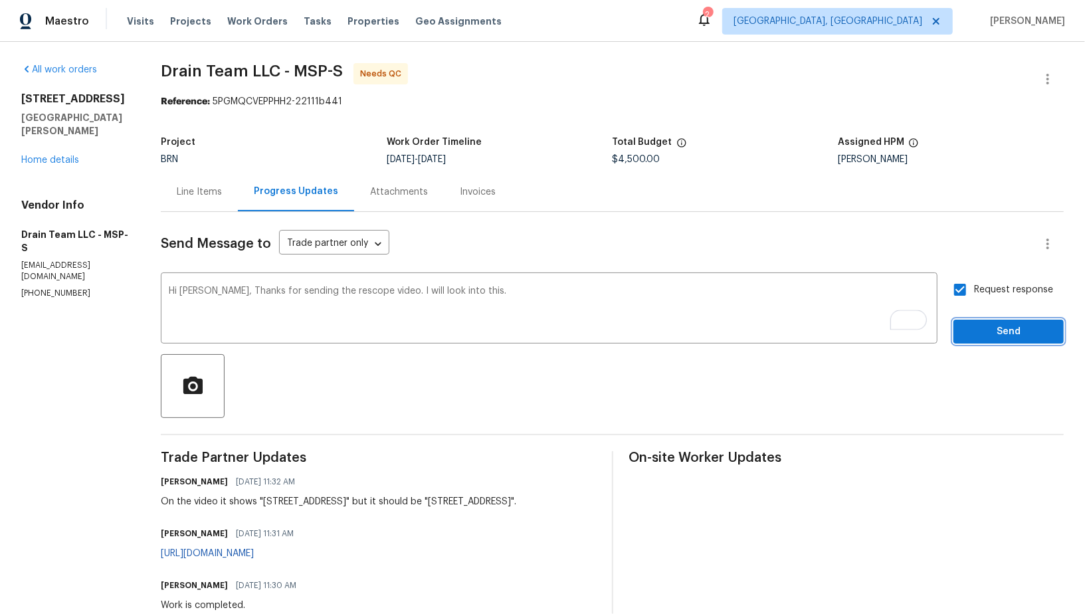
click at [990, 339] on span "Send" at bounding box center [1008, 331] width 89 height 17
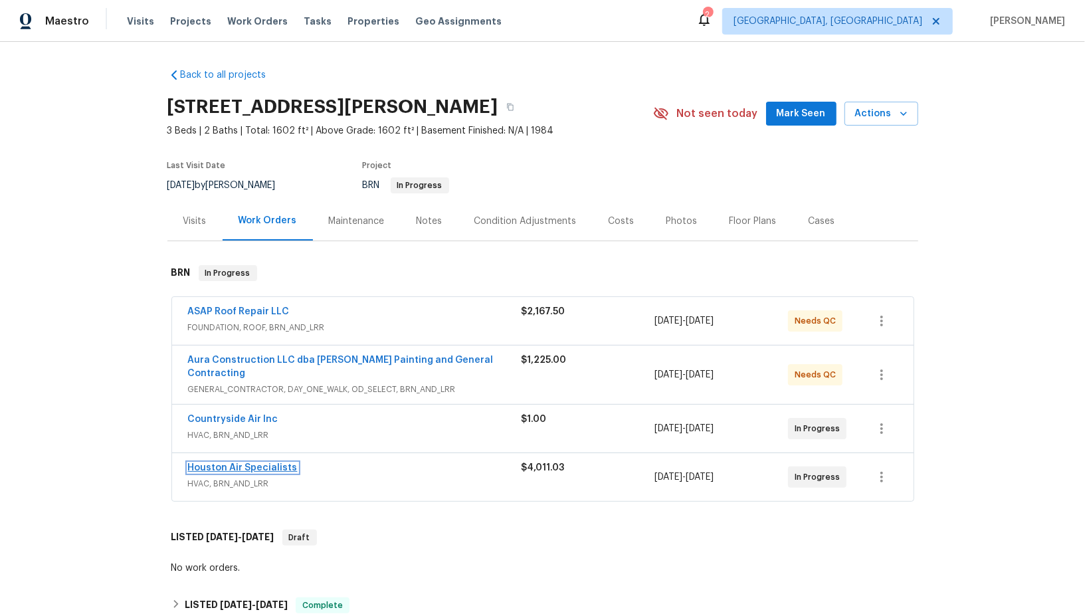
click at [224, 463] on link "Houston Air Specialists" at bounding box center [243, 467] width 110 height 9
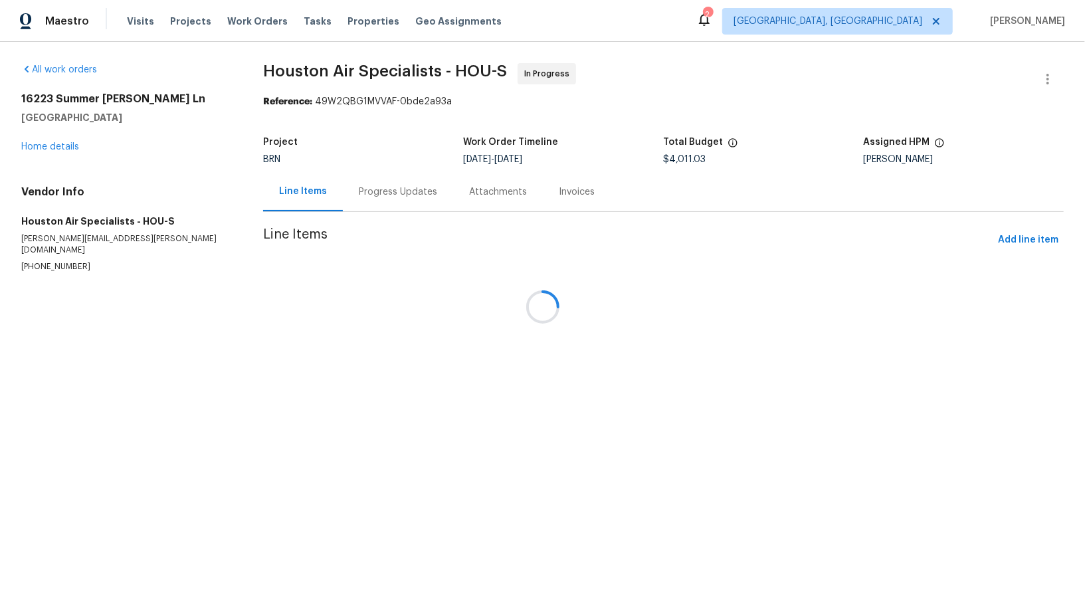
click at [453, 189] on div "Attachments" at bounding box center [498, 191] width 90 height 39
click at [363, 189] on div "Progress Updates" at bounding box center [395, 191] width 78 height 13
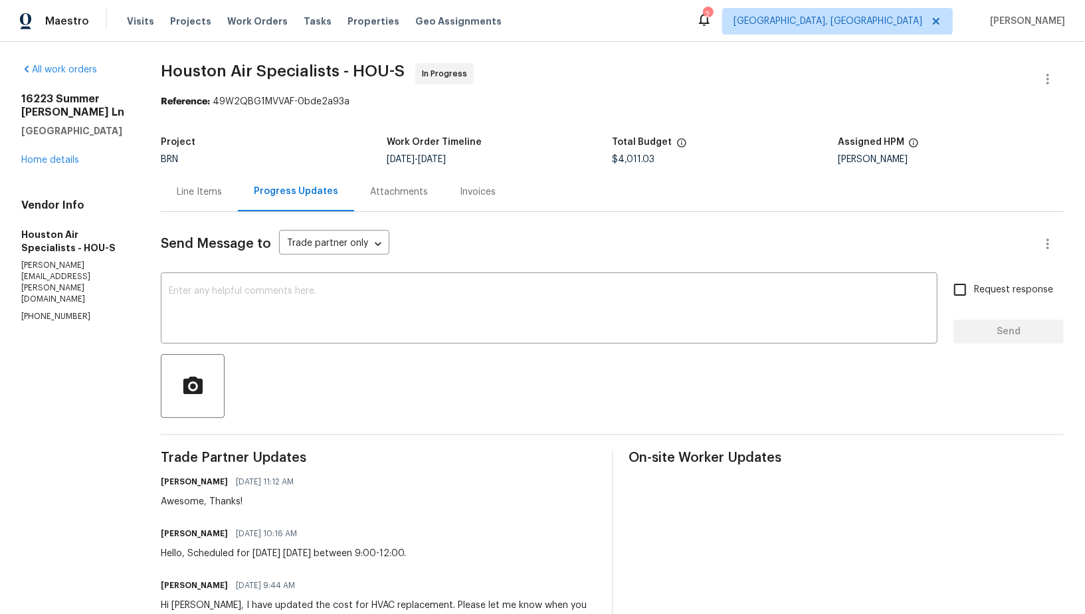
scroll to position [45, 0]
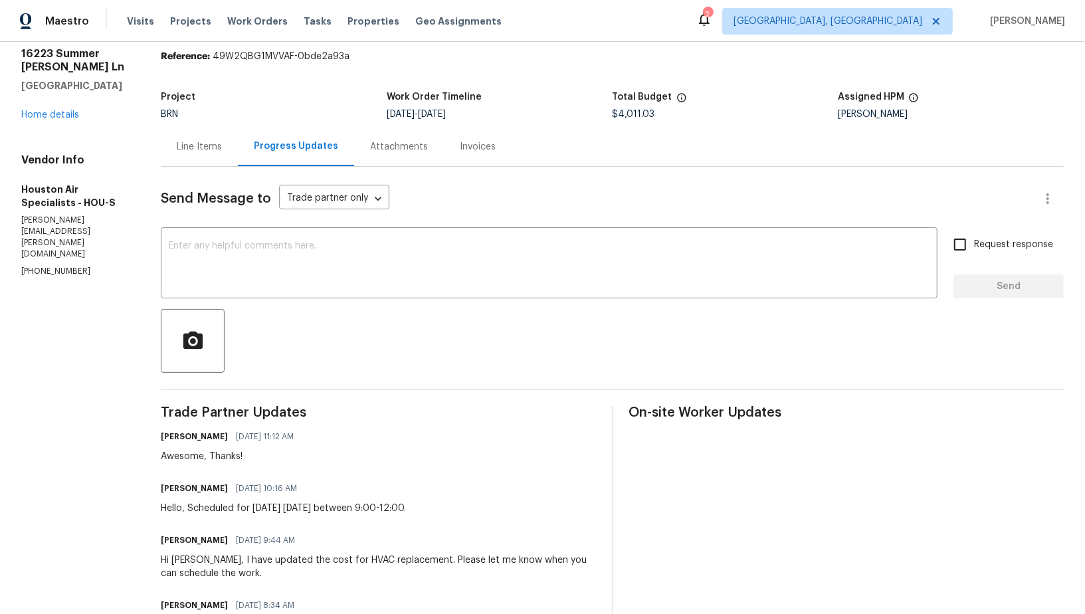
drag, startPoint x: 346, startPoint y: 505, endPoint x: 453, endPoint y: 505, distance: 106.9
click at [453, 505] on div "[PERSON_NAME] [DATE] 10:16 AM Hello, Scheduled for [DATE] [DATE] between 9:00-1…" at bounding box center [378, 497] width 434 height 36
copy div "between 9:00-12:00."
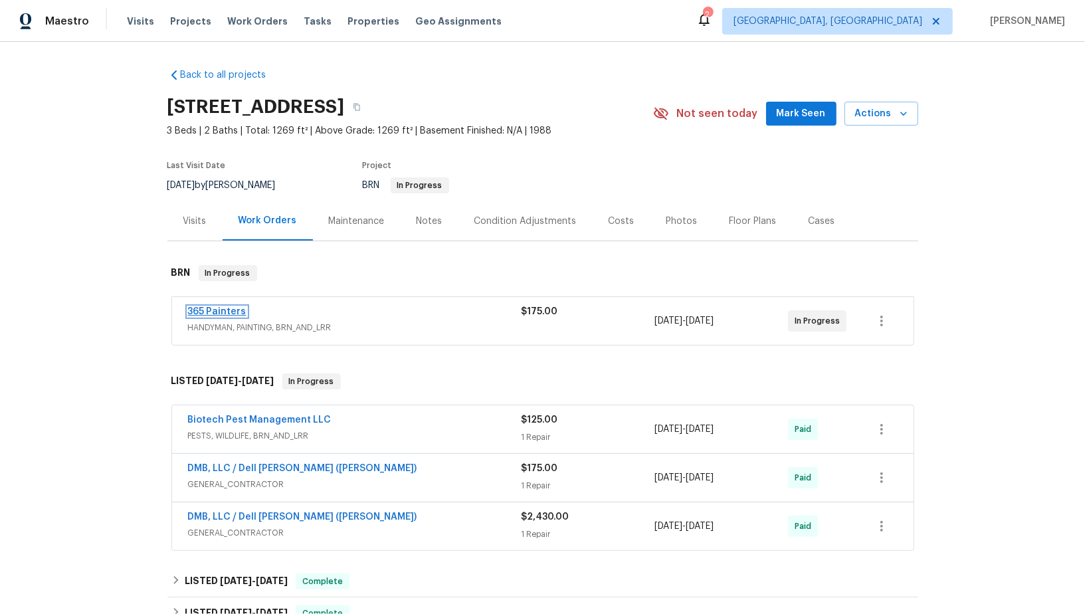
click at [203, 309] on link "365 Painters" at bounding box center [217, 311] width 58 height 9
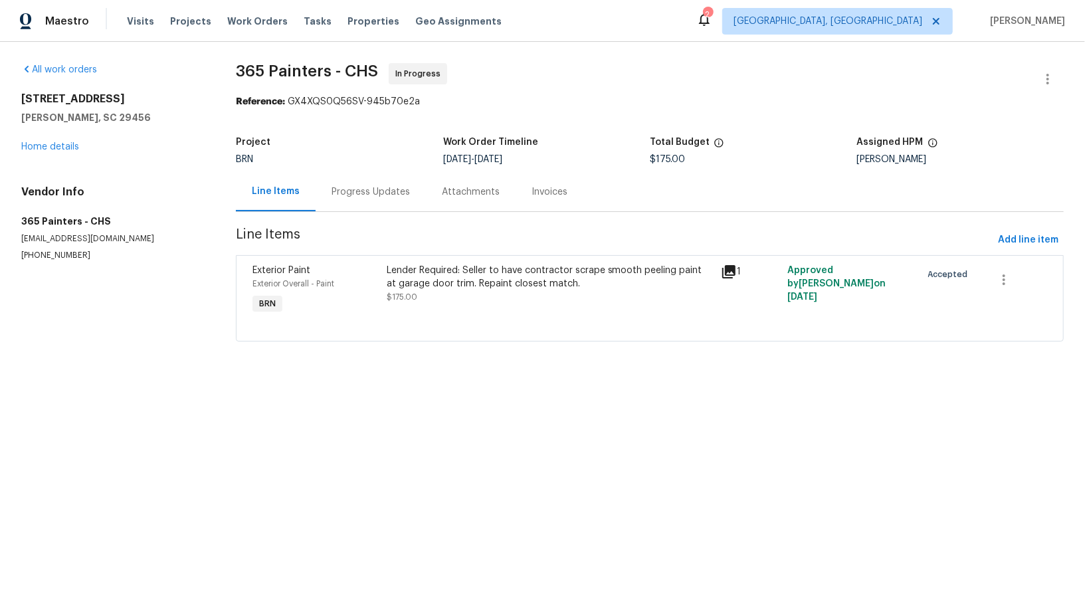
click at [344, 195] on div "Progress Updates" at bounding box center [370, 191] width 78 height 13
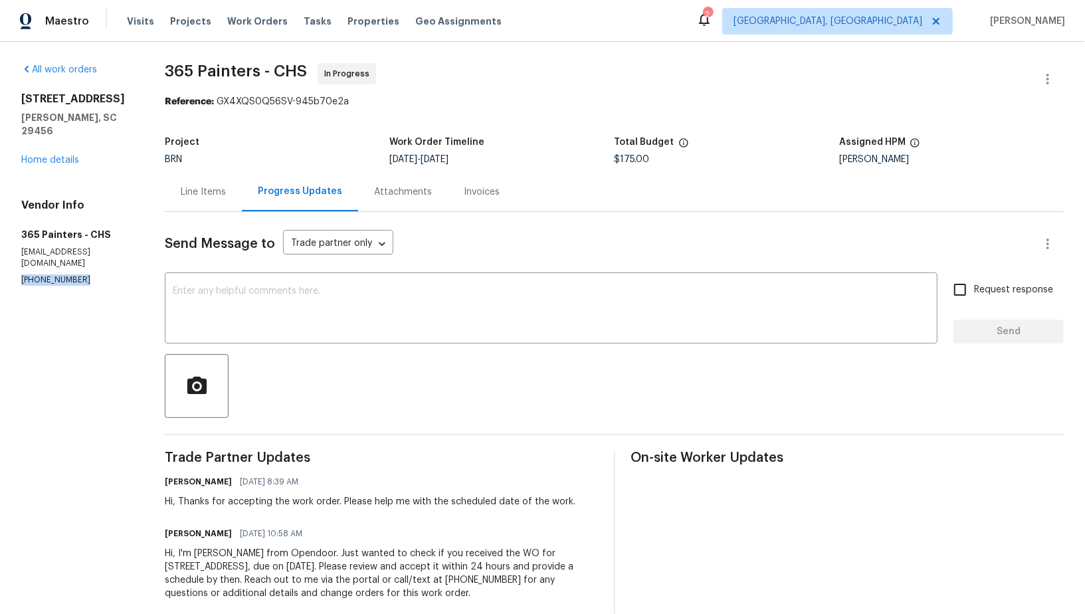
drag, startPoint x: 86, startPoint y: 254, endPoint x: 0, endPoint y: 254, distance: 85.7
click at [0, 254] on div "All work orders 4500 Winterwood Pl Ladson, SC 29456 Home details Vendor Info 36…" at bounding box center [542, 339] width 1085 height 595
copy p "(931) 981-4846"
click at [219, 201] on div "Line Items" at bounding box center [203, 191] width 77 height 39
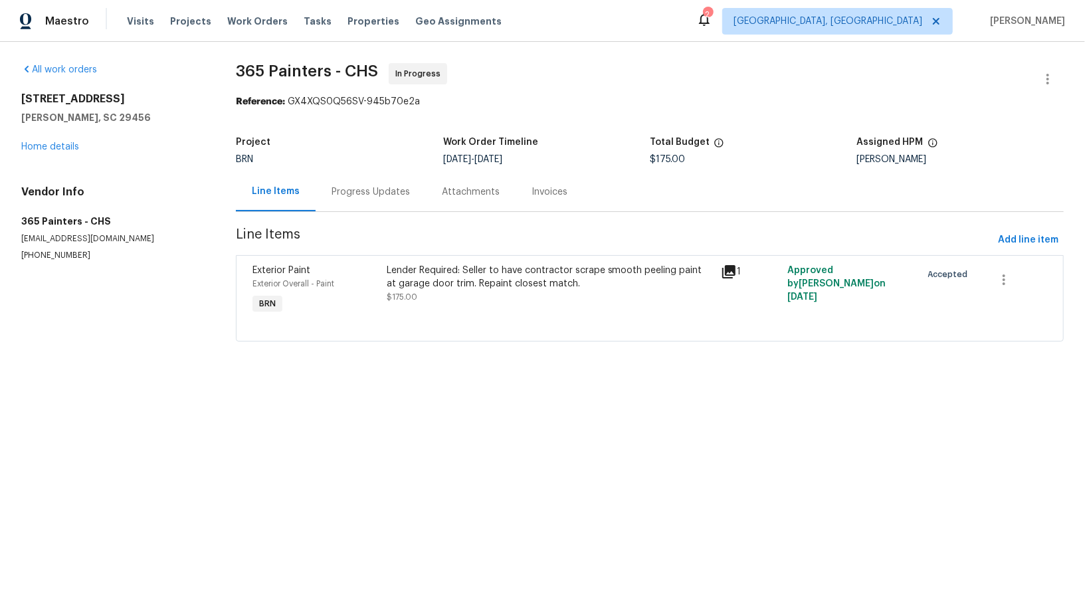
click at [371, 194] on div "Progress Updates" at bounding box center [370, 191] width 78 height 13
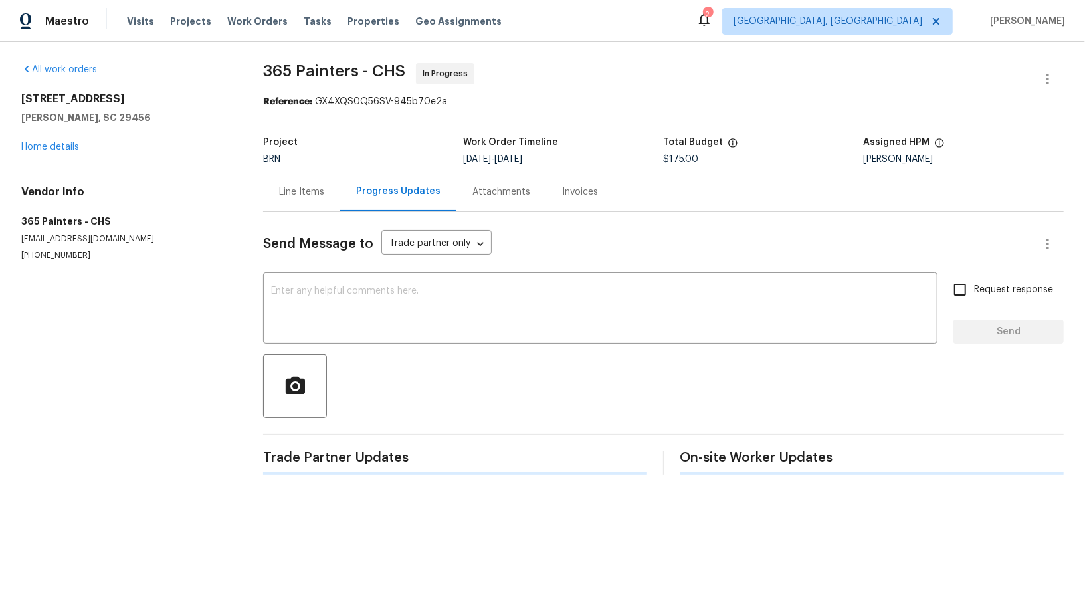
click at [367, 343] on div "Send Message to Trade partner only Trade partner only ​ x ​ Request response Se…" at bounding box center [663, 343] width 800 height 263
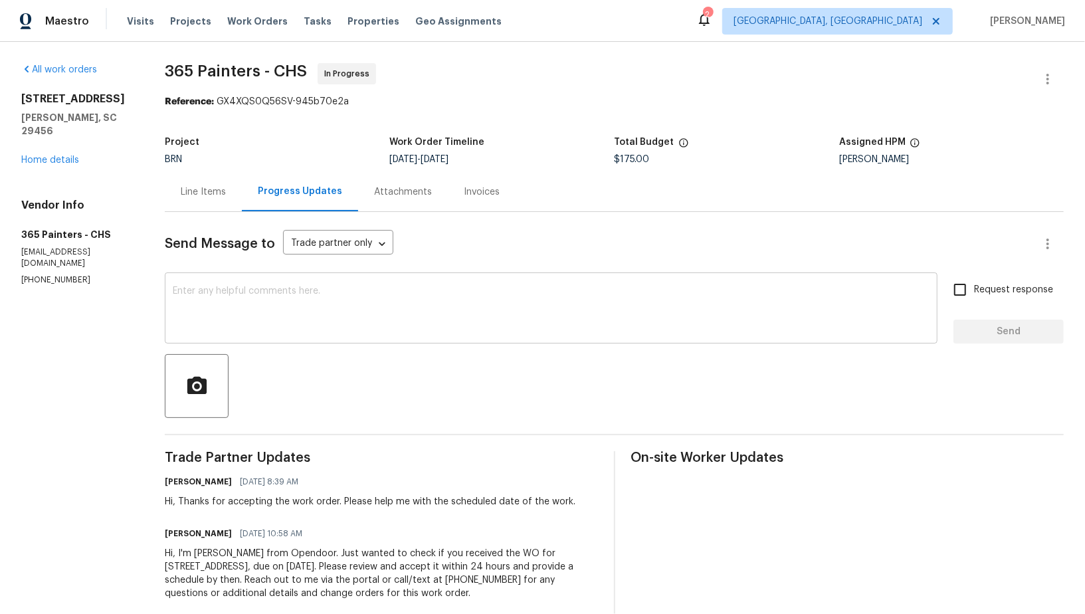
click at [331, 321] on textarea at bounding box center [551, 309] width 756 height 46
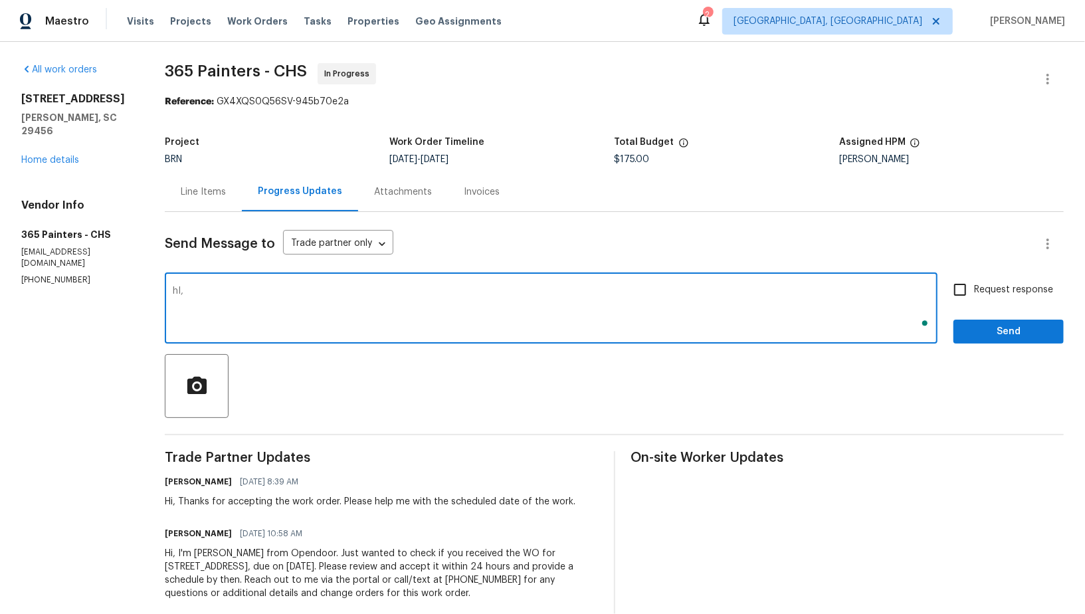
type textarea "hI,"
type textarea "h"
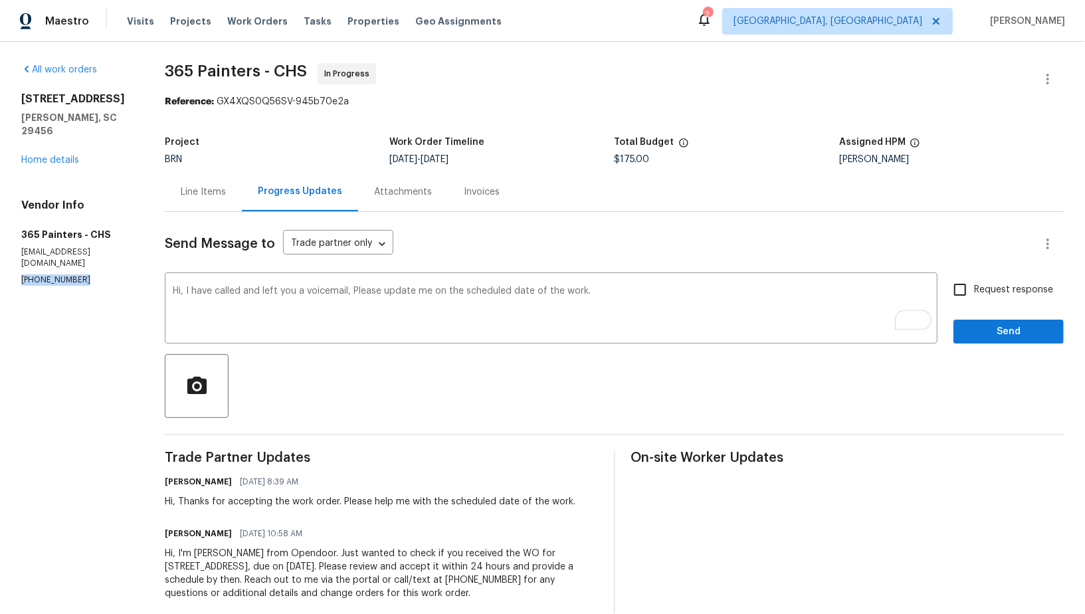
drag, startPoint x: 87, startPoint y: 253, endPoint x: 0, endPoint y: 253, distance: 87.0
click at [0, 253] on div "All work orders 4500 Winterwood Pl Ladson, SC 29456 Home details Vendor Info 36…" at bounding box center [542, 339] width 1085 height 595
copy p "(931) 981-4846"
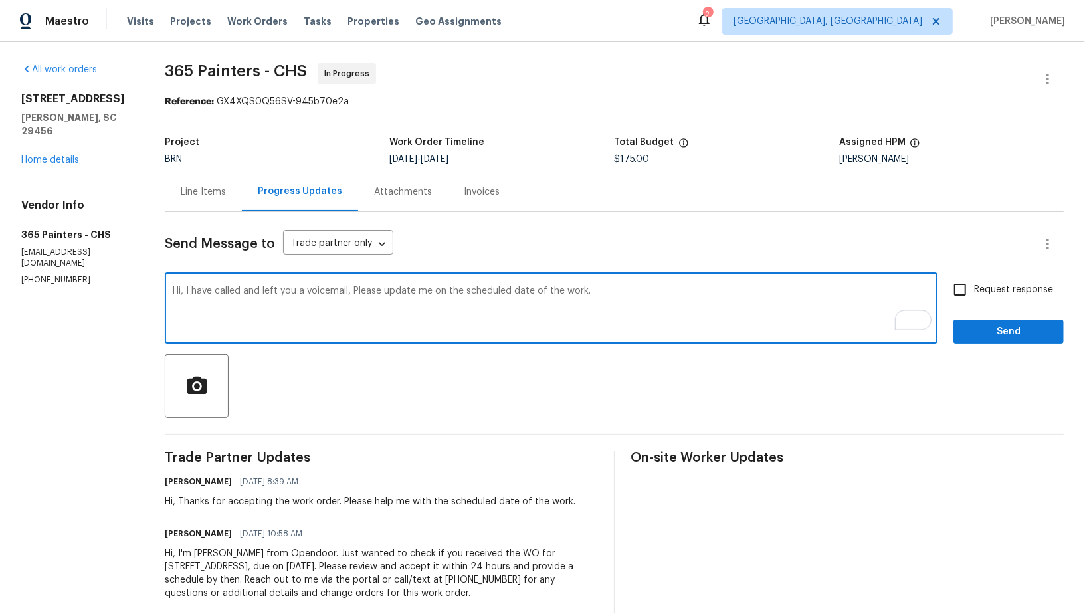
click at [343, 291] on textarea "Hi, I have called and left you a voicemail, Please update me on the scheduled d…" at bounding box center [551, 309] width 756 height 46
paste textarea "(931) 981-4846"
type textarea "Hi, I have called and left you a voicemail (931) 981-4846, Please update me on …"
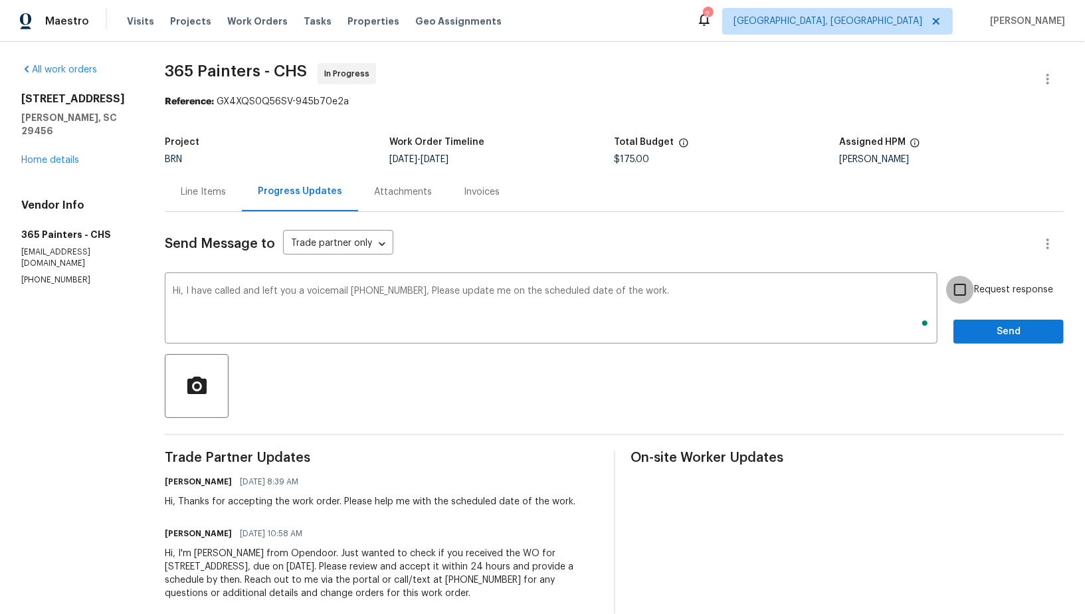
click at [966, 298] on input "Request response" at bounding box center [960, 290] width 28 height 28
click at [965, 289] on input "Request response" at bounding box center [960, 290] width 28 height 28
checkbox input "false"
click at [990, 336] on span "Send" at bounding box center [1008, 331] width 89 height 17
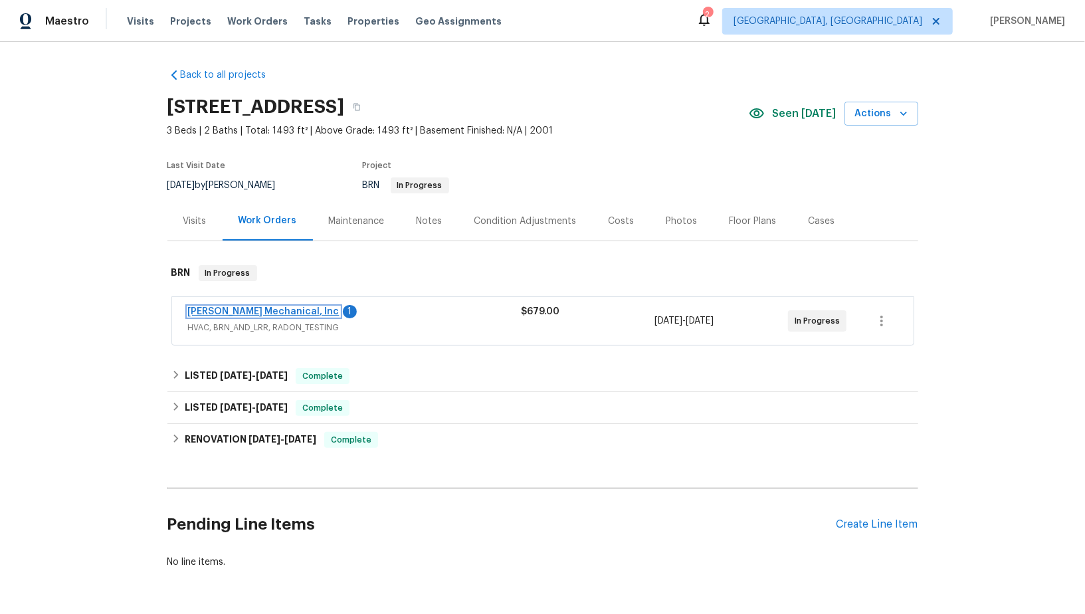
click at [256, 311] on link "[PERSON_NAME] Mechanical, Inc" at bounding box center [263, 311] width 151 height 9
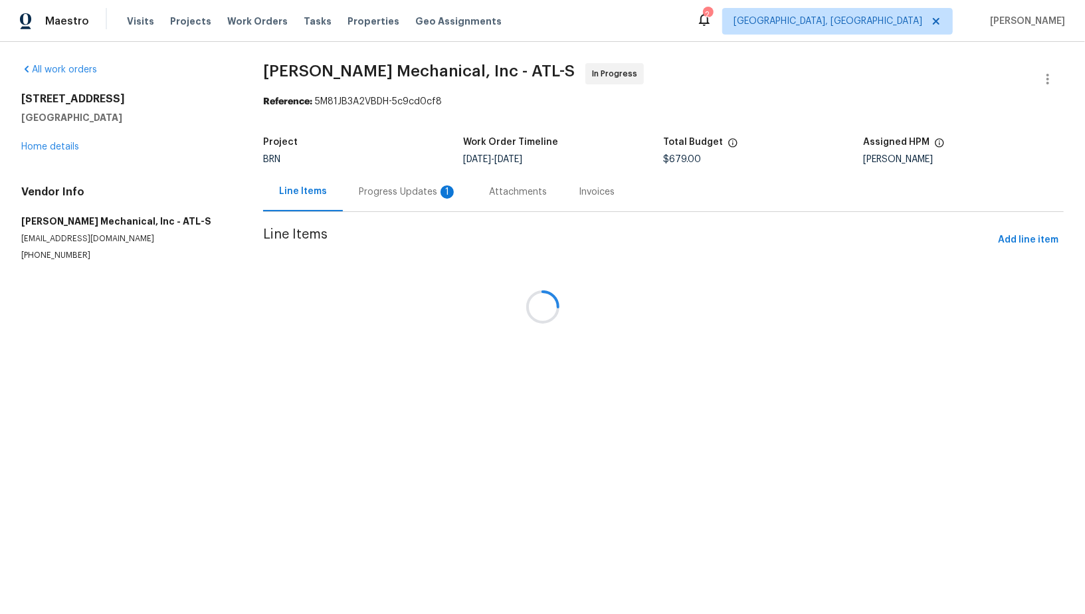
click at [364, 189] on div "Progress Updates 1" at bounding box center [408, 191] width 98 height 13
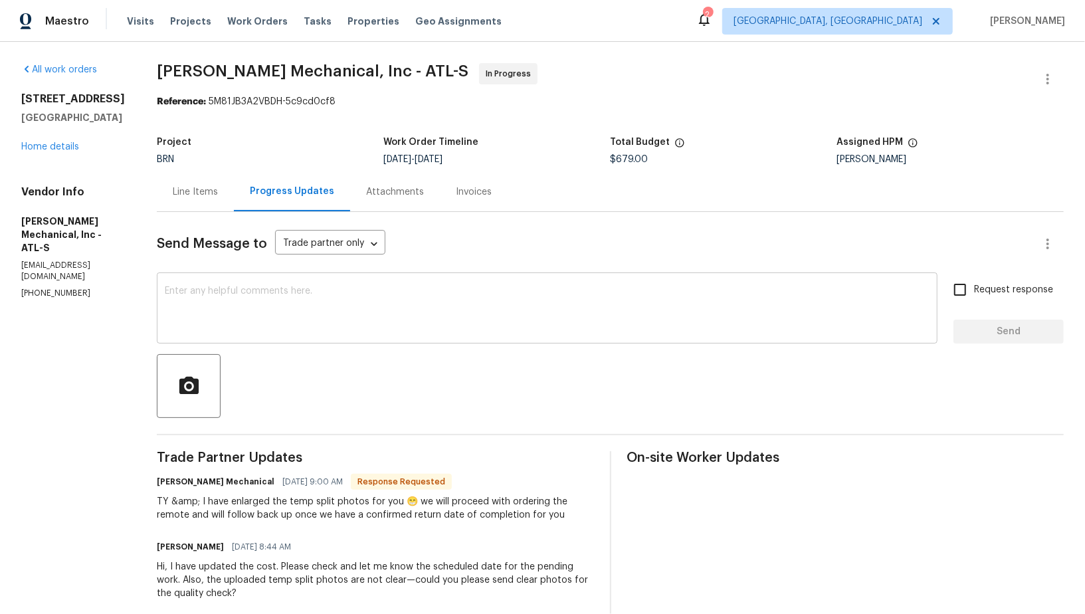
click at [345, 313] on textarea at bounding box center [547, 309] width 764 height 46
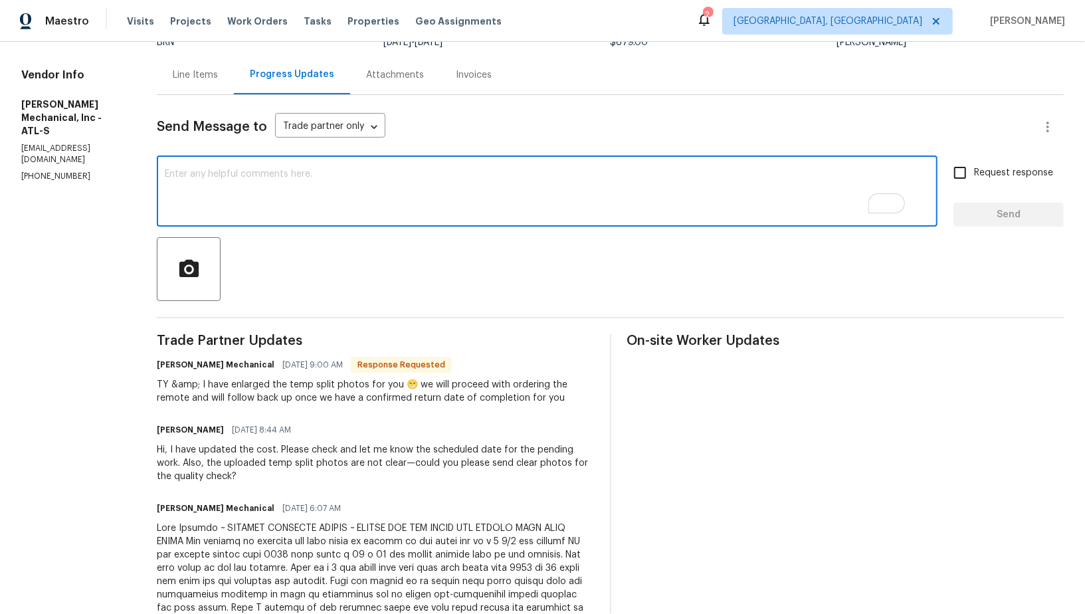
scroll to position [80, 0]
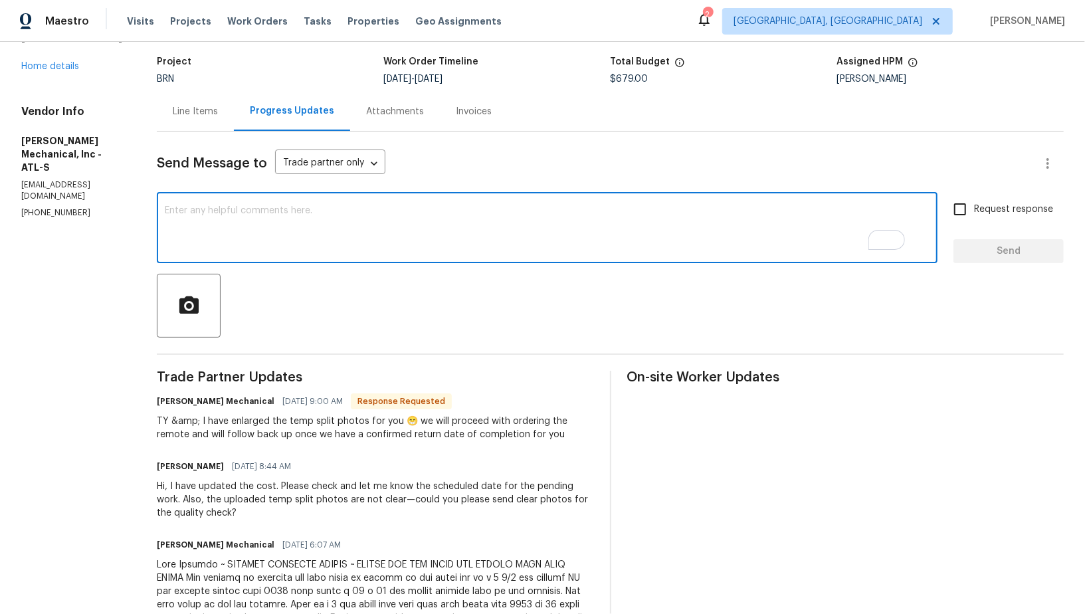
click at [288, 243] on textarea "To enrich screen reader interactions, please activate Accessibility in Grammarl…" at bounding box center [547, 229] width 764 height 46
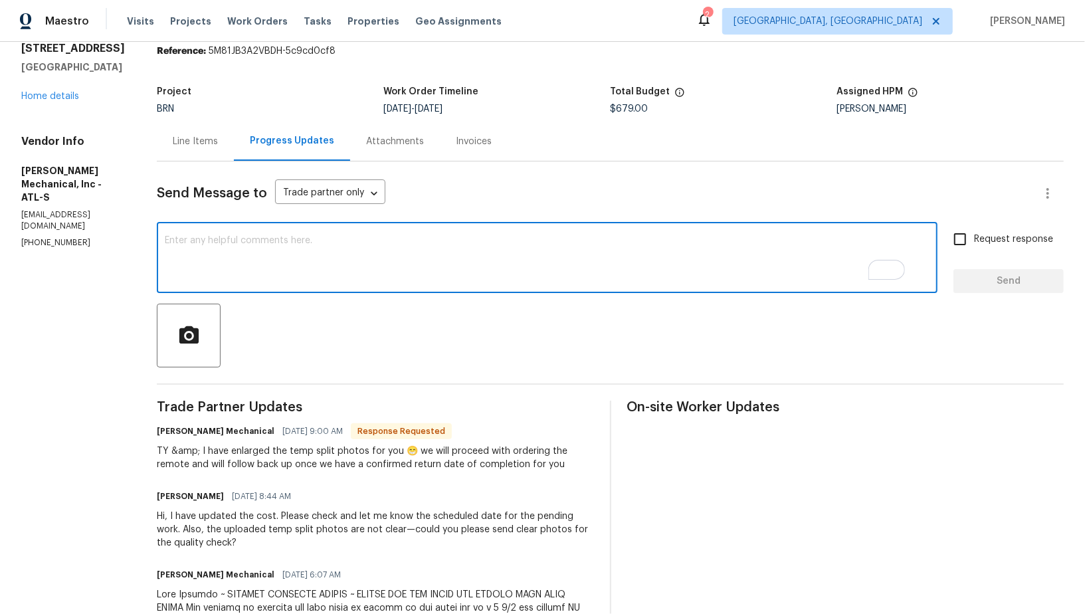
scroll to position [20, 0]
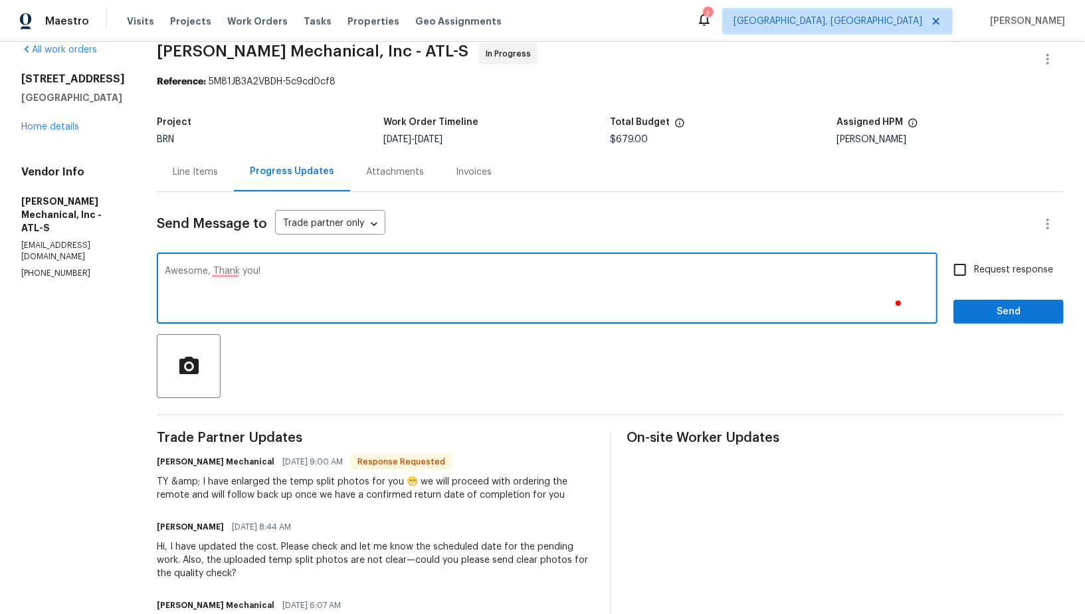
type textarea "Awesome, Thank you!"
click at [981, 300] on button "Send" at bounding box center [1008, 312] width 110 height 25
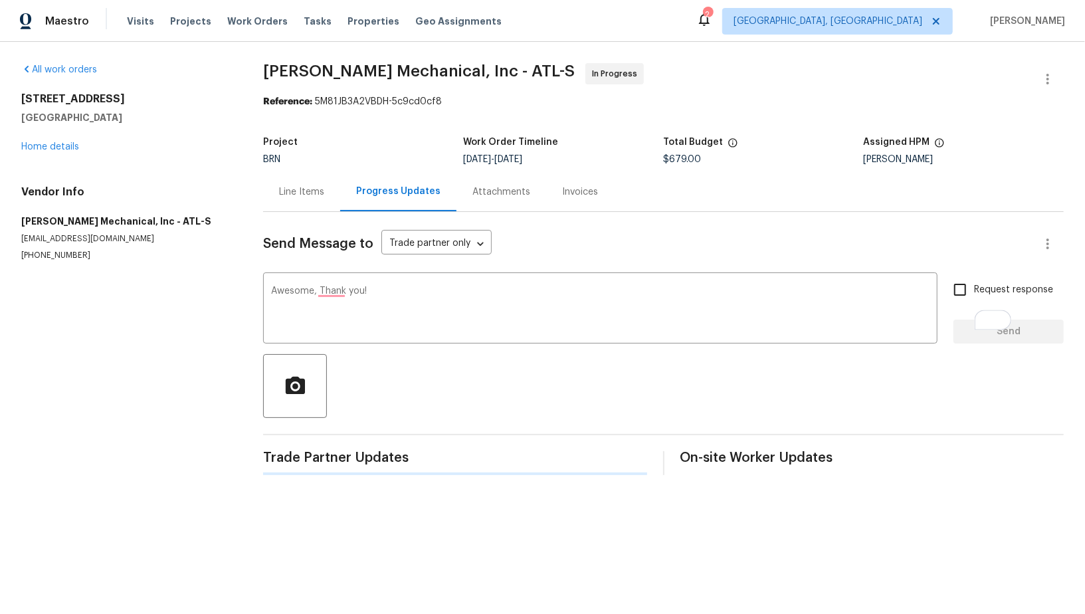
scroll to position [0, 0]
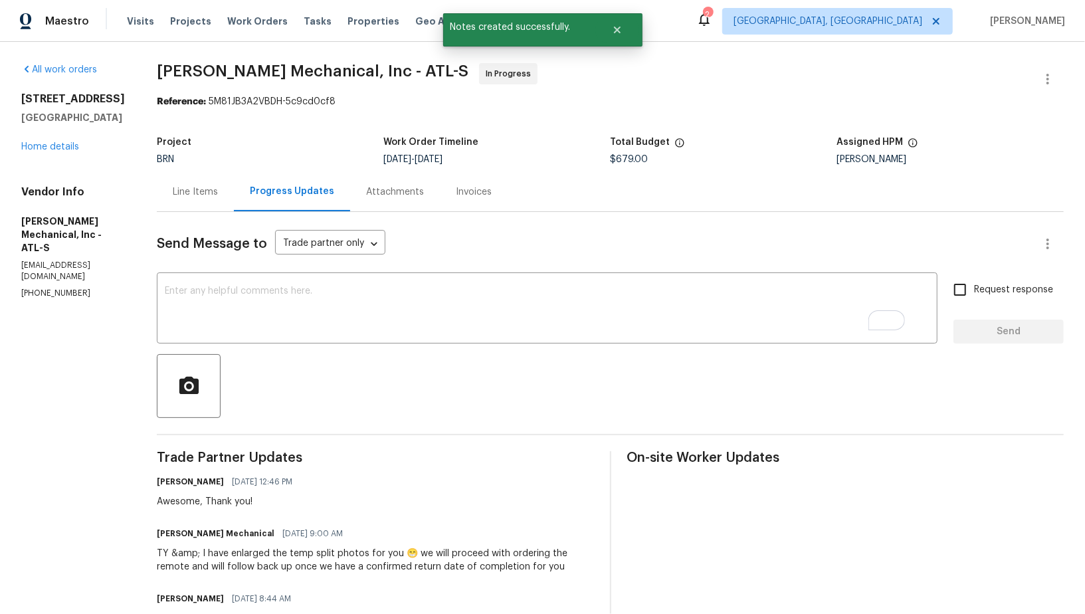
click at [220, 211] on div "Line Items" at bounding box center [195, 191] width 77 height 39
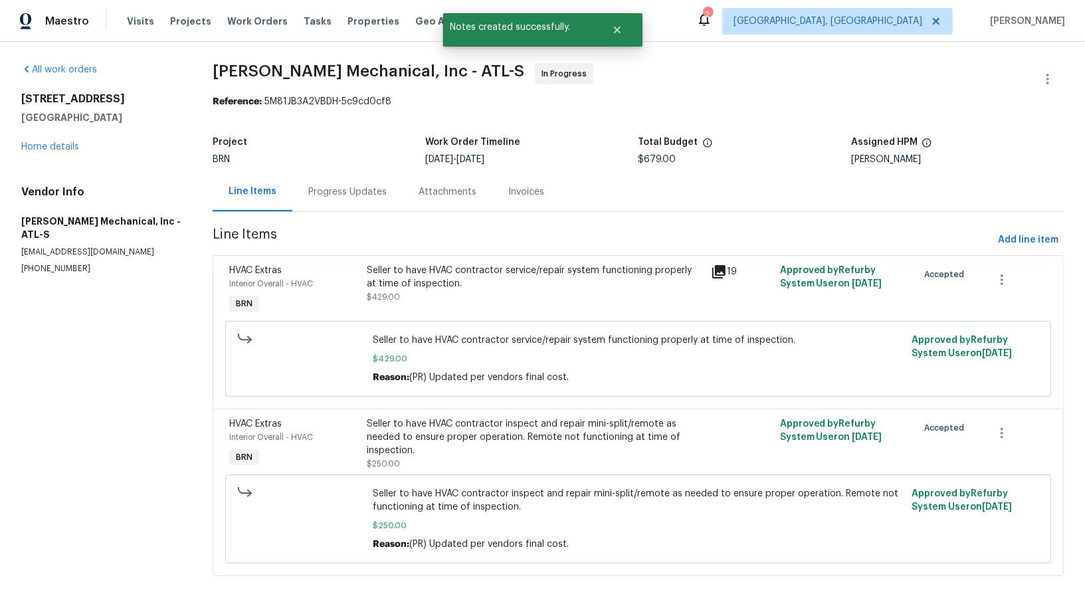
click at [418, 264] on div "Seller to have HVAC contractor service/repair system functioning properly at ti…" at bounding box center [535, 277] width 336 height 27
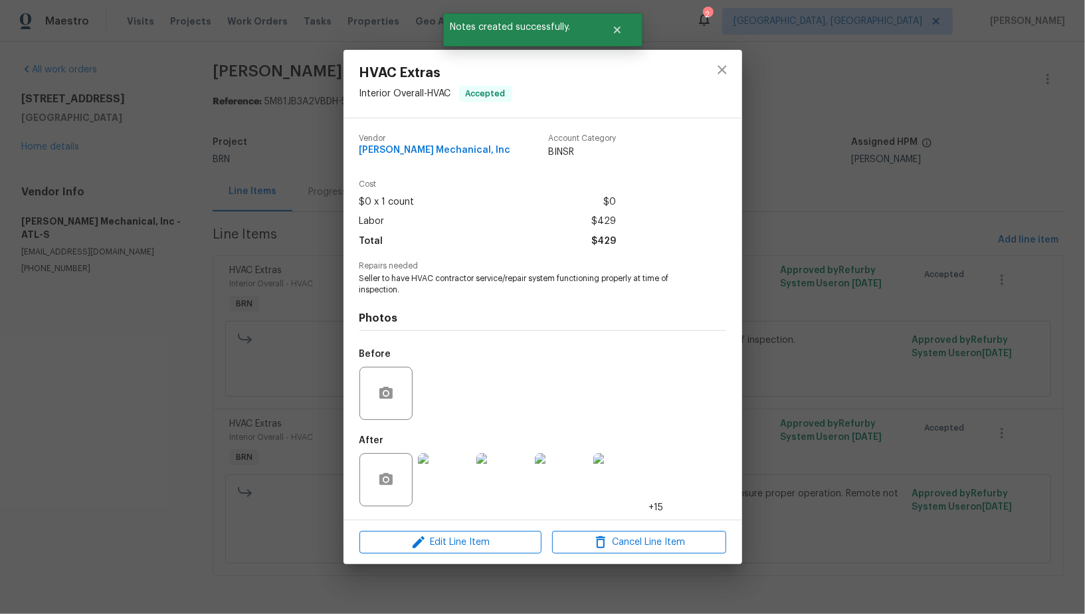
click at [441, 483] on img at bounding box center [444, 479] width 53 height 53
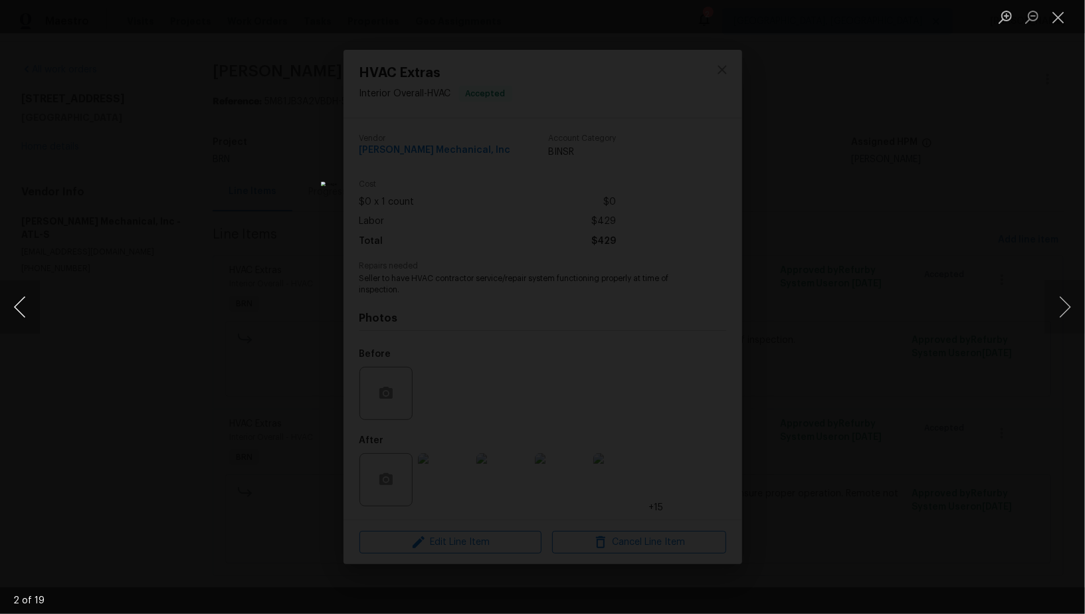
click at [23, 313] on button "Previous image" at bounding box center [20, 306] width 40 height 53
click at [171, 366] on div "Lightbox" at bounding box center [542, 307] width 1085 height 614
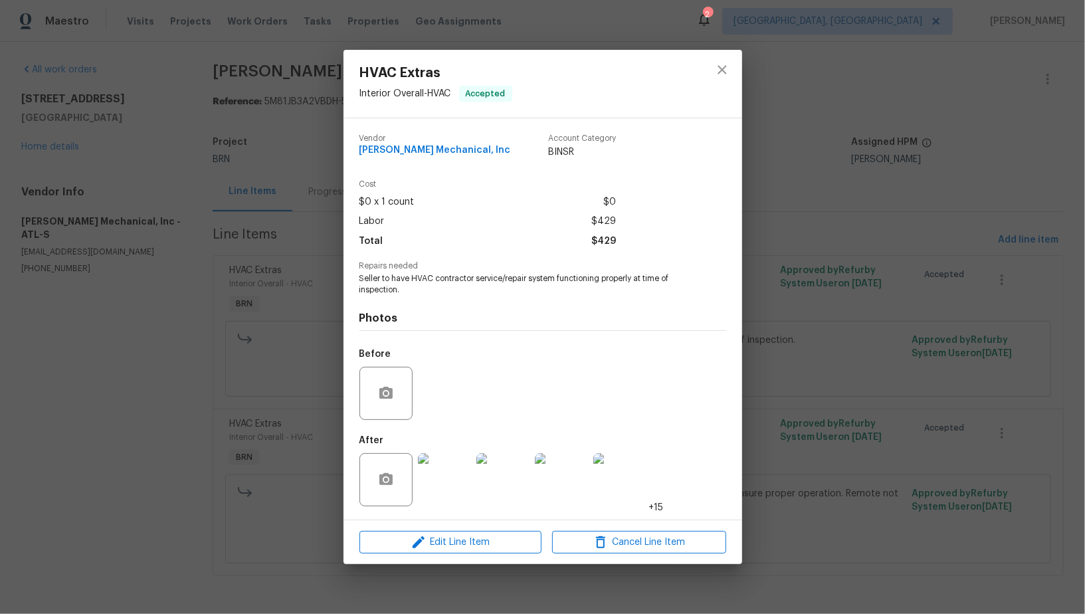
click at [171, 366] on div "HVAC Extras Interior Overall - HVAC Accepted Vendor [PERSON_NAME] Mechanical, I…" at bounding box center [542, 307] width 1085 height 614
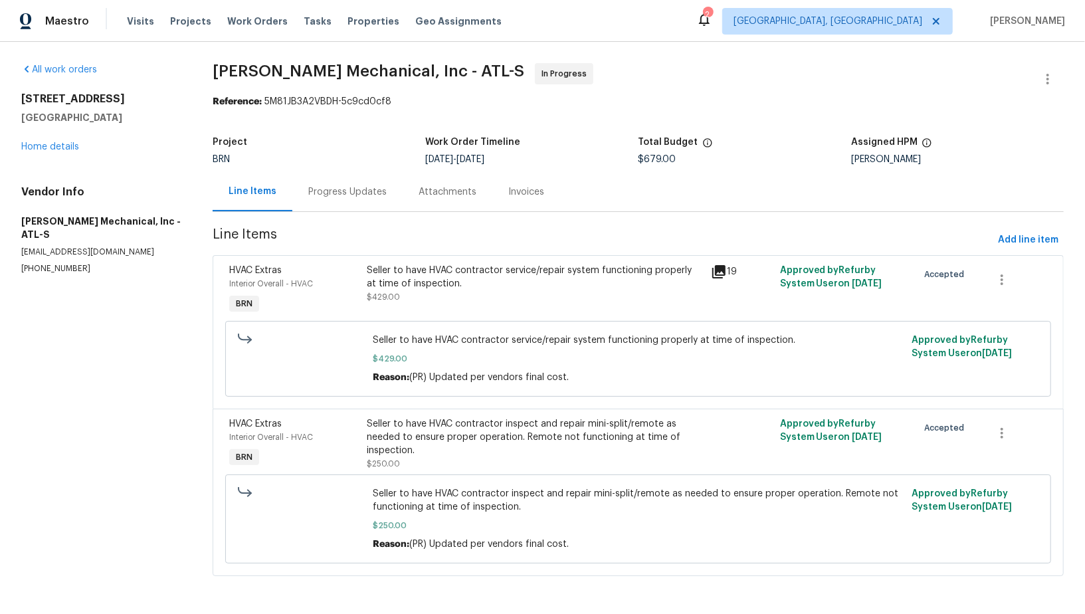
click at [322, 167] on div "Project BRN Work Order Timeline [DATE] - [DATE] Total Budget $679.00 Assigned H…" at bounding box center [638, 151] width 851 height 43
click at [333, 181] on div "Progress Updates" at bounding box center [347, 191] width 110 height 39
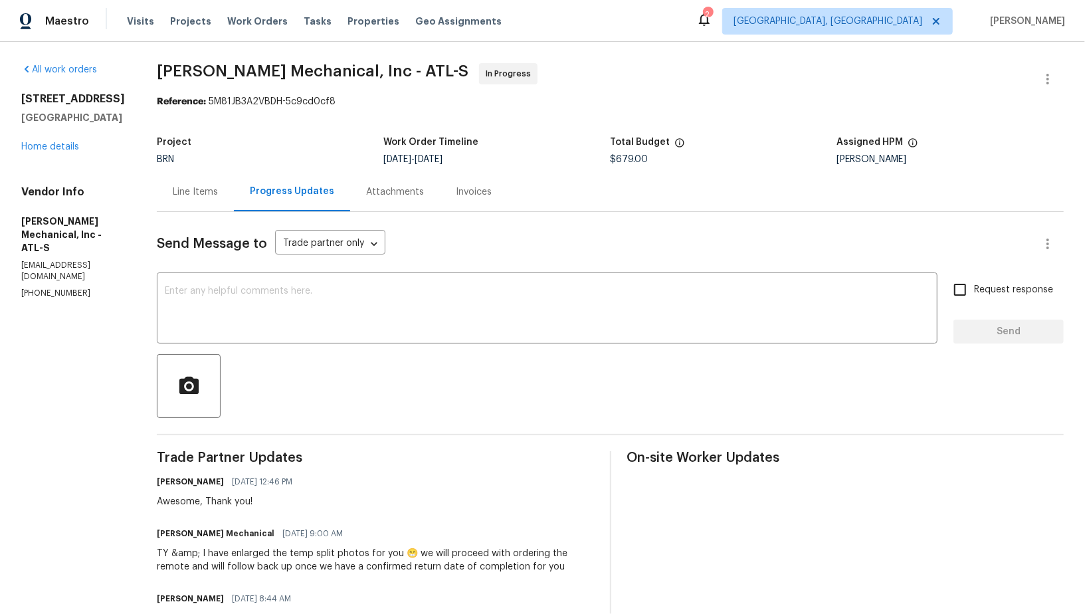
click at [234, 176] on div "Line Items" at bounding box center [195, 191] width 77 height 39
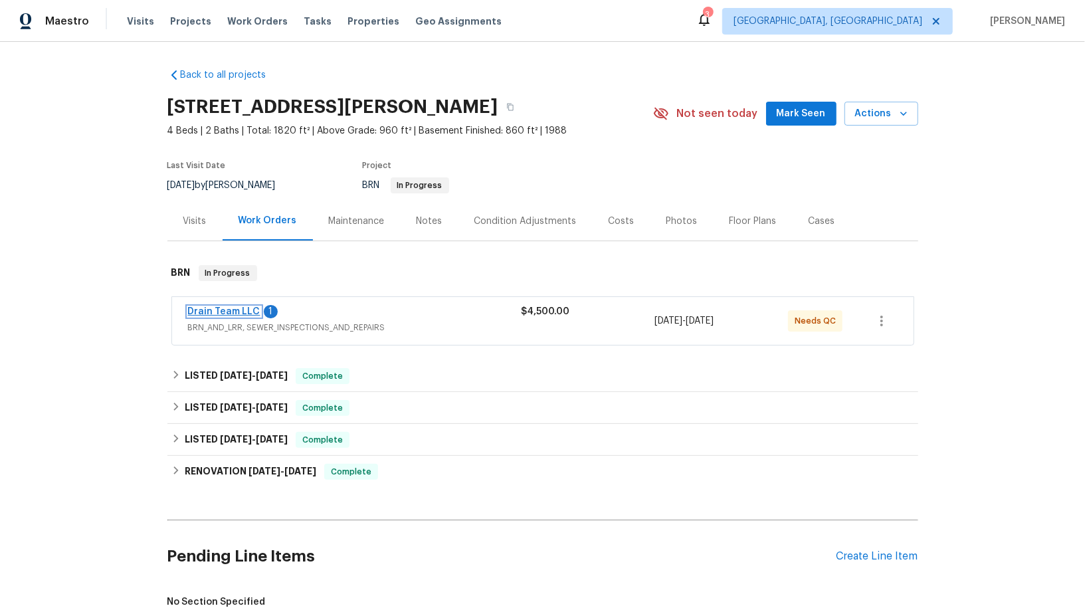
click at [213, 312] on link "Drain Team LLC" at bounding box center [224, 311] width 72 height 9
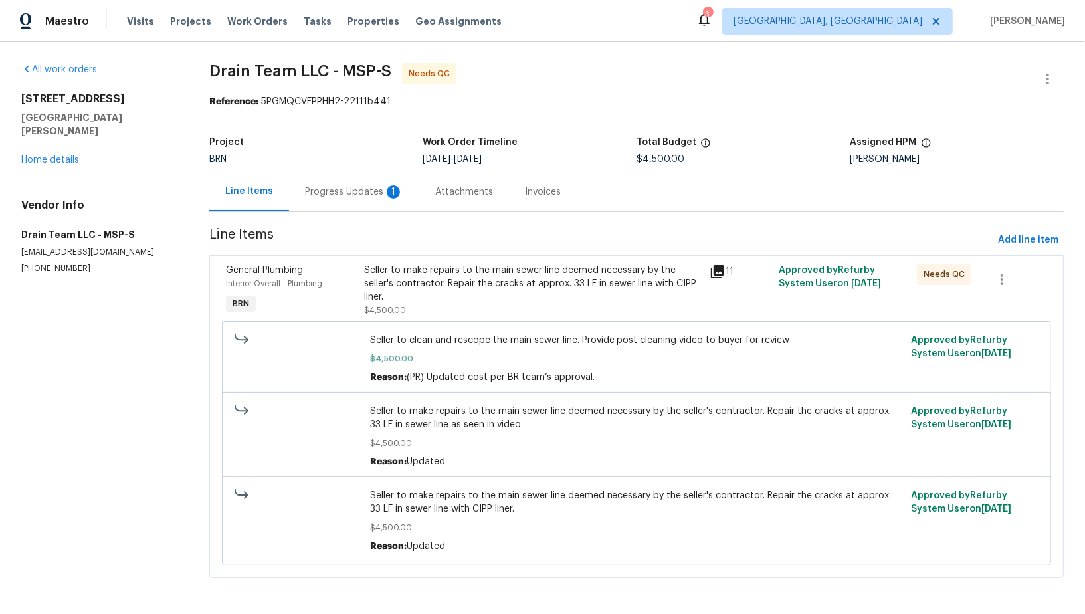
click at [345, 190] on div "Progress Updates 1" at bounding box center [354, 191] width 98 height 13
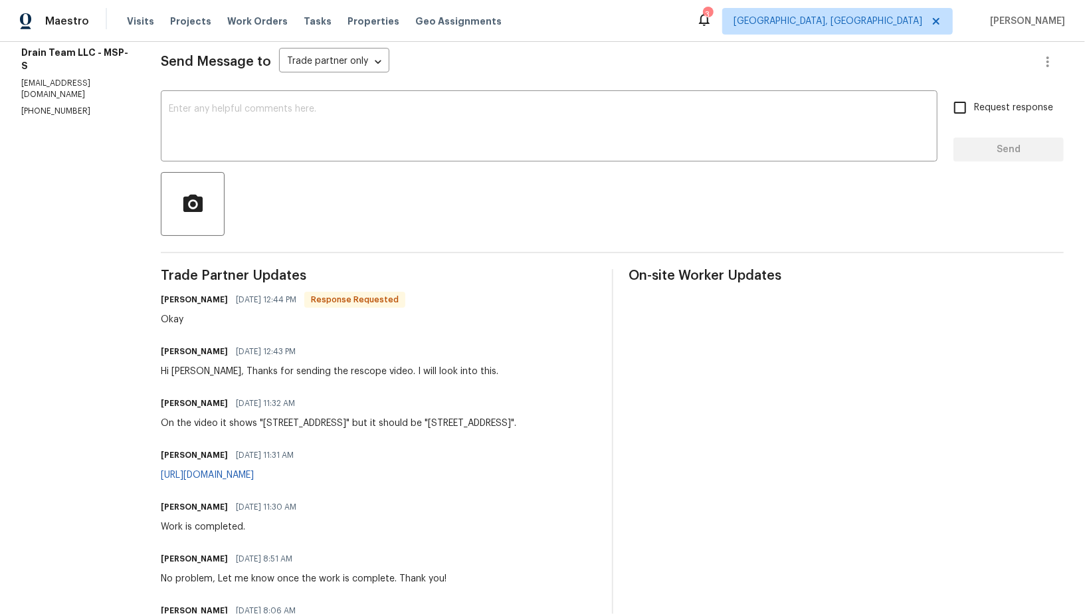
scroll to position [216, 0]
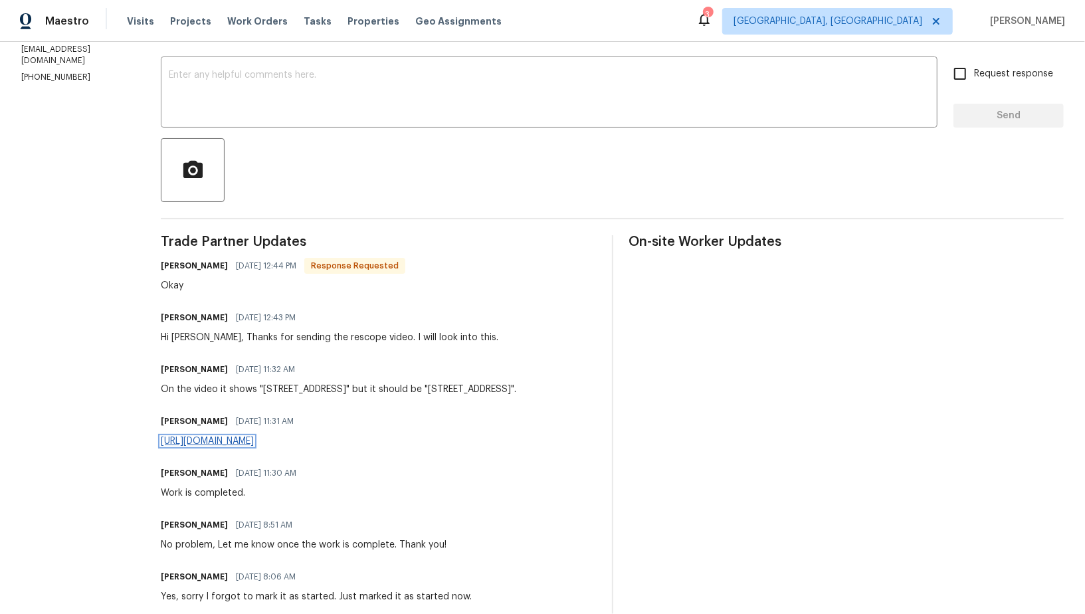
click at [254, 436] on link "[URL][DOMAIN_NAME]" at bounding box center [207, 440] width 93 height 9
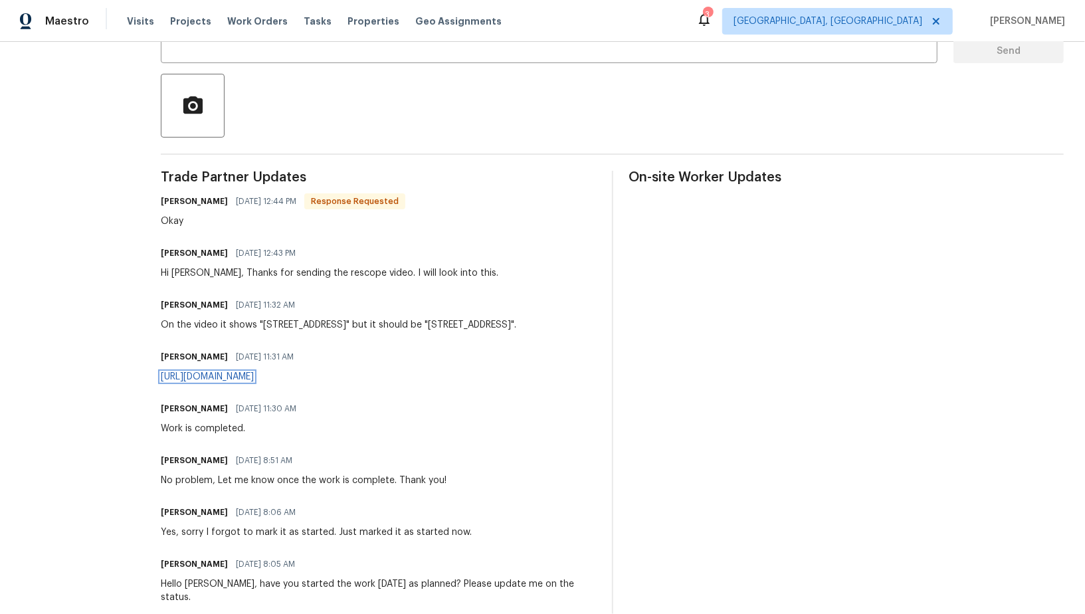
scroll to position [0, 0]
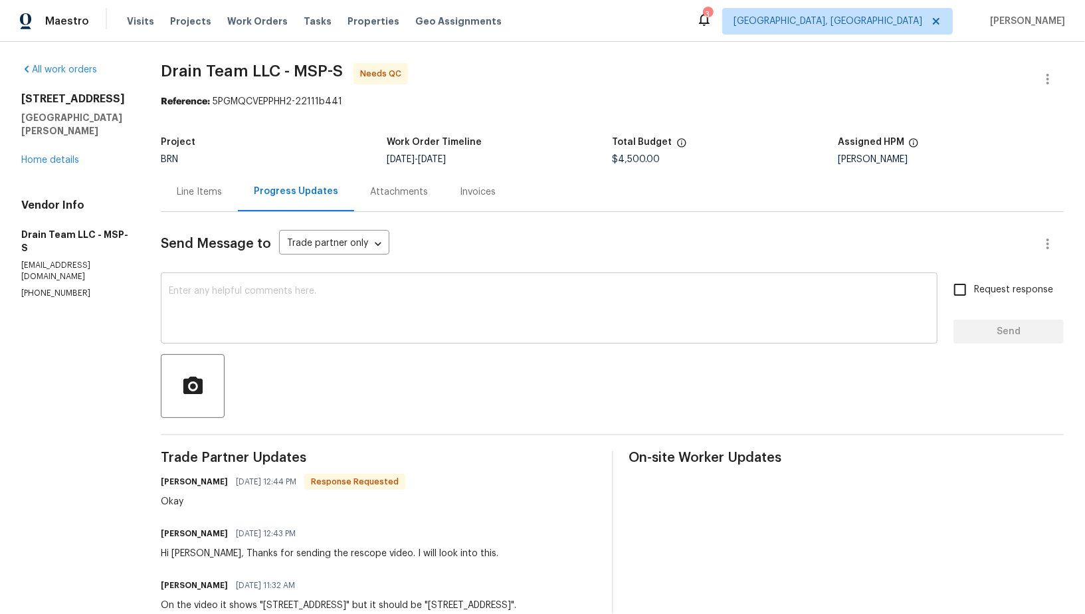
click at [275, 339] on div "x ​" at bounding box center [549, 310] width 776 height 68
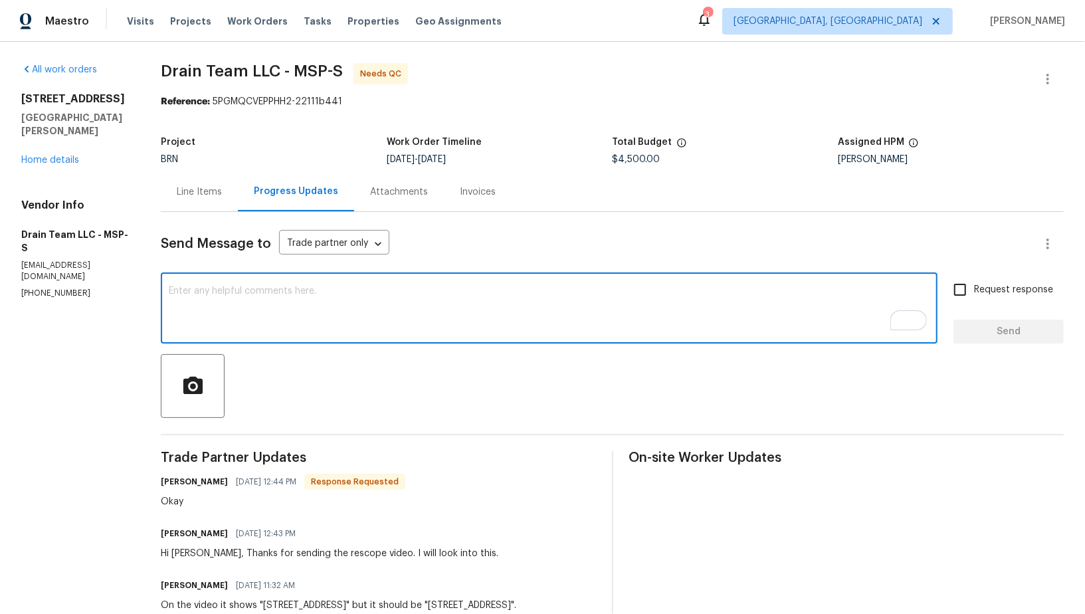
click at [323, 287] on textarea "To enrich screen reader interactions, please activate Accessibility in Grammarl…" at bounding box center [549, 309] width 760 height 46
paste textarea "WO is approved, Please upload the invoice under invoice section. Thanks!"
type textarea "WO is approved, Please upload the invoice under invoice section. Thanks!"
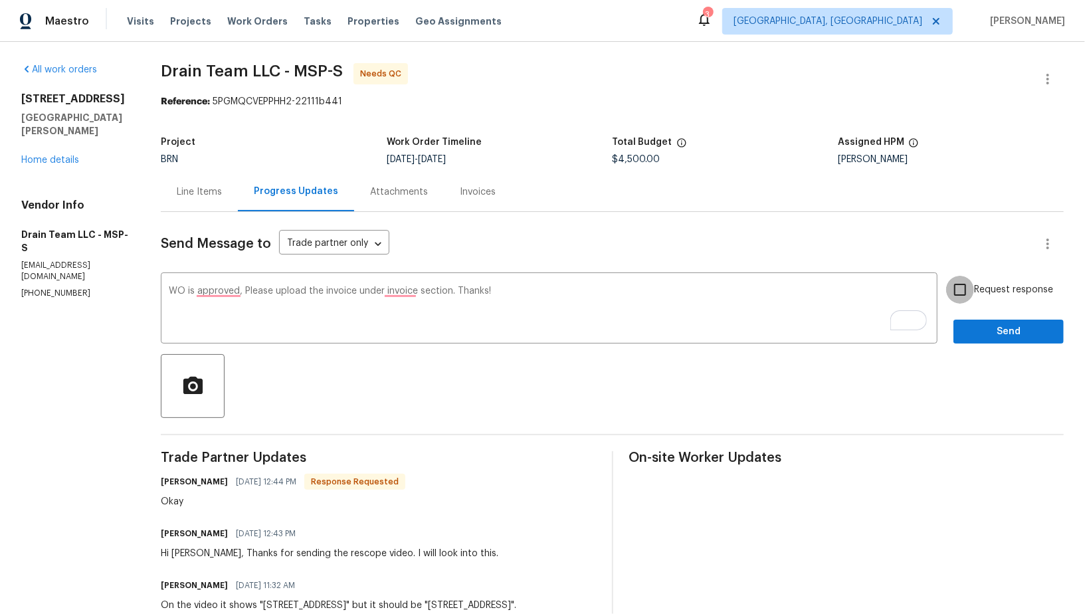
click at [963, 279] on input "Request response" at bounding box center [960, 290] width 28 height 28
checkbox input "true"
click at [1000, 321] on button "Send" at bounding box center [1008, 331] width 110 height 25
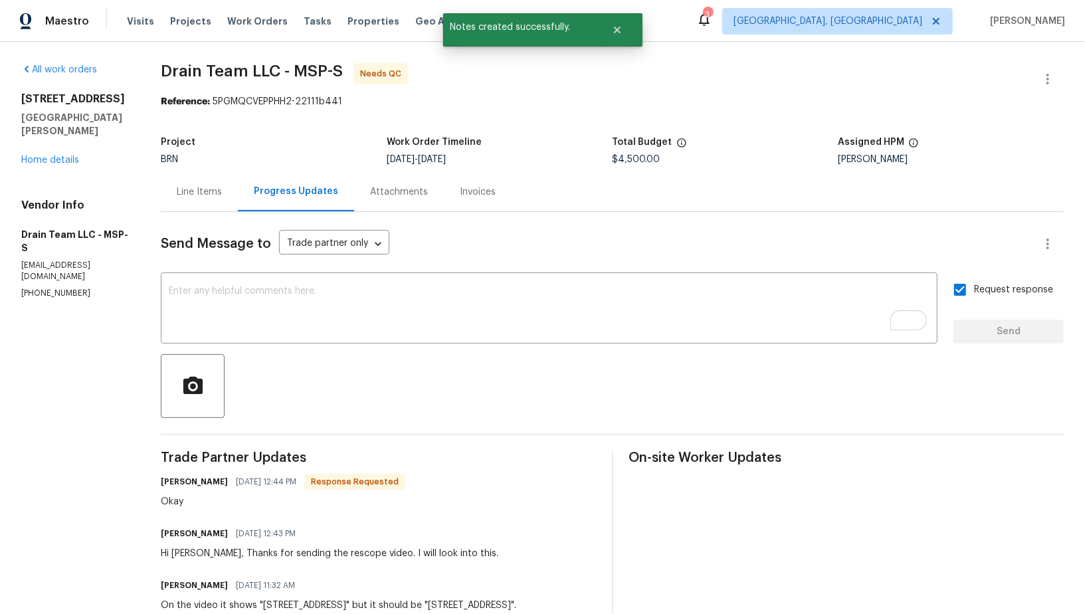
click at [212, 196] on div "Line Items" at bounding box center [199, 191] width 45 height 13
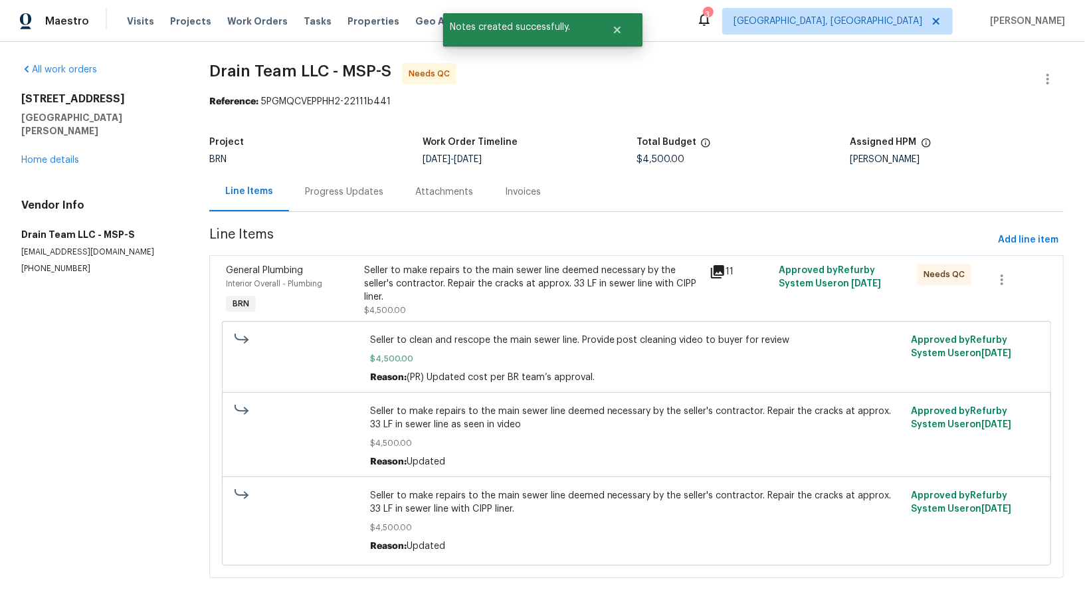
click at [438, 277] on div "Seller to make repairs to the main sewer line deemed necessary by the seller's …" at bounding box center [532, 284] width 337 height 40
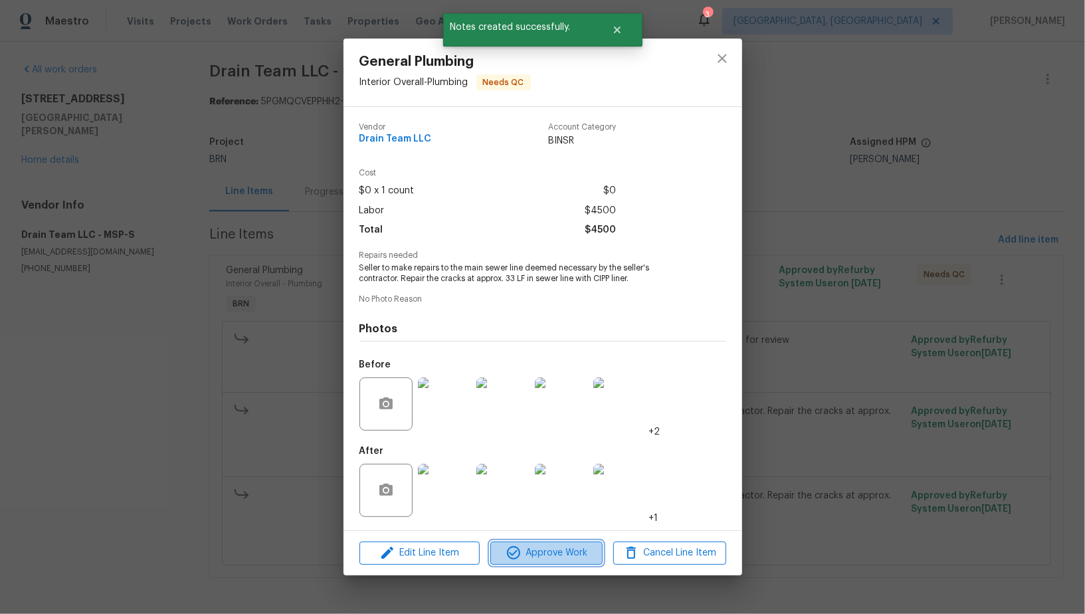
click at [525, 547] on span "Approve Work" at bounding box center [546, 553] width 104 height 17
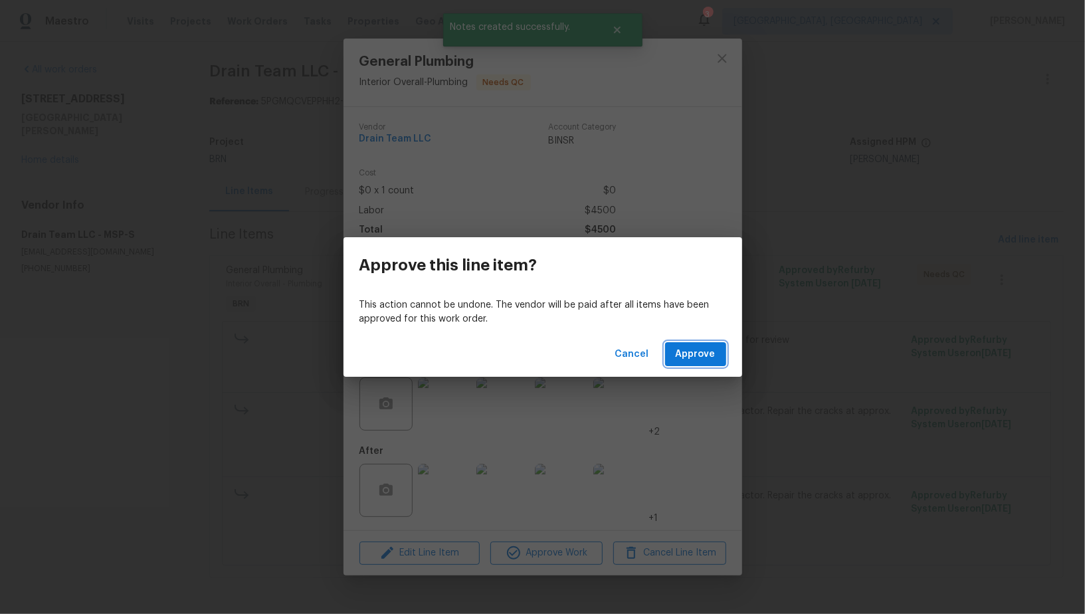
click at [677, 351] on span "Approve" at bounding box center [695, 354] width 40 height 17
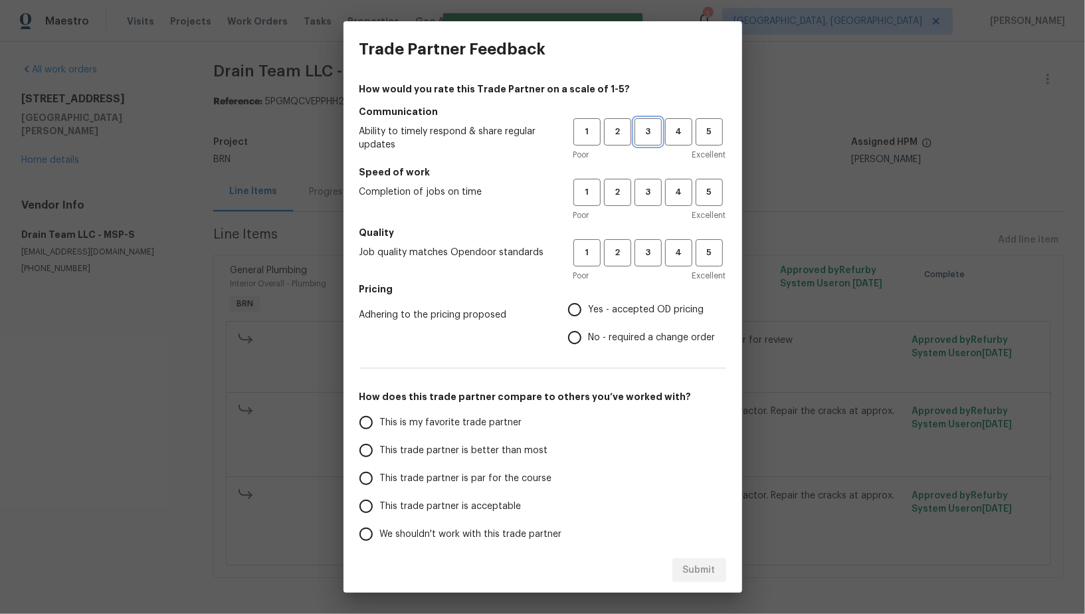
click at [654, 126] on span "3" at bounding box center [648, 131] width 25 height 15
click at [657, 189] on span "3" at bounding box center [648, 192] width 25 height 15
click at [655, 256] on span "3" at bounding box center [648, 252] width 25 height 15
click at [569, 339] on input "No - required a change order" at bounding box center [575, 337] width 28 height 28
radio input "true"
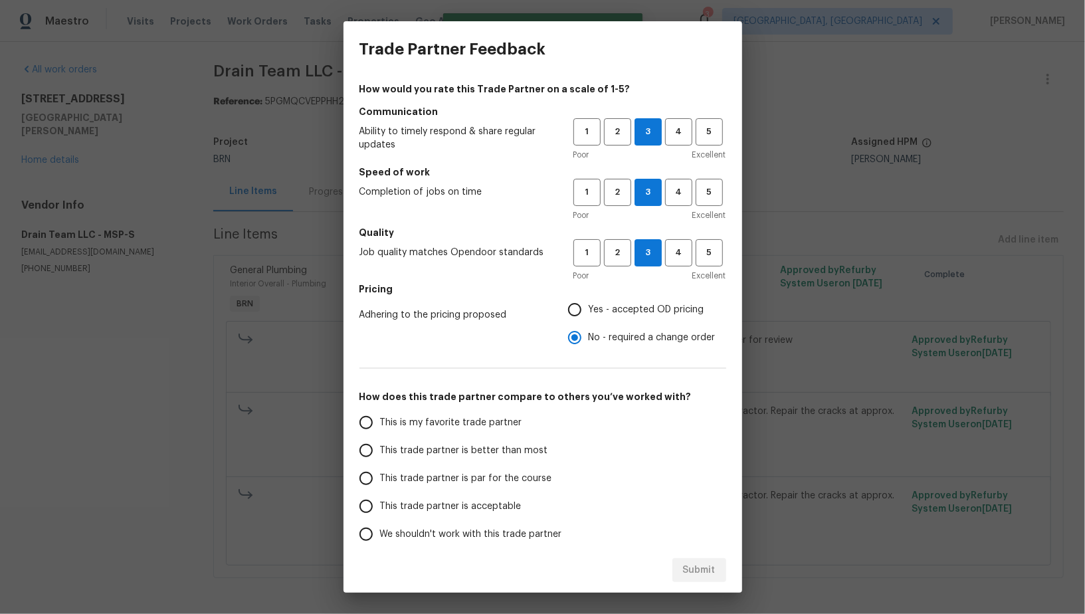
scroll to position [60, 0]
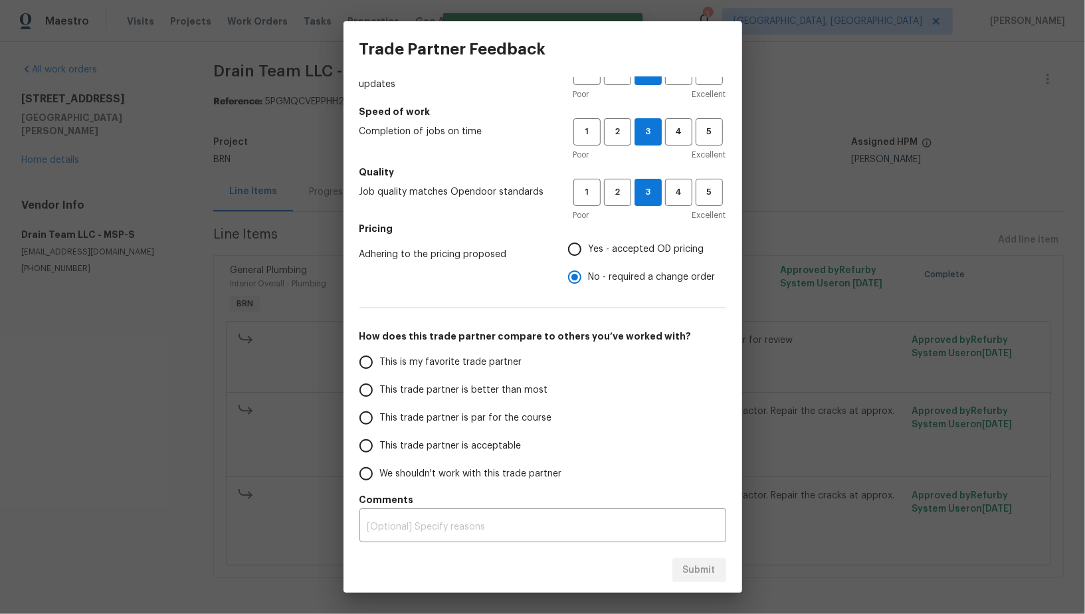
click at [363, 402] on input "This trade partner is better than most" at bounding box center [366, 390] width 28 height 28
click at [689, 563] on span "Submit" at bounding box center [699, 570] width 33 height 17
radio input "true"
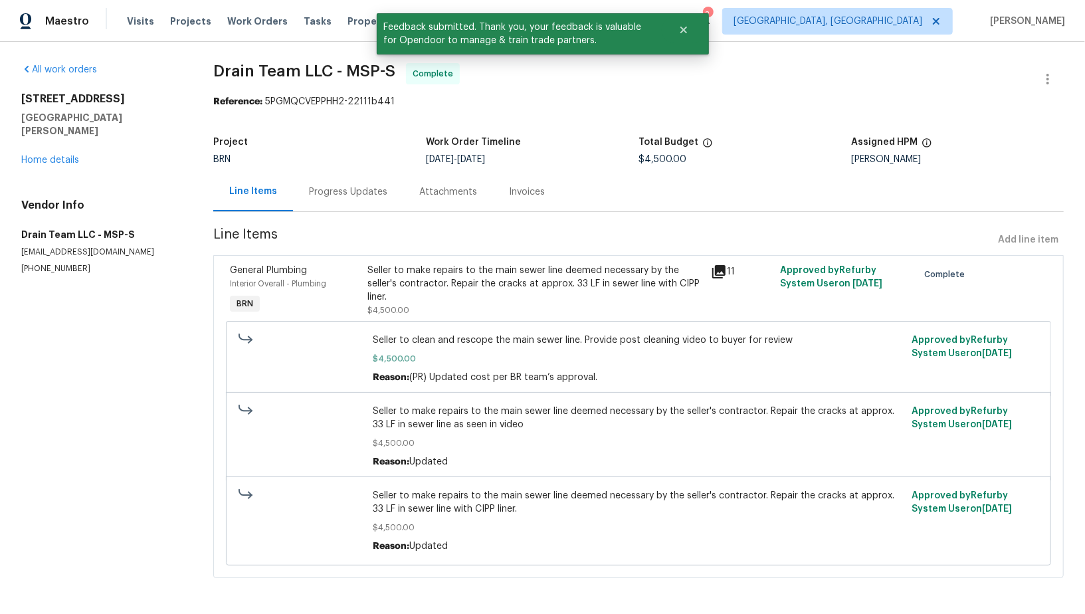
click at [478, 296] on div "Seller to make repairs to the main sewer line deemed necessary by the seller's …" at bounding box center [535, 284] width 336 height 40
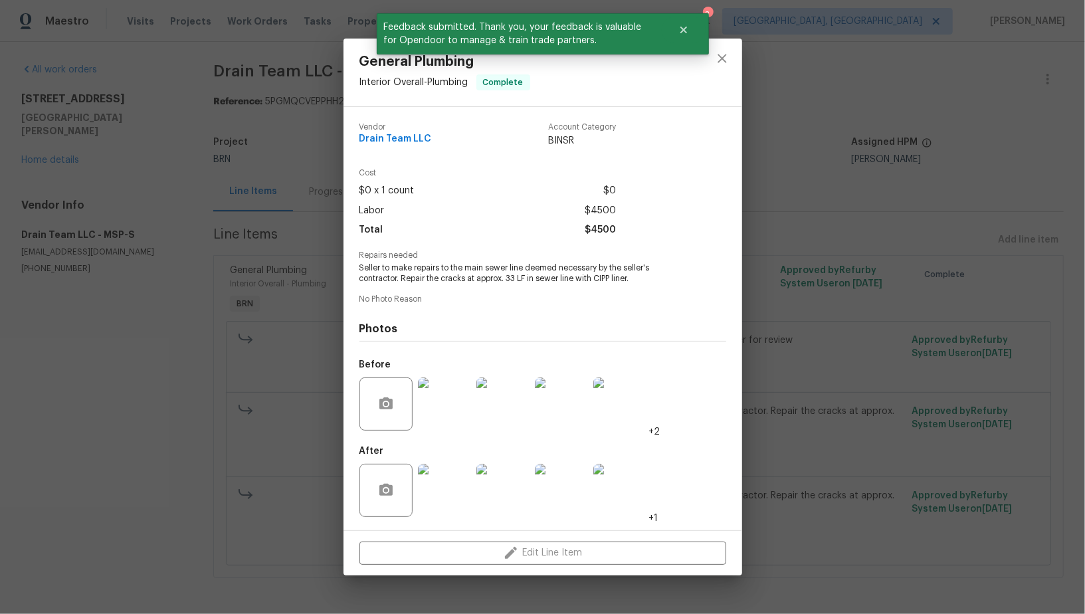
click at [454, 495] on img at bounding box center [444, 490] width 53 height 53
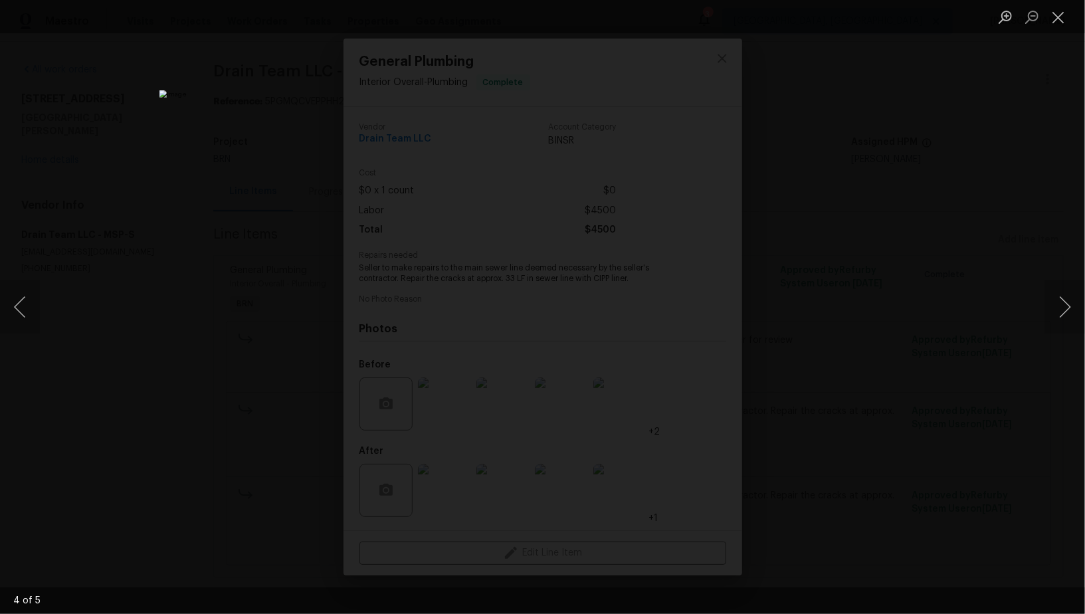
click at [883, 398] on div "Lightbox" at bounding box center [542, 307] width 1085 height 614
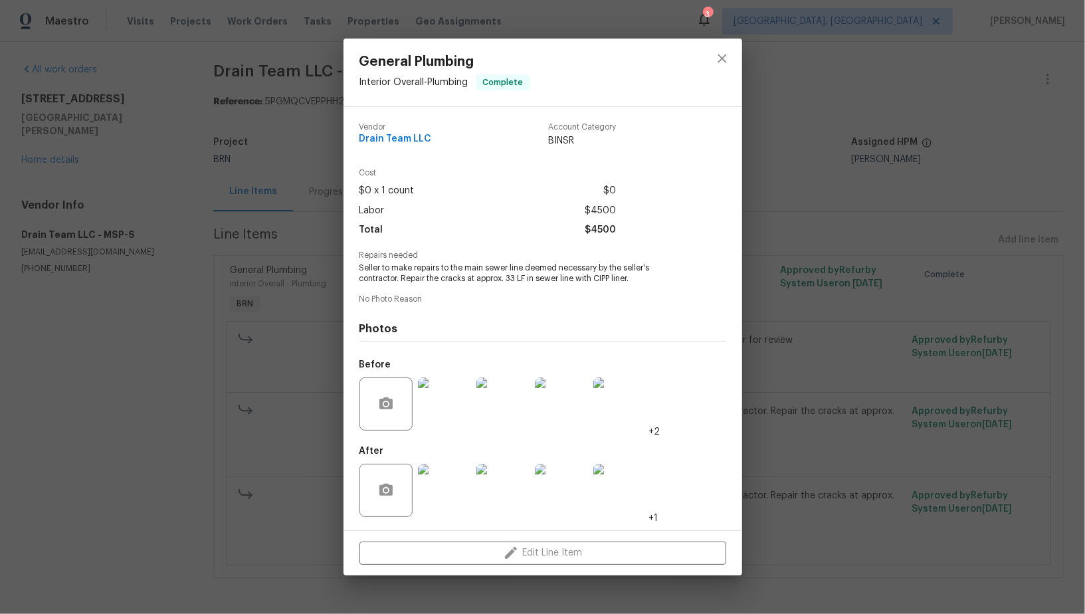
click at [883, 398] on div "General Plumbing Interior Overall - Plumbing Complete Vendor Drain Team LLC Acc…" at bounding box center [542, 307] width 1085 height 614
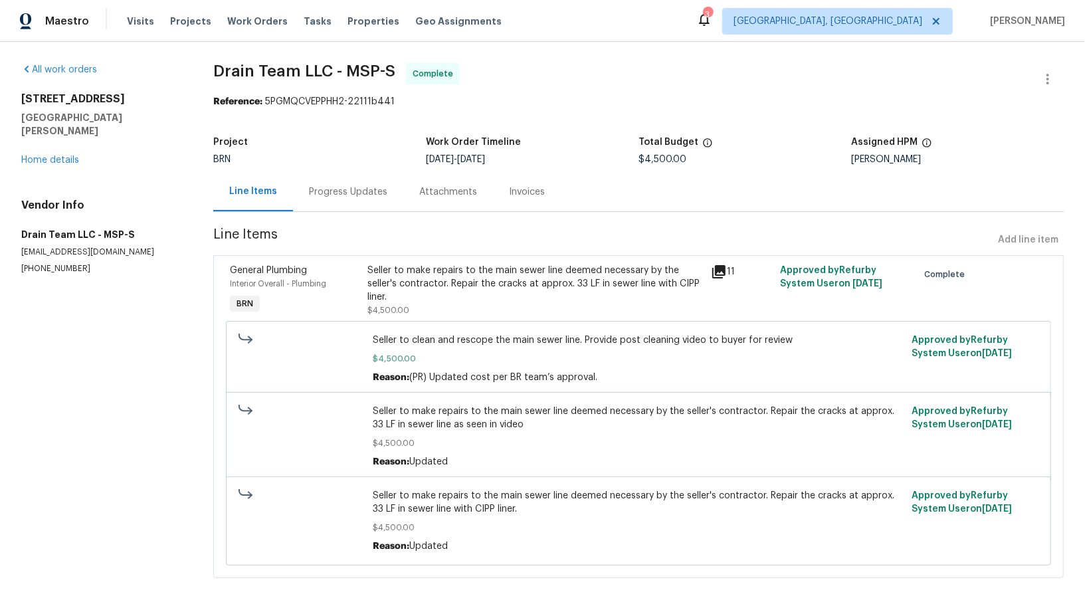
click at [343, 197] on div "Progress Updates" at bounding box center [348, 191] width 78 height 13
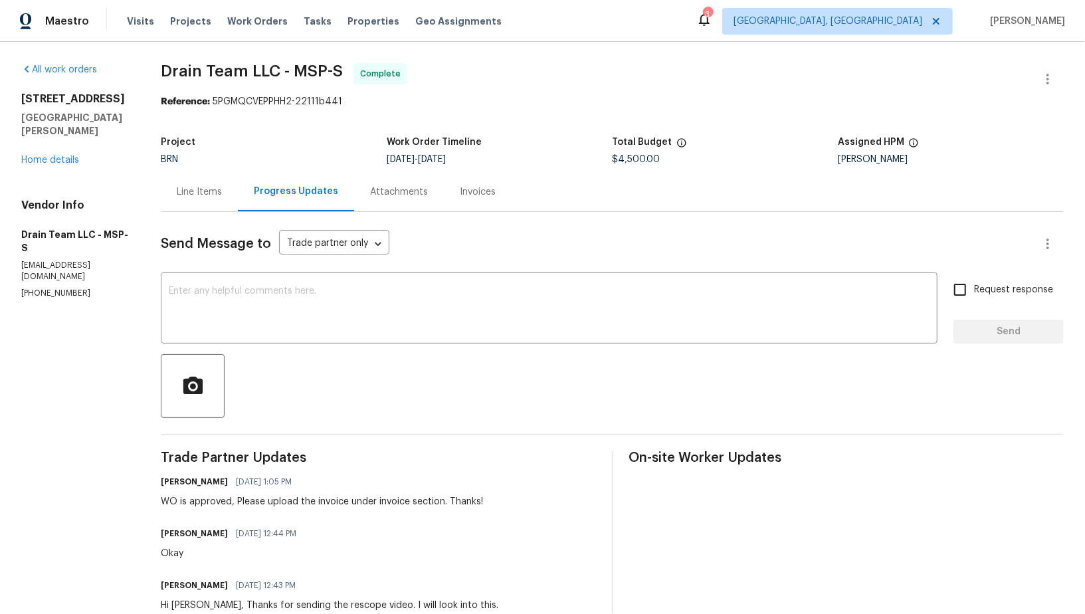
click at [466, 200] on div "Invoices" at bounding box center [478, 191] width 68 height 39
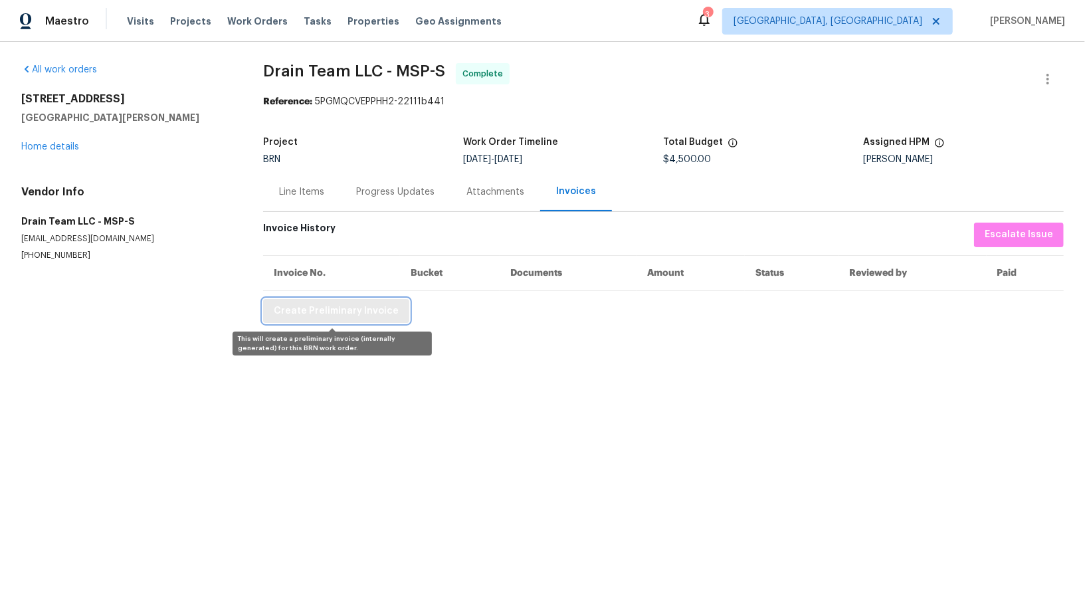
click at [357, 314] on span "Create Preliminary Invoice" at bounding box center [336, 311] width 125 height 17
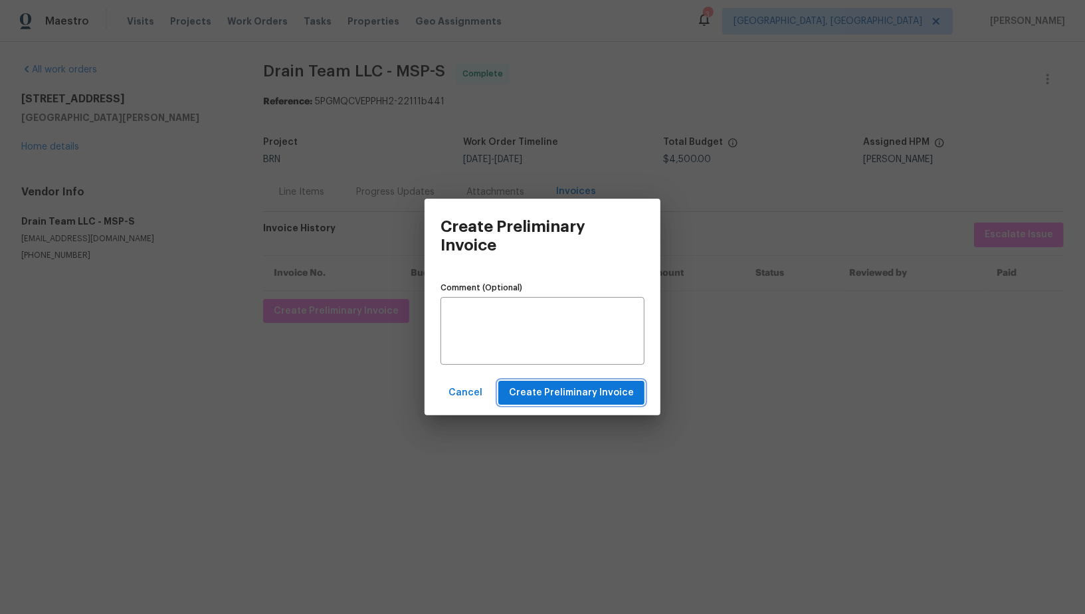
click at [525, 386] on span "Create Preliminary Invoice" at bounding box center [571, 393] width 125 height 17
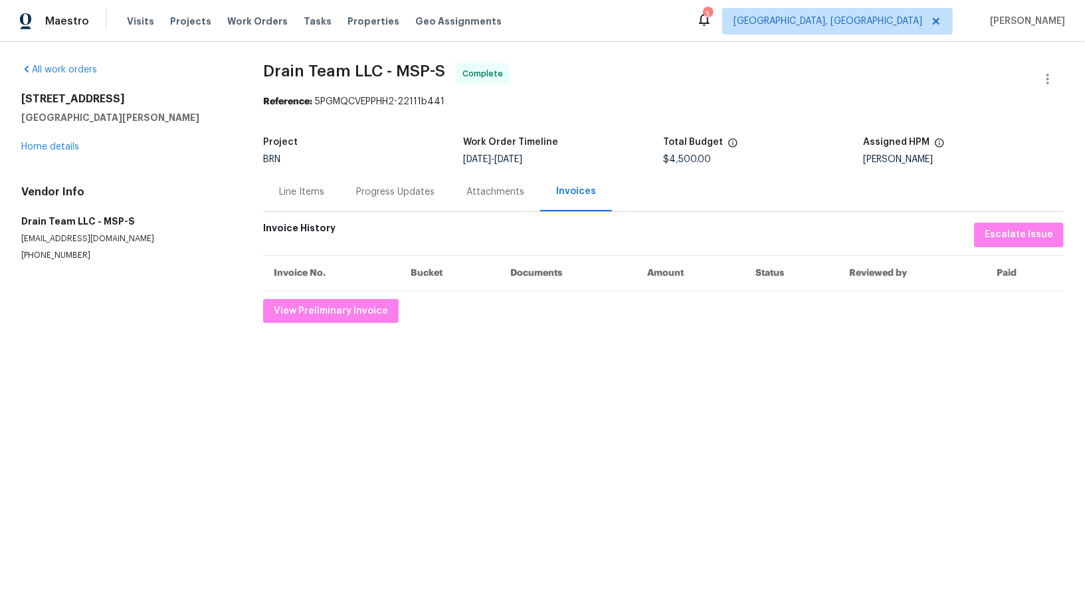
click at [389, 175] on div "Progress Updates" at bounding box center [395, 191] width 110 height 39
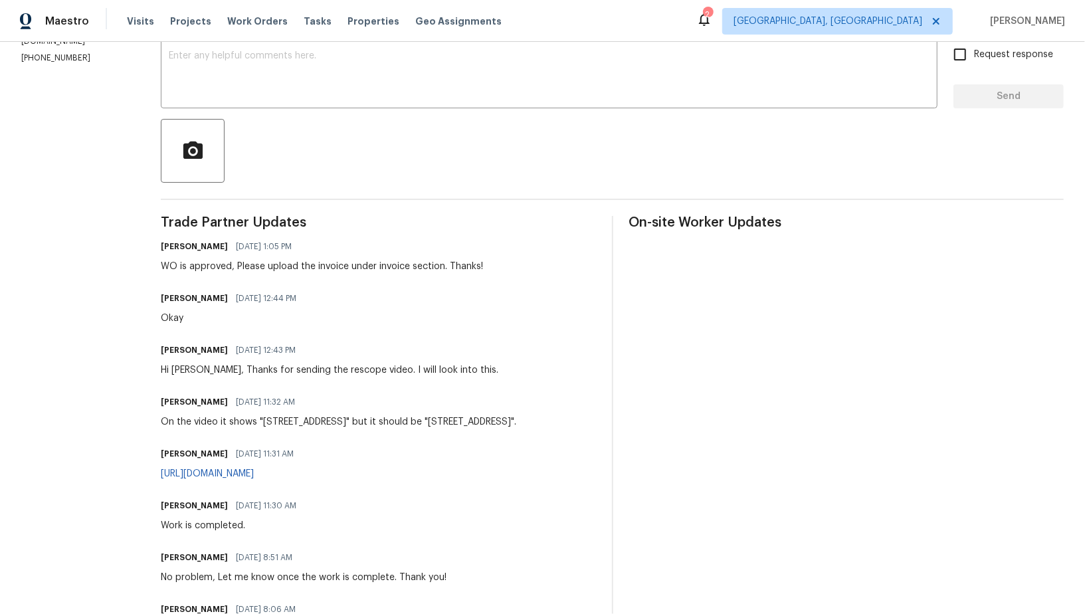
scroll to position [259, 0]
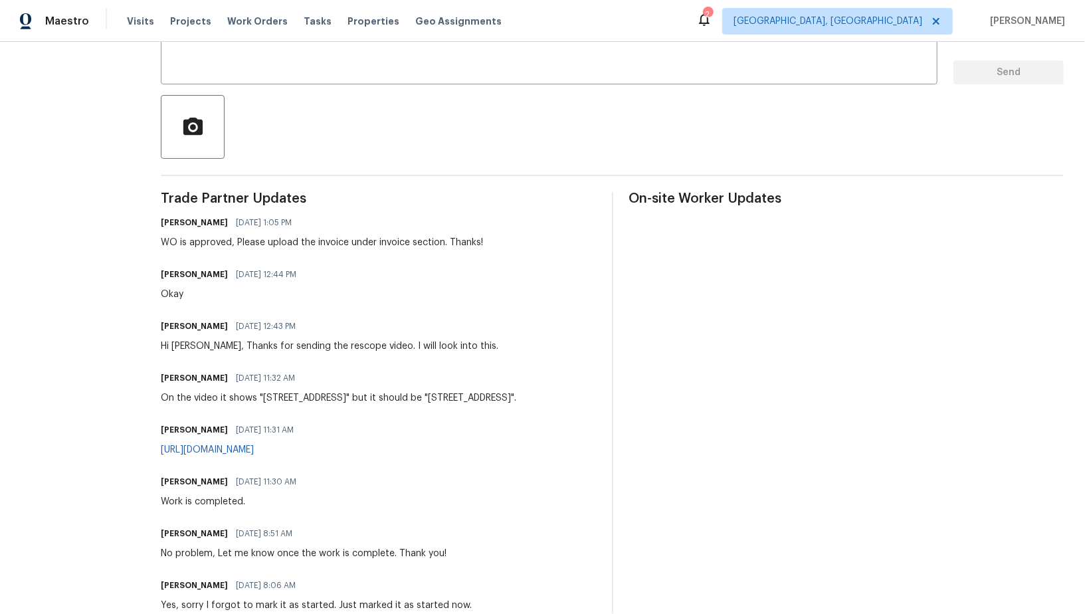
drag, startPoint x: 428, startPoint y: 450, endPoint x: 418, endPoint y: 448, distance: 10.2
click at [418, 448] on div "Sonpao Yang 08/27/2025 11:31 AM https://youtu.be/QeOwKxpcYQ4?si=VnC52mZIGfKikNtG" at bounding box center [378, 438] width 434 height 36
copy link "https://youtu.be/QeOwKxpcYQ4?si=VnC52mZIGfKikNtG"
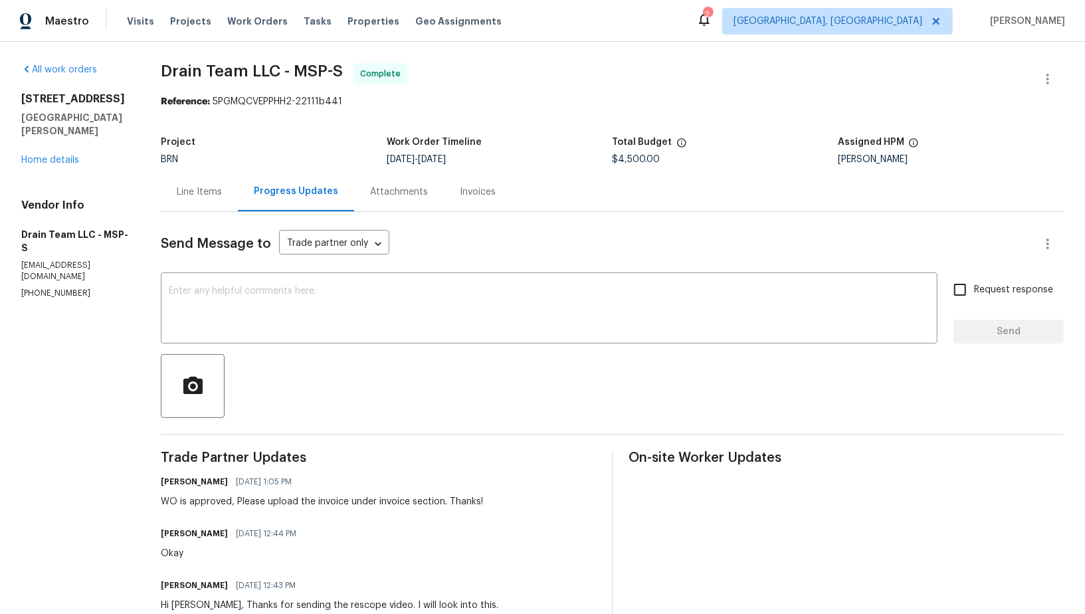
scroll to position [0, 0]
click at [238, 258] on div "Send Message to Trade partner only Trade partner only ​" at bounding box center [596, 244] width 871 height 32
click at [217, 186] on div "Line Items" at bounding box center [199, 191] width 45 height 13
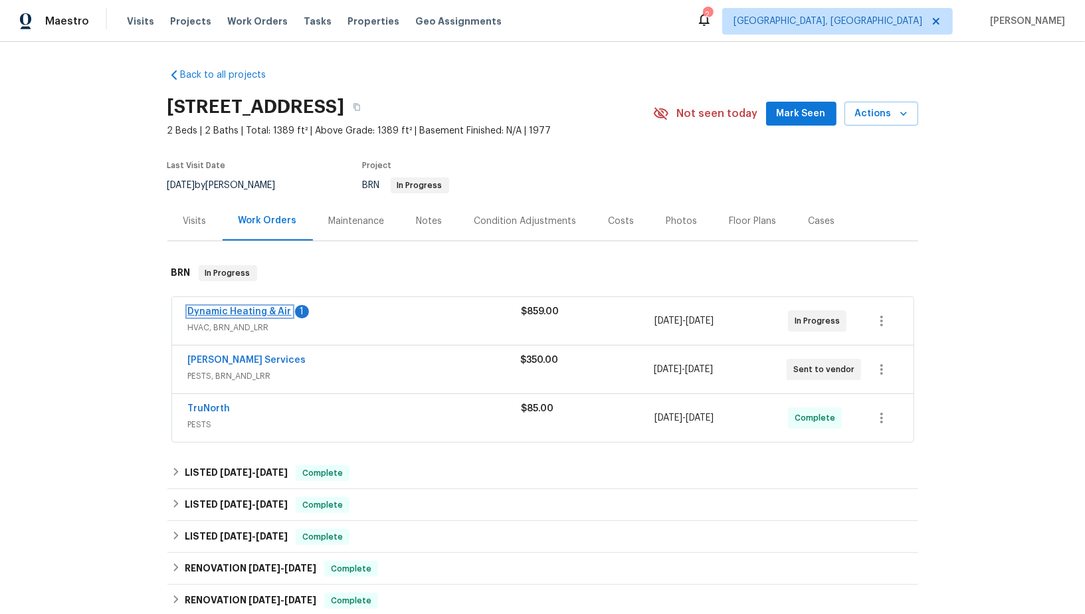
click at [233, 309] on link "Dynamic Heating & Air" at bounding box center [240, 311] width 104 height 9
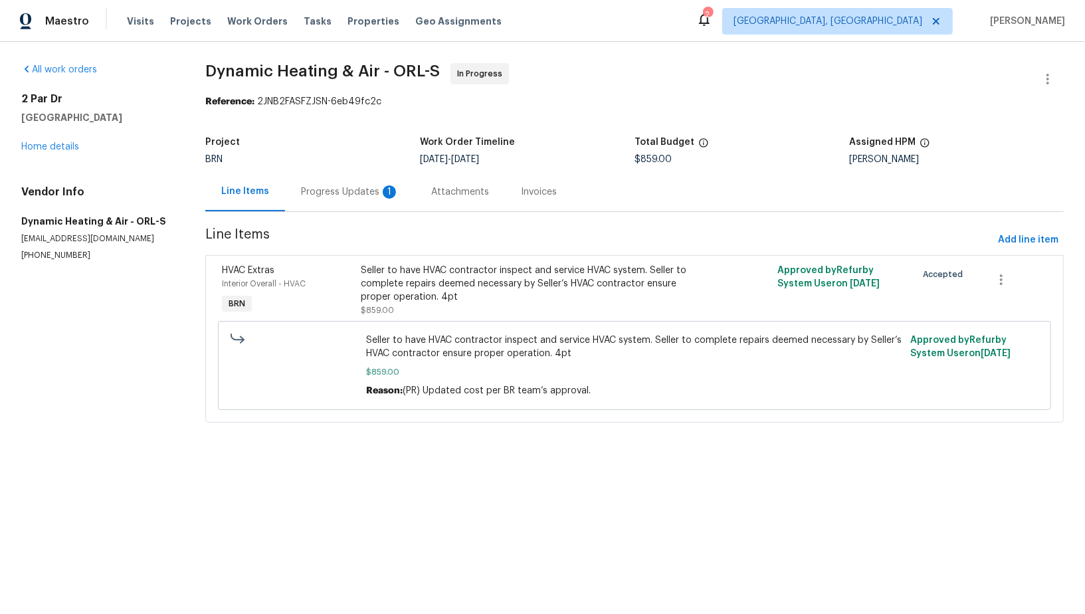
click at [329, 190] on div "Progress Updates 1" at bounding box center [350, 191] width 98 height 13
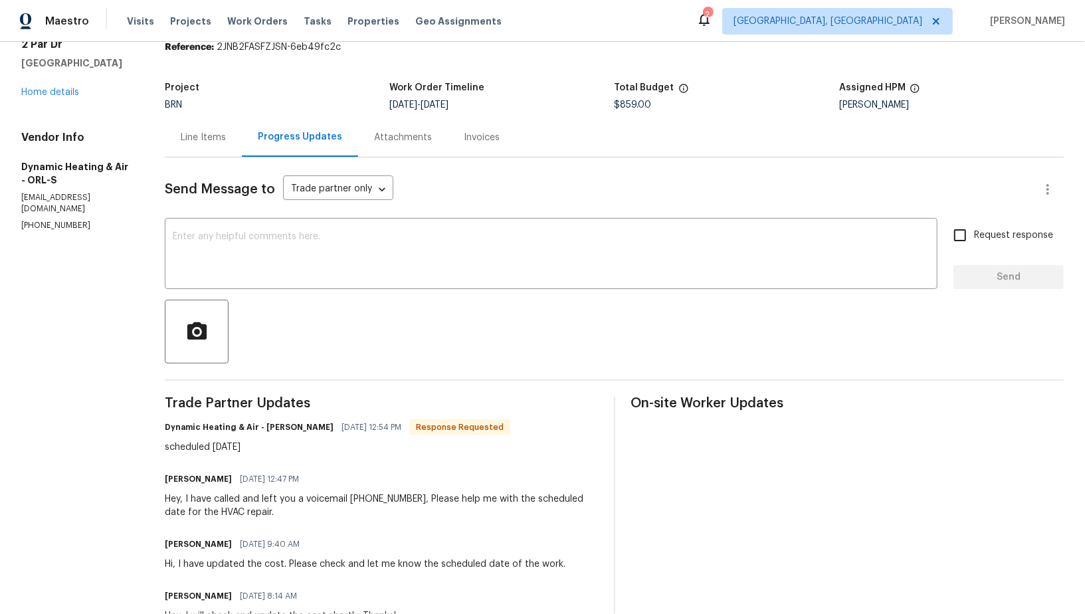
scroll to position [56, 0]
click at [302, 319] on div at bounding box center [614, 330] width 899 height 64
click at [304, 239] on textarea at bounding box center [551, 253] width 756 height 46
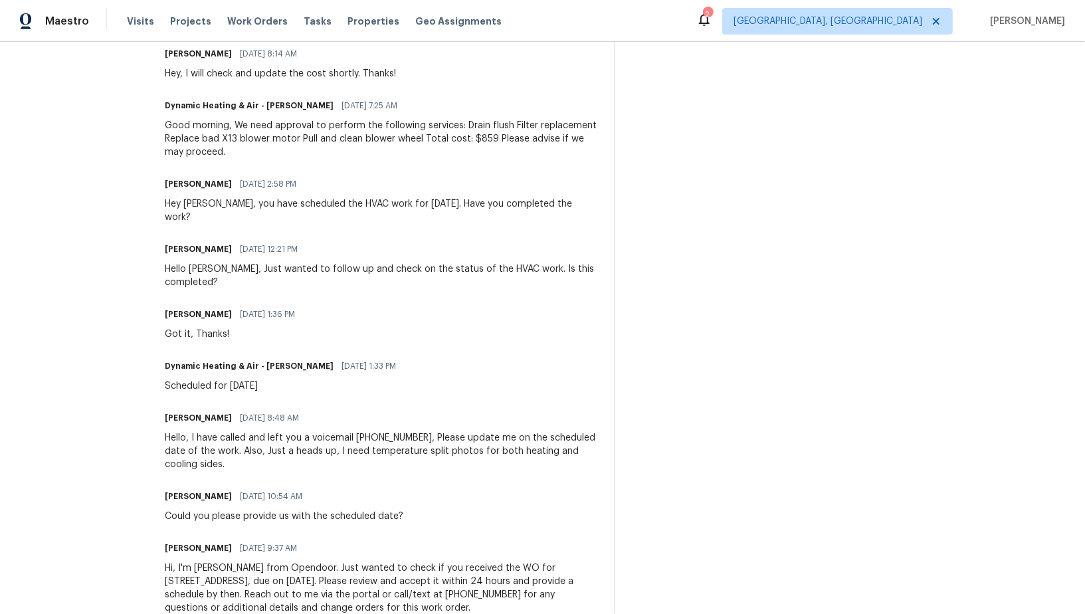
scroll to position [596, 0]
drag, startPoint x: 368, startPoint y: 423, endPoint x: 424, endPoint y: 448, distance: 61.0
click at [424, 448] on div "Trade Partner Updates Dynamic Heating & Air - Mike Hernandez 08/27/2025 12:54 P…" at bounding box center [381, 243] width 432 height 776
copy div "temperature split photos for both heating and cooling sides."
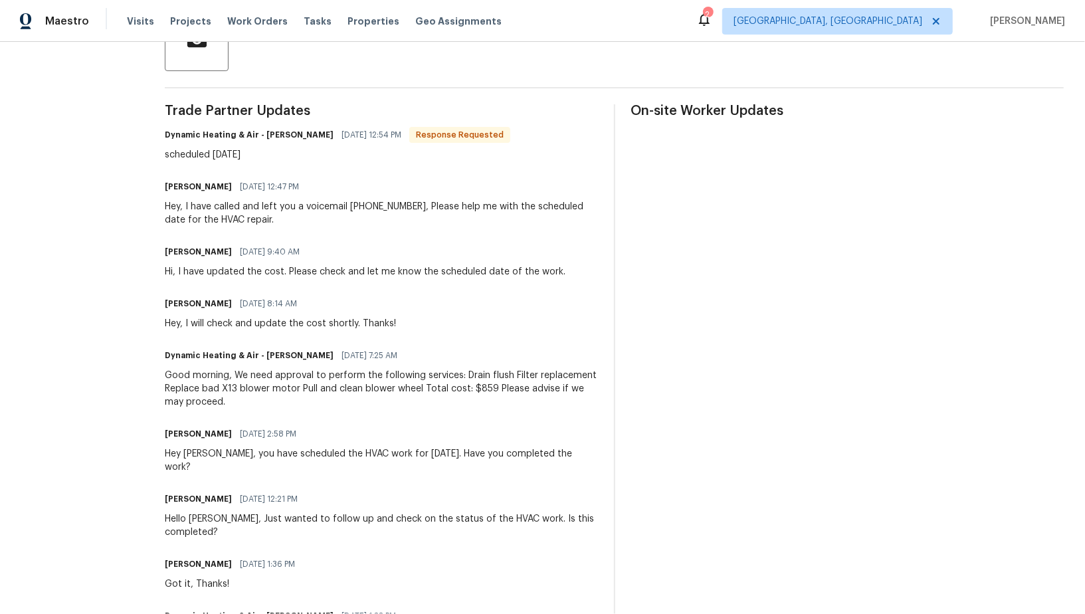
scroll to position [0, 0]
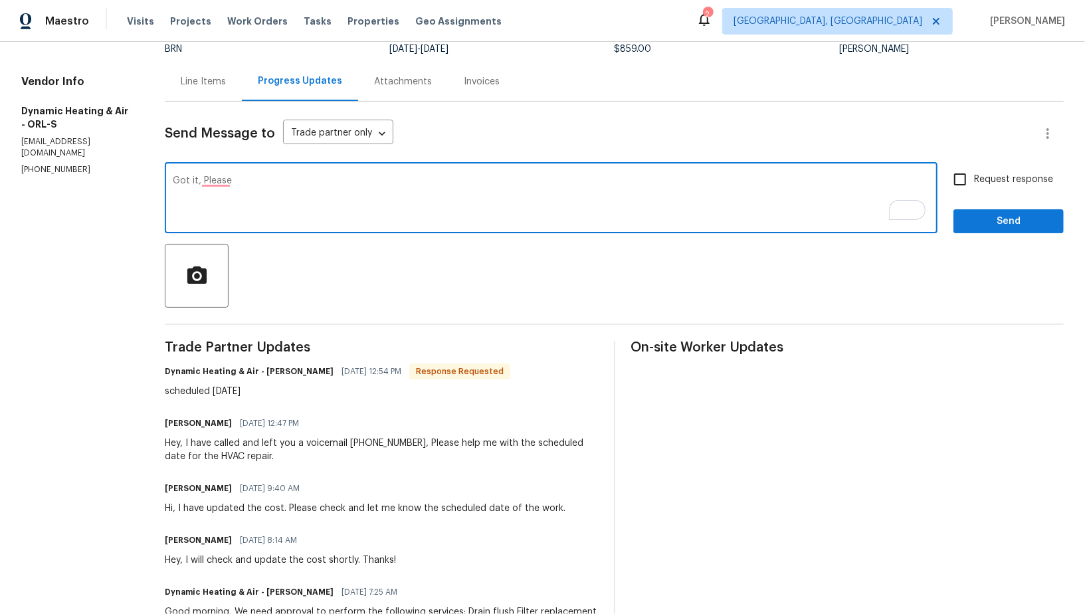
click at [266, 185] on textarea "Got it, Please" at bounding box center [551, 199] width 756 height 46
paste textarea "temperature split photos for both heating and cooling sides."
click at [233, 181] on textarea "Got it, Please temperature split photos for both heating and cooling sides." at bounding box center [551, 199] width 756 height 46
click at [592, 187] on textarea "Got it, Please provide temperature split photos for both heating and cooling si…" at bounding box center [551, 199] width 756 height 46
type textarea "Got it, Please provide temperature split photos for both heating and cooling si…"
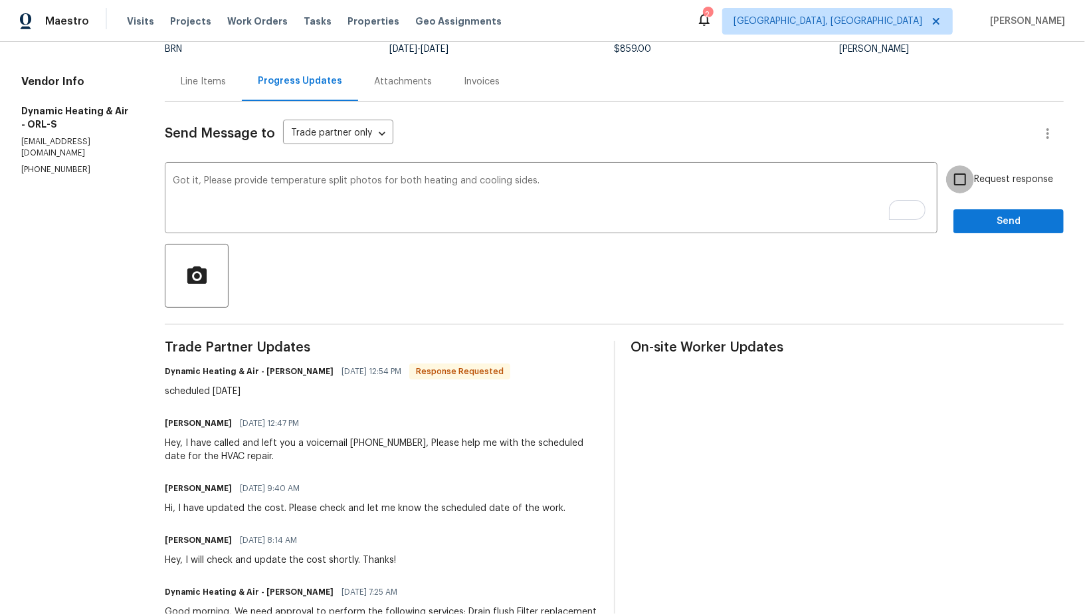
click at [974, 185] on input "Request response" at bounding box center [960, 179] width 28 height 28
checkbox input "true"
click at [989, 223] on span "Send" at bounding box center [1008, 221] width 89 height 17
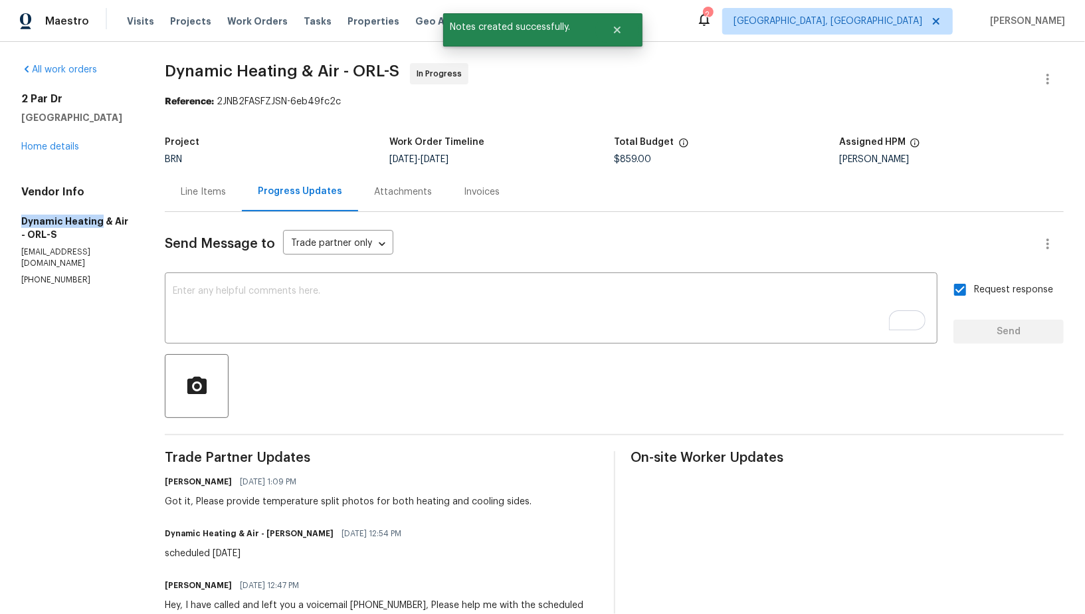
drag, startPoint x: 0, startPoint y: 229, endPoint x: 99, endPoint y: 232, distance: 99.0
copy h5 "Dynamic Heating"
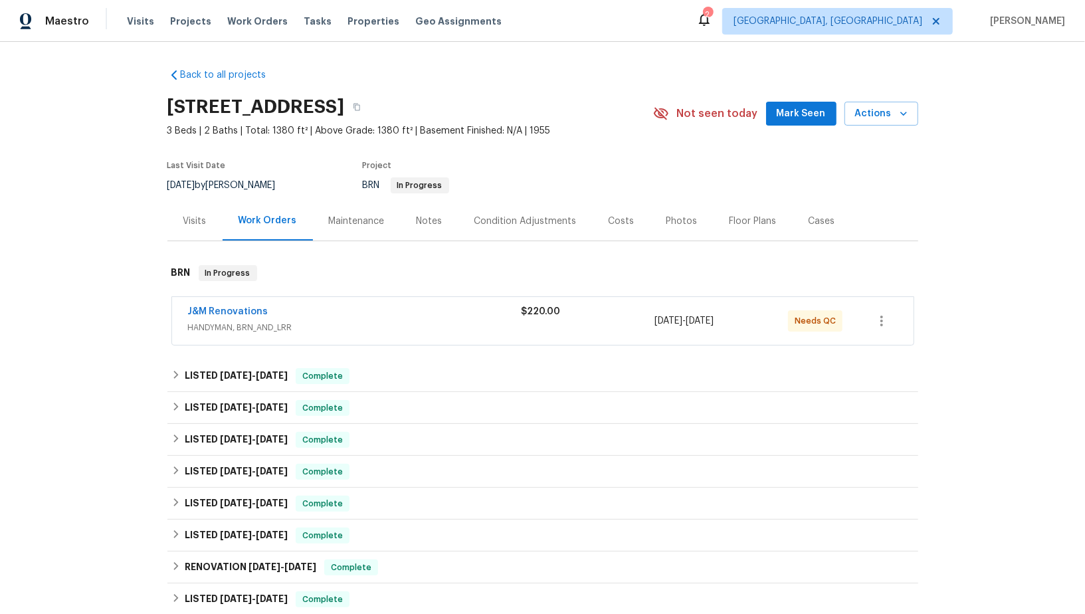
click at [241, 305] on span "J&M Renovations" at bounding box center [228, 311] width 80 height 13
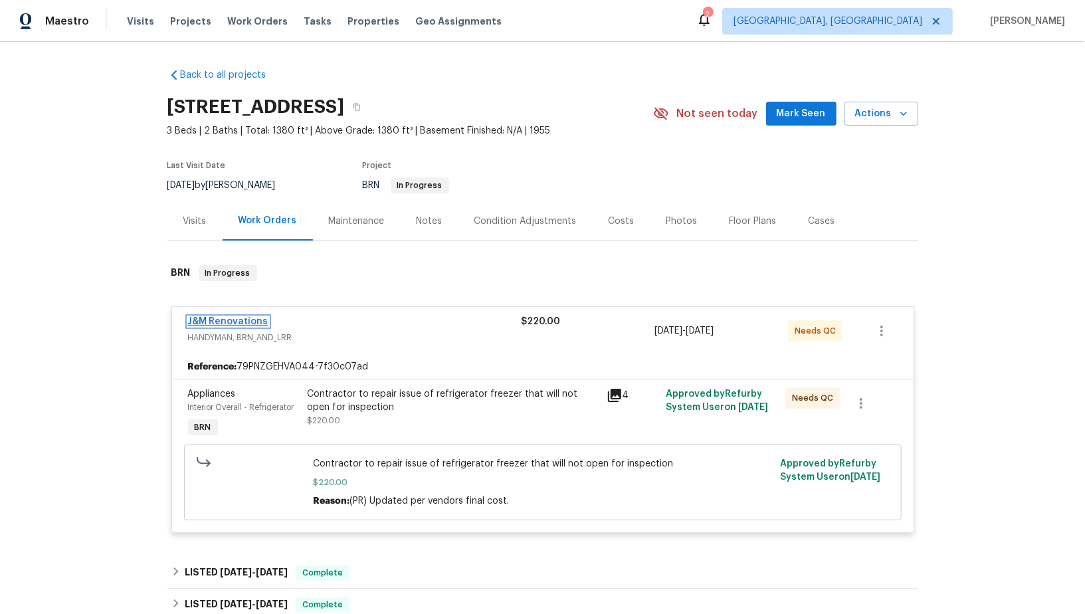
click at [226, 319] on link "J&M Renovations" at bounding box center [228, 321] width 80 height 9
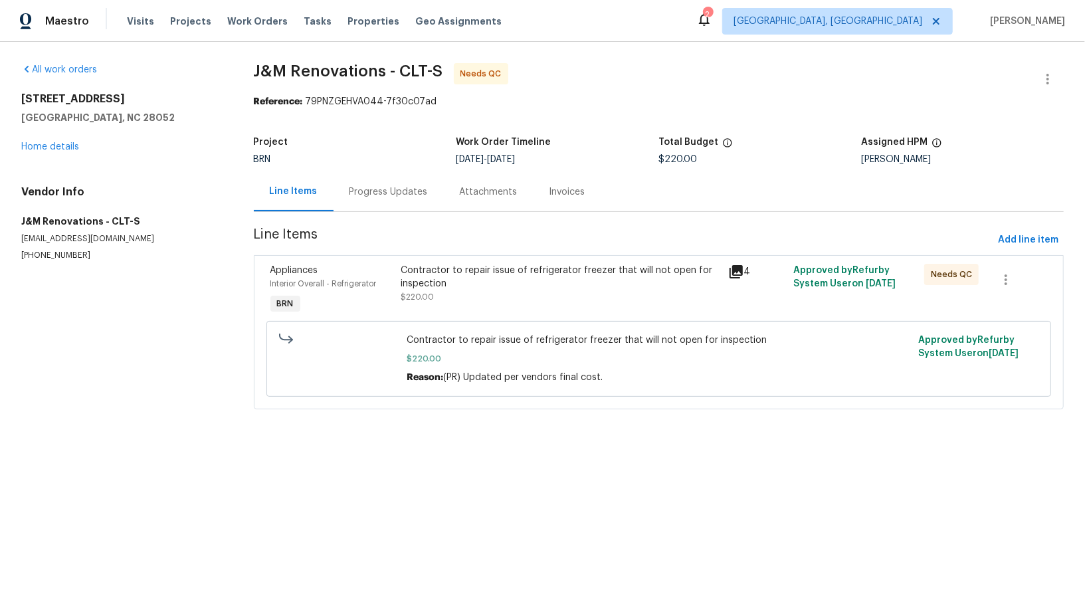
click at [427, 286] on div "Contractor to repair issue of refrigerator freezer that will not open for inspe…" at bounding box center [559, 277] width 319 height 27
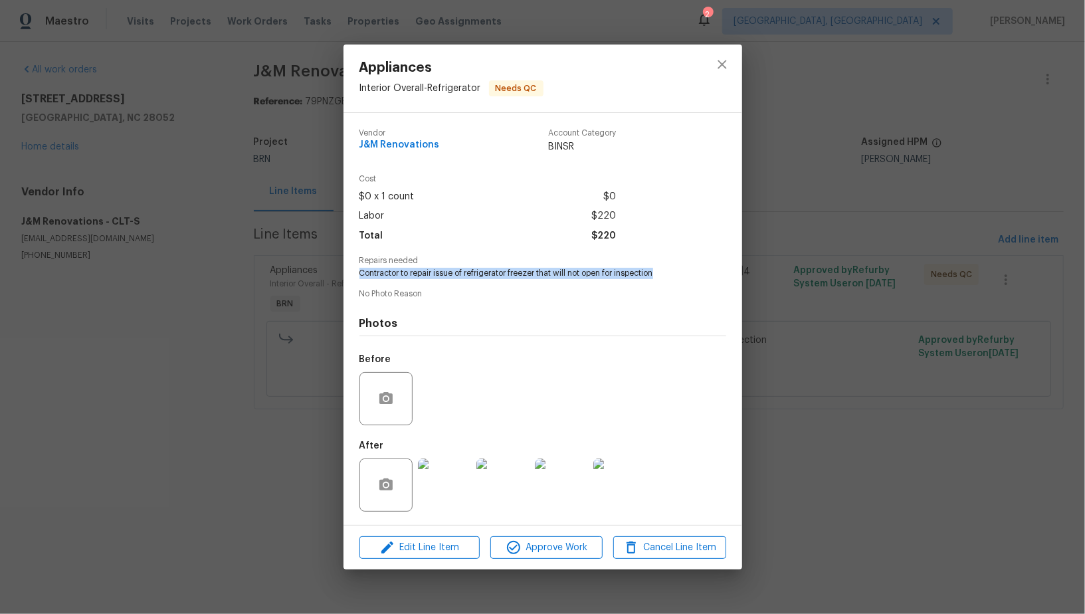
drag, startPoint x: 355, startPoint y: 271, endPoint x: 689, endPoint y: 270, distance: 334.7
click at [689, 270] on div "Vendor J&M Renovations Account Category BINSR Cost $0 x 1 count $0 Labor $220 T…" at bounding box center [542, 319] width 398 height 412
copy span "Contractor to repair issue of refrigerator freezer that will not open for inspe…"
click at [444, 486] on img at bounding box center [444, 484] width 53 height 53
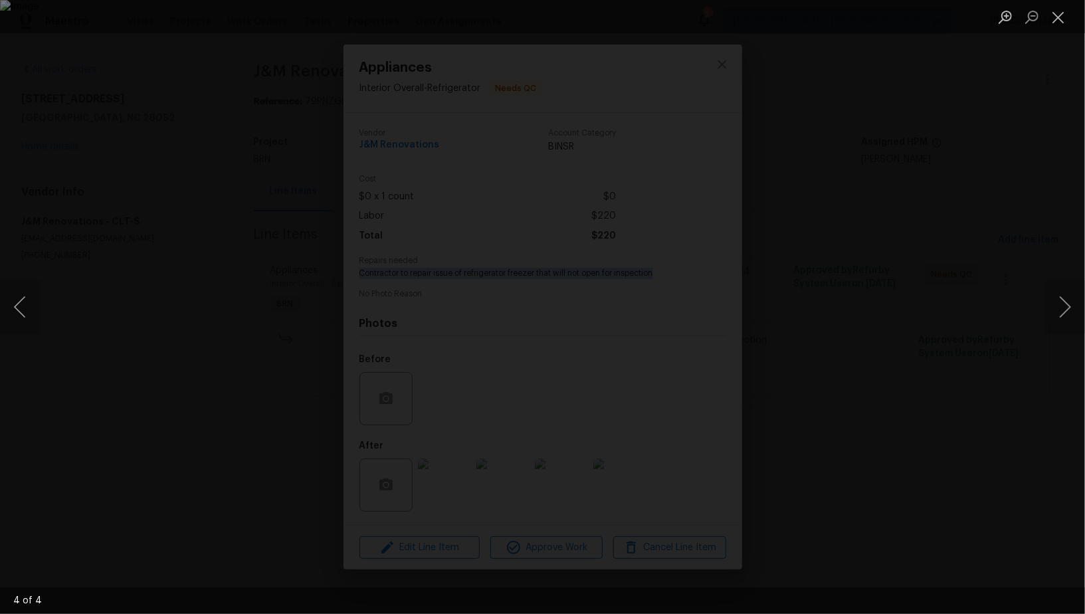
click at [62, 324] on div "Lightbox" at bounding box center [542, 307] width 1085 height 614
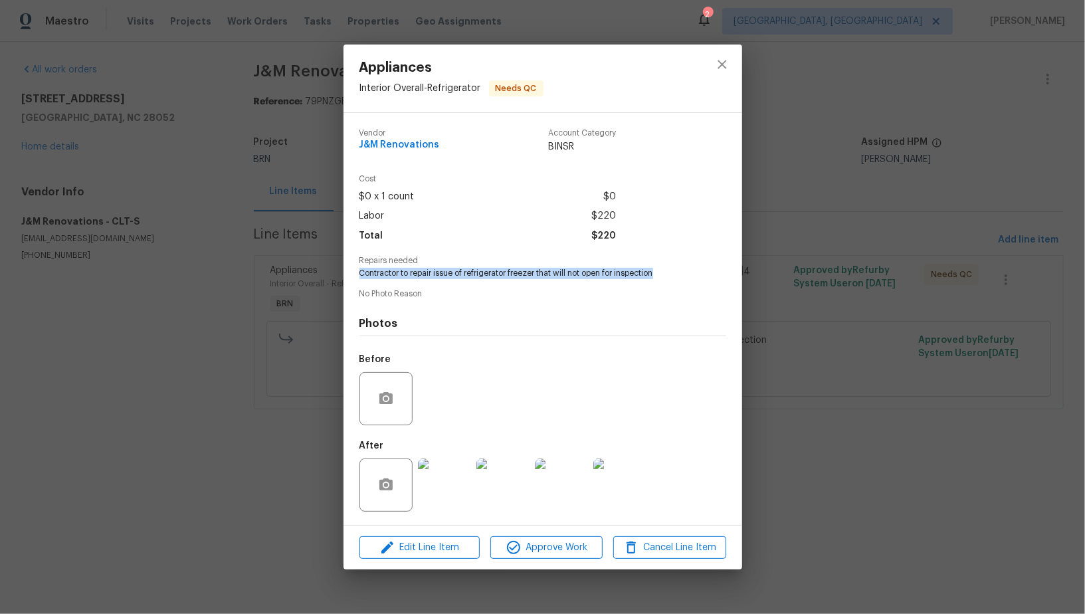
click at [62, 324] on div "Appliances Interior Overall - Refrigerator Needs QC Vendor J&M Renovations Acco…" at bounding box center [542, 307] width 1085 height 614
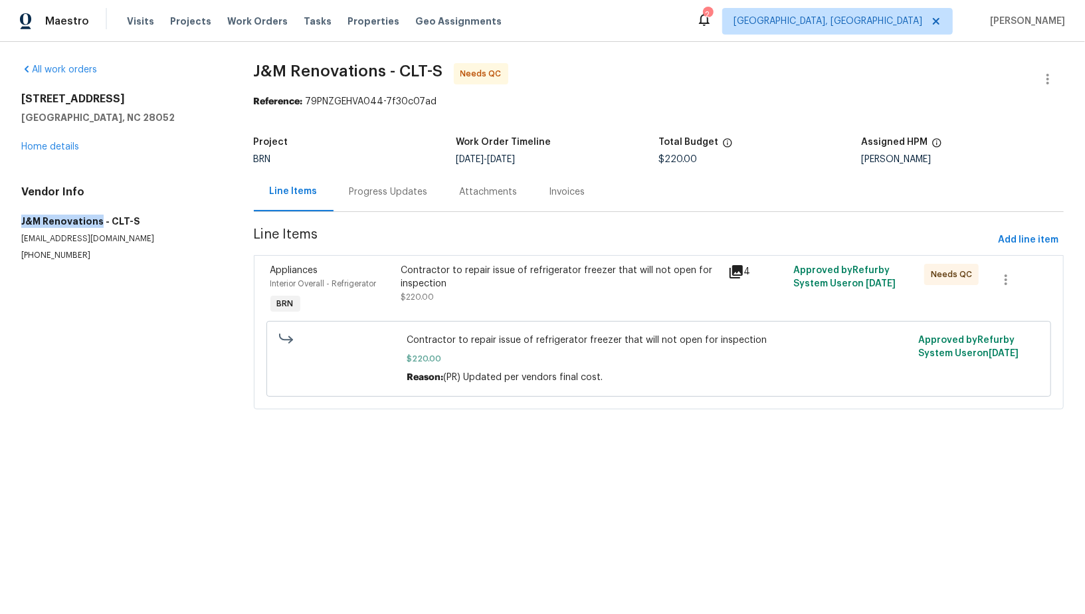
drag, startPoint x: 3, startPoint y: 222, endPoint x: 97, endPoint y: 222, distance: 94.3
click at [97, 222] on div "All work orders [STREET_ADDRESS] Home details Vendor Info J&M Renovations - CLT…" at bounding box center [542, 244] width 1085 height 404
copy h5 "J&M Renovations"
click at [393, 221] on section "J&M Renovations - CLT-S Needs QC Reference: 79PNZGEHVA044-7f30c07ad Project BRN…" at bounding box center [659, 244] width 810 height 362
click at [382, 197] on div "Progress Updates" at bounding box center [388, 191] width 78 height 13
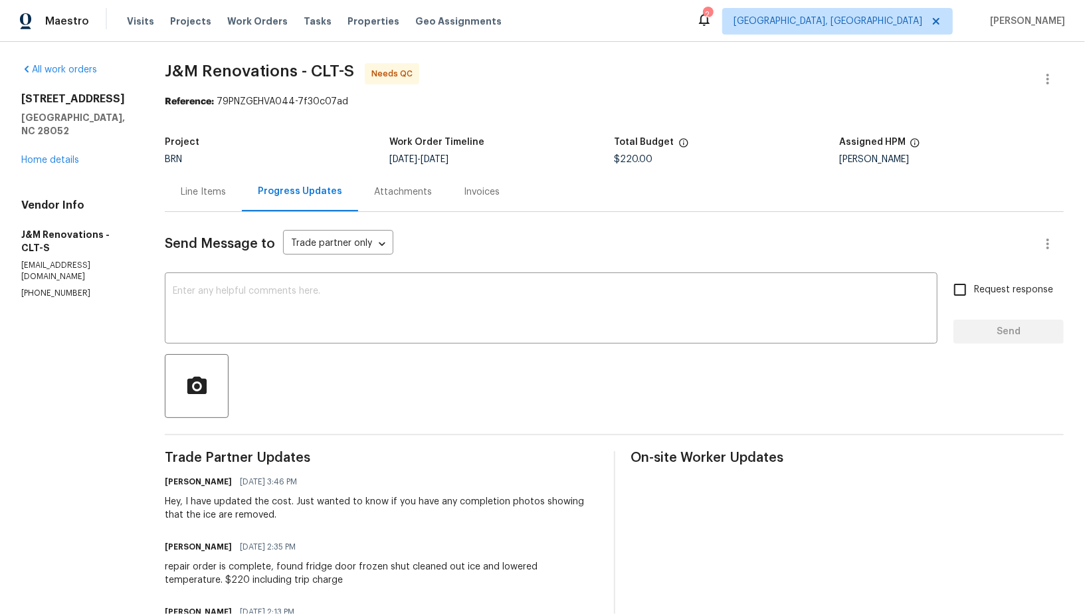
scroll to position [115, 0]
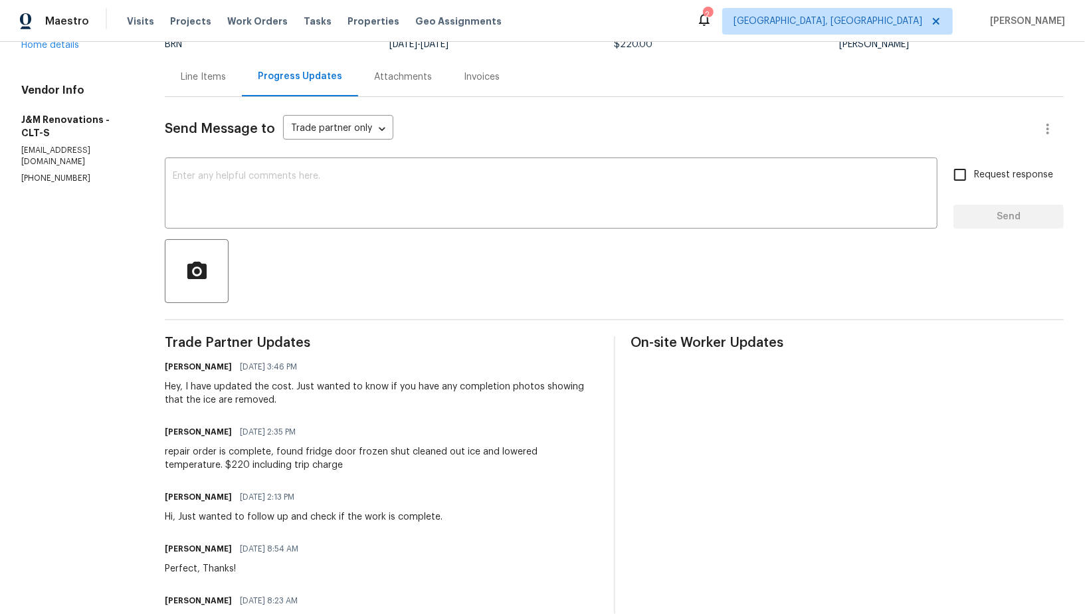
click at [160, 455] on div "All work orders [STREET_ADDRESS] Home details Vendor Info J&M Renovations - CLT…" at bounding box center [542, 341] width 1085 height 829
drag, startPoint x: 271, startPoint y: 454, endPoint x: 594, endPoint y: 449, distance: 323.5
click at [594, 449] on div "repair order is complete, found fridge door frozen shut cleaned out ice and low…" at bounding box center [381, 458] width 432 height 27
copy div "found fridge door frozen shut cleaned out ice and lowered temperature."
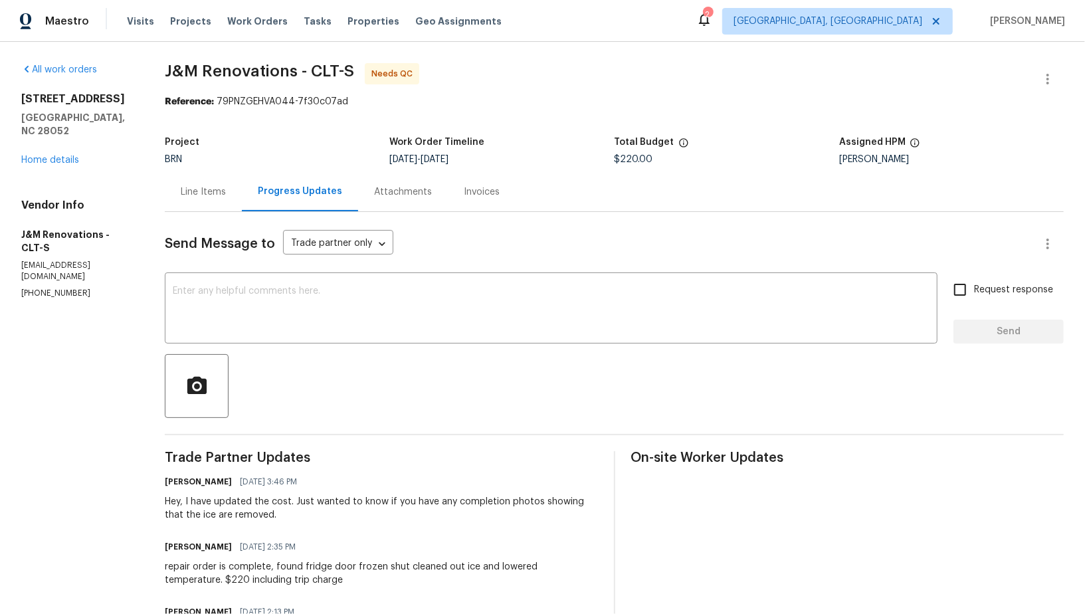
click at [472, 205] on div "Invoices" at bounding box center [482, 191] width 68 height 39
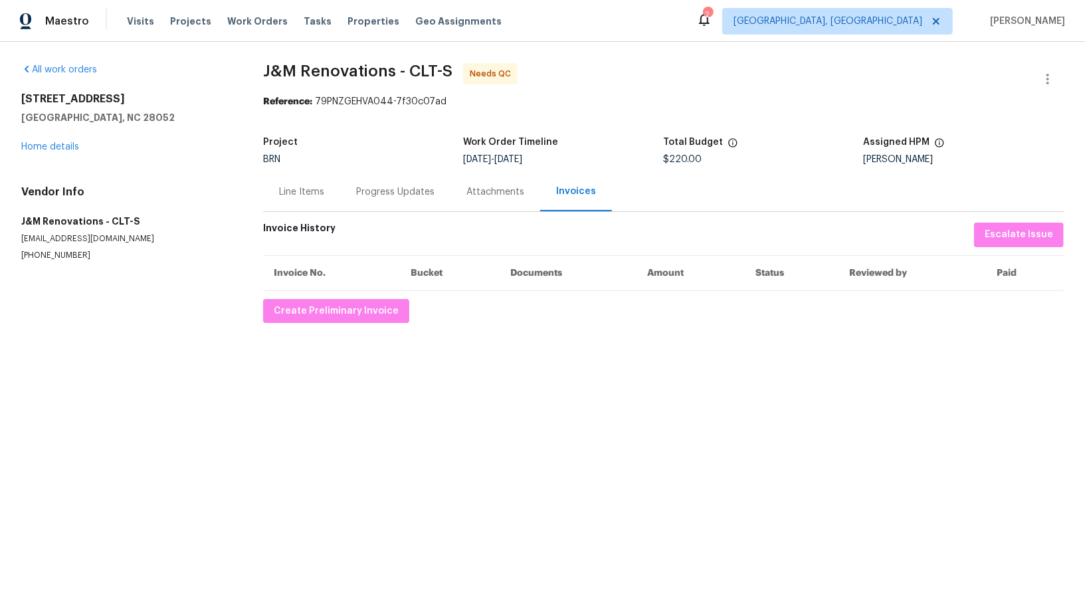
click at [346, 191] on div "Progress Updates" at bounding box center [395, 191] width 110 height 39
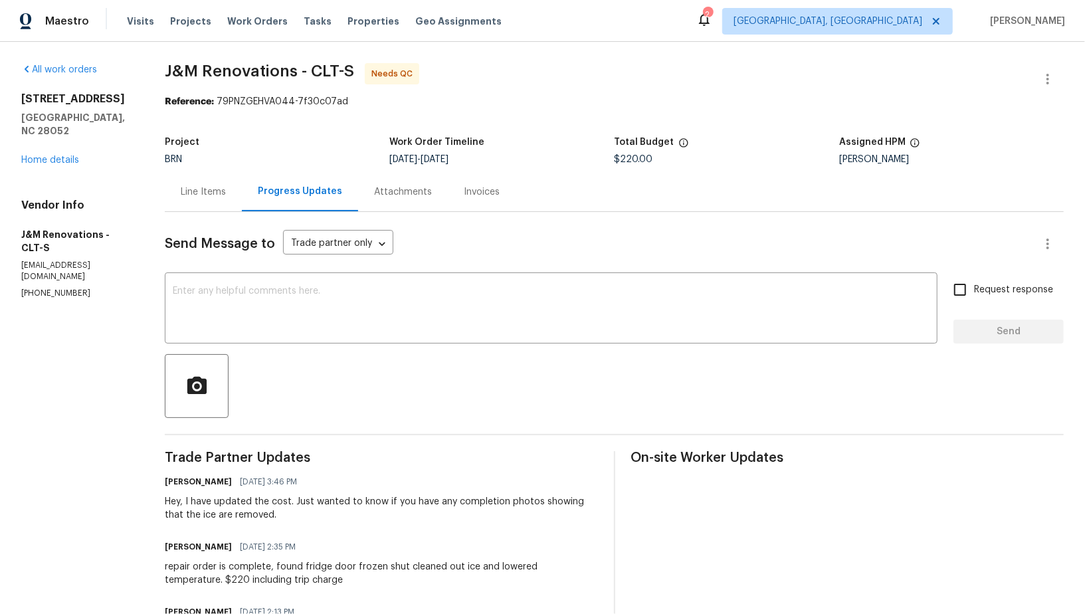
click at [225, 184] on div "Line Items" at bounding box center [203, 191] width 77 height 39
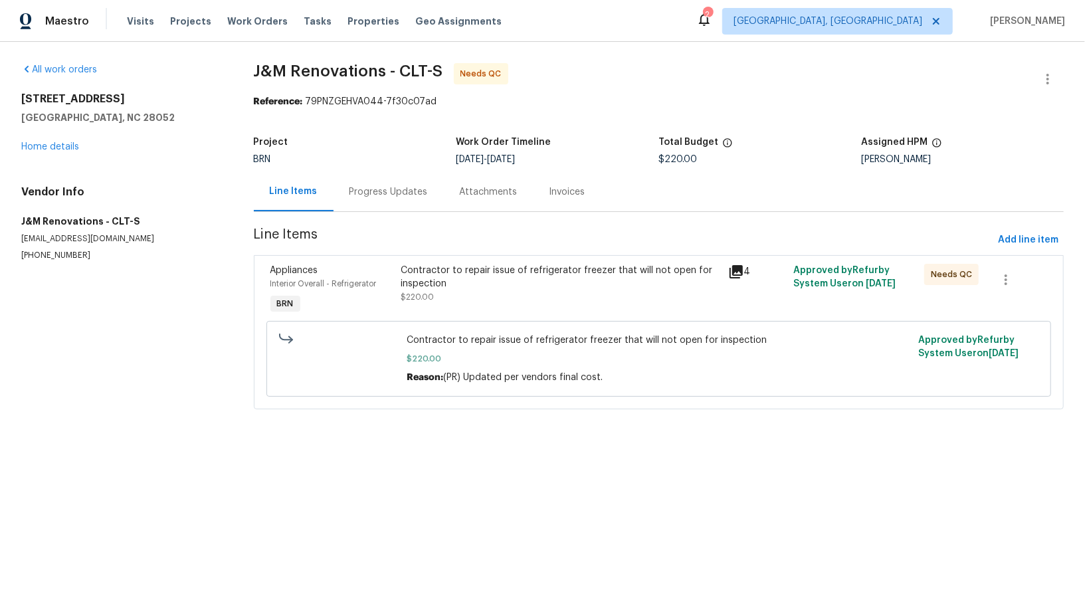
click at [394, 202] on div "Progress Updates" at bounding box center [388, 191] width 110 height 39
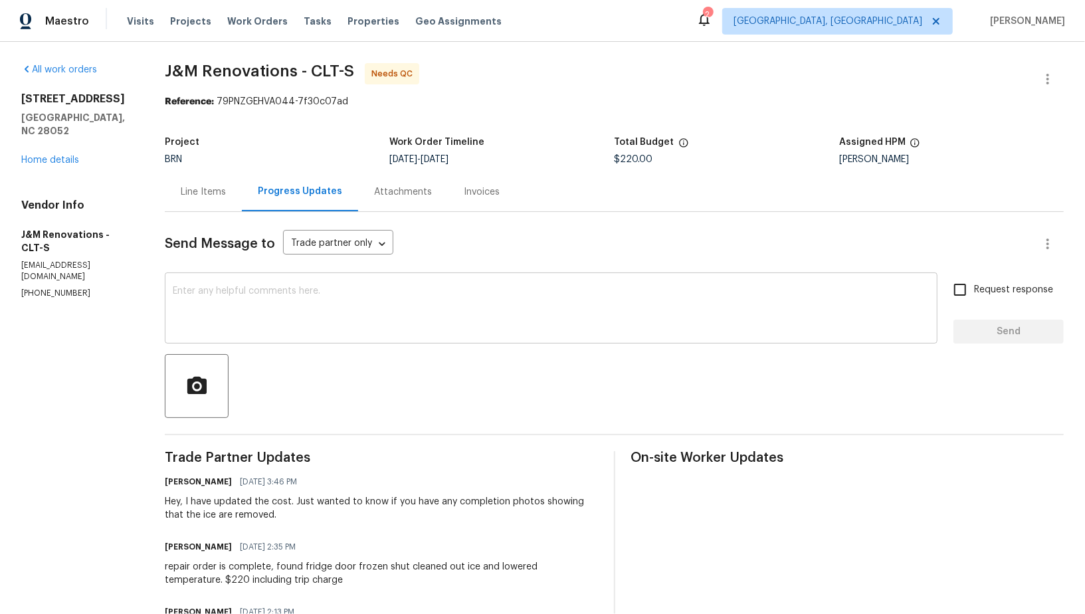
click at [412, 294] on textarea at bounding box center [551, 309] width 756 height 46
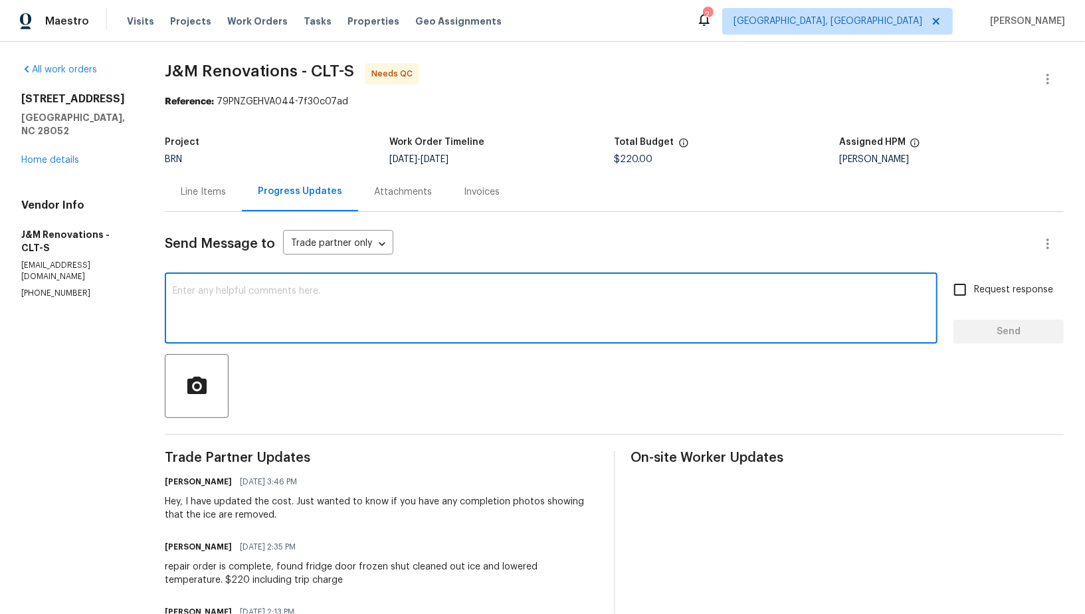
paste textarea "WO is approved, Please upload the invoice under invoice section. Thanks!"
type textarea "WO is approved, Please upload the invoice under invoice section. Thanks!"
click at [956, 288] on input "Request response" at bounding box center [960, 290] width 28 height 28
checkbox input "true"
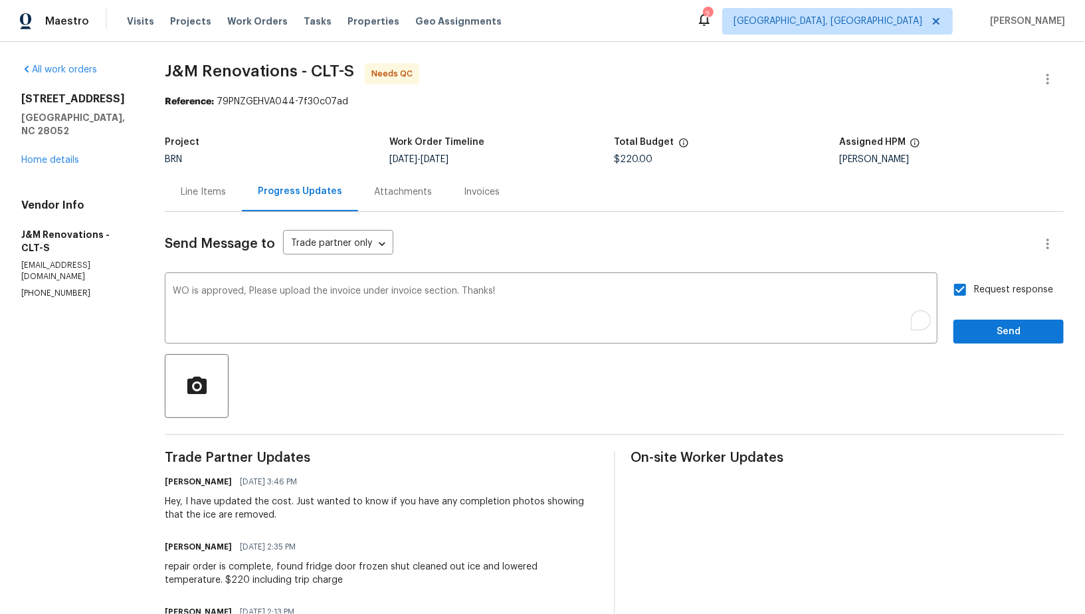
click at [975, 317] on div "Request response Send" at bounding box center [1008, 310] width 110 height 68
click at [965, 327] on span "Send" at bounding box center [1008, 331] width 89 height 17
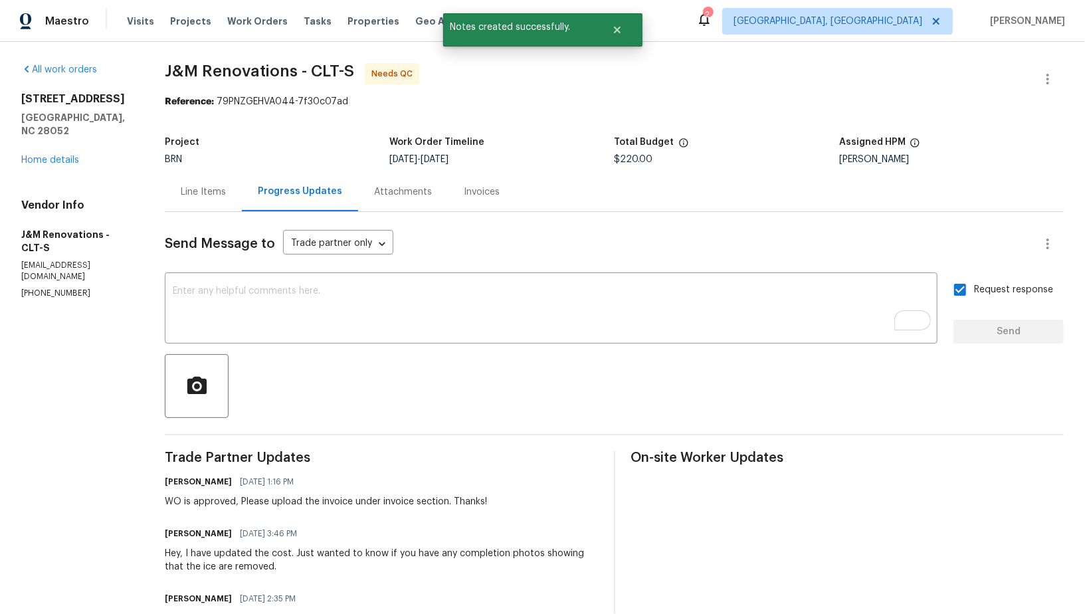
click at [207, 185] on div "Line Items" at bounding box center [203, 191] width 45 height 13
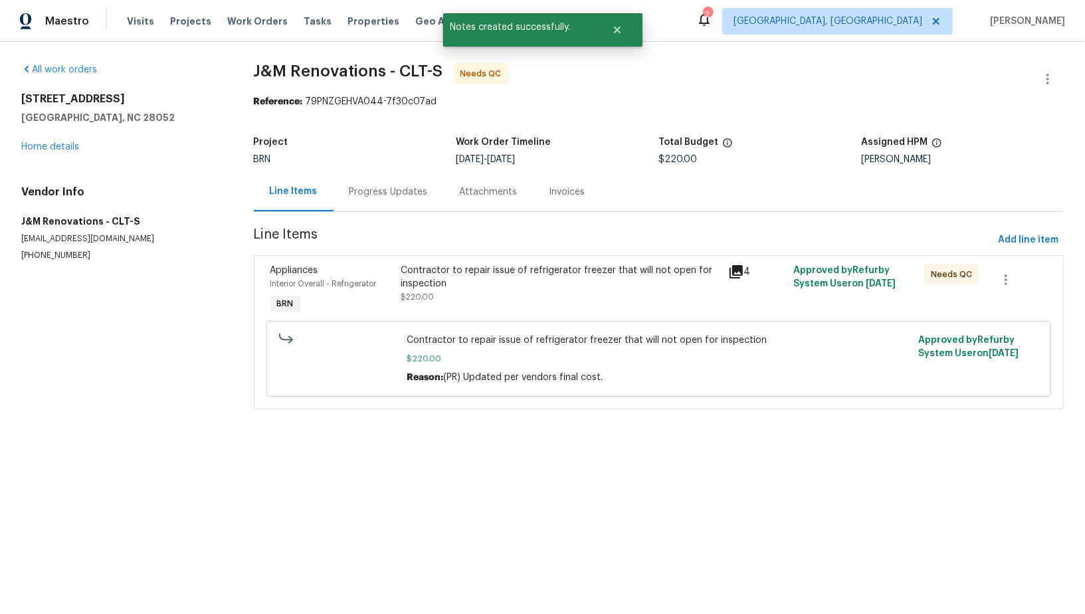
click at [476, 309] on div "Contractor to repair issue of refrigerator freezer that will not open for inspe…" at bounding box center [559, 290] width 327 height 61
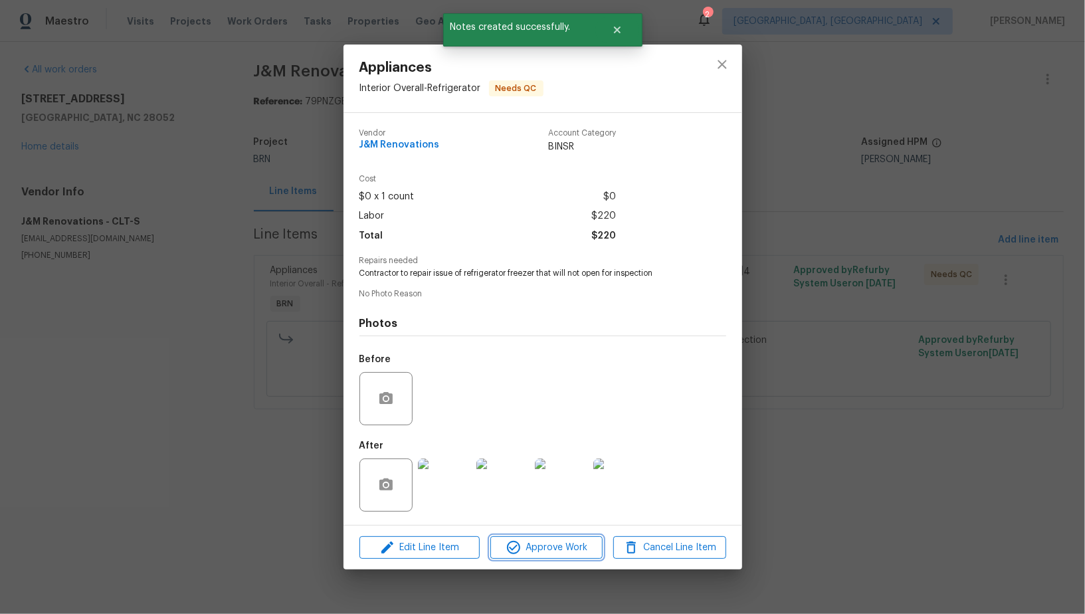
click at [536, 555] on span "Approve Work" at bounding box center [546, 547] width 104 height 17
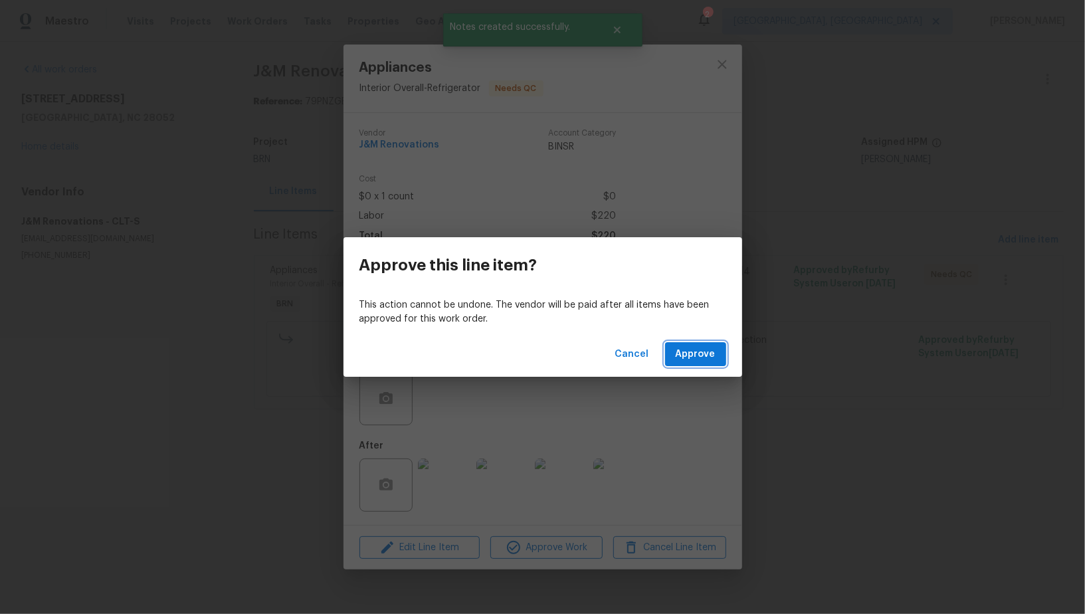
click at [711, 361] on span "Approve" at bounding box center [695, 354] width 40 height 17
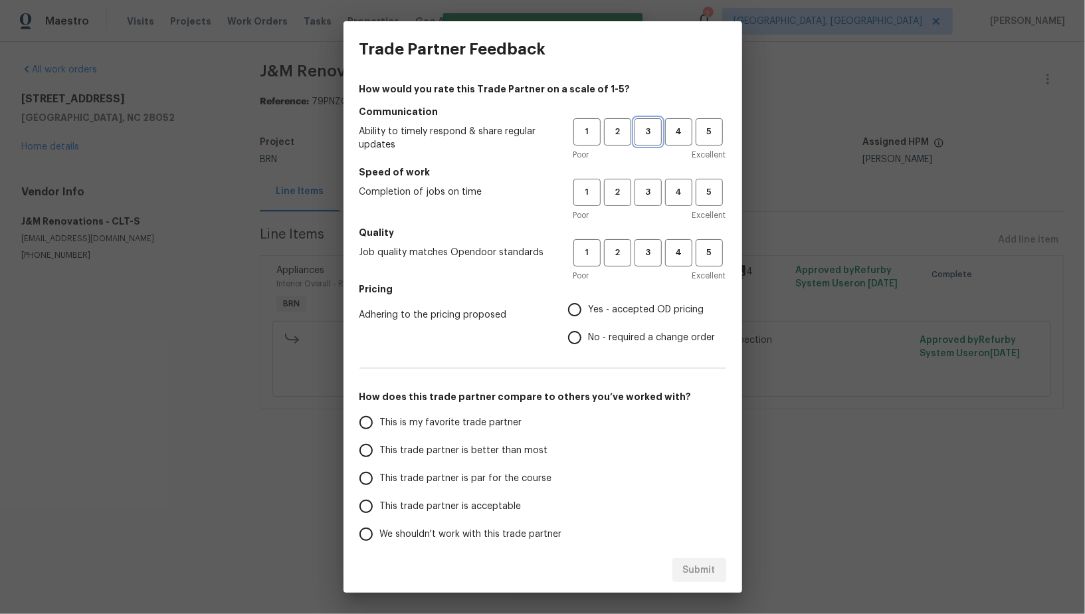
click at [640, 133] on span "3" at bounding box center [648, 131] width 25 height 15
click at [650, 195] on span "3" at bounding box center [648, 192] width 25 height 15
click at [683, 108] on h5 "Communication" at bounding box center [542, 111] width 367 height 13
click at [683, 124] on span "4" at bounding box center [678, 131] width 25 height 15
click at [681, 209] on div "Poor Excellent" at bounding box center [649, 215] width 153 height 13
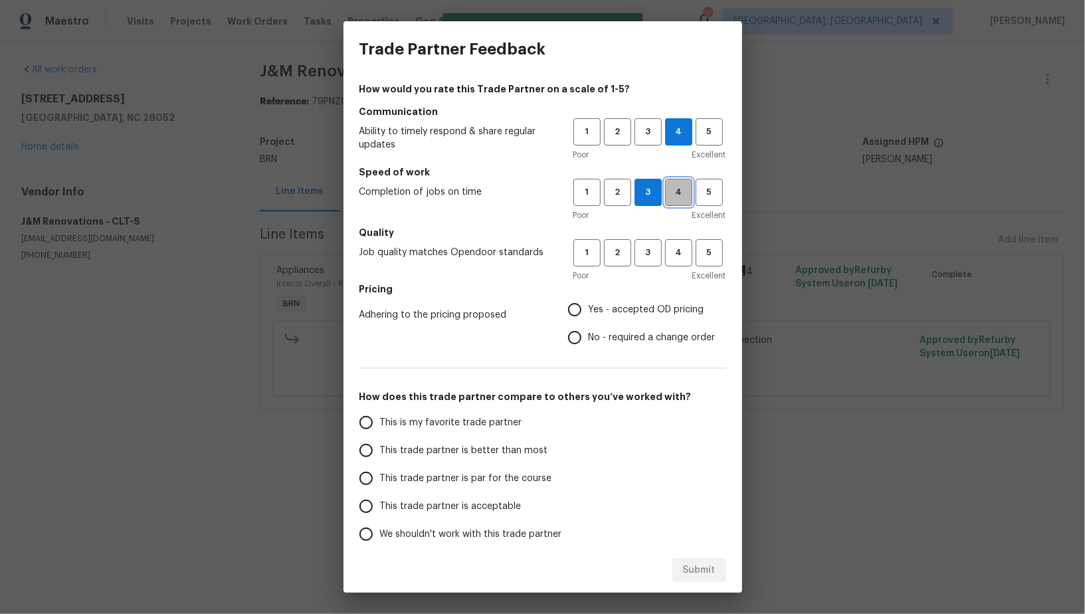
click at [681, 205] on button "4" at bounding box center [678, 192] width 27 height 27
click at [681, 255] on span "4" at bounding box center [678, 252] width 25 height 15
click at [575, 325] on input "No - required a change order" at bounding box center [575, 337] width 28 height 28
radio input "true"
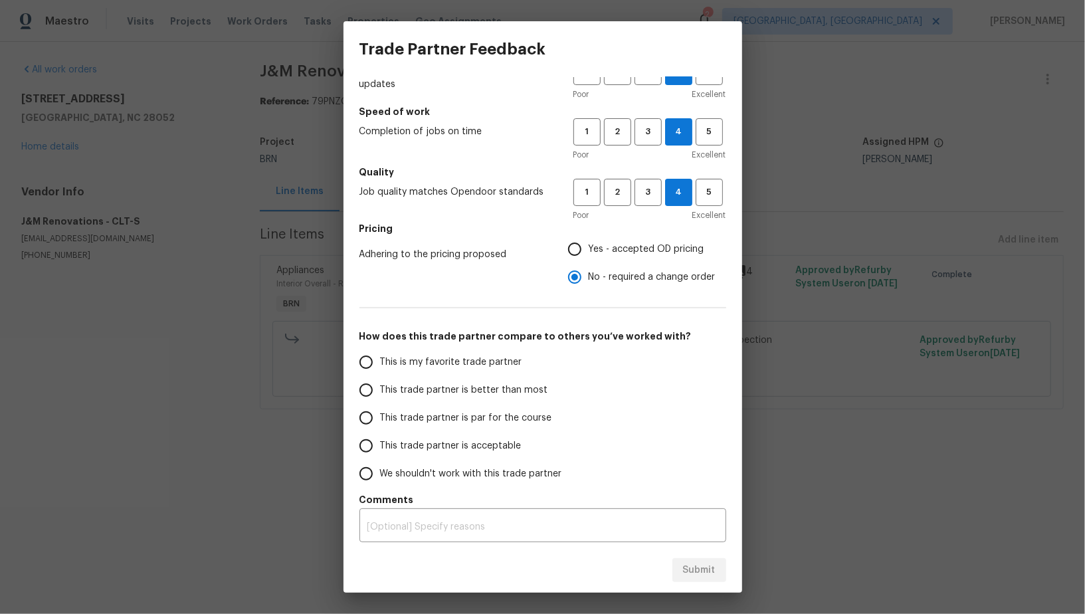
click at [365, 394] on input "This trade partner is better than most" at bounding box center [366, 390] width 28 height 28
click at [726, 571] on div "Submit" at bounding box center [542, 570] width 398 height 46
click at [690, 561] on button "Submit" at bounding box center [699, 570] width 54 height 25
radio input "true"
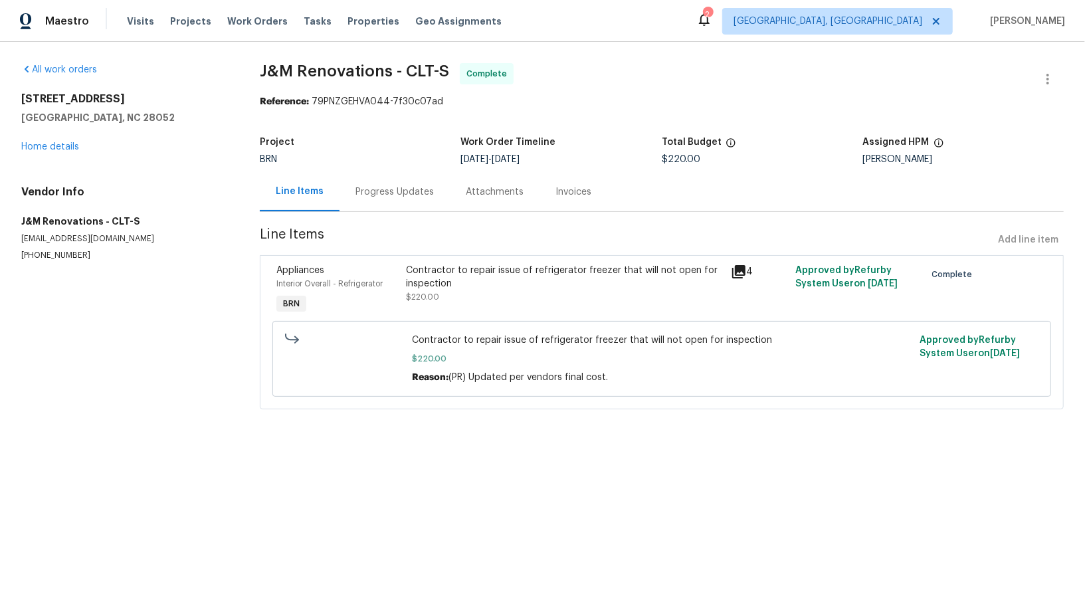
click at [568, 196] on div "Invoices" at bounding box center [573, 191] width 36 height 13
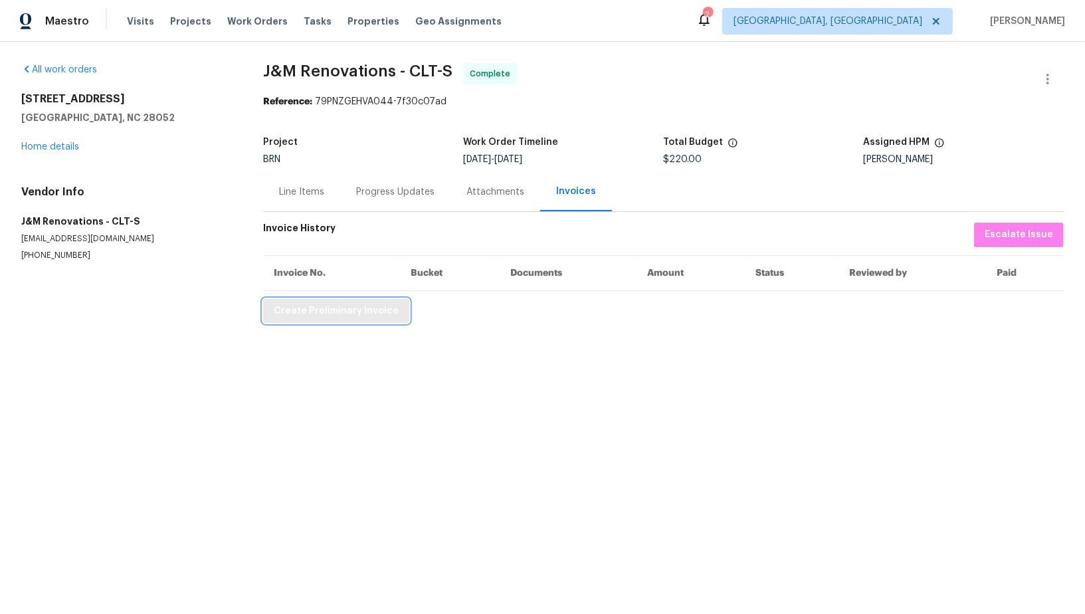
click at [318, 303] on span "Create Preliminary Invoice" at bounding box center [336, 311] width 125 height 17
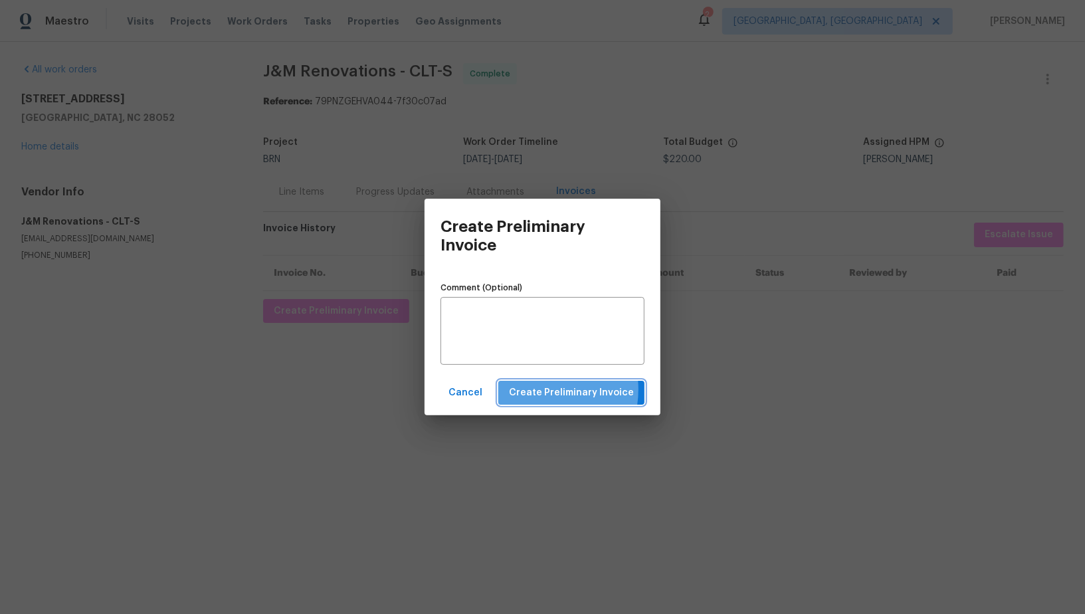
click at [542, 389] on span "Create Preliminary Invoice" at bounding box center [571, 393] width 125 height 17
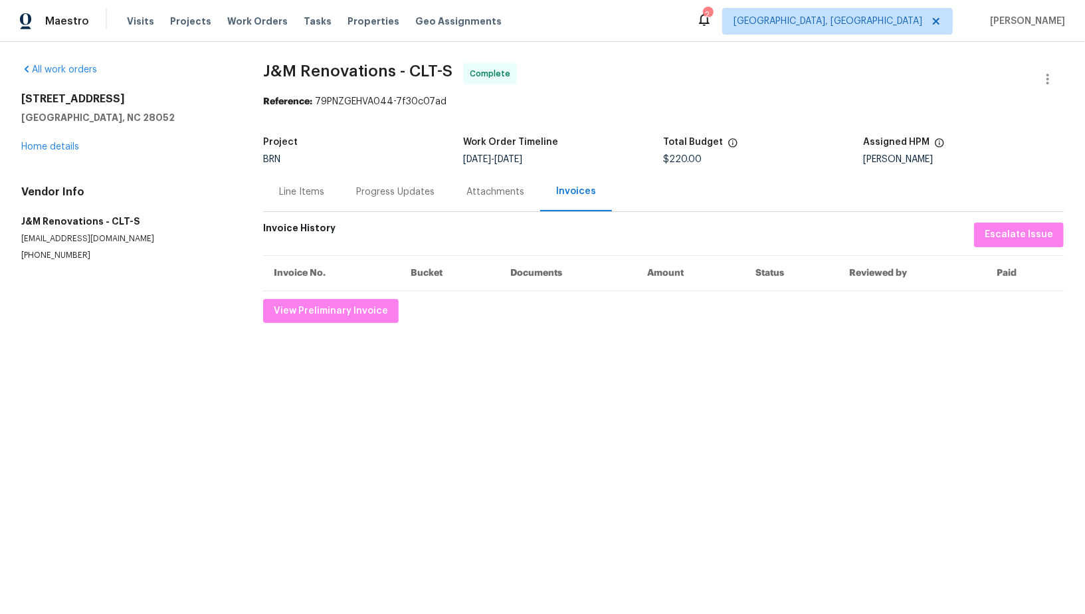
click at [357, 195] on div "Progress Updates" at bounding box center [395, 191] width 78 height 13
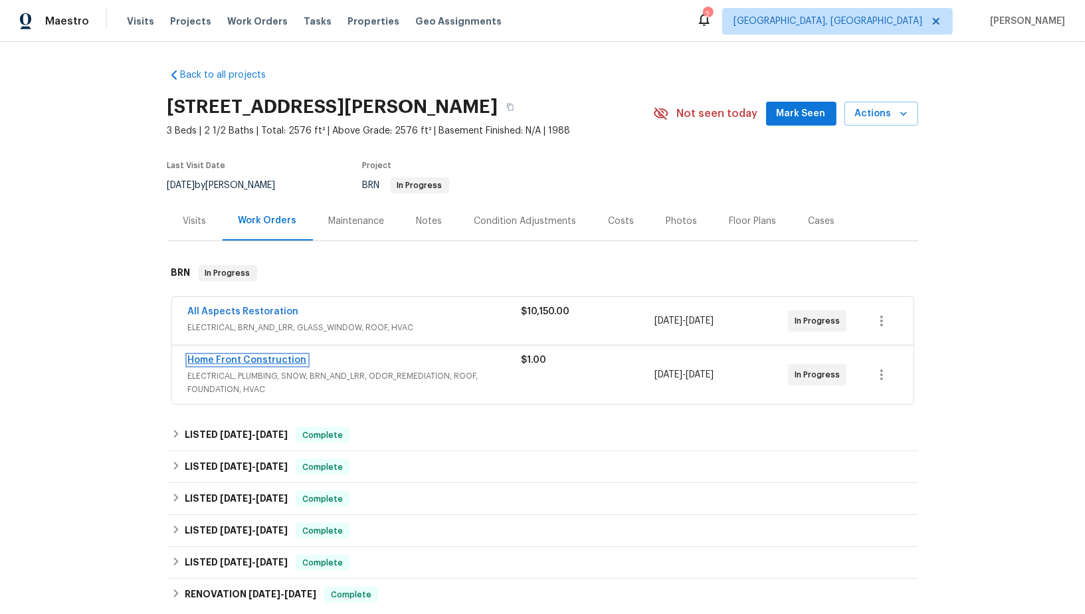
click at [260, 361] on link "Home Front Construction" at bounding box center [247, 359] width 119 height 9
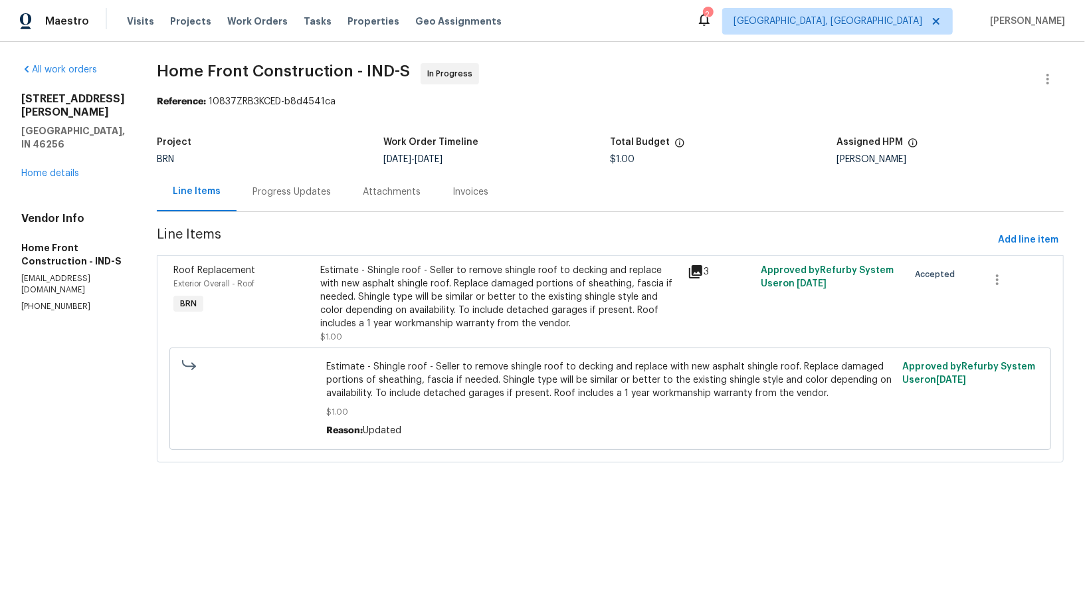
click at [319, 197] on div "Progress Updates" at bounding box center [291, 191] width 78 height 13
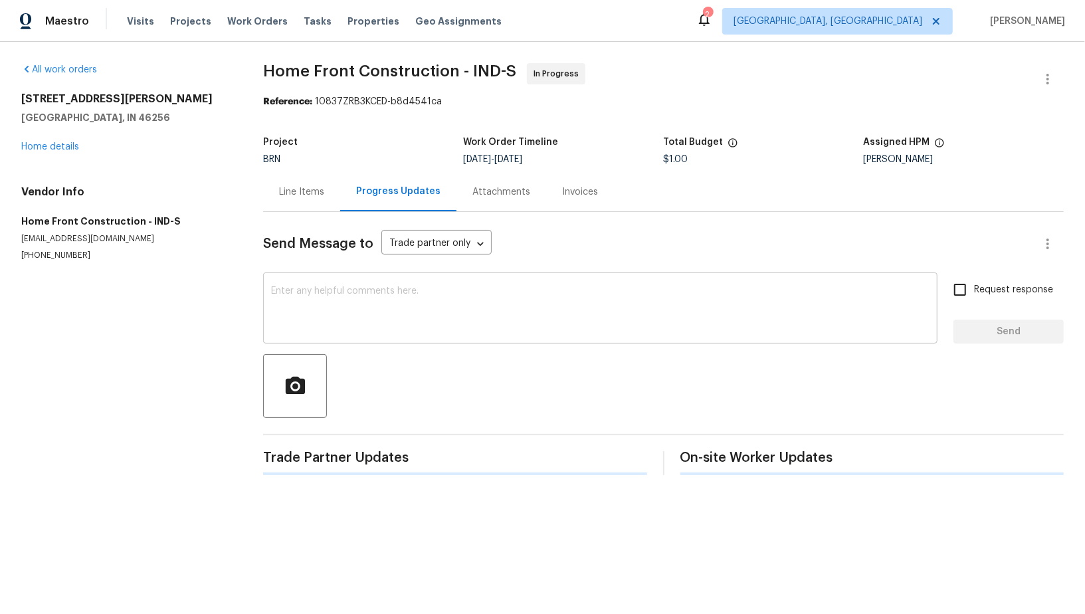
click at [367, 308] on textarea at bounding box center [600, 309] width 658 height 46
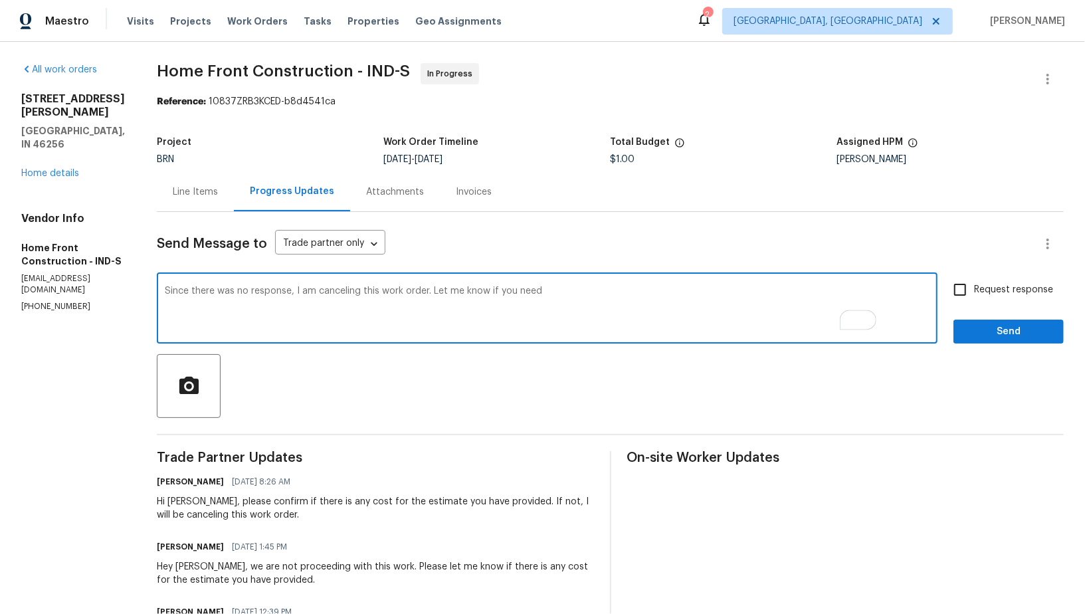
drag, startPoint x: 547, startPoint y: 294, endPoint x: 713, endPoint y: 297, distance: 165.4
click at [703, 297] on textarea "Since there was no response, I am canceling this work order. Let me know if you…" at bounding box center [547, 309] width 764 height 46
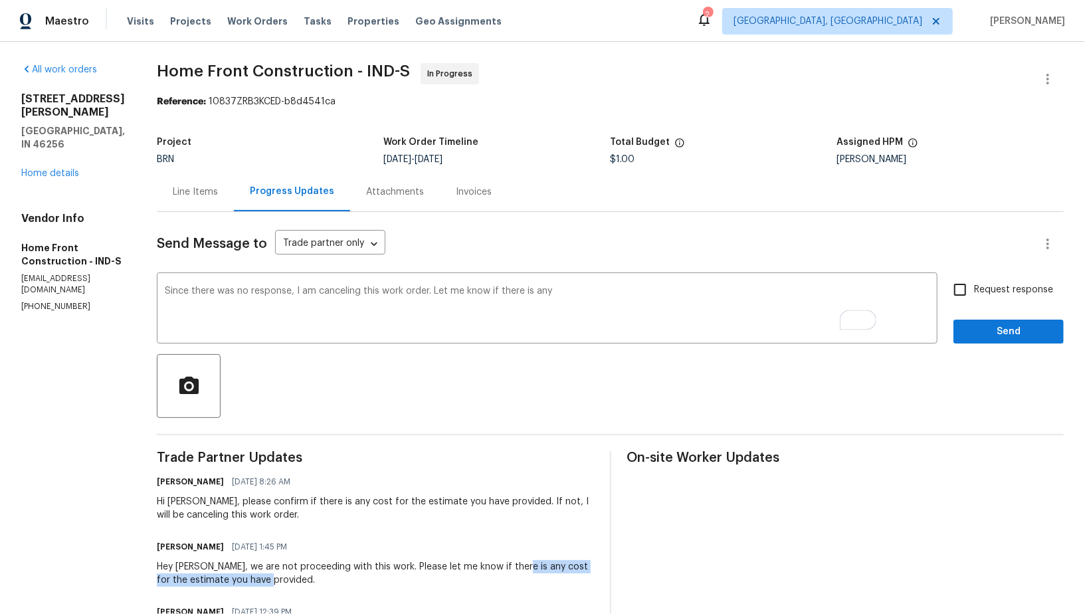
drag, startPoint x: 563, startPoint y: 566, endPoint x: 611, endPoint y: 578, distance: 49.5
click at [594, 578] on div "Hey [PERSON_NAME], we are not proceeding with this work. Please let me know if …" at bounding box center [375, 573] width 437 height 27
copy div "cost for the estimate you have provided."
click at [609, 292] on textarea "Since there was no response, I am canceling this work order. Let me know if the…" at bounding box center [547, 309] width 764 height 46
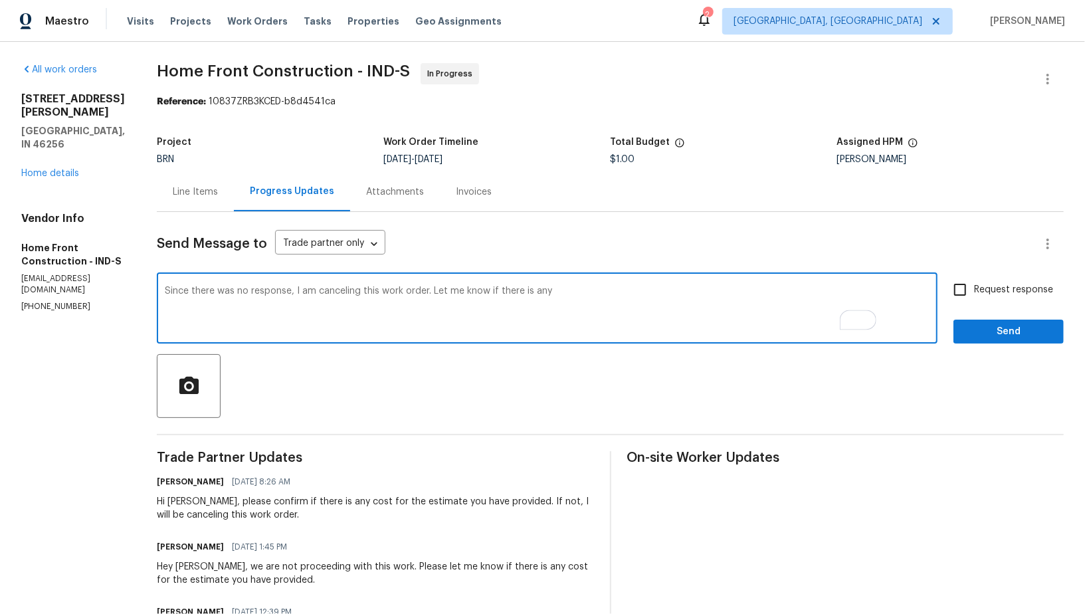
paste textarea "cost for the estimate you have provided."
type textarea "Since there was no response, I am canceling this work order. Let me know if the…"
click at [957, 296] on input "Request response" at bounding box center [960, 290] width 28 height 28
checkbox input "true"
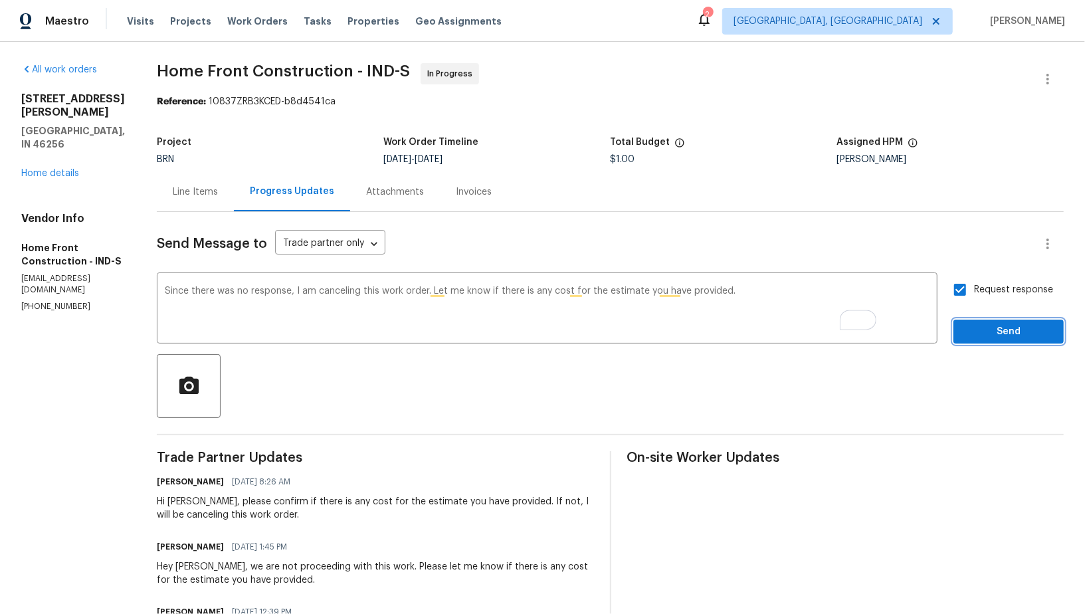
click at [982, 337] on span "Send" at bounding box center [1008, 331] width 89 height 17
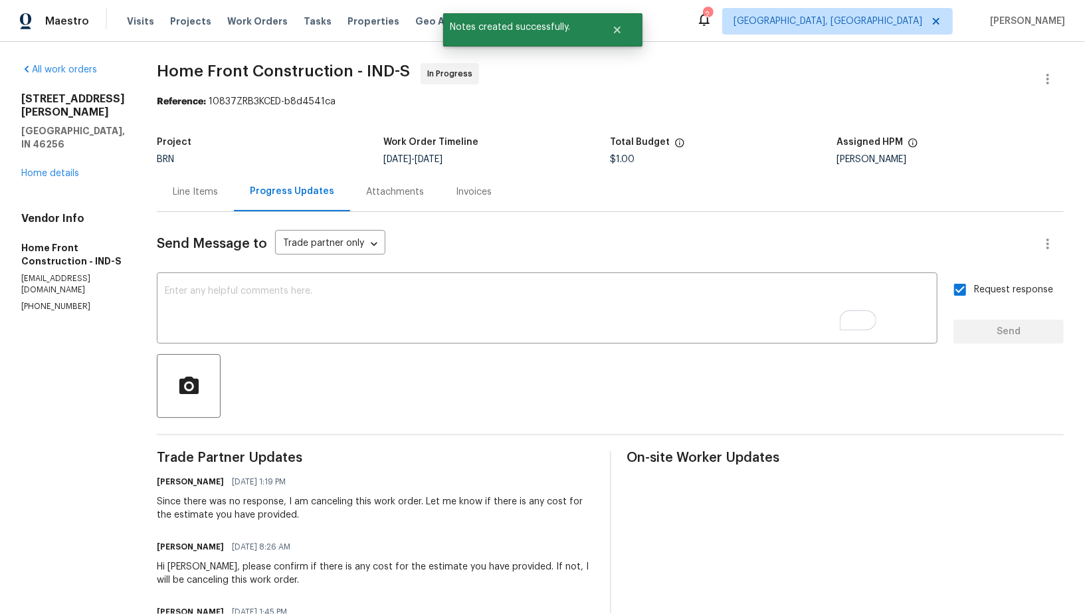
click at [234, 184] on div "Line Items" at bounding box center [195, 191] width 77 height 39
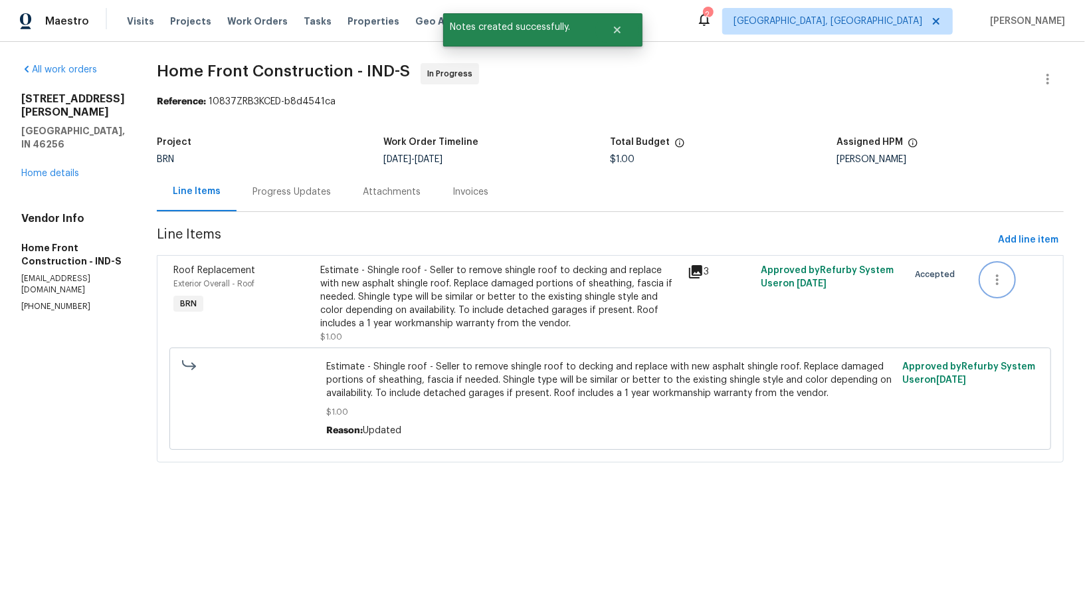
click at [1005, 281] on icon "button" at bounding box center [997, 280] width 16 height 16
click at [1005, 290] on li "Cancel" at bounding box center [1011, 279] width 51 height 22
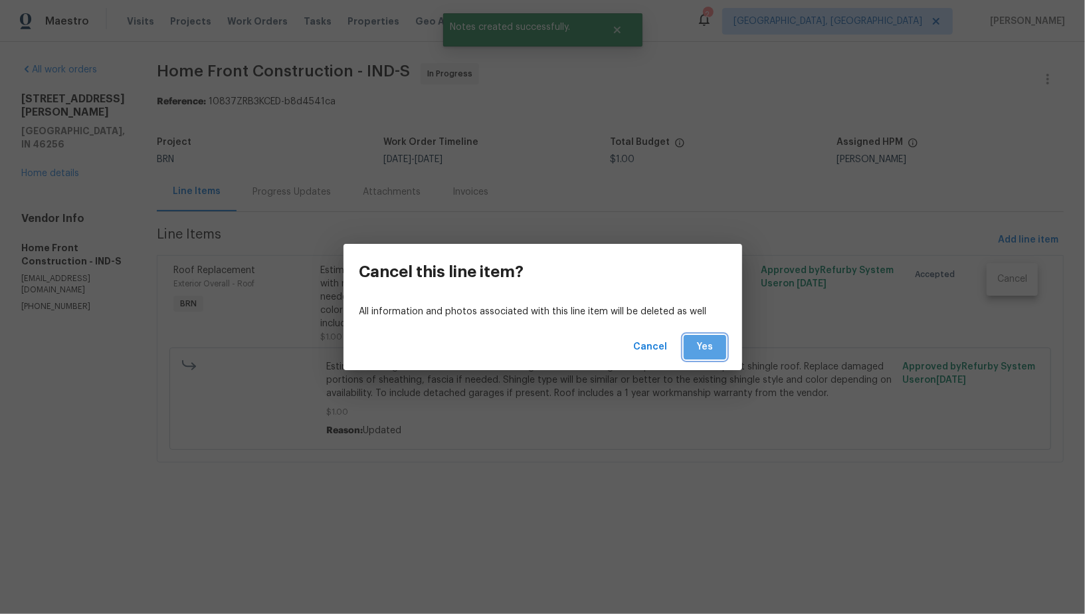
click at [689, 347] on button "Yes" at bounding box center [704, 347] width 43 height 25
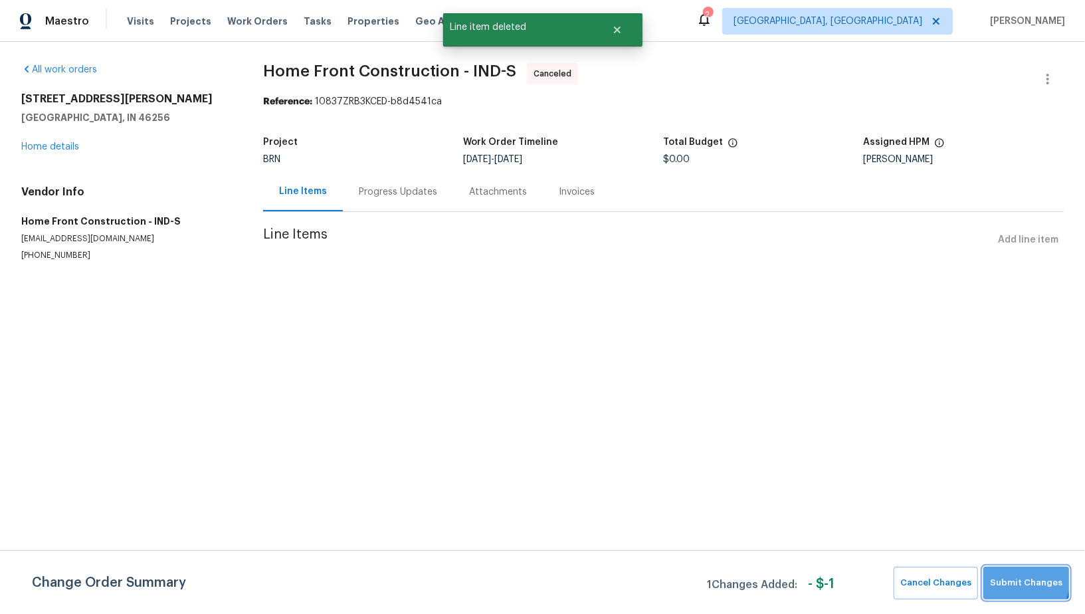
click at [998, 572] on button "Submit Changes" at bounding box center [1026, 583] width 86 height 33
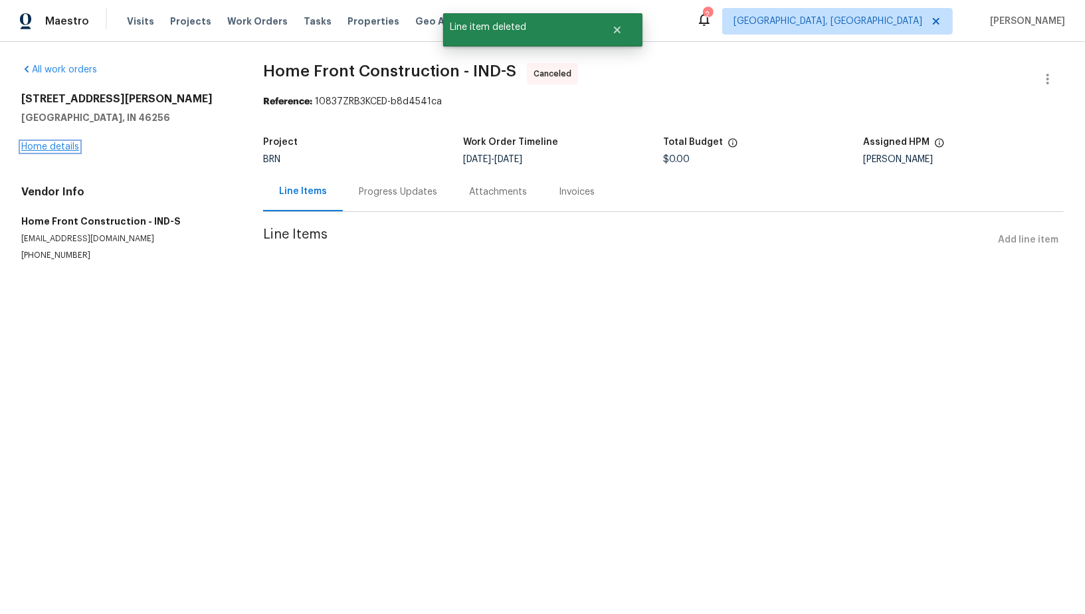
click at [60, 150] on link "Home details" at bounding box center [50, 146] width 58 height 9
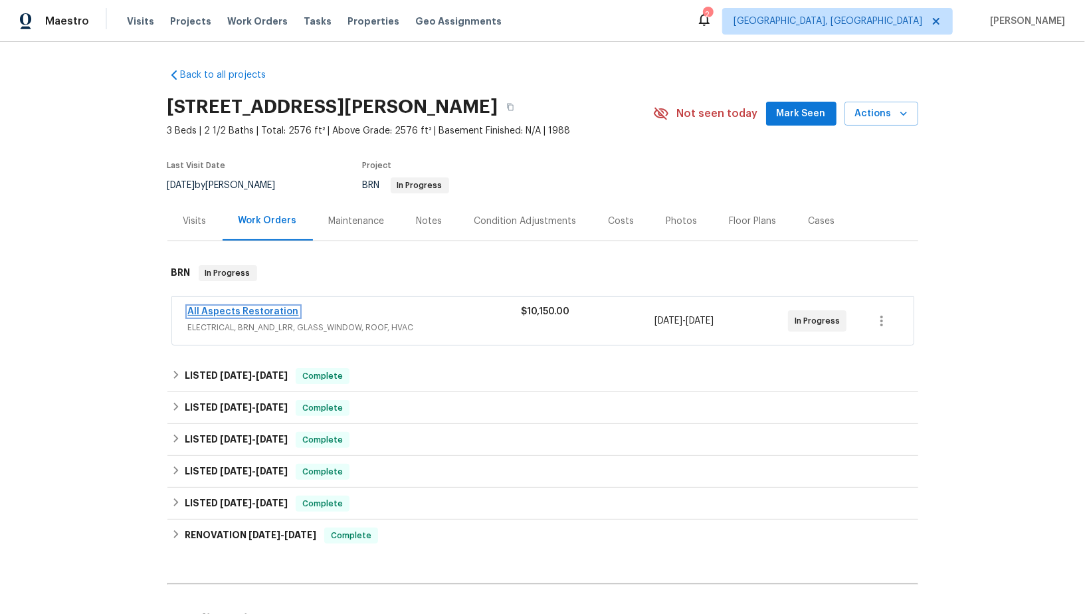
click at [263, 314] on link "All Aspects Restoration" at bounding box center [243, 311] width 111 height 9
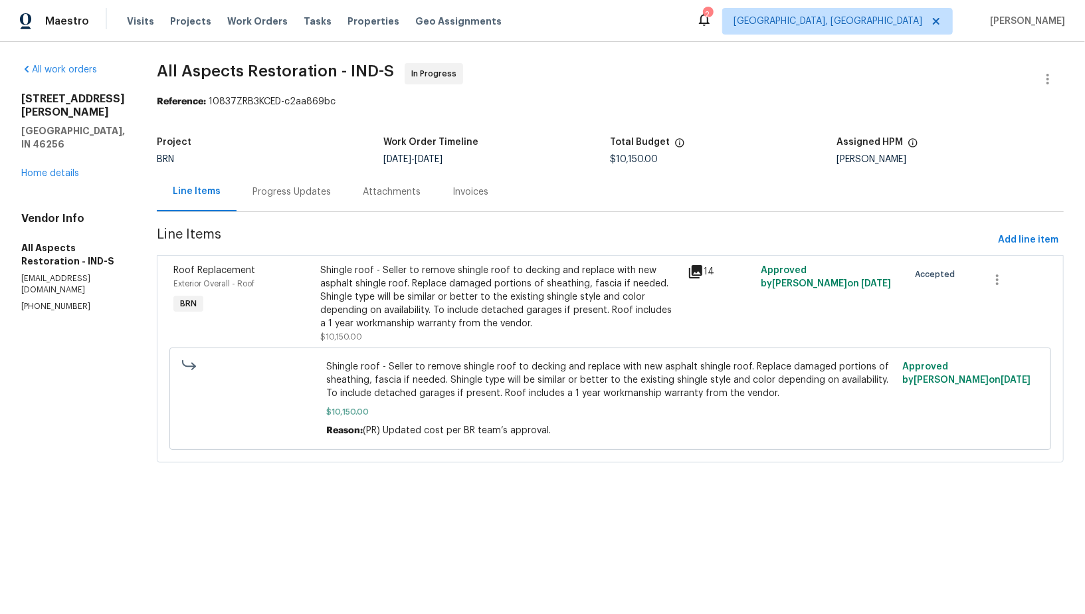
click at [339, 197] on div "Progress Updates" at bounding box center [291, 191] width 110 height 39
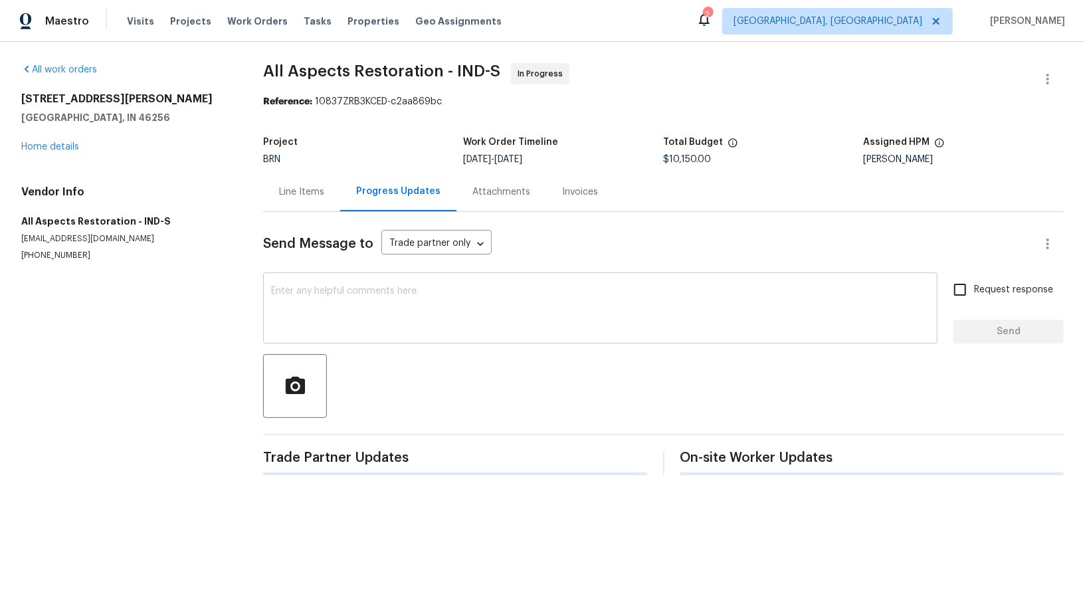
click at [365, 340] on div "x ​" at bounding box center [600, 310] width 674 height 68
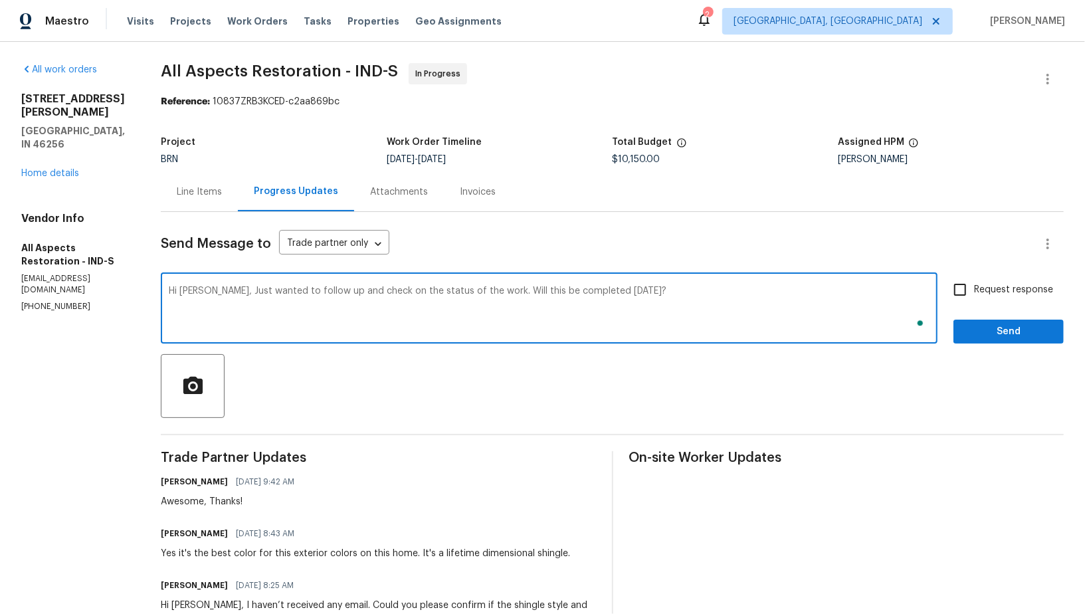
type textarea "Hi James, Just wanted to follow up and check on the status of the work. Will th…"
click at [957, 307] on div "Request response Send" at bounding box center [1008, 310] width 110 height 68
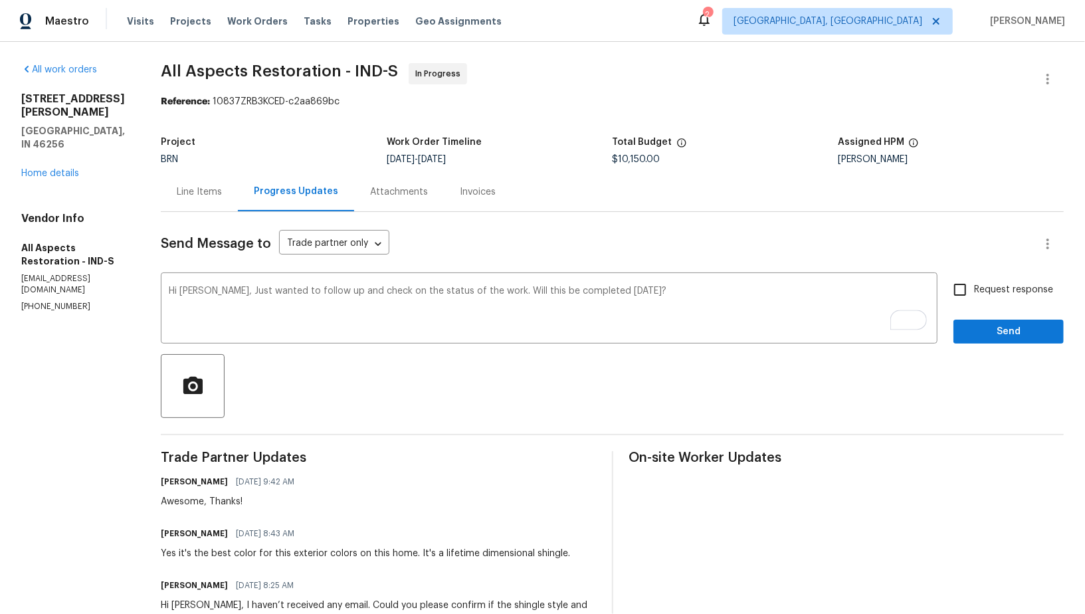
click at [963, 286] on input "Request response" at bounding box center [960, 290] width 28 height 28
checkbox input "true"
click at [976, 327] on span "Send" at bounding box center [1008, 331] width 89 height 17
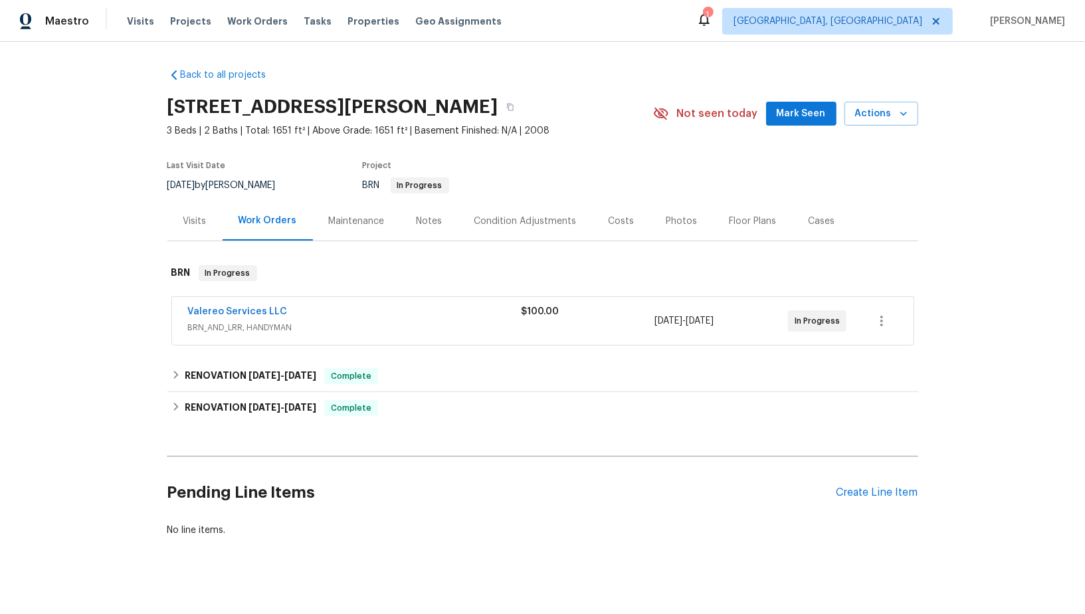
click at [234, 305] on span "Valereo Services LLC" at bounding box center [238, 311] width 100 height 13
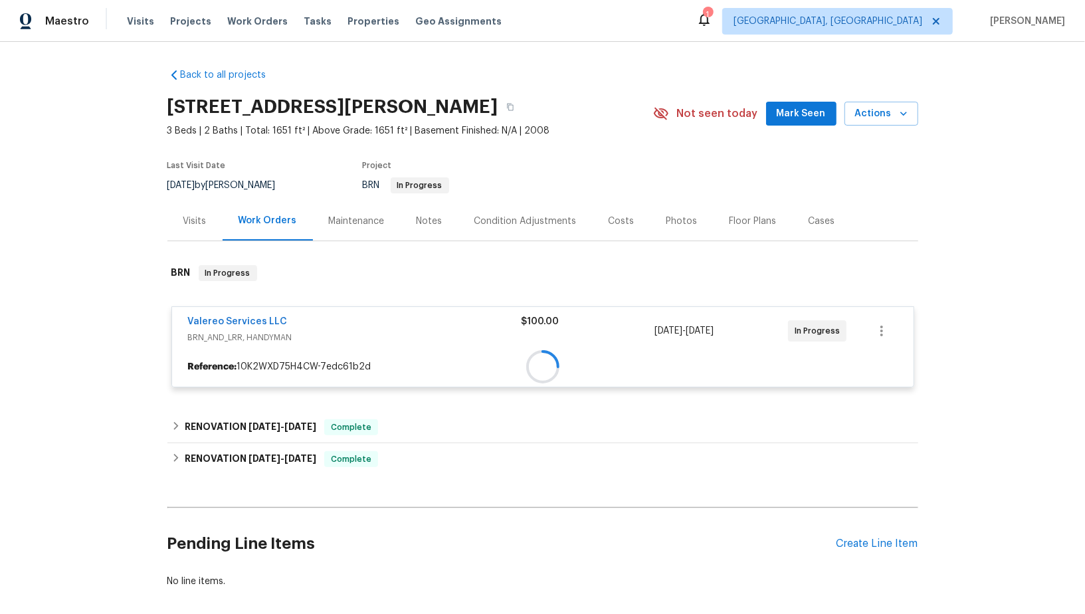
click at [228, 355] on div at bounding box center [542, 367] width 741 height 24
click at [228, 319] on link "Valereo Services LLC" at bounding box center [238, 321] width 100 height 9
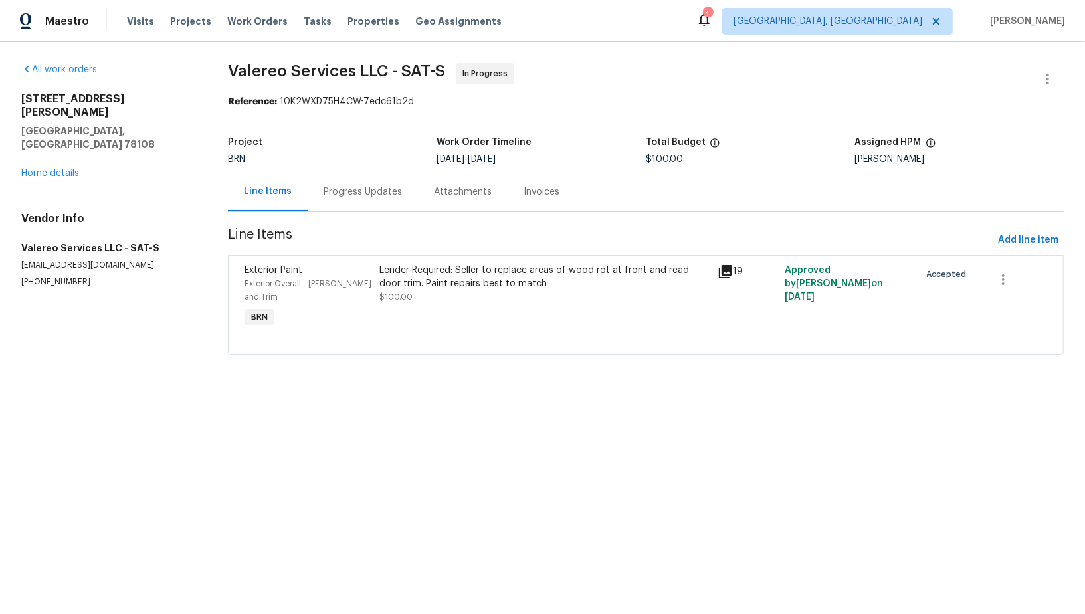
click at [346, 190] on div "Progress Updates" at bounding box center [362, 191] width 78 height 13
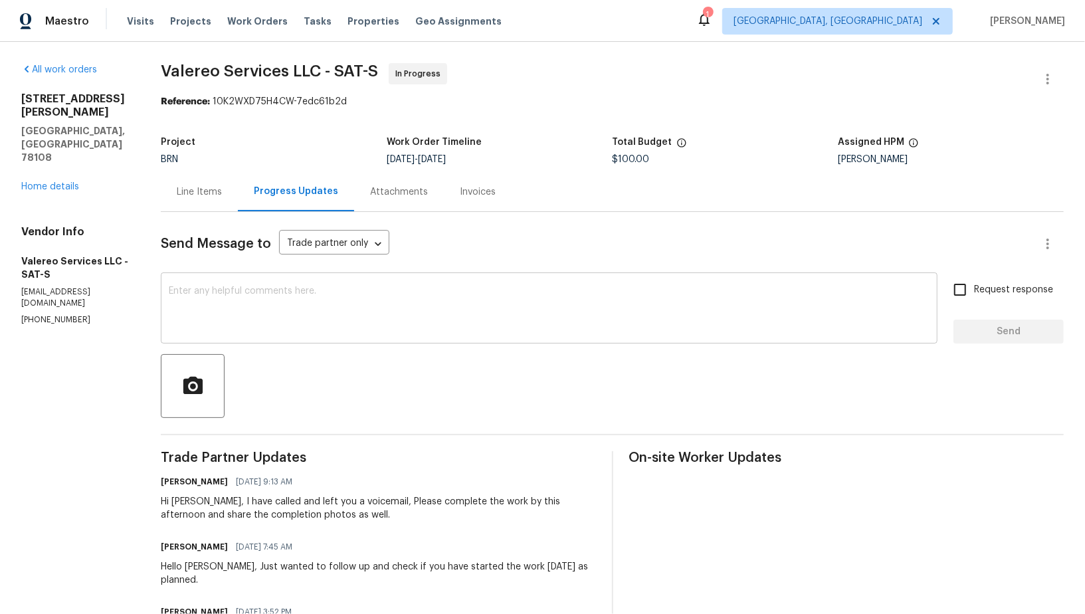
click at [325, 280] on div "x ​" at bounding box center [549, 310] width 776 height 68
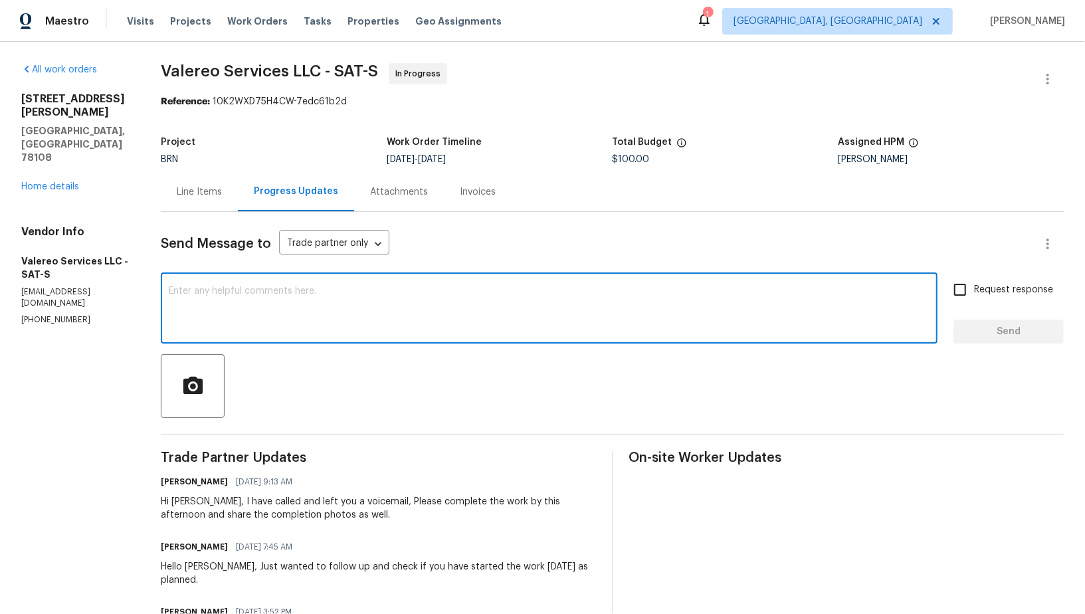
type textarea "A"
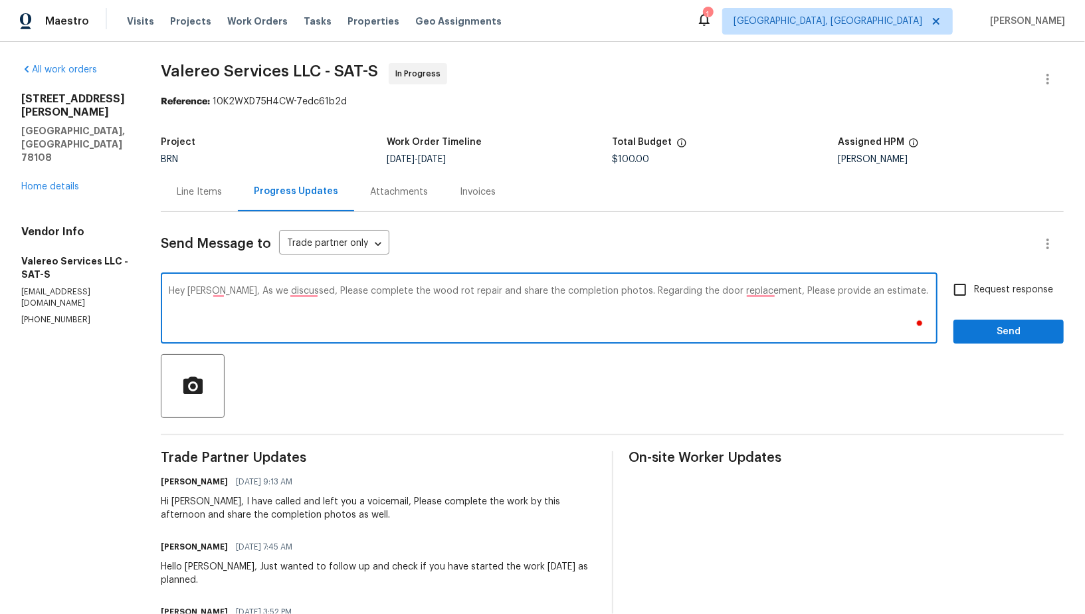
click at [768, 295] on textarea "Hey Kelly, As we discussed, Please complete the wood rot repair and share the c…" at bounding box center [549, 309] width 760 height 46
click at [868, 294] on textarea "Hey Kelly, As we discussed, Please complete the wood rot repair and share the c…" at bounding box center [549, 309] width 760 height 46
type textarea "Hey Kelly, As we discussed, Please complete the wood rot repair and share the c…"
click at [949, 287] on input "Request response" at bounding box center [960, 290] width 28 height 28
checkbox input "true"
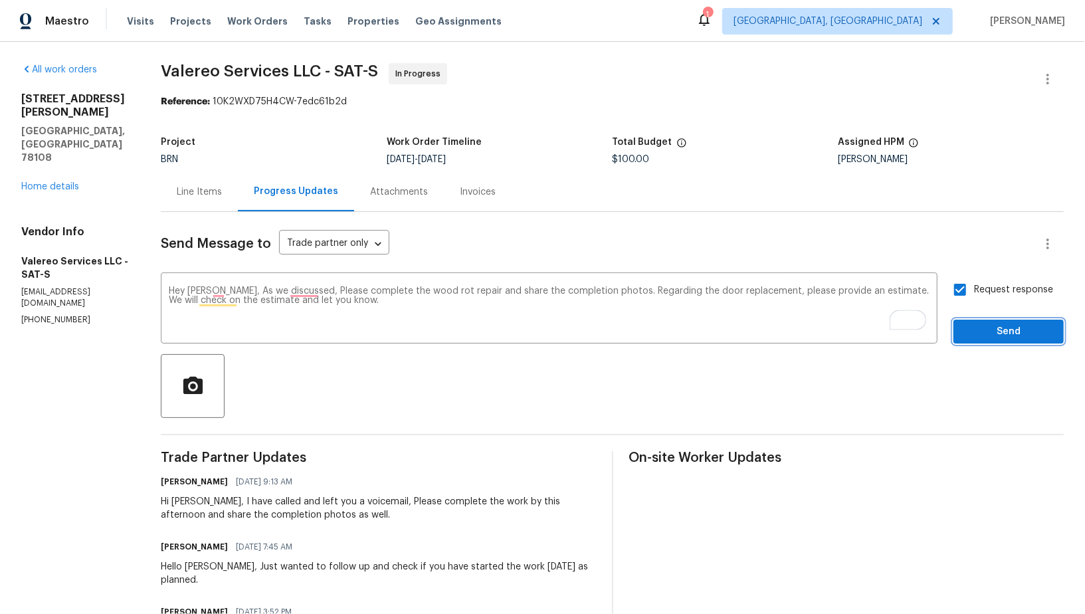
click at [982, 327] on span "Send" at bounding box center [1008, 331] width 89 height 17
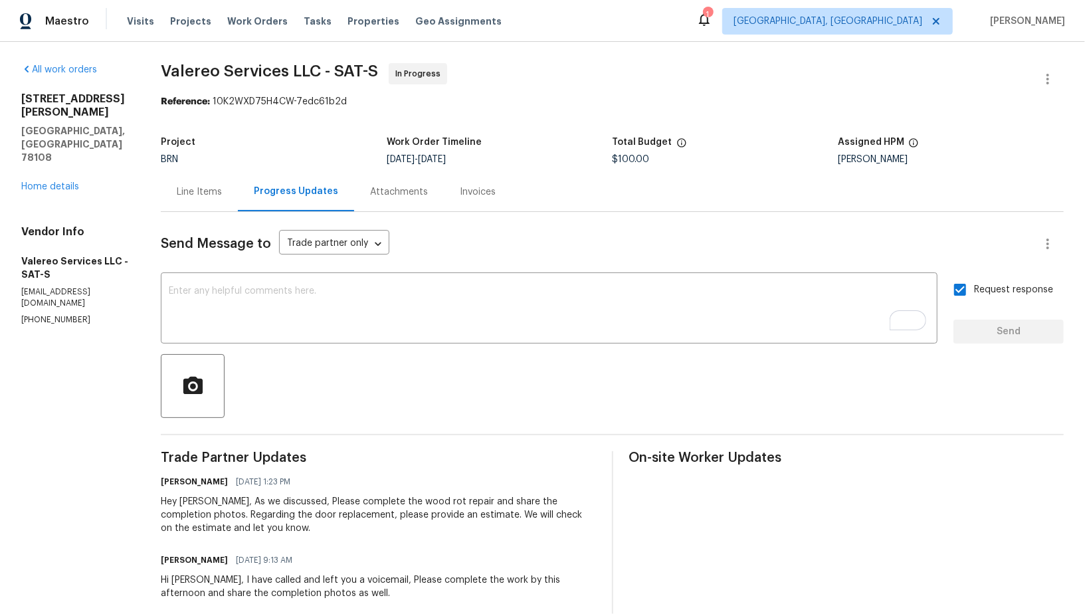
click at [218, 200] on div "Line Items" at bounding box center [199, 191] width 77 height 39
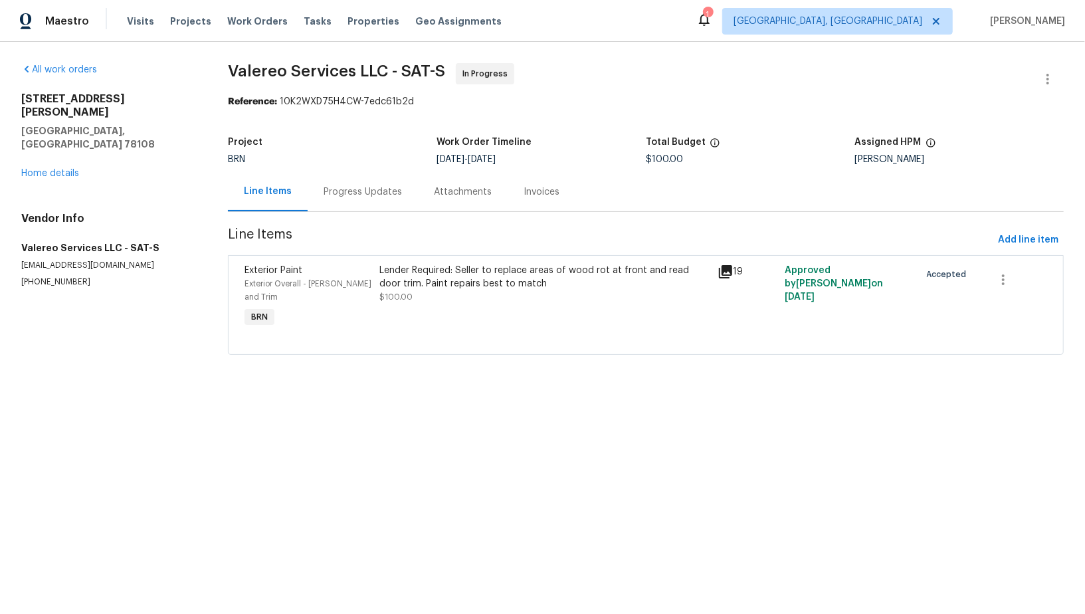
click at [448, 292] on div "Lender Required: Seller to replace areas of wood rot at front and read door tri…" at bounding box center [543, 284] width 329 height 40
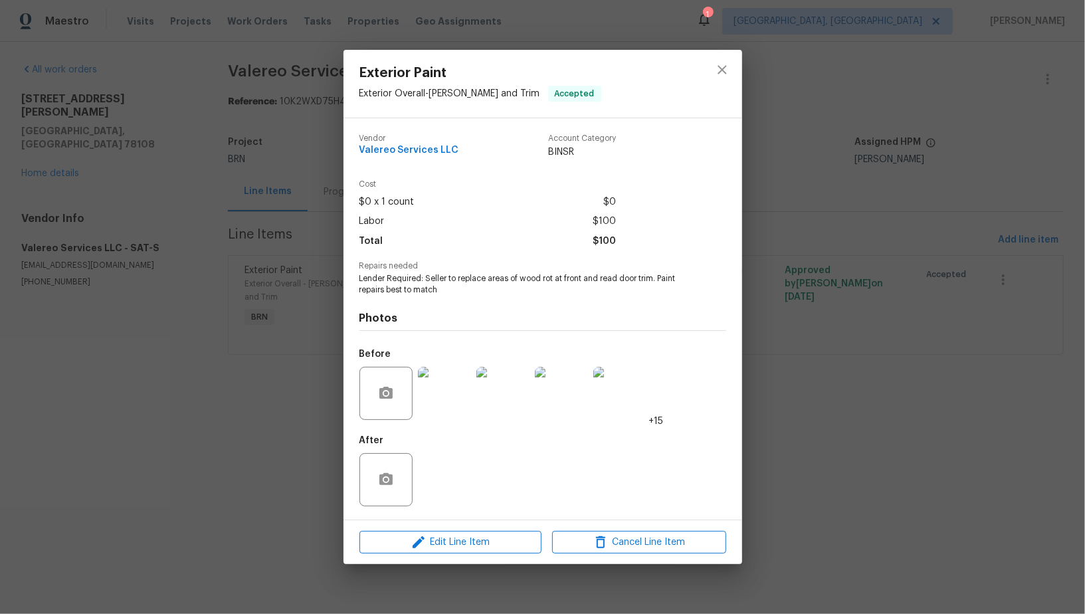
click at [260, 400] on div "Exterior Paint Exterior Overall - Eaves and Trim Accepted Vendor Valereo Servic…" at bounding box center [542, 307] width 1085 height 614
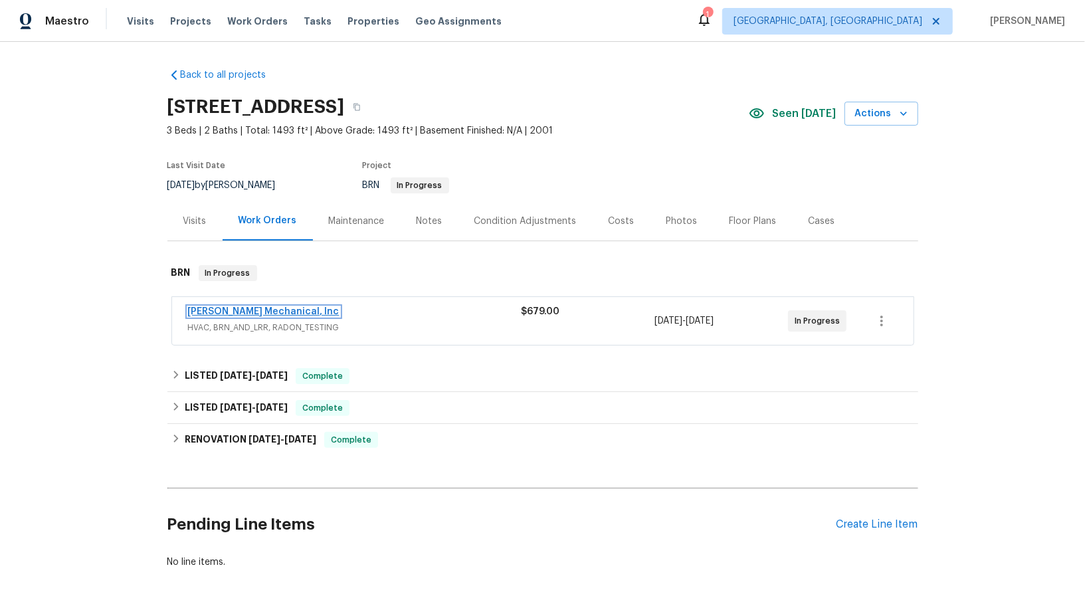
click at [271, 313] on link "[PERSON_NAME] Mechanical, Inc" at bounding box center [263, 311] width 151 height 9
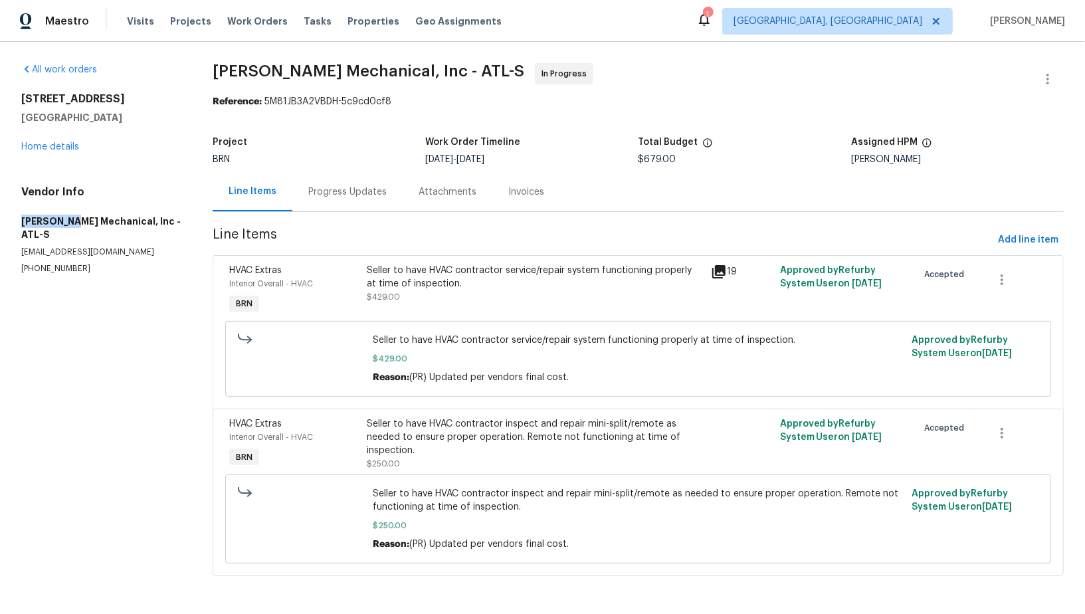
drag, startPoint x: 0, startPoint y: 236, endPoint x: 66, endPoint y: 234, distance: 66.4
click at [66, 234] on div "All work orders [STREET_ADDRESS] Home details Vendor Info [PERSON_NAME] Mechani…" at bounding box center [542, 327] width 1085 height 571
copy h5 "[PERSON_NAME]"
click at [325, 183] on div "Progress Updates" at bounding box center [347, 191] width 110 height 39
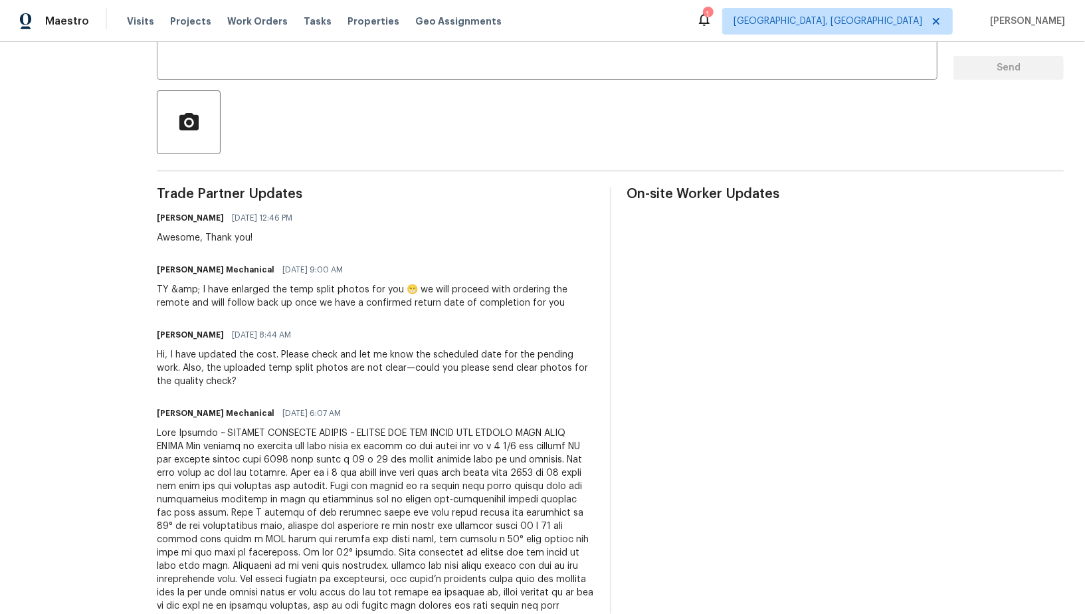
scroll to position [256, 0]
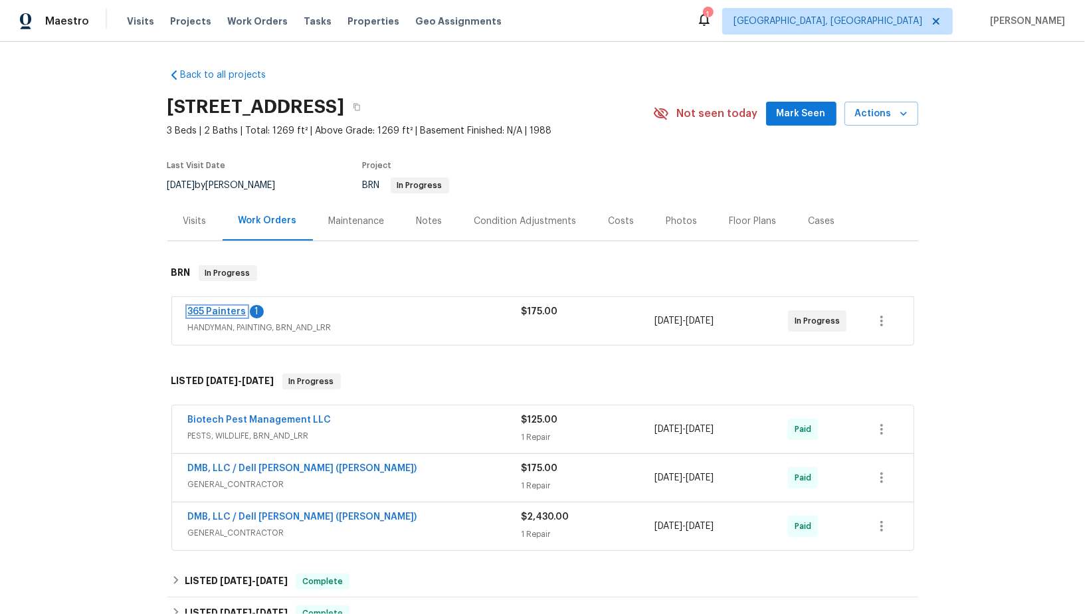
click at [239, 313] on link "365 Painters" at bounding box center [217, 311] width 58 height 9
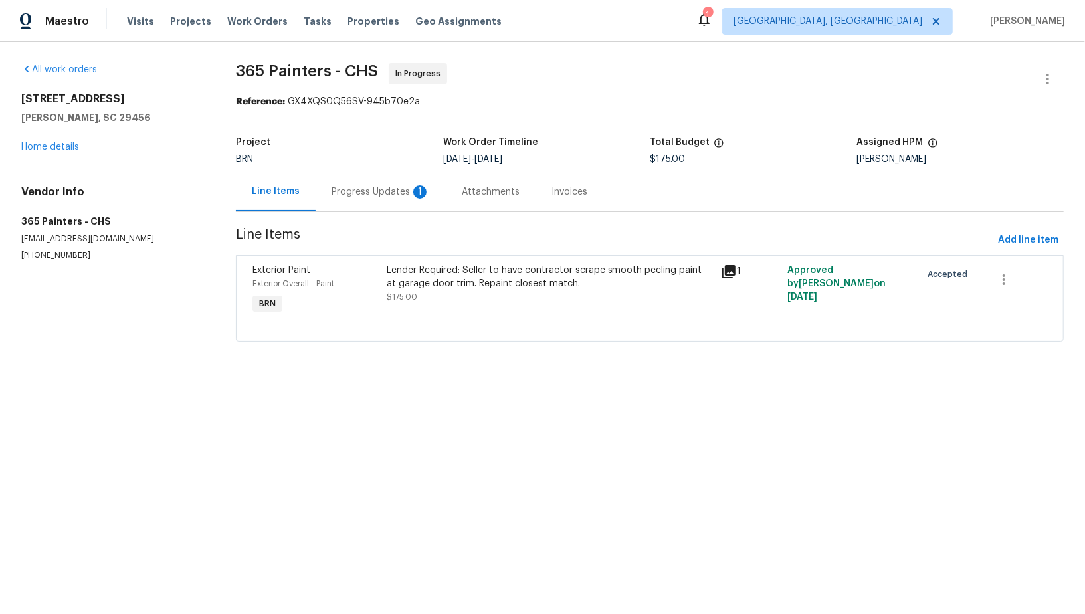
click at [341, 197] on div "Progress Updates 1" at bounding box center [380, 191] width 98 height 13
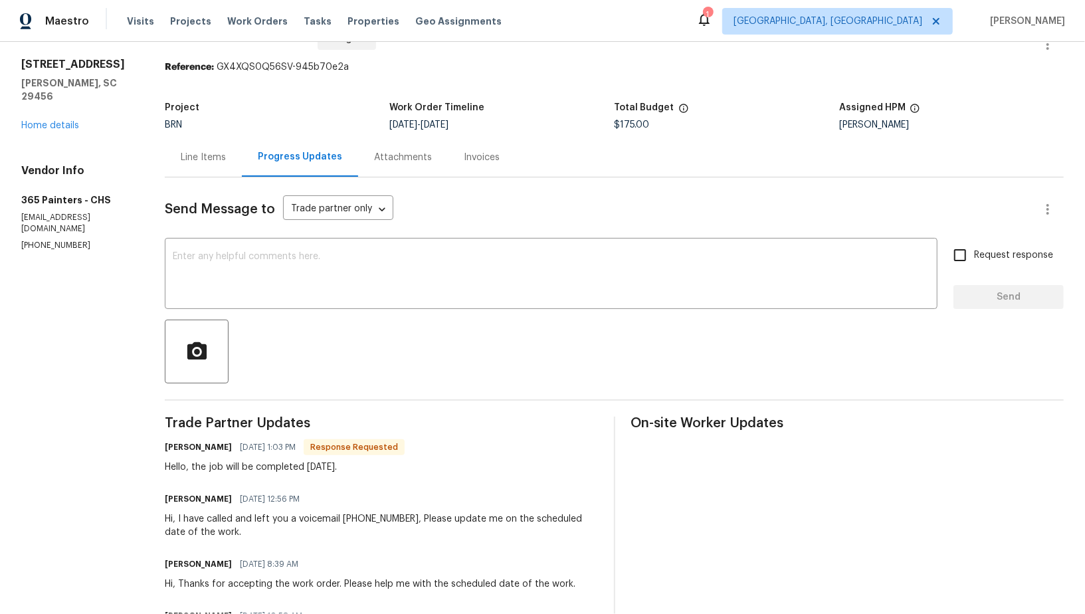
scroll to position [41, 0]
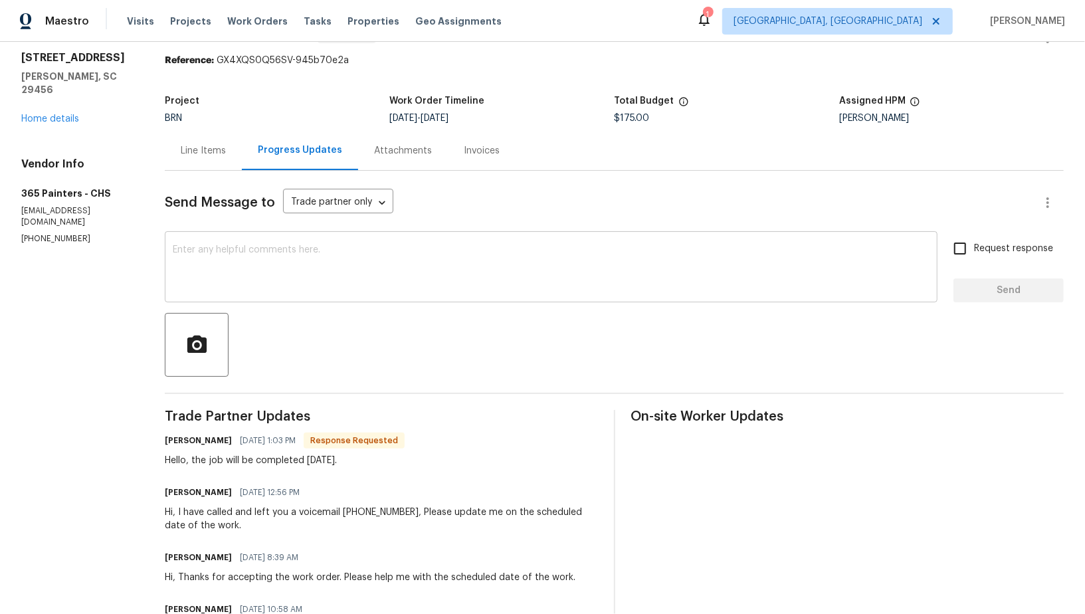
click at [311, 256] on textarea at bounding box center [551, 268] width 756 height 46
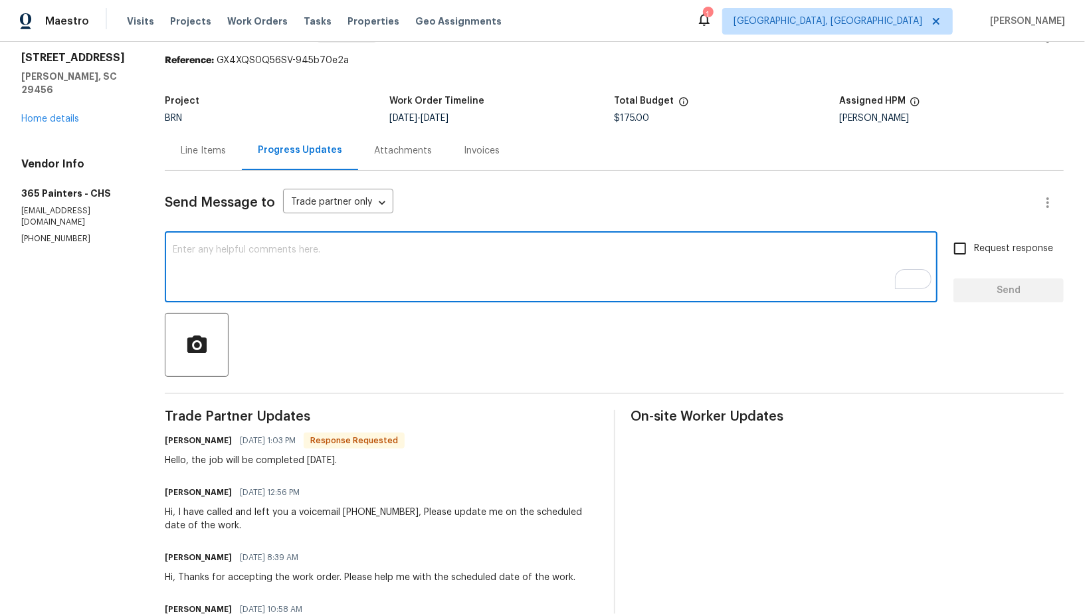
click at [327, 247] on textarea "To enrich screen reader interactions, please activate Accessibility in Grammarl…" at bounding box center [551, 268] width 756 height 46
type textarea "Awesome, Thanks!"
click at [974, 246] on input "Request response" at bounding box center [960, 248] width 28 height 28
checkbox input "true"
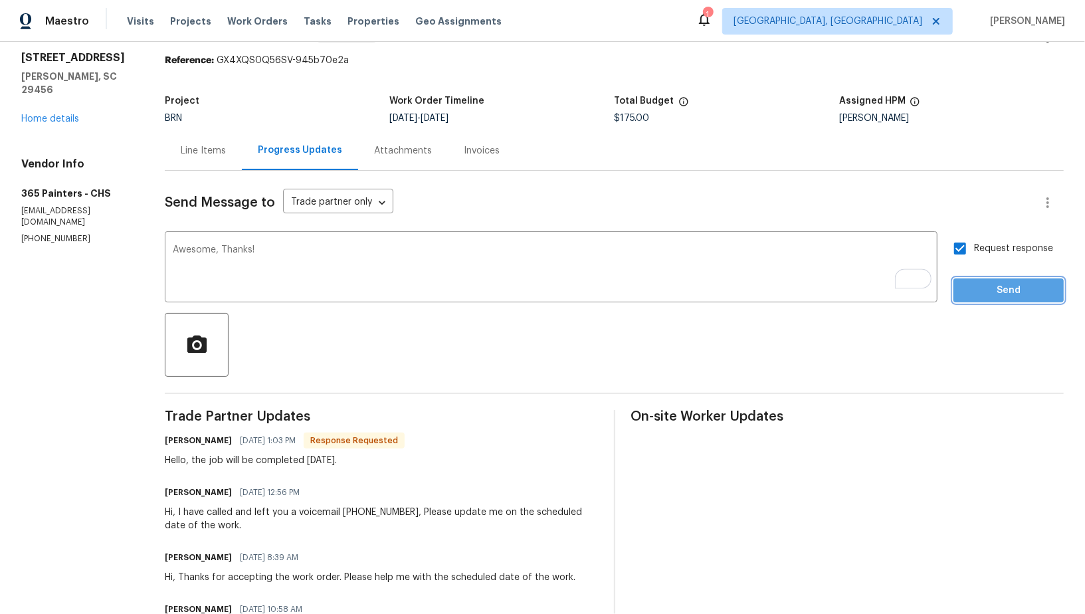
click at [980, 284] on span "Send" at bounding box center [1008, 290] width 89 height 17
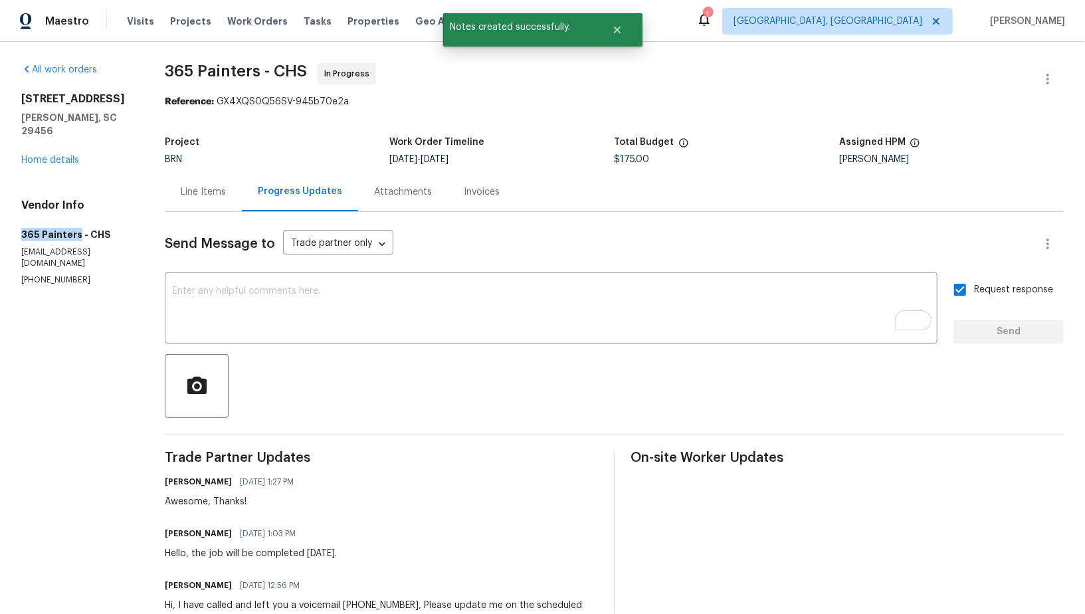
drag, startPoint x: 18, startPoint y: 217, endPoint x: 78, endPoint y: 220, distance: 60.5
click at [78, 220] on div "All work orders 4500 Winterwood Pl Ladson, SC 29456 Home details Vendor Info 36…" at bounding box center [542, 424] width 1085 height 764
copy h5 "365 Painters"
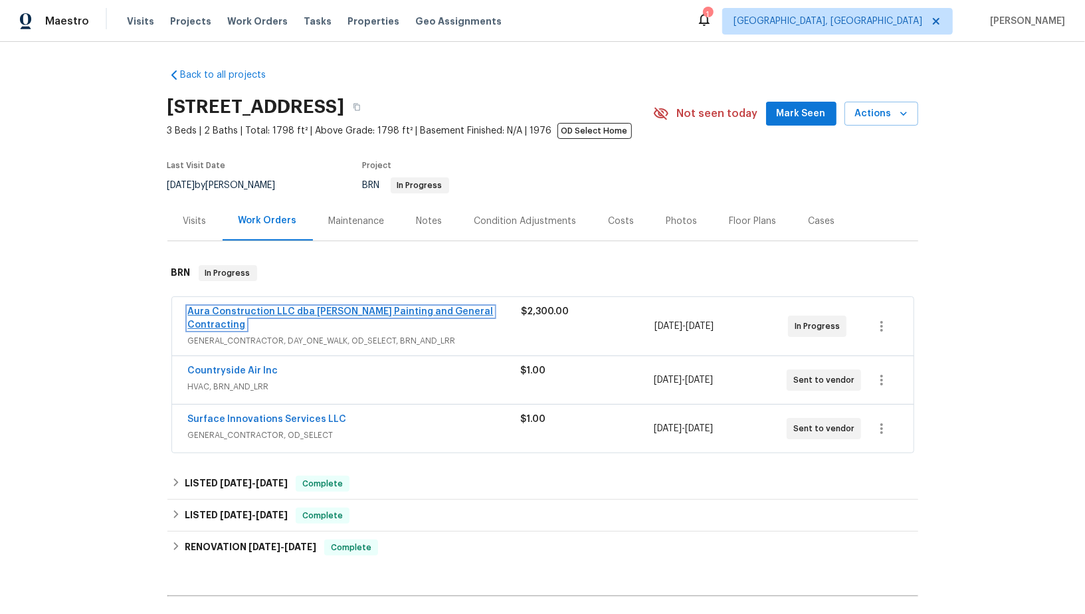
click at [304, 313] on link "Aura Construction LLC dba Logan's Painting and General Contracting" at bounding box center [340, 318] width 305 height 23
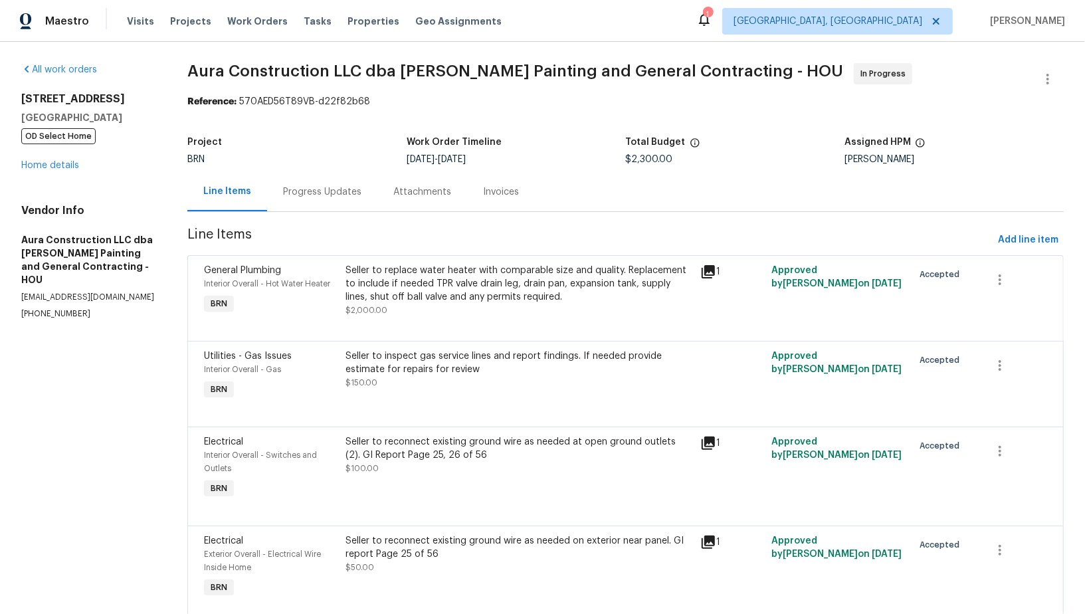
scroll to position [48, 0]
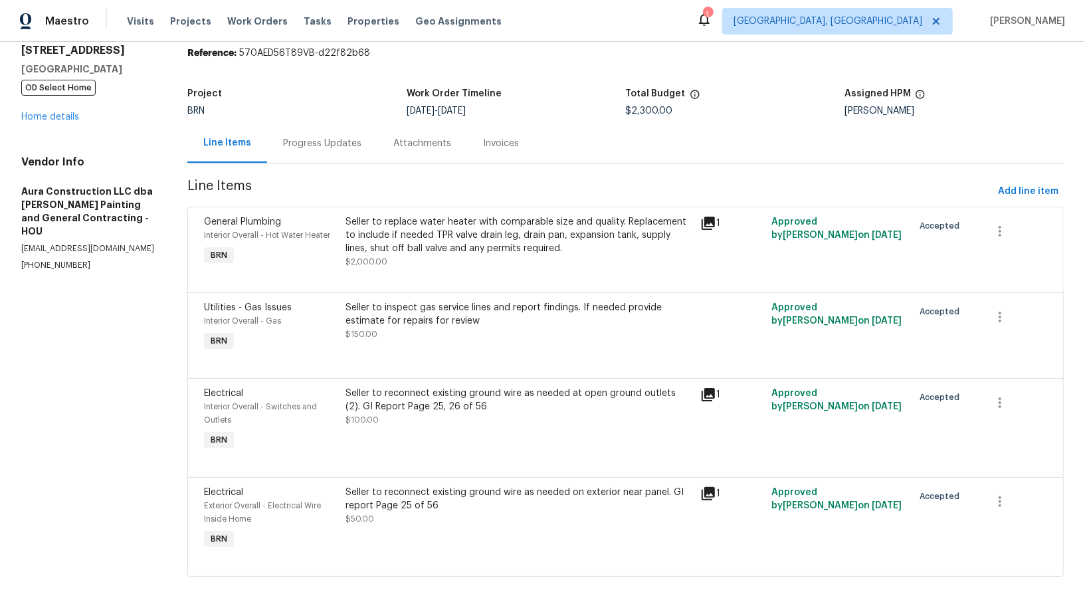
click at [420, 209] on div "General Plumbing Interior Overall - Hot Water Heater BRN Seller to replace wate…" at bounding box center [625, 250] width 876 height 86
click at [416, 238] on div "Seller to replace water heater with comparable size and quality. Replacement to…" at bounding box center [519, 235] width 347 height 40
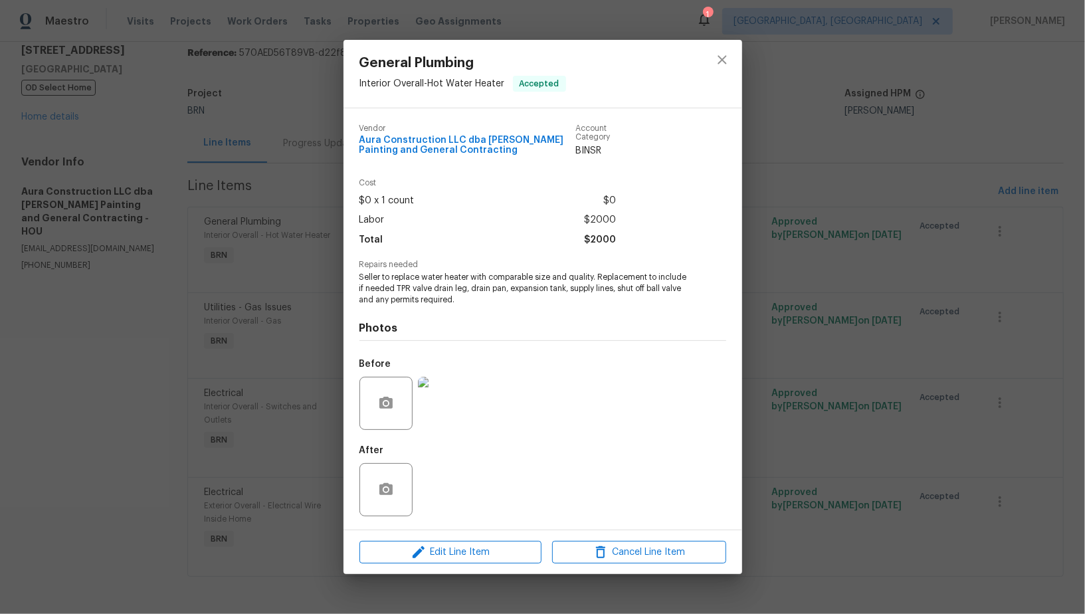
click at [304, 309] on div "General Plumbing Interior Overall - Hot Water Heater Accepted Vendor Aura Const…" at bounding box center [542, 307] width 1085 height 614
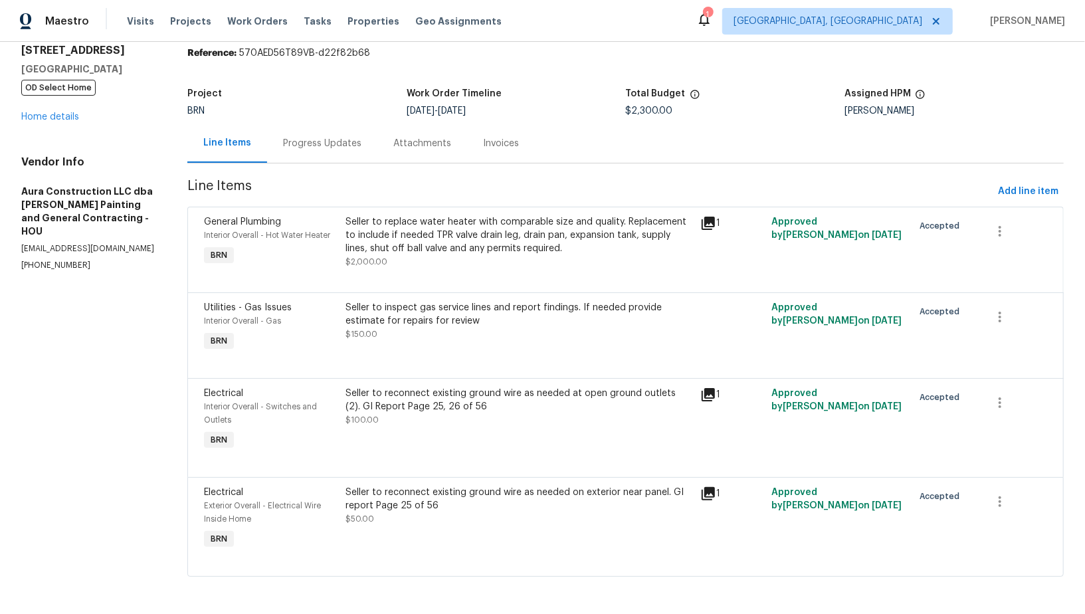
click at [440, 411] on div "Seller to reconnect existing ground wire as needed at open ground outlets (2). …" at bounding box center [519, 400] width 347 height 27
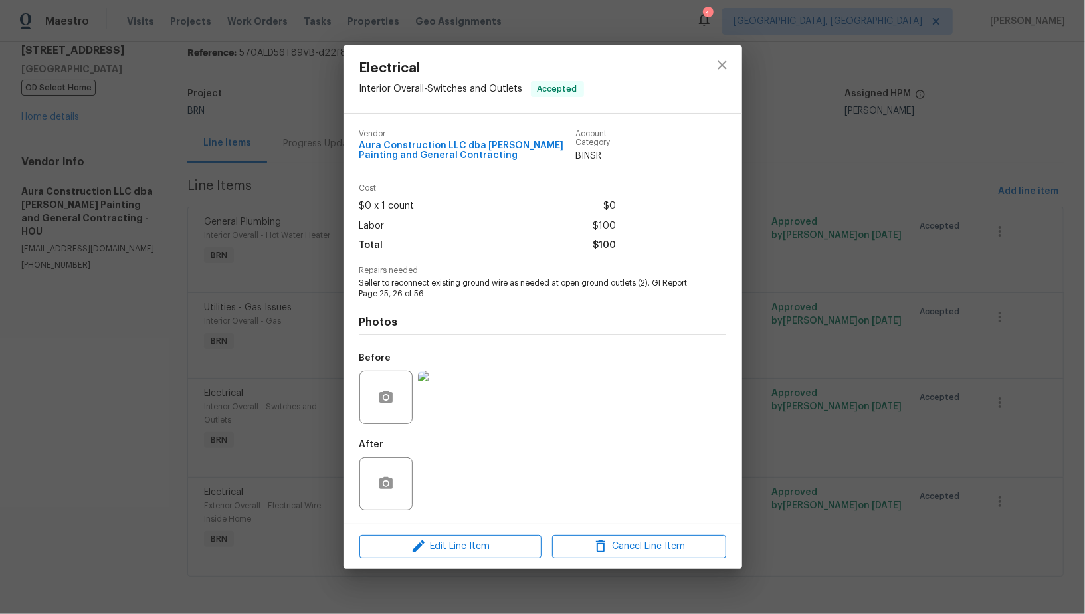
click at [450, 413] on img at bounding box center [444, 397] width 53 height 53
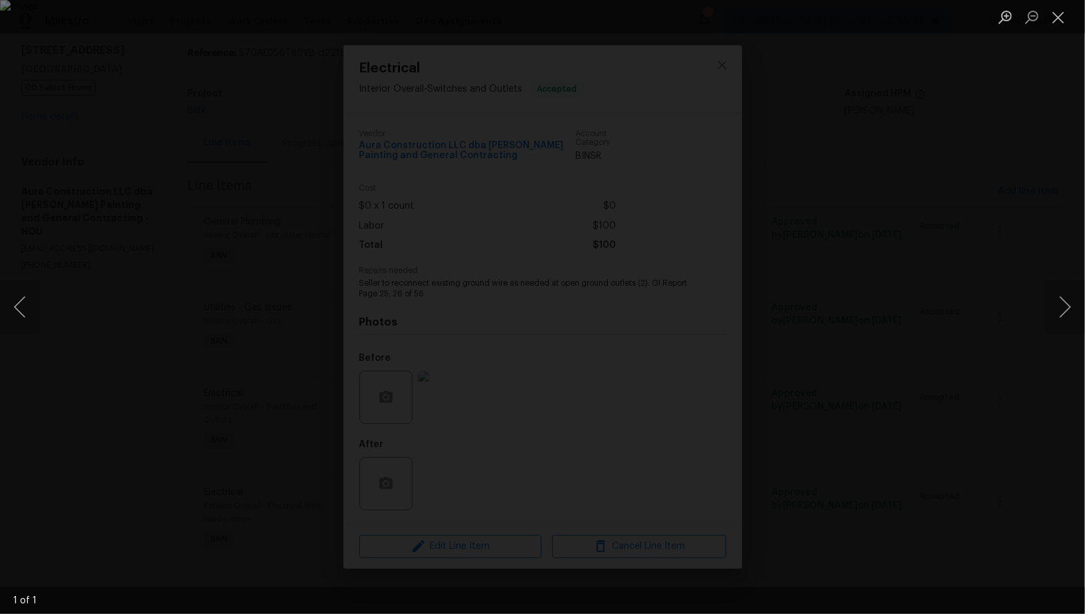
click at [960, 420] on div "Lightbox" at bounding box center [542, 307] width 1085 height 614
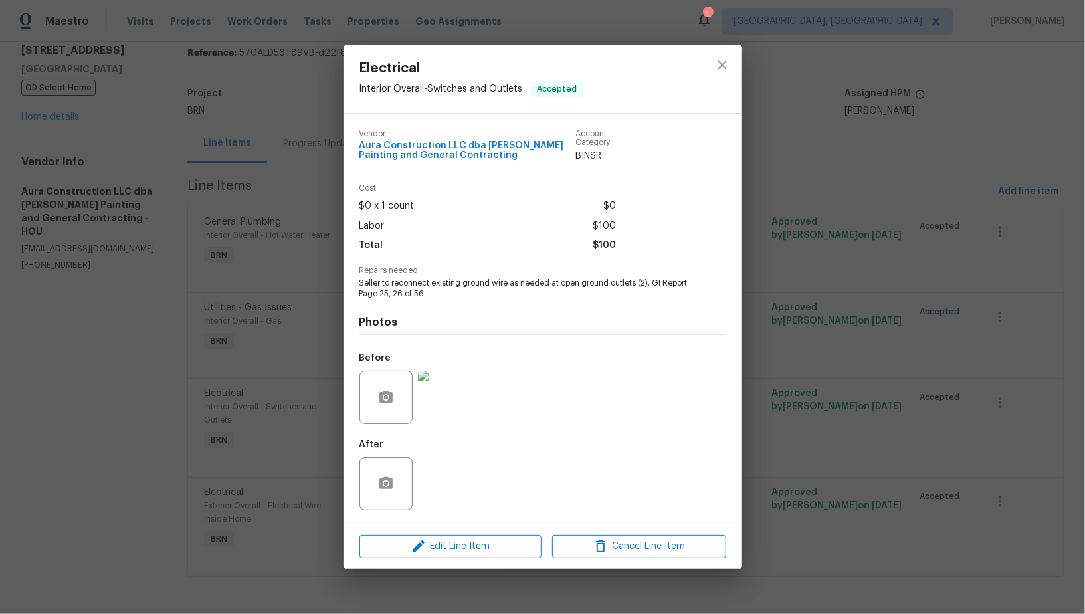
click at [960, 420] on div "Electrical Interior Overall - Switches and Outlets Accepted Vendor Aura Constru…" at bounding box center [542, 307] width 1085 height 614
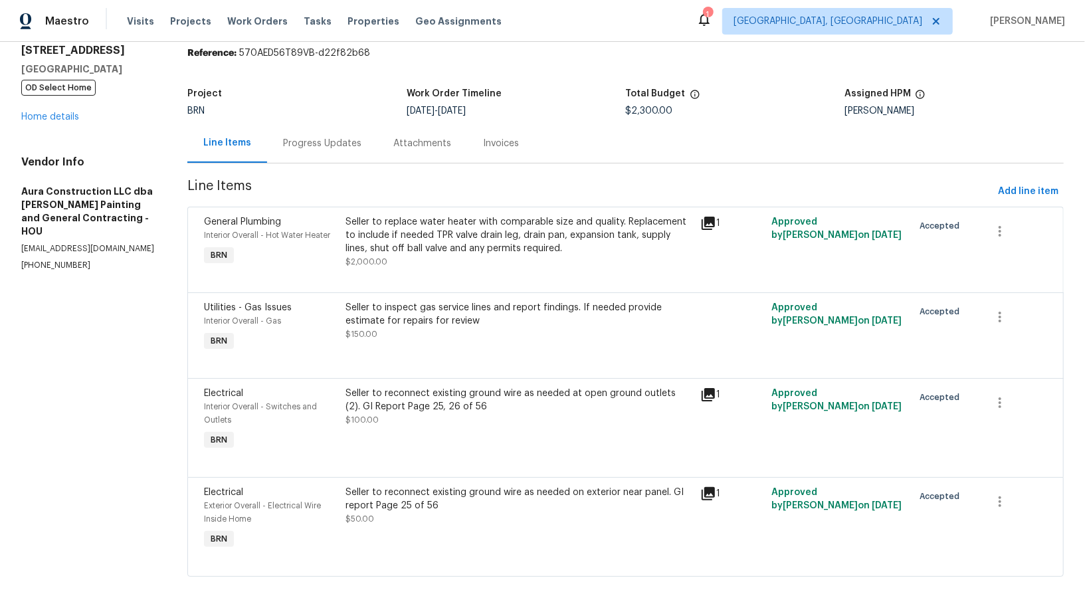
click at [515, 494] on div "Seller to reconnect existing ground wire as needed on exterior near panel. GI r…" at bounding box center [519, 498] width 347 height 27
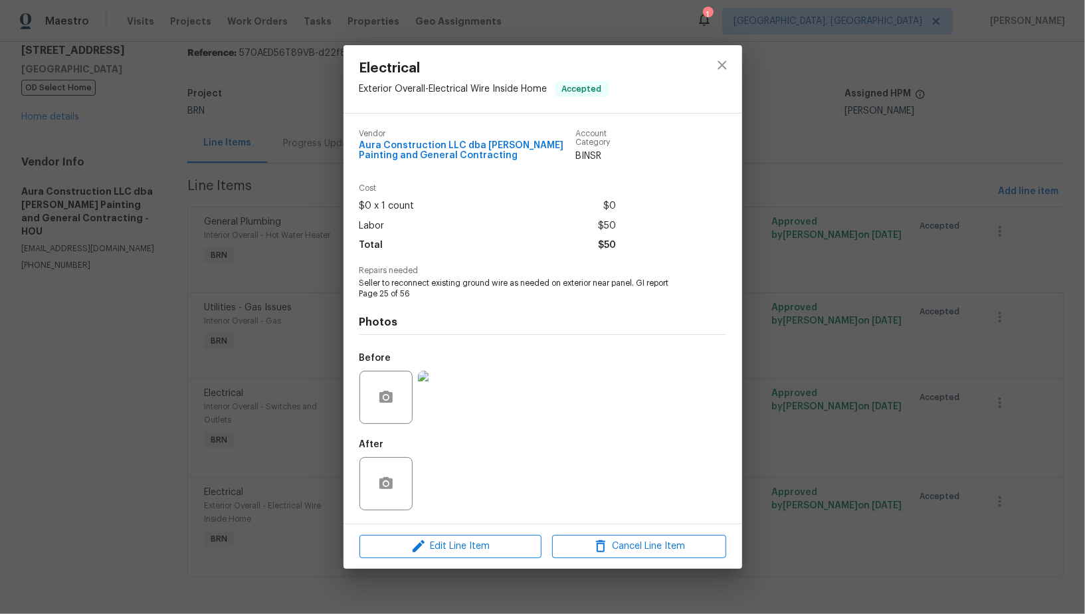
click at [447, 411] on img at bounding box center [444, 397] width 53 height 53
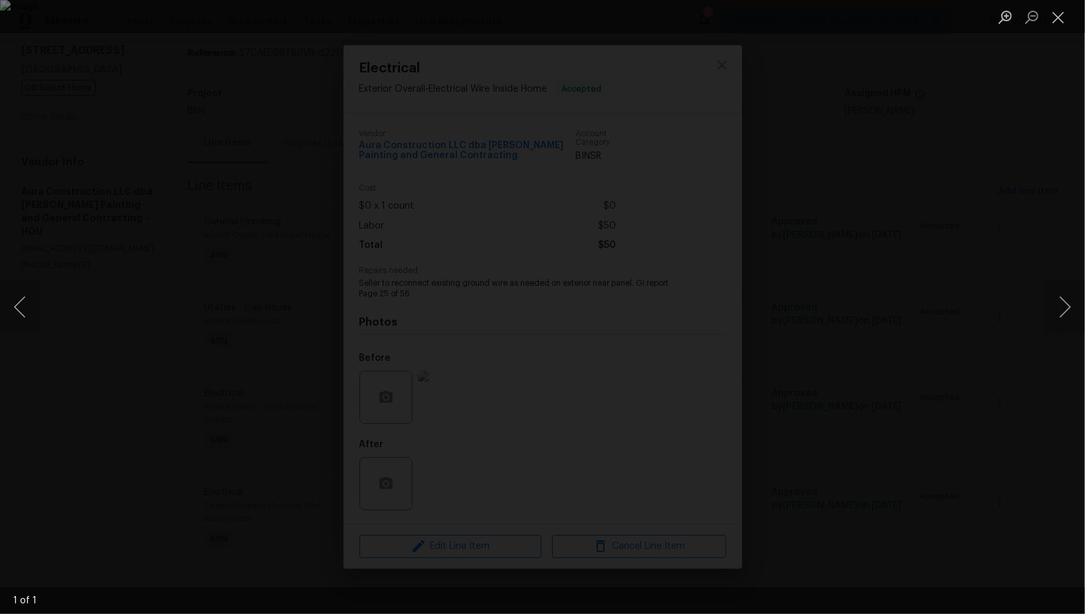
click at [974, 446] on div "Lightbox" at bounding box center [542, 307] width 1085 height 614
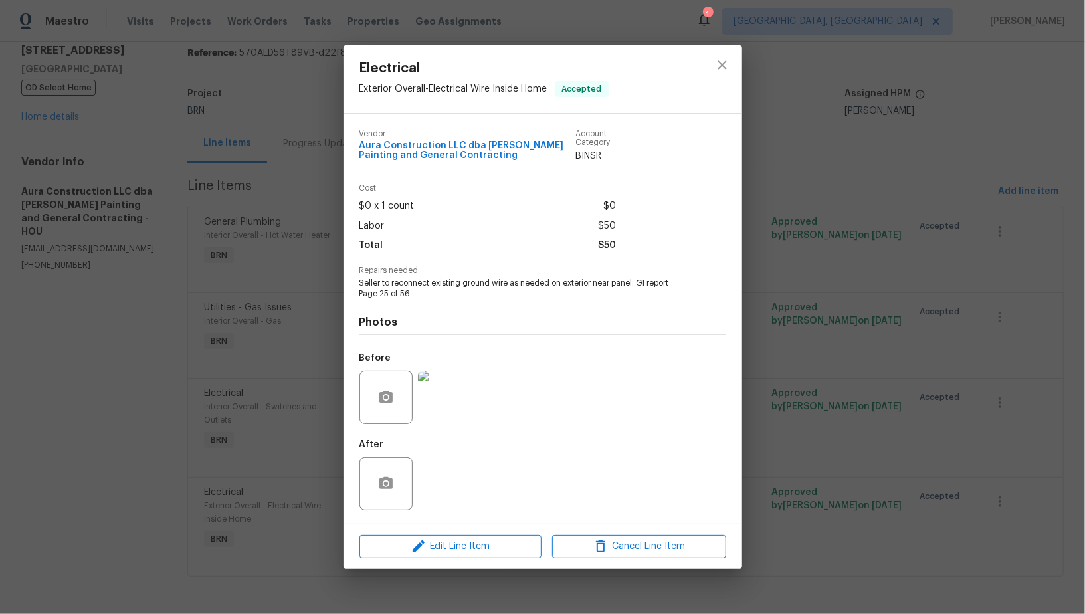
click at [974, 446] on div "Lightbox" at bounding box center [542, 307] width 1085 height 614
click at [333, 233] on div "Electrical Exterior Overall - Electrical Wire Inside Home Accepted Vendor Aura …" at bounding box center [542, 307] width 1085 height 614
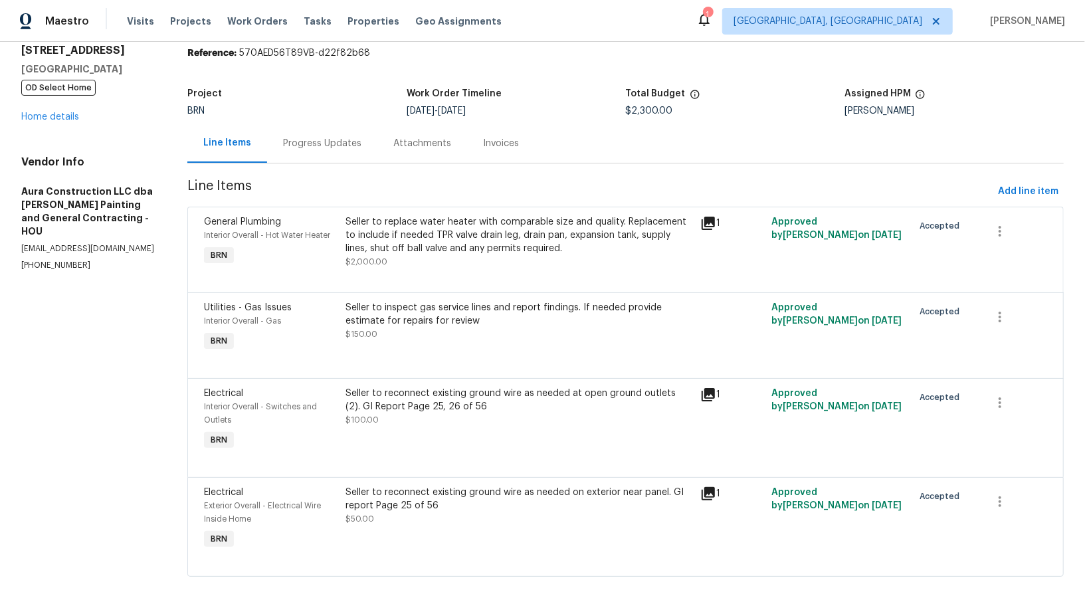
click at [324, 161] on div "Progress Updates" at bounding box center [322, 143] width 110 height 39
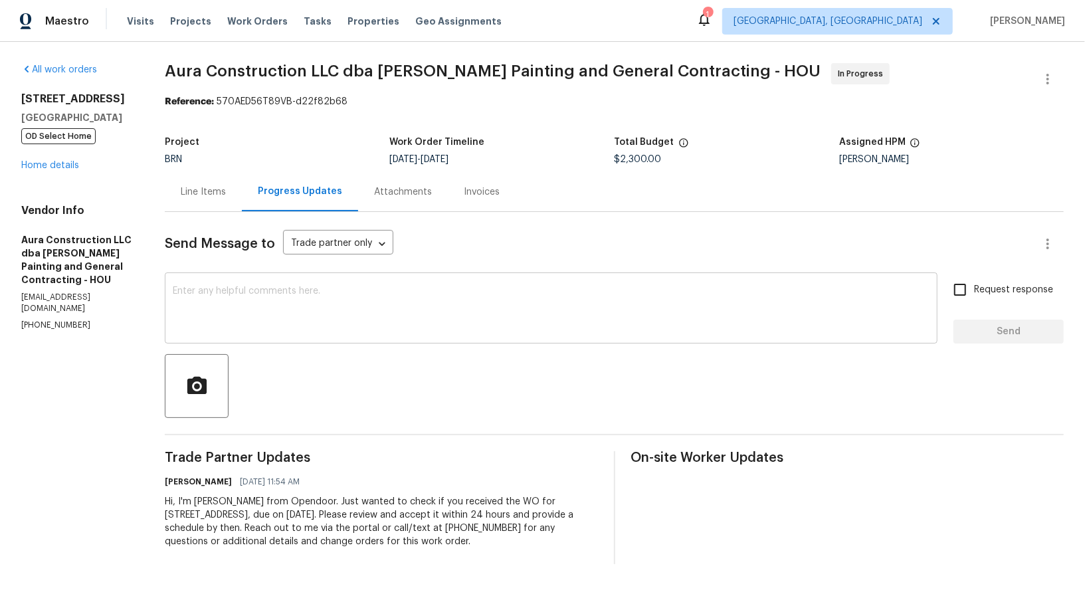
click at [262, 312] on textarea at bounding box center [551, 309] width 756 height 46
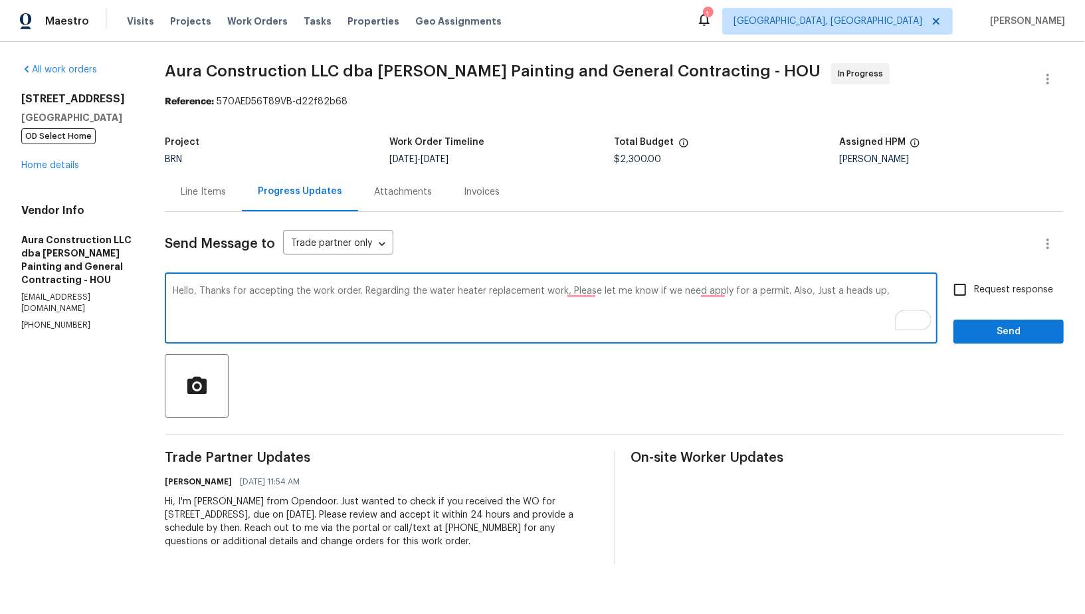
paste textarea "Once the outlet is replaced. Please use a tester on the outlets and take photos…"
click at [244, 301] on textarea "Hello, Thanks for accepting the work order. Regarding the water heater replacem…" at bounding box center [551, 309] width 756 height 46
click at [582, 319] on textarea "Hello, Thanks for accepting the work order. Regarding the water heater replacem…" at bounding box center [551, 309] width 756 height 46
type textarea "Hello, Thanks for accepting the work order. Regarding the water heater replacem…"
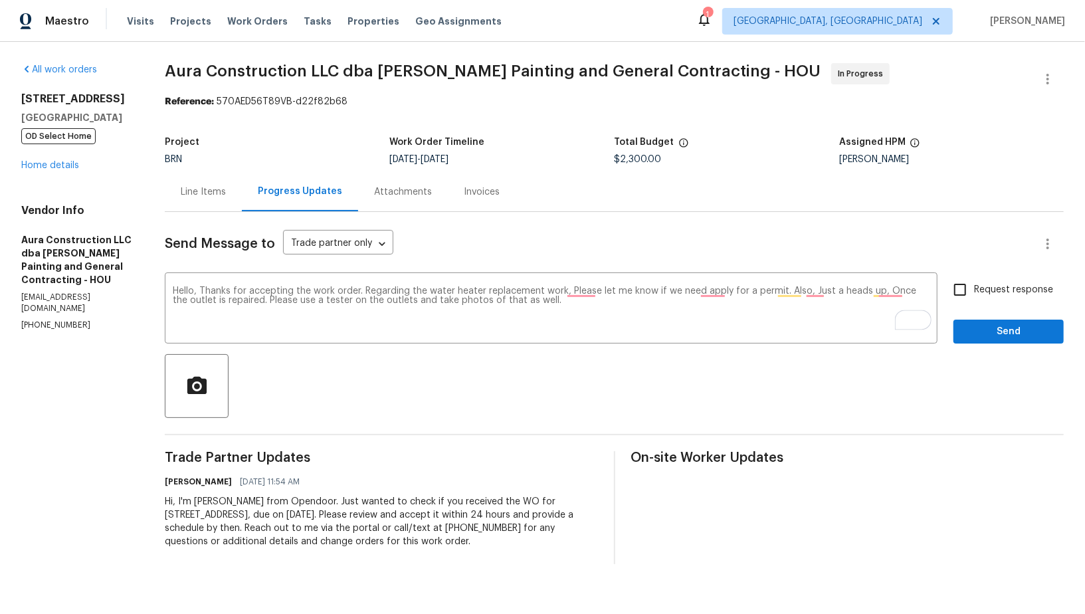
click at [945, 282] on div "Hello, Thanks for accepting the work order. Regarding the water heater replacem…" at bounding box center [614, 310] width 899 height 68
click at [966, 301] on input "Request response" at bounding box center [960, 290] width 28 height 28
checkbox input "true"
click at [983, 341] on button "Send" at bounding box center [1008, 331] width 110 height 25
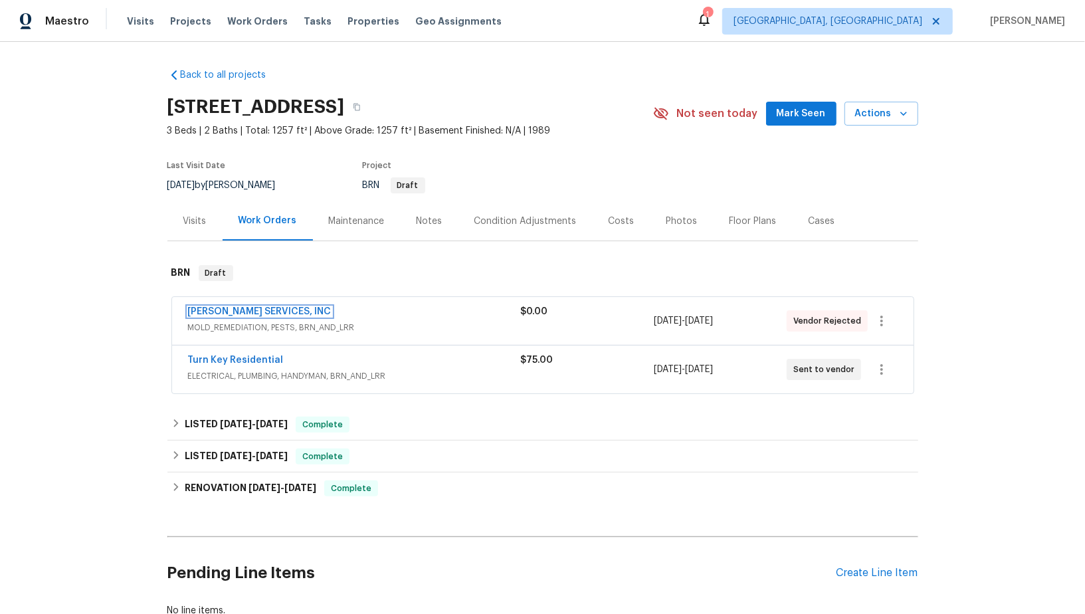
click at [250, 310] on link "[PERSON_NAME] SERVICES, INC" at bounding box center [259, 311] width 143 height 9
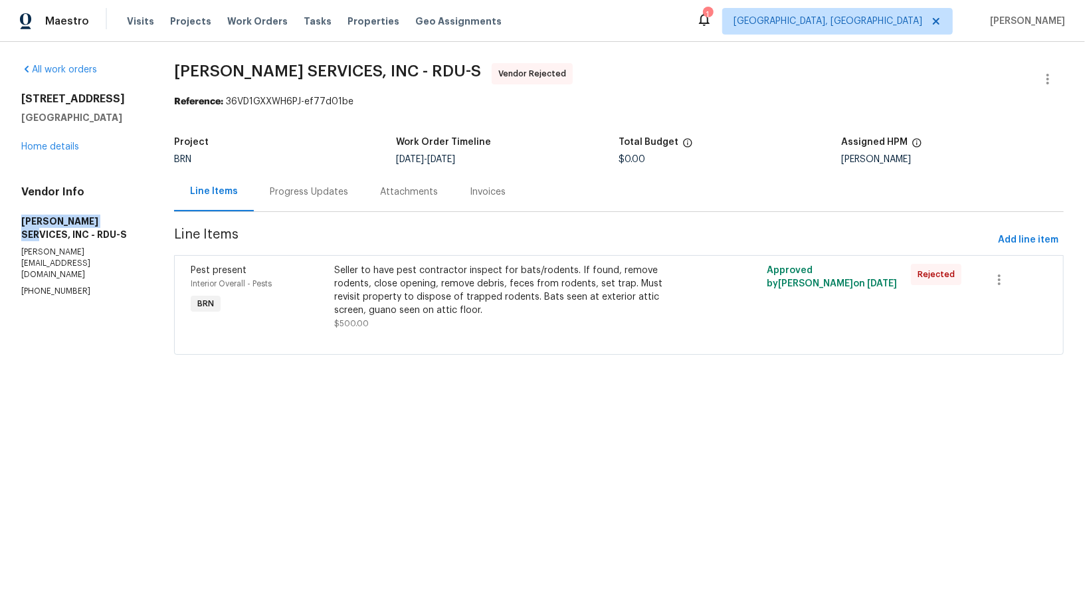
drag, startPoint x: 10, startPoint y: 224, endPoint x: 114, endPoint y: 223, distance: 103.6
click at [114, 223] on div "All work orders 2705 Ramblegate Ln Durham, NC 27705 Home details Vendor Info CA…" at bounding box center [542, 217] width 1085 height 350
copy h5 "CANADY'S SERVICES"
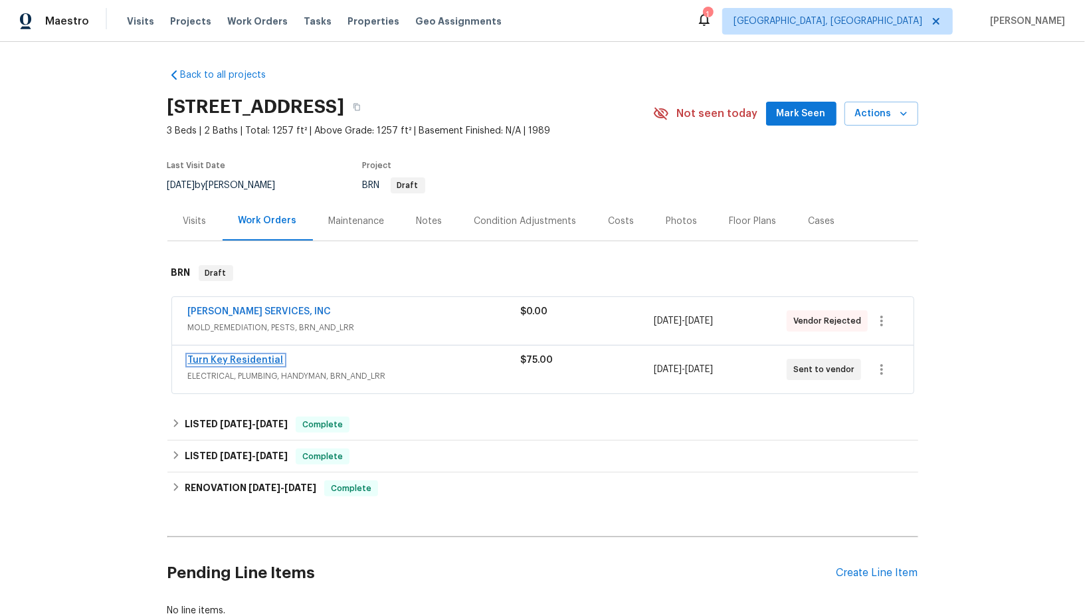
click at [250, 363] on link "Turn Key Residential" at bounding box center [236, 359] width 96 height 9
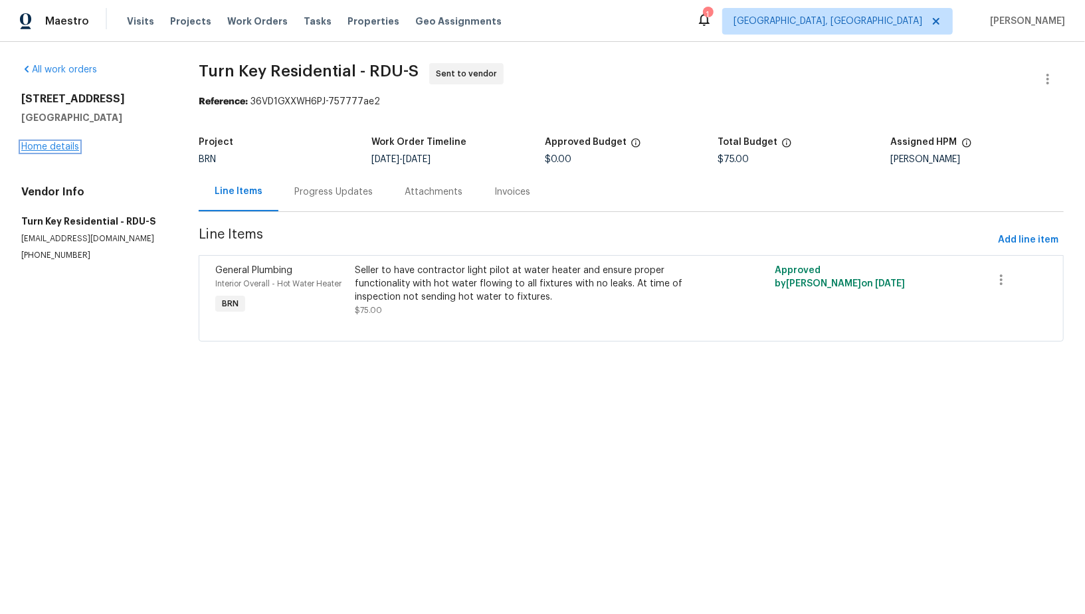
click at [56, 151] on link "Home details" at bounding box center [50, 146] width 58 height 9
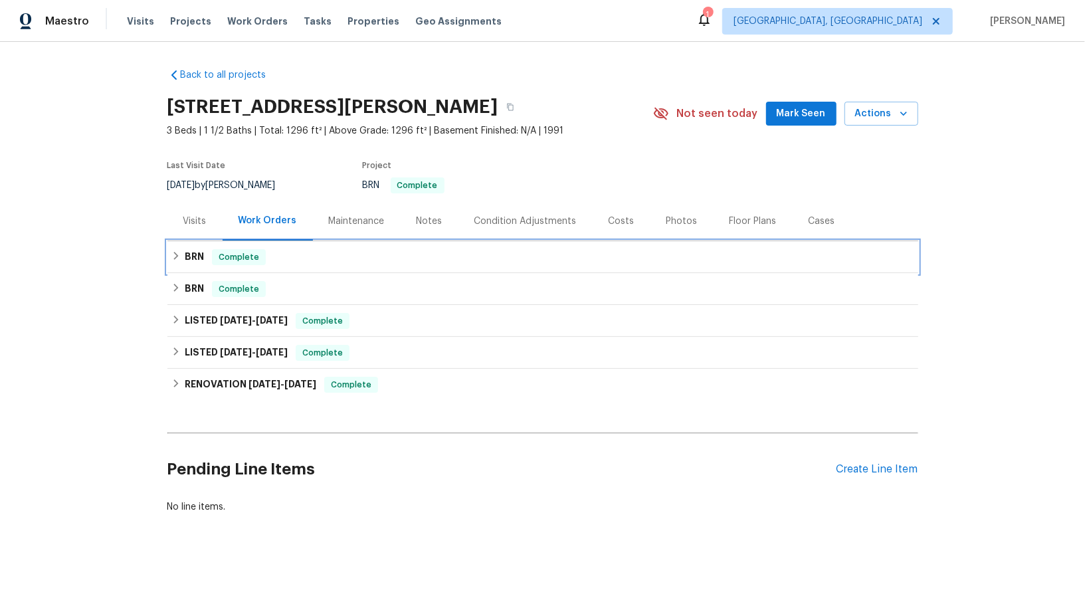
click at [180, 261] on div "BRN Complete" at bounding box center [542, 257] width 742 height 16
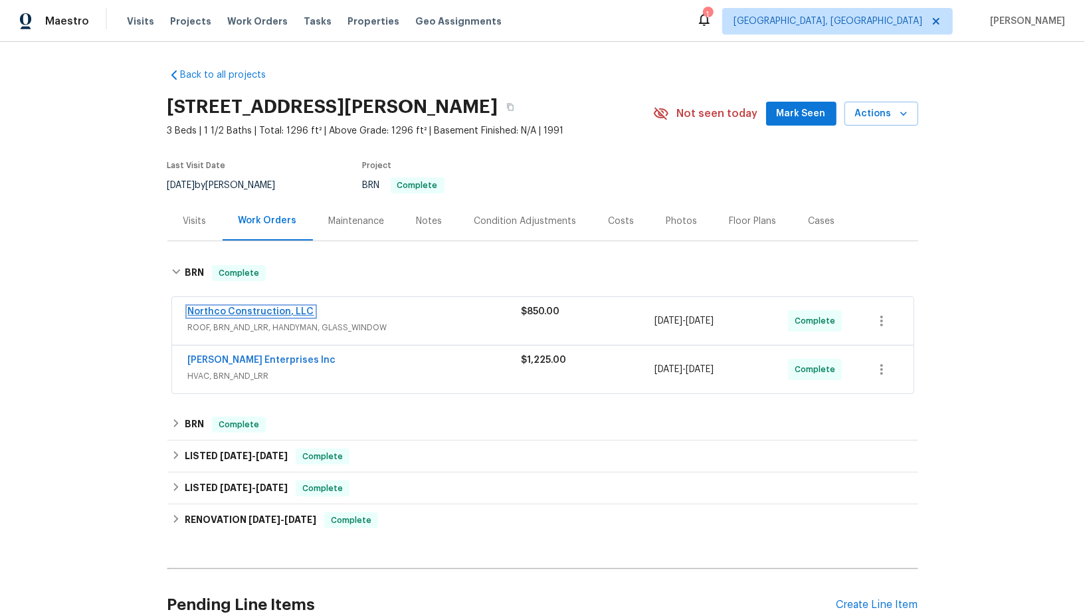
click at [212, 311] on link "Northco Construction, LLC" at bounding box center [251, 311] width 126 height 9
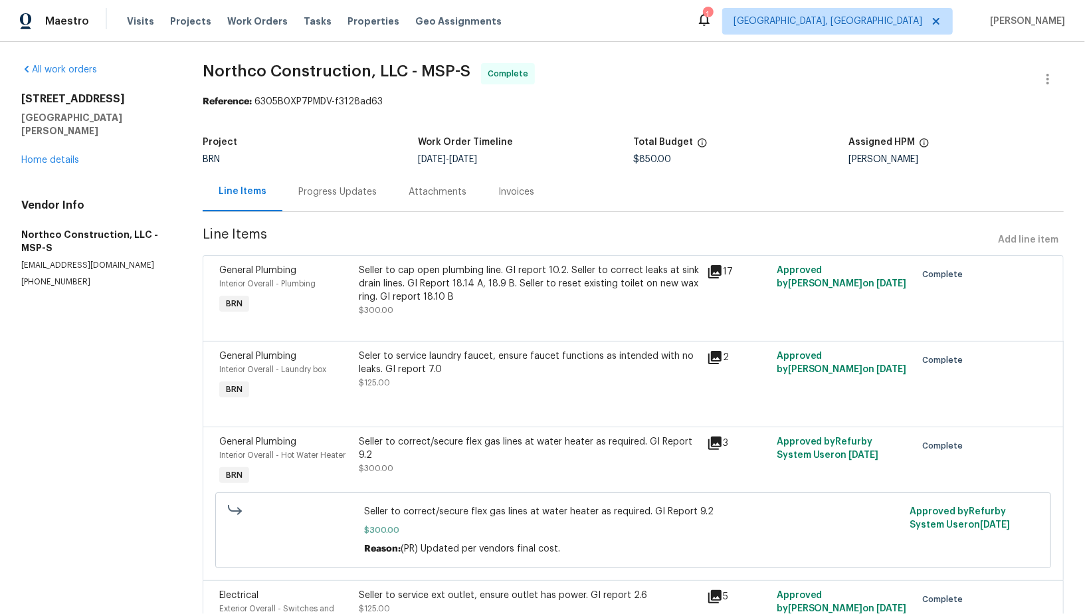
click at [301, 205] on div "Progress Updates" at bounding box center [337, 191] width 110 height 39
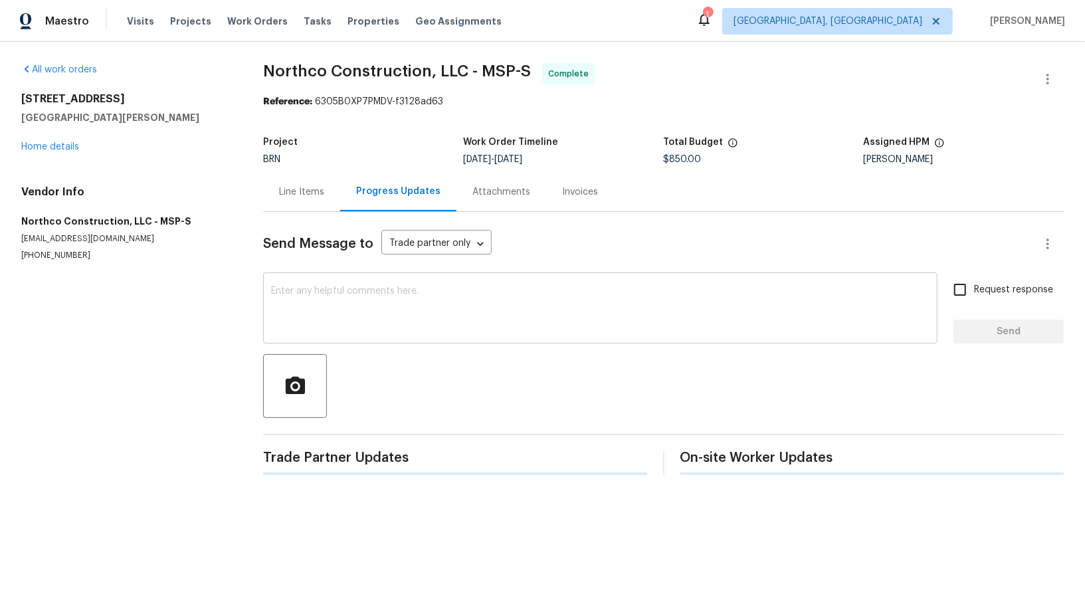
click at [324, 304] on textarea at bounding box center [600, 309] width 658 height 46
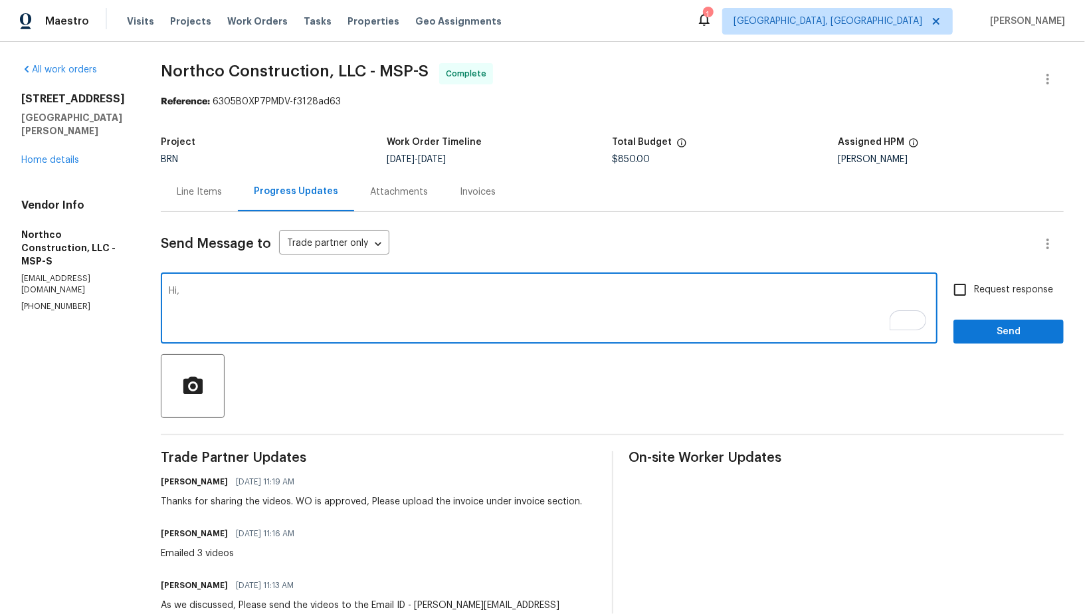
paste textarea "buyer's agent stopped at the home to check on the repairs and they could not ge…"
click at [192, 290] on textarea "Hi, [PERSON_NAME]'s agent stopped at the home to check on the repairs and they …" at bounding box center [549, 309] width 760 height 46
click at [693, 298] on textarea "Hi, [PERSON_NAME]'s agent stopped at the home to check on the repairs and they …" at bounding box center [549, 309] width 760 height 46
click at [458, 292] on textarea "Hi, [PERSON_NAME]'s agent stopped at the home to check on the repairs and they …" at bounding box center [549, 309] width 760 height 46
click at [669, 294] on textarea "Hi, [PERSON_NAME]'s agent stopped at the home to check on the repairs, and they…" at bounding box center [549, 309] width 760 height 46
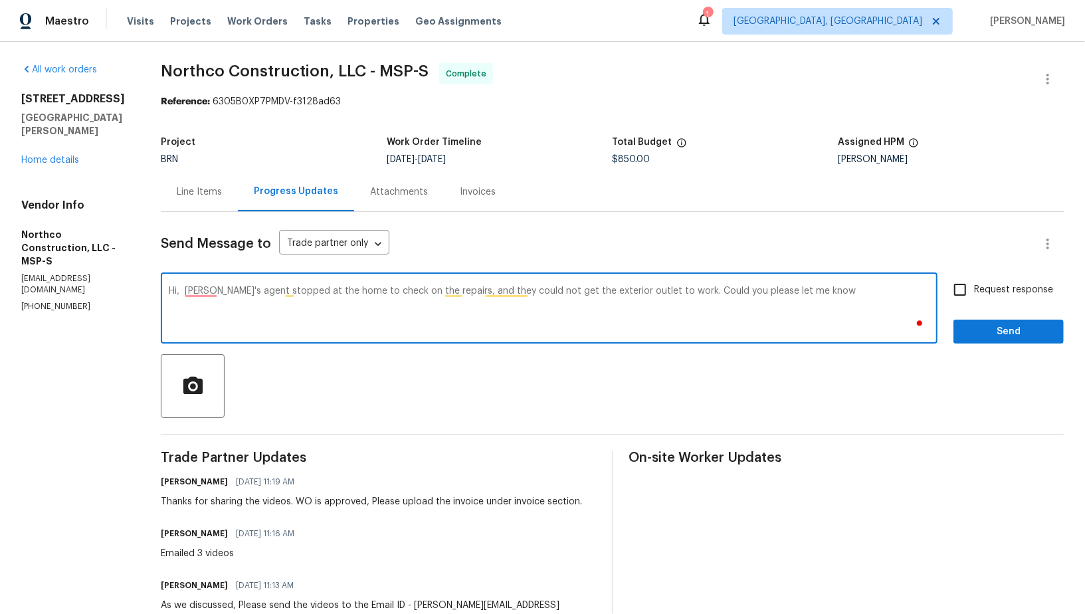
paste textarea "if this outlet is on GFCI circuit, and if so where so buyer can check and see i…"
click at [236, 300] on textarea "Hi, Buyer's agent stopped at the home to check on the repairs, and they could n…" at bounding box center [549, 309] width 760 height 46
click at [263, 300] on textarea "Hi, Buyer's agent stopped at the home to check on the repairs, and they could n…" at bounding box center [549, 309] width 760 height 46
click at [284, 301] on textarea "Hi, Buyer's agent stopped at the home to check on the repairs, and they could n…" at bounding box center [549, 309] width 760 height 46
click at [254, 303] on textarea "Hi, Buyer's agent stopped at the home to check on the repairs, and they could n…" at bounding box center [549, 309] width 760 height 46
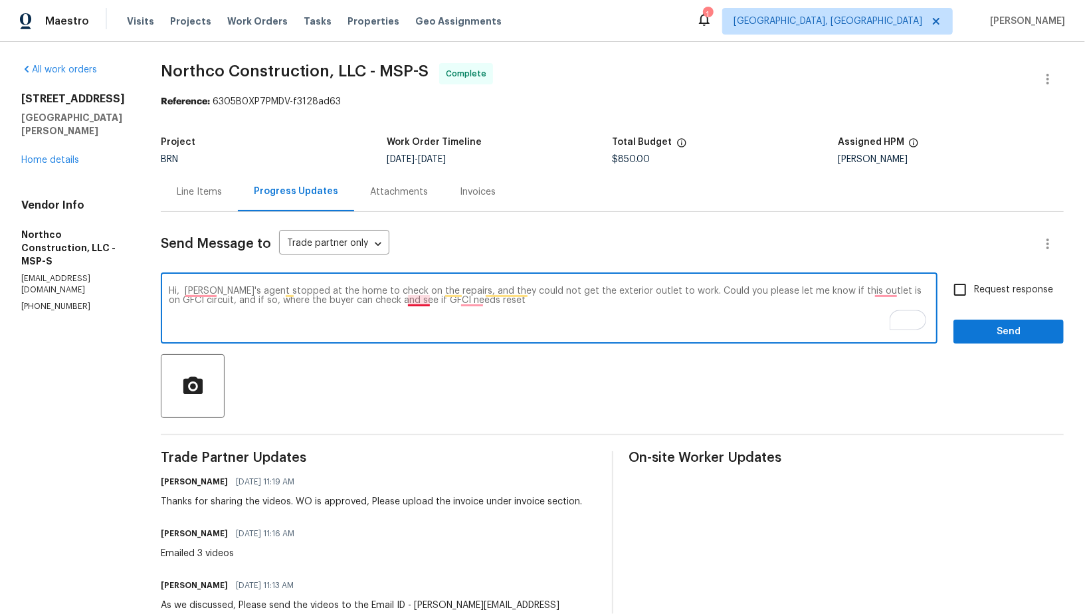
click at [421, 300] on textarea "Hi, Buyer's agent stopped at the home to check on the repairs, and they could n…" at bounding box center [549, 309] width 760 height 46
click at [494, 302] on textarea "Hi, Buyer's agent stopped at the home to check on the repairs, and they could n…" at bounding box center [549, 309] width 760 height 46
click at [537, 305] on textarea "Hi, Buyer's agent stopped at the home to check on the repairs, and they could n…" at bounding box center [549, 309] width 760 height 46
type textarea "Hi, Buyer's agent stopped at the home to check on the repairs, and they could n…"
click at [958, 292] on input "Request response" at bounding box center [960, 290] width 28 height 28
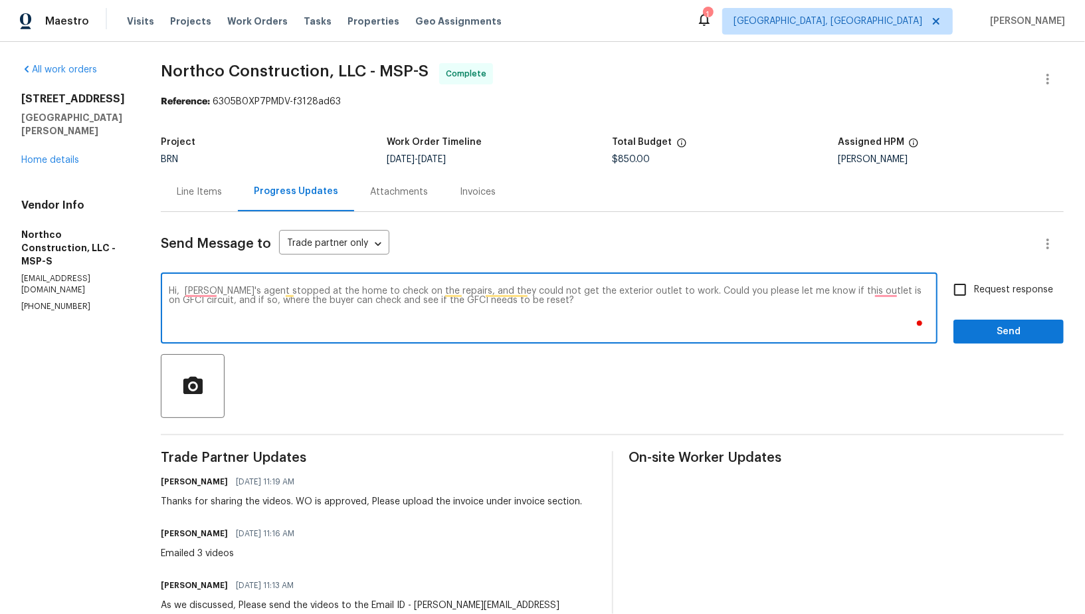
checkbox input "true"
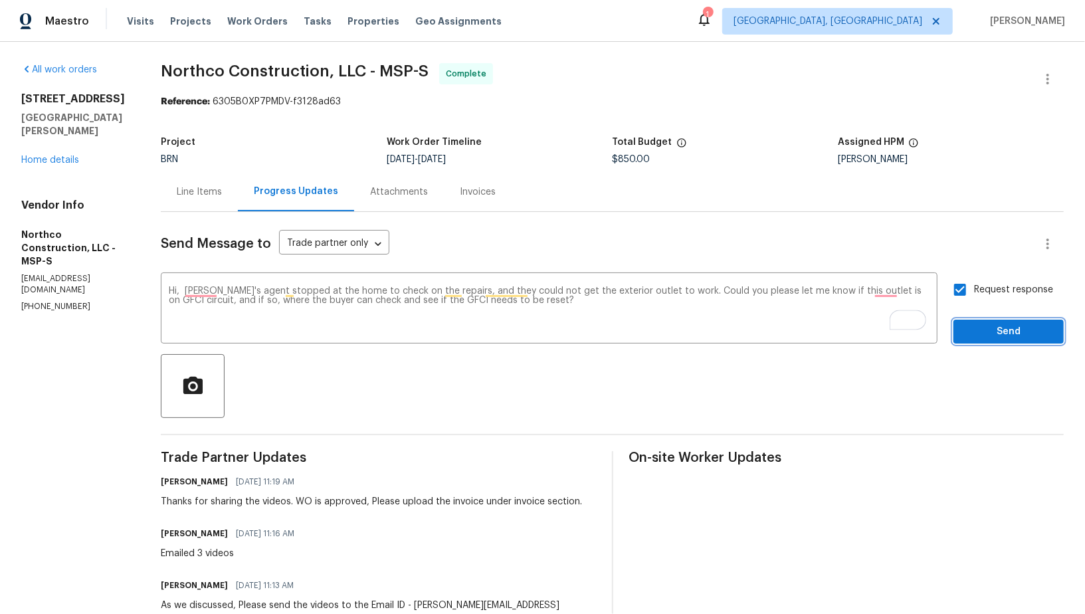
click at [981, 335] on span "Send" at bounding box center [1008, 331] width 89 height 17
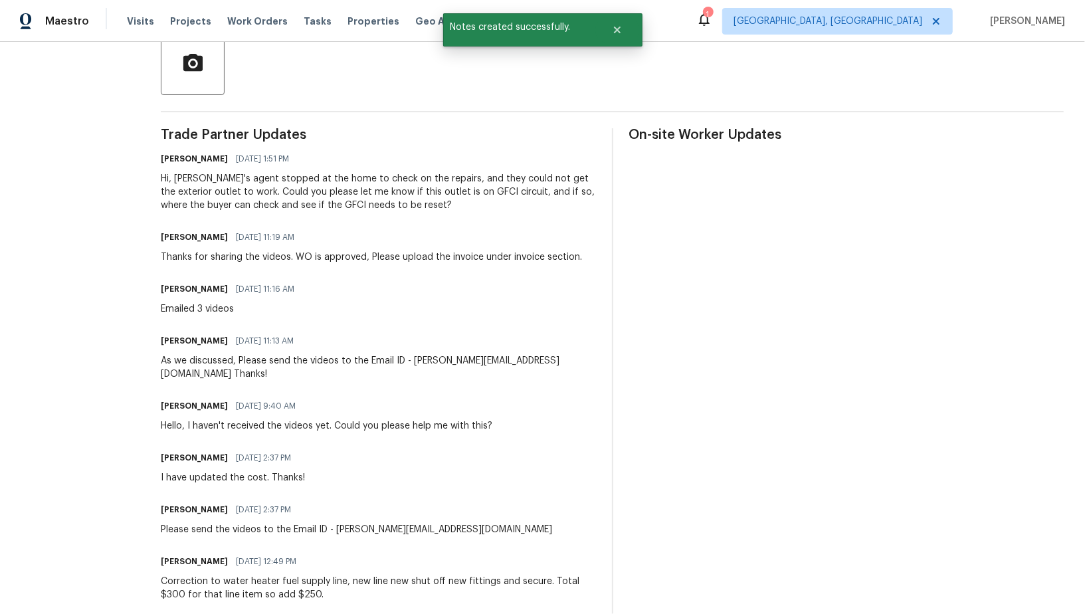
scroll to position [341, 0]
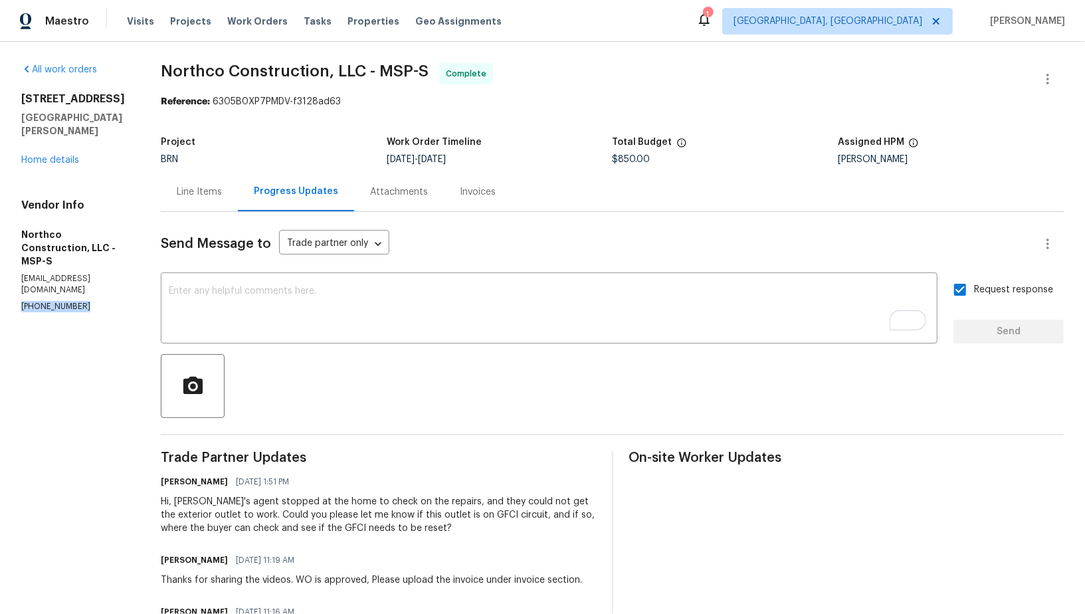
drag, startPoint x: 88, startPoint y: 270, endPoint x: 0, endPoint y: 270, distance: 88.3
copy p "(763) 458-3481"
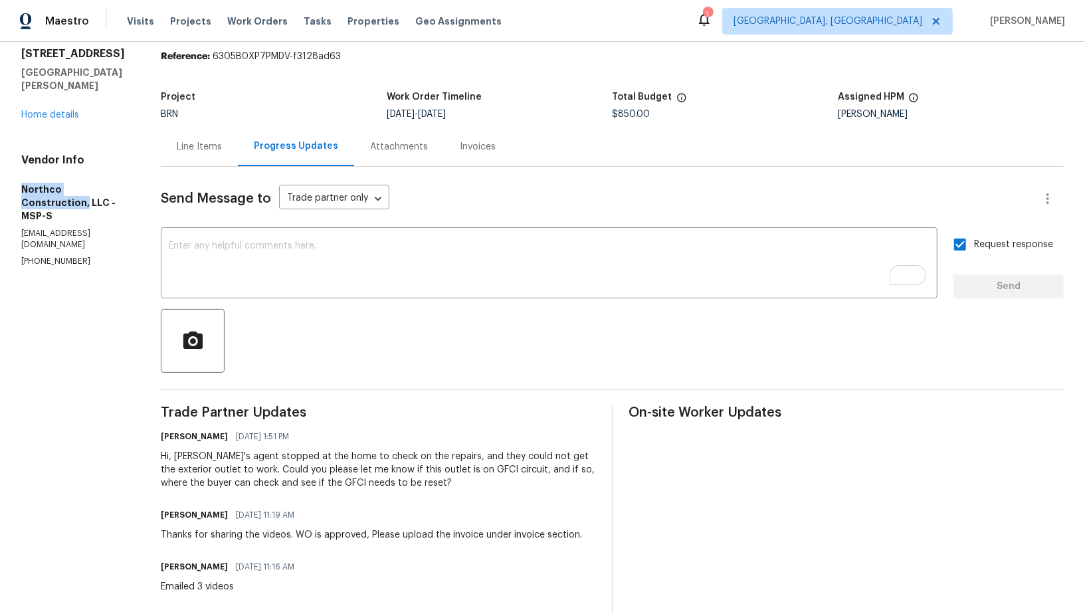
drag, startPoint x: 12, startPoint y: 171, endPoint x: 121, endPoint y: 171, distance: 108.9
copy h5 "Northco Construction,"
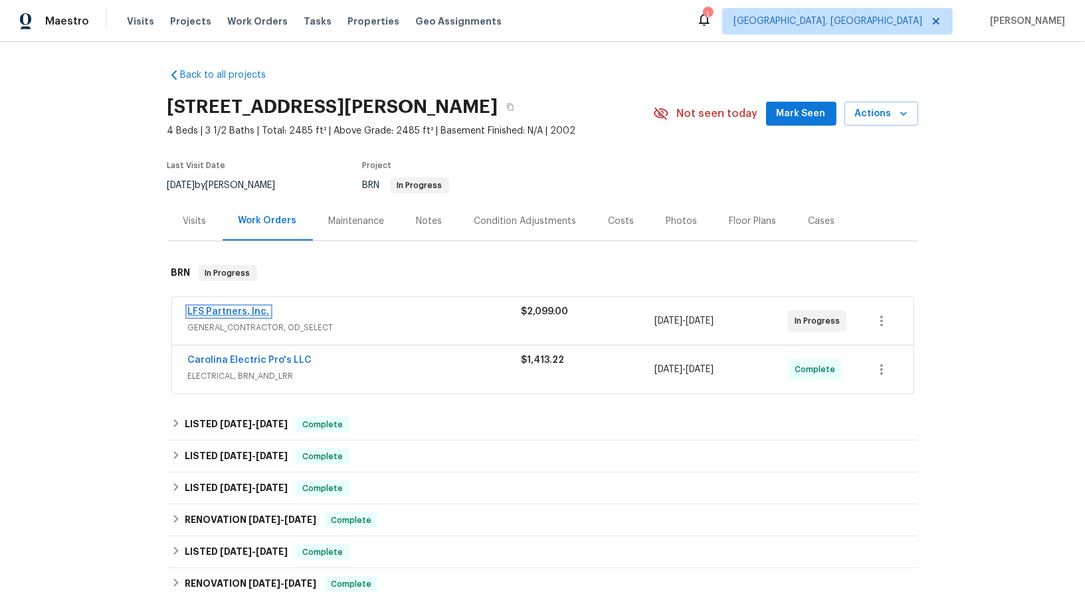
click at [226, 309] on link "LFS Partners, Inc." at bounding box center [229, 311] width 82 height 9
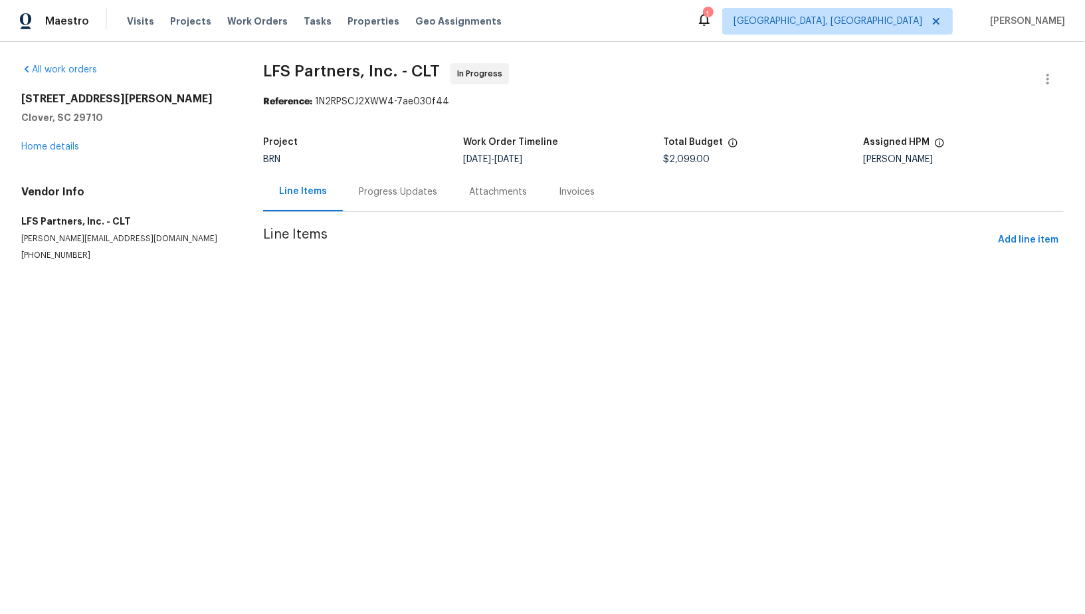
click at [361, 191] on section "LFS Partners, Inc. - CLT In Progress Reference: 1N2RPSCJ2XWW4-7ae030f44 Project…" at bounding box center [663, 178] width 800 height 230
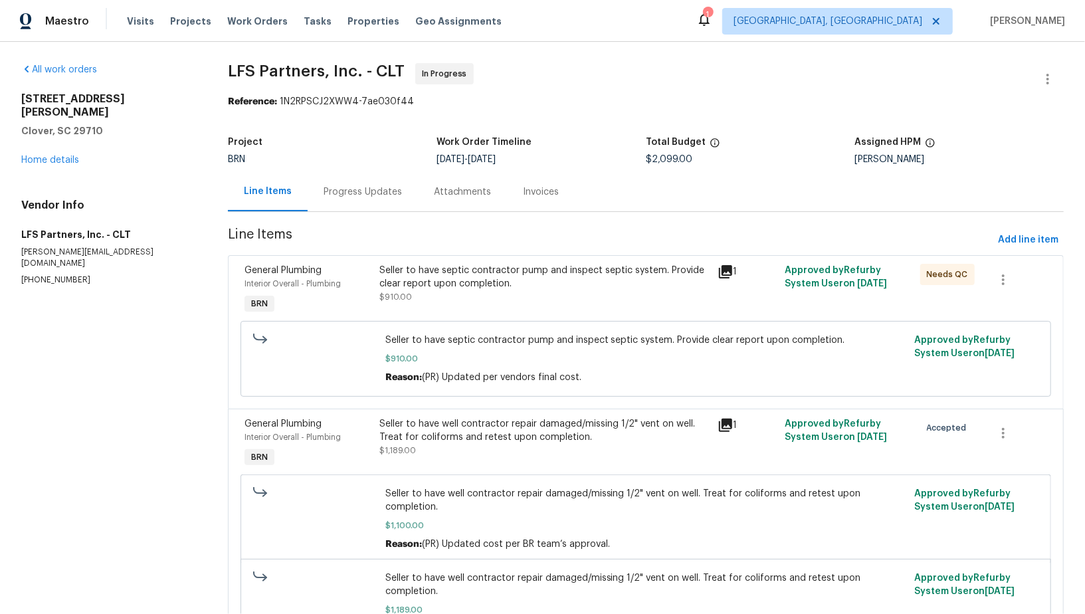
click at [361, 191] on div "Progress Updates" at bounding box center [362, 191] width 78 height 13
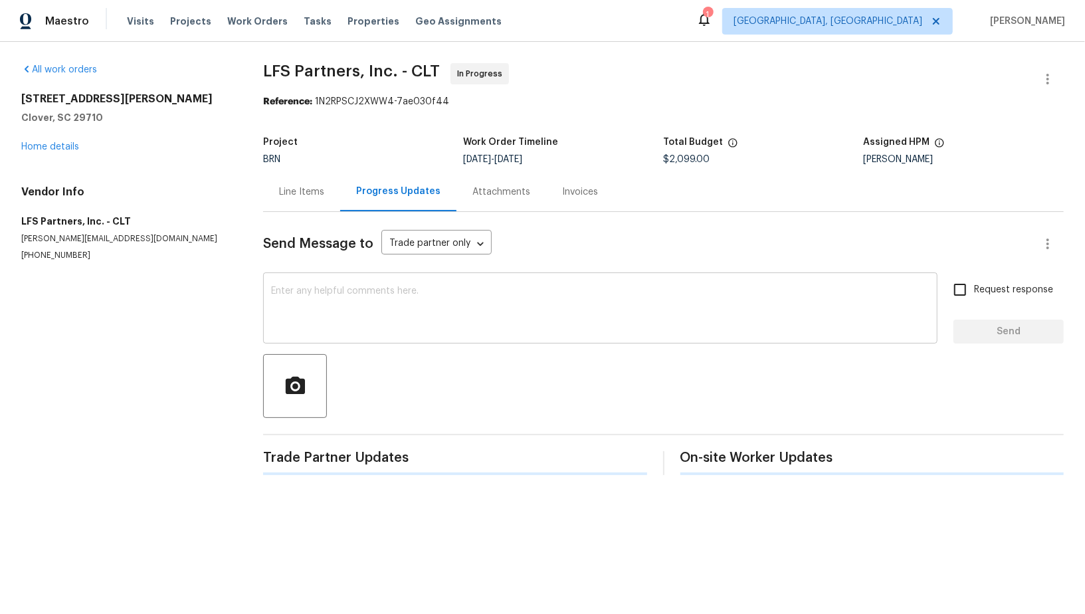
click at [362, 315] on textarea at bounding box center [600, 309] width 658 height 46
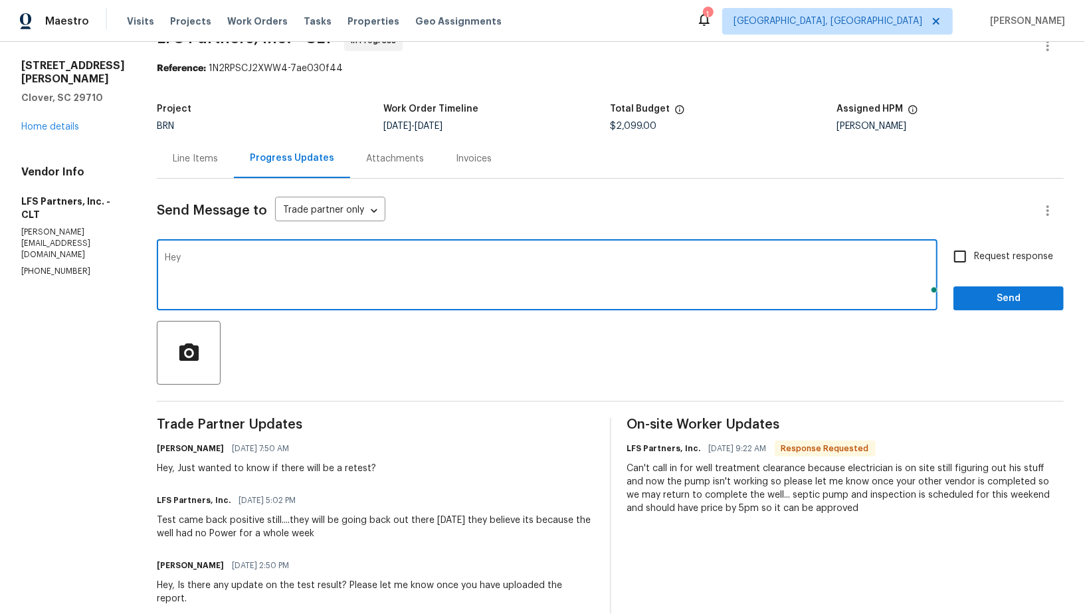
scroll to position [36, 0]
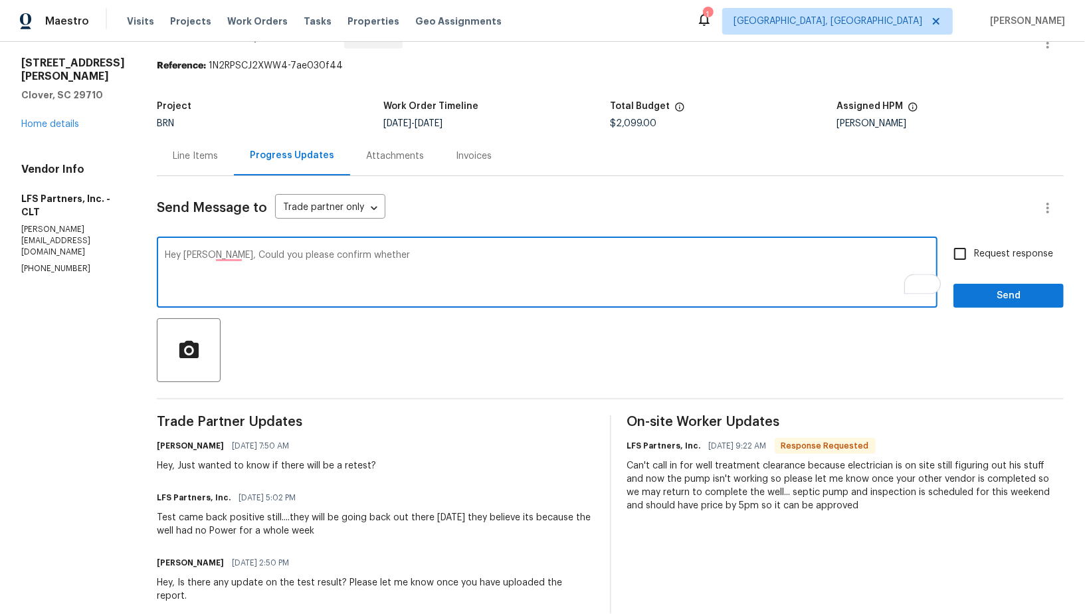
paste textarea "a retest will be required."
click at [418, 252] on textarea "Hey Rafael, Could you please confirm whether a retest will be required." at bounding box center [547, 273] width 764 height 46
click at [434, 252] on textarea "Hey Rafael, Could you please confirm whether a retest is required." at bounding box center [547, 273] width 764 height 46
click at [426, 251] on textarea "Hey Rafael, Could you please confirm whether a retest is required." at bounding box center [547, 273] width 764 height 46
click at [218, 253] on textarea "Hey Rafael, Could you please confirm whether a retest is required?" at bounding box center [547, 273] width 764 height 46
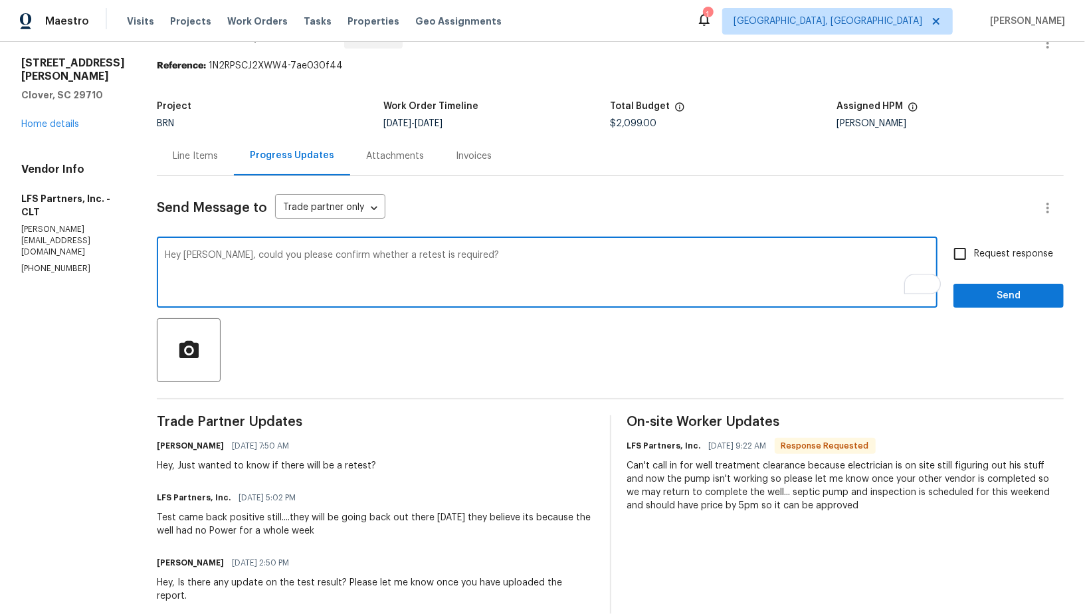
type textarea "Hey Rafael, could you please confirm whether a retest is required?"
click at [959, 254] on input "Request response" at bounding box center [960, 254] width 28 height 28
checkbox input "true"
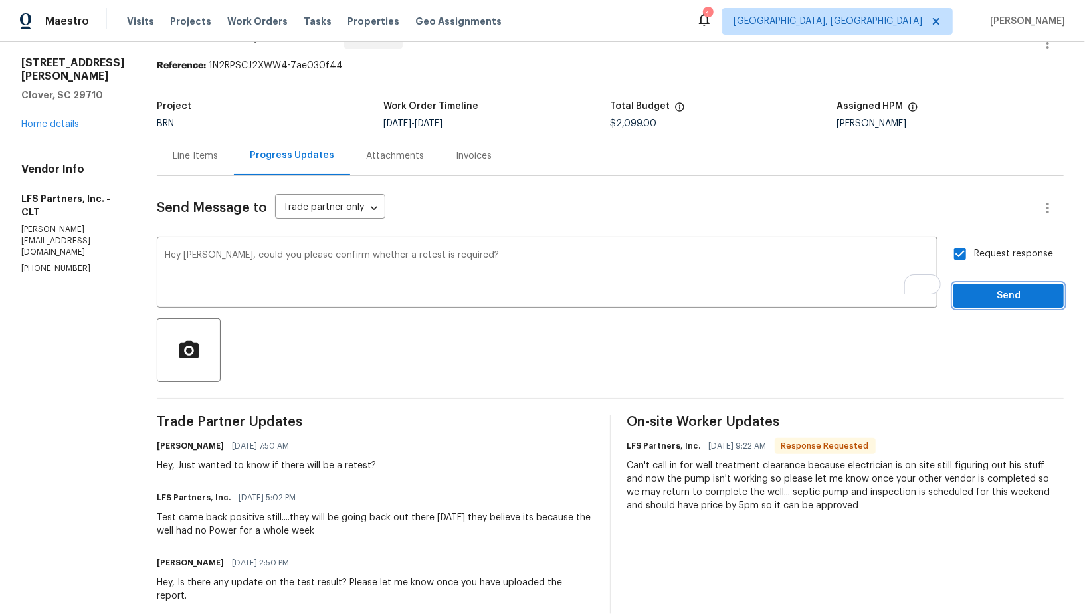
click at [974, 303] on span "Send" at bounding box center [1008, 296] width 89 height 17
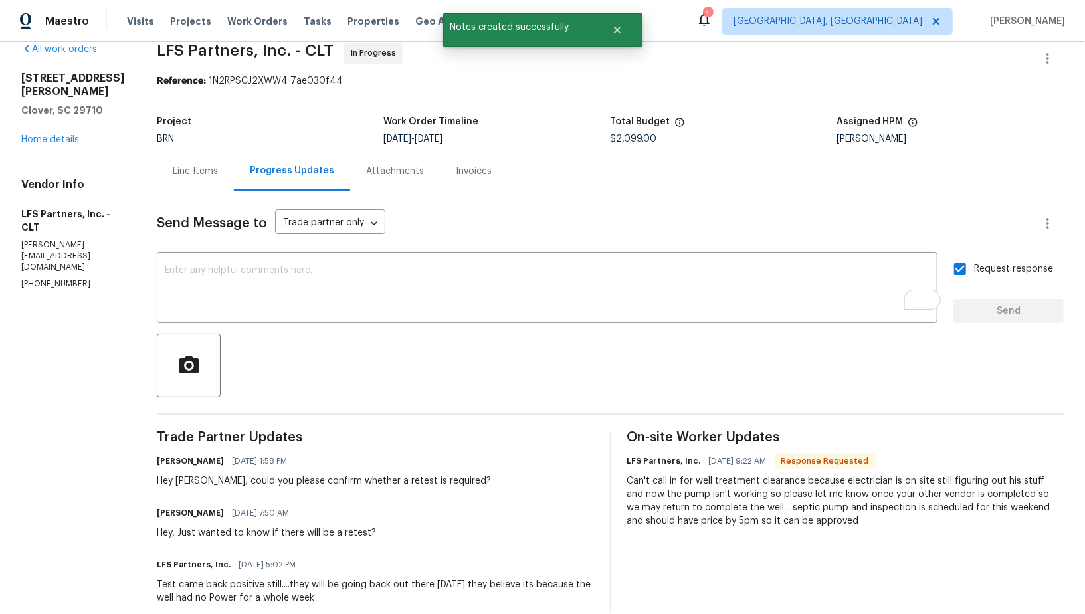
scroll to position [22, 0]
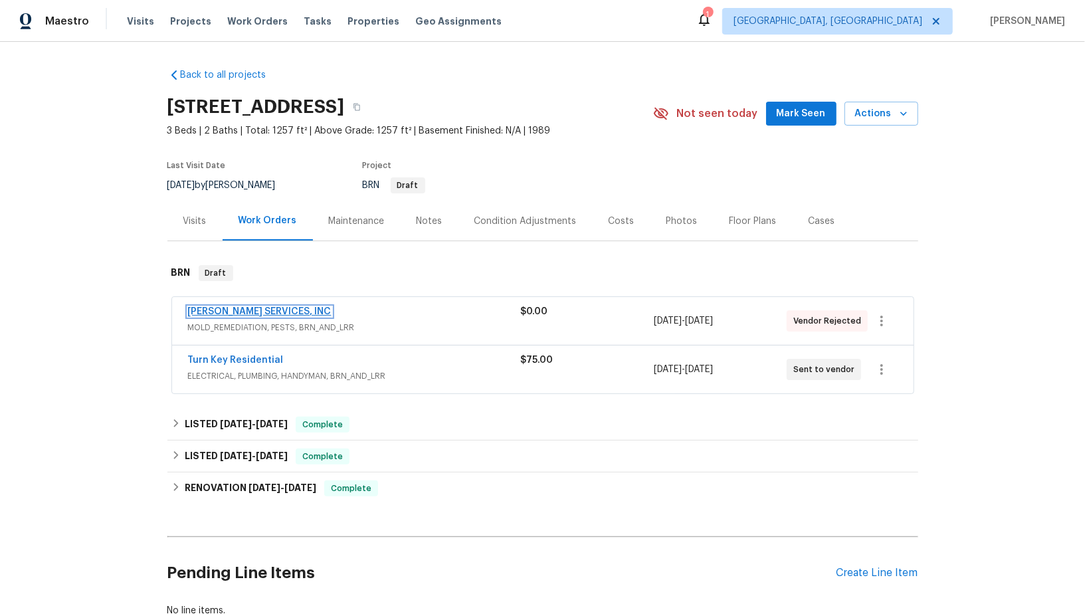
click at [272, 307] on link "[PERSON_NAME] SERVICES, INC" at bounding box center [259, 311] width 143 height 9
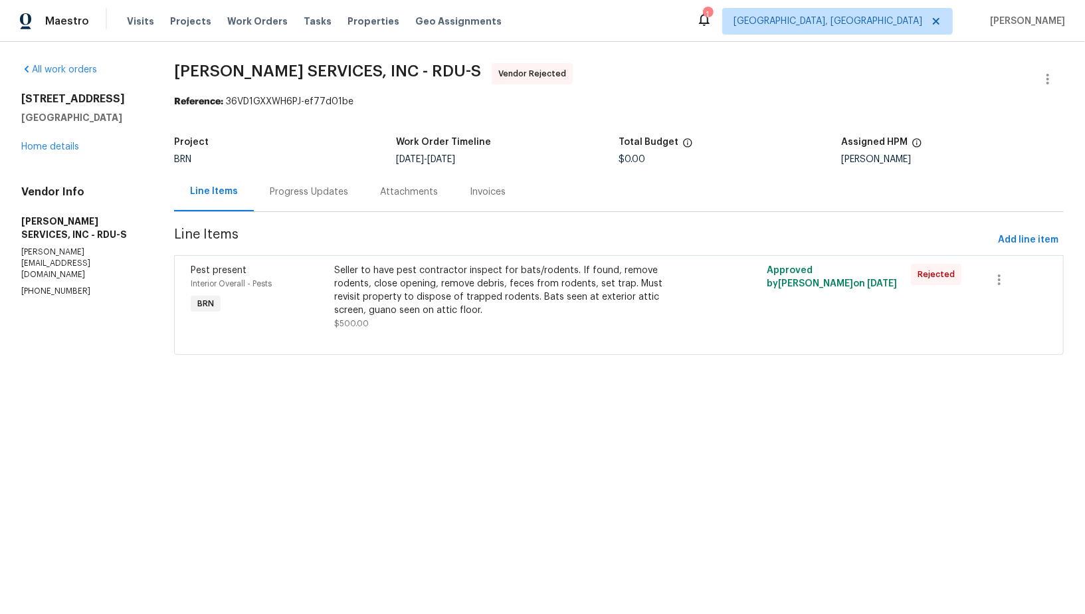
click at [1064, 70] on div "All work orders [STREET_ADDRESS] Home details Vendor Info [PERSON_NAME] SERVICE…" at bounding box center [542, 217] width 1085 height 350
click at [1040, 73] on icon "button" at bounding box center [1047, 79] width 16 height 16
click at [1009, 74] on li "Edit" at bounding box center [1003, 79] width 143 height 22
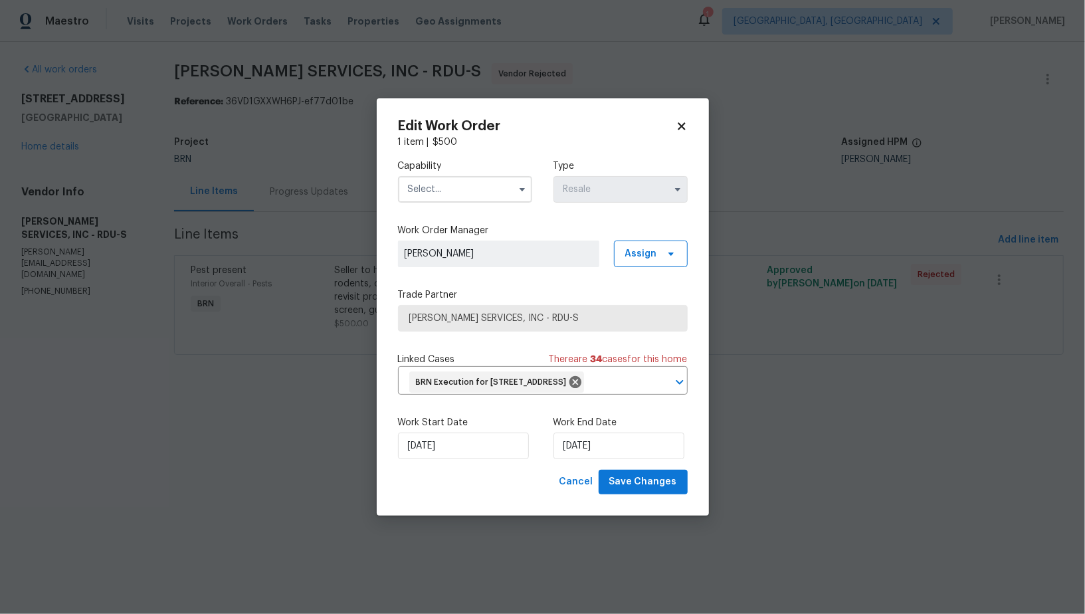
click at [503, 176] on input "text" at bounding box center [465, 189] width 134 height 27
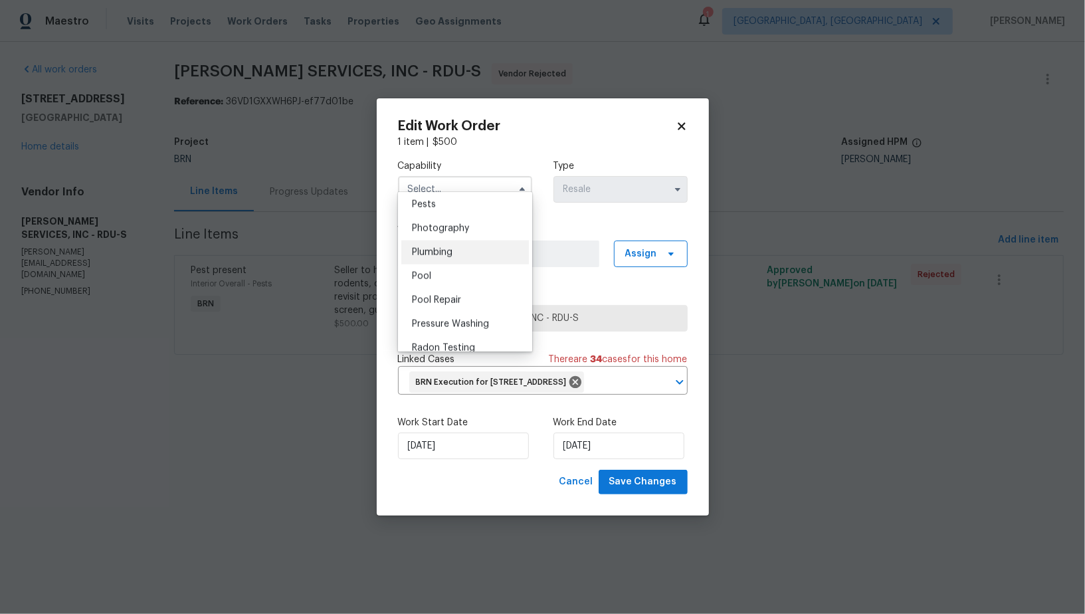
scroll to position [1136, 0]
click at [444, 219] on div "Pests" at bounding box center [465, 211] width 128 height 24
type input "Pests"
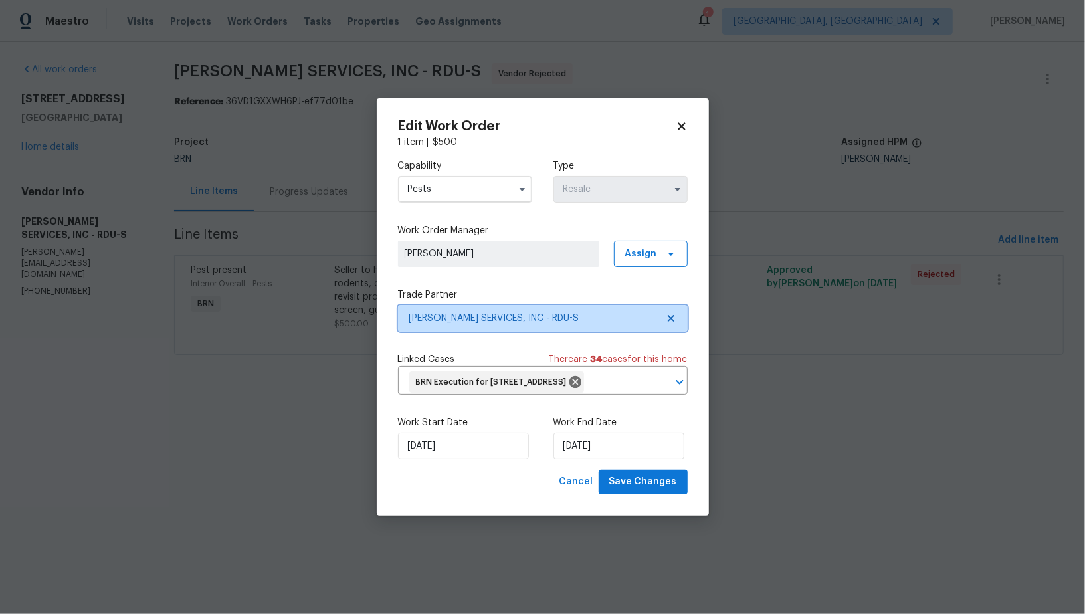
click at [673, 315] on icon at bounding box center [670, 318] width 7 height 7
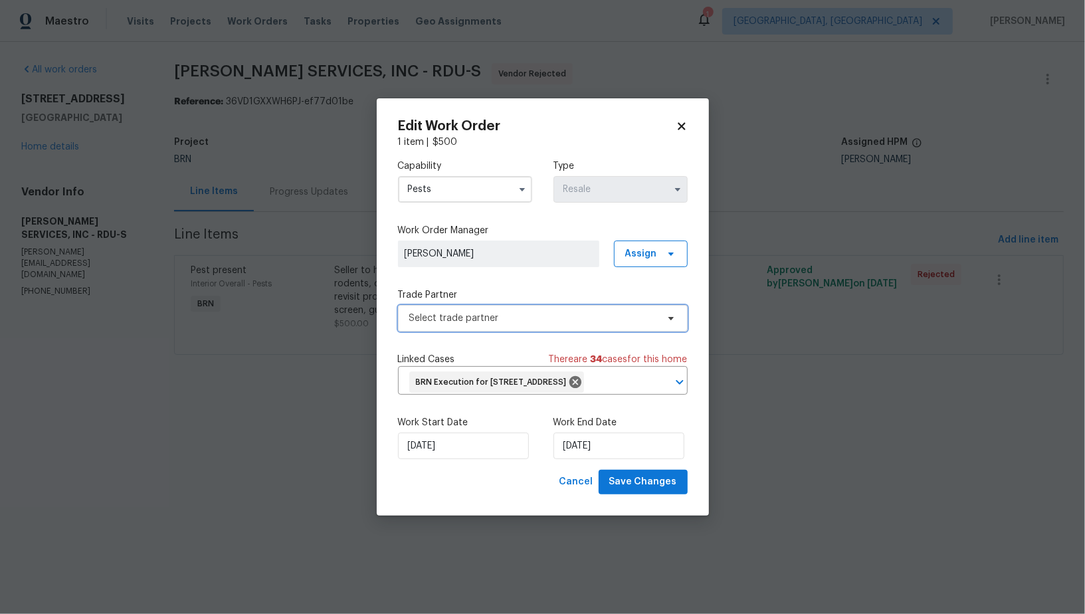
click at [610, 305] on span "Select trade partner" at bounding box center [543, 318] width 290 height 27
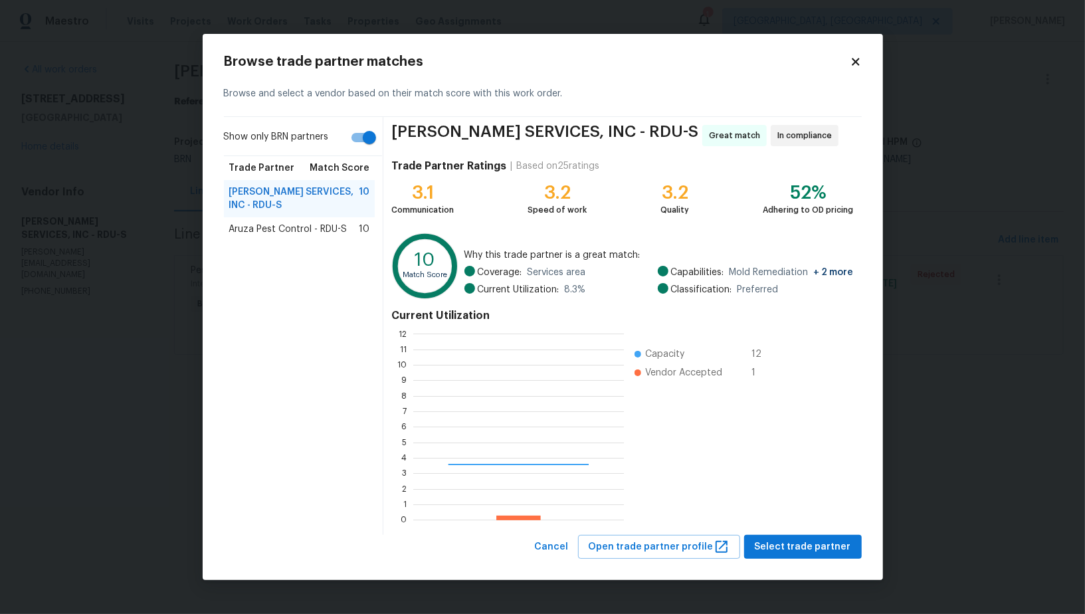
scroll to position [186, 210]
click at [282, 222] on span "Aruza Pest Control - RDU-S" at bounding box center [288, 228] width 118 height 13
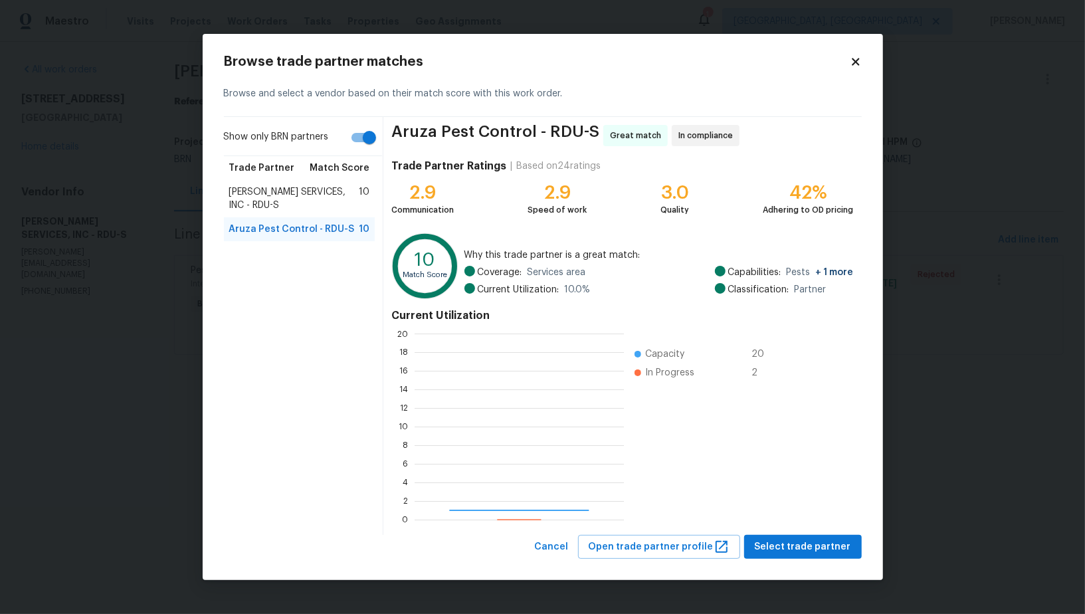
scroll to position [186, 209]
click at [813, 536] on button "Select trade partner" at bounding box center [803, 547] width 118 height 25
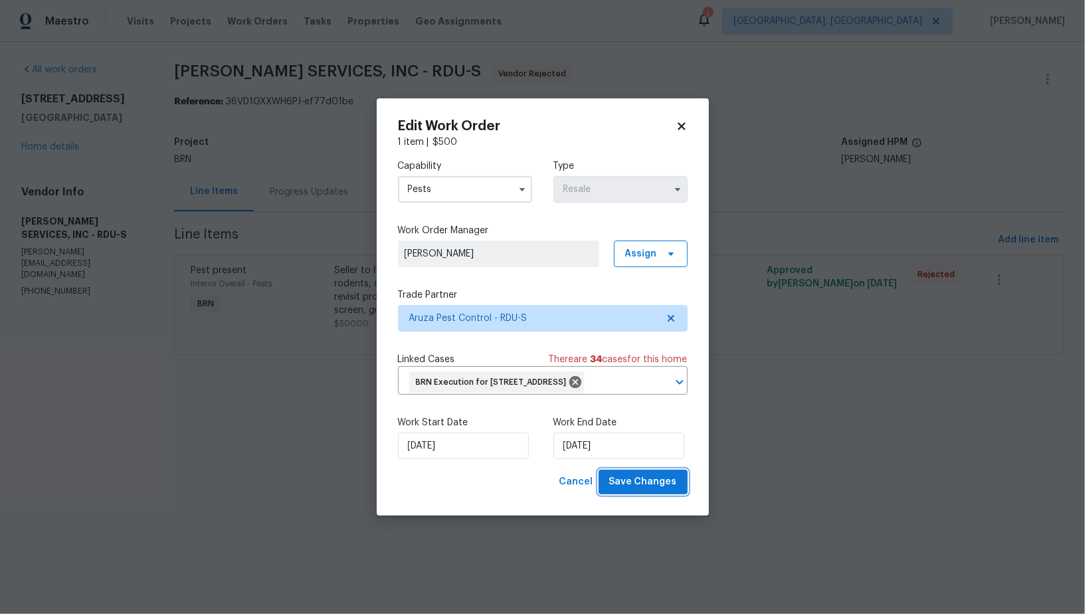
click at [648, 490] on span "Save Changes" at bounding box center [643, 482] width 68 height 17
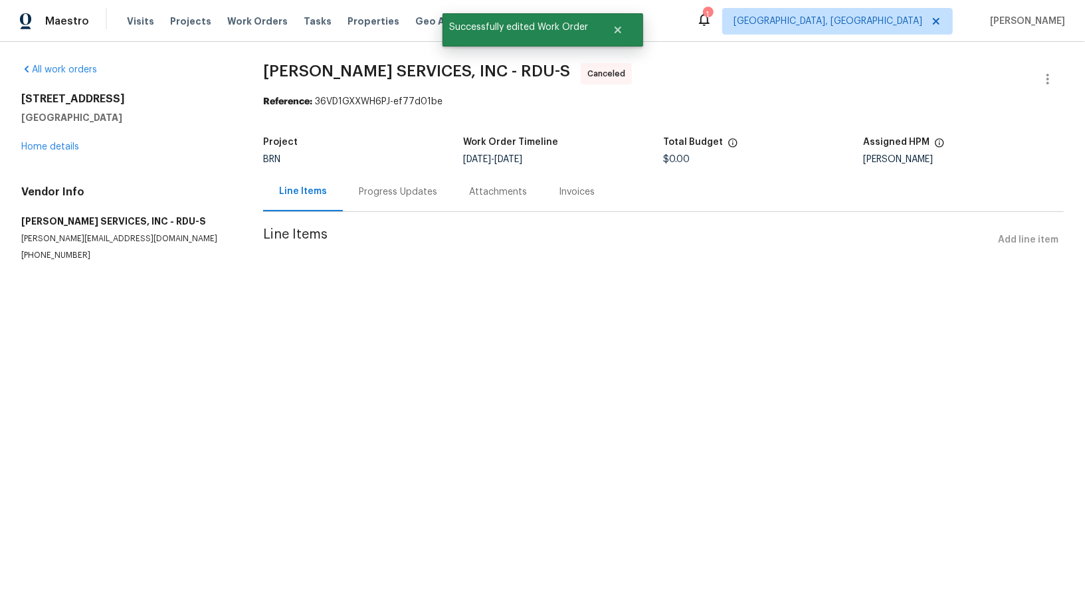
click at [347, 179] on div "Progress Updates" at bounding box center [398, 191] width 110 height 39
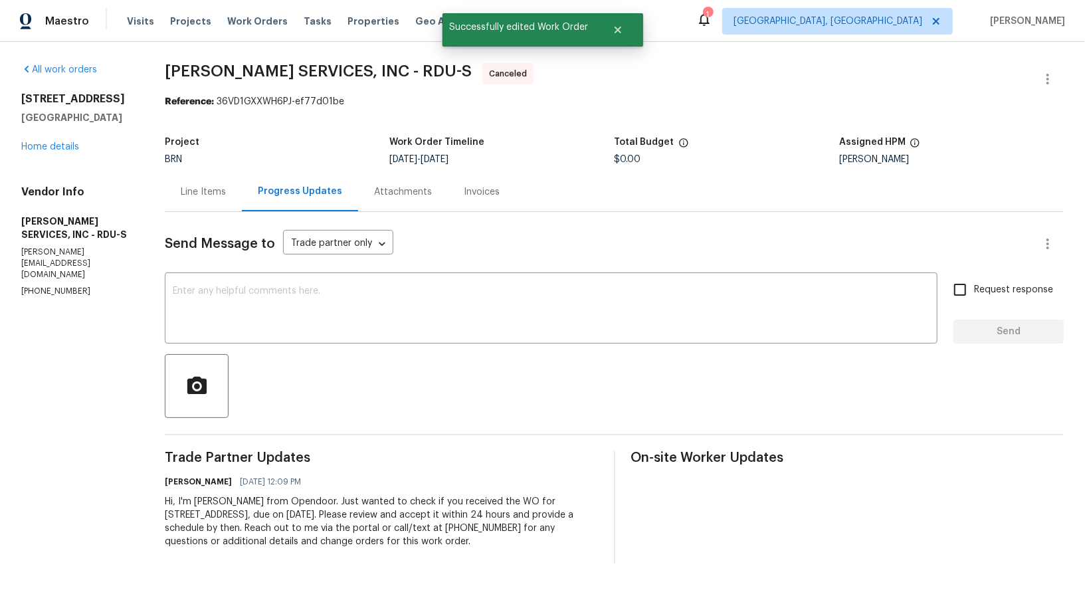
drag, startPoint x: 167, startPoint y: 502, endPoint x: 517, endPoint y: 546, distance: 353.4
click at [517, 546] on div "All work orders [STREET_ADDRESS] Home details Vendor Info [PERSON_NAME] SERVICE…" at bounding box center [542, 313] width 1085 height 543
copy div "Hi, I'm [PERSON_NAME] from Opendoor. Just wanted to check if you received the W…"
click at [43, 145] on link "Home details" at bounding box center [50, 146] width 58 height 9
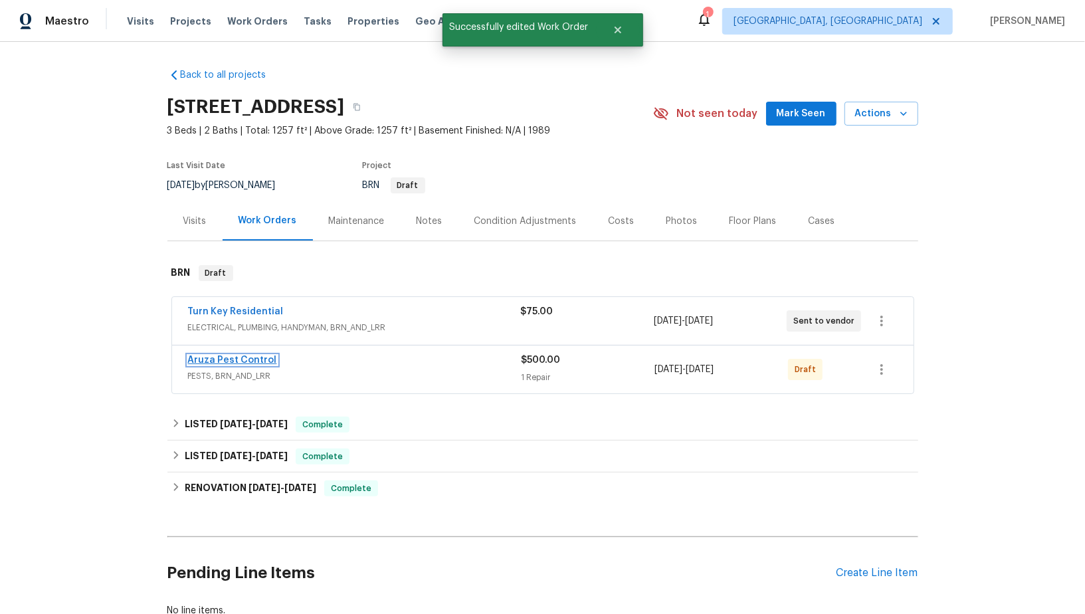
click at [222, 358] on link "Aruza Pest Control" at bounding box center [232, 359] width 89 height 9
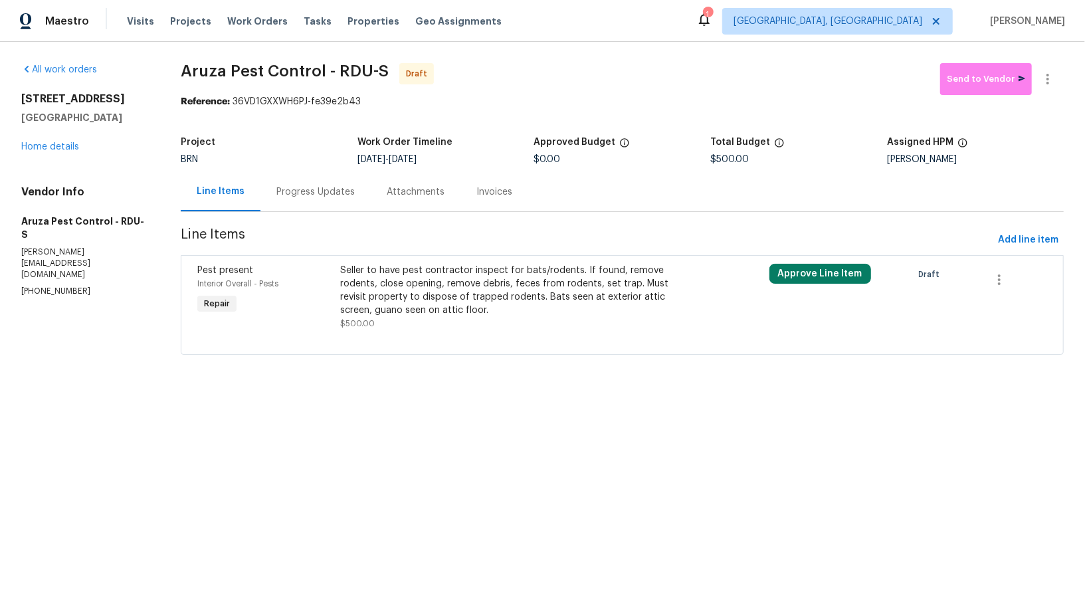
click at [321, 191] on div "Progress Updates" at bounding box center [315, 191] width 78 height 13
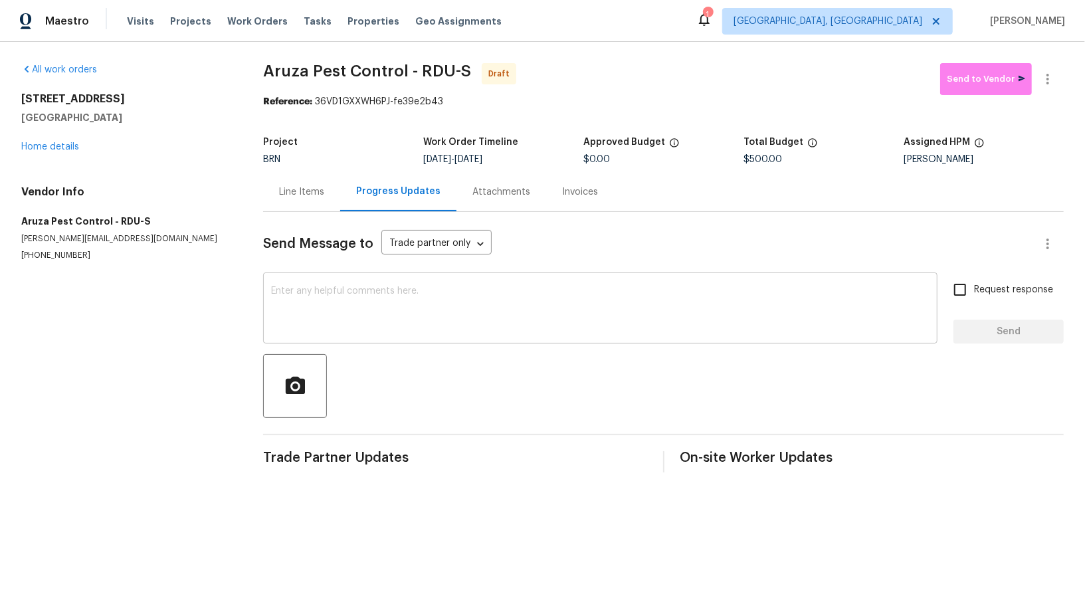
click at [400, 323] on textarea at bounding box center [600, 309] width 658 height 46
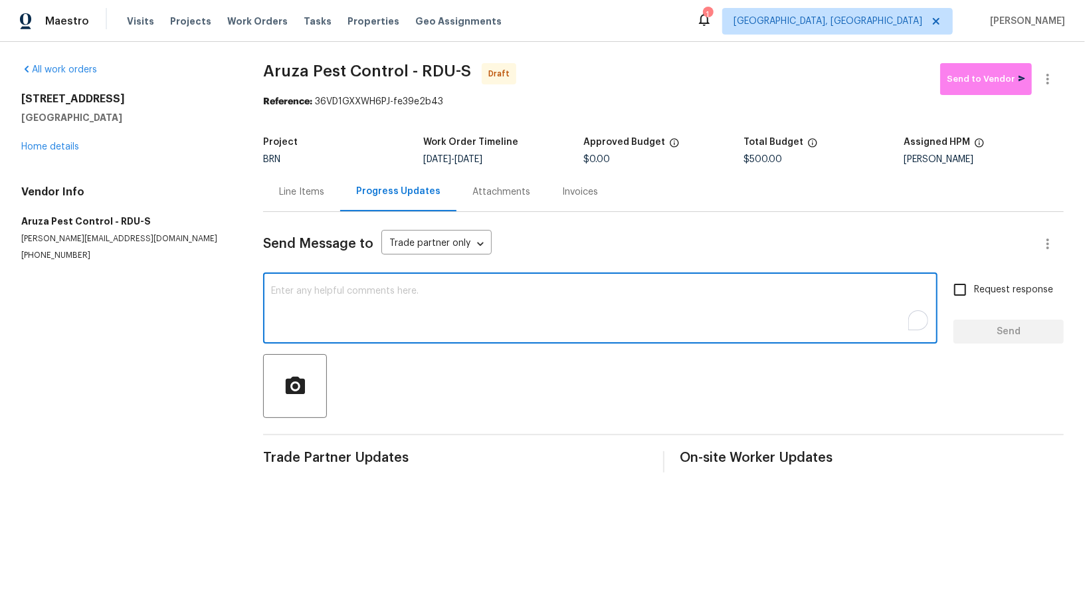
paste textarea "Hi, I'm [PERSON_NAME] from Opendoor. Just wanted to check if you received the W…"
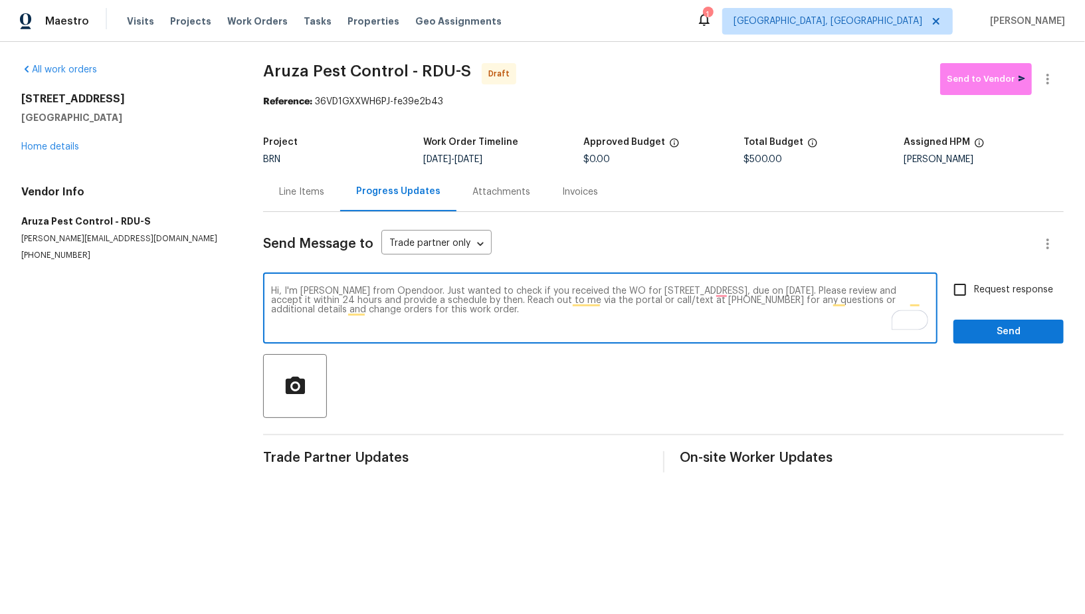
type textarea "Hi, I'm [PERSON_NAME] from Opendoor. Just wanted to check if you received the W…"
click at [955, 286] on input "Request response" at bounding box center [960, 290] width 28 height 28
checkbox input "true"
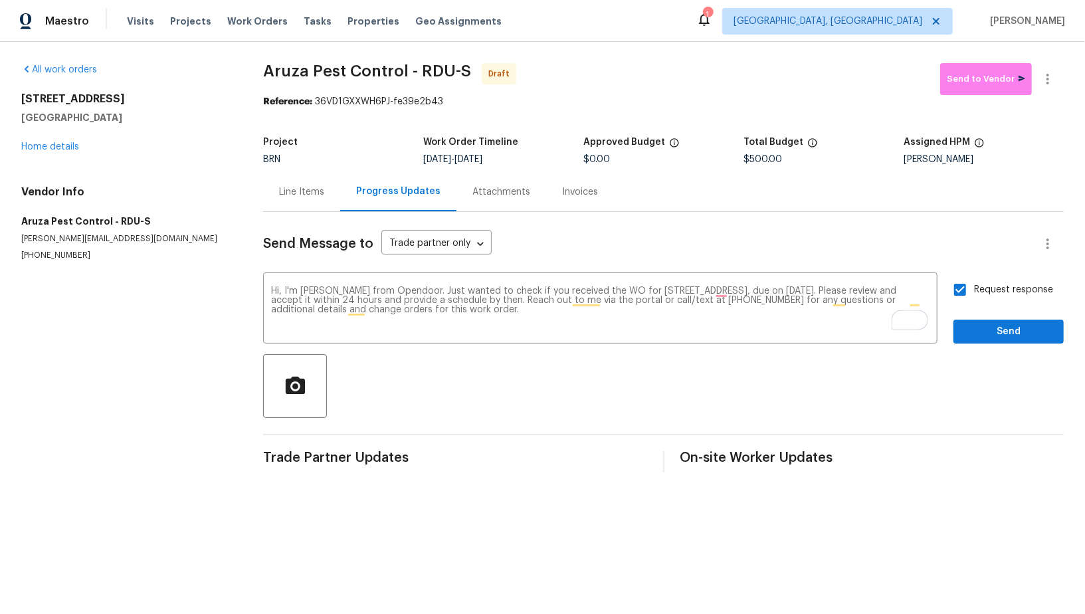
click at [990, 343] on div "Send Message to Trade partner only Trade partner only ​ Hi, I'm [PERSON_NAME] f…" at bounding box center [663, 342] width 800 height 260
click at [988, 335] on span "Send" at bounding box center [1008, 331] width 89 height 17
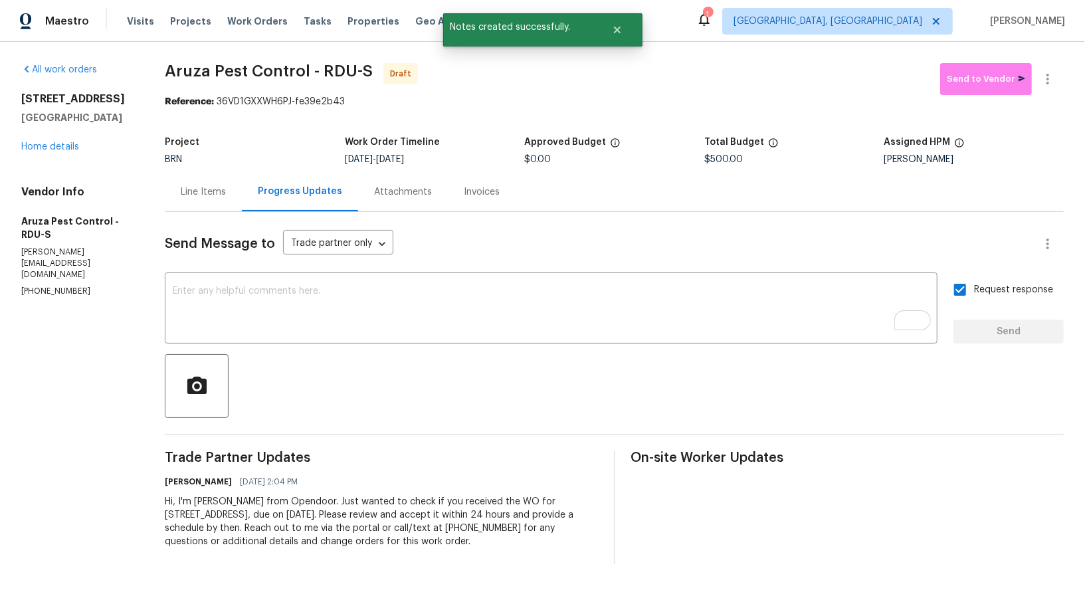
click at [216, 193] on div "Line Items" at bounding box center [203, 191] width 45 height 13
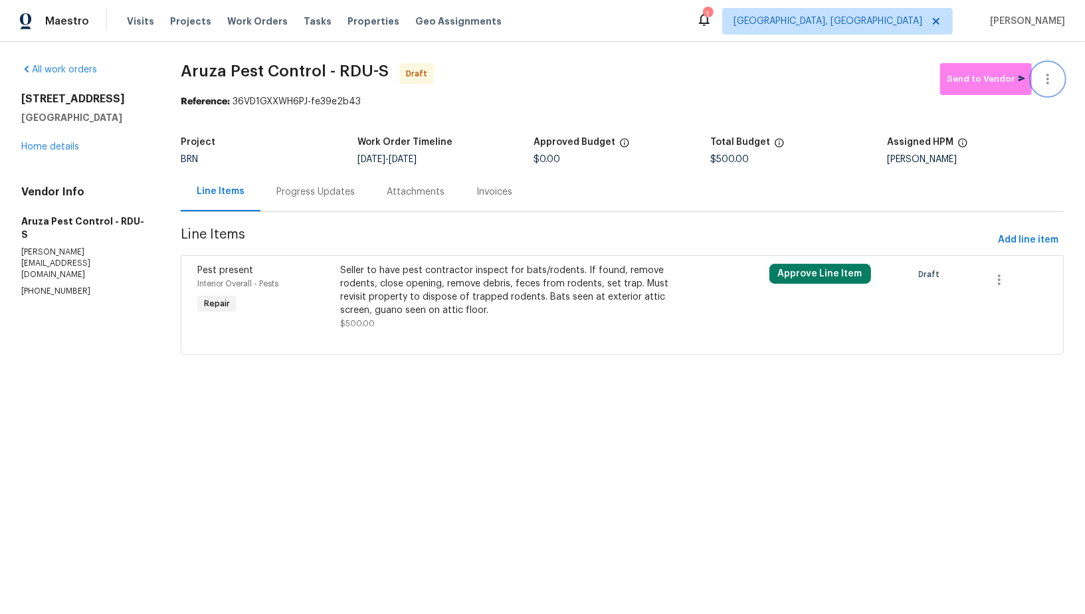
click at [1055, 68] on button "button" at bounding box center [1047, 79] width 32 height 32
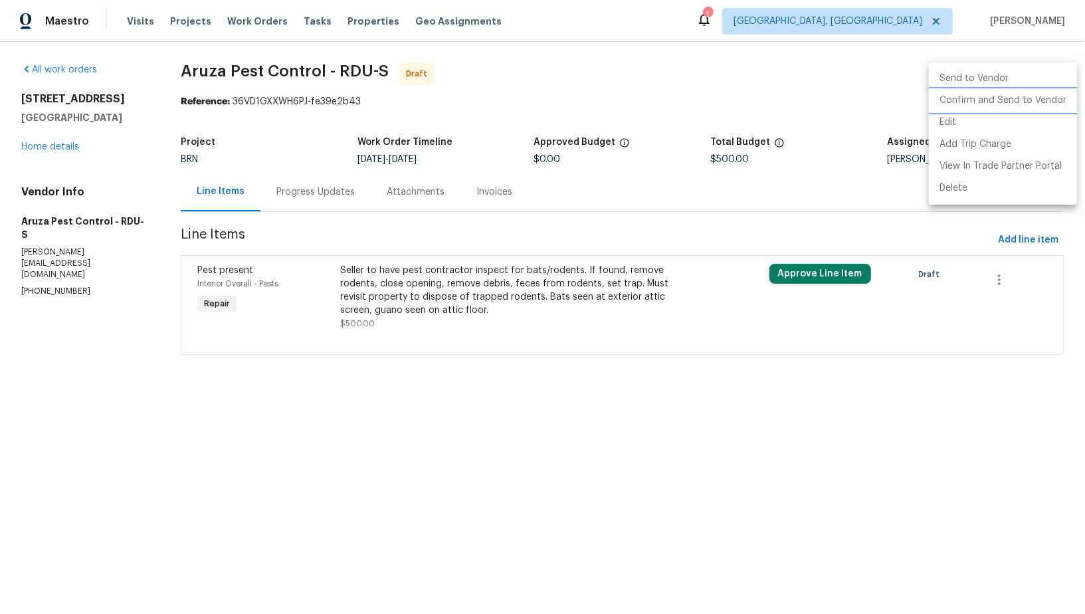
click at [1025, 94] on li "Confirm and Send to Vendor" at bounding box center [1002, 101] width 148 height 22
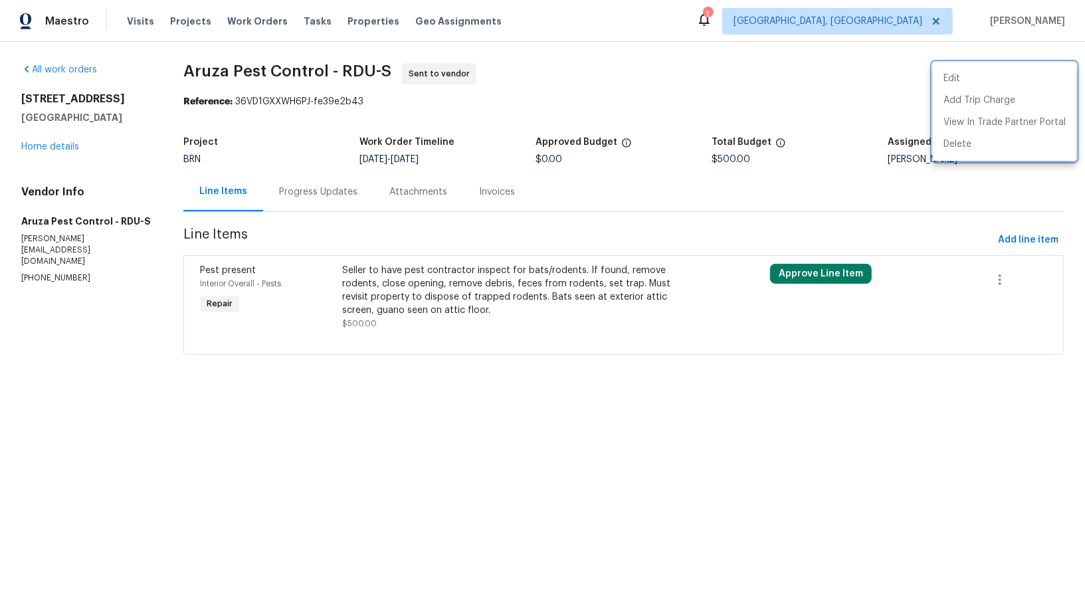
click at [325, 167] on div at bounding box center [542, 307] width 1085 height 614
click at [323, 194] on div "Progress Updates" at bounding box center [318, 191] width 78 height 13
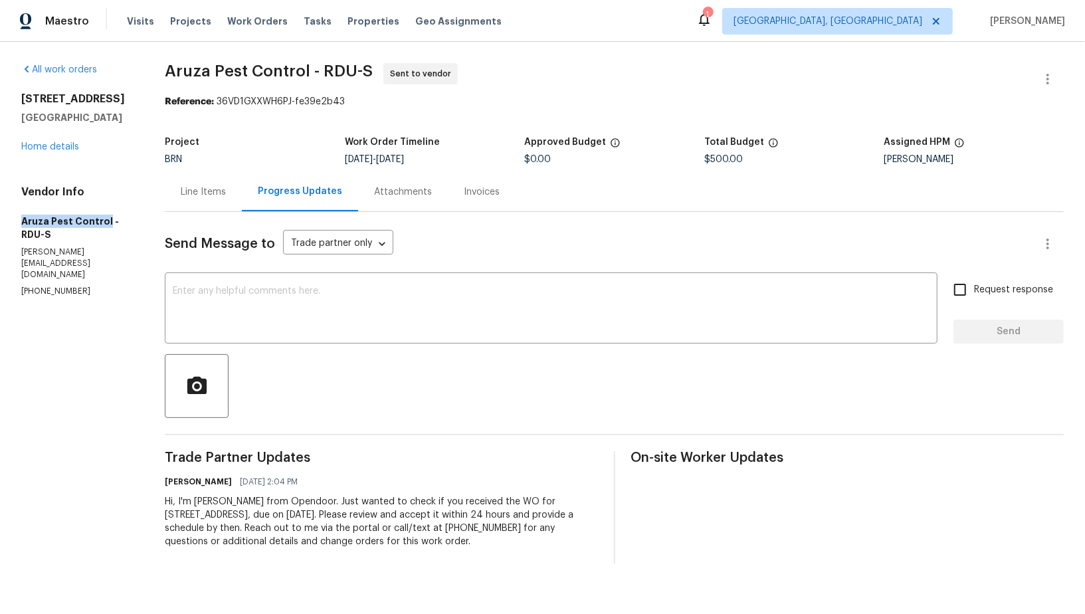
drag, startPoint x: 19, startPoint y: 219, endPoint x: 106, endPoint y: 219, distance: 87.0
click at [106, 219] on div "All work orders [STREET_ADDRESS] Home details Vendor Info Aruza Pest Control - …" at bounding box center [542, 313] width 1085 height 543
copy h5 "Aruza Pest Control"
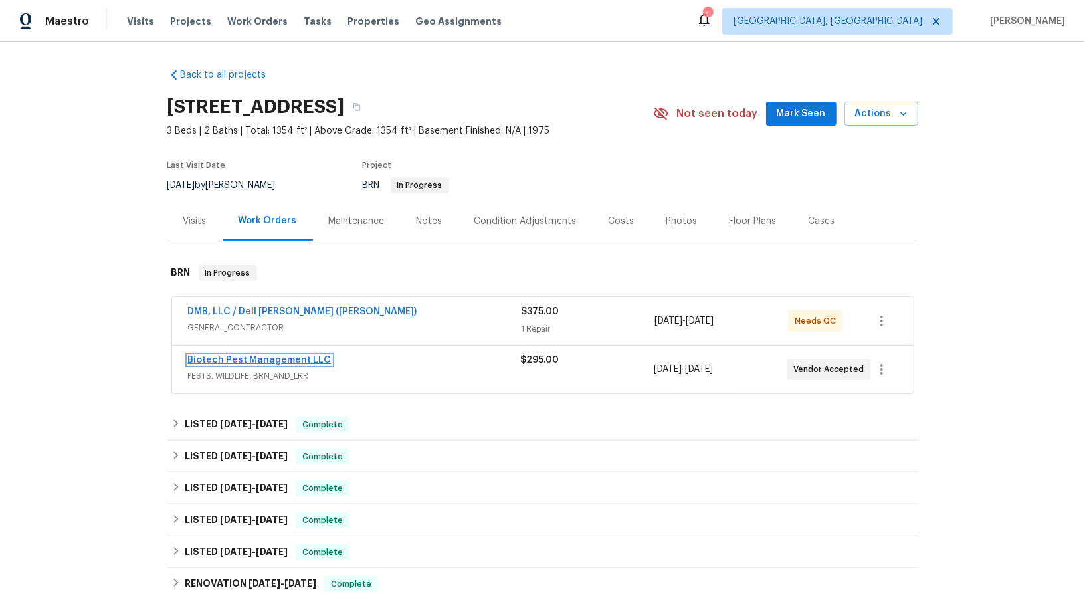
click at [262, 359] on link "Biotech Pest Management LLC" at bounding box center [259, 359] width 143 height 9
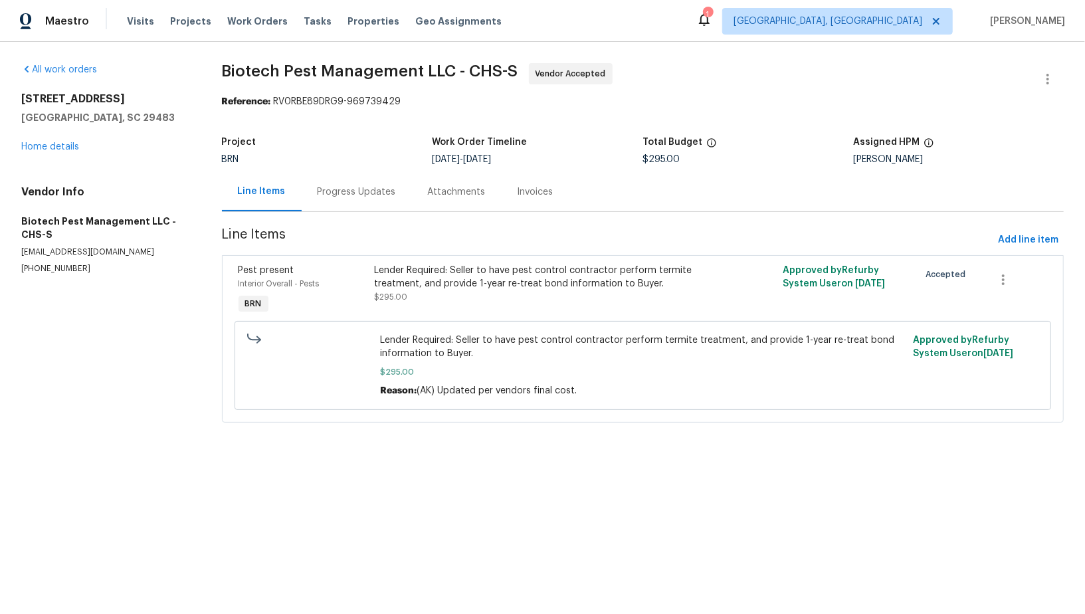
click at [335, 188] on div "Progress Updates" at bounding box center [356, 191] width 78 height 13
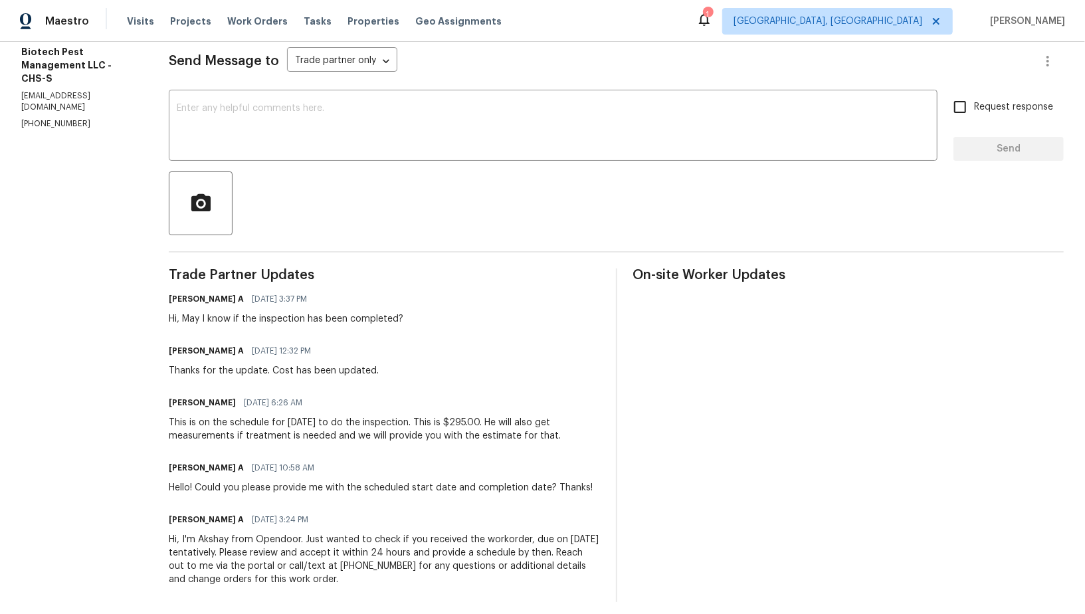
scroll to position [191, 0]
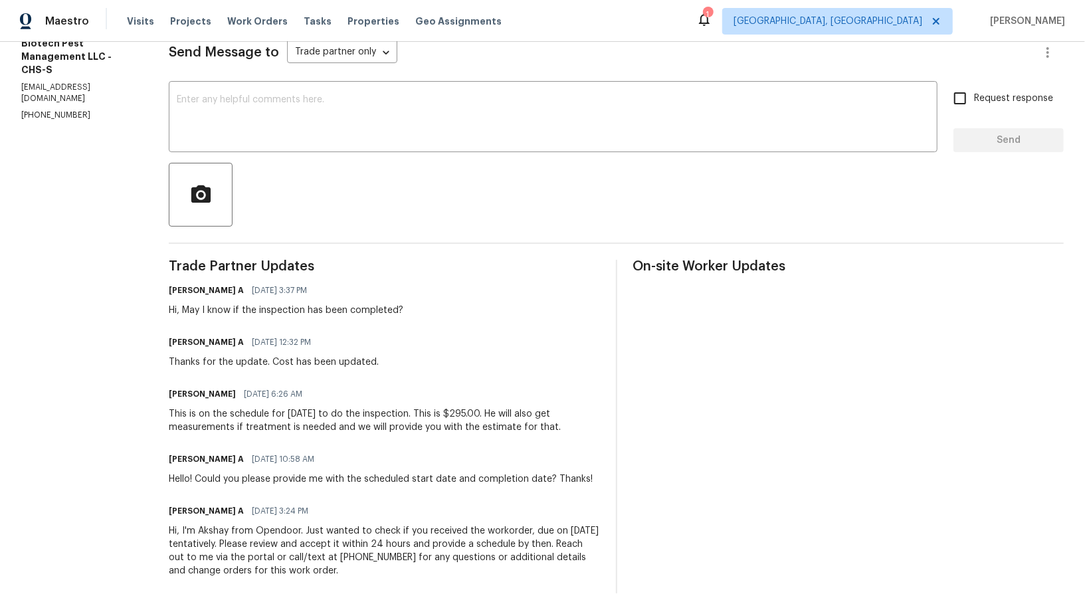
drag, startPoint x: 446, startPoint y: 414, endPoint x: 555, endPoint y: 426, distance: 108.9
click at [555, 426] on div "This is on the schedule for [DATE] to do the inspection. This is $295.00. He wi…" at bounding box center [384, 420] width 430 height 27
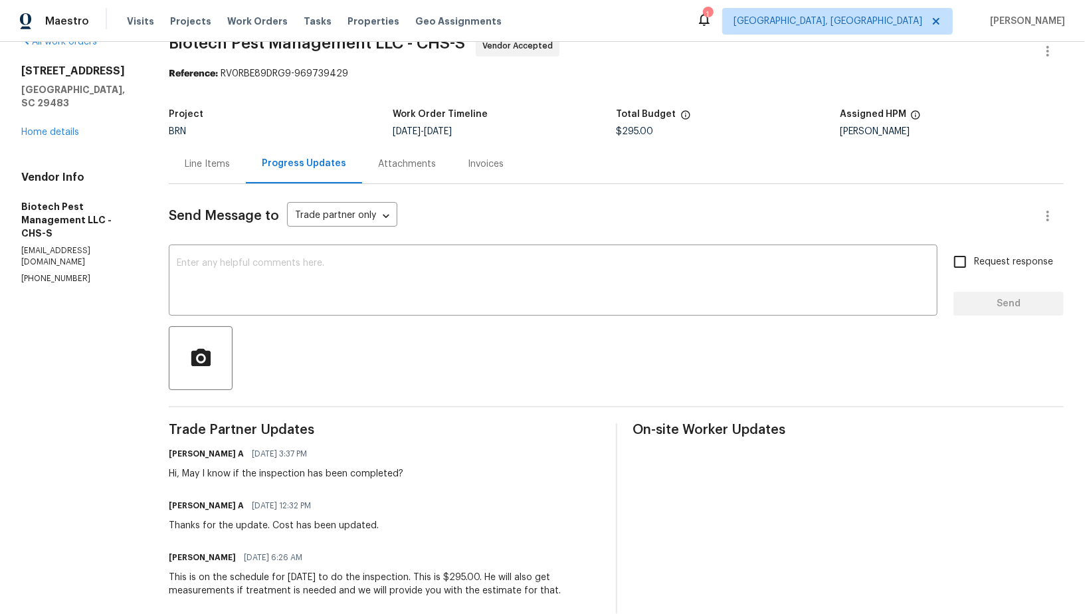
scroll to position [48, 0]
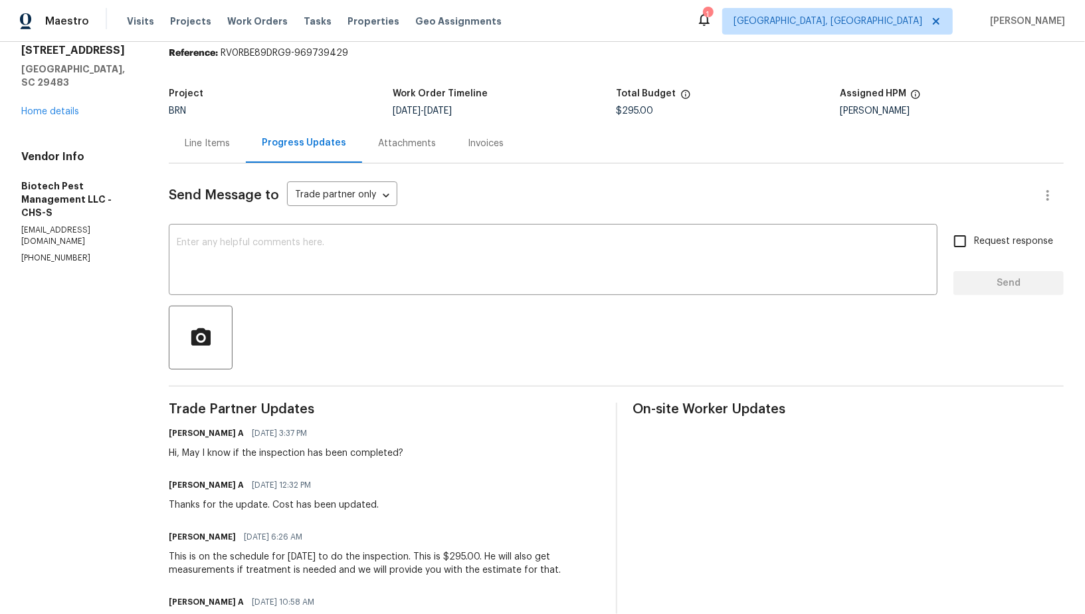
click at [232, 151] on div "Line Items" at bounding box center [207, 143] width 77 height 39
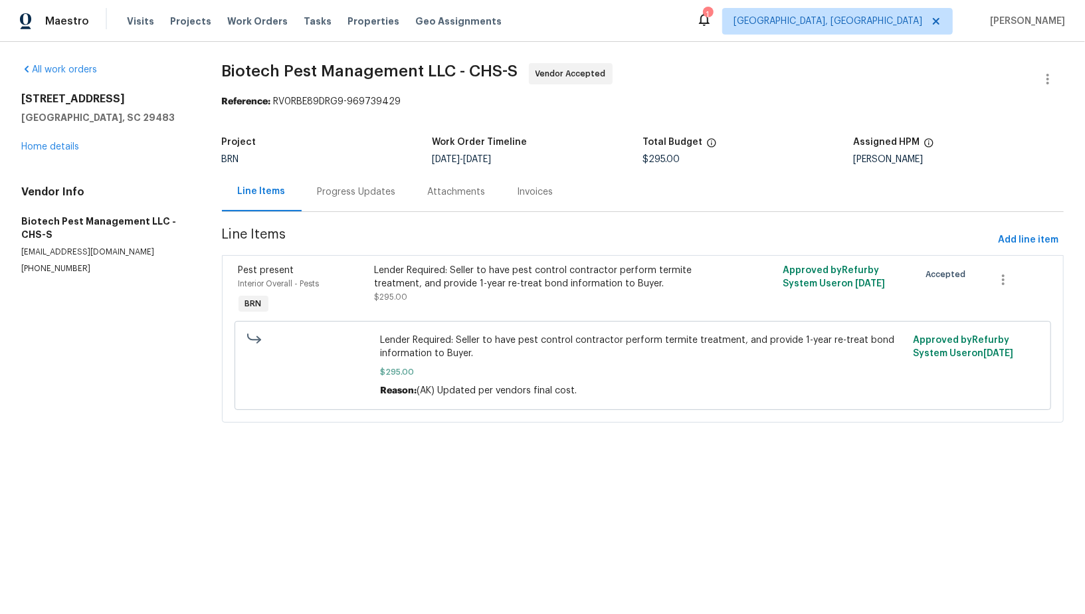
click at [357, 191] on div "Progress Updates" at bounding box center [356, 191] width 78 height 13
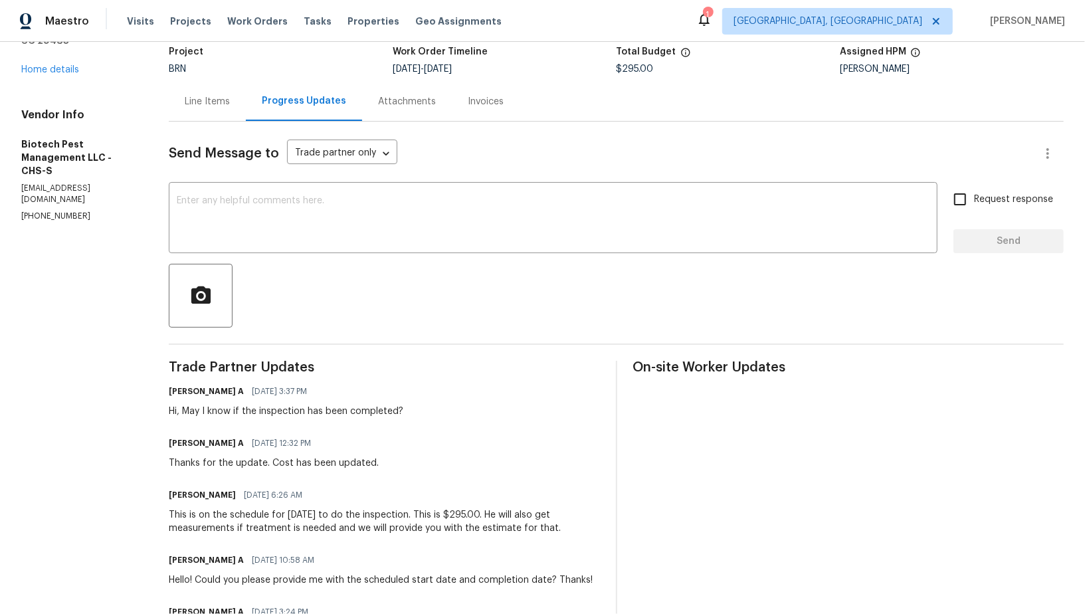
scroll to position [112, 0]
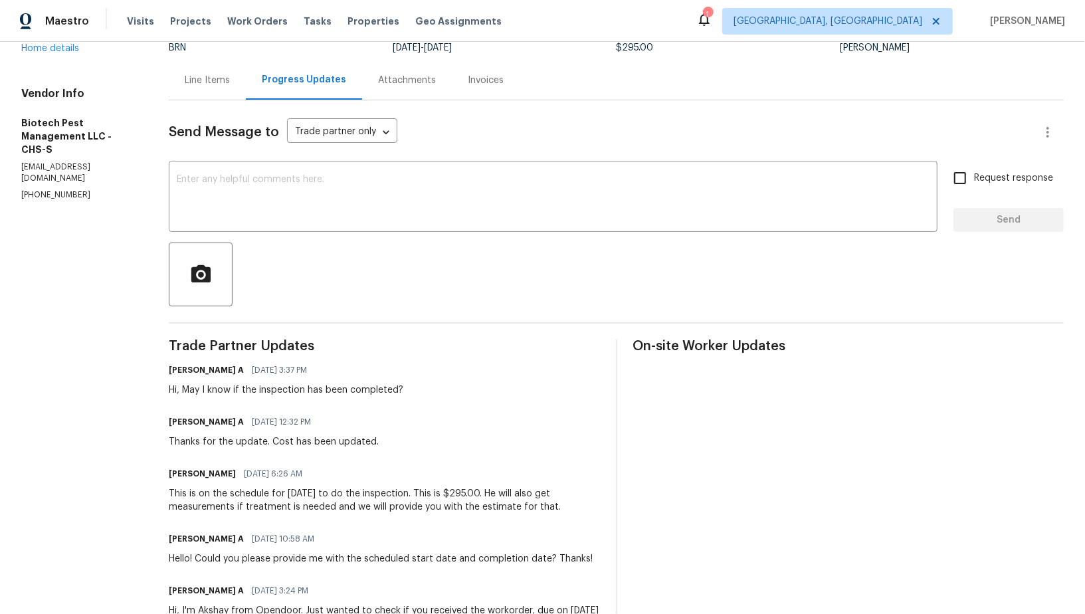
click at [217, 82] on div "Line Items" at bounding box center [207, 80] width 45 height 13
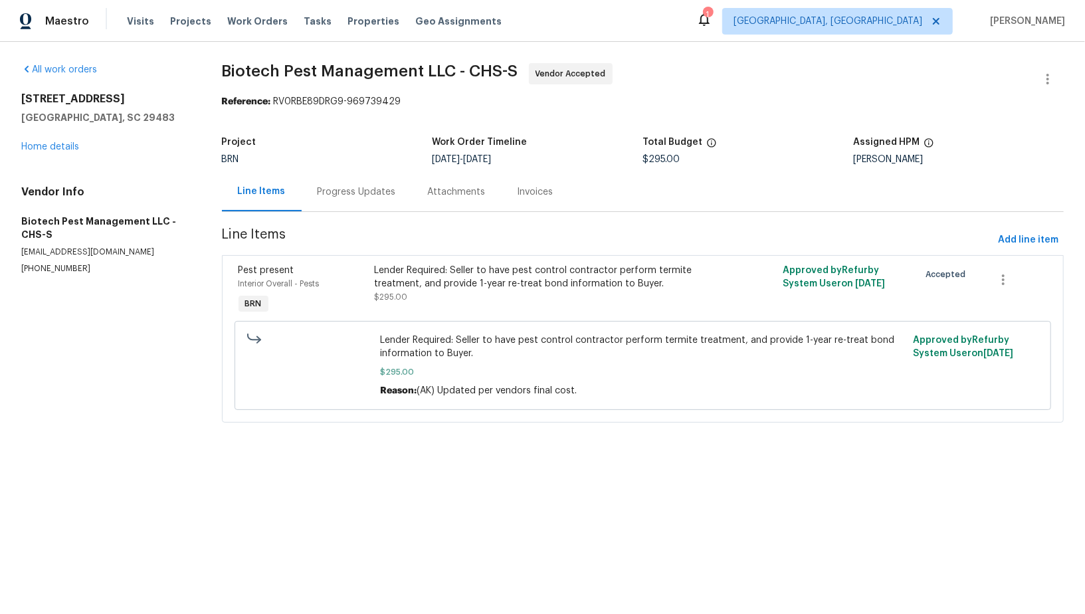
click at [331, 188] on div "Progress Updates" at bounding box center [356, 191] width 78 height 13
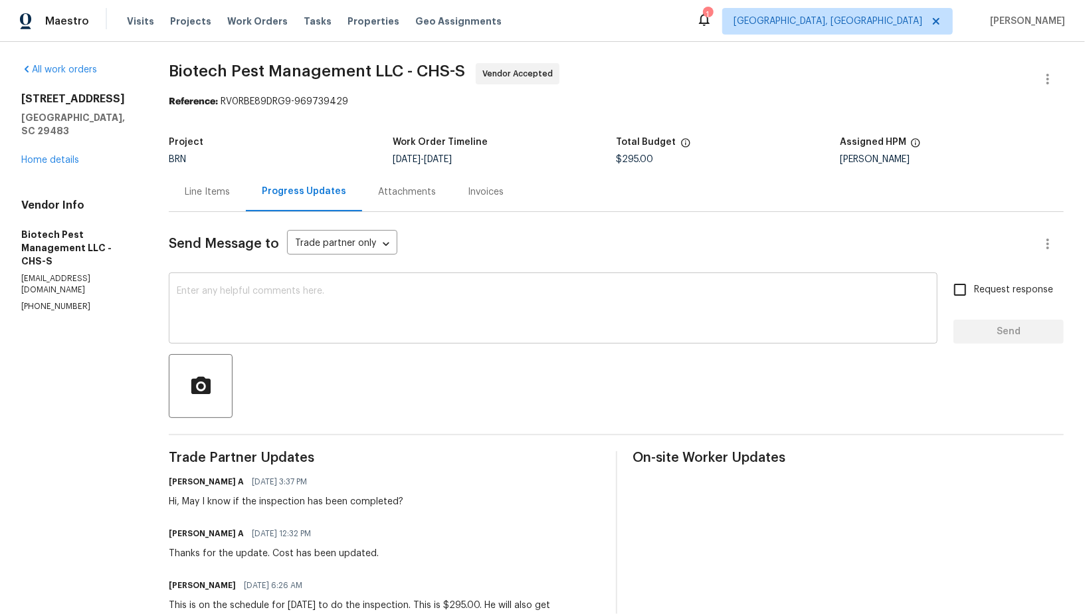
click at [330, 336] on div "x ​" at bounding box center [553, 310] width 768 height 68
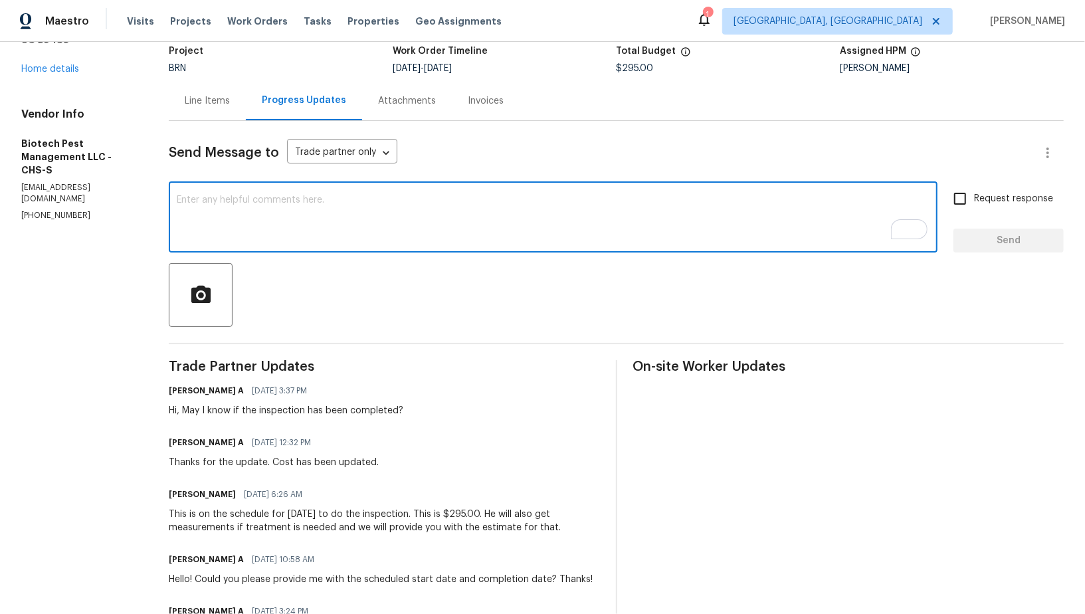
scroll to position [105, 0]
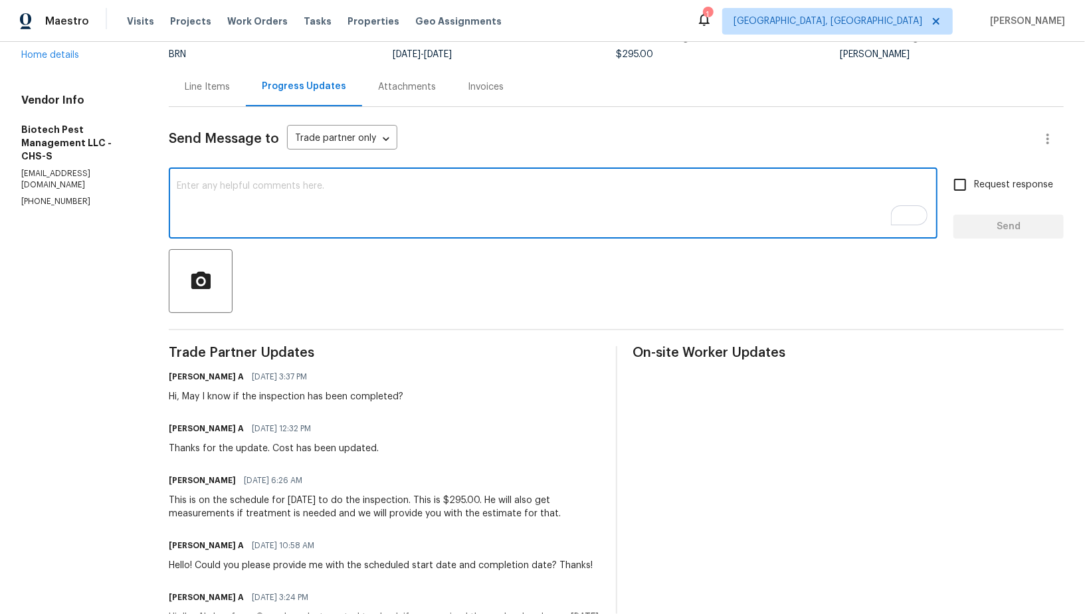
click at [220, 94] on div "Line Items" at bounding box center [207, 86] width 77 height 39
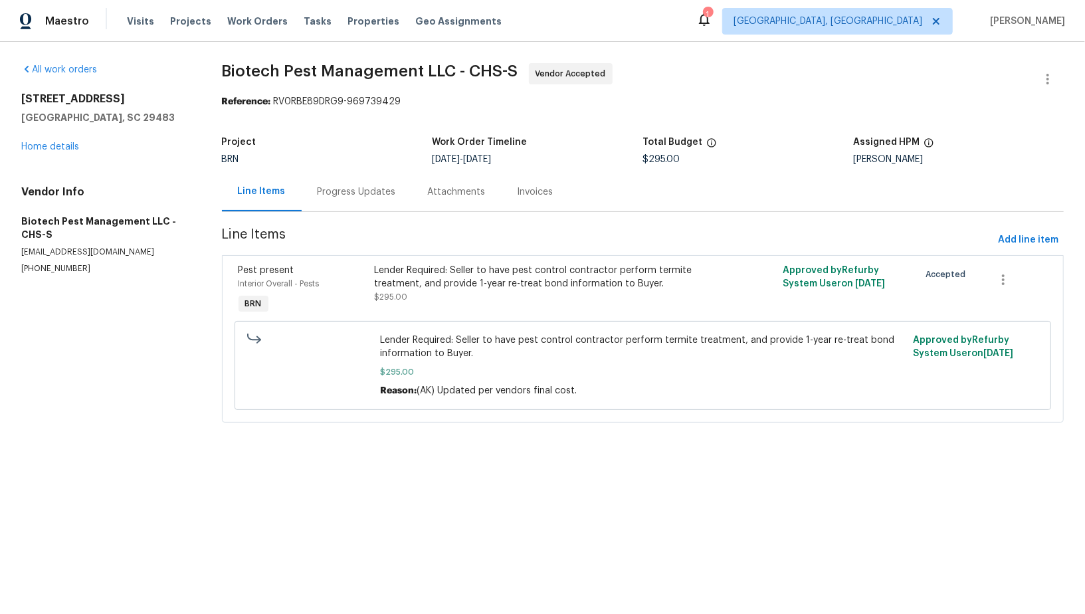
click at [220, 94] on div "All work orders [STREET_ADDRESS] Home details Vendor Info Biotech Pest Manageme…" at bounding box center [542, 251] width 1085 height 418
click at [348, 196] on div "Progress Updates" at bounding box center [356, 191] width 78 height 13
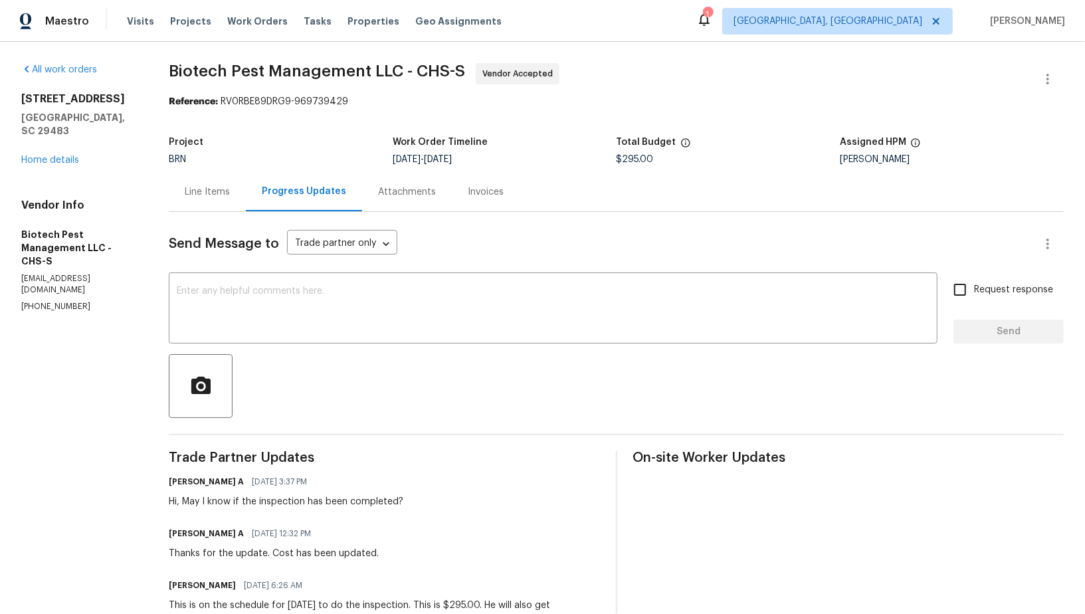
click at [211, 186] on div "Line Items" at bounding box center [207, 191] width 45 height 13
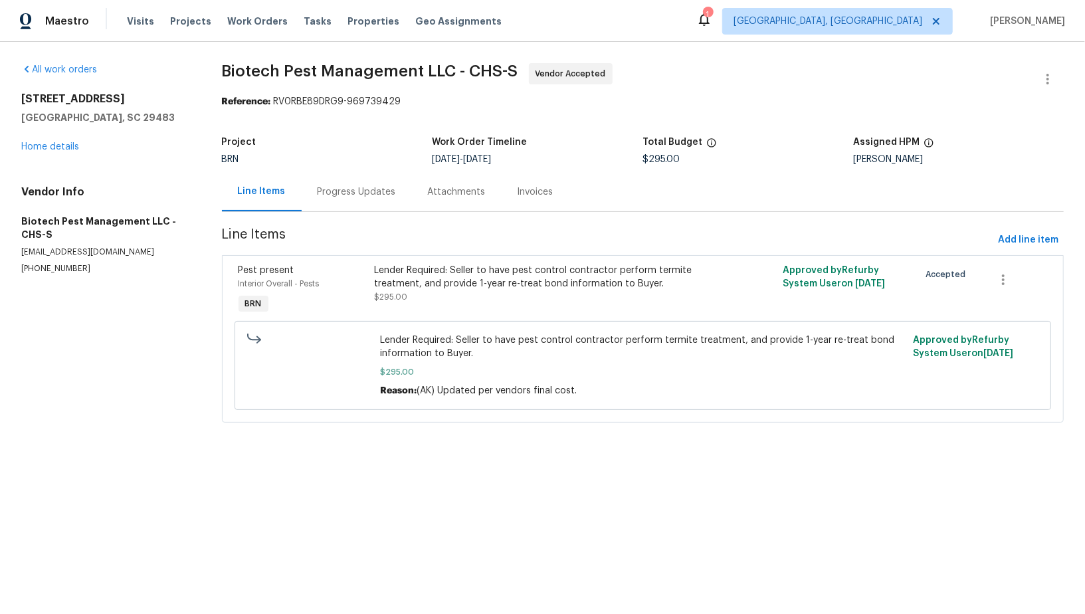
click at [373, 210] on div "Progress Updates" at bounding box center [357, 191] width 110 height 39
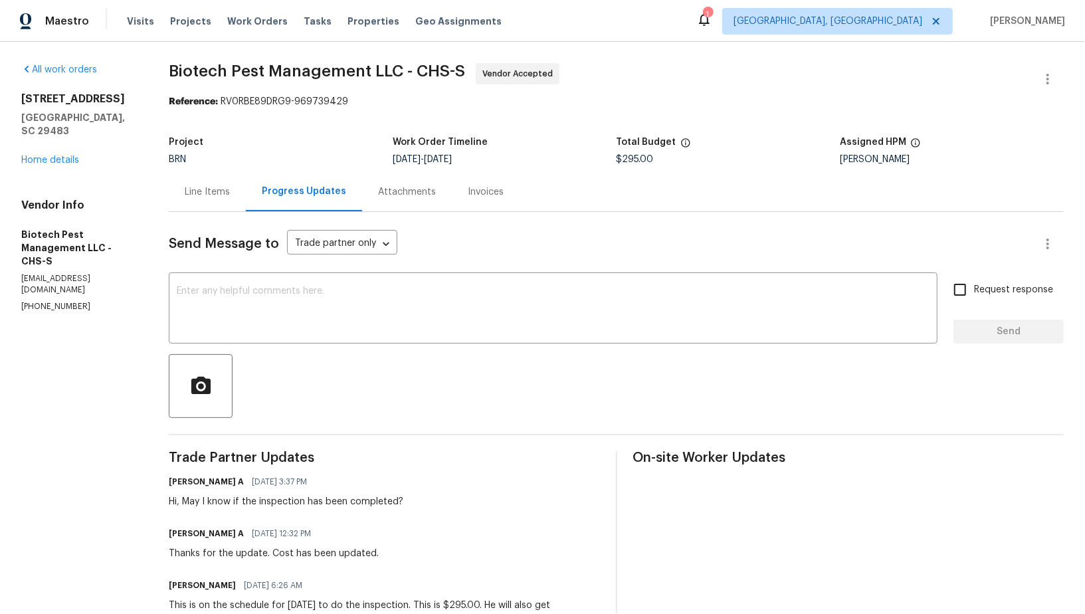
click at [203, 199] on div "Line Items" at bounding box center [207, 191] width 77 height 39
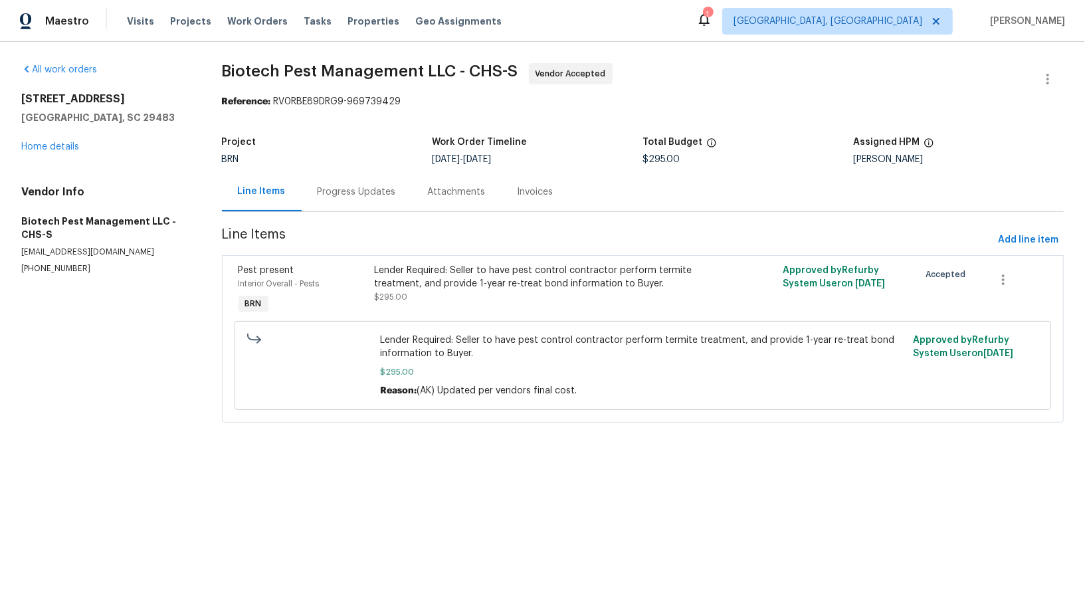
click at [361, 188] on div "Progress Updates" at bounding box center [356, 191] width 78 height 13
